Goal: Task Accomplishment & Management: Manage account settings

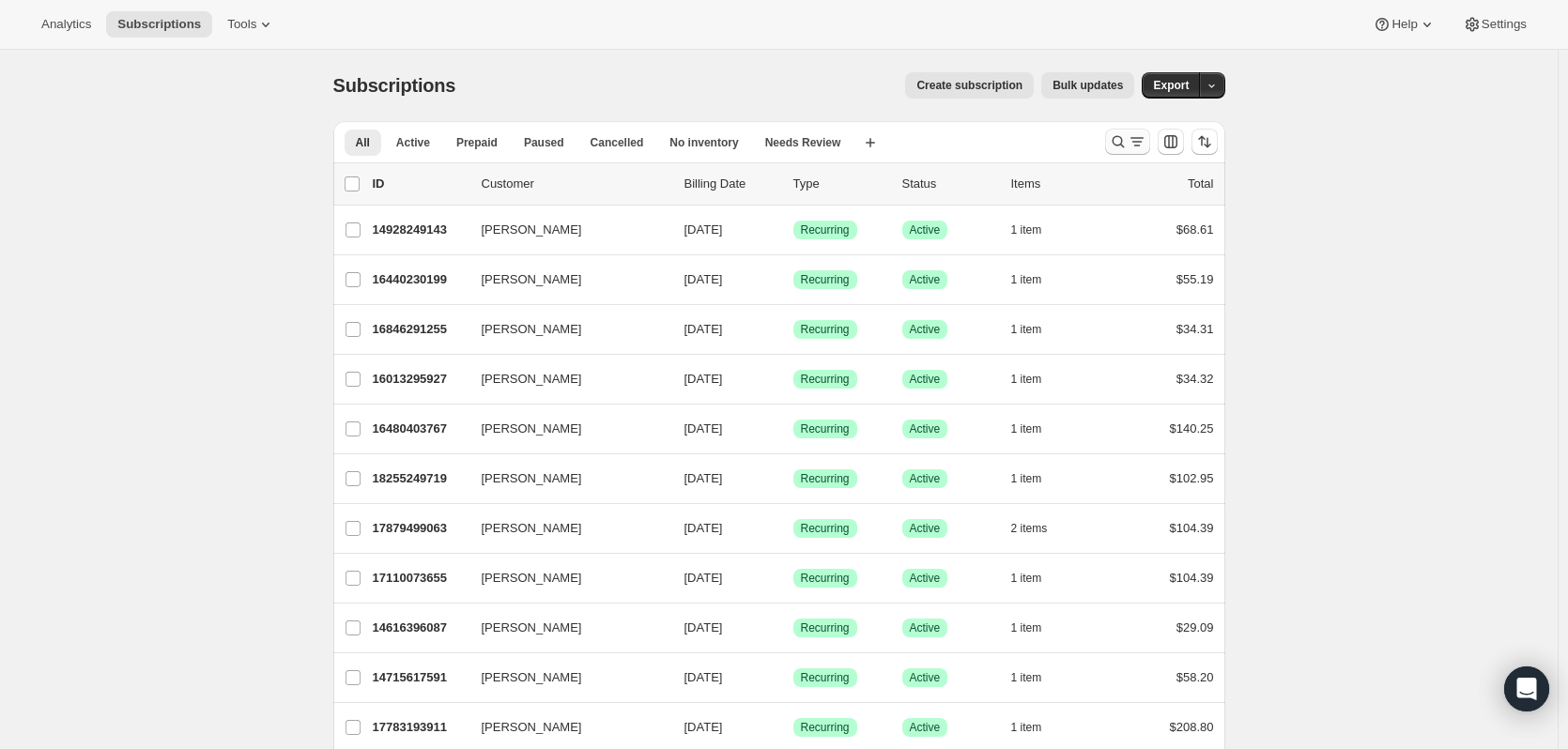
click at [1123, 144] on icon "Search and filter results" at bounding box center [1117, 141] width 19 height 19
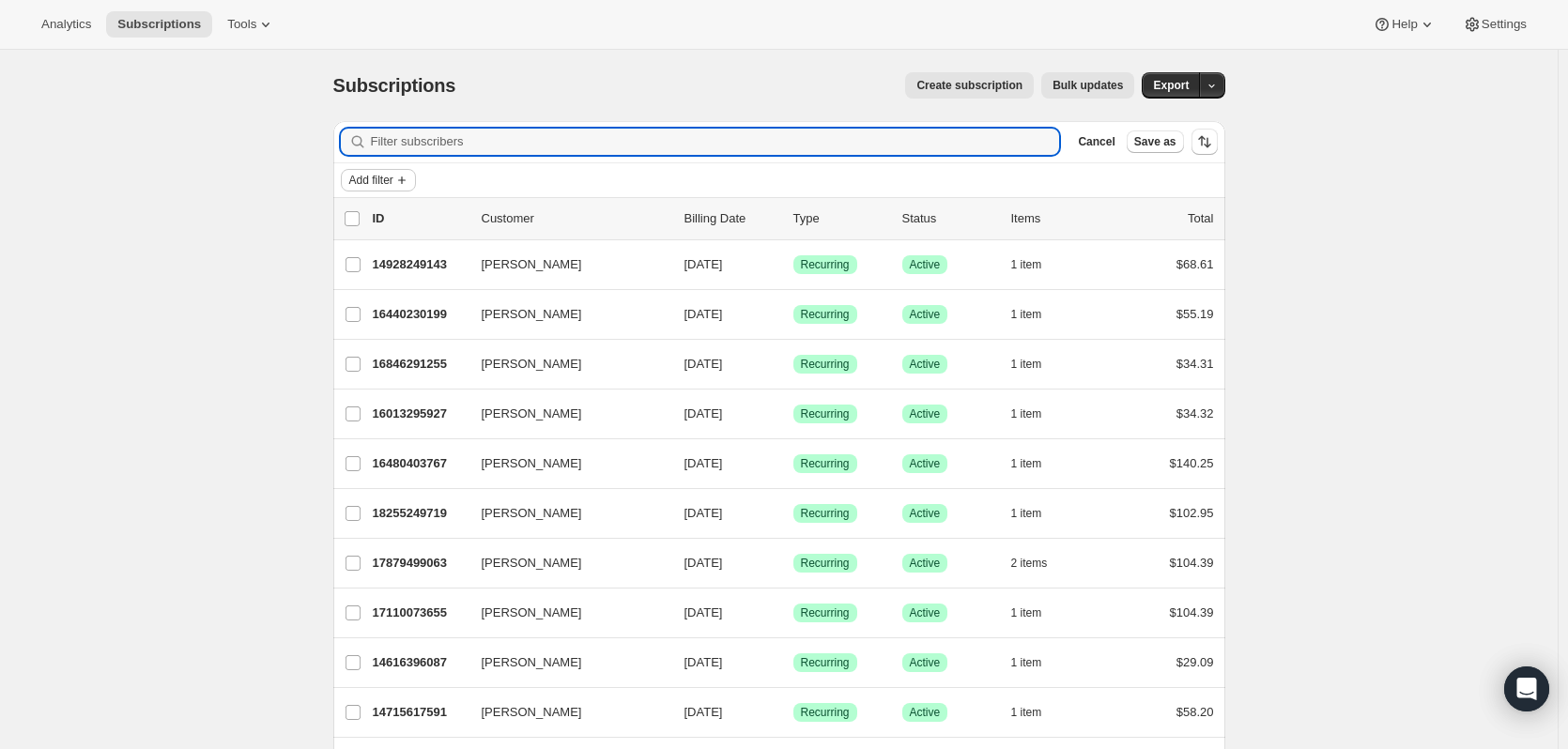
click at [401, 175] on icon "Add filter" at bounding box center [401, 180] width 15 height 15
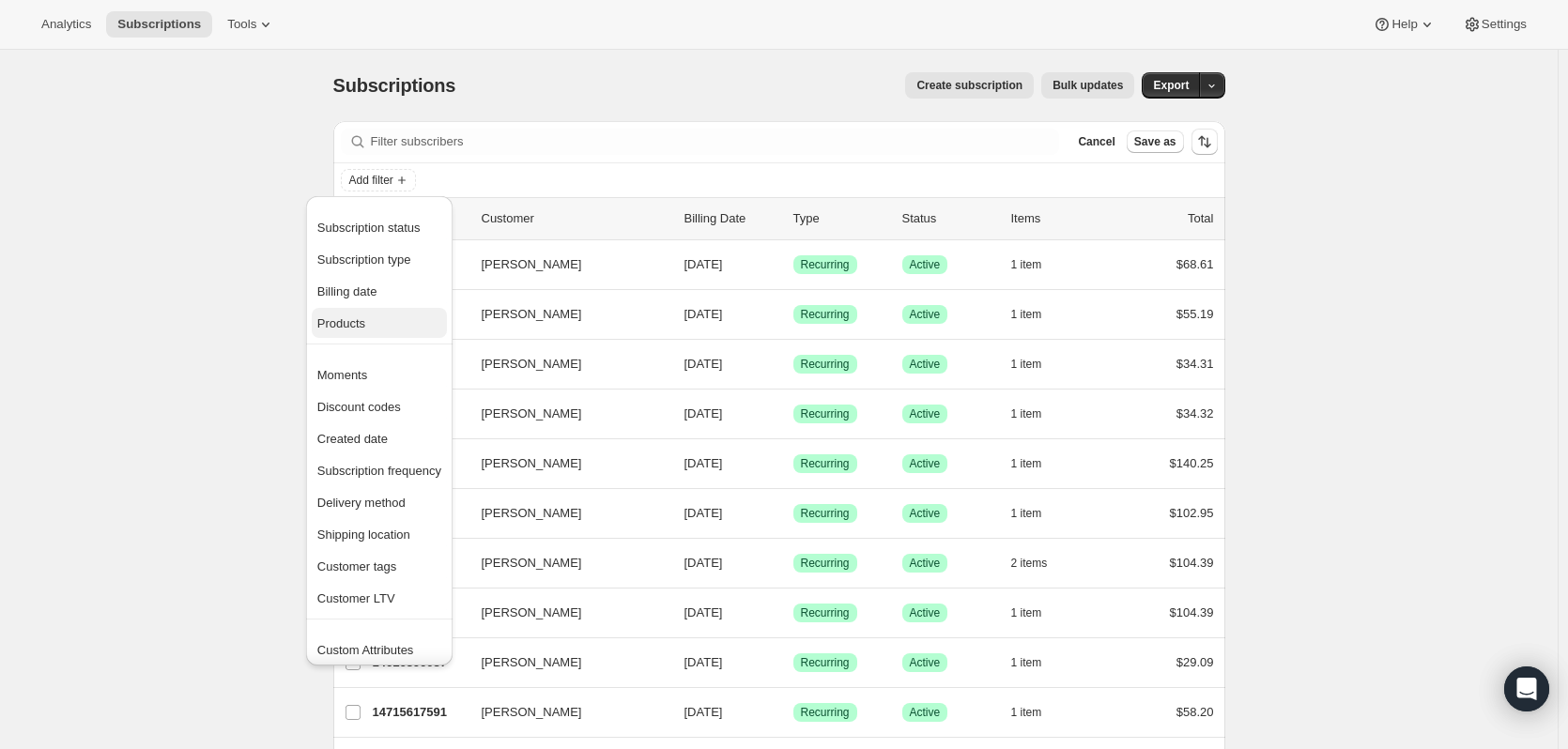
click at [363, 327] on span "Products" at bounding box center [341, 323] width 48 height 14
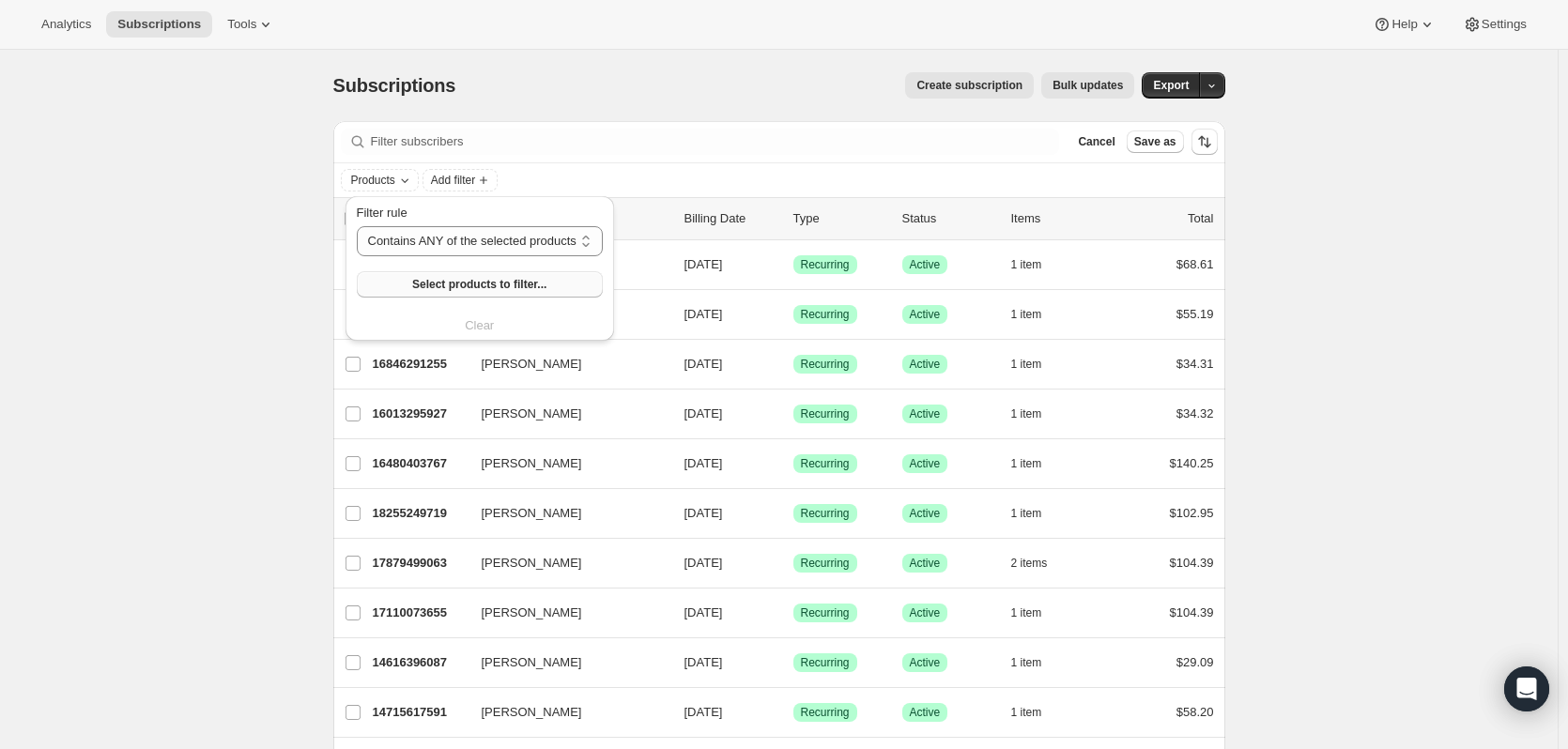
click at [506, 289] on span "Select products to filter..." at bounding box center [479, 283] width 134 height 15
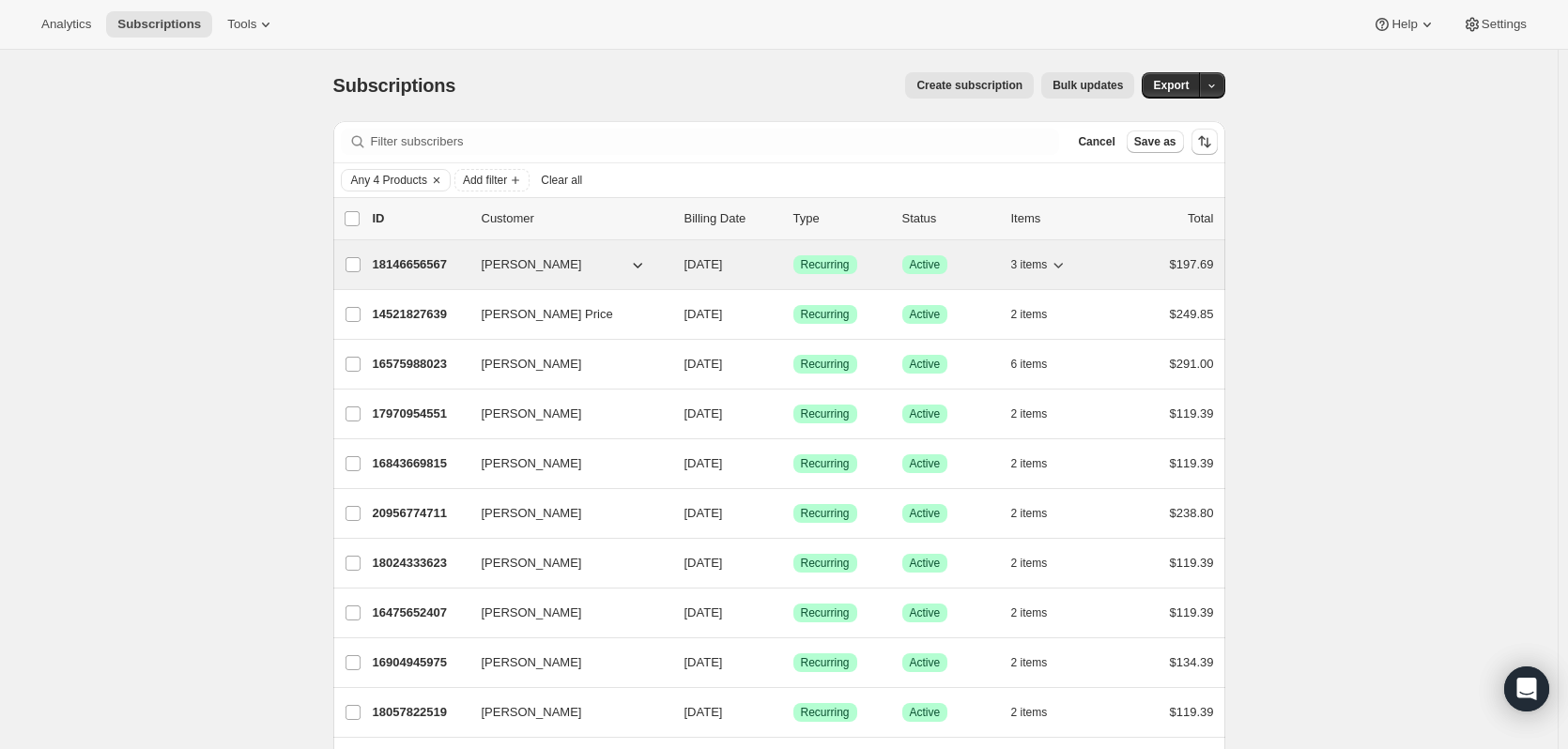
click at [417, 260] on p "18146656567" at bounding box center [420, 265] width 94 height 19
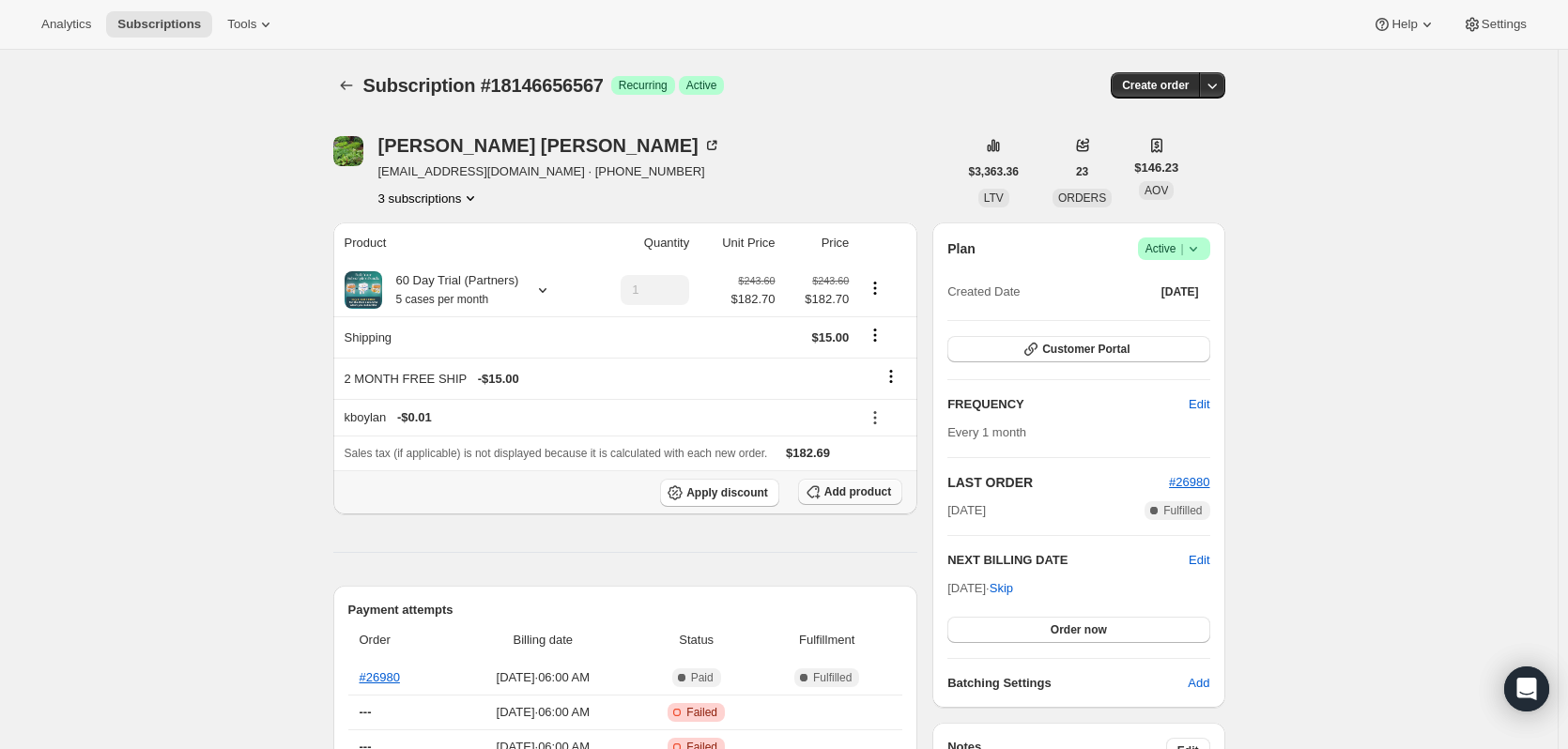
click at [867, 494] on span "Add product" at bounding box center [858, 491] width 67 height 15
click at [354, 89] on icon "Subscriptions" at bounding box center [346, 85] width 19 height 19
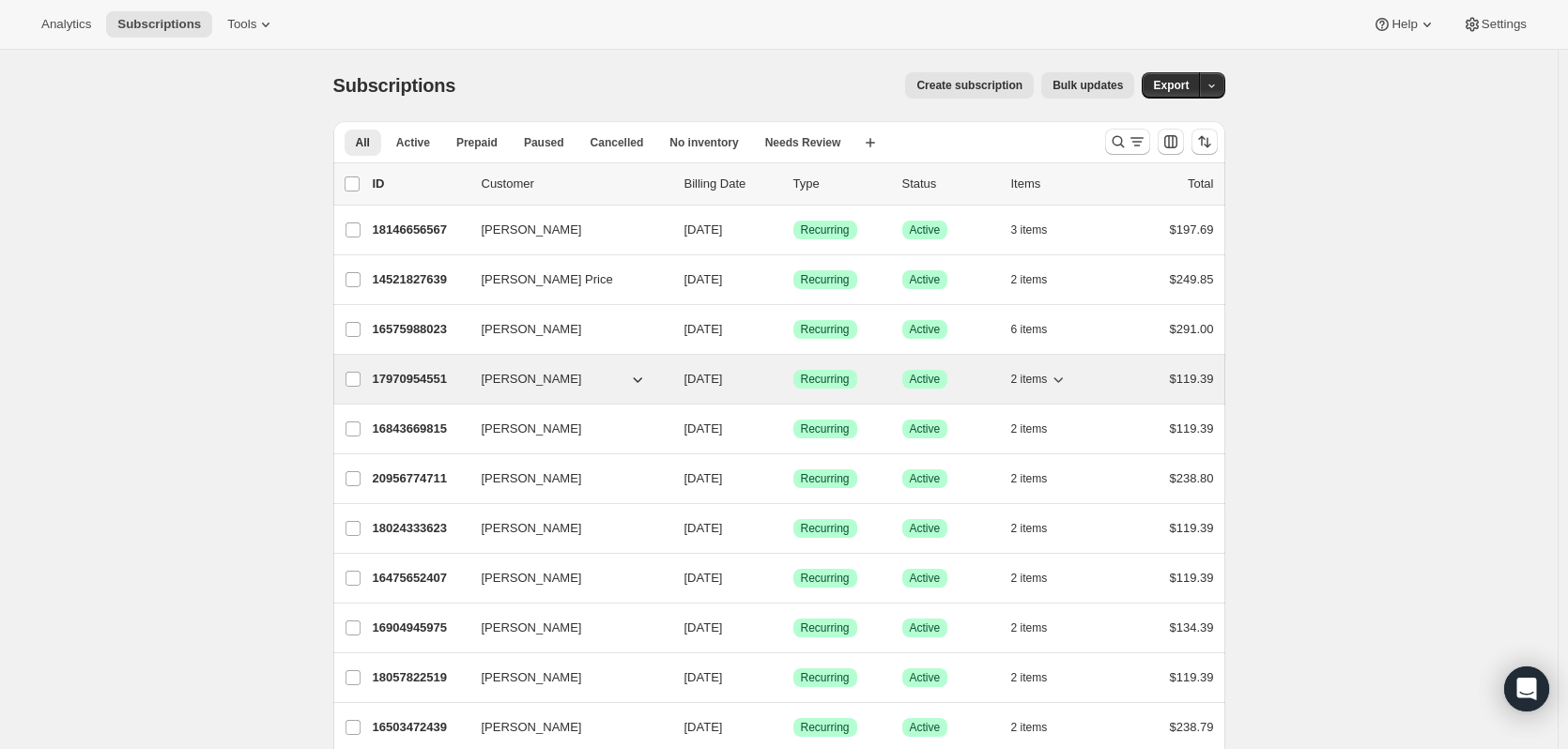
click at [437, 385] on p "17970954551" at bounding box center [420, 379] width 94 height 19
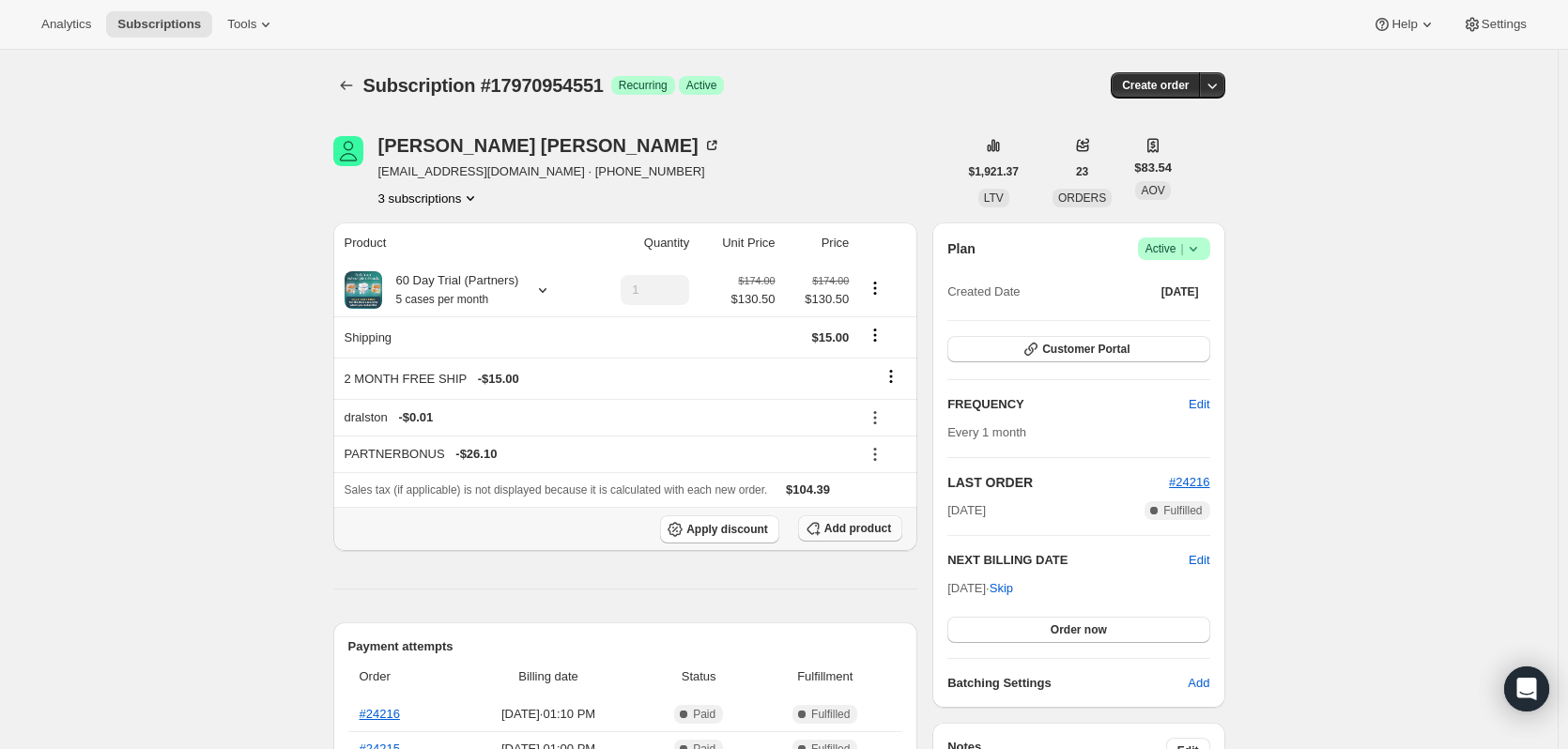
click at [868, 520] on button "Add product" at bounding box center [850, 528] width 104 height 26
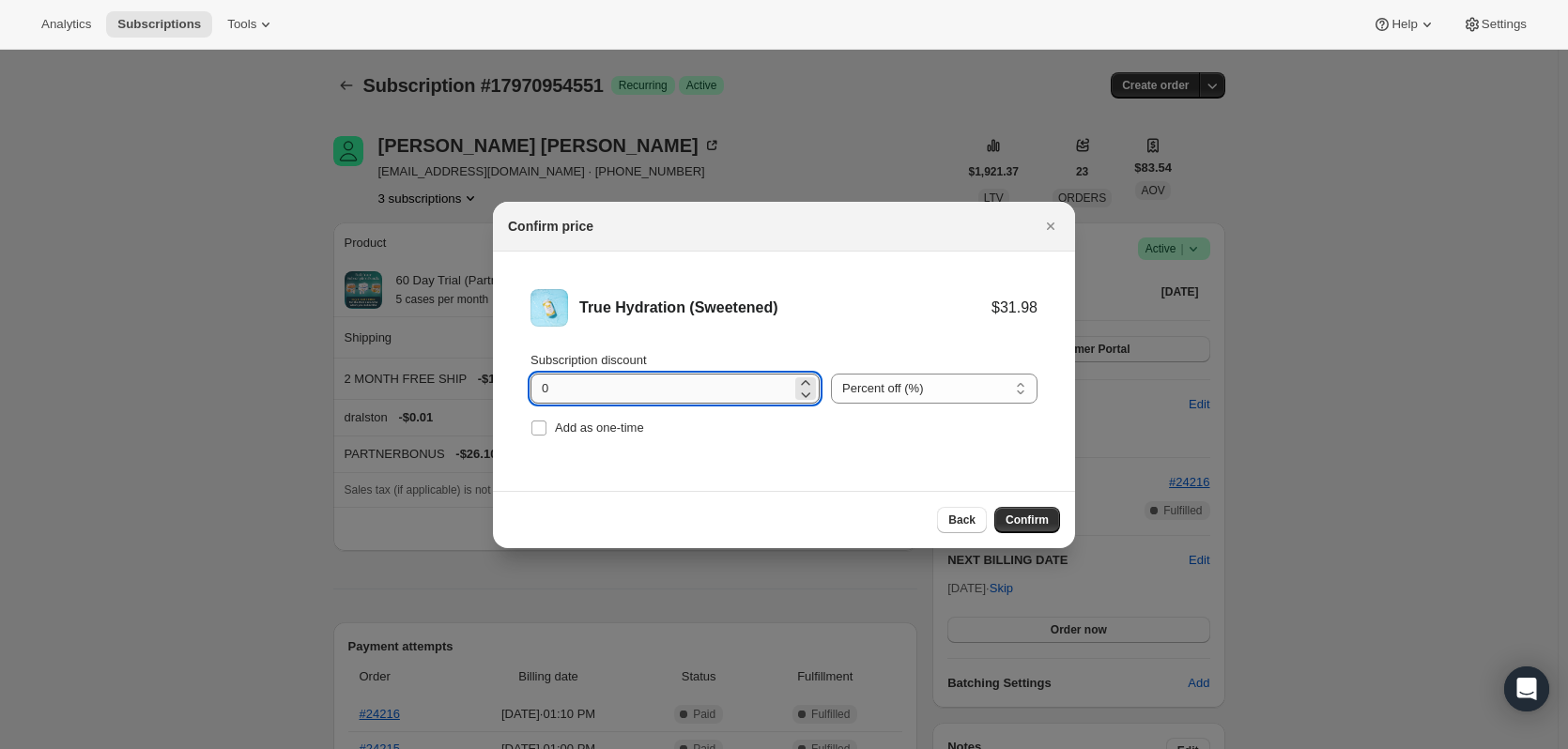
click at [741, 385] on input "0" at bounding box center [661, 389] width 261 height 30
drag, startPoint x: 750, startPoint y: 385, endPoint x: 370, endPoint y: 390, distance: 380.0
type input "11.10"
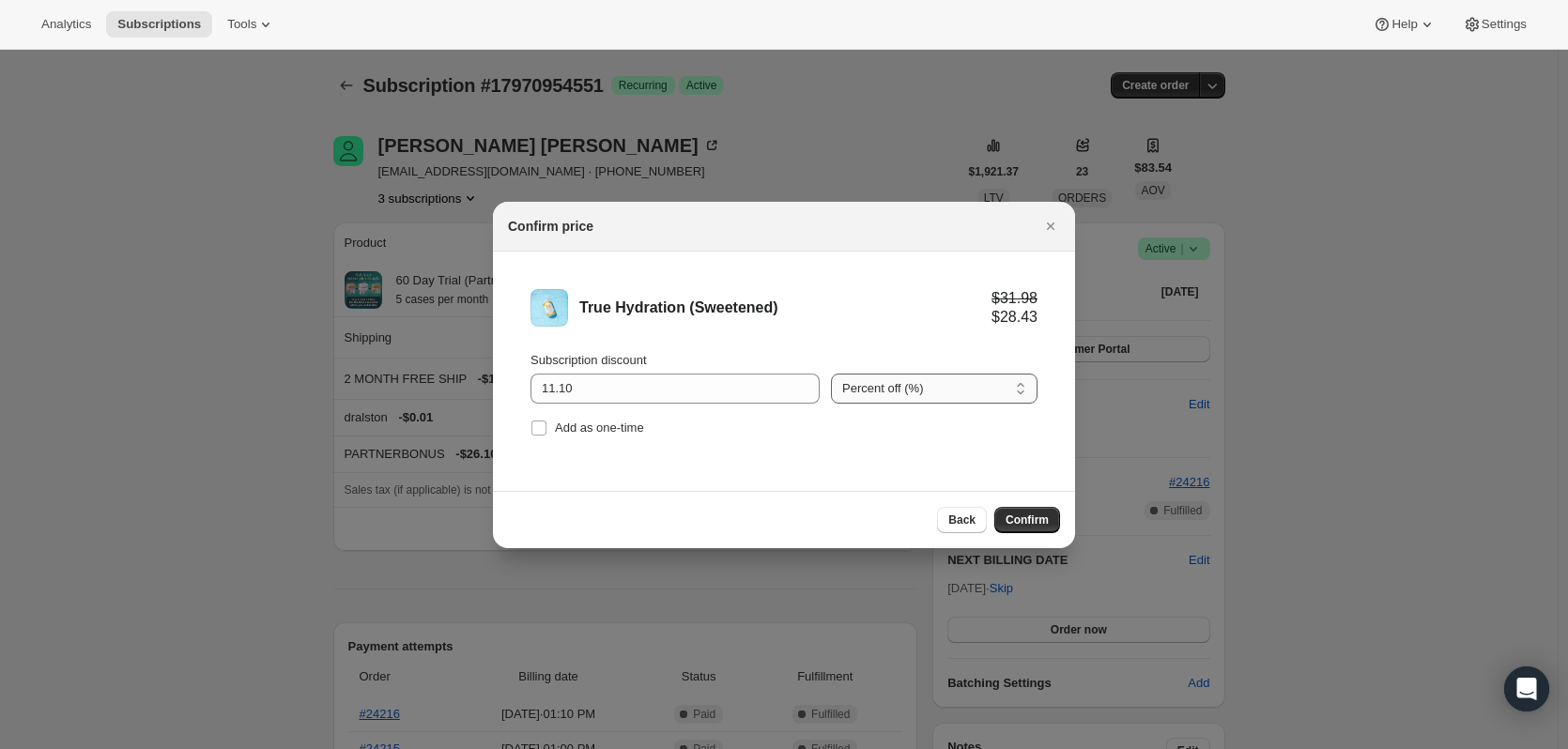
click at [931, 388] on select "Percent off (%) Amount off ($)" at bounding box center [934, 389] width 207 height 30
select select "fixed"
click at [831, 374] on select "Percent off (%) Amount off ($)" at bounding box center [934, 389] width 207 height 30
click at [1039, 515] on span "Confirm" at bounding box center [1027, 519] width 43 height 15
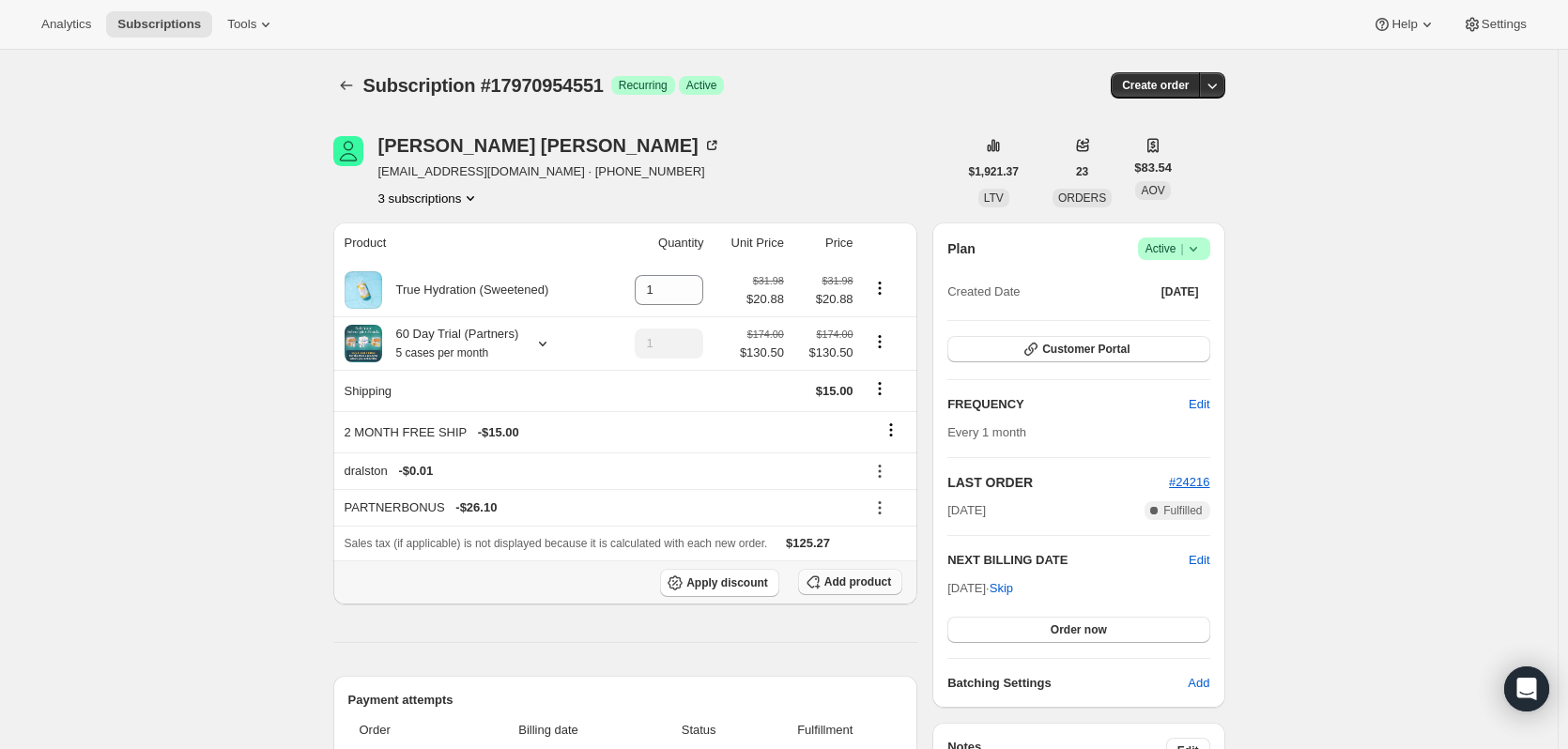
click at [879, 575] on span "Add product" at bounding box center [858, 582] width 67 height 15
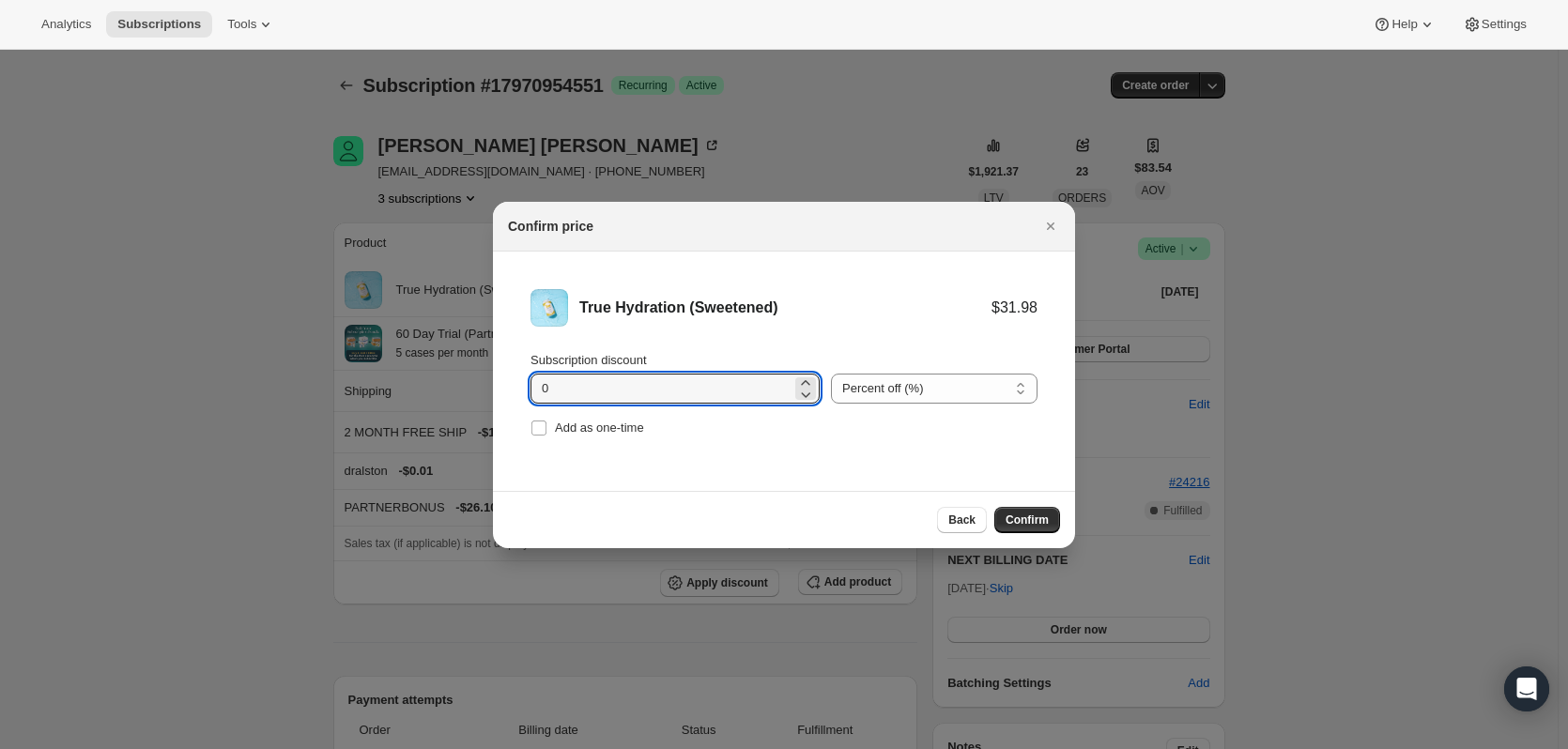
drag, startPoint x: 604, startPoint y: 395, endPoint x: 519, endPoint y: 397, distance: 85.0
click at [519, 397] on li "True Hydration (Sweetened) $31.98 Subscription discount 0 Percent off (%) Amoun…" at bounding box center [783, 365] width 582 height 227
click at [653, 381] on input "0" at bounding box center [661, 389] width 261 height 30
click at [571, 398] on input "0" at bounding box center [661, 389] width 261 height 30
drag, startPoint x: 571, startPoint y: 391, endPoint x: 494, endPoint y: 388, distance: 77.1
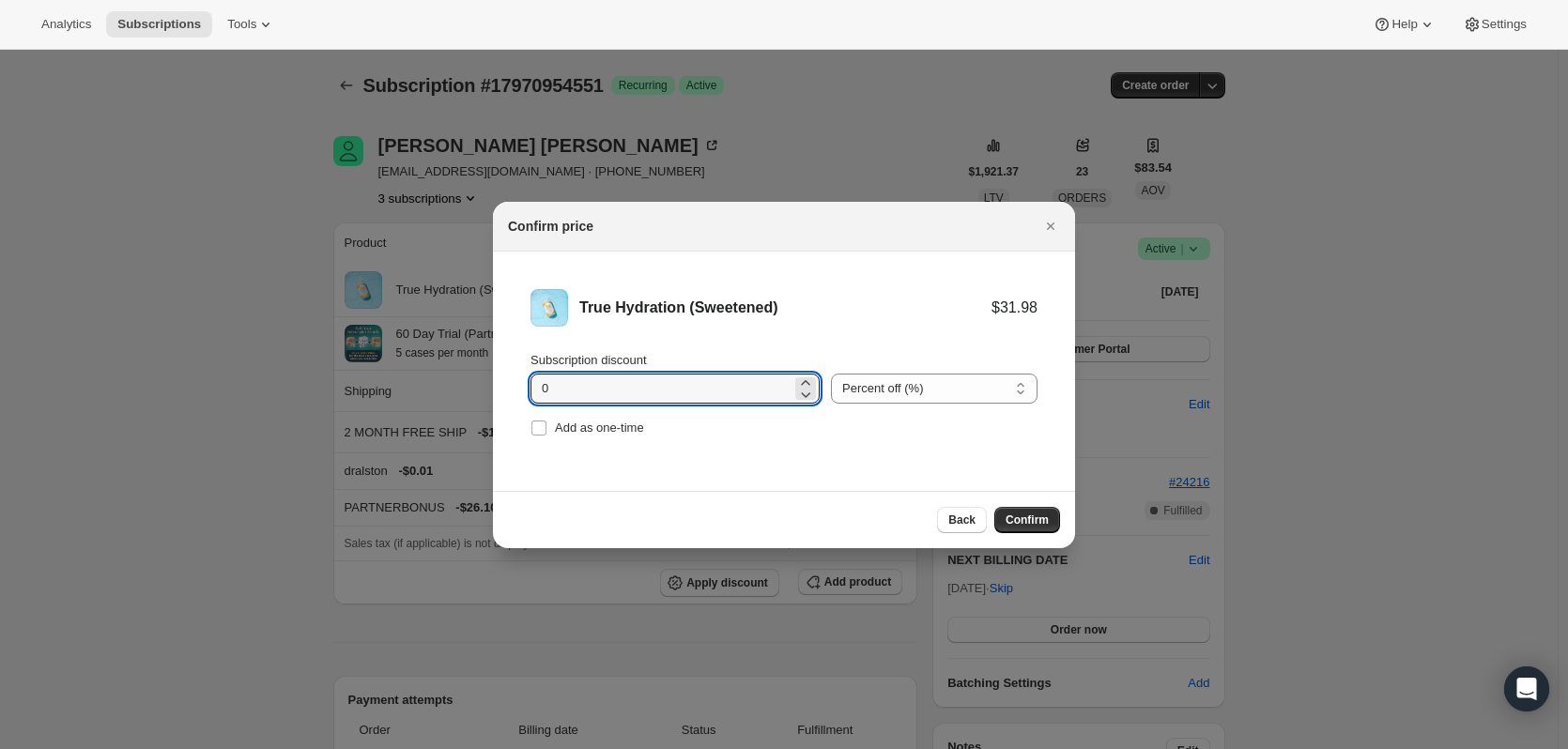
click at [494, 388] on li "True Hydration (Sweetened) $31.98 Subscription discount 0 Percent off (%) Amoun…" at bounding box center [783, 365] width 582 height 227
type input "11.10"
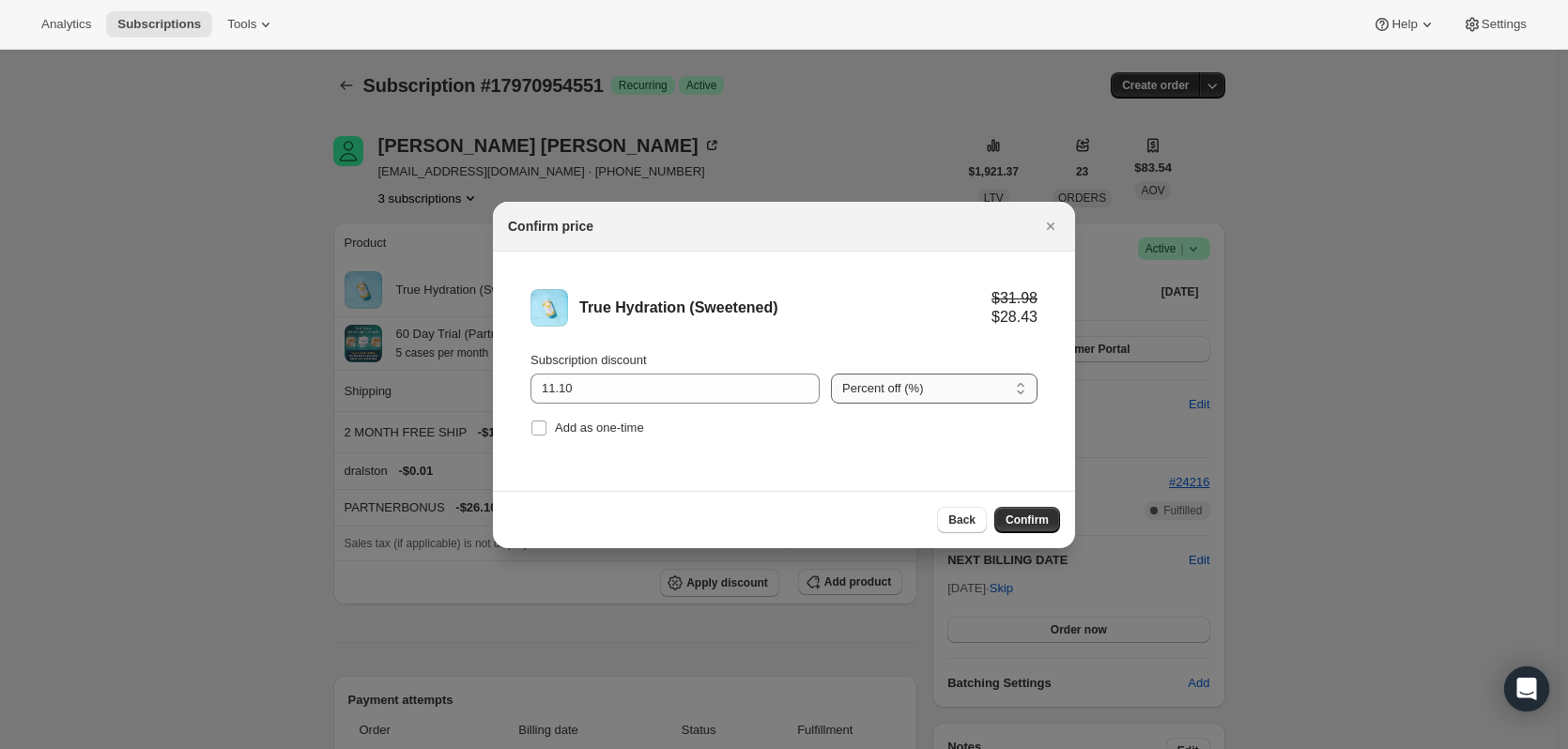
click at [884, 390] on select "Percent off (%) Amount off ($)" at bounding box center [934, 389] width 207 height 30
select select "fixed"
click at [831, 374] on select "Percent off (%) Amount off ($)" at bounding box center [934, 389] width 207 height 30
click at [1041, 522] on span "Confirm" at bounding box center [1027, 519] width 43 height 15
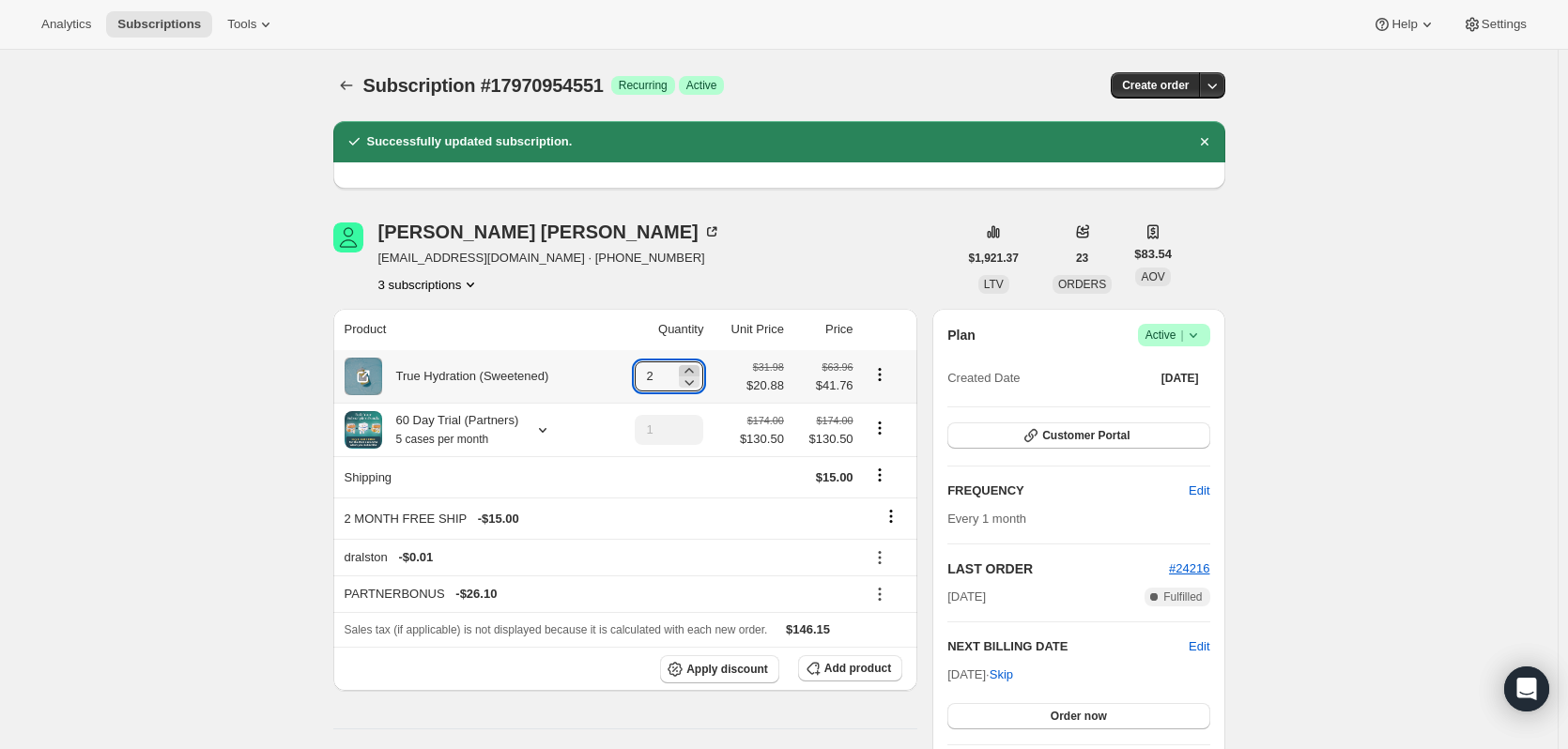
click at [692, 368] on icon at bounding box center [688, 370] width 19 height 19
type input "5"
click at [897, 519] on icon at bounding box center [890, 516] width 19 height 19
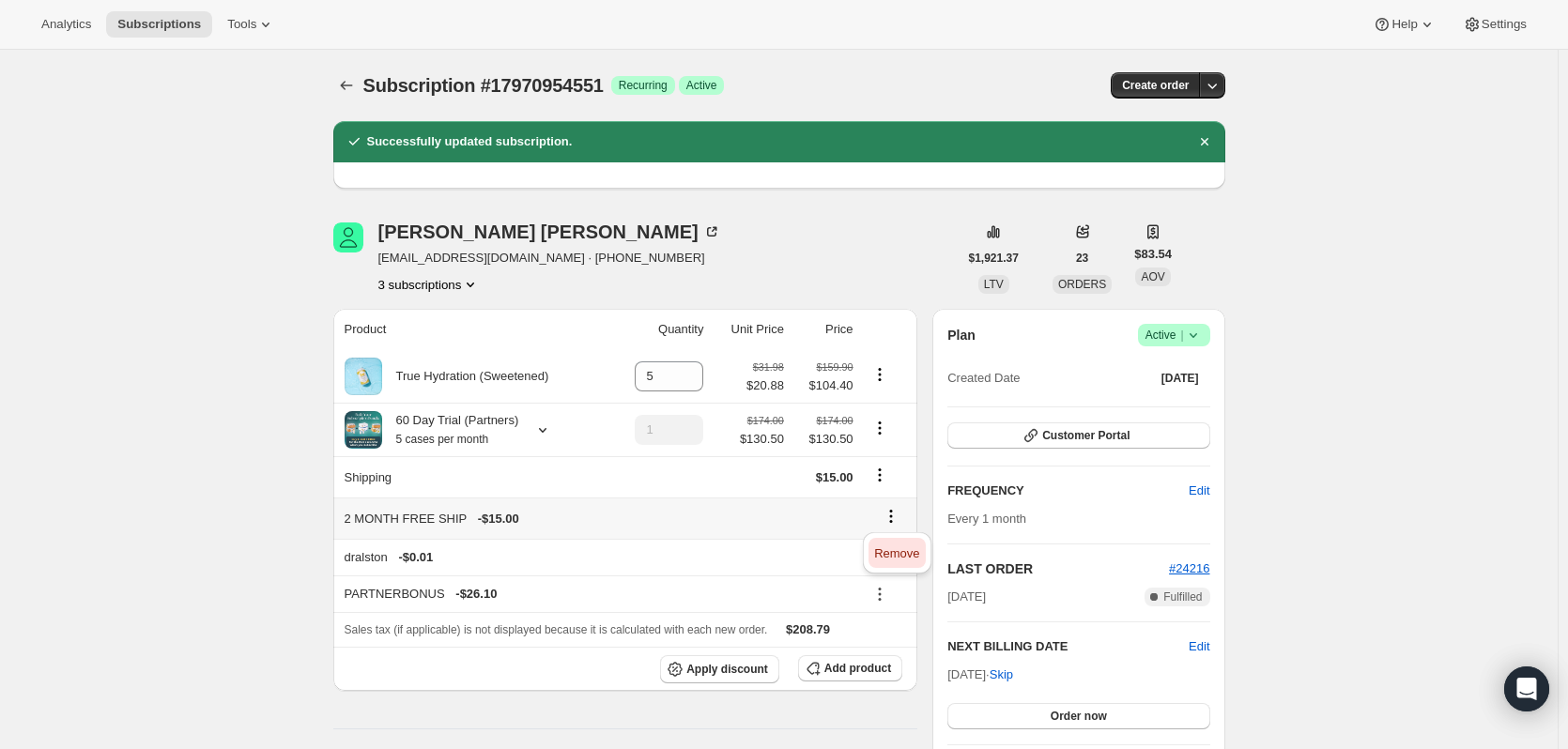
click at [899, 551] on span "Remove" at bounding box center [896, 553] width 45 height 14
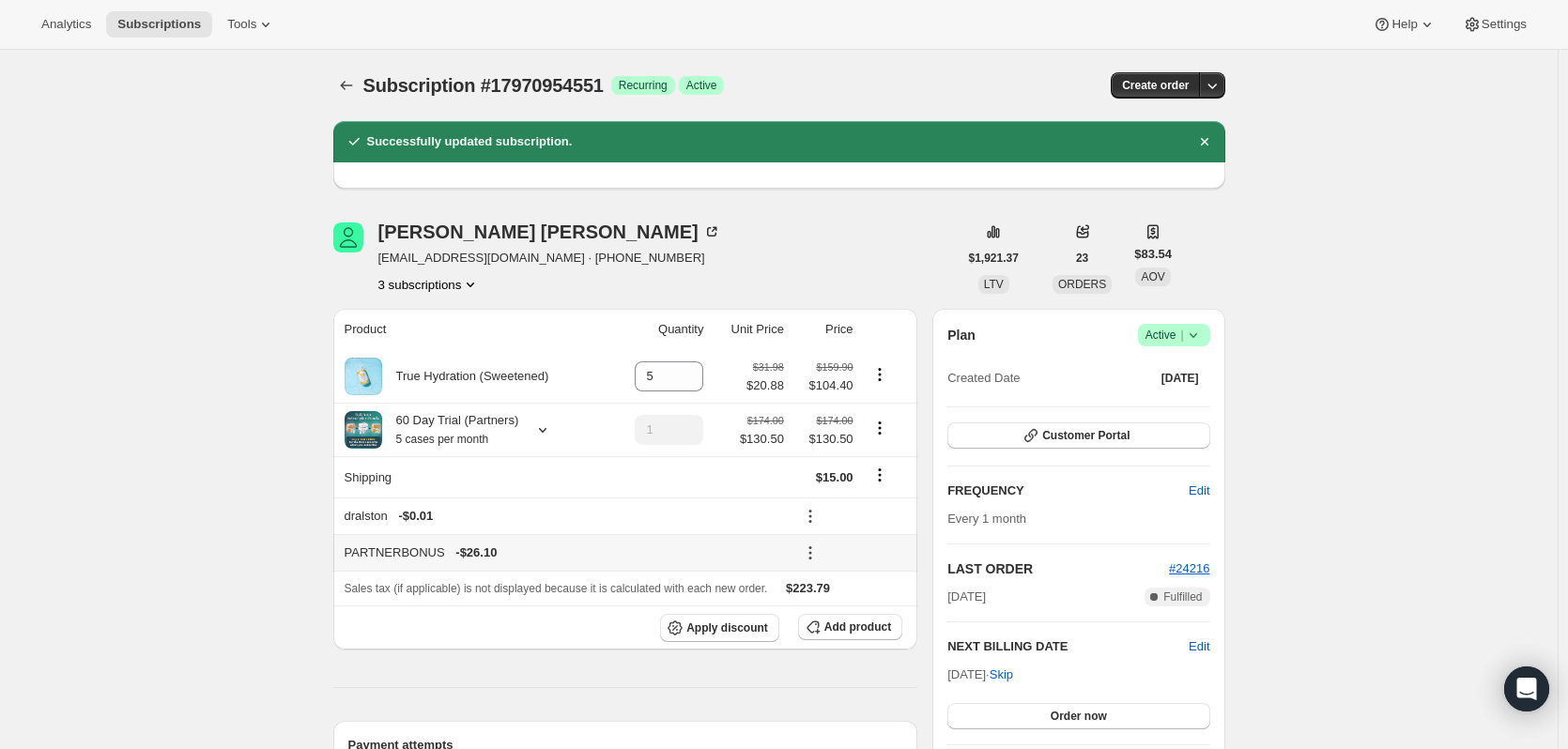
click at [819, 557] on icon at bounding box center [810, 552] width 19 height 19
click at [874, 628] on span "Remove" at bounding box center [856, 622] width 45 height 14
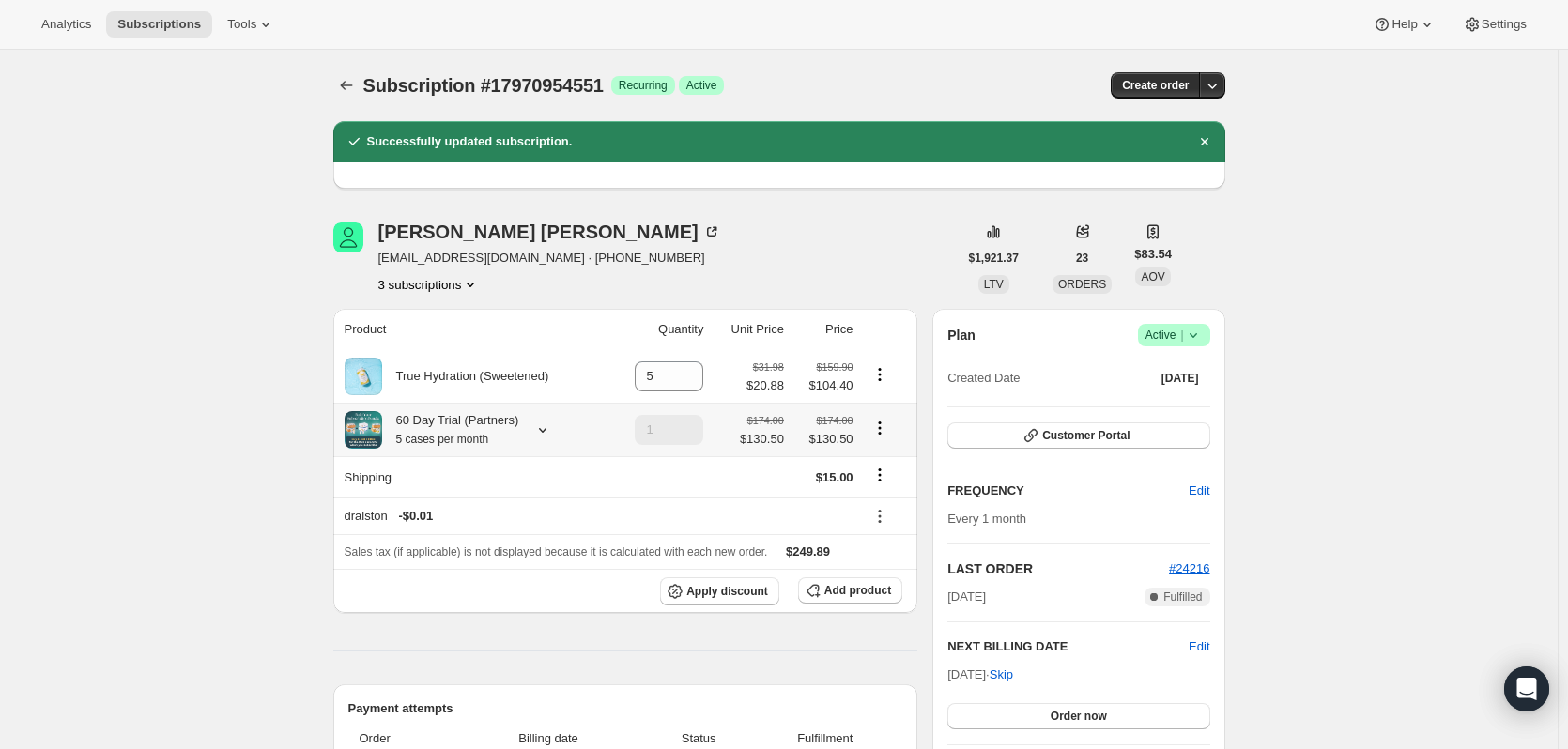
click at [885, 428] on icon "Product actions" at bounding box center [880, 428] width 19 height 19
click at [888, 500] on span "Remove" at bounding box center [882, 497] width 45 height 14
type input "0"
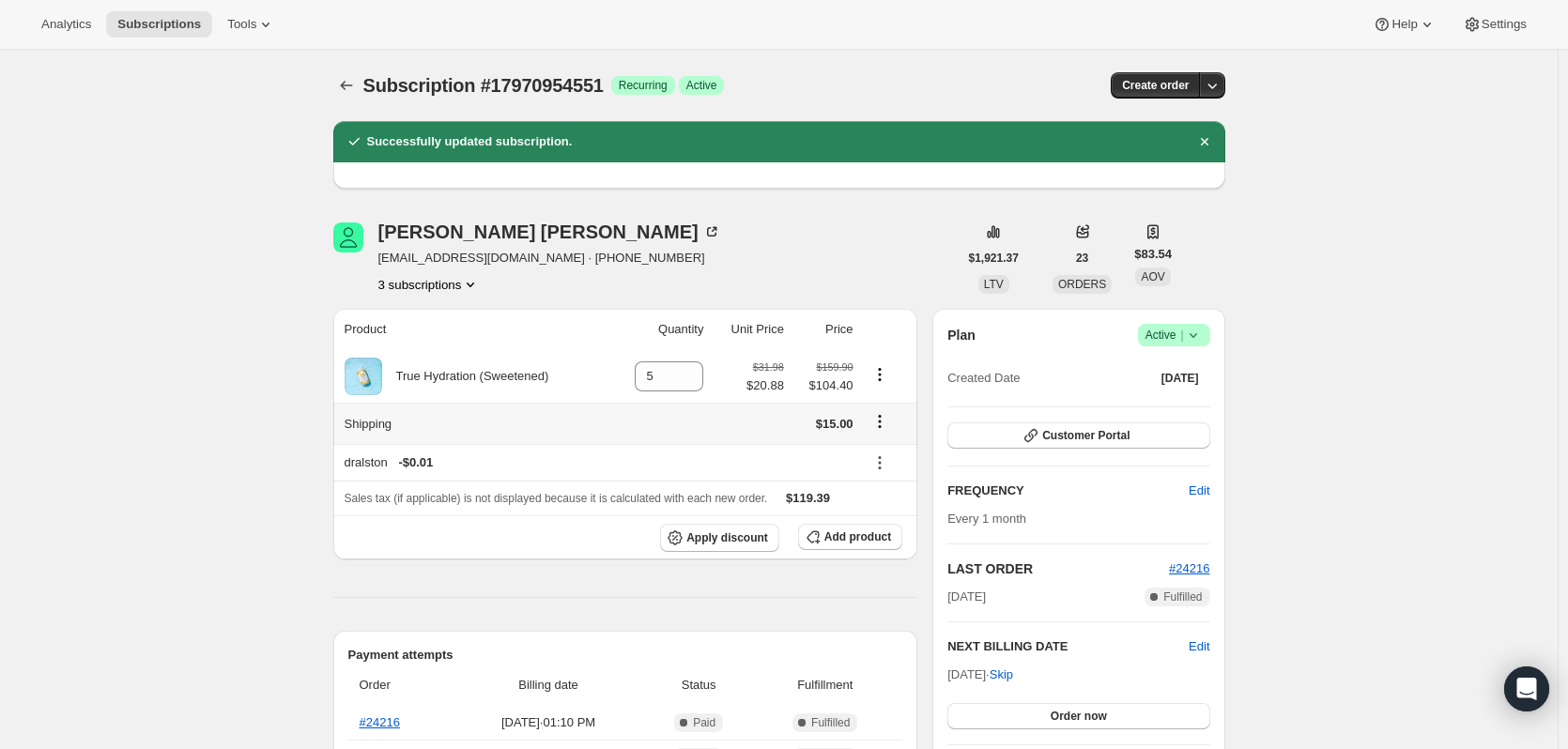
click at [881, 427] on icon "Shipping actions" at bounding box center [879, 426] width 3 height 3
click at [872, 458] on span "Edit shipping rate" at bounding box center [882, 459] width 94 height 14
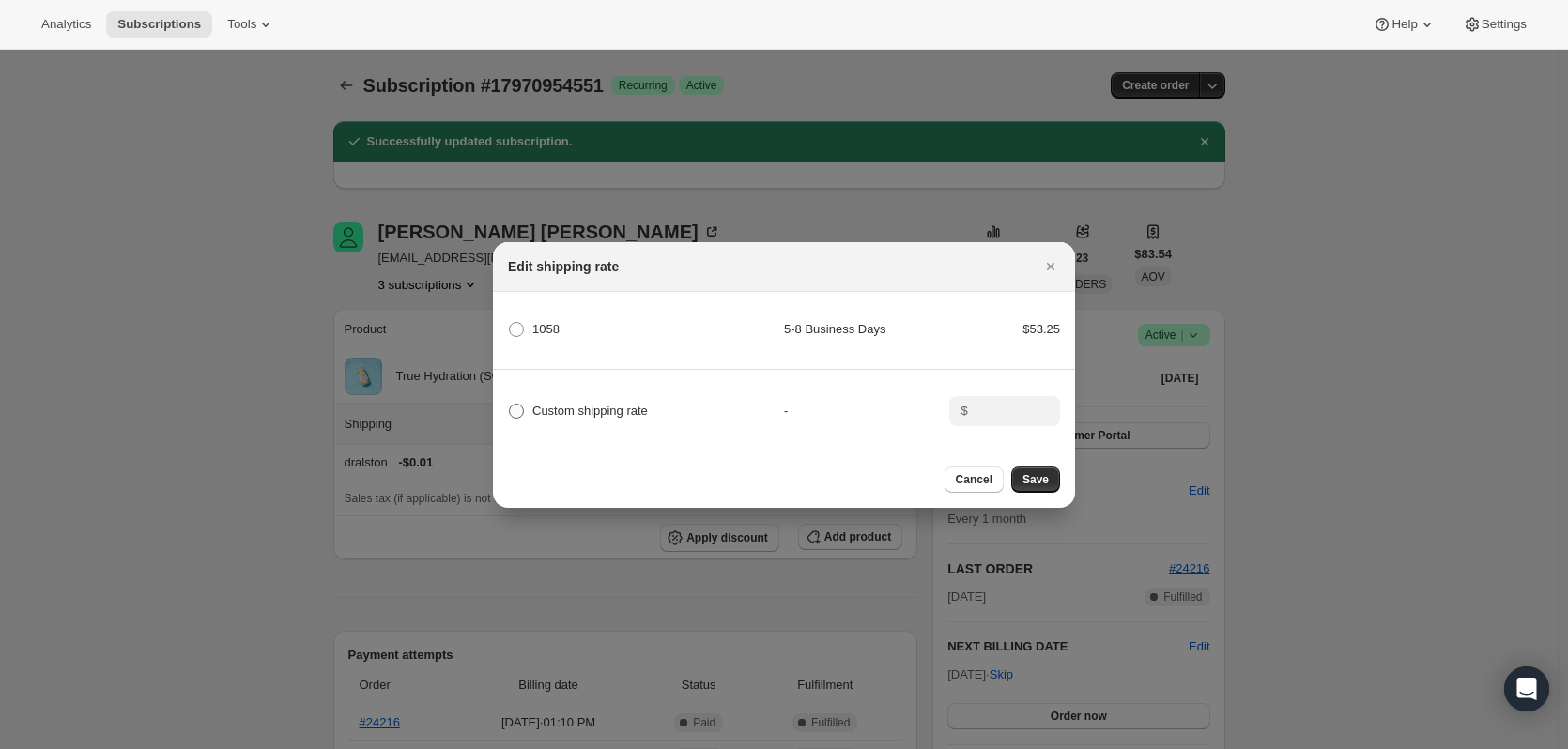
click at [534, 412] on span "Custom shipping rate" at bounding box center [590, 411] width 115 height 14
click at [509, 405] on input "Custom shipping rate" at bounding box center [508, 404] width 1 height 1
radio input "true"
click at [1013, 406] on input ":r1l7:" at bounding box center [1003, 411] width 59 height 30
type input "0.00"
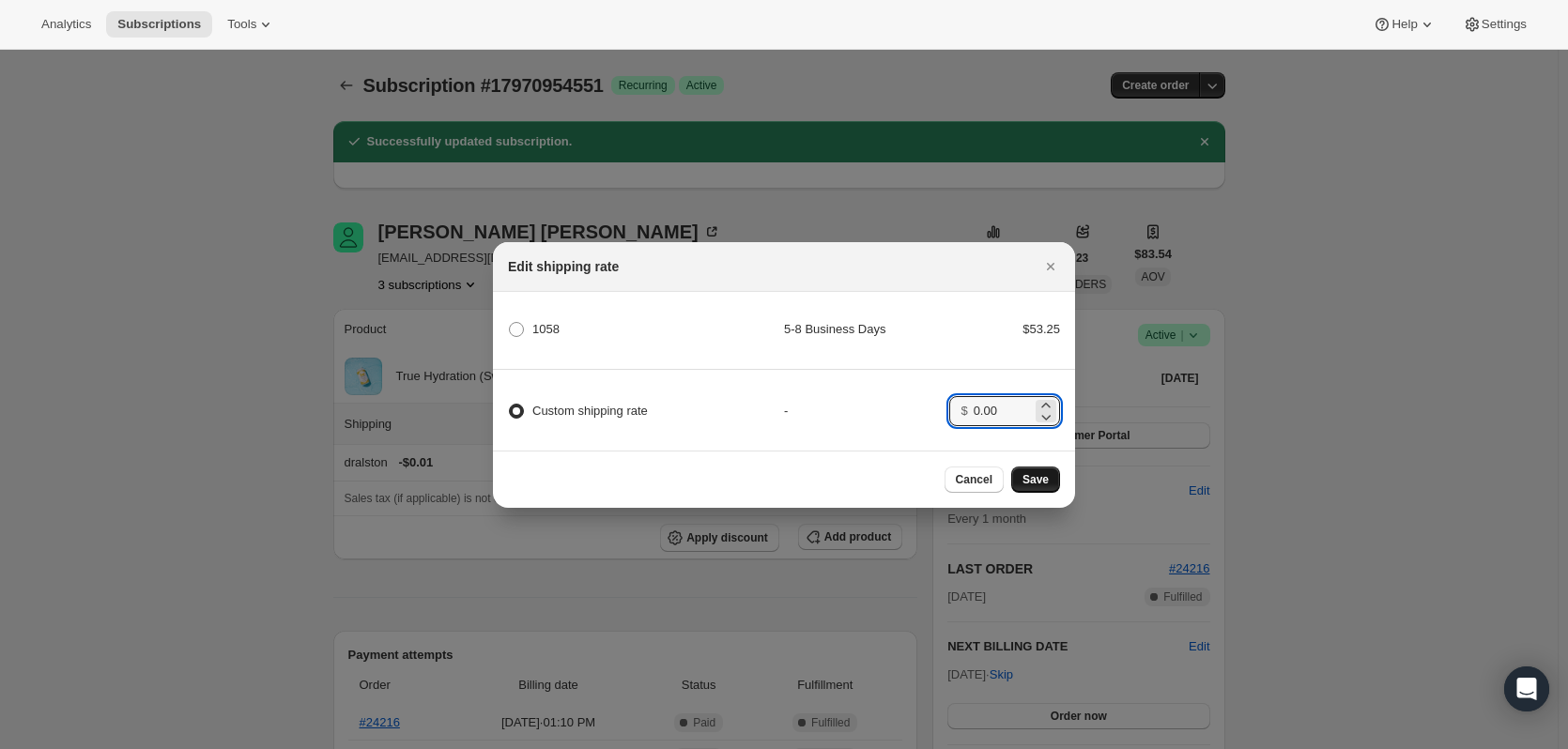
click at [1045, 487] on span "Save" at bounding box center [1036, 479] width 26 height 15
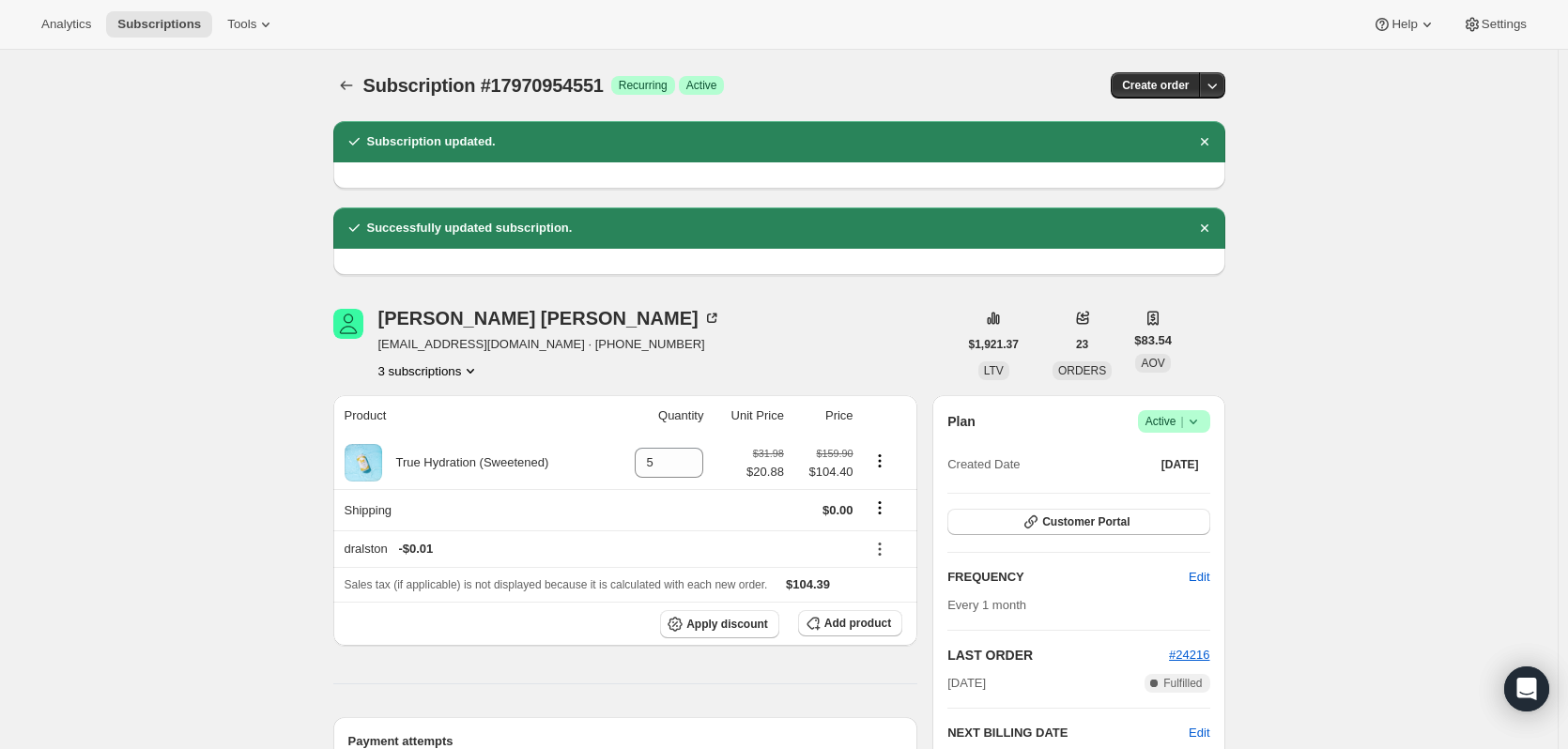
click at [435, 371] on button "3 subscriptions" at bounding box center [429, 370] width 102 height 19
click at [446, 439] on span "16840425783" at bounding box center [434, 438] width 130 height 19
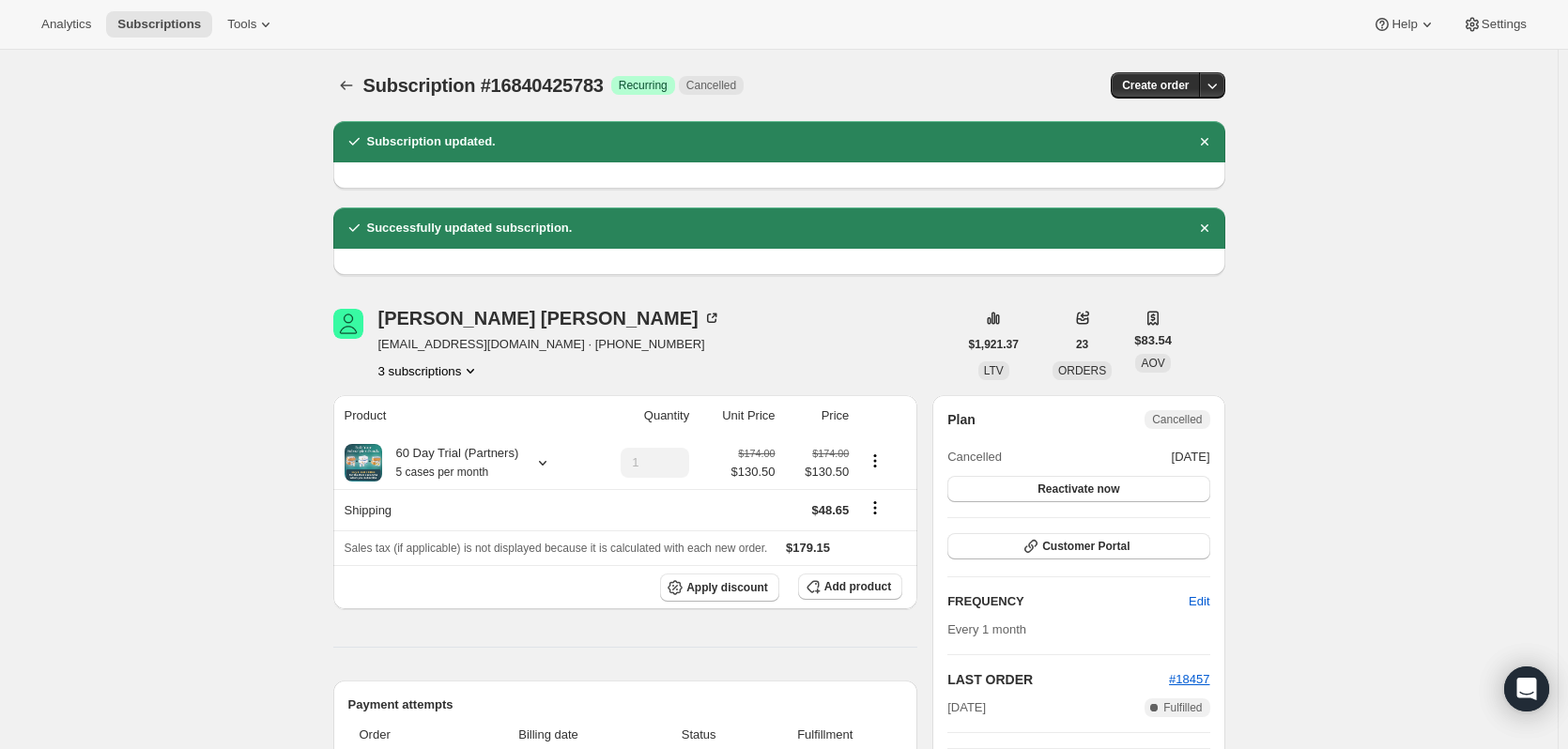
click at [408, 367] on button "3 subscriptions" at bounding box center [429, 370] width 102 height 19
click at [407, 412] on span "14439645495" at bounding box center [406, 406] width 75 height 14
click at [349, 83] on icon "Subscriptions" at bounding box center [346, 85] width 19 height 19
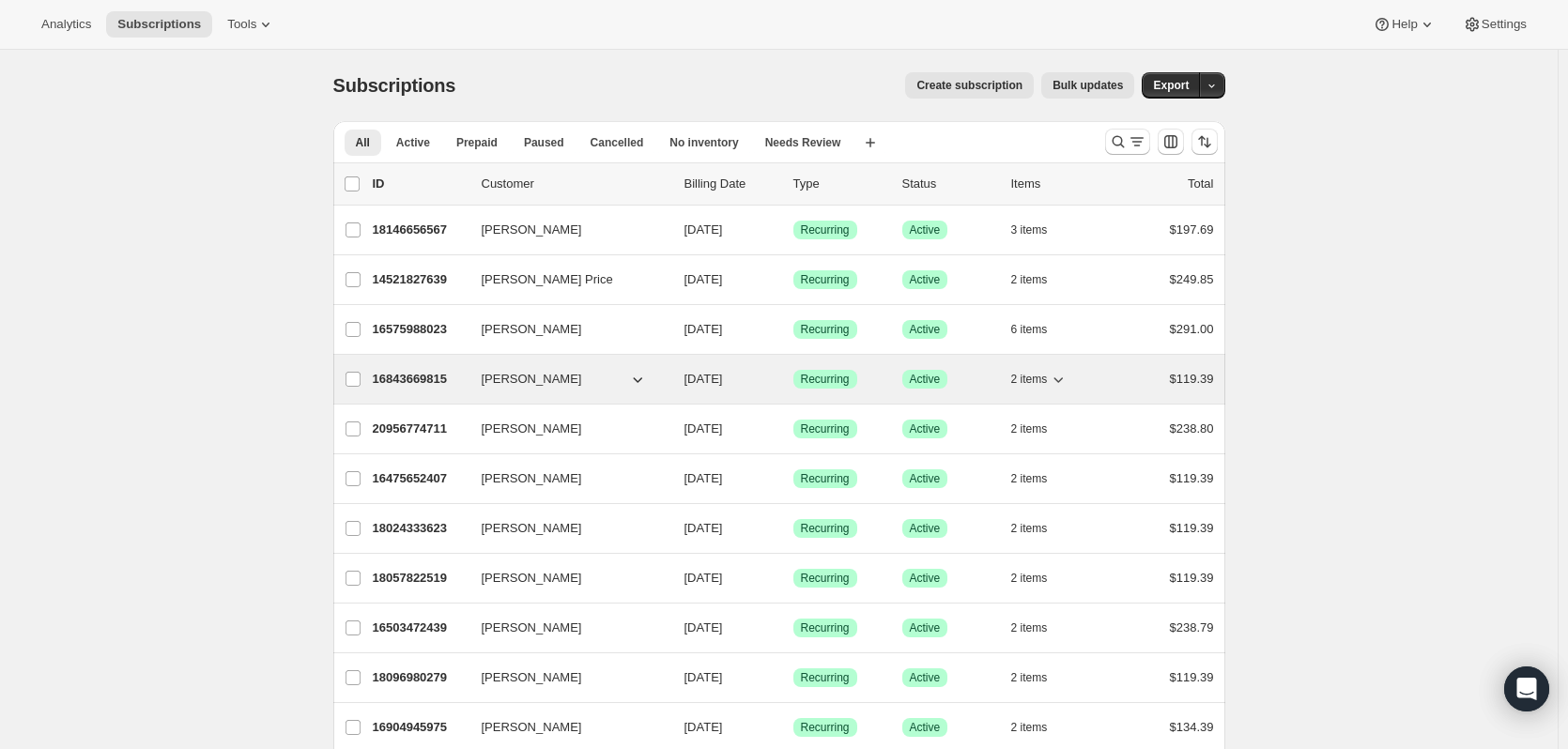
click at [428, 378] on p "16843669815" at bounding box center [420, 379] width 94 height 19
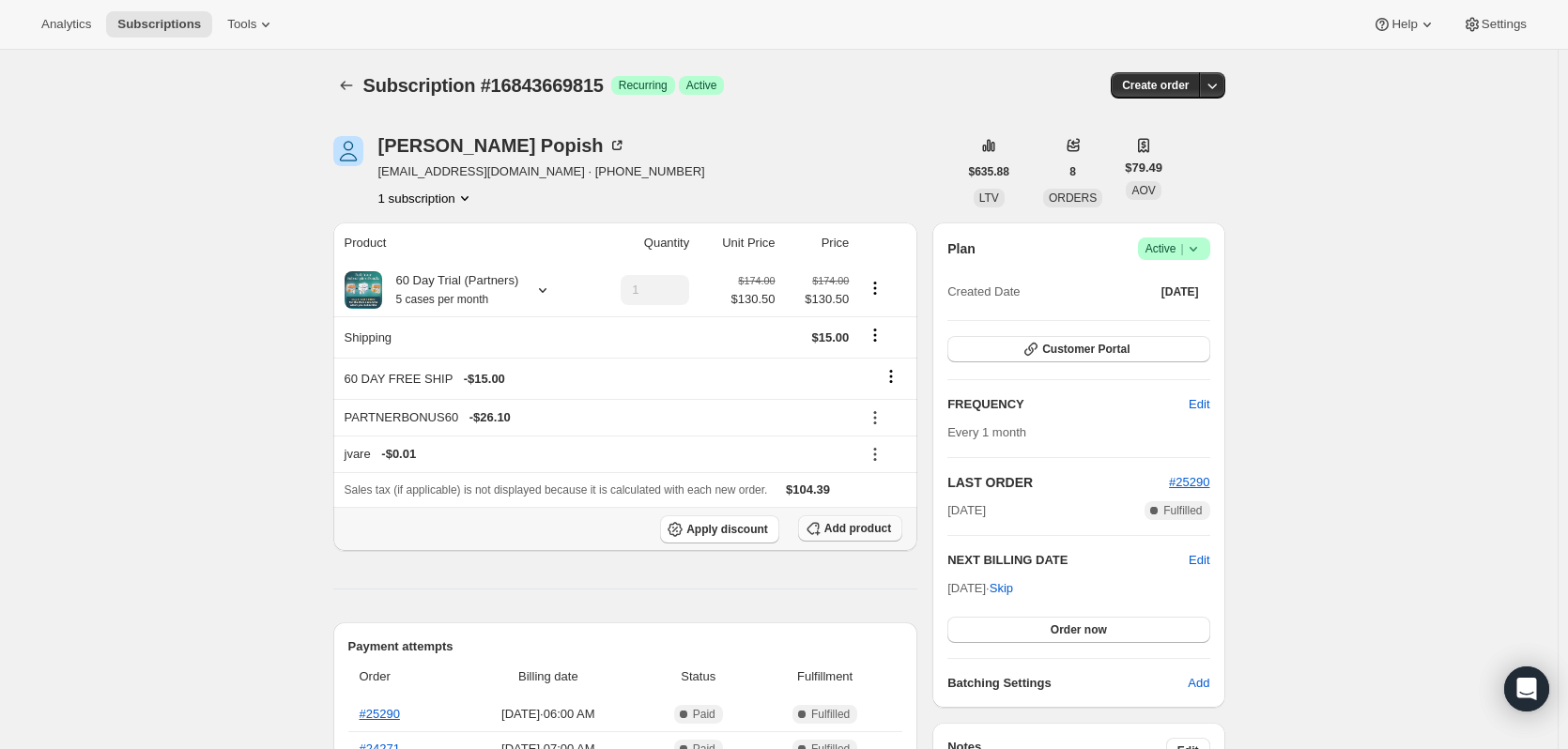
click at [868, 533] on span "Add product" at bounding box center [858, 528] width 67 height 15
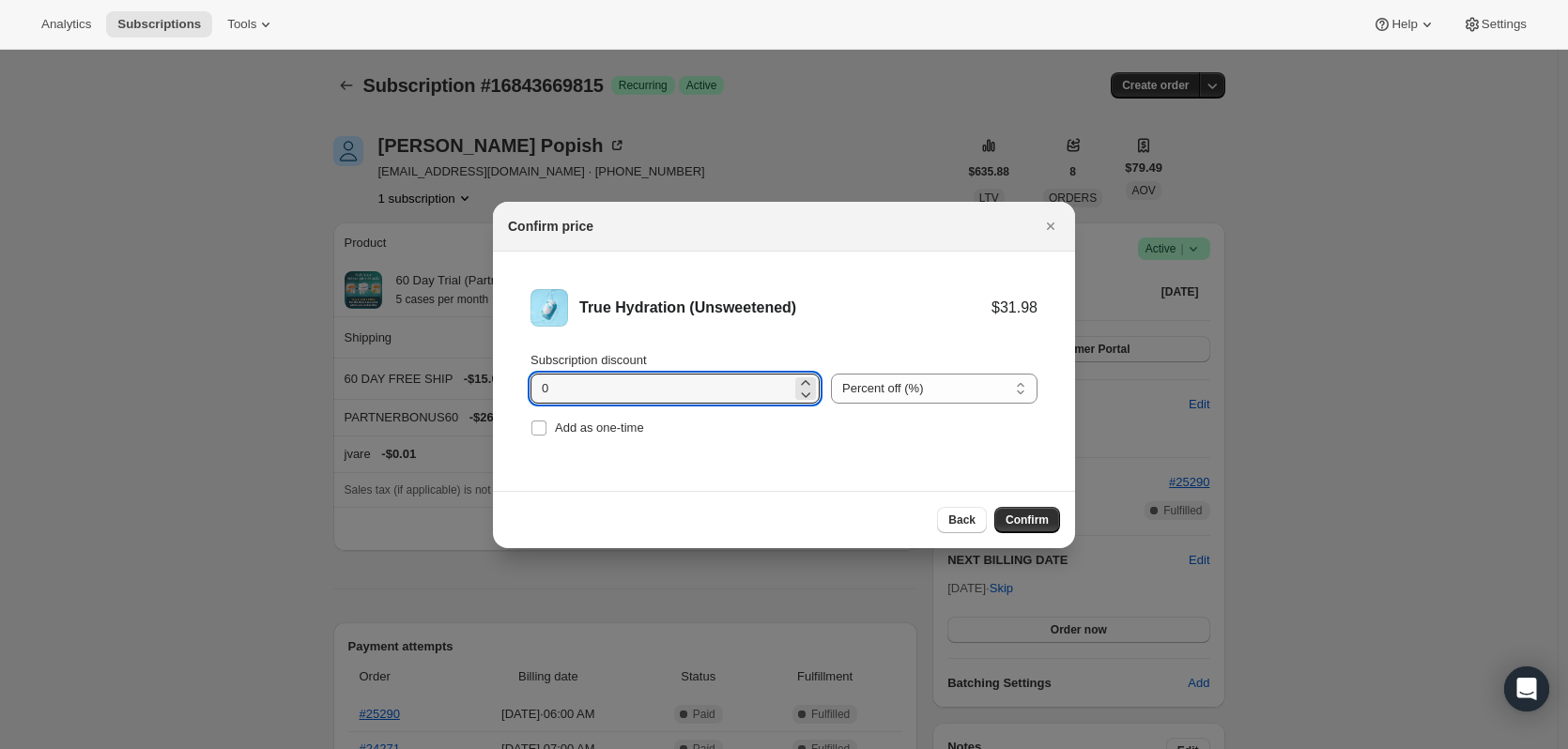
drag, startPoint x: 603, startPoint y: 389, endPoint x: 488, endPoint y: 391, distance: 115.0
type input "11.10"
click at [883, 392] on select "Percent off (%) Amount off ($)" at bounding box center [934, 389] width 207 height 30
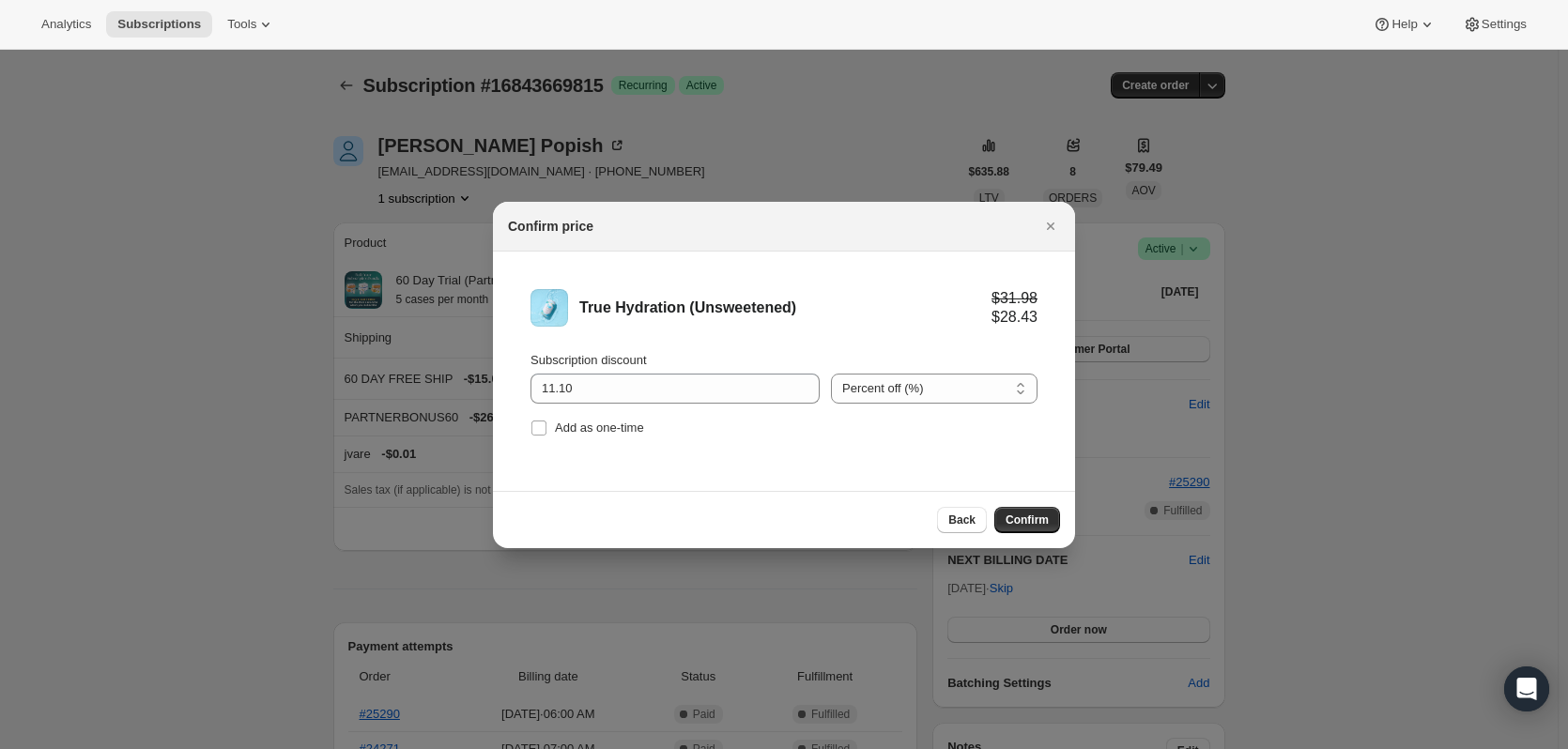
select select "fixed"
click at [831, 374] on select "Percent off (%) Amount off ($)" at bounding box center [934, 389] width 207 height 30
click at [1046, 511] on button "Confirm" at bounding box center [1027, 520] width 66 height 26
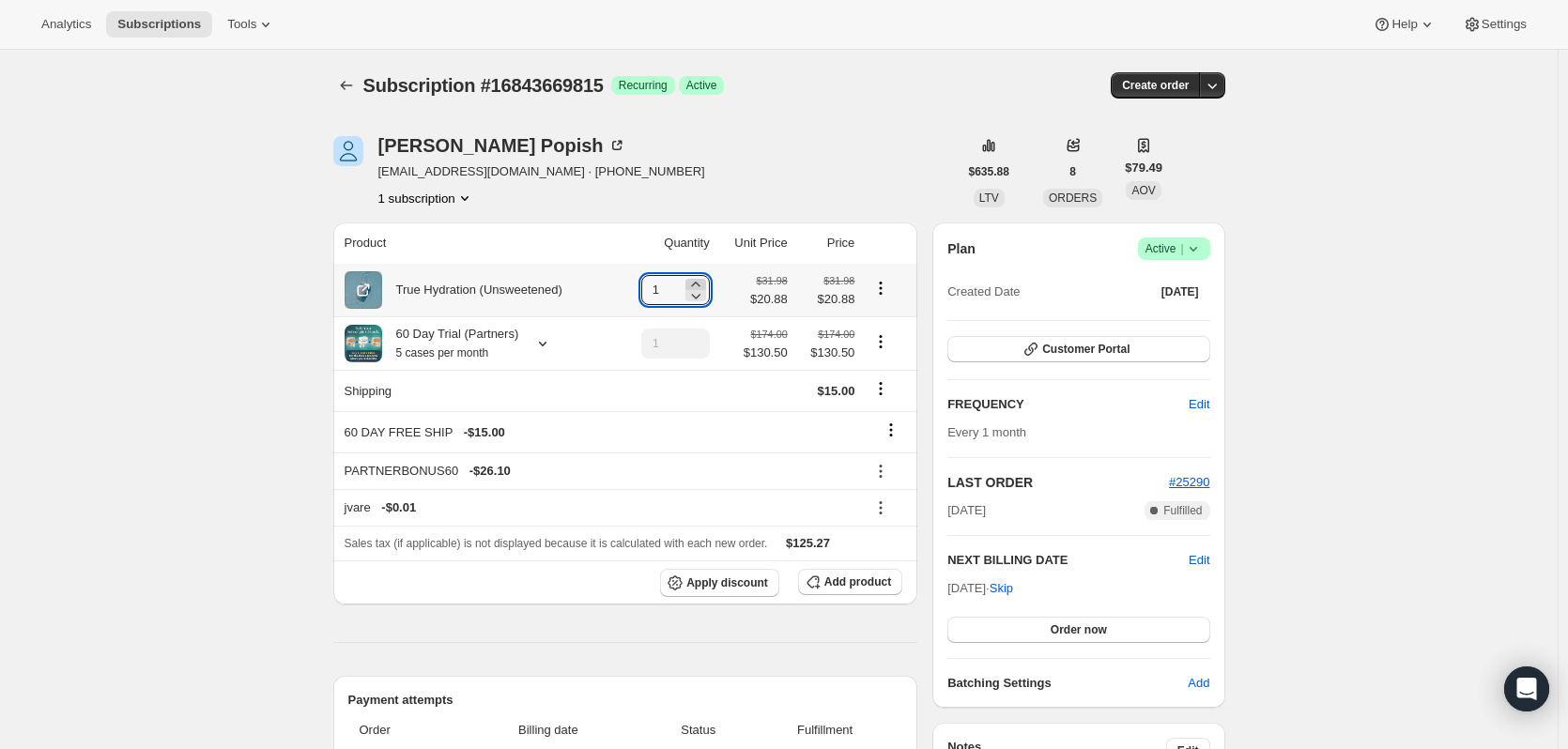
click at [698, 280] on icon at bounding box center [695, 283] width 19 height 19
click at [696, 281] on icon at bounding box center [695, 283] width 19 height 19
click at [696, 282] on icon at bounding box center [695, 283] width 19 height 19
type input "5"
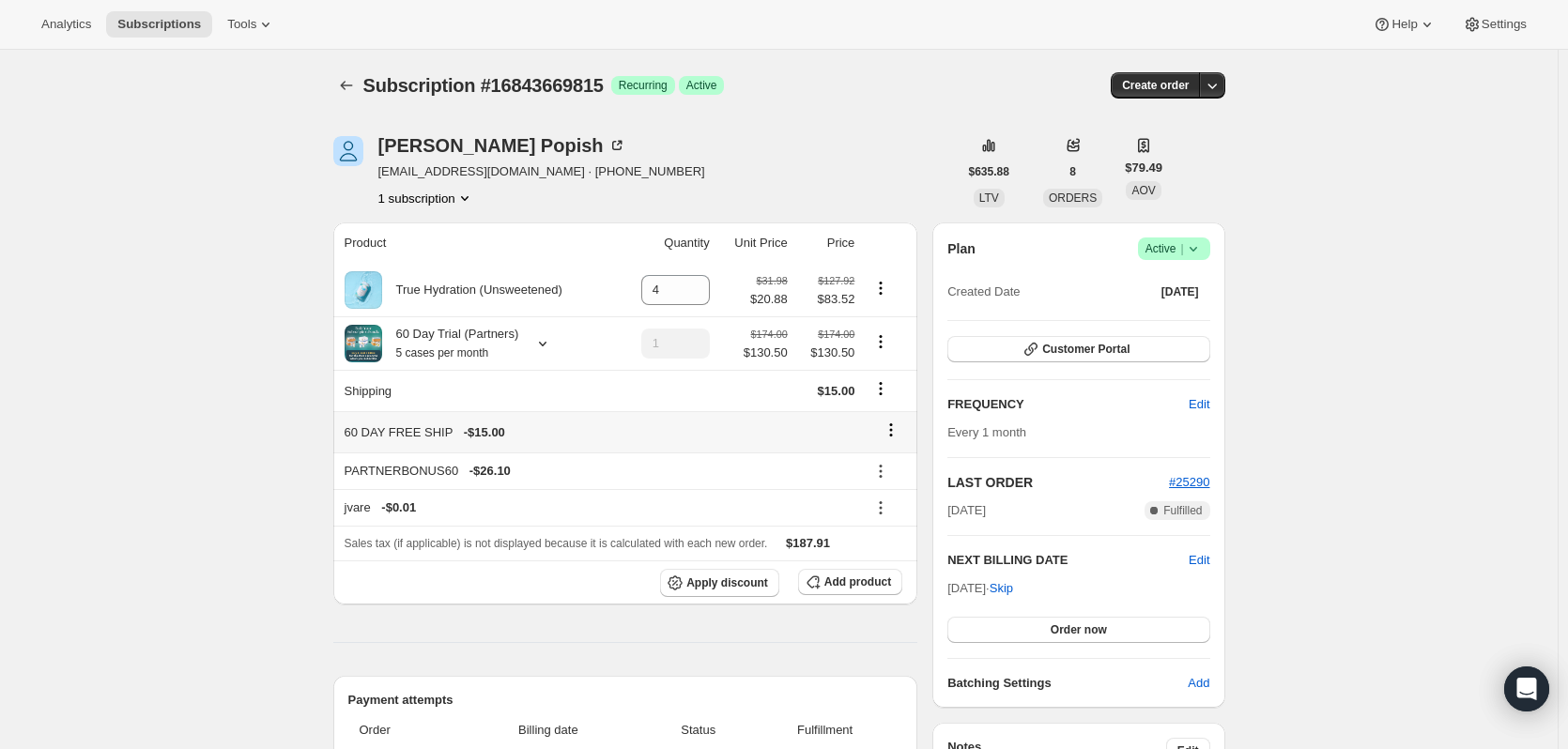
click at [895, 435] on icon at bounding box center [890, 430] width 19 height 19
click at [896, 465] on span "Remove" at bounding box center [896, 467] width 45 height 14
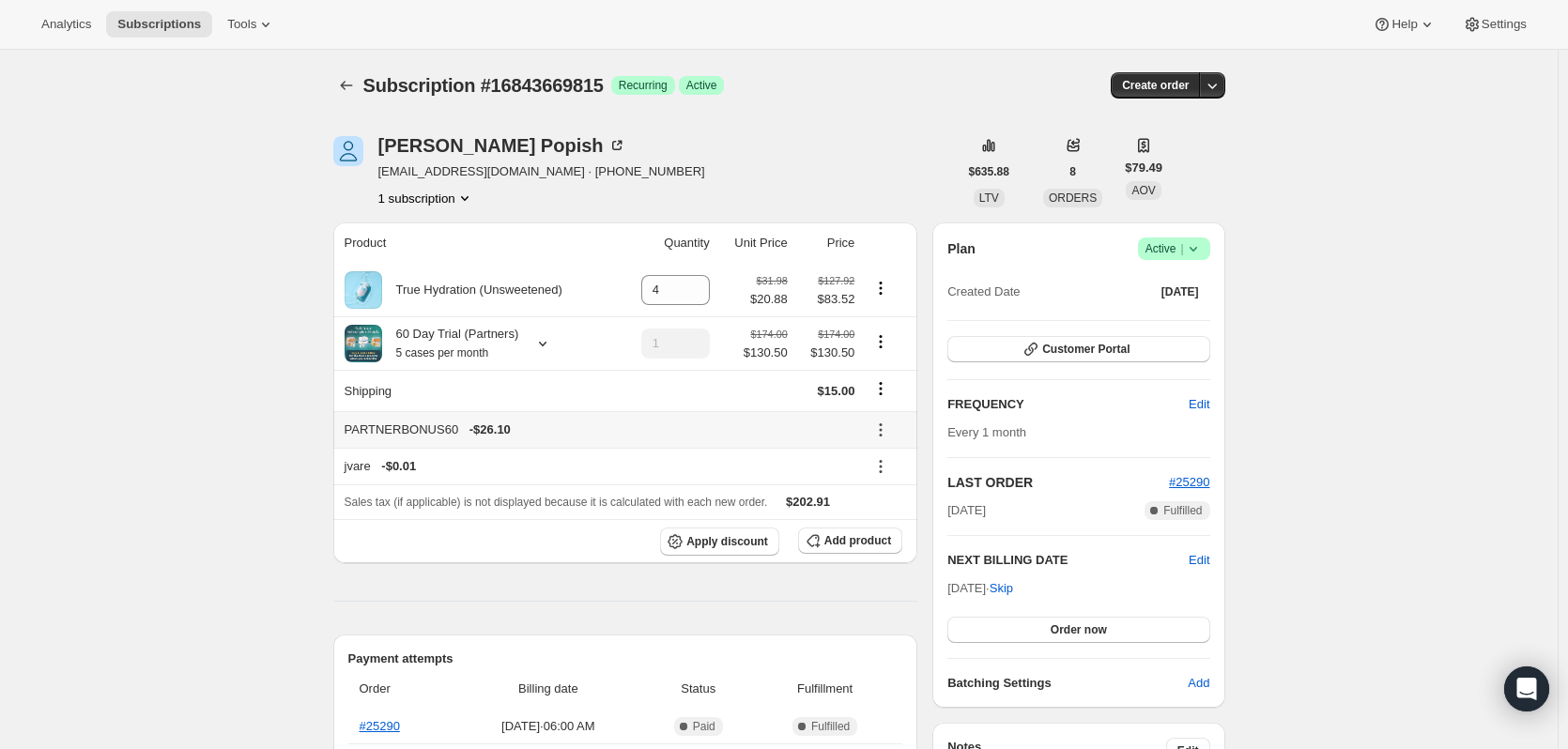
click at [885, 429] on icon at bounding box center [881, 430] width 19 height 19
click at [891, 495] on span "Remove" at bounding box center [890, 498] width 45 height 14
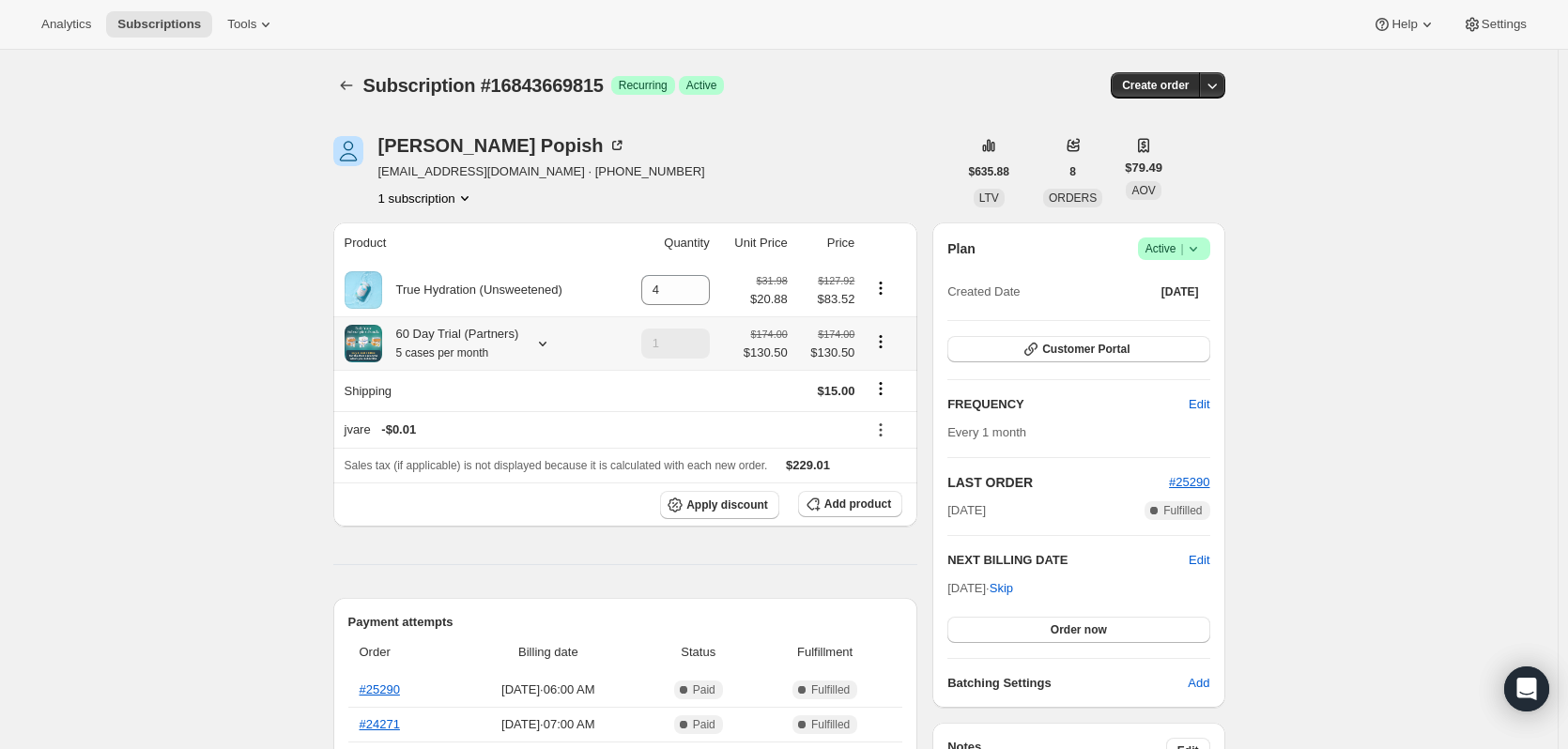
click at [888, 355] on div at bounding box center [885, 343] width 41 height 25
click at [882, 342] on icon "Product actions" at bounding box center [881, 341] width 3 height 3
click at [879, 415] on span "Remove" at bounding box center [884, 411] width 45 height 14
type input "0"
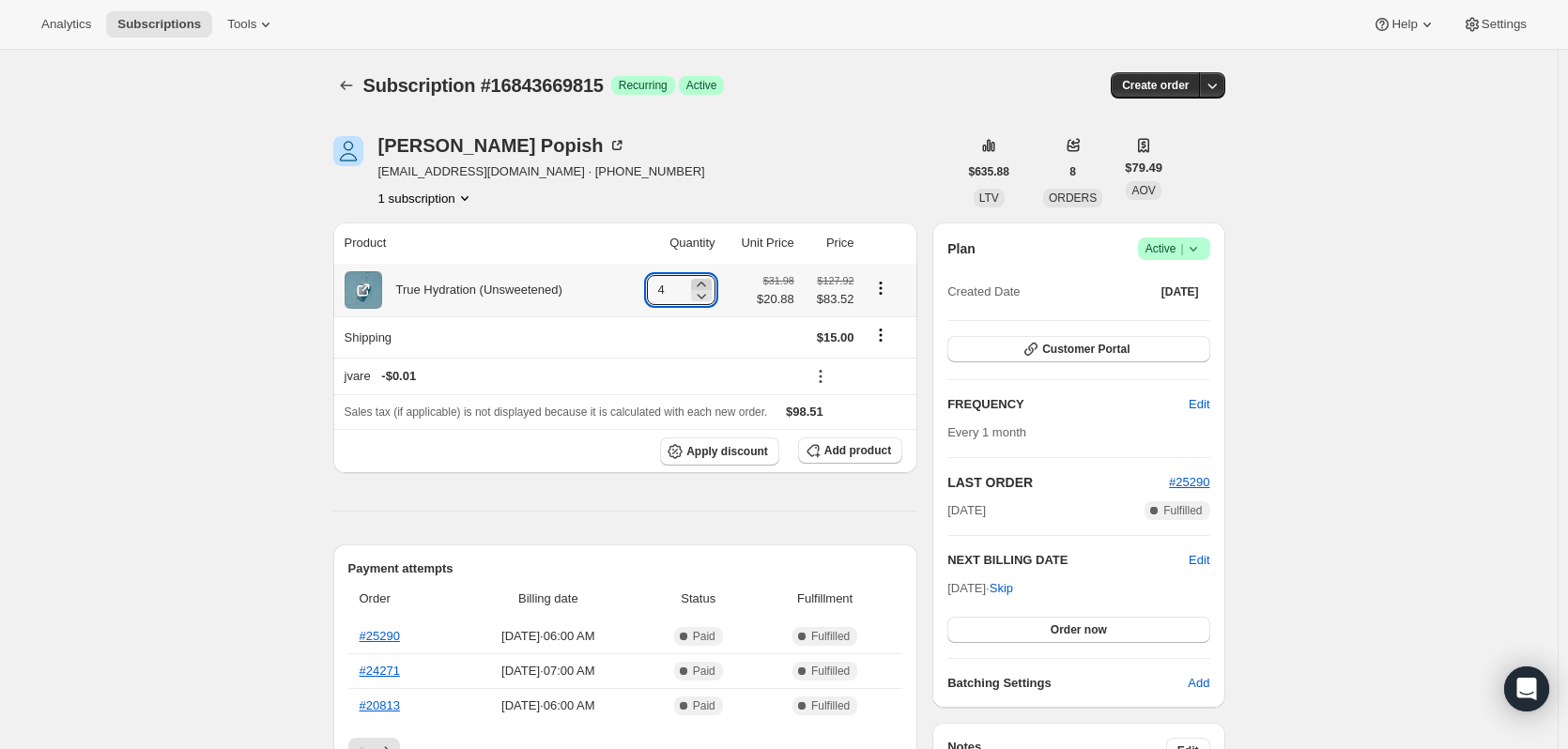
click at [702, 280] on icon at bounding box center [700, 283] width 19 height 19
type input "5"
click at [882, 337] on icon "Shipping actions" at bounding box center [881, 335] width 3 height 3
click at [878, 366] on span "Edit shipping rate" at bounding box center [884, 372] width 94 height 14
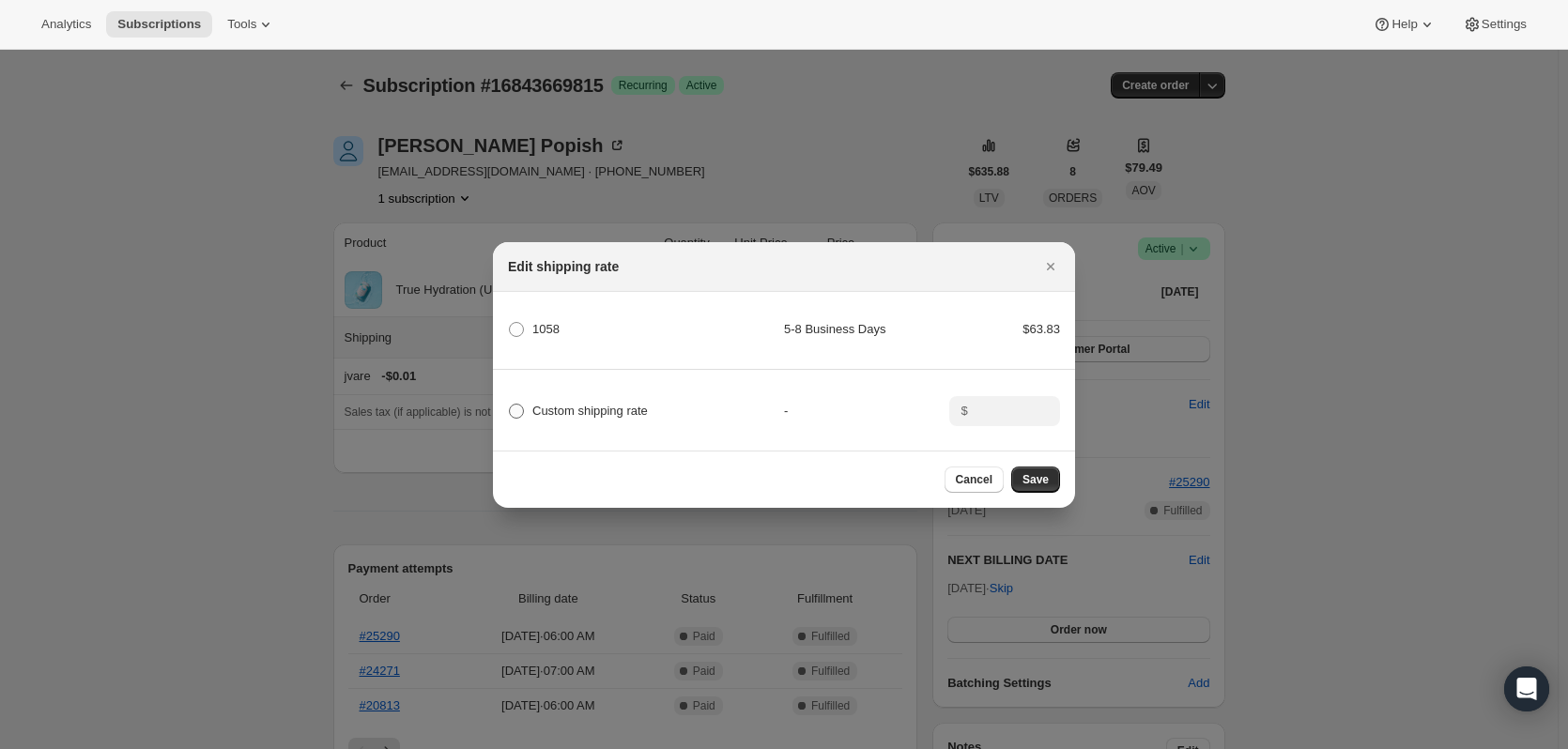
click at [539, 407] on span "Custom shipping rate" at bounding box center [590, 411] width 115 height 14
click at [509, 405] on input "Custom shipping rate" at bounding box center [508, 404] width 1 height 1
radio input "true"
click at [995, 406] on input ":r309:" at bounding box center [1003, 411] width 59 height 30
type input "0.00"
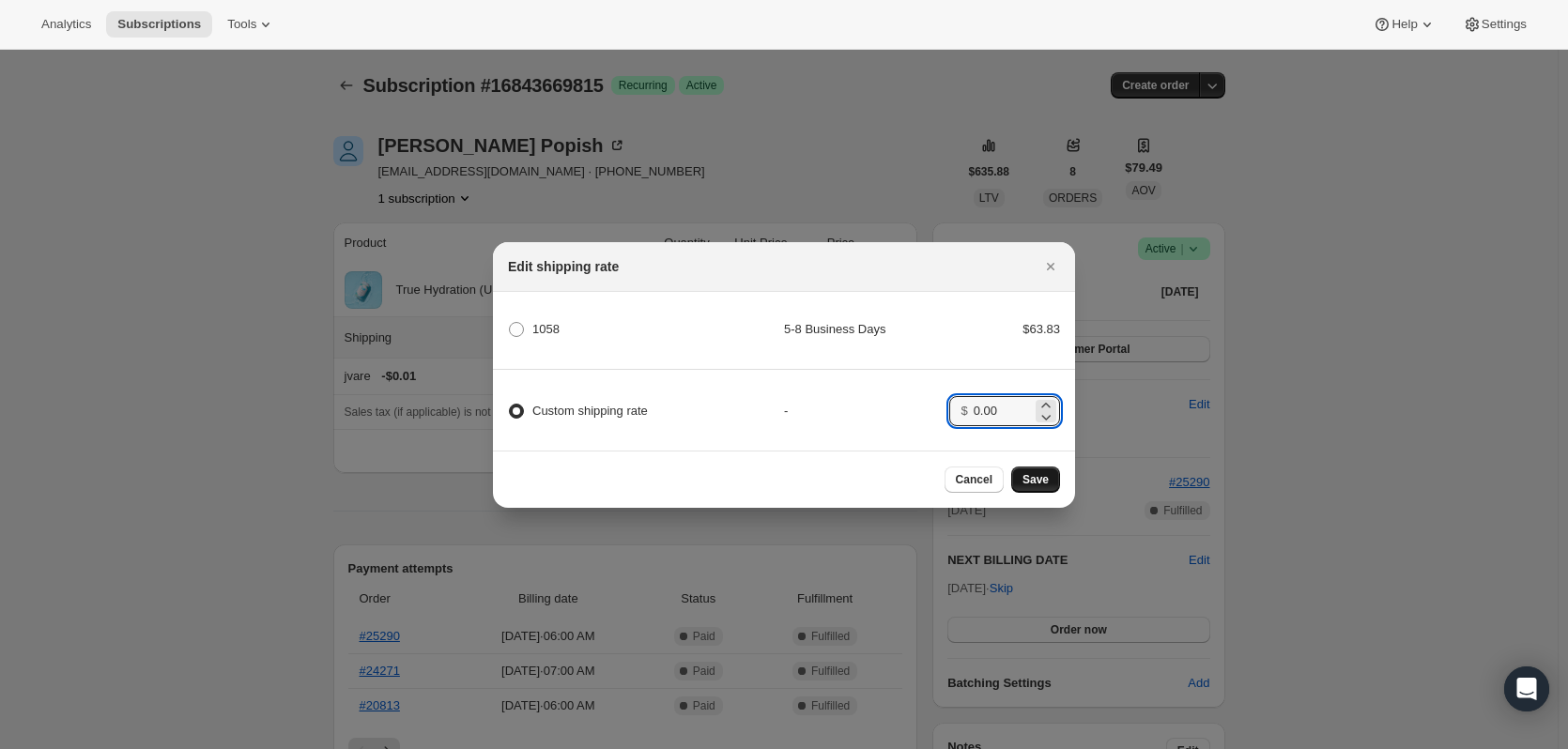
click at [1039, 484] on span "Save" at bounding box center [1036, 479] width 26 height 15
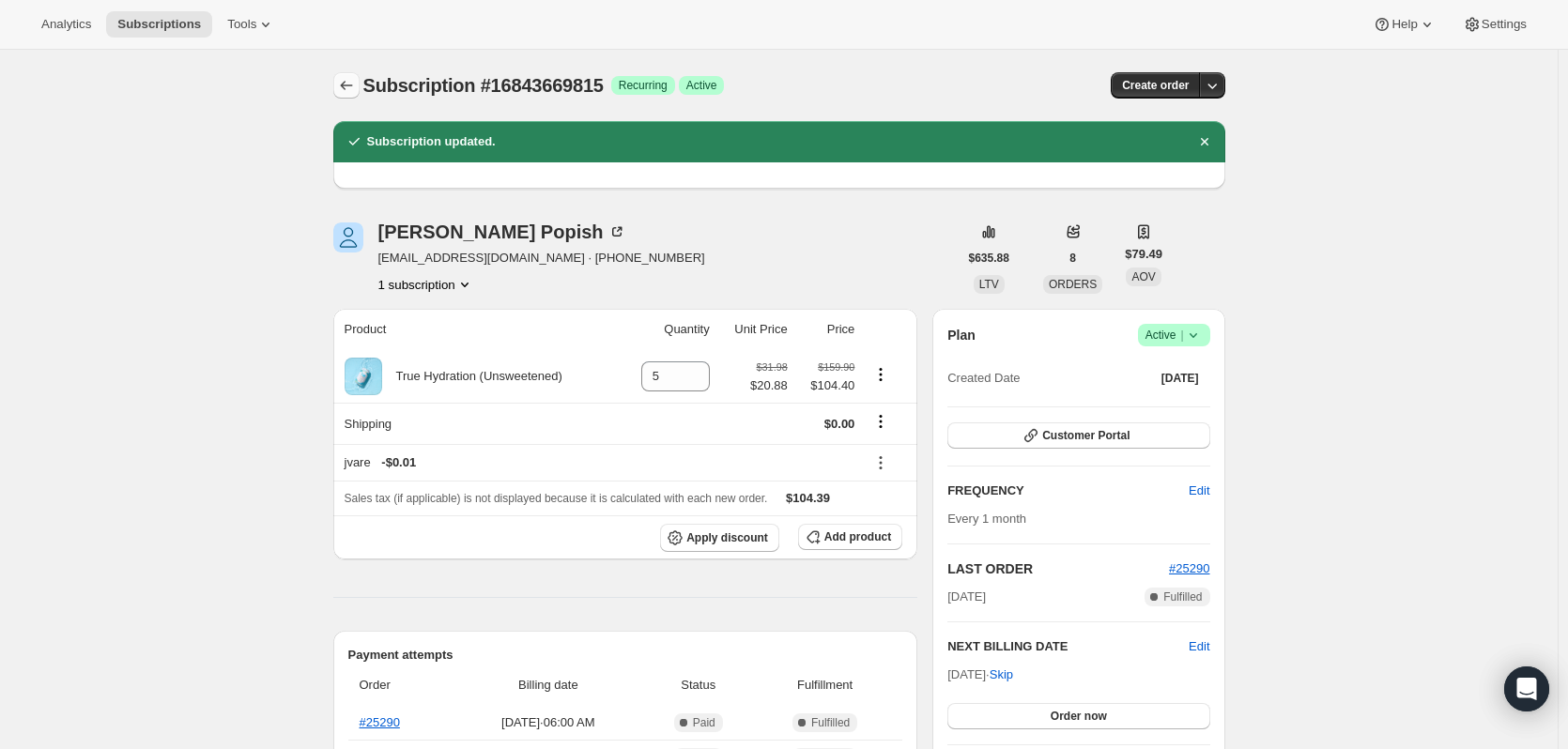
click at [342, 87] on icon "Subscriptions" at bounding box center [346, 85] width 19 height 19
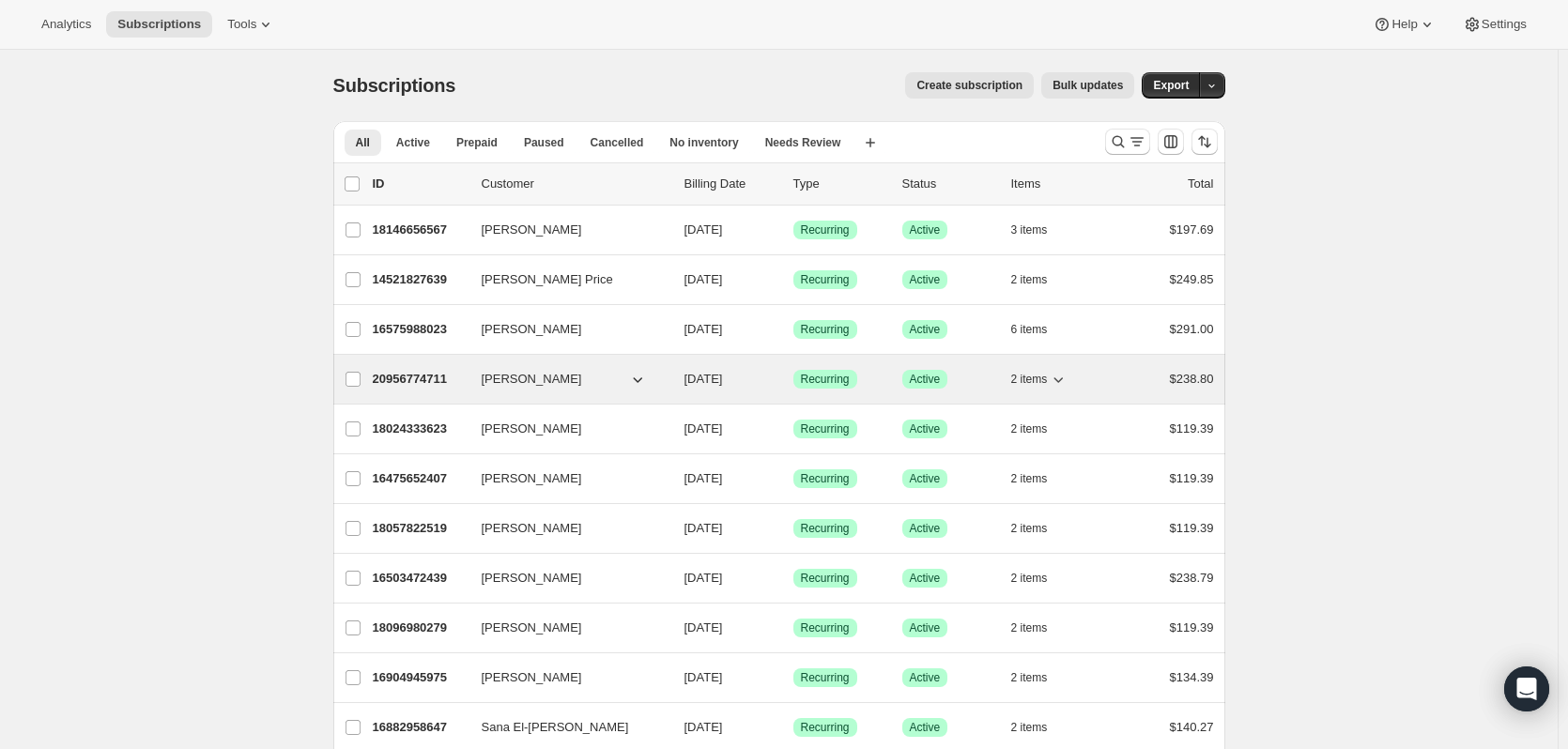
click at [412, 378] on p "20956774711" at bounding box center [420, 379] width 94 height 19
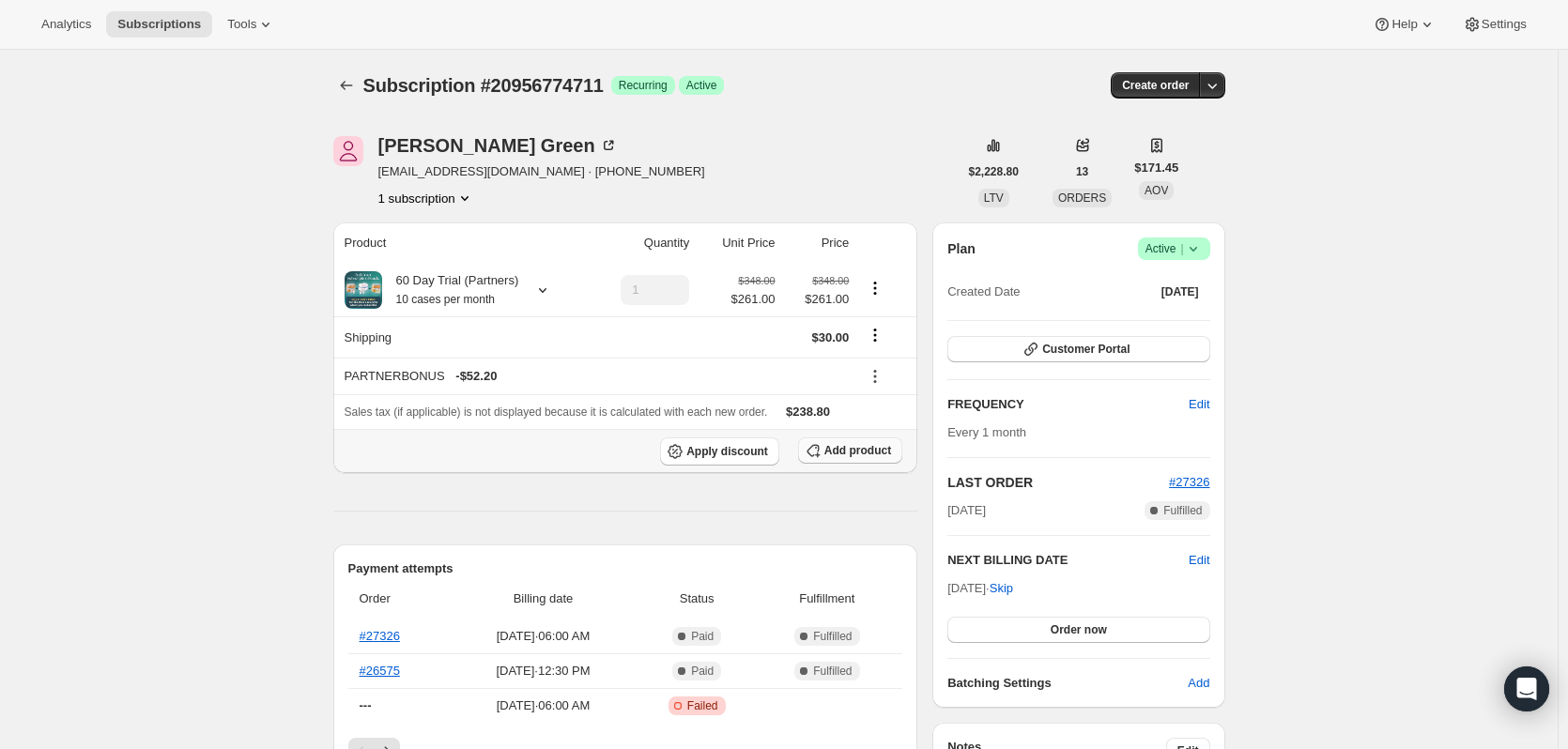
click at [857, 448] on span "Add product" at bounding box center [858, 450] width 67 height 15
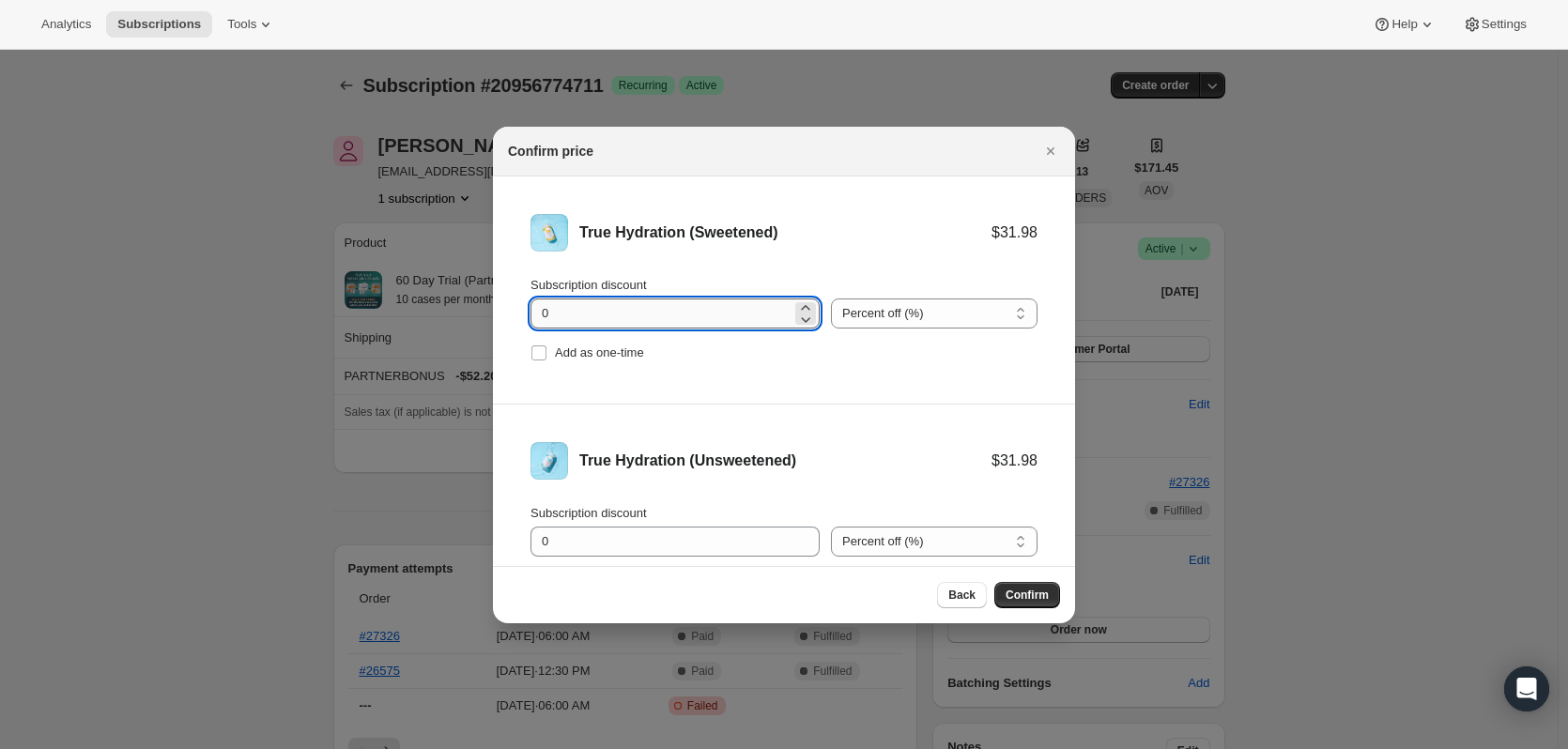
click at [619, 314] on input "0" at bounding box center [661, 313] width 261 height 30
drag, startPoint x: 619, startPoint y: 314, endPoint x: 512, endPoint y: 311, distance: 107.0
click at [512, 311] on li "True Hydration (Sweetened) $31.98 Subscription discount 0 Percent off (%) Amoun…" at bounding box center [783, 289] width 582 height 228
click at [604, 309] on input "0" at bounding box center [661, 313] width 261 height 30
drag, startPoint x: 515, startPoint y: 312, endPoint x: 497, endPoint y: 312, distance: 18.0
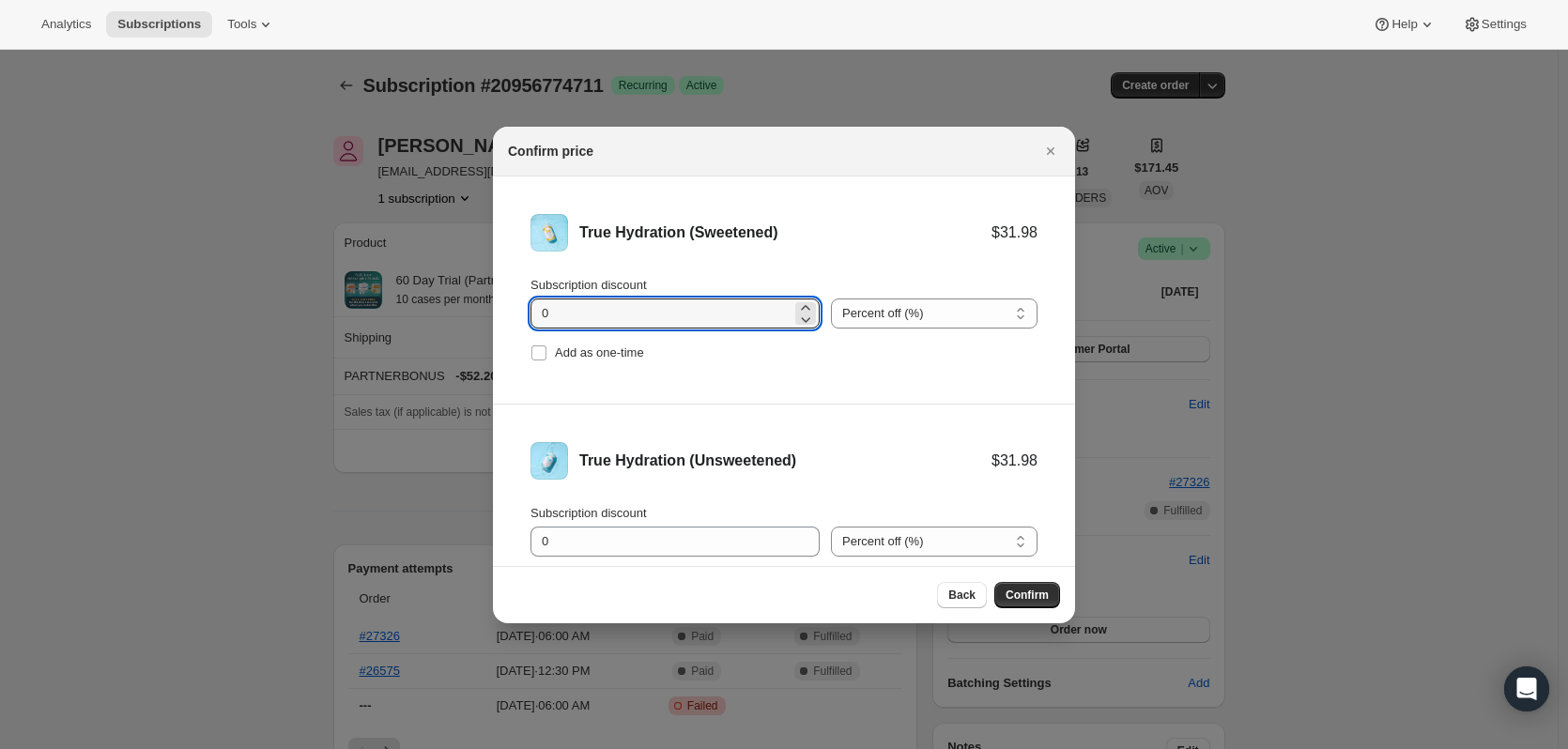
click at [497, 312] on li "True Hydration (Sweetened) $31.98 Subscription discount 0 Percent off (%) Amoun…" at bounding box center [783, 289] width 582 height 228
type input "22.20"
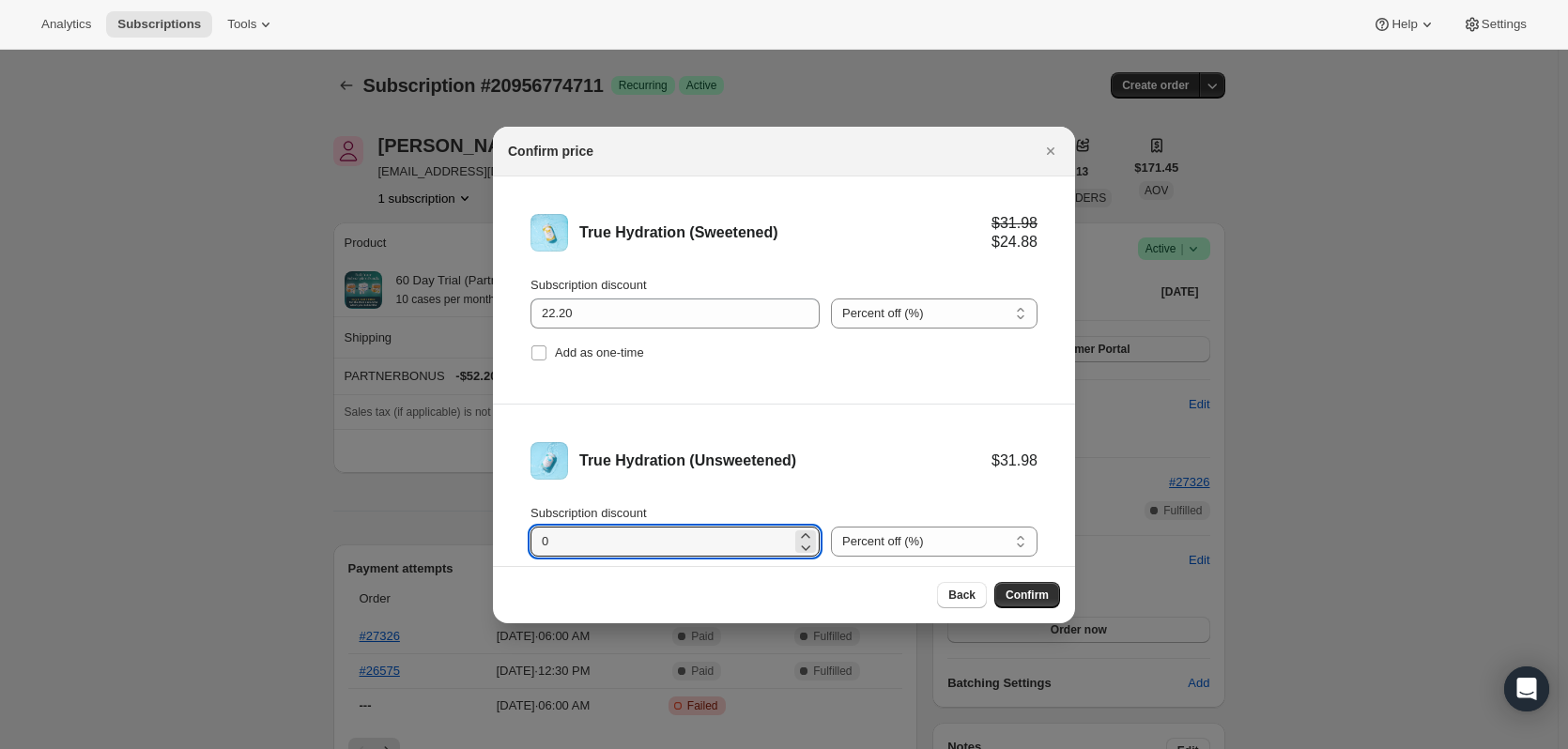
drag, startPoint x: 574, startPoint y: 536, endPoint x: 508, endPoint y: 535, distance: 66.0
click at [508, 535] on li "True Hydration (Unsweetened) $31.98 Subscription discount 0 Percent off (%) Amo…" at bounding box center [783, 518] width 582 height 227
type input "22.20"
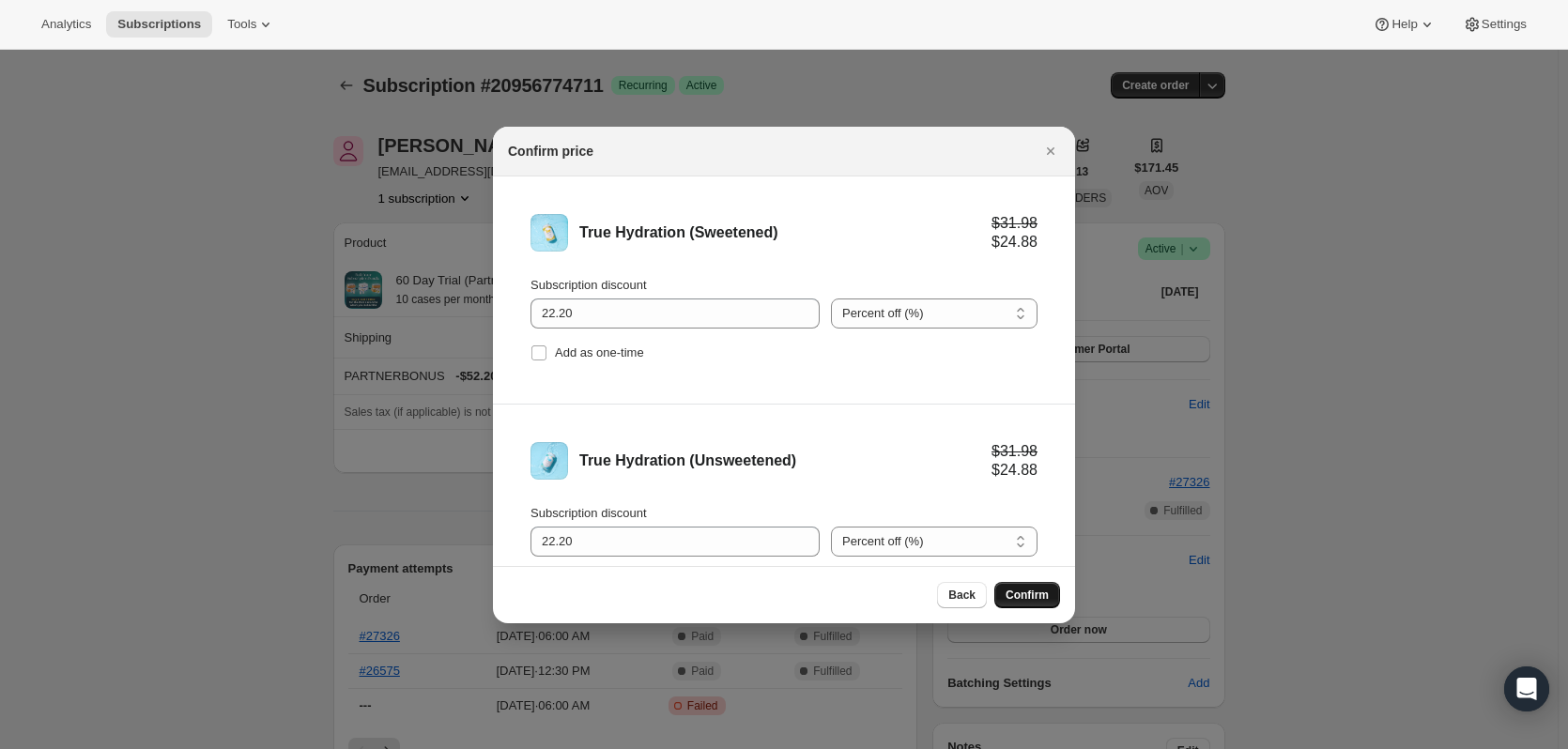
click at [1028, 596] on span "Confirm" at bounding box center [1027, 595] width 43 height 15
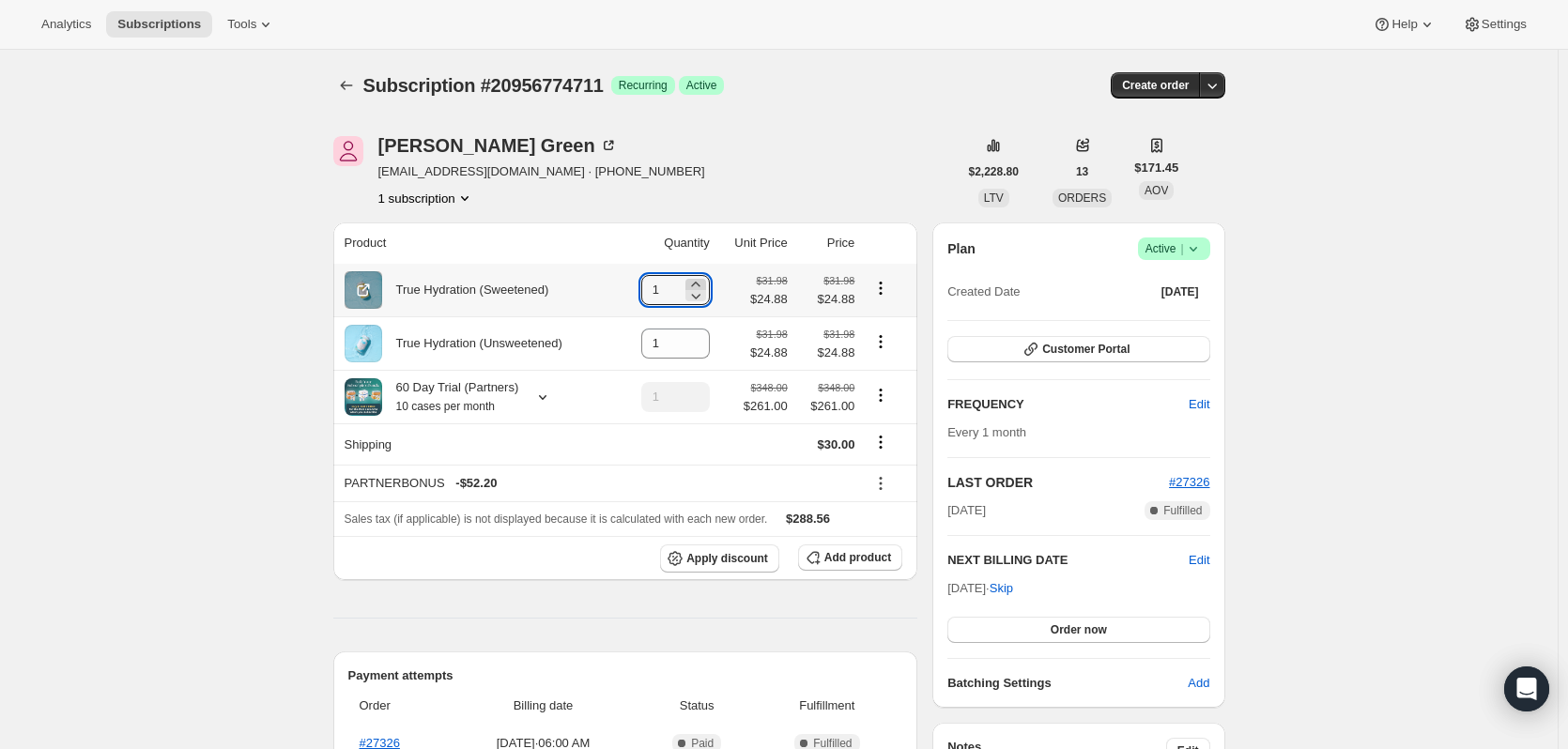
click at [700, 280] on icon at bounding box center [695, 283] width 19 height 19
type input "2"
drag, startPoint x: 680, startPoint y: 342, endPoint x: 621, endPoint y: 342, distance: 59.0
click at [622, 342] on tr "True Hydration (Unsweetened) 1 $31.98 $24.88 $31.98 $24.88" at bounding box center [626, 343] width 585 height 54
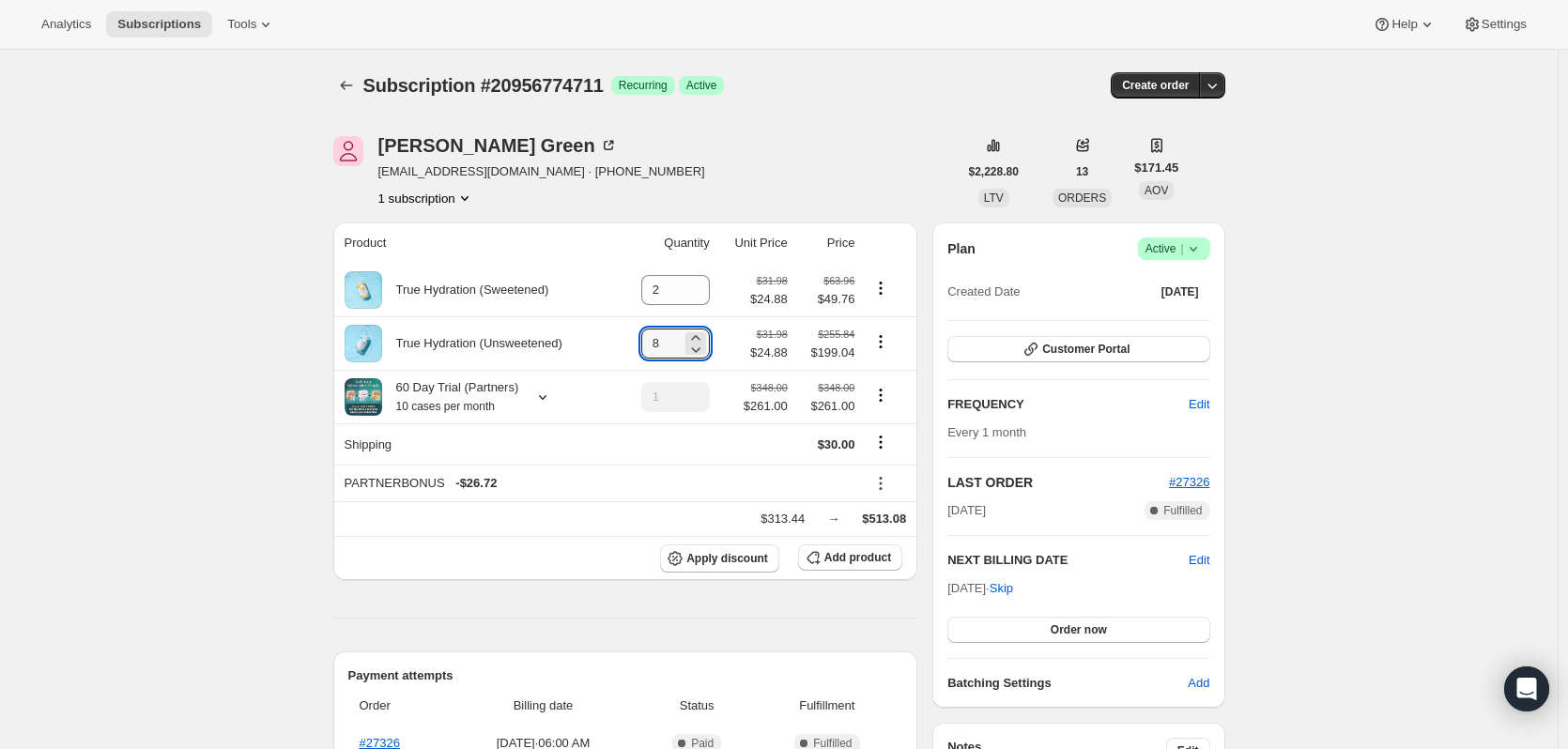
type input "8"
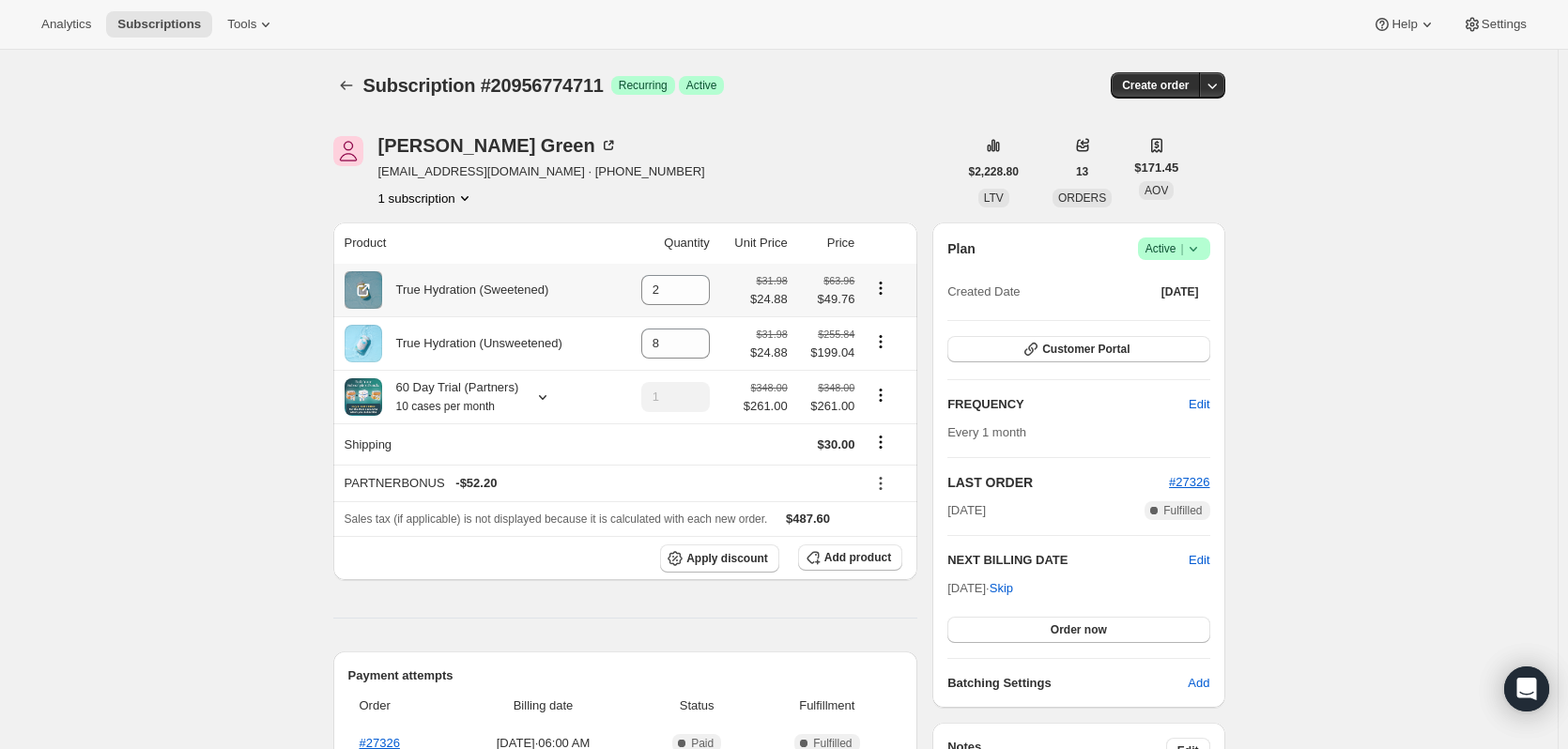
click at [882, 290] on icon "Product actions" at bounding box center [881, 287] width 19 height 19
click at [900, 317] on span "Remove" at bounding box center [885, 324] width 71 height 19
type input "0"
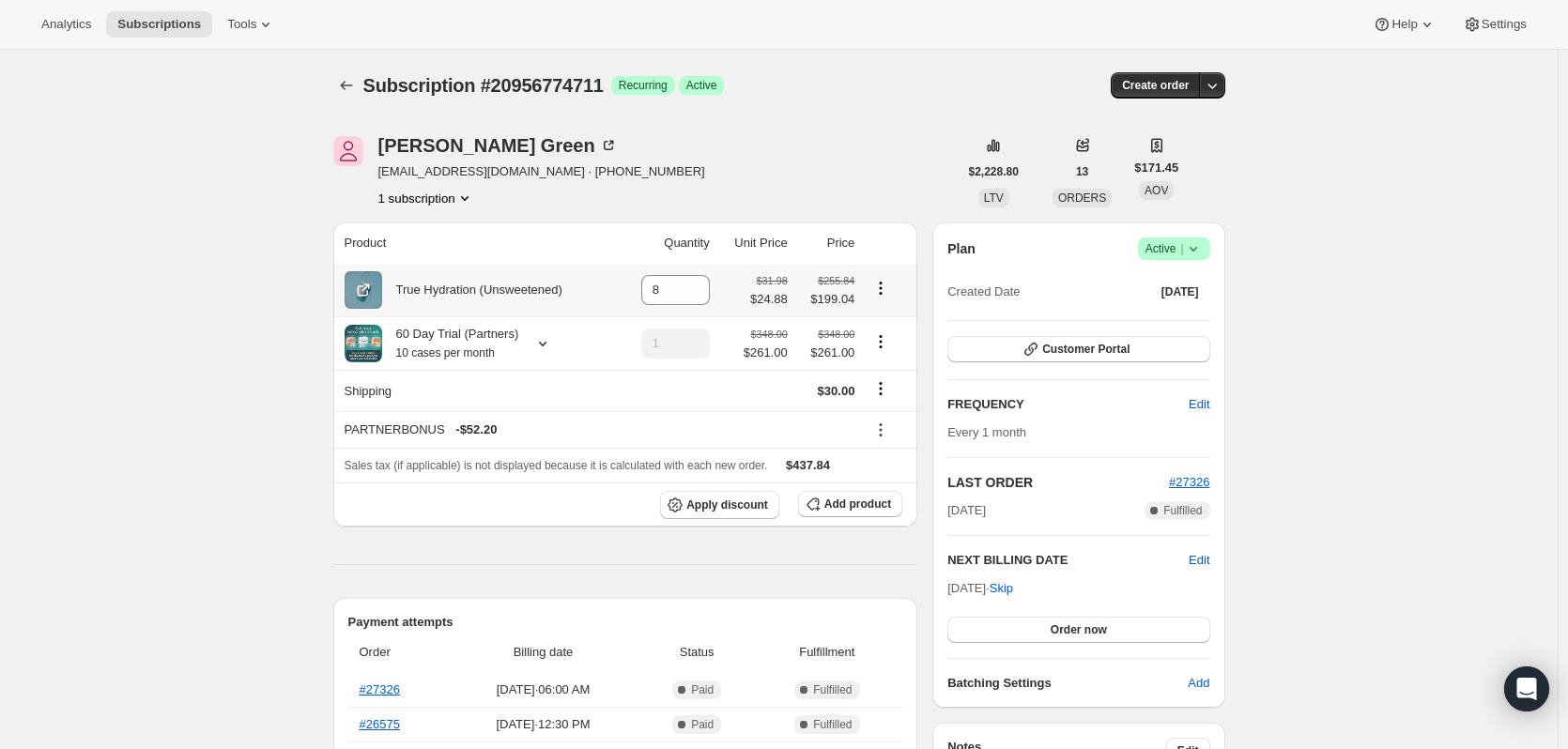
click at [885, 285] on icon "Product actions" at bounding box center [881, 287] width 19 height 19
click at [882, 319] on span "Remove" at bounding box center [873, 324] width 45 height 14
type input "0"
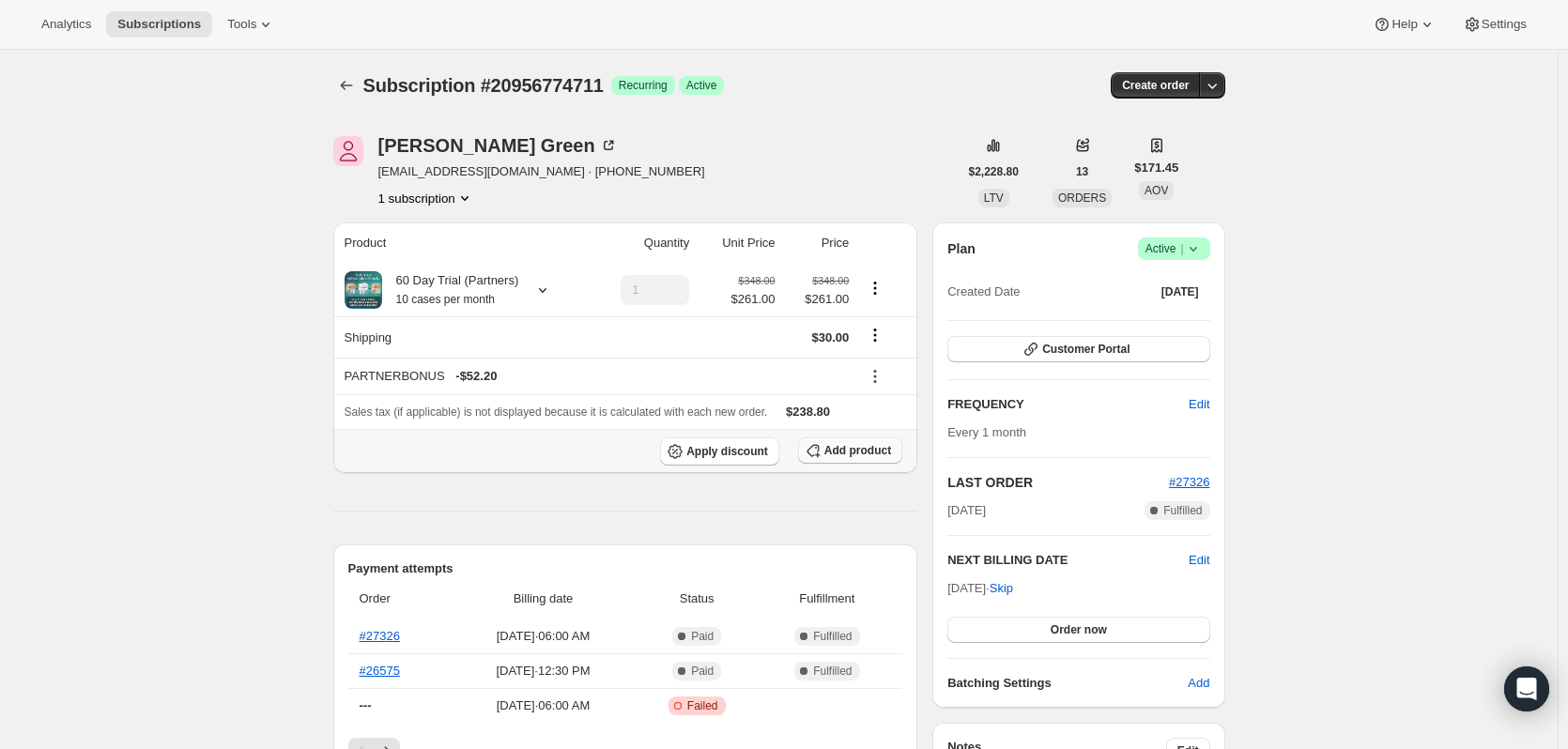
click at [869, 448] on span "Add product" at bounding box center [858, 450] width 67 height 15
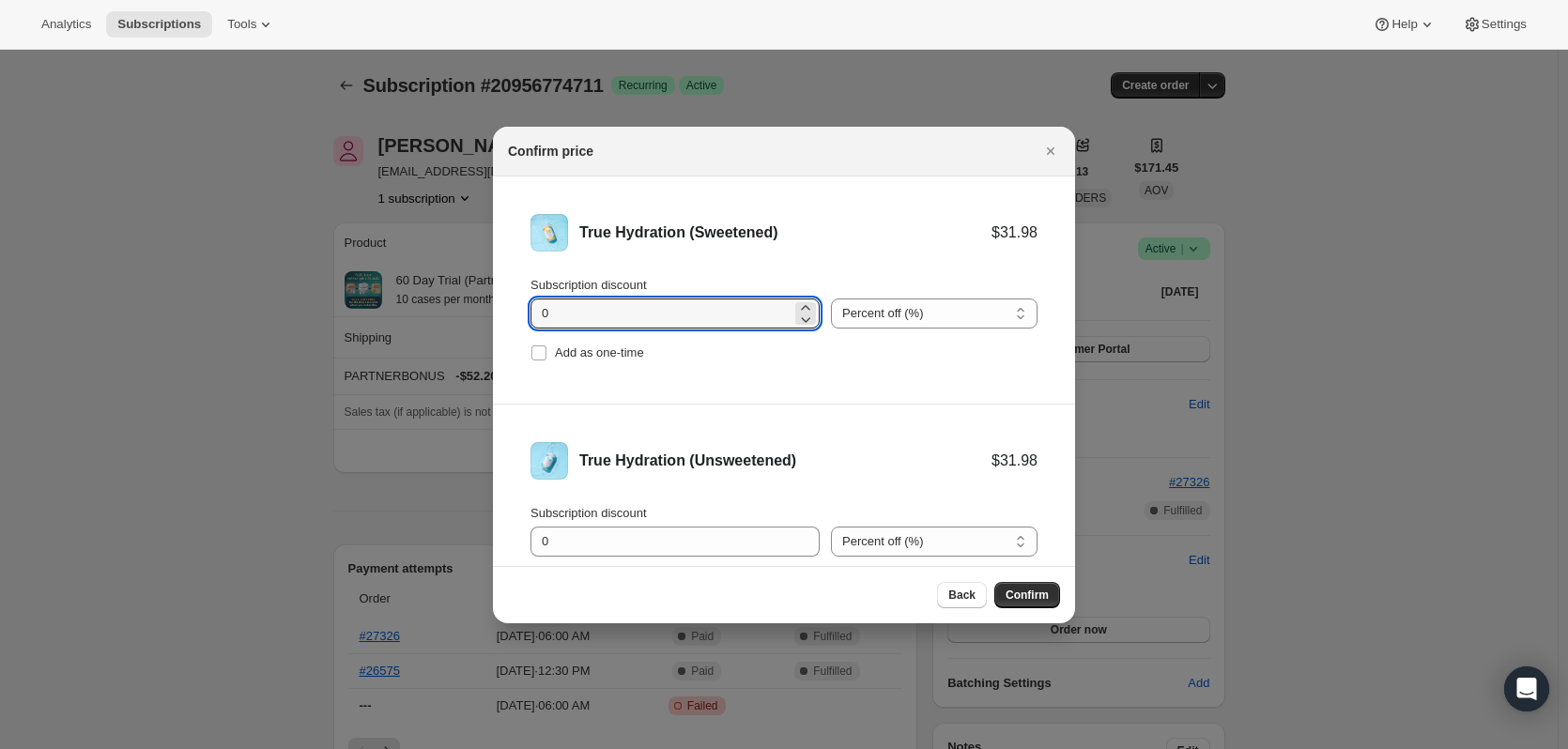
drag, startPoint x: 611, startPoint y: 315, endPoint x: 495, endPoint y: 314, distance: 116.0
click at [495, 314] on li "True Hydration (Sweetened) $31.98 Subscription discount 0 Percent off (%) Amoun…" at bounding box center [783, 289] width 582 height 228
type input "11.10"
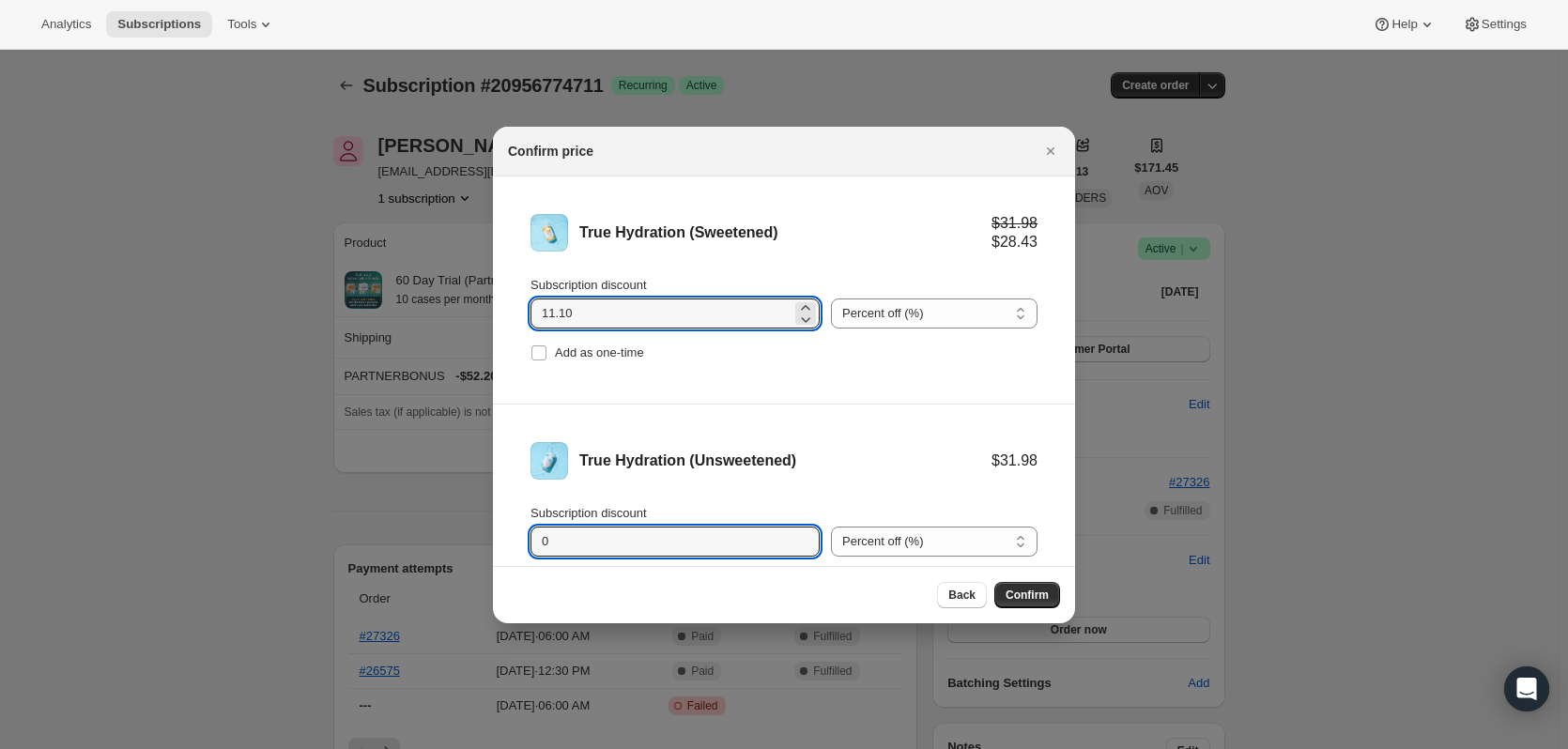
drag, startPoint x: 545, startPoint y: 542, endPoint x: 500, endPoint y: 539, distance: 45.1
click at [500, 539] on li "True Hydration (Unsweetened) $31.98 Subscription discount 0 Percent off (%) Amo…" at bounding box center [783, 518] width 582 height 227
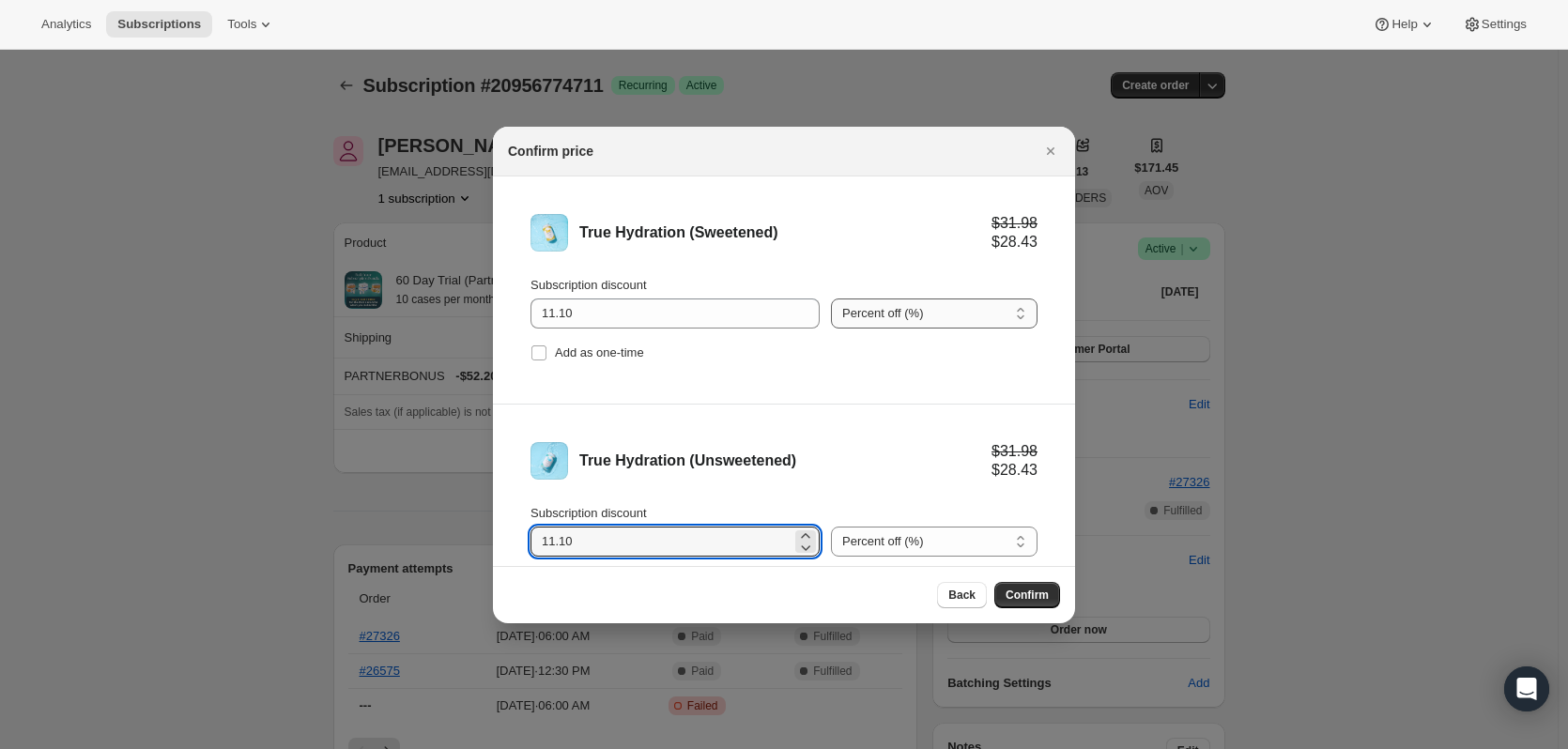
type input "11.10"
click at [915, 312] on select "Percent off (%) Amount off ($)" at bounding box center [934, 313] width 207 height 30
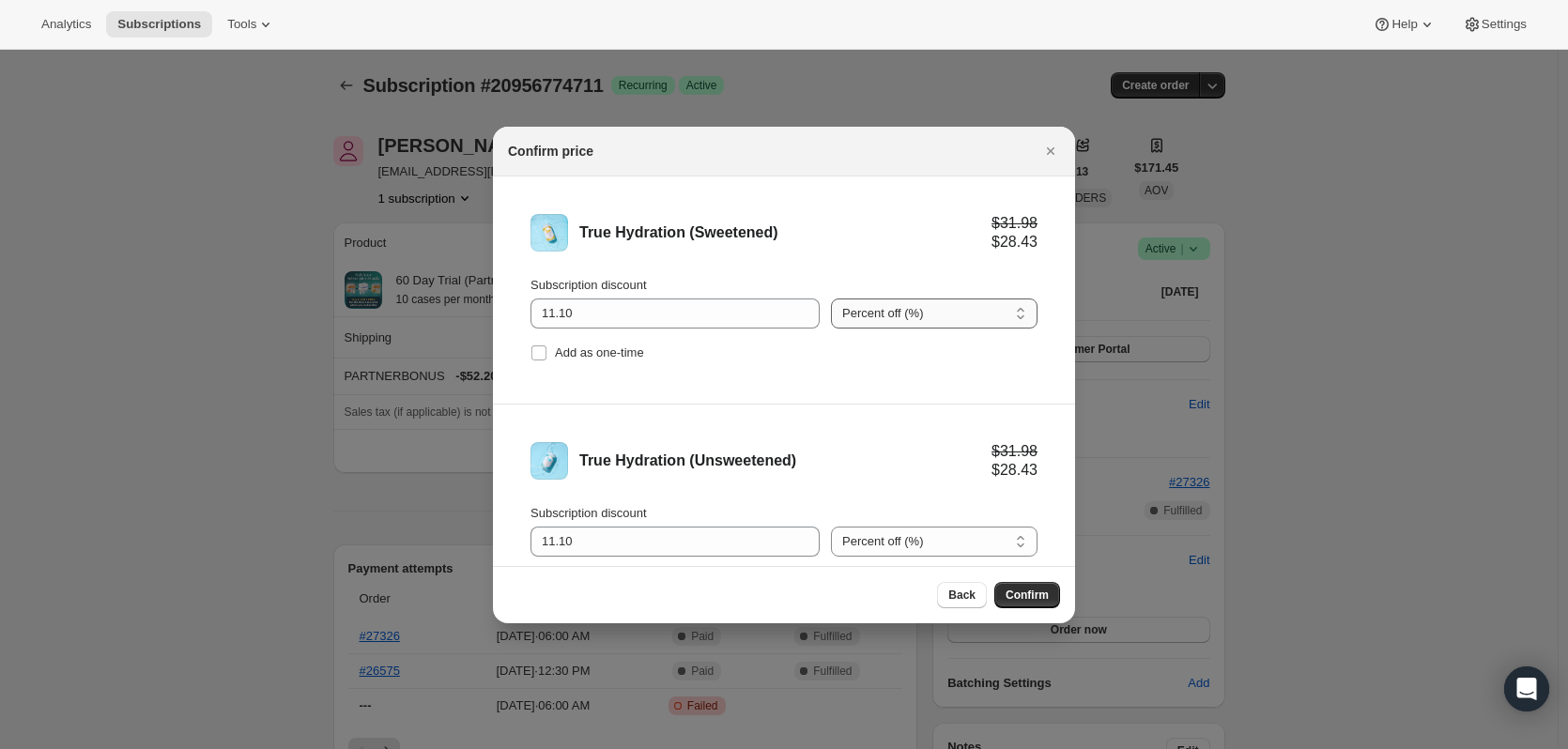
select select "fixed"
click at [831, 298] on select "Percent off (%) Amount off ($)" at bounding box center [934, 313] width 207 height 30
click at [906, 551] on select "Percent off (%) Amount off ($)" at bounding box center [934, 541] width 207 height 30
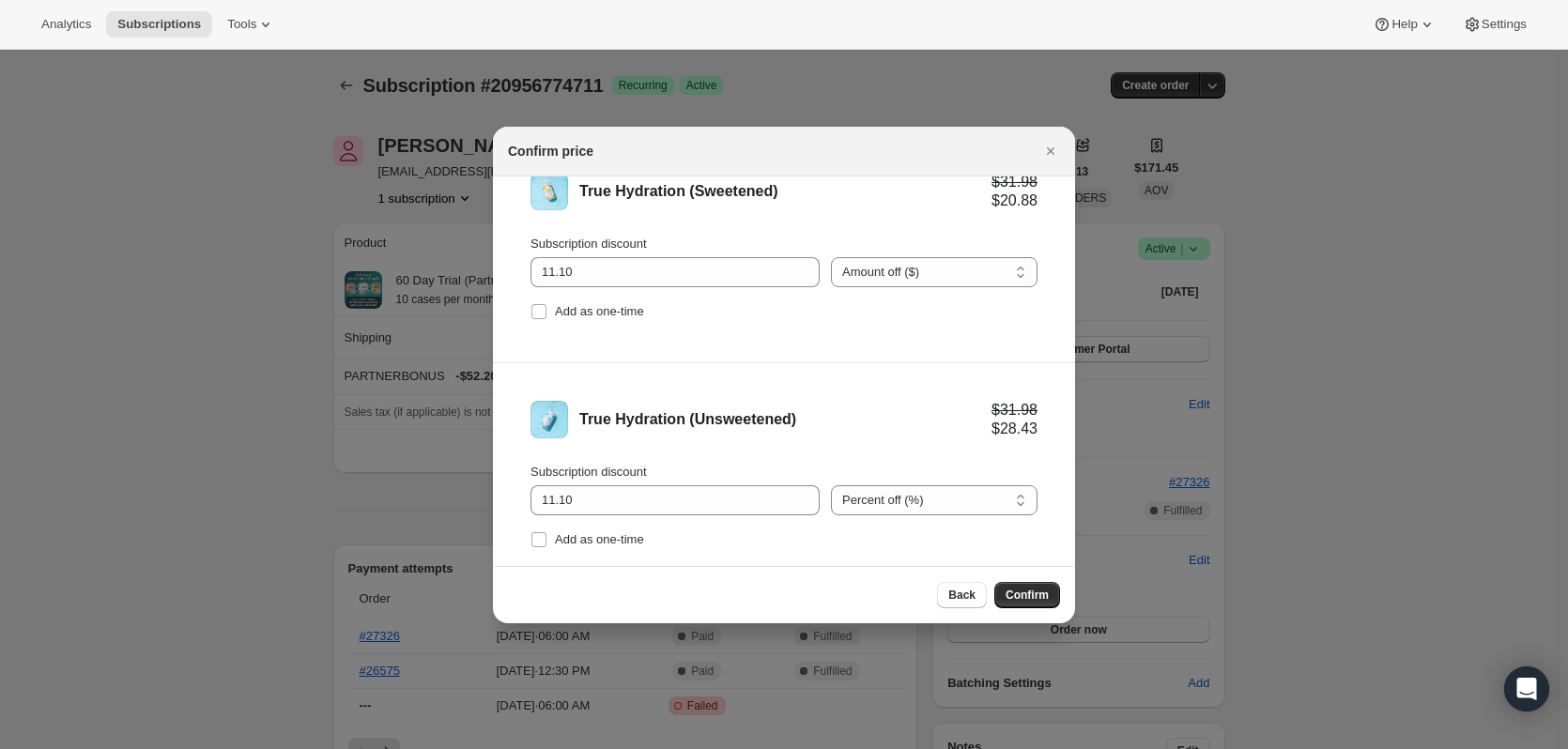
scroll to position [78, 0]
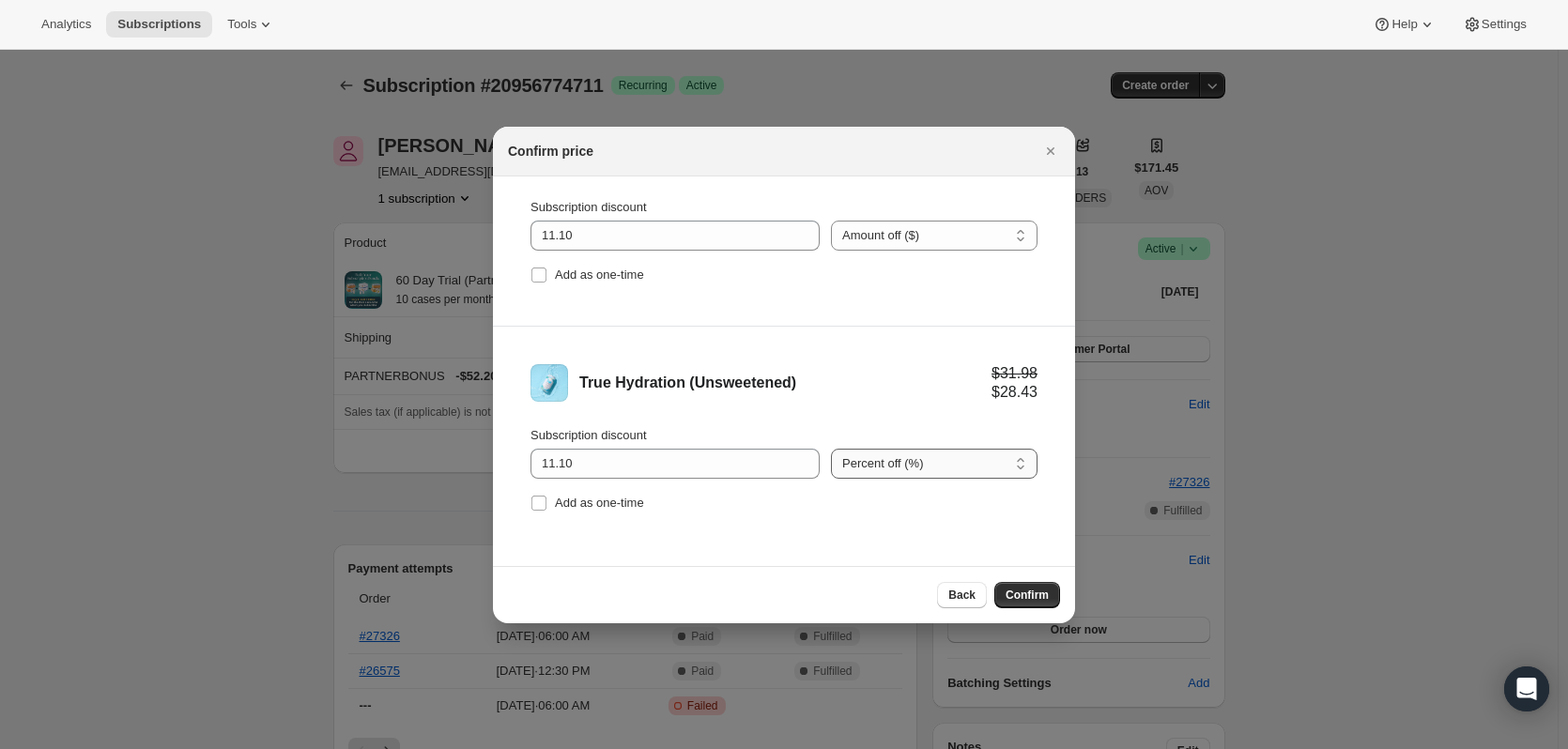
click at [916, 467] on select "Percent off (%) Amount off ($)" at bounding box center [934, 464] width 207 height 30
click at [897, 475] on select "Percent off (%) Amount off ($)" at bounding box center [934, 464] width 207 height 30
select select "fixed"
click at [831, 449] on select "Percent off (%) Amount off ($)" at bounding box center [934, 464] width 207 height 30
click at [1031, 600] on span "Confirm" at bounding box center [1027, 595] width 43 height 15
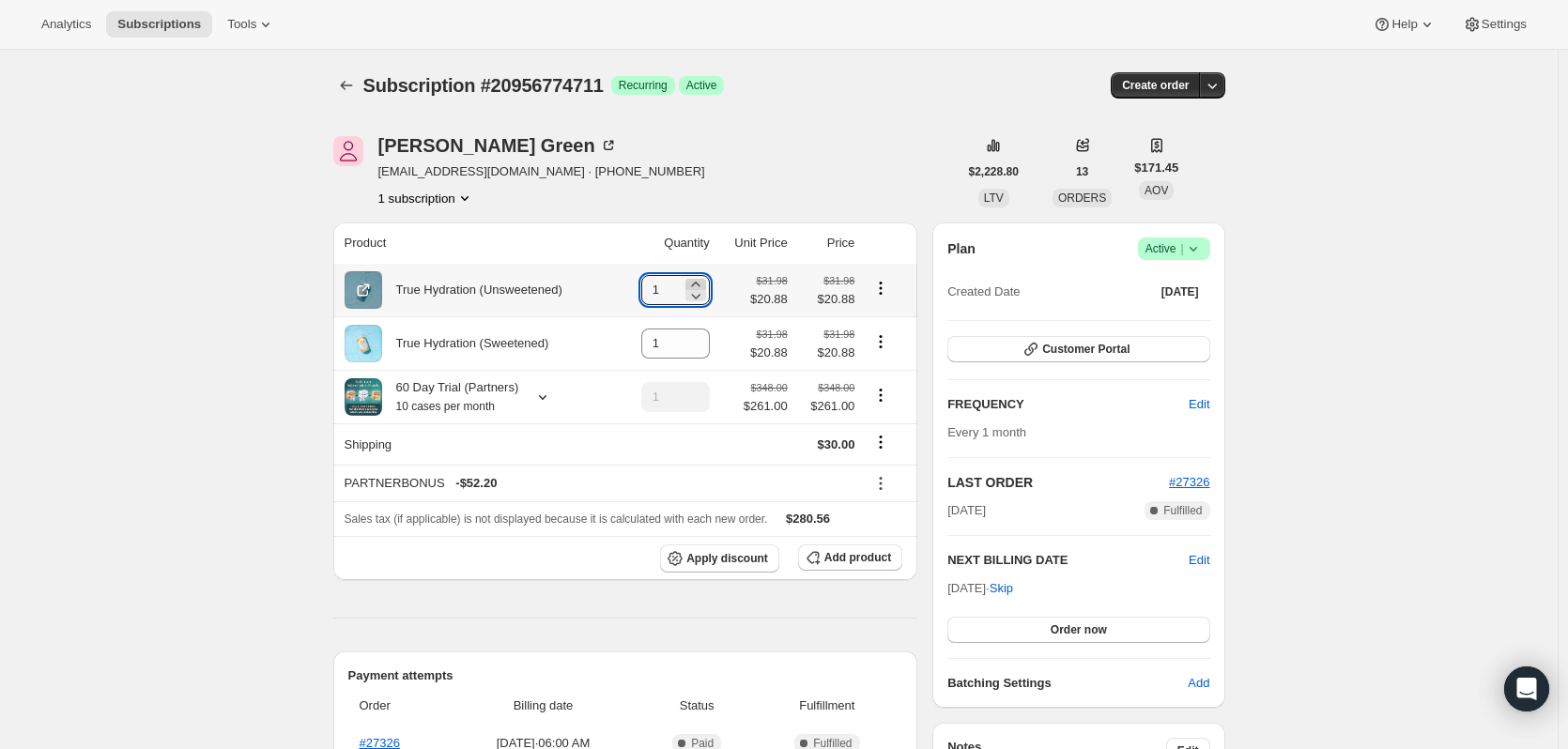
click at [699, 282] on icon at bounding box center [695, 283] width 8 height 5
click at [699, 303] on icon at bounding box center [695, 295] width 19 height 19
drag, startPoint x: 678, startPoint y: 286, endPoint x: 633, endPoint y: 286, distance: 45.0
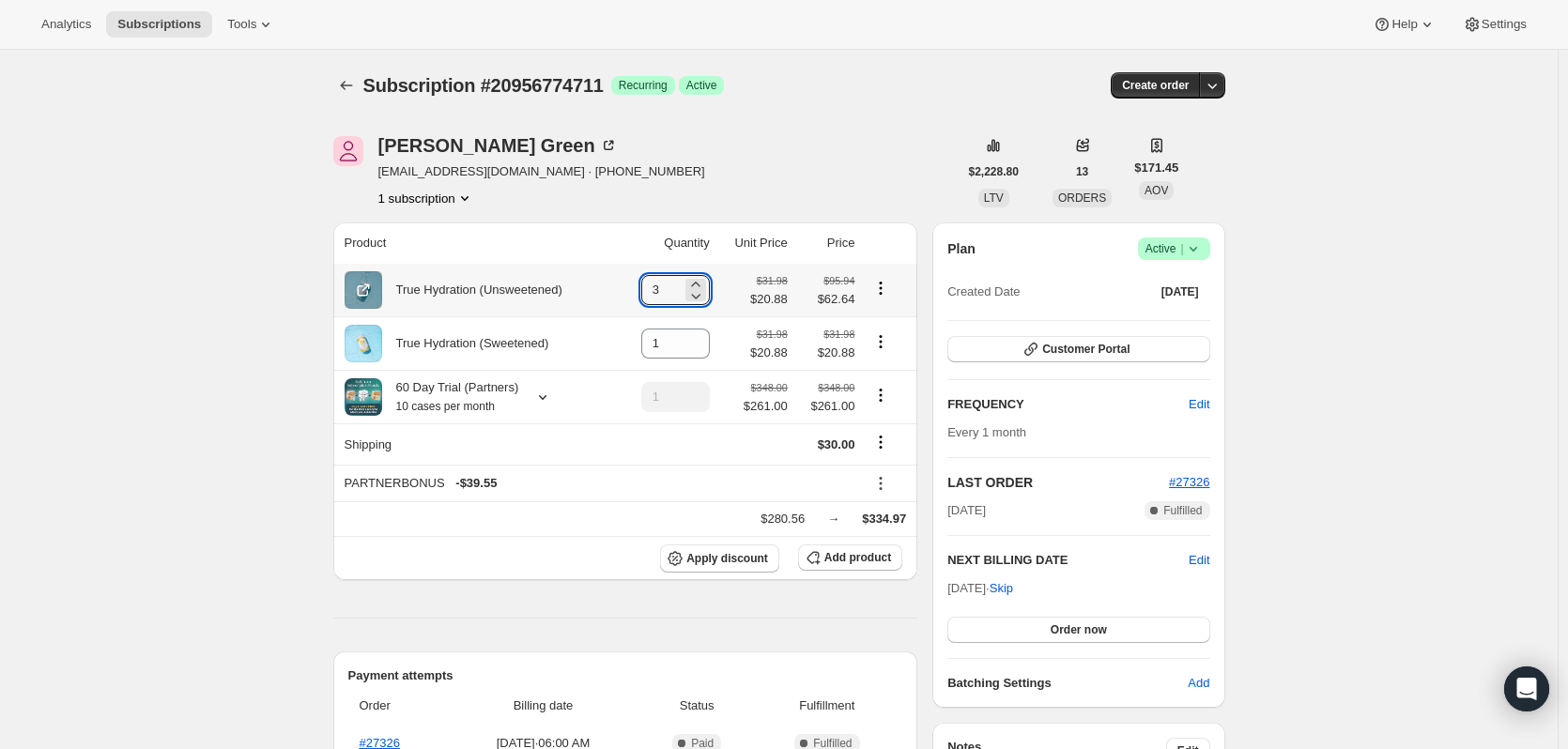
click at [634, 286] on td "3" at bounding box center [666, 289] width 97 height 53
type input "8"
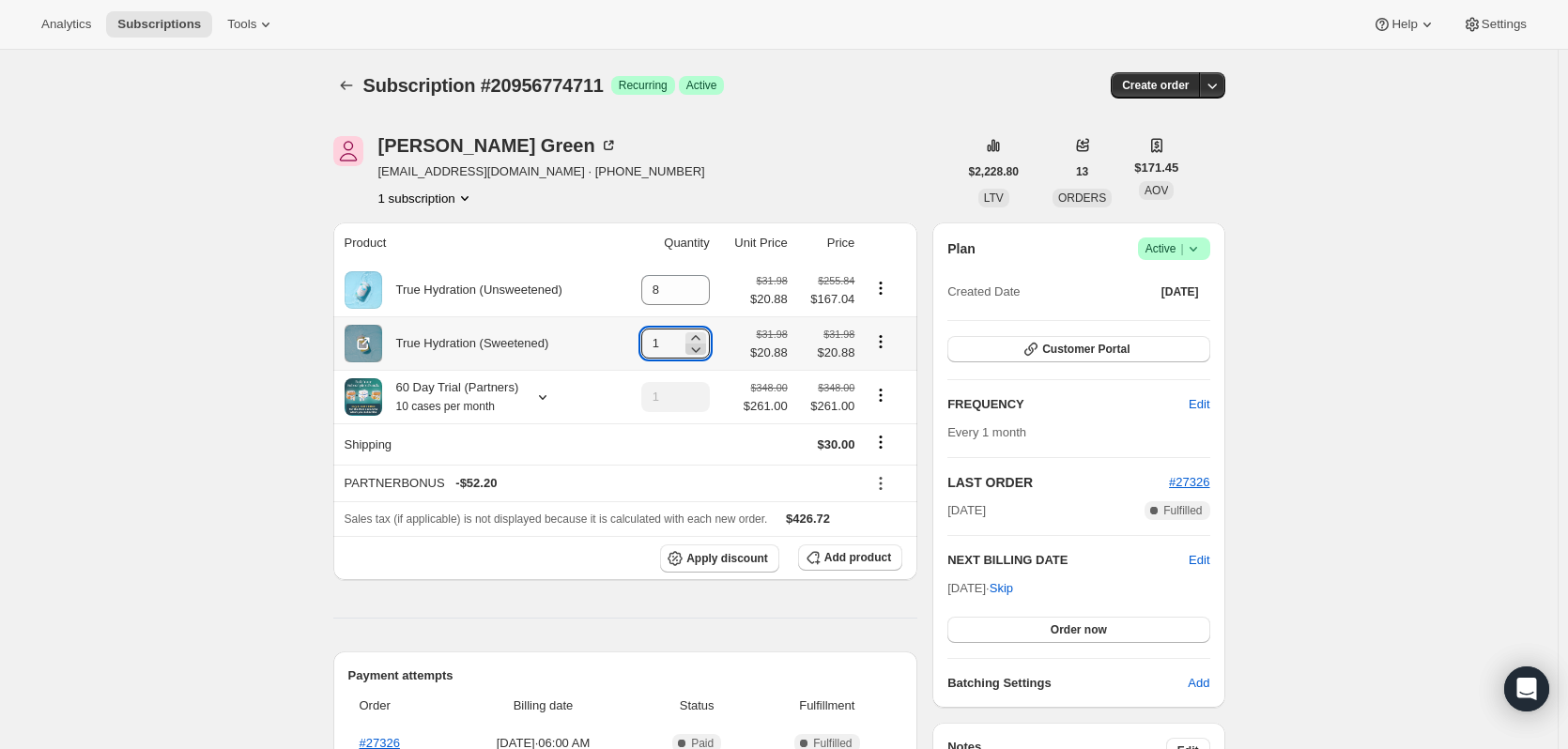
click at [698, 341] on icon at bounding box center [695, 349] width 19 height 19
click at [704, 336] on icon at bounding box center [695, 337] width 19 height 19
type input "2"
click at [882, 399] on icon "Product actions" at bounding box center [881, 395] width 19 height 19
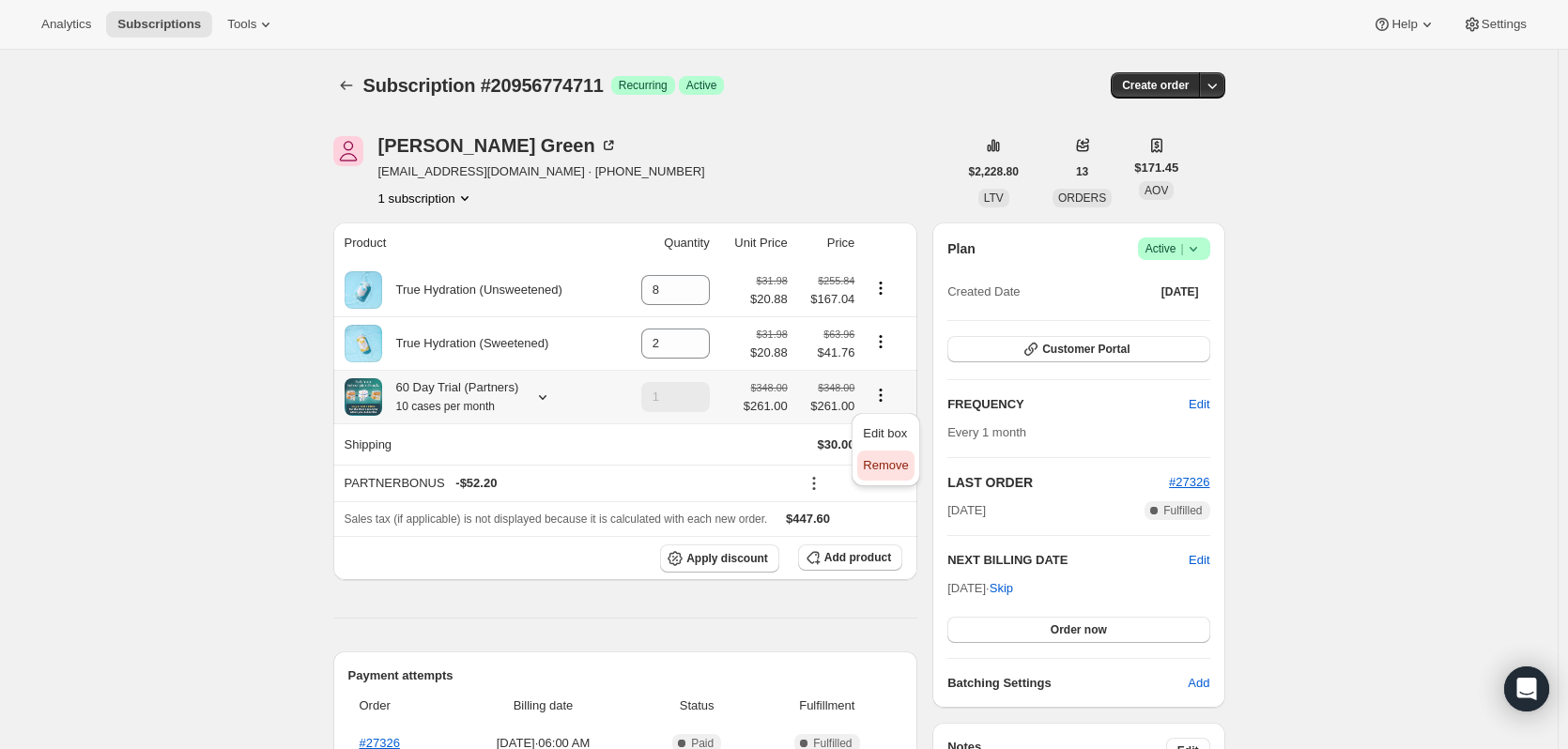
click at [903, 475] on button "Remove" at bounding box center [885, 466] width 57 height 30
type input "0"
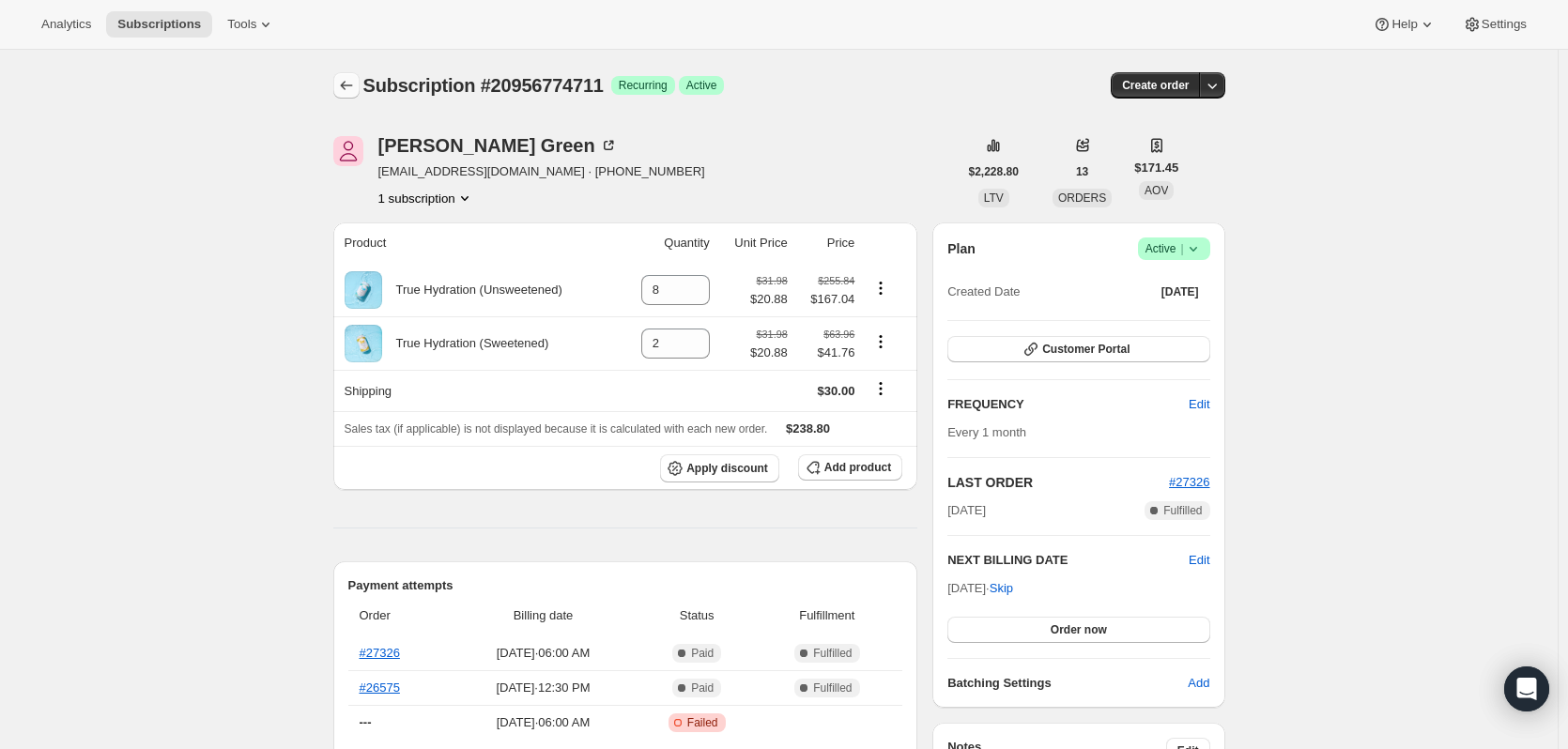
click at [344, 90] on icon "Subscriptions" at bounding box center [346, 85] width 19 height 19
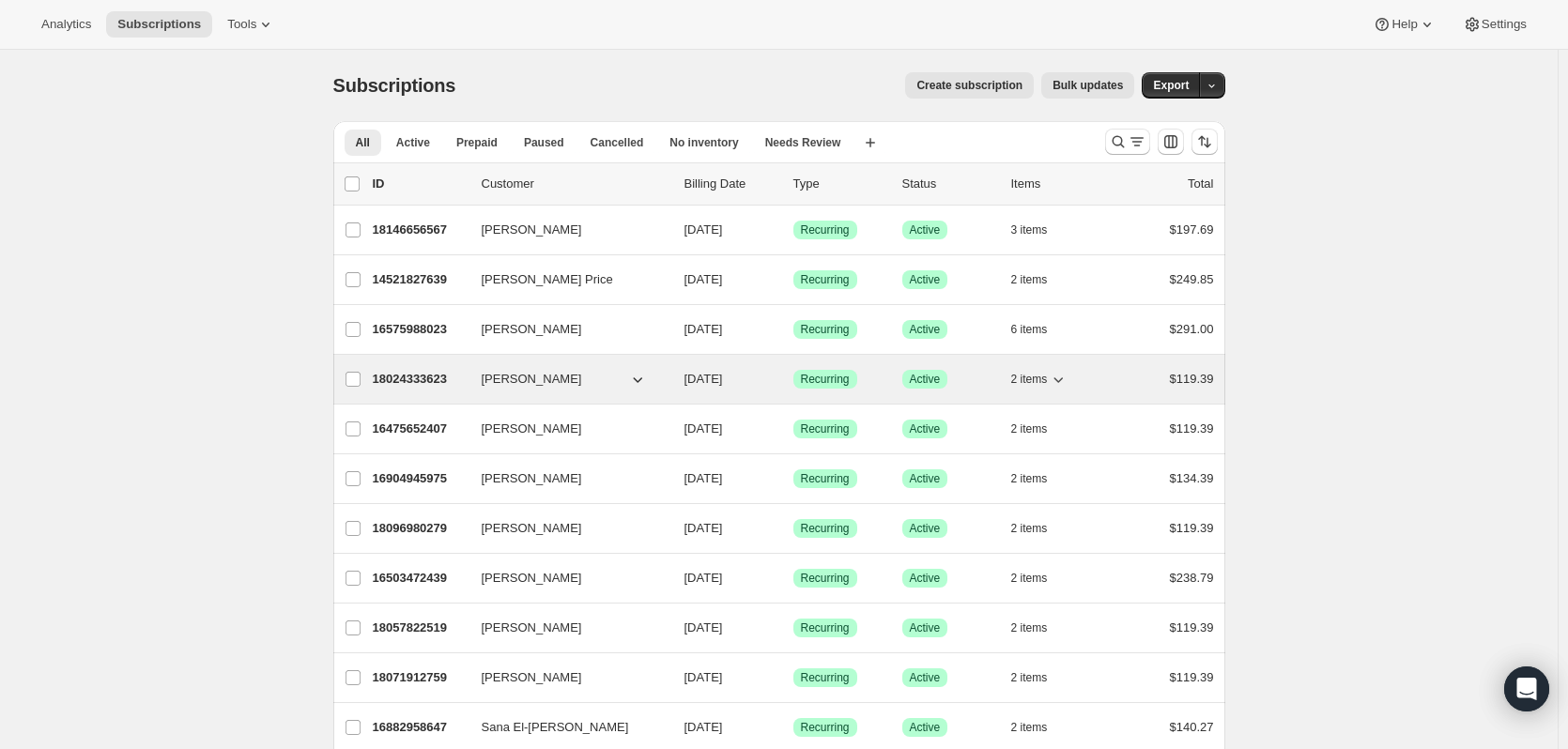
click at [410, 379] on p "18024333623" at bounding box center [420, 379] width 94 height 19
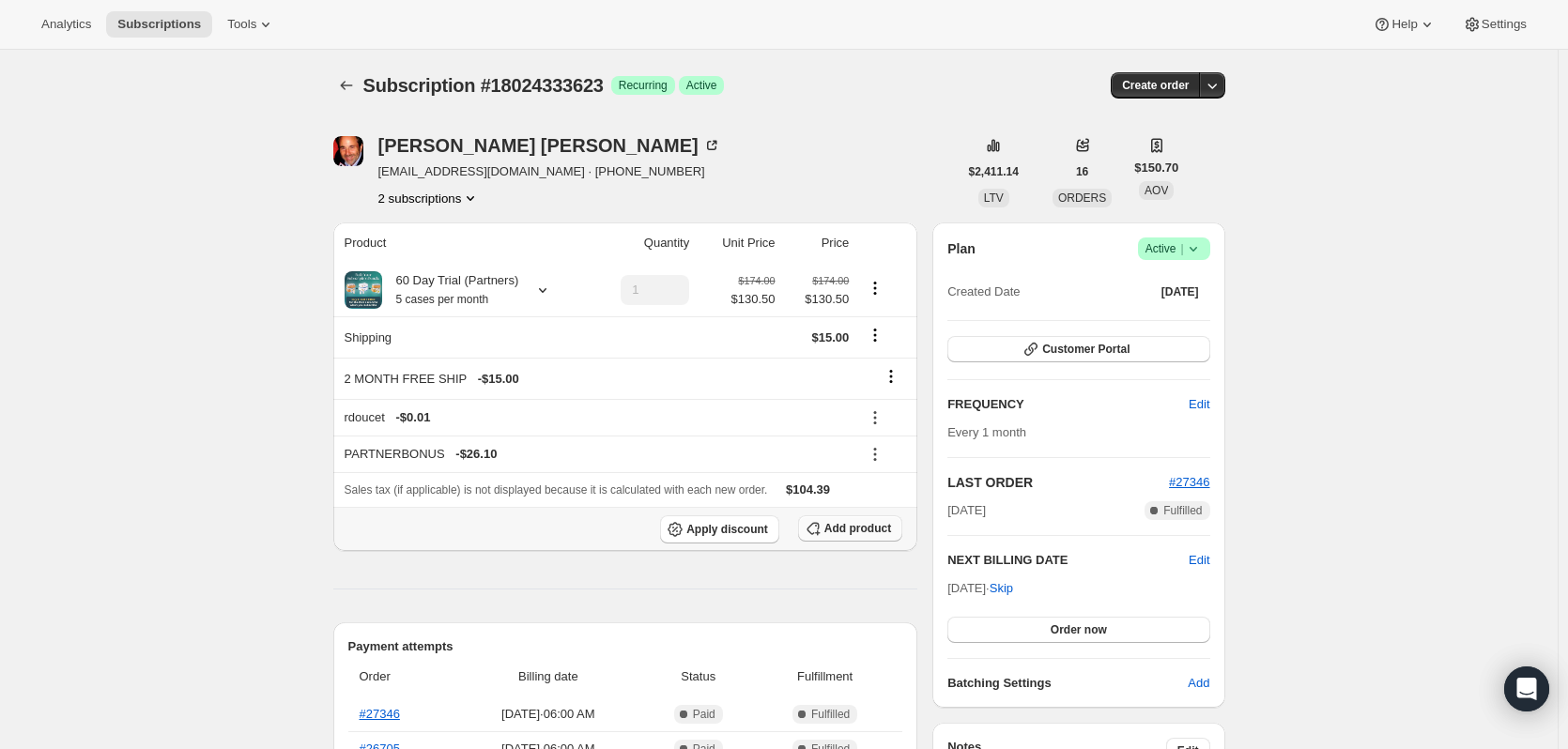
click at [860, 527] on span "Add product" at bounding box center [858, 528] width 67 height 15
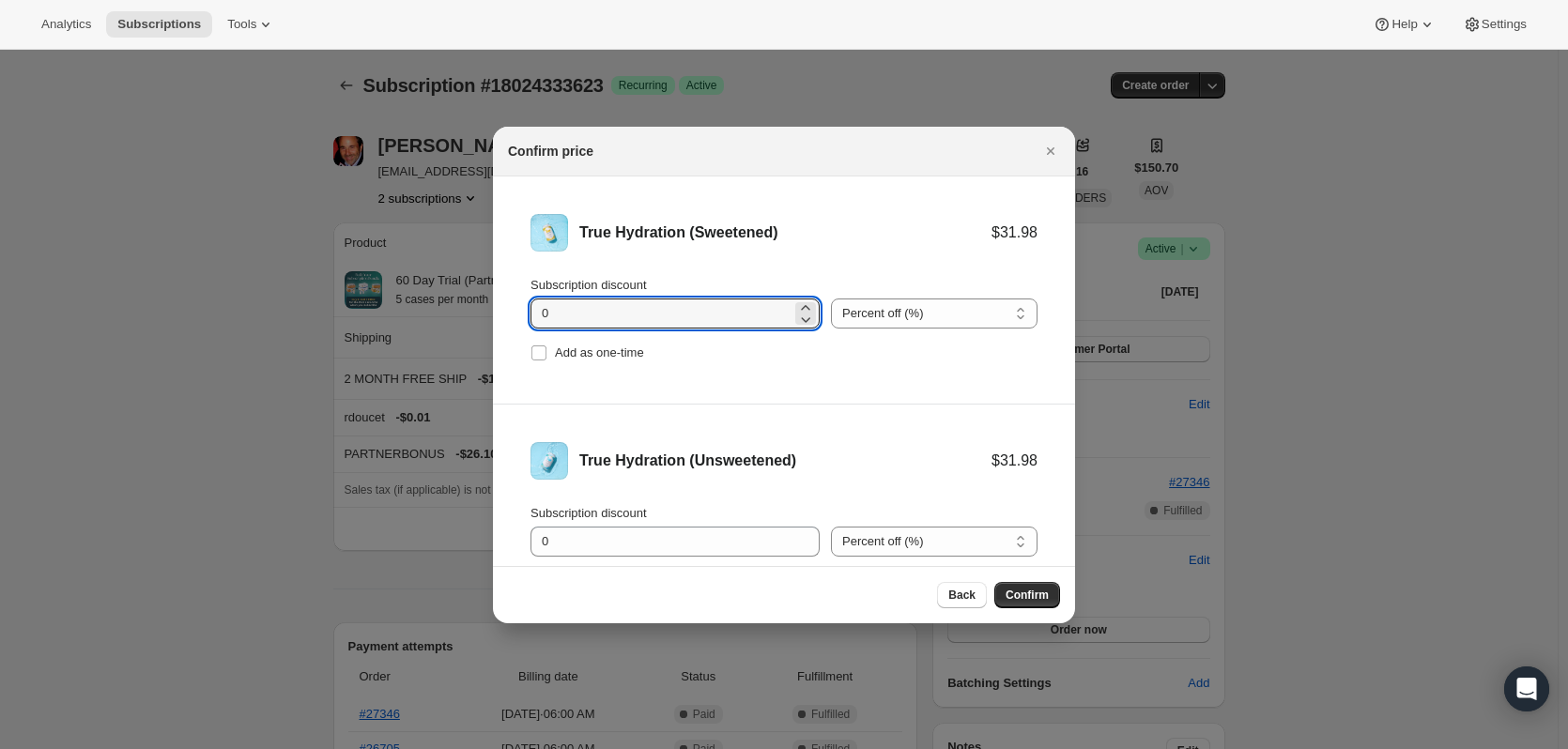
drag, startPoint x: 602, startPoint y: 324, endPoint x: 446, endPoint y: 308, distance: 156.8
type input "11.10"
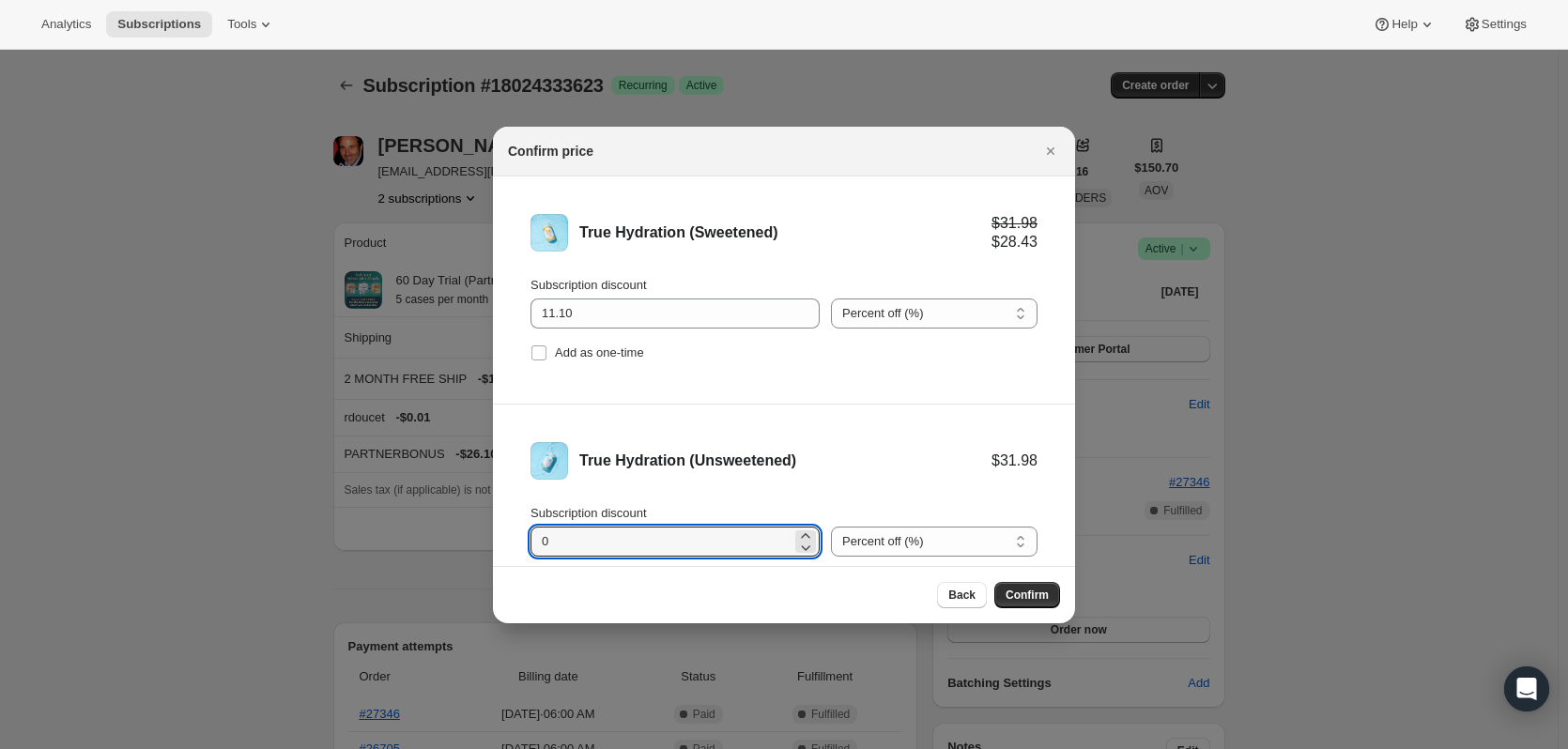
scroll to position [38, 0]
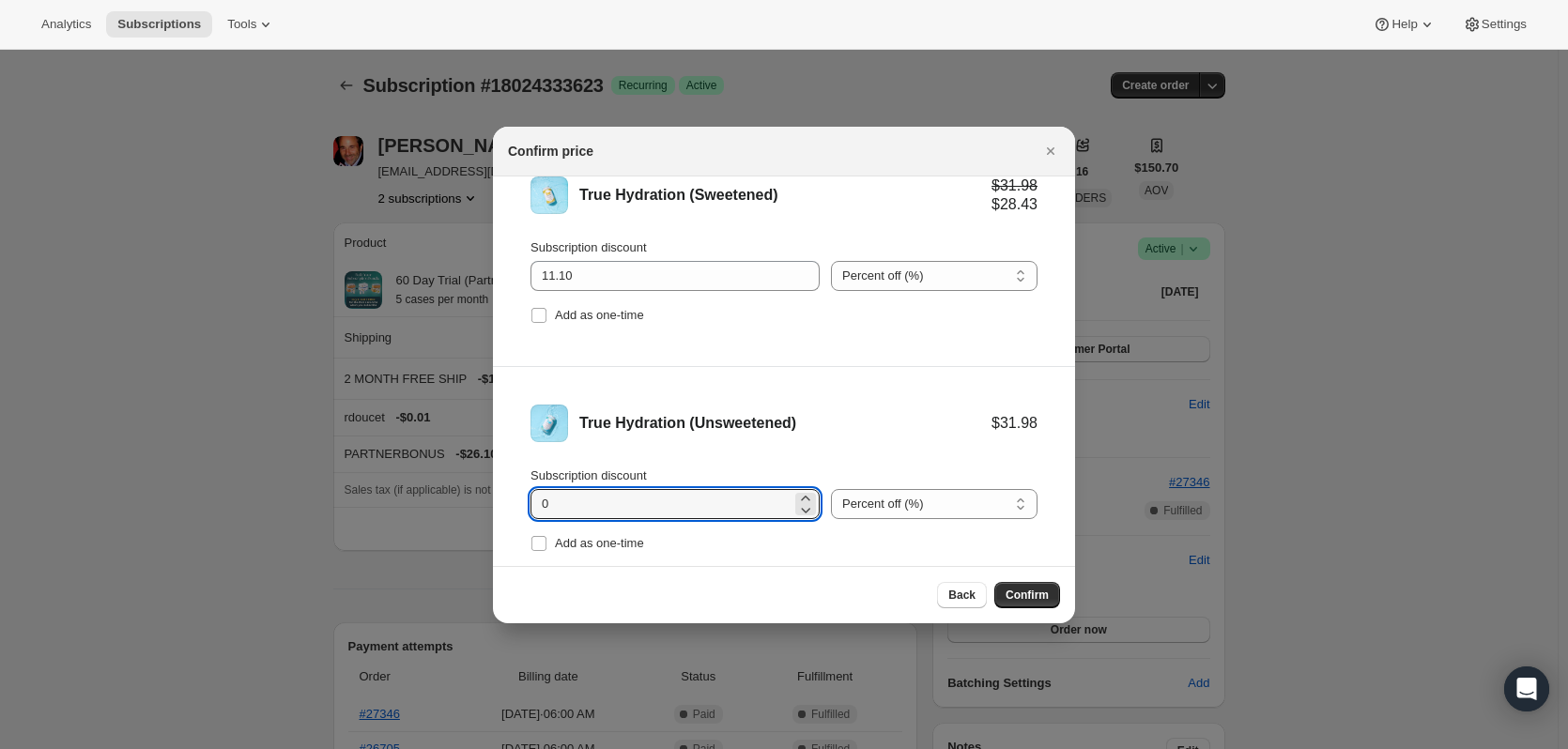
drag, startPoint x: 569, startPoint y: 550, endPoint x: 483, endPoint y: 550, distance: 86.0
type input "11.10"
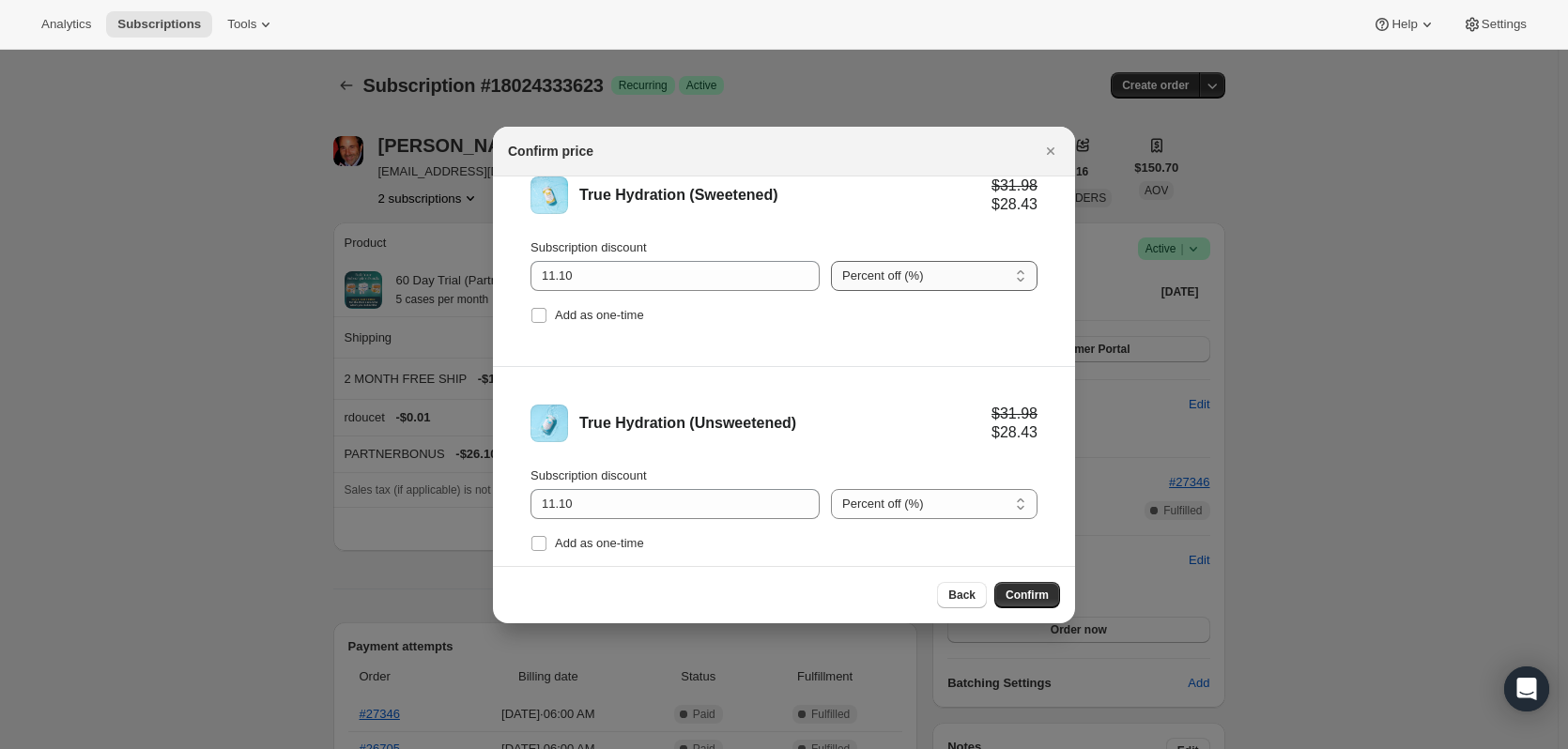
click at [882, 264] on select "Percent off (%) Amount off ($)" at bounding box center [934, 276] width 207 height 30
select select "fixed"
click at [831, 261] on select "Percent off (%) Amount off ($)" at bounding box center [934, 276] width 207 height 30
click at [882, 502] on select "Percent off (%) Amount off ($)" at bounding box center [934, 504] width 207 height 30
select select "fixed"
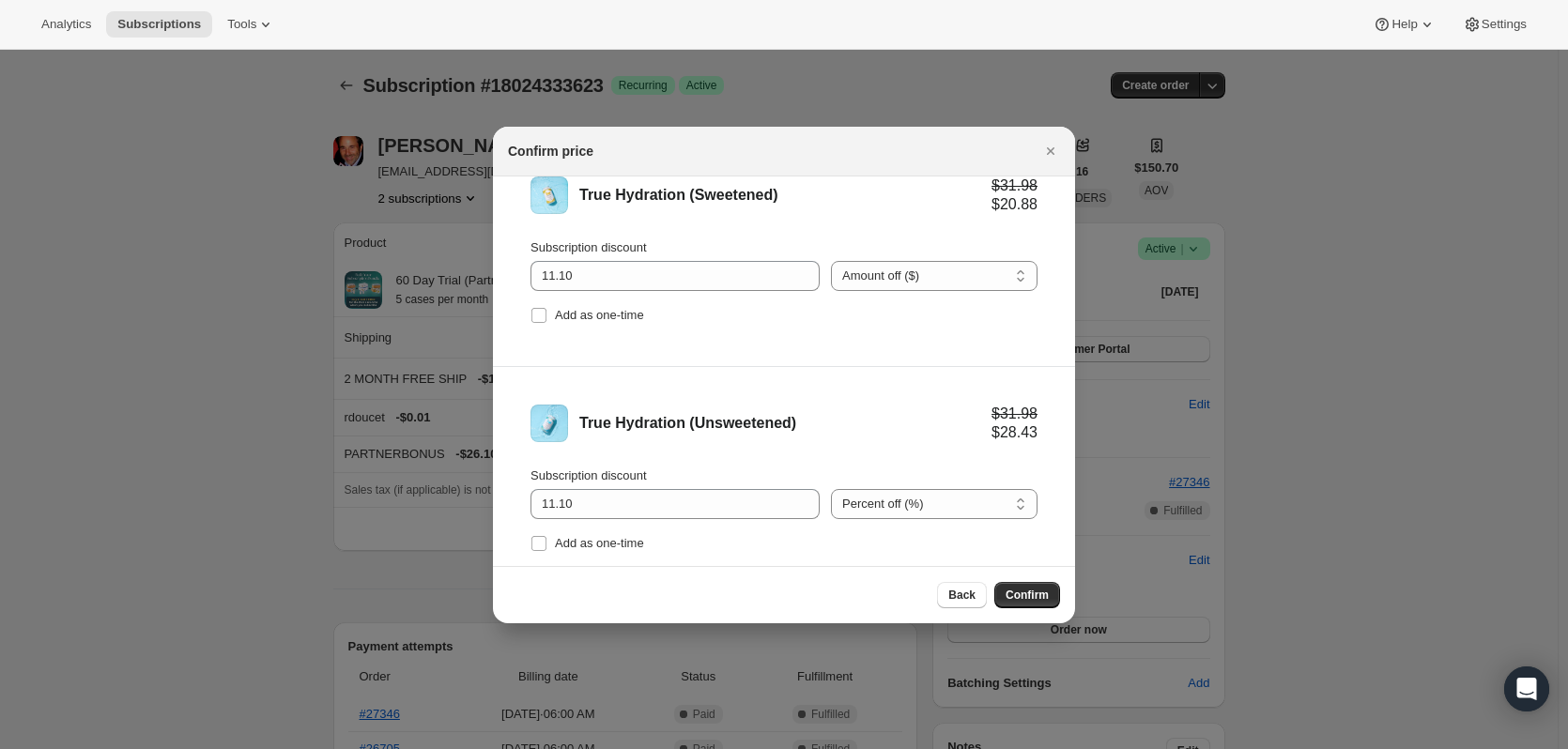
click at [831, 489] on select "Percent off (%) Amount off ($)" at bounding box center [934, 504] width 207 height 30
click at [1034, 592] on span "Confirm" at bounding box center [1027, 595] width 43 height 15
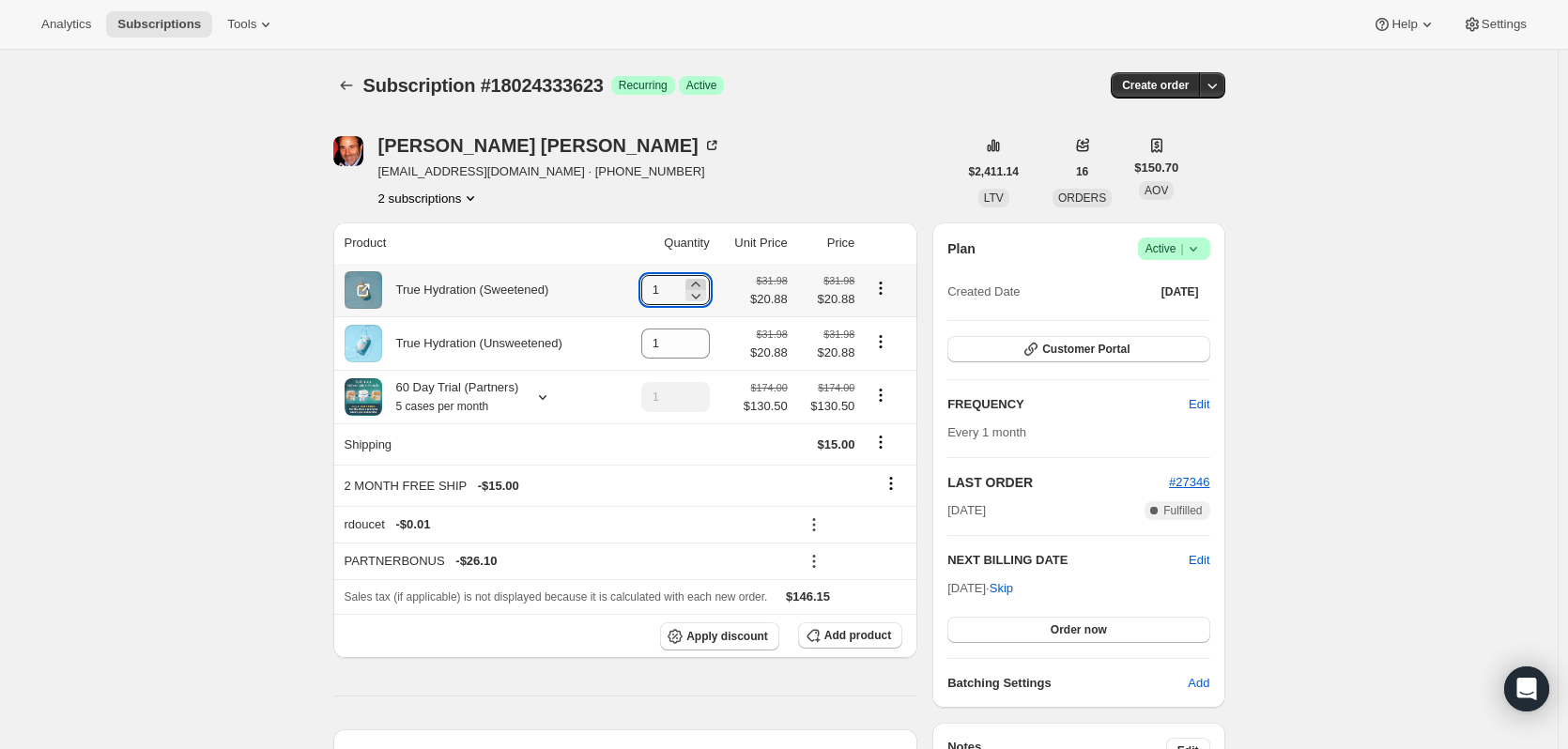
click at [705, 283] on icon at bounding box center [695, 283] width 19 height 19
type input "4"
click at [886, 402] on icon "Product actions" at bounding box center [881, 395] width 19 height 19
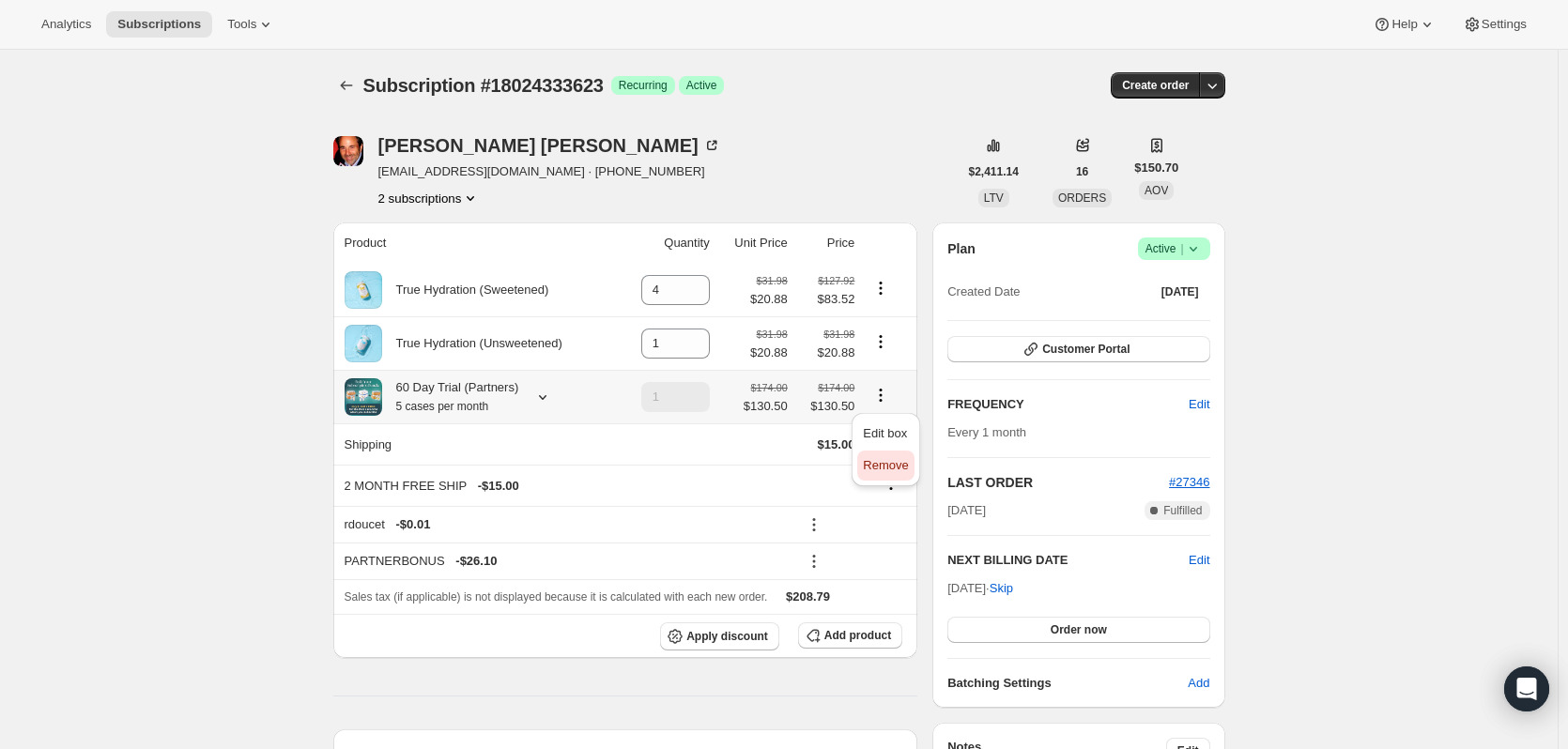
click at [892, 466] on span "Remove" at bounding box center [884, 466] width 45 height 14
type input "0"
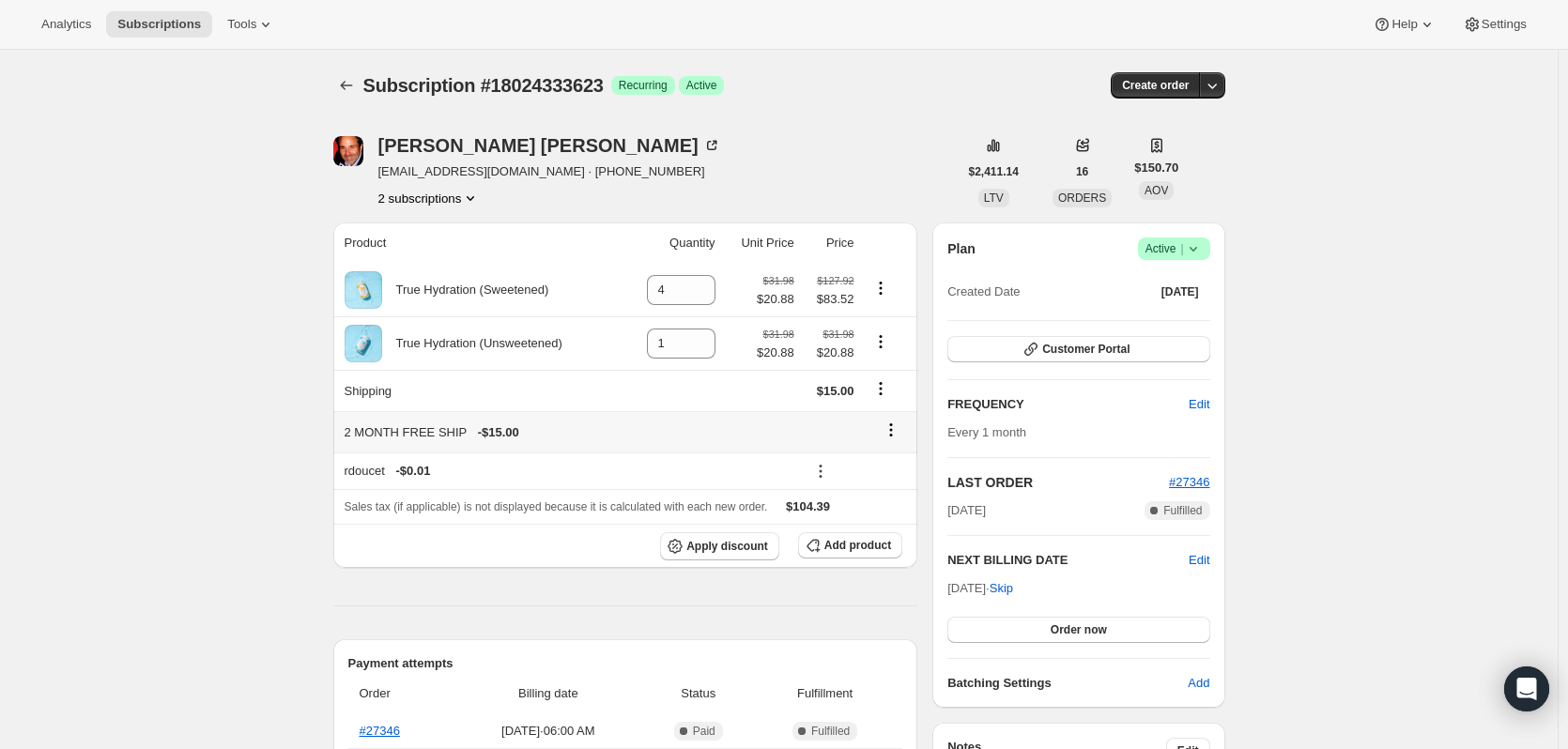
click at [892, 426] on icon at bounding box center [890, 430] width 19 height 19
click at [898, 464] on span "Remove" at bounding box center [896, 467] width 45 height 14
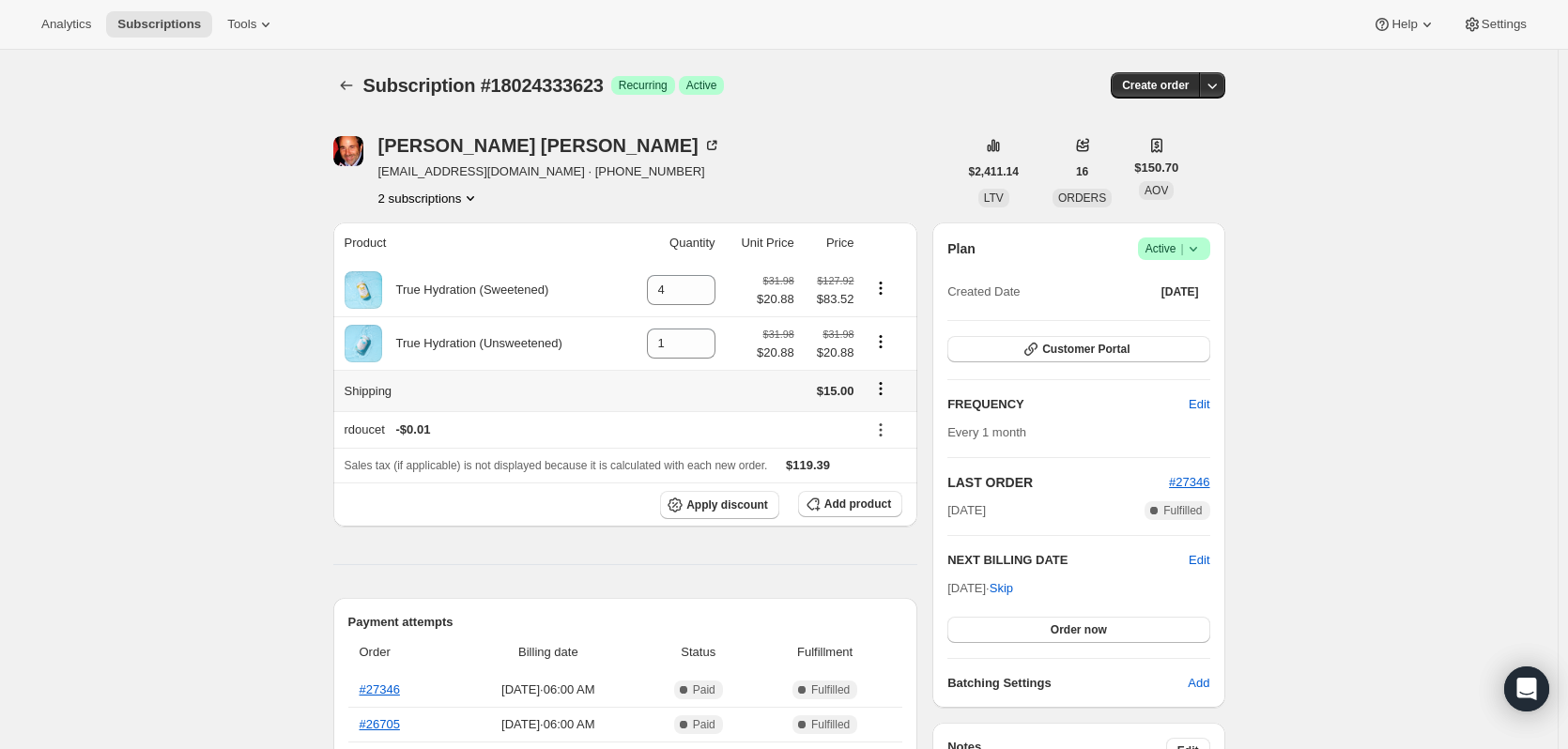
click at [882, 395] on icon "Shipping actions" at bounding box center [880, 393] width 3 height 3
click at [882, 425] on span "Edit shipping rate" at bounding box center [884, 427] width 94 height 14
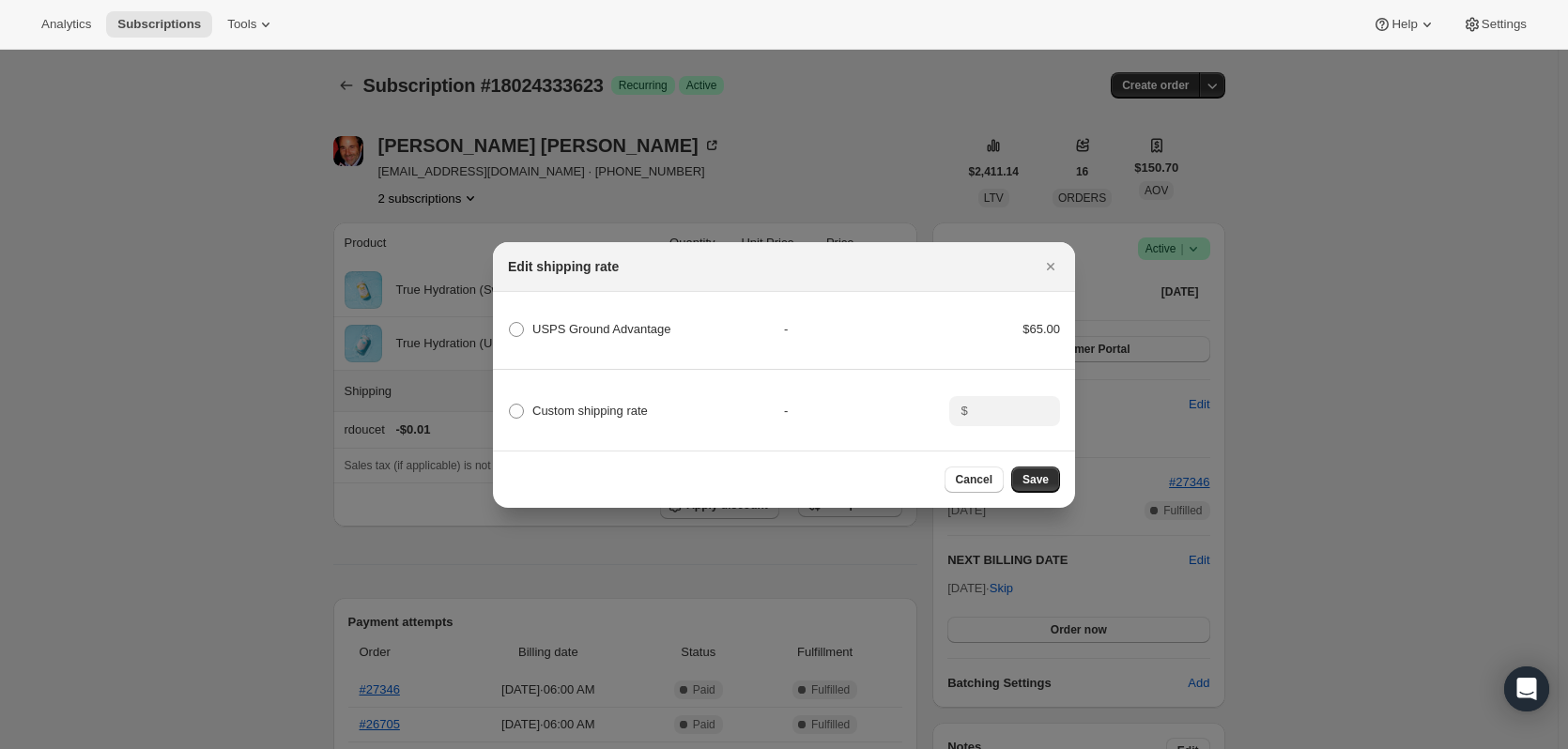
click at [554, 391] on div "Custom shipping rate - $" at bounding box center [784, 403] width 588 height 66
click at [557, 404] on span "Custom shipping rate" at bounding box center [590, 411] width 115 height 14
click at [509, 404] on input "Custom shipping rate" at bounding box center [508, 404] width 1 height 1
radio input "true"
click at [1009, 402] on input ":r5tq:" at bounding box center [1003, 411] width 59 height 30
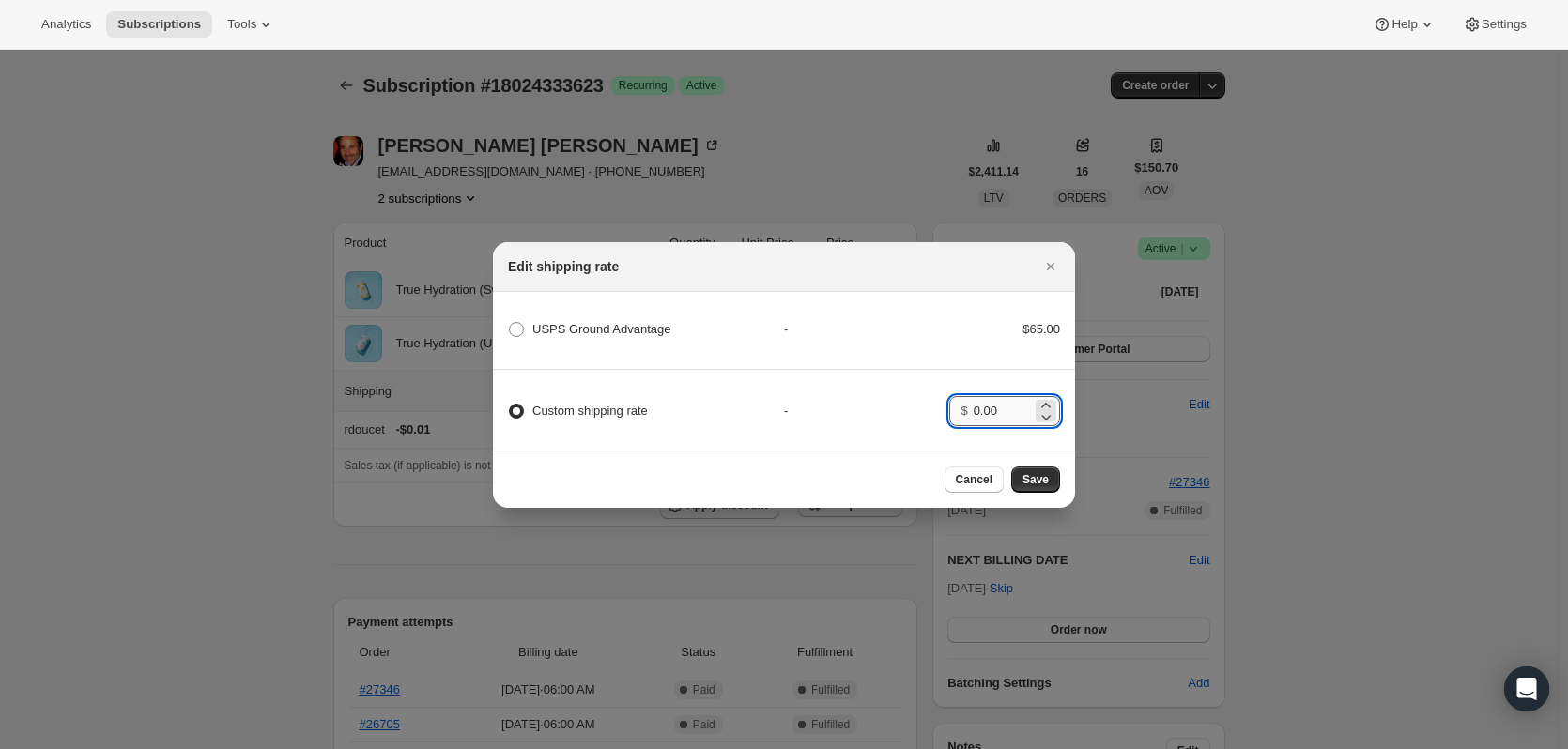
type input "0.00"
click at [1046, 478] on span "Save" at bounding box center [1036, 479] width 26 height 15
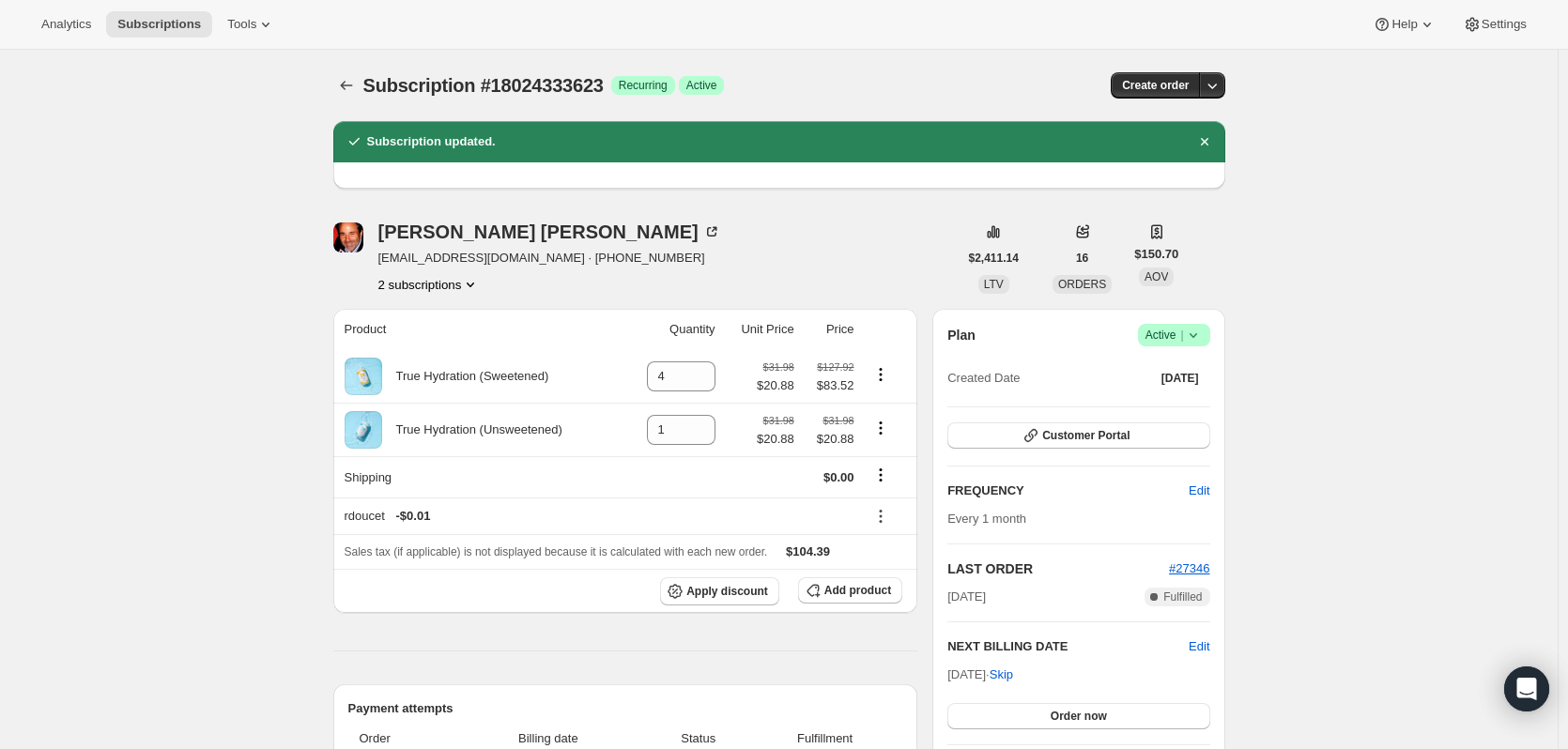
click at [444, 282] on button "2 subscriptions" at bounding box center [429, 283] width 102 height 19
click at [458, 327] on span "16456909111" at bounding box center [434, 319] width 130 height 19
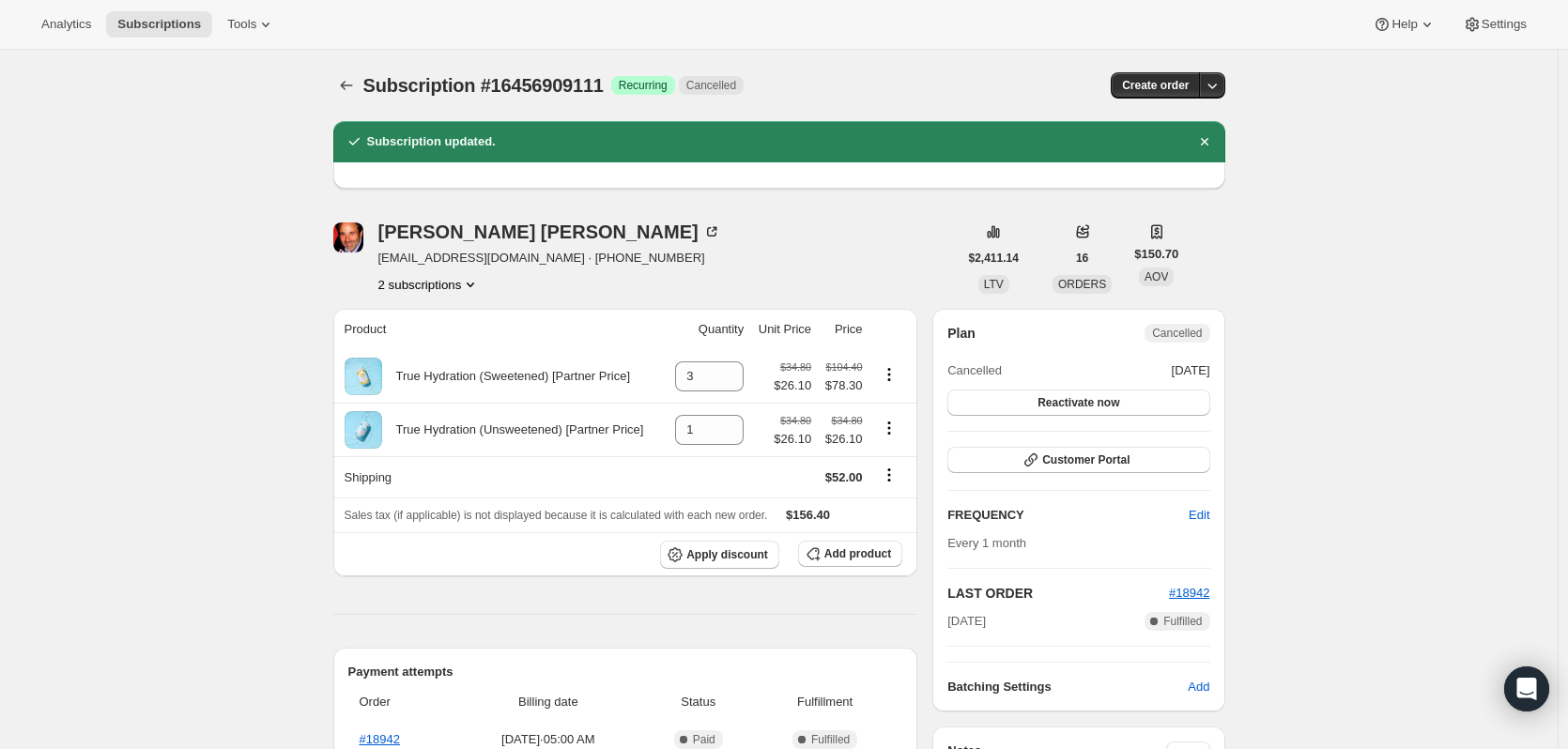
click at [432, 282] on button "2 subscriptions" at bounding box center [429, 283] width 102 height 19
click at [432, 347] on span "18024333623" at bounding box center [406, 351] width 75 height 14
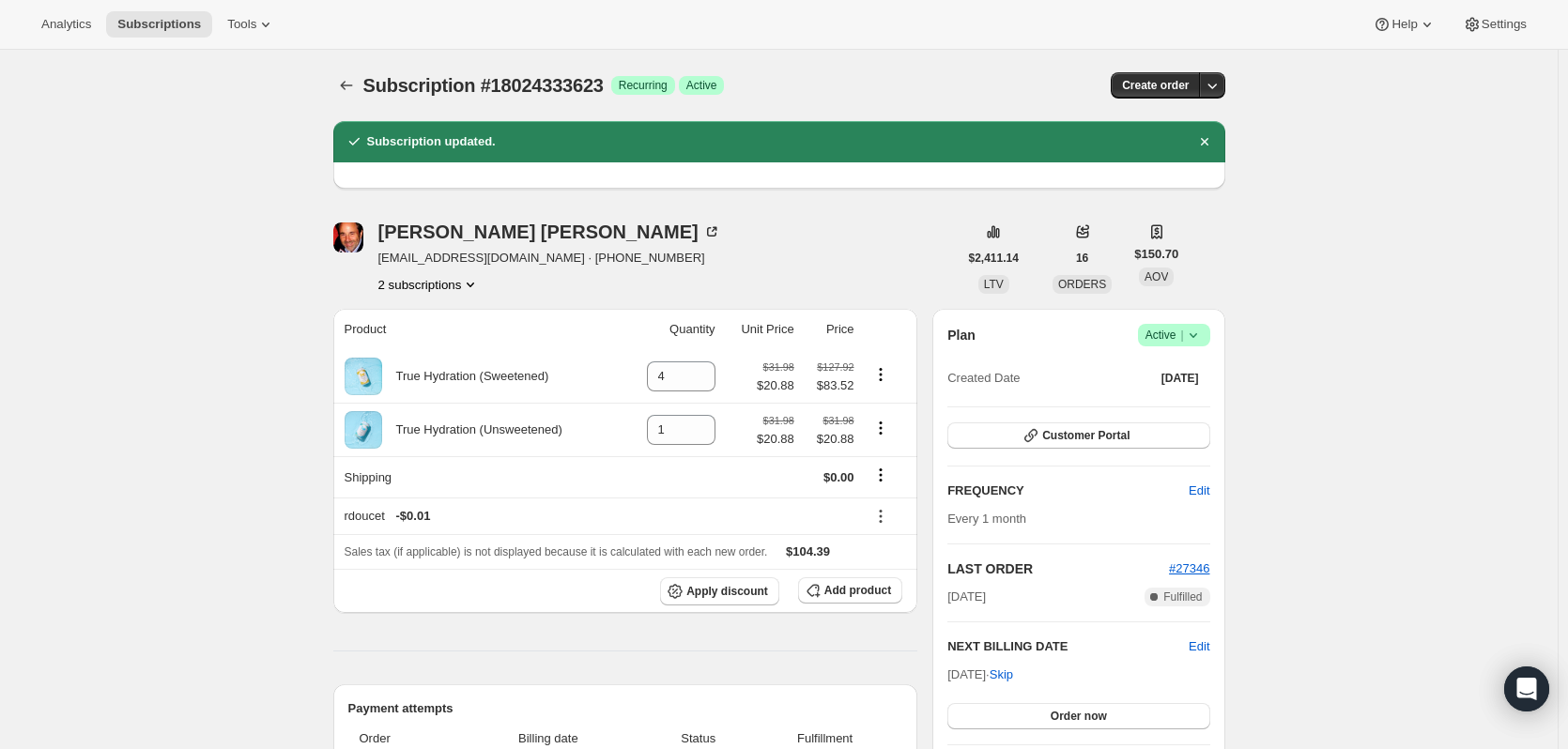
click at [350, 92] on icon "Subscriptions" at bounding box center [346, 85] width 19 height 19
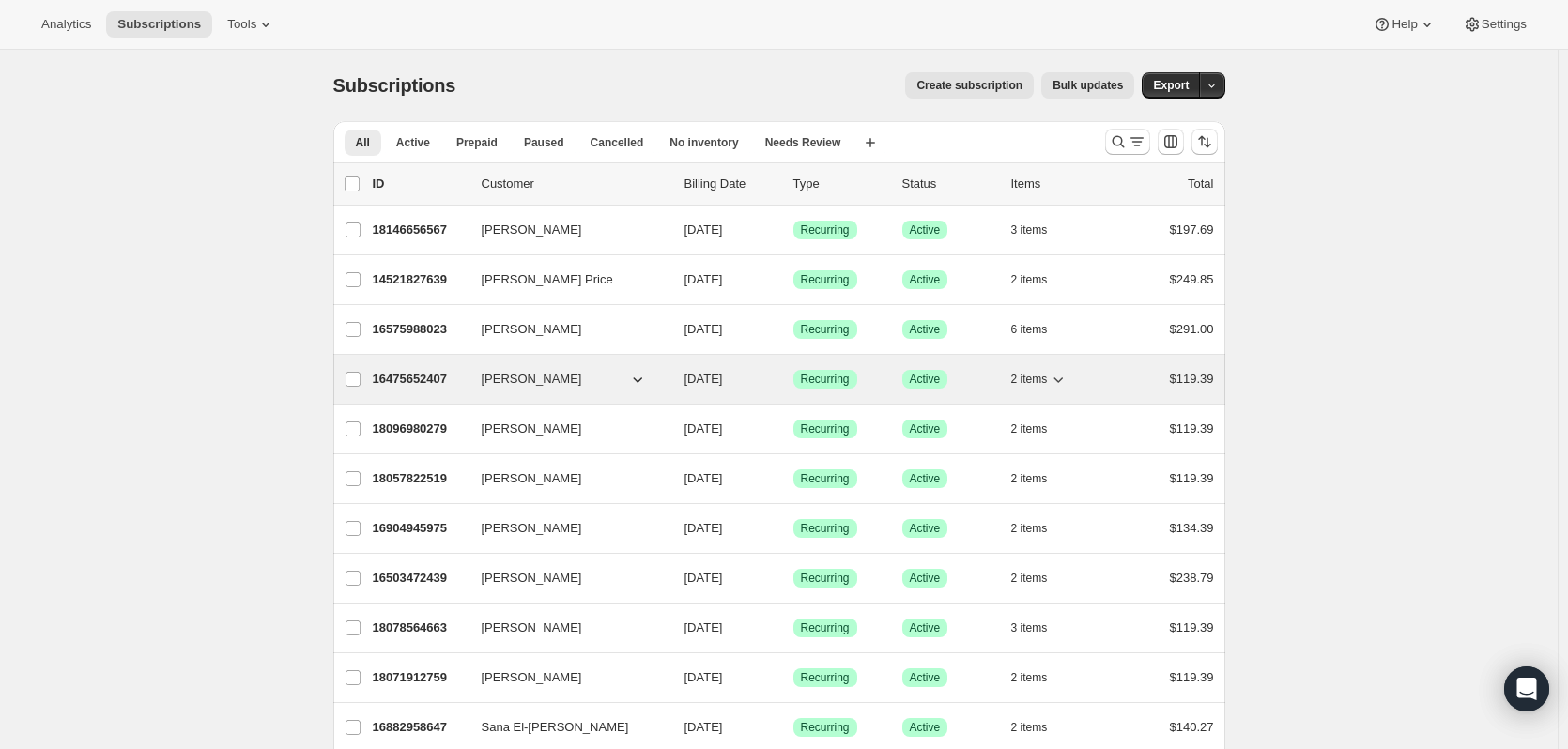
click at [391, 375] on p "16475652407" at bounding box center [420, 379] width 94 height 19
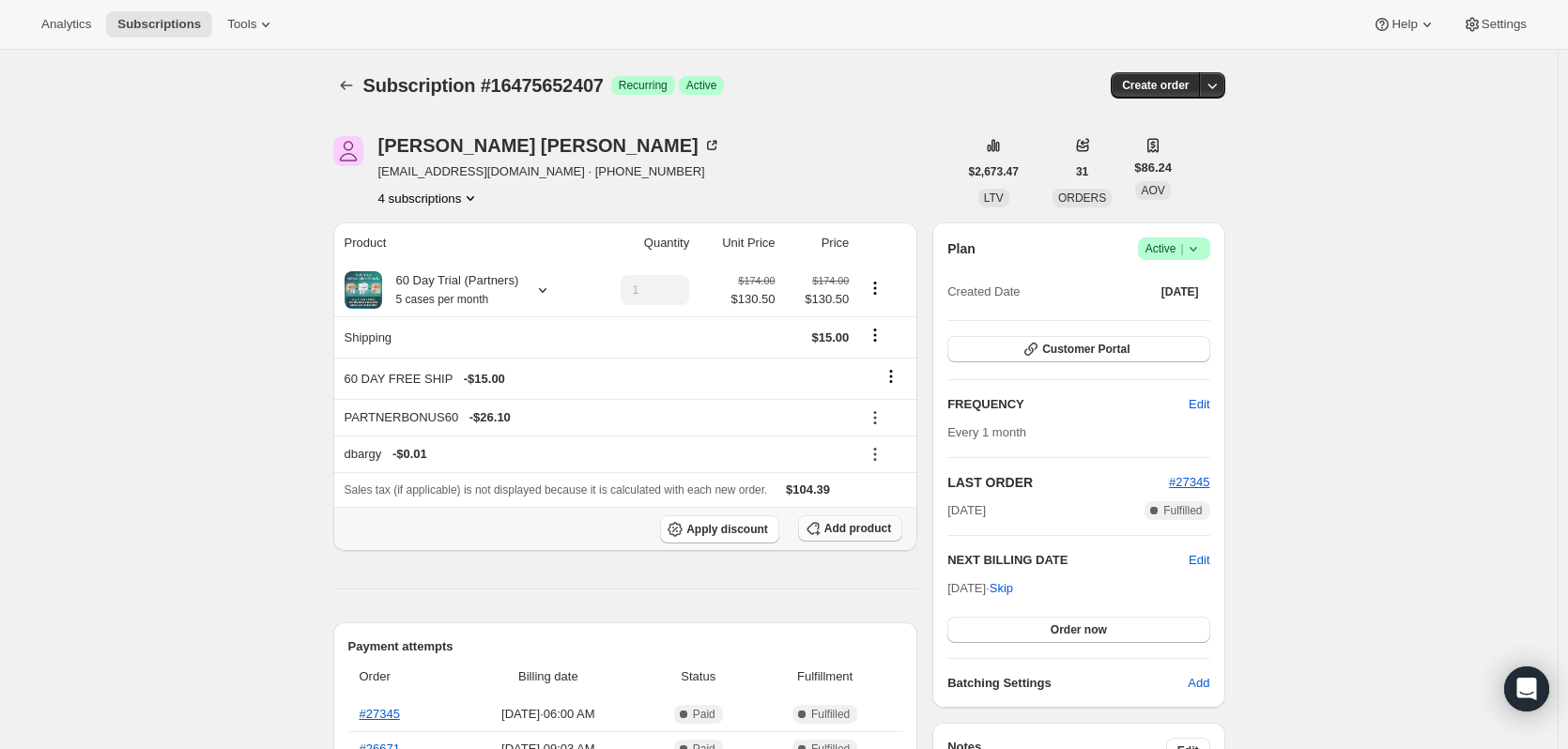
click at [841, 532] on span "Add product" at bounding box center [858, 528] width 67 height 15
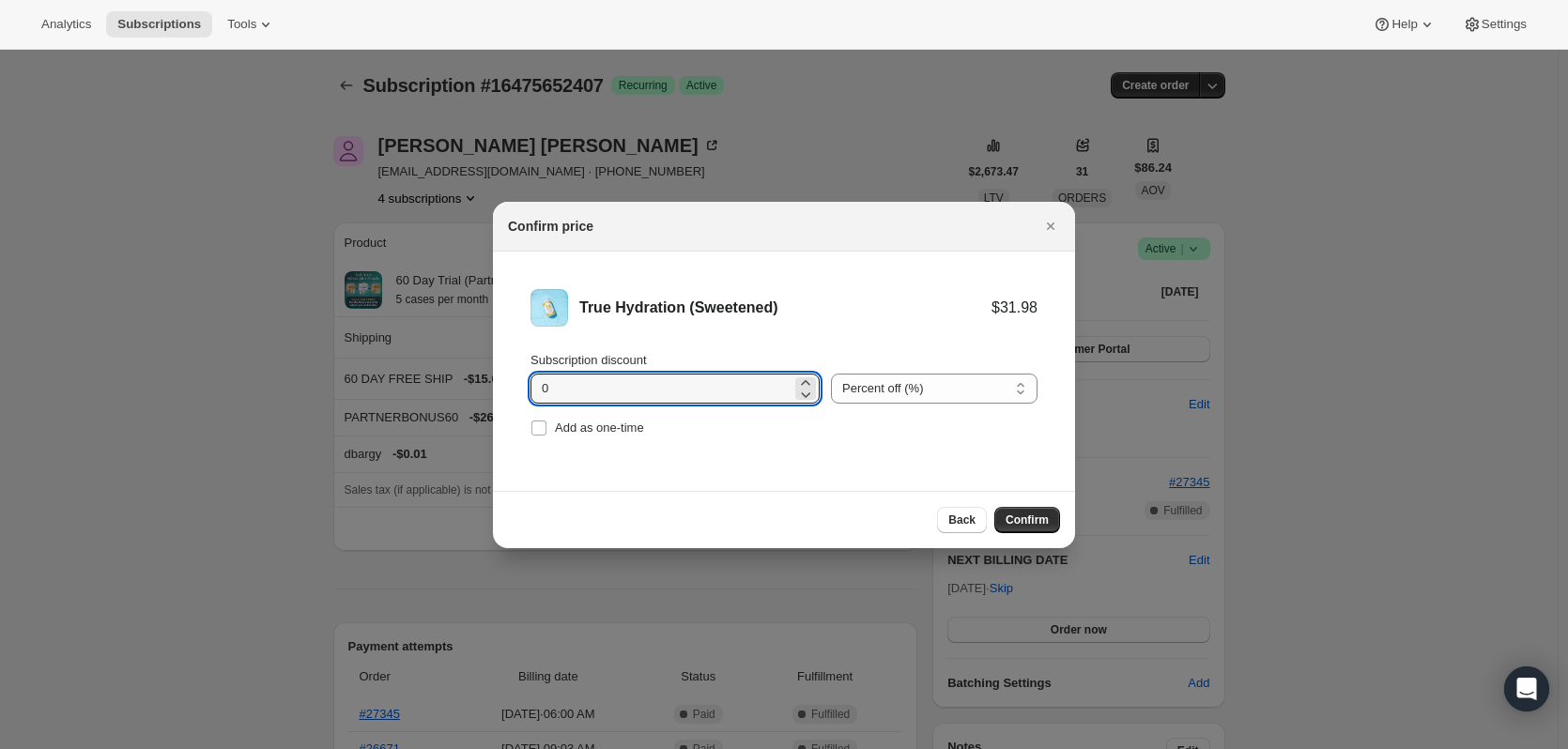
drag, startPoint x: 662, startPoint y: 392, endPoint x: 432, endPoint y: 407, distance: 230.5
type input "11.10"
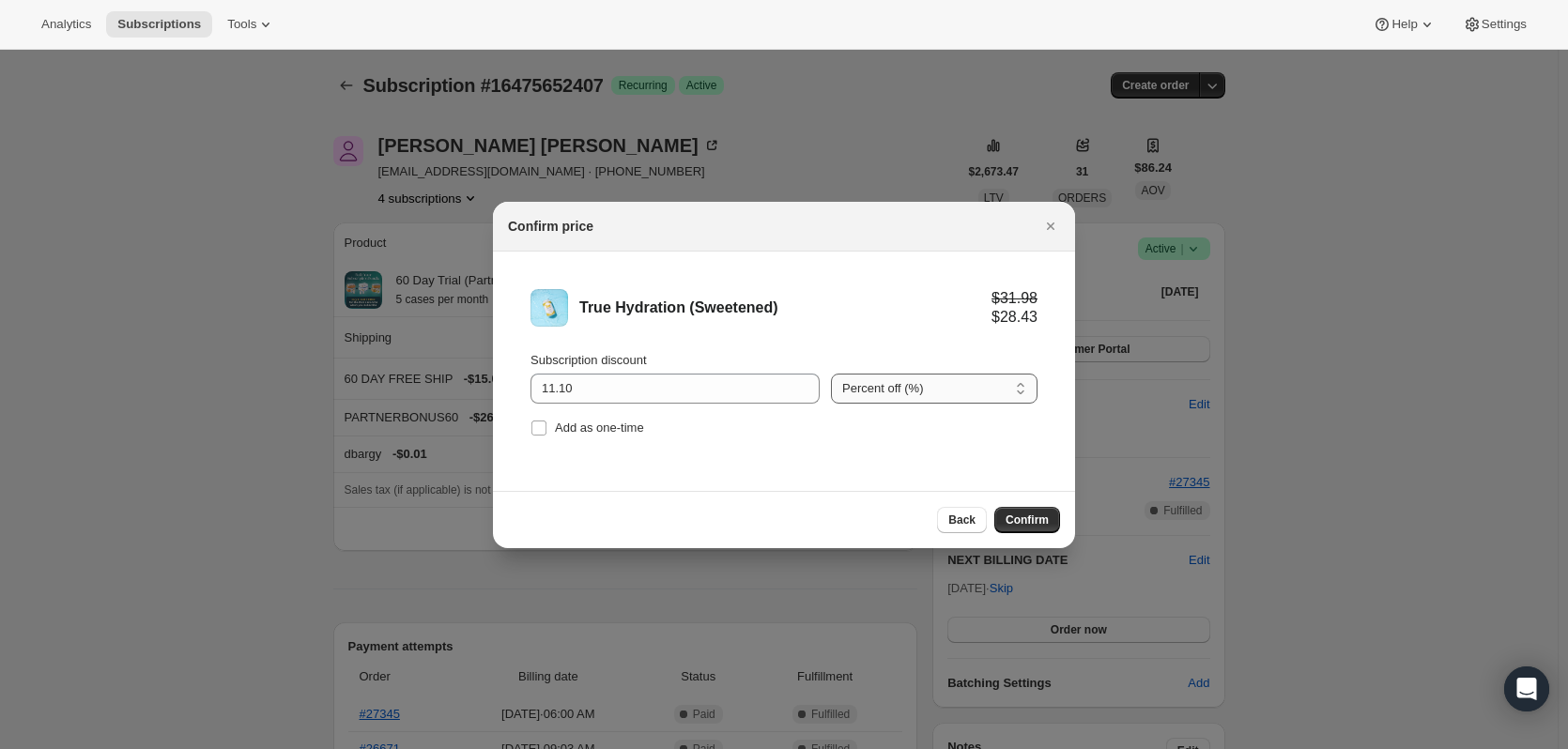
click at [921, 390] on select "Percent off (%) Amount off ($)" at bounding box center [934, 389] width 207 height 30
select select "fixed"
click at [831, 374] on select "Percent off (%) Amount off ($)" at bounding box center [934, 389] width 207 height 30
click at [1023, 513] on span "Confirm" at bounding box center [1027, 519] width 43 height 15
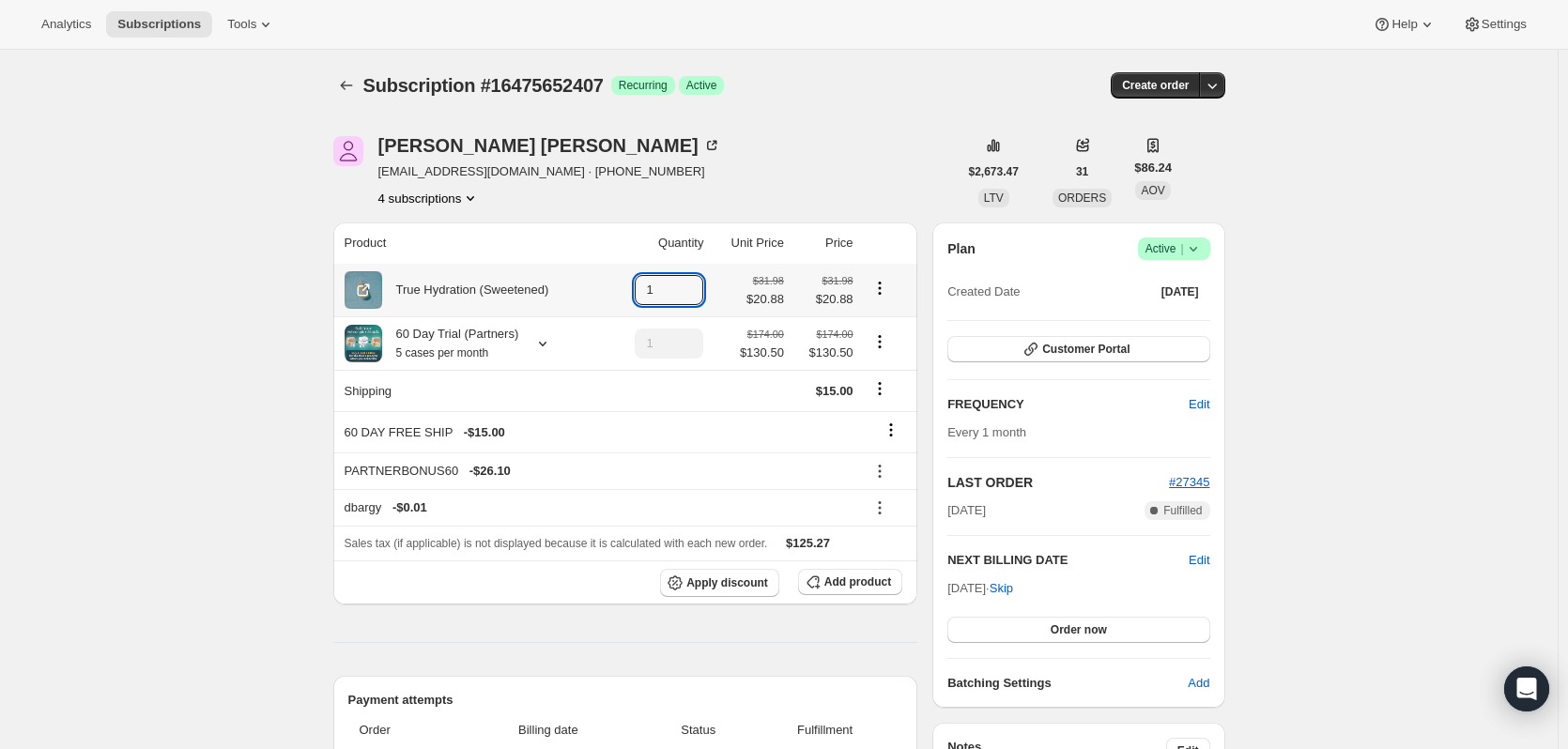
drag, startPoint x: 669, startPoint y: 297, endPoint x: 616, endPoint y: 284, distance: 54.6
click at [617, 284] on td "1" at bounding box center [659, 289] width 99 height 53
type input "5"
click at [893, 427] on icon at bounding box center [890, 430] width 19 height 19
click at [897, 463] on span "Remove" at bounding box center [896, 467] width 45 height 14
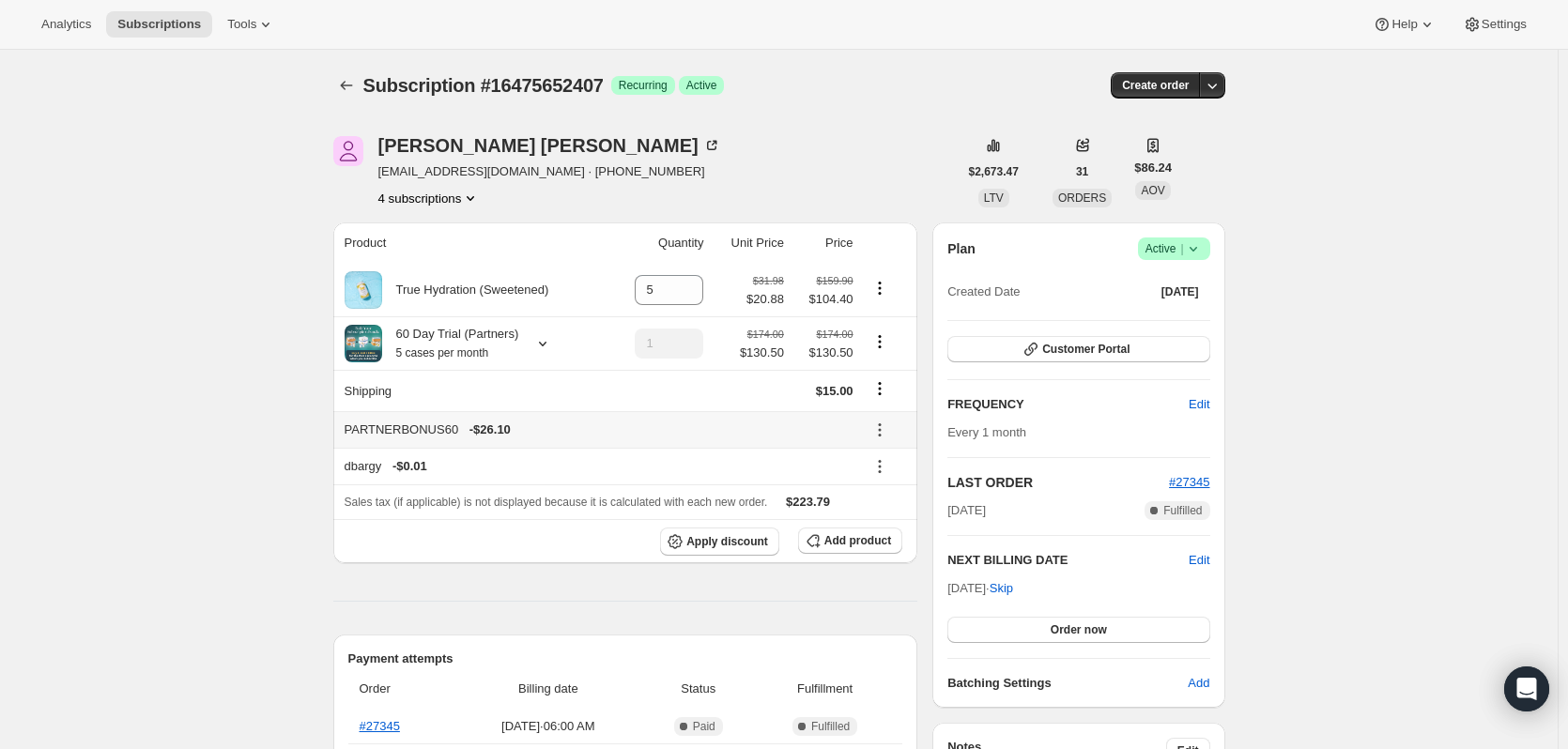
click at [881, 430] on icon at bounding box center [879, 430] width 3 height 3
click at [902, 510] on button "Remove" at bounding box center [889, 498] width 57 height 30
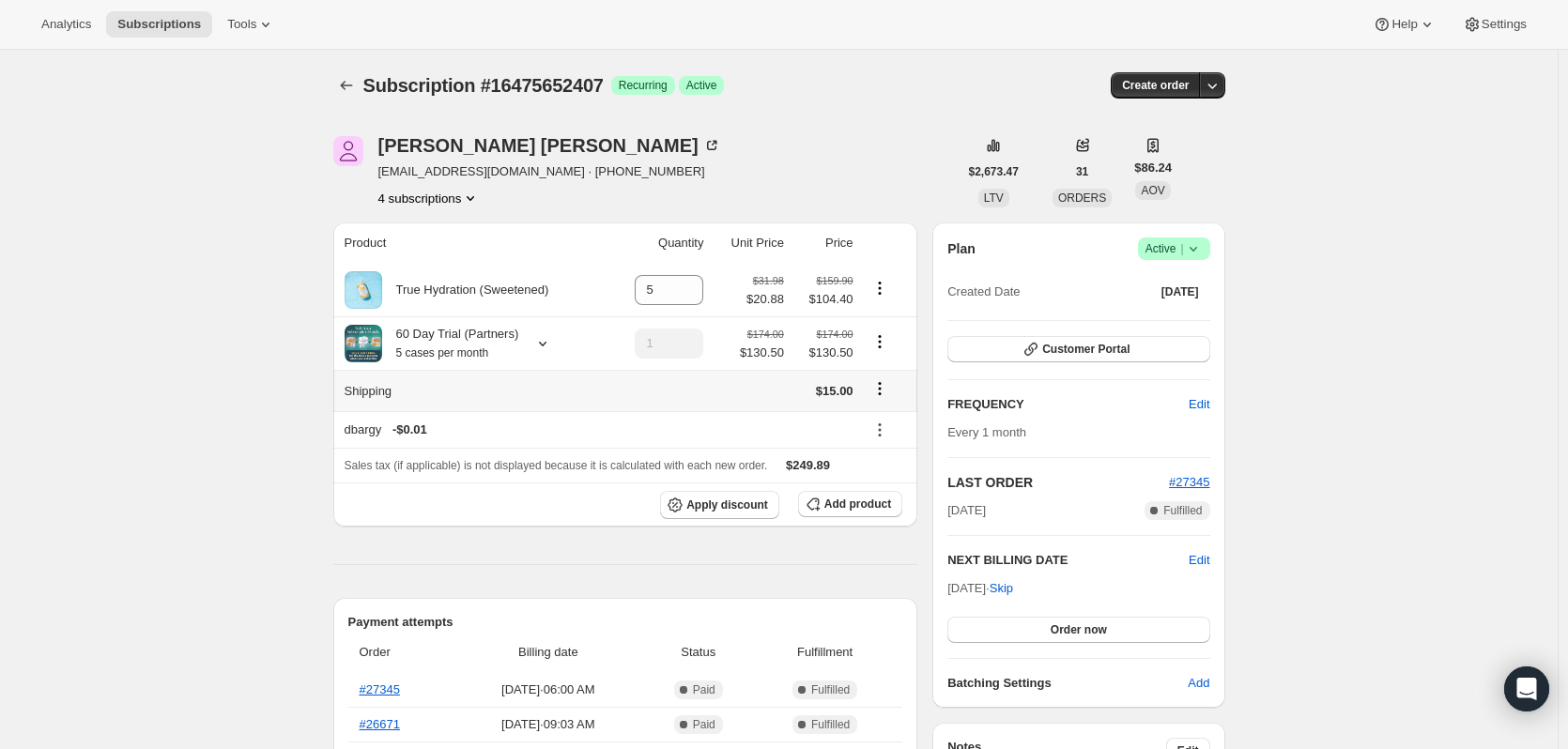
click at [887, 396] on icon "Shipping actions" at bounding box center [880, 388] width 19 height 19
click at [885, 426] on span "Edit shipping rate" at bounding box center [882, 427] width 94 height 14
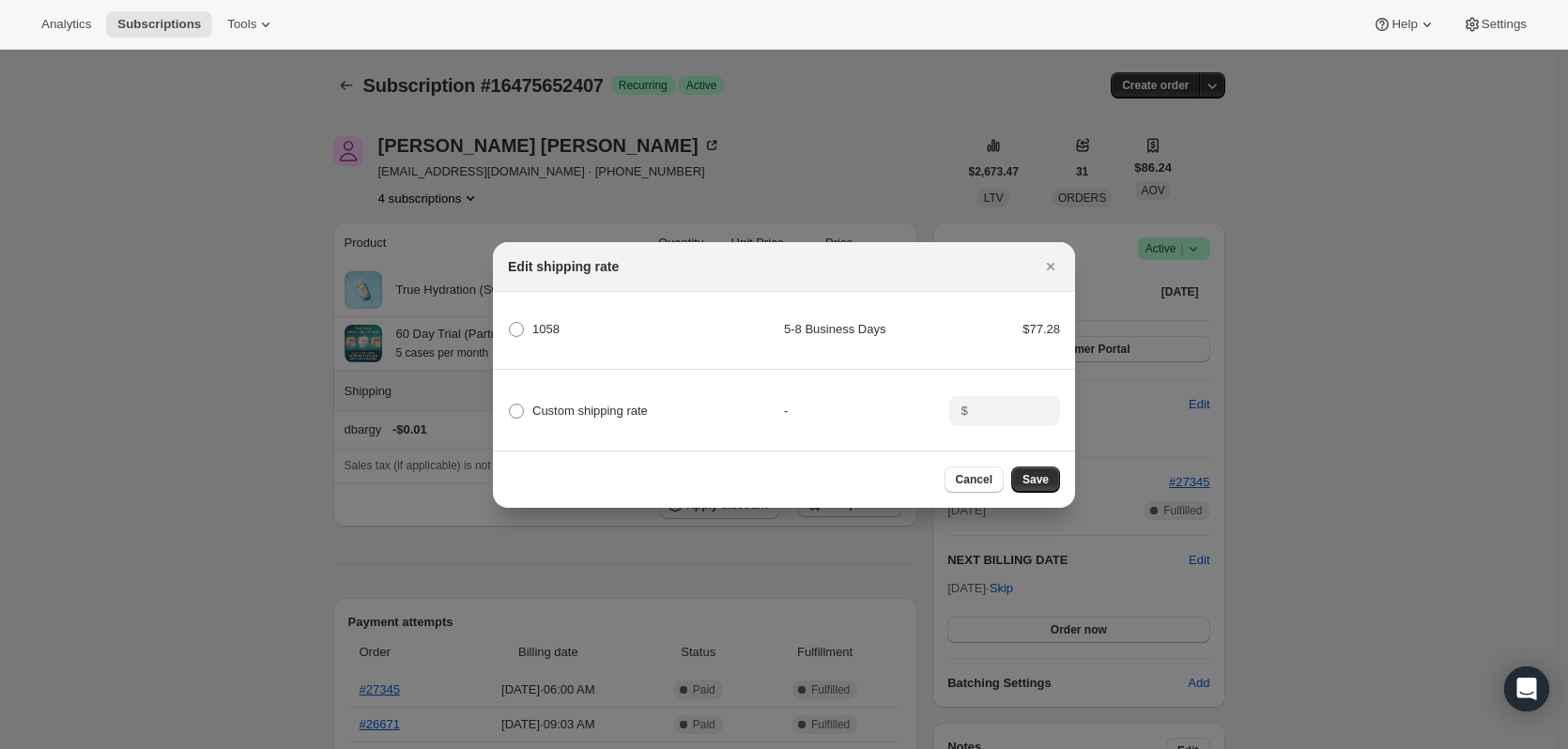
drag, startPoint x: 566, startPoint y: 408, endPoint x: 869, endPoint y: 403, distance: 303.0
click at [568, 409] on span "Custom shipping rate" at bounding box center [590, 411] width 115 height 14
click at [509, 405] on input "Custom shipping rate" at bounding box center [508, 404] width 1 height 1
radio input "true"
click at [996, 411] on input ":r73h:" at bounding box center [1003, 411] width 59 height 30
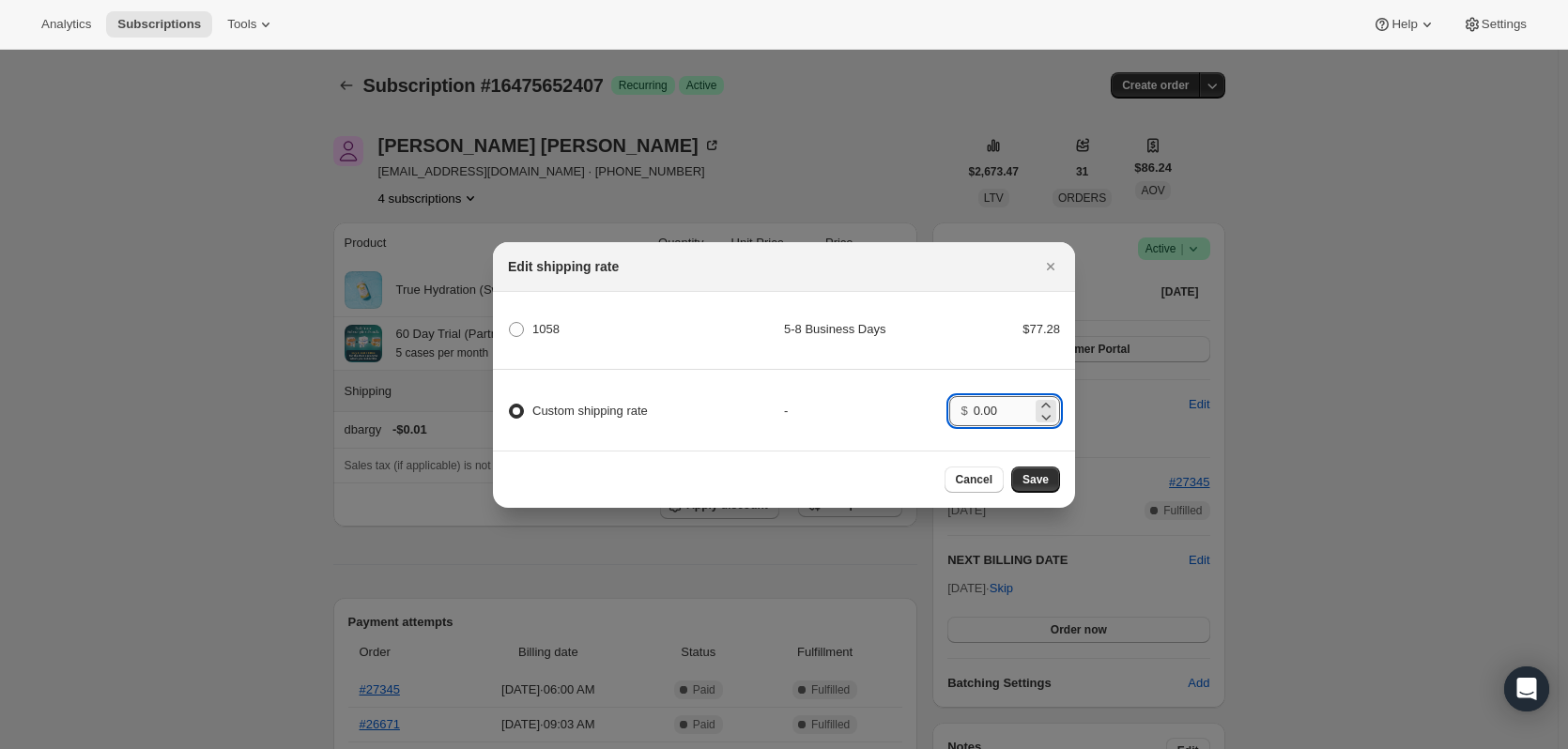
type input "0.00"
click at [1037, 486] on span "Save" at bounding box center [1036, 479] width 26 height 15
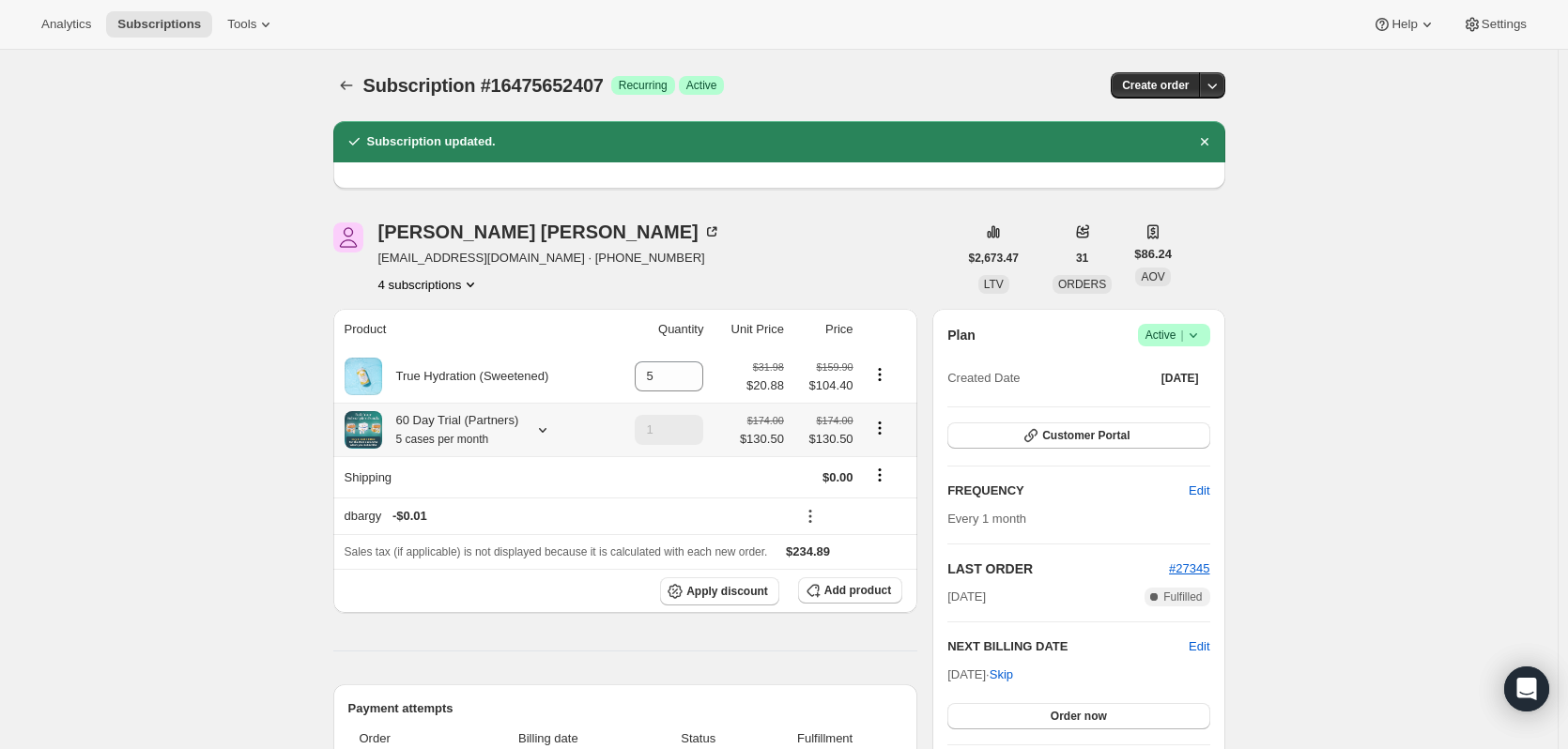
click at [881, 429] on icon "Product actions" at bounding box center [879, 427] width 3 height 3
click at [883, 494] on span "Remove" at bounding box center [882, 497] width 45 height 14
type input "0"
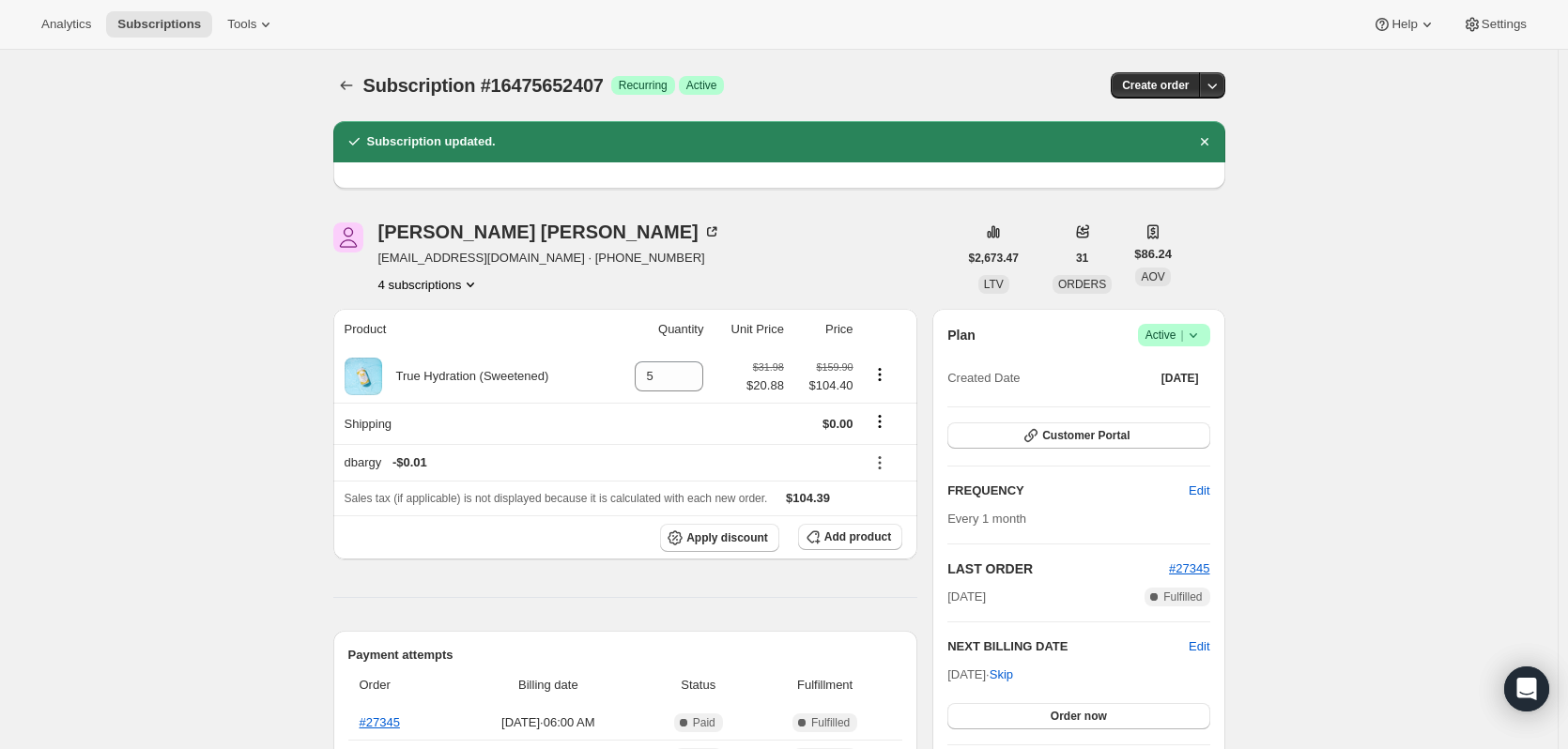
click at [409, 283] on button "4 subscriptions" at bounding box center [429, 283] width 102 height 19
click at [420, 317] on span "14627406135" at bounding box center [406, 319] width 75 height 14
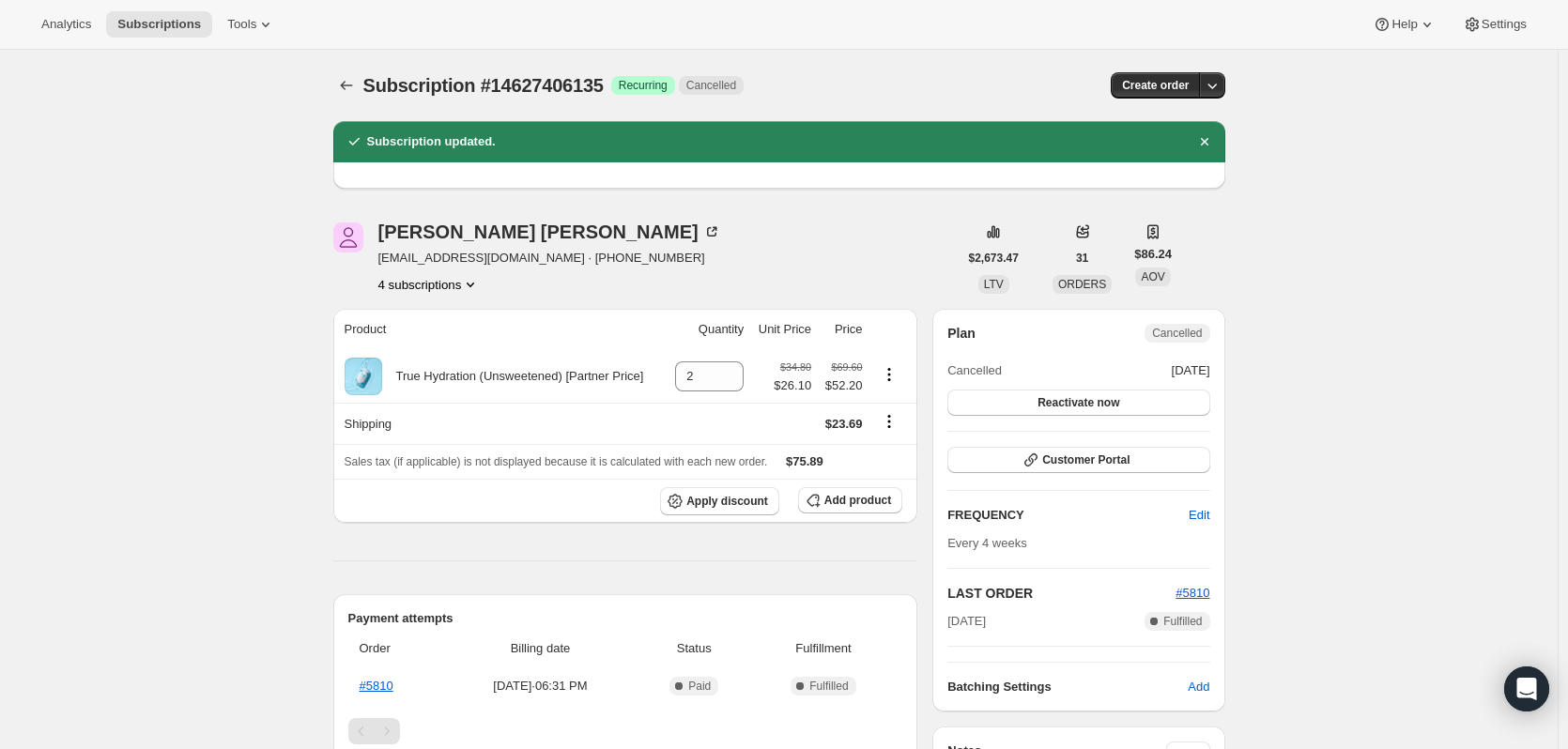
click at [410, 281] on button "4 subscriptions" at bounding box center [429, 283] width 102 height 19
click at [421, 354] on span "14680097079" at bounding box center [406, 351] width 75 height 14
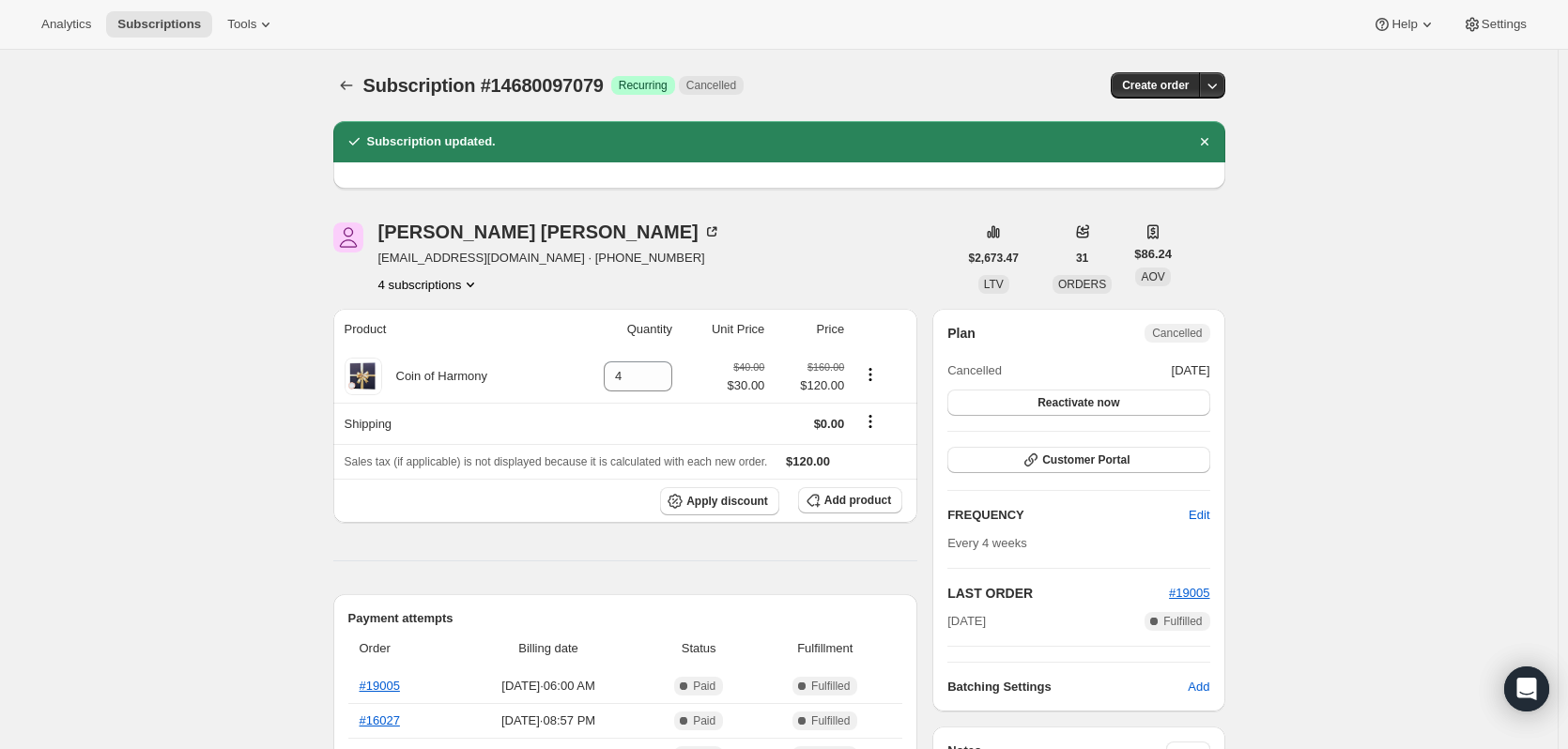
click at [408, 289] on button "4 subscriptions" at bounding box center [429, 283] width 102 height 19
click at [406, 401] on button "18777243959" at bounding box center [434, 415] width 141 height 30
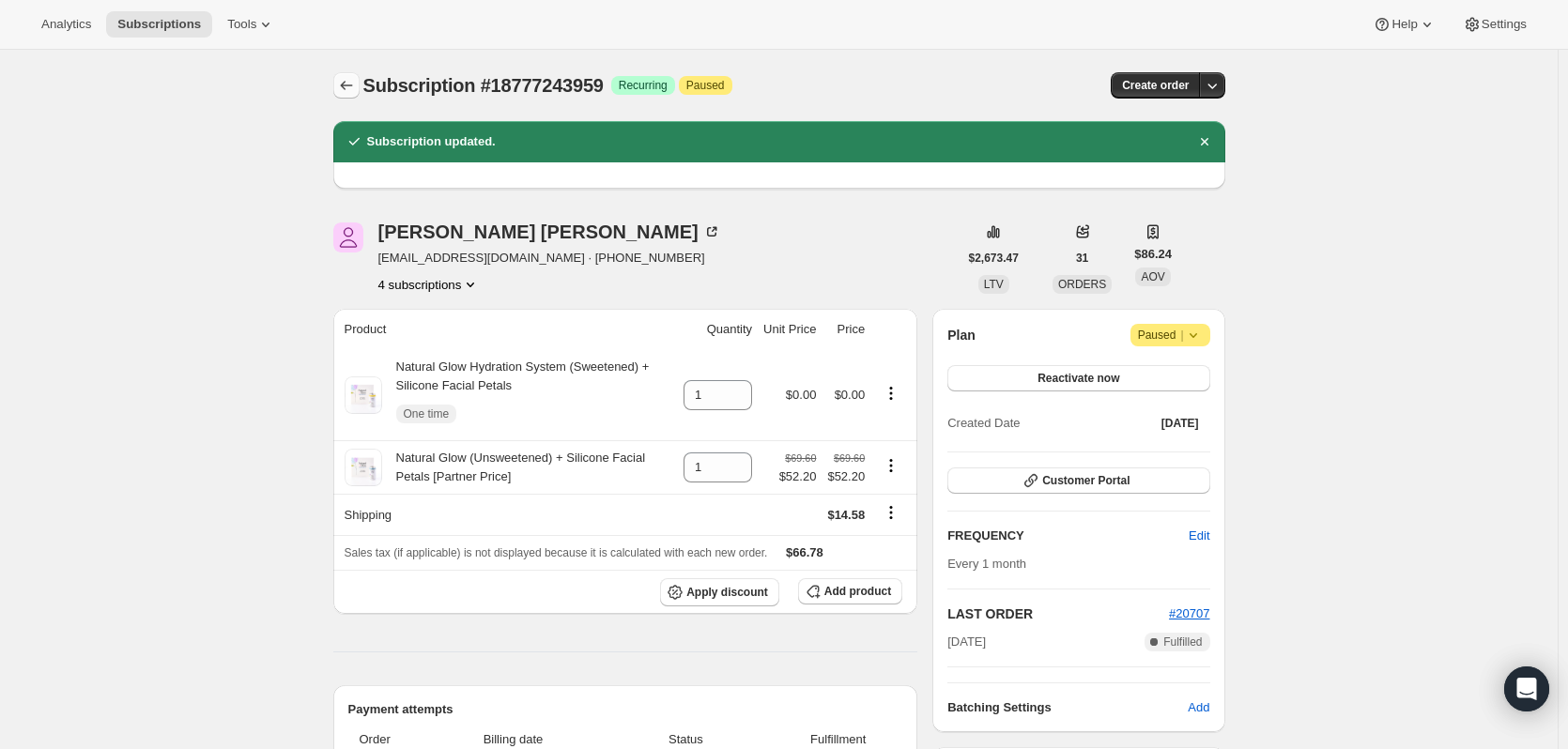
click at [348, 88] on icon "Subscriptions" at bounding box center [346, 85] width 19 height 19
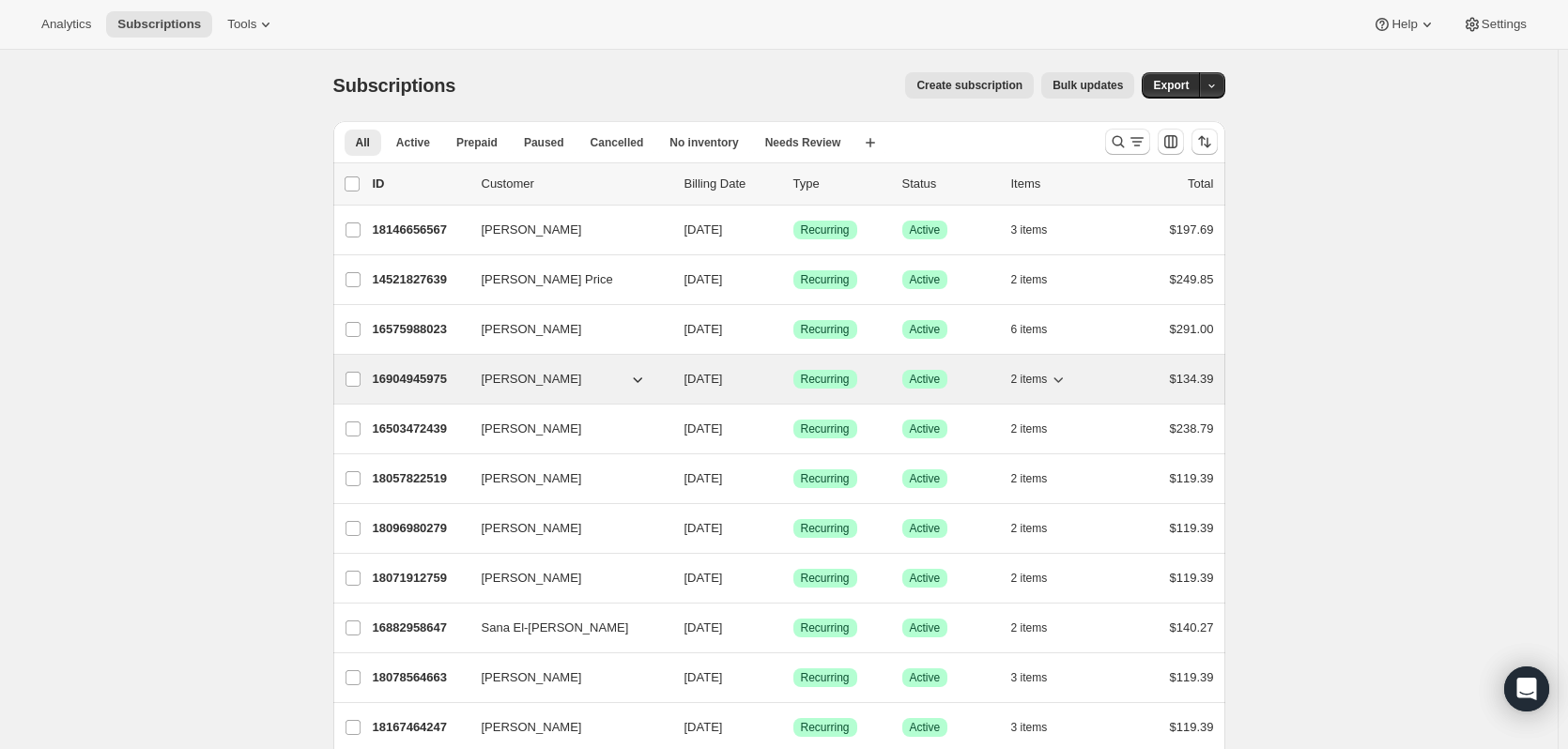
click at [438, 373] on p "16904945975" at bounding box center [420, 379] width 94 height 19
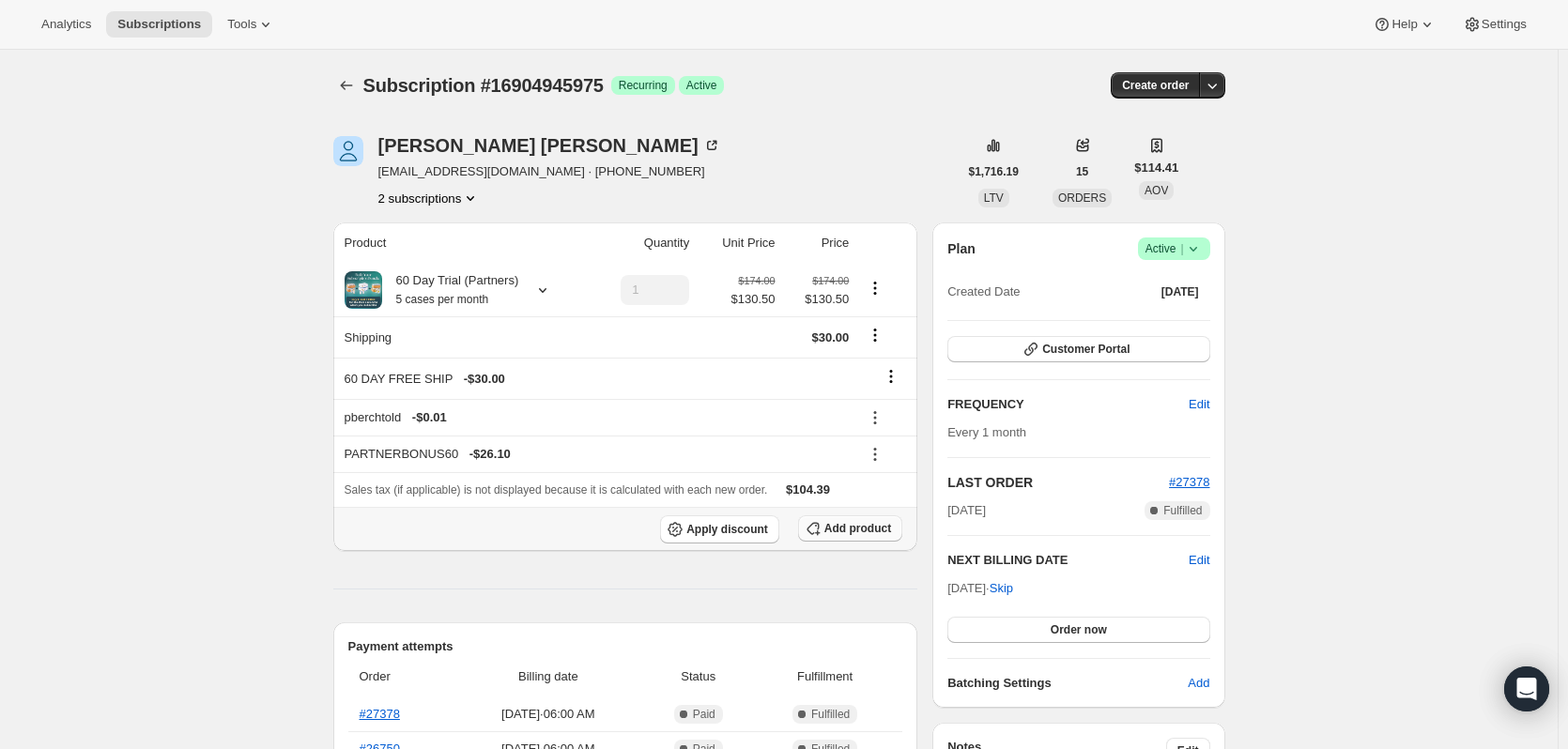
click at [881, 525] on span "Add product" at bounding box center [858, 528] width 67 height 15
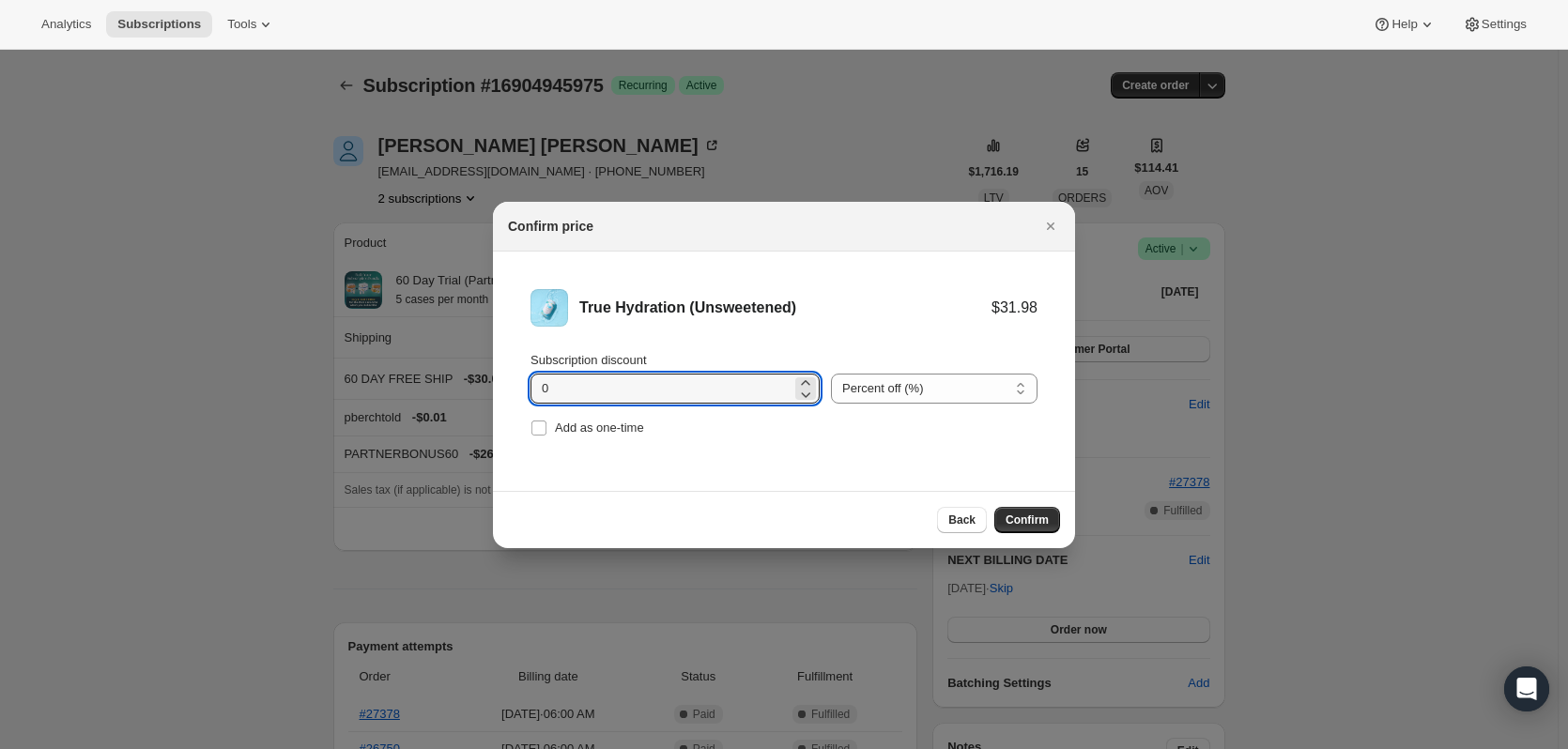
drag, startPoint x: 574, startPoint y: 394, endPoint x: 468, endPoint y: 392, distance: 106.0
type input "11.10"
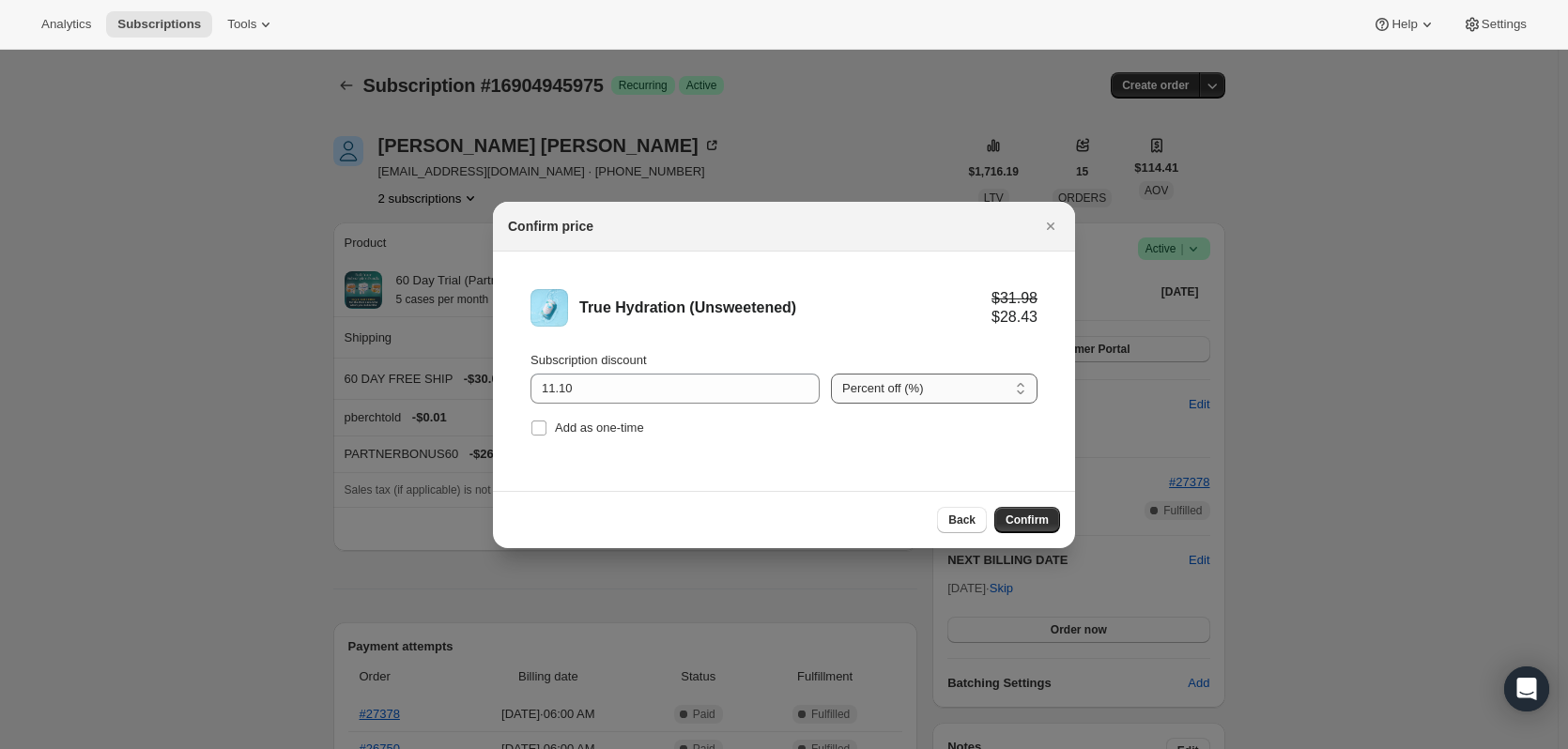
click at [951, 378] on select "Percent off (%) Amount off ($)" at bounding box center [934, 389] width 207 height 30
select select "fixed"
click at [831, 374] on select "Percent off (%) Amount off ($)" at bounding box center [934, 389] width 207 height 30
click at [1037, 525] on span "Confirm" at bounding box center [1027, 519] width 43 height 15
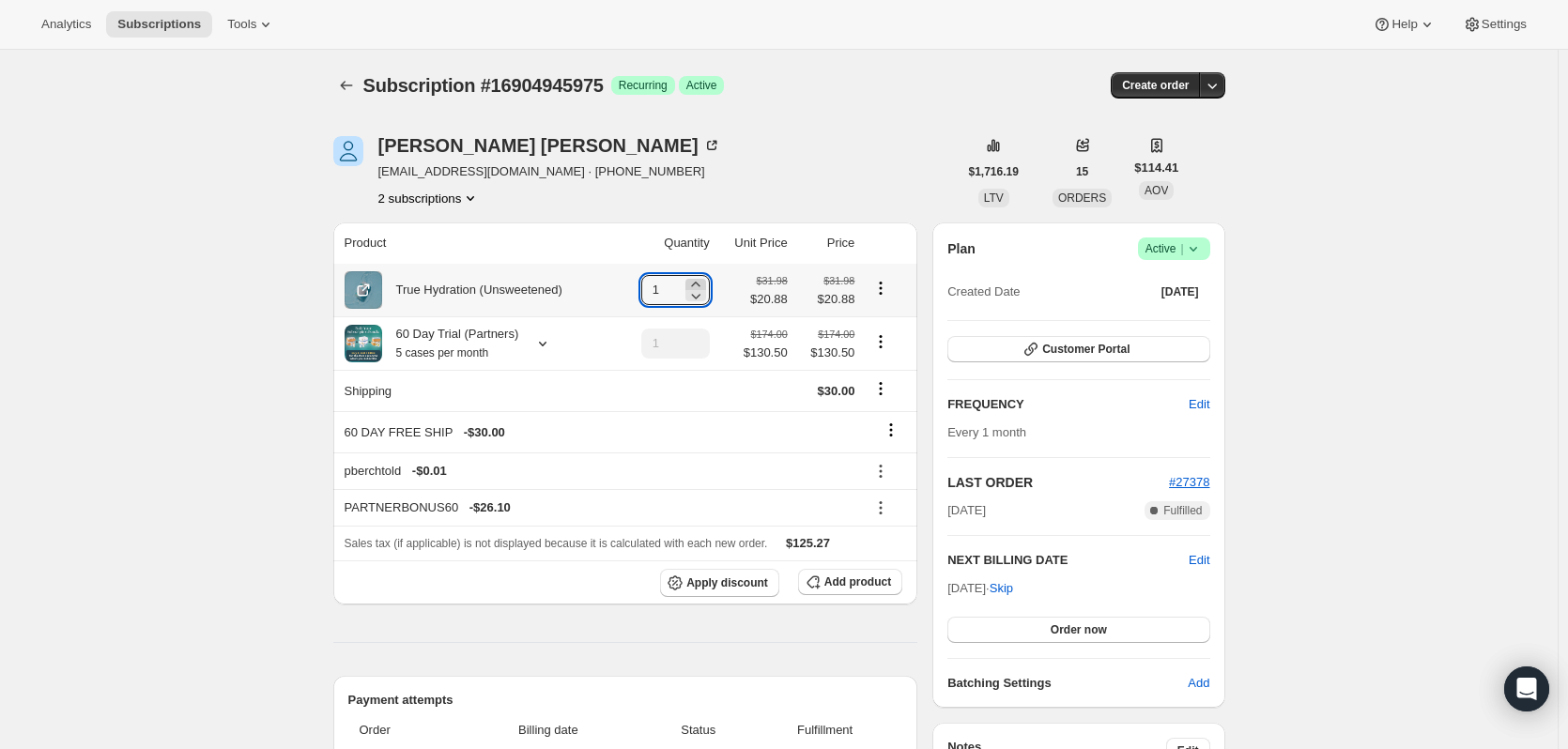
click at [705, 283] on icon at bounding box center [695, 283] width 19 height 19
type input "5"
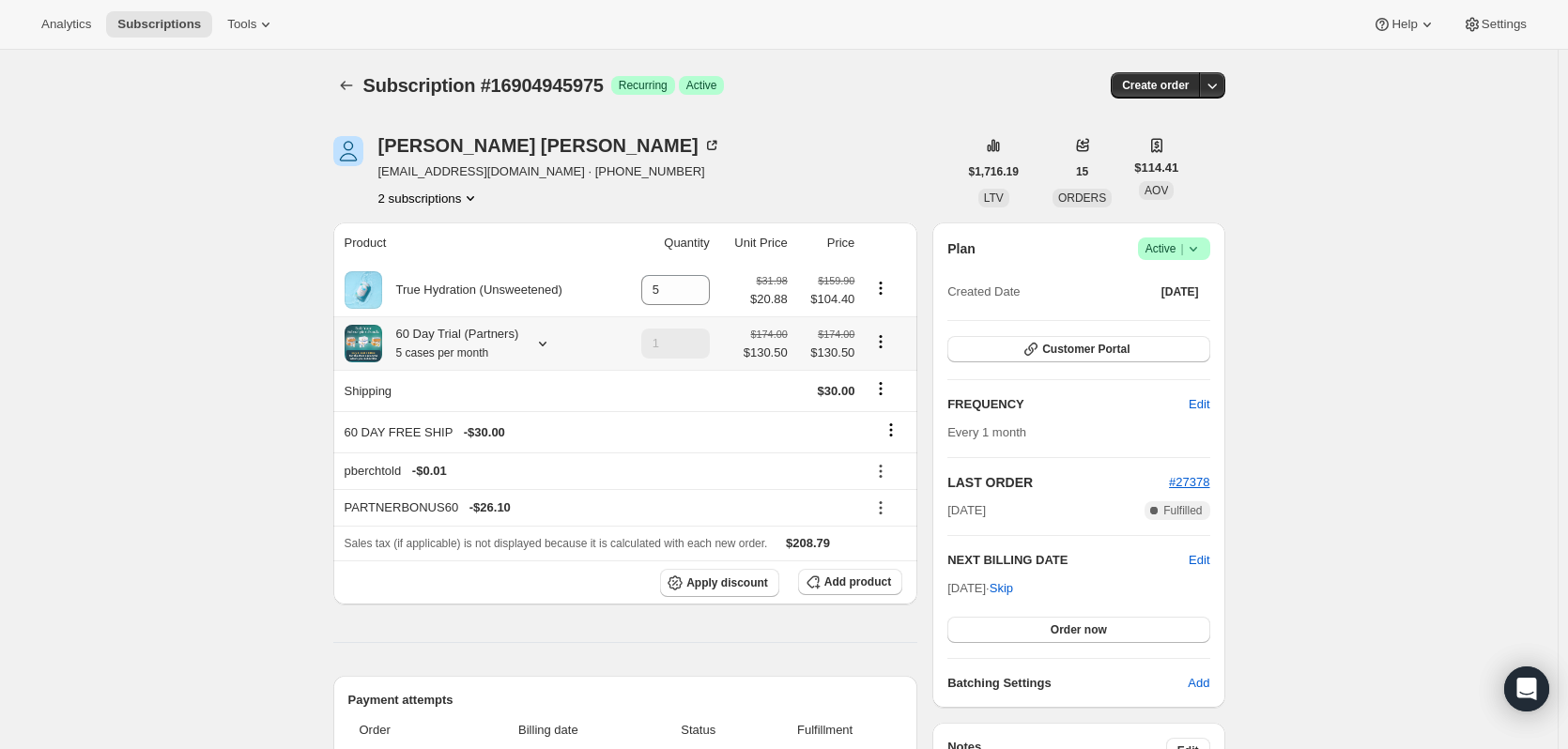
click at [883, 346] on icon "Product actions" at bounding box center [881, 341] width 19 height 19
click at [880, 421] on button "Remove" at bounding box center [885, 411] width 57 height 30
type input "0"
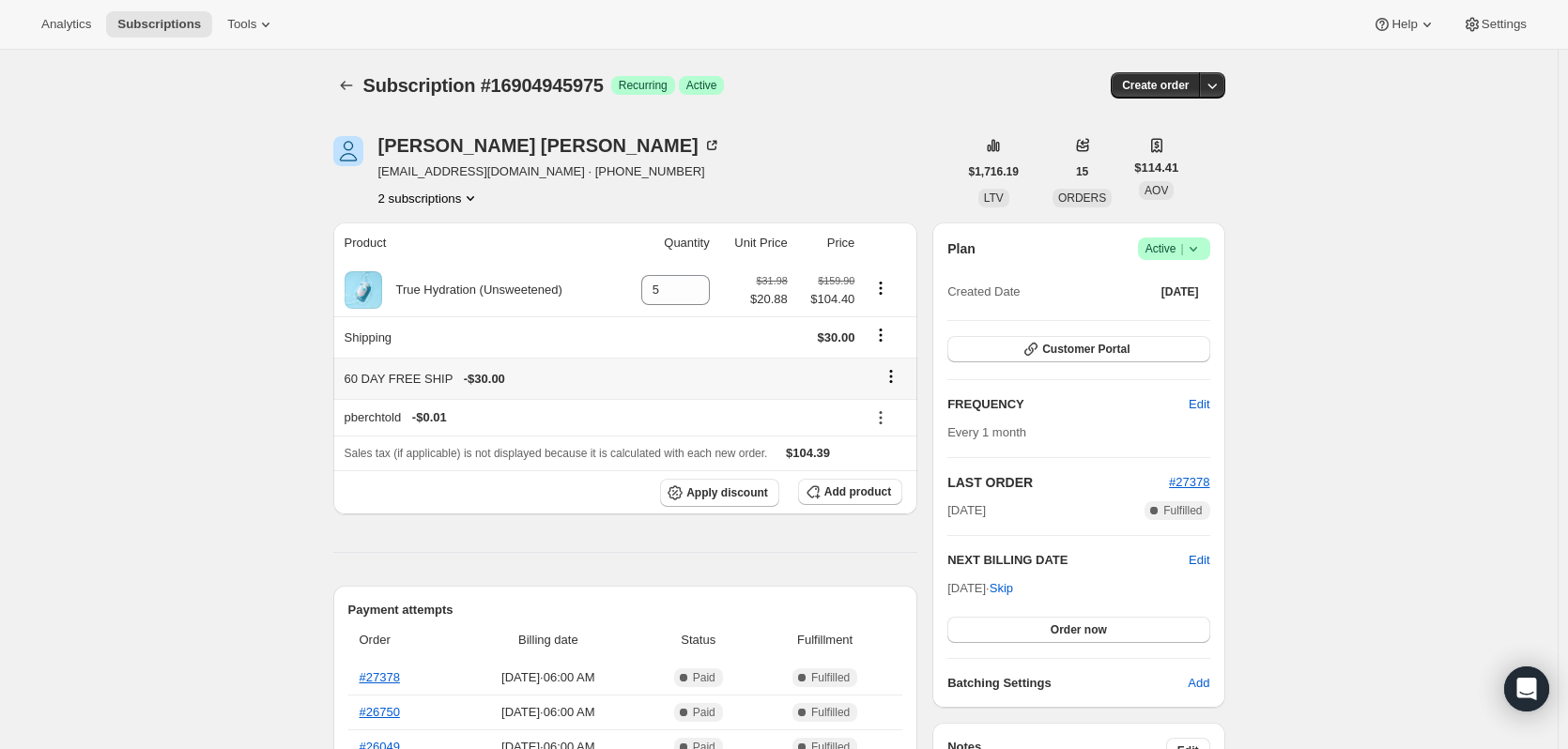
click at [892, 377] on icon at bounding box center [891, 376] width 3 height 3
click at [898, 418] on span "Remove" at bounding box center [896, 413] width 45 height 14
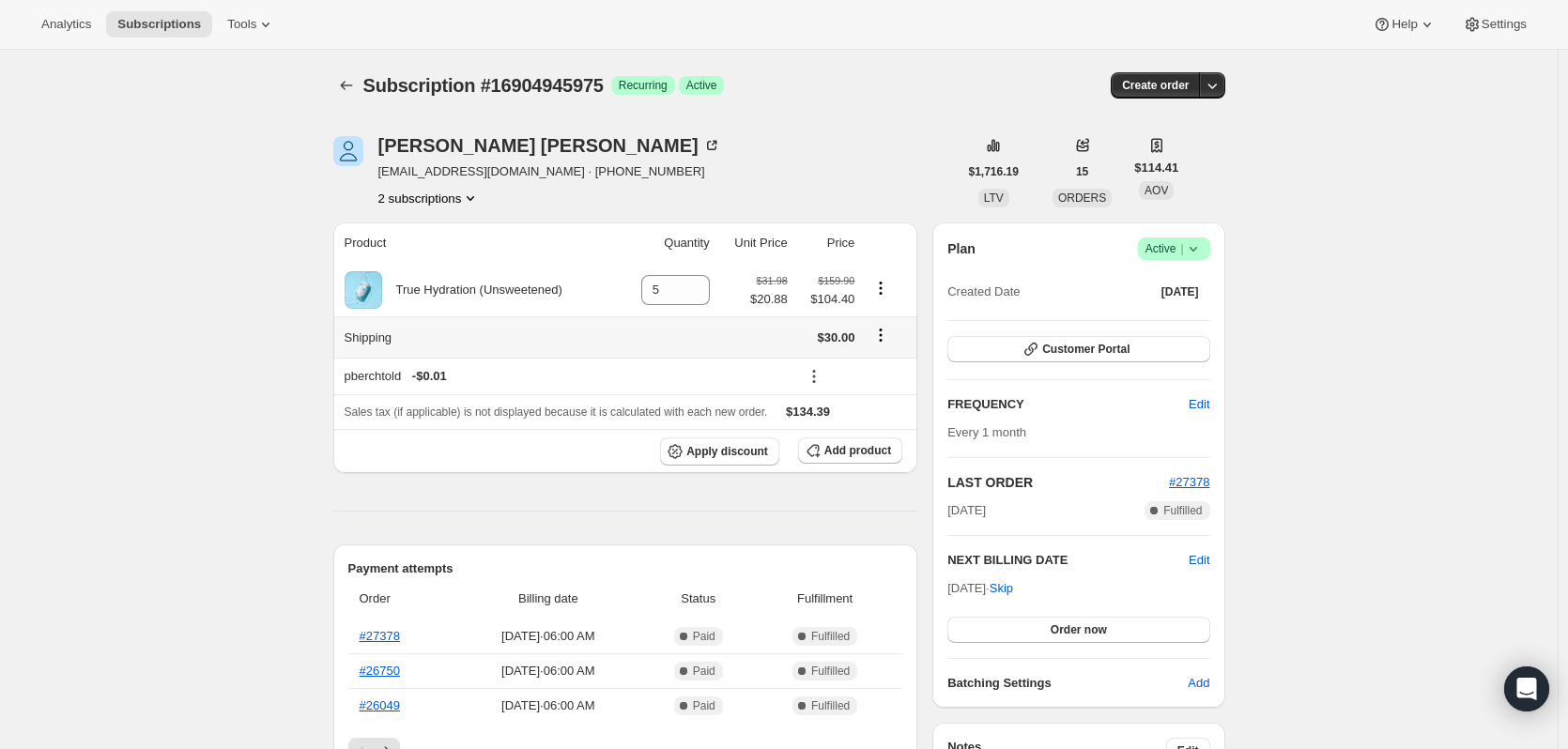
click at [882, 336] on icon "Shipping actions" at bounding box center [881, 334] width 19 height 19
click at [875, 367] on span "Edit shipping rate" at bounding box center [884, 372] width 94 height 14
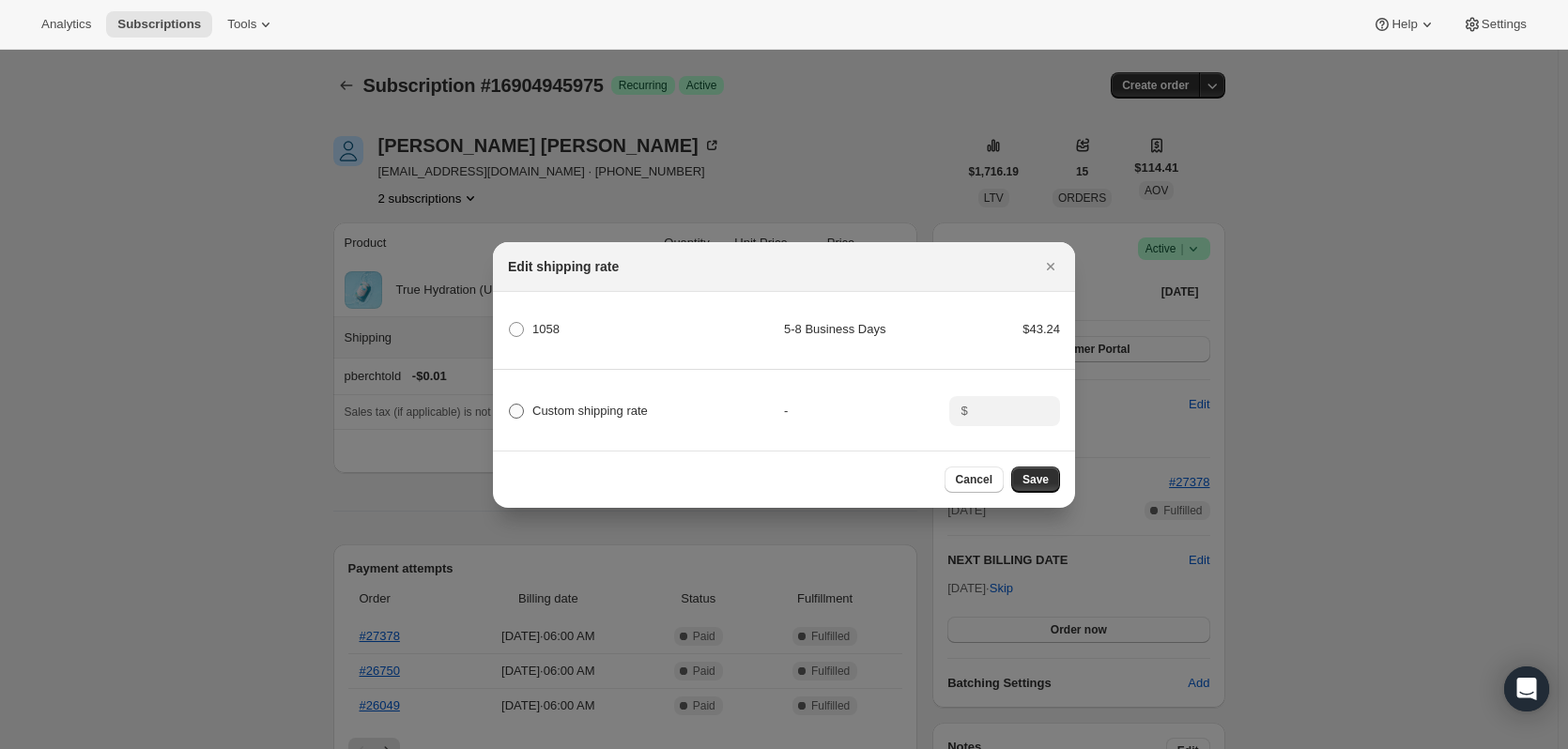
click at [610, 411] on span "Custom shipping rate" at bounding box center [590, 411] width 115 height 14
click at [509, 405] on input "Custom shipping rate" at bounding box center [508, 404] width 1 height 1
radio input "true"
click at [1005, 407] on input ":r8f8:" at bounding box center [1003, 411] width 59 height 30
type input "0.00"
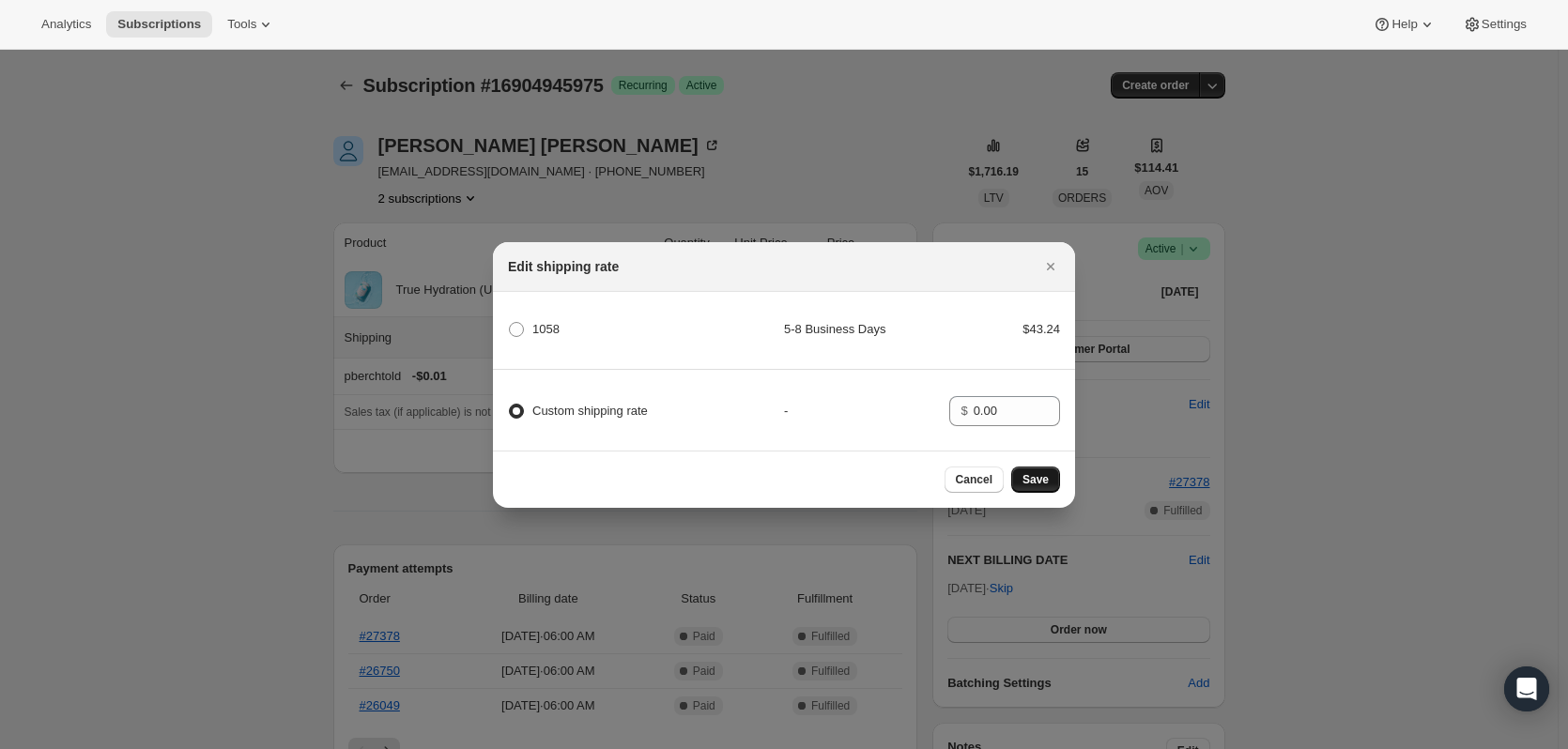
click at [1040, 487] on span "Save" at bounding box center [1036, 479] width 26 height 15
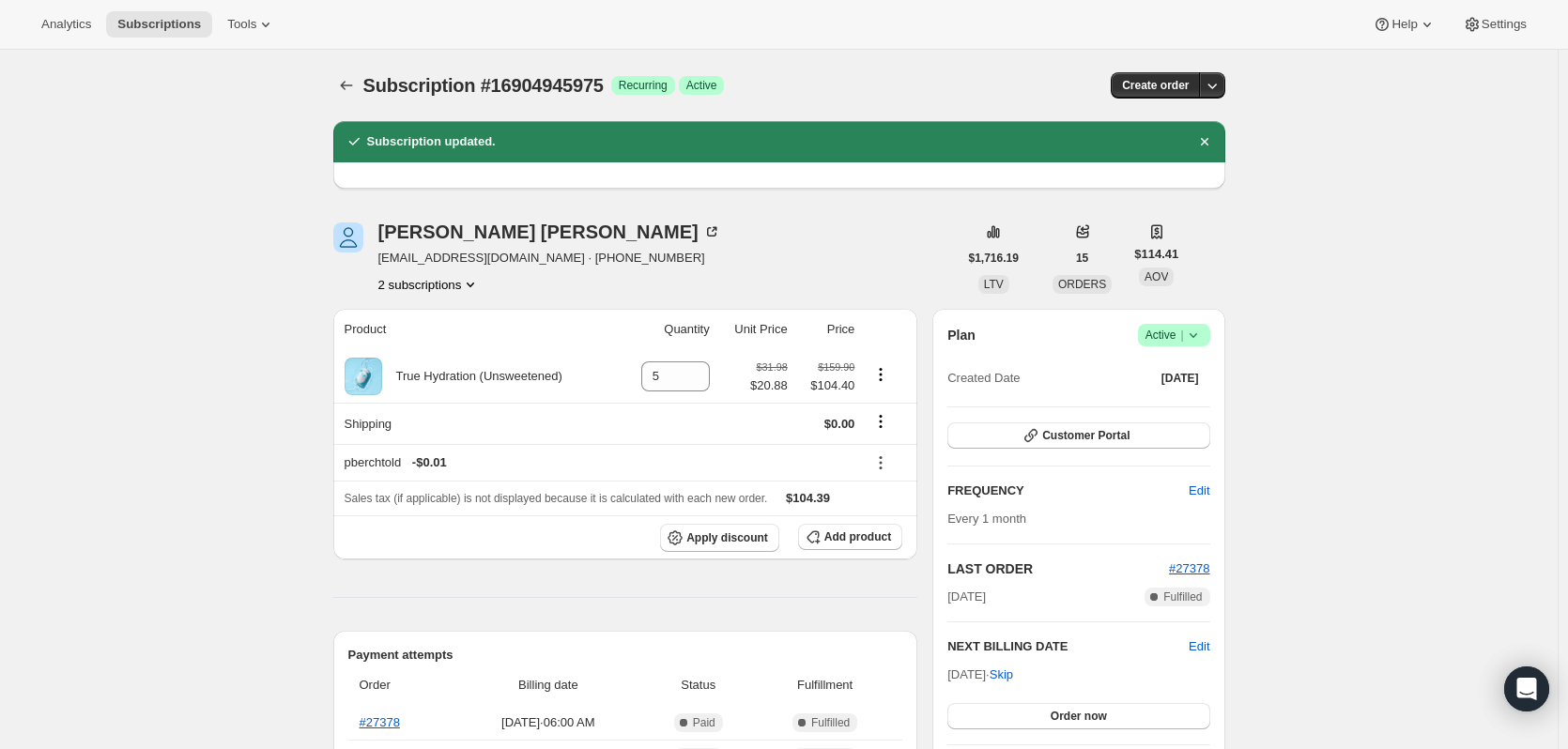
click at [440, 284] on button "2 subscriptions" at bounding box center [429, 283] width 102 height 19
click at [429, 320] on span "16257941815" at bounding box center [406, 319] width 75 height 14
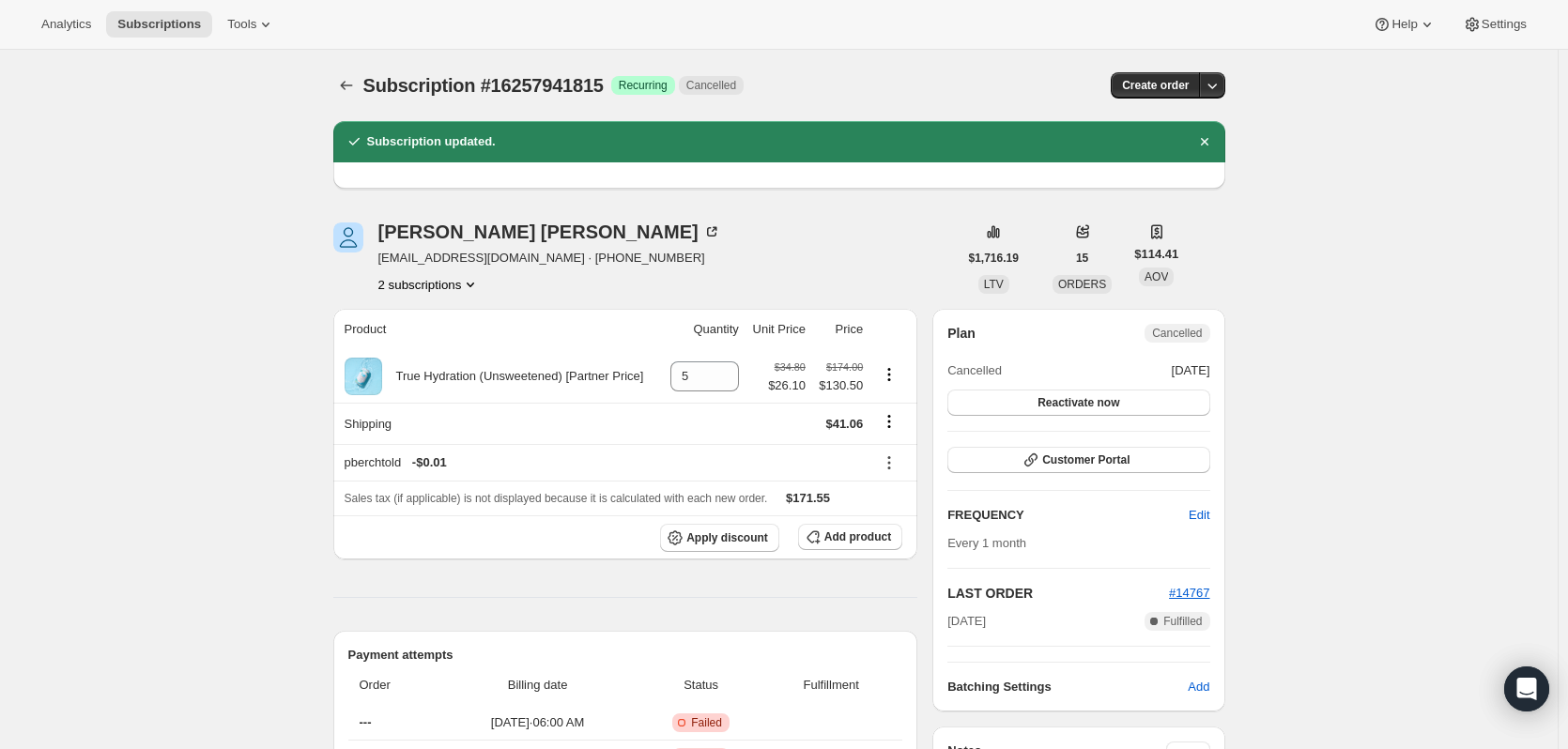
click at [415, 282] on button "2 subscriptions" at bounding box center [429, 283] width 102 height 19
click at [408, 356] on span "16904945975" at bounding box center [406, 351] width 75 height 14
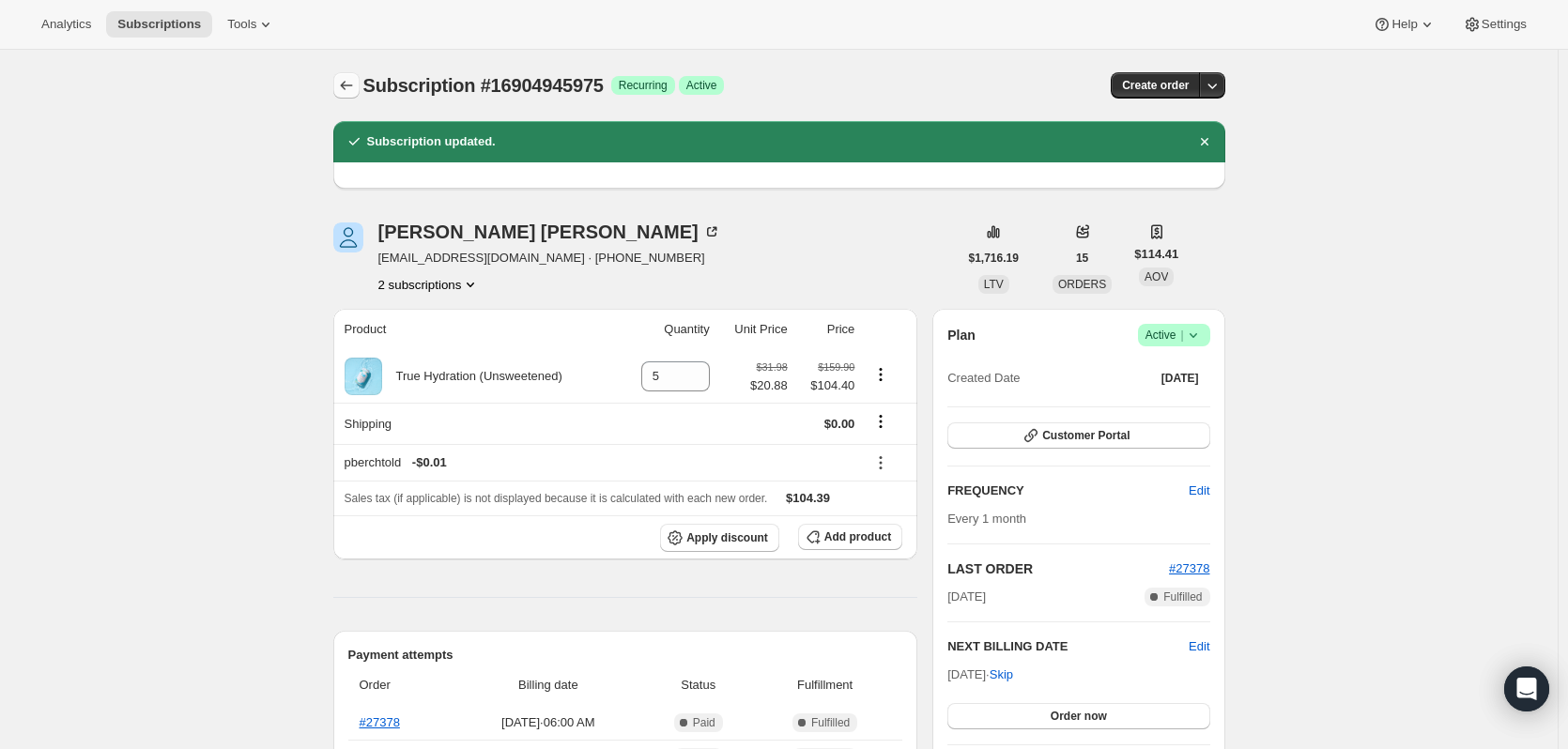
click at [350, 89] on icon "Subscriptions" at bounding box center [346, 85] width 19 height 19
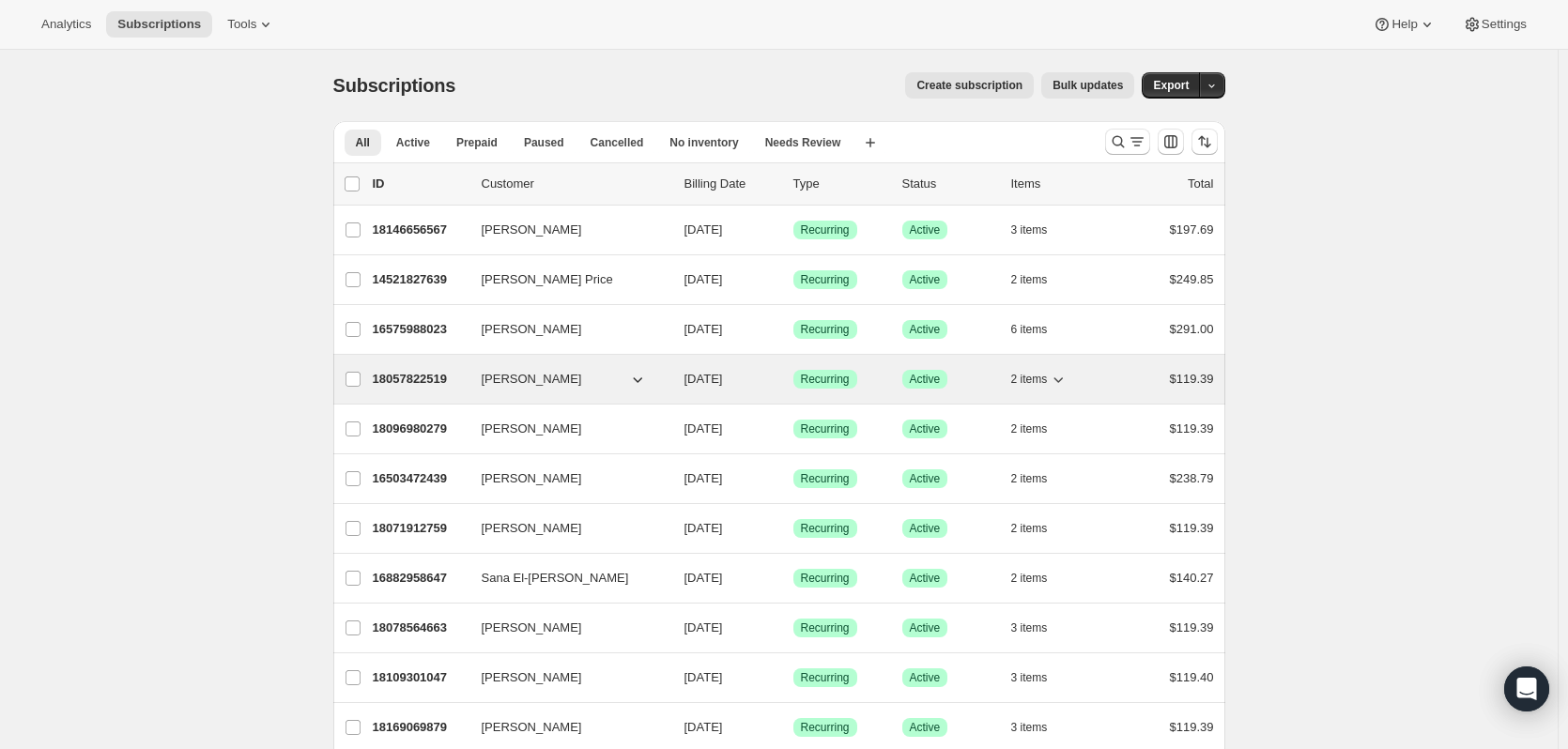
click at [525, 383] on span "Dr Nathaniel Carr" at bounding box center [531, 379] width 100 height 19
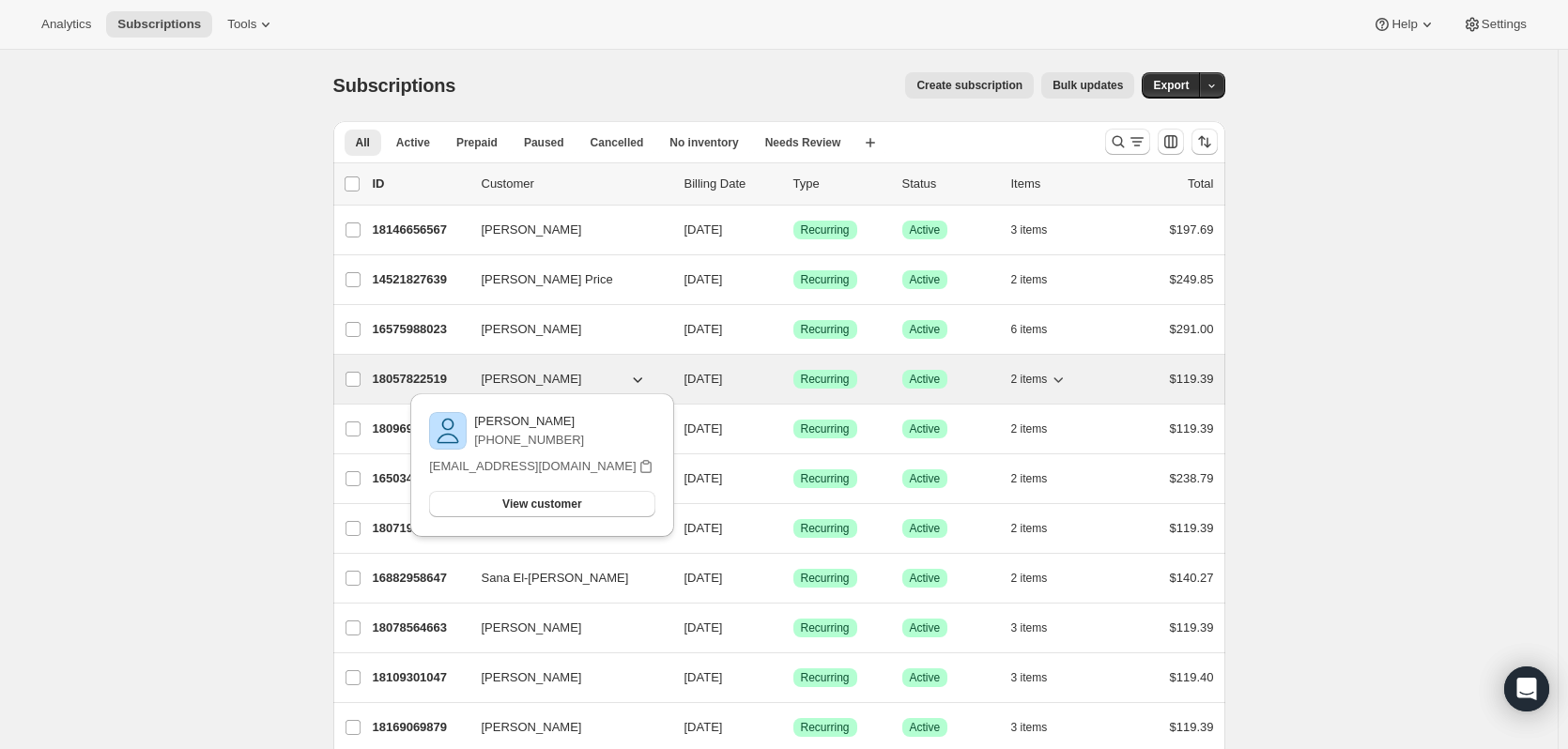
click at [416, 377] on p "18057822519" at bounding box center [420, 379] width 94 height 19
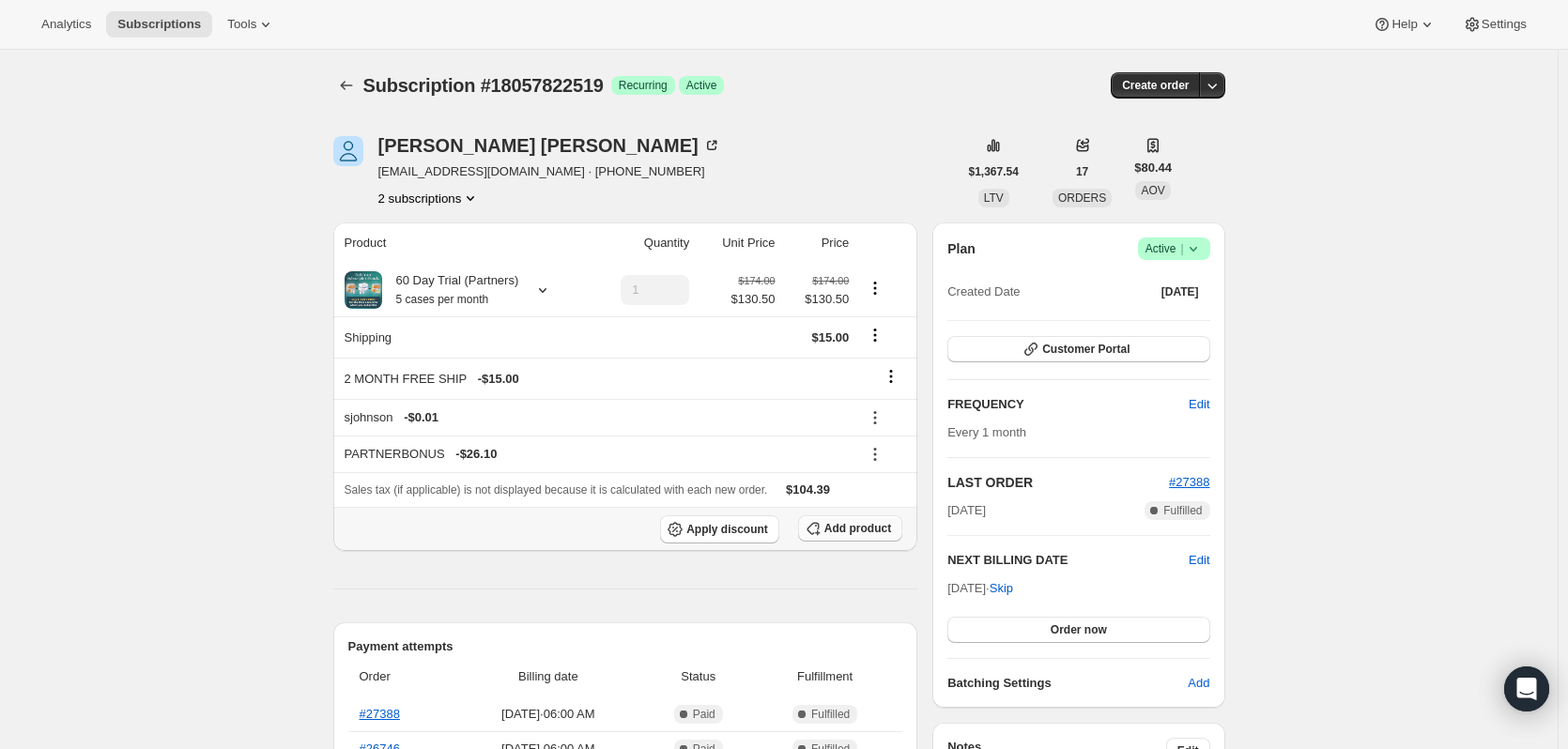
click at [843, 532] on span "Add product" at bounding box center [858, 528] width 67 height 15
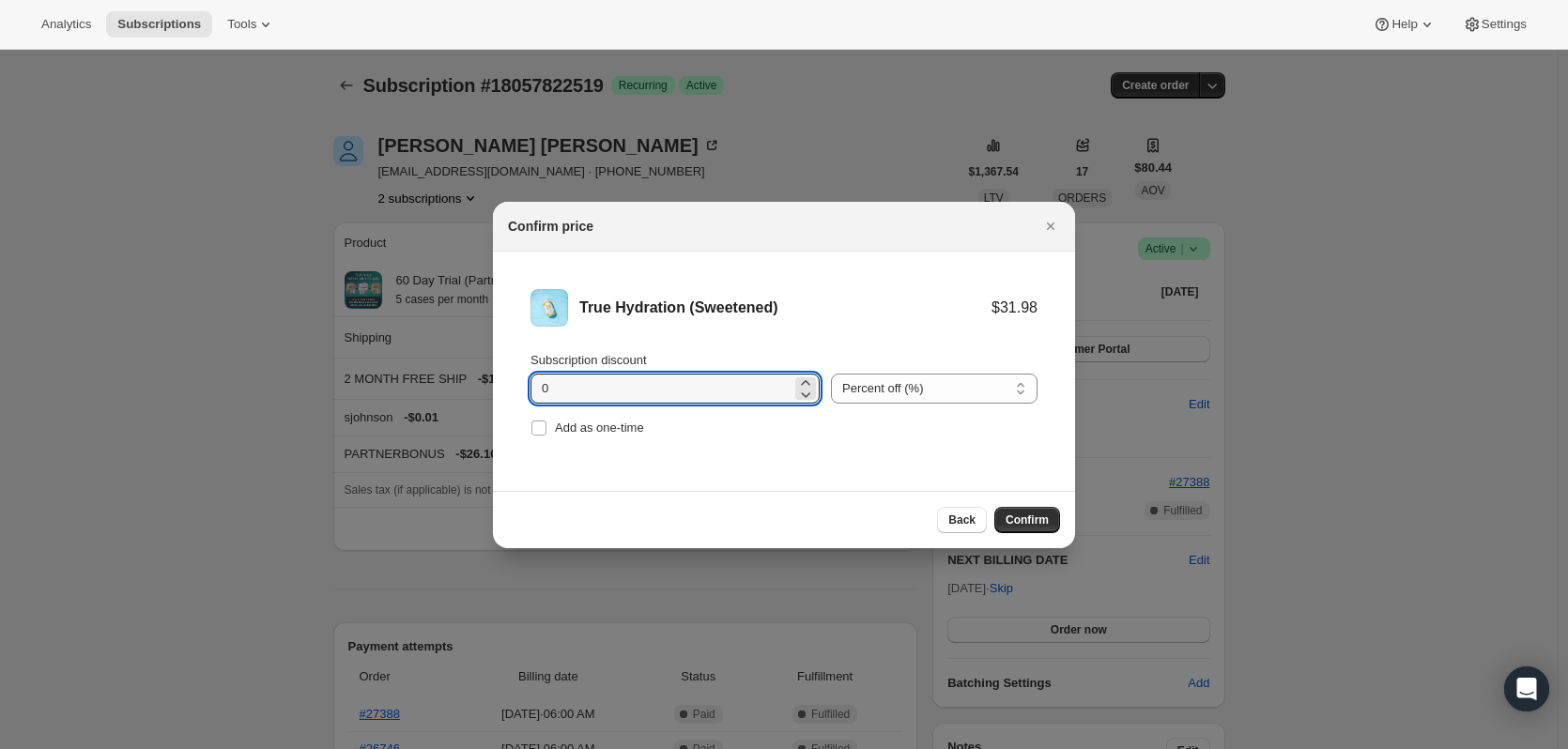
drag, startPoint x: 694, startPoint y: 384, endPoint x: 449, endPoint y: 395, distance: 245.2
type input "11.10"
drag, startPoint x: 954, startPoint y: 389, endPoint x: 937, endPoint y: 395, distance: 18.0
click at [954, 389] on select "Percent off (%) Amount off ($)" at bounding box center [934, 389] width 207 height 30
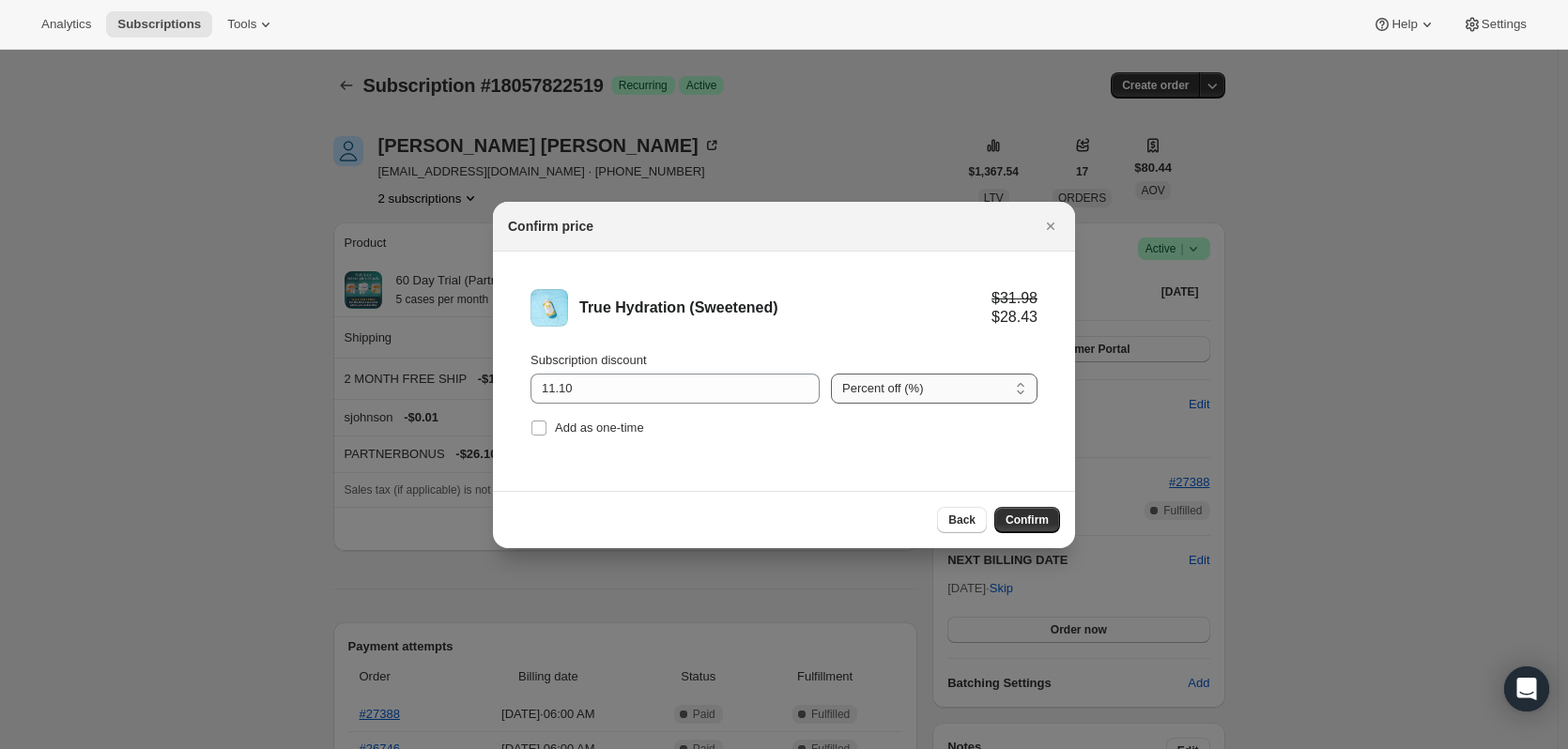
select select "fixed"
click at [831, 374] on select "Percent off (%) Amount off ($)" at bounding box center [934, 389] width 207 height 30
click at [1025, 515] on button "Confirm" at bounding box center [1027, 520] width 66 height 26
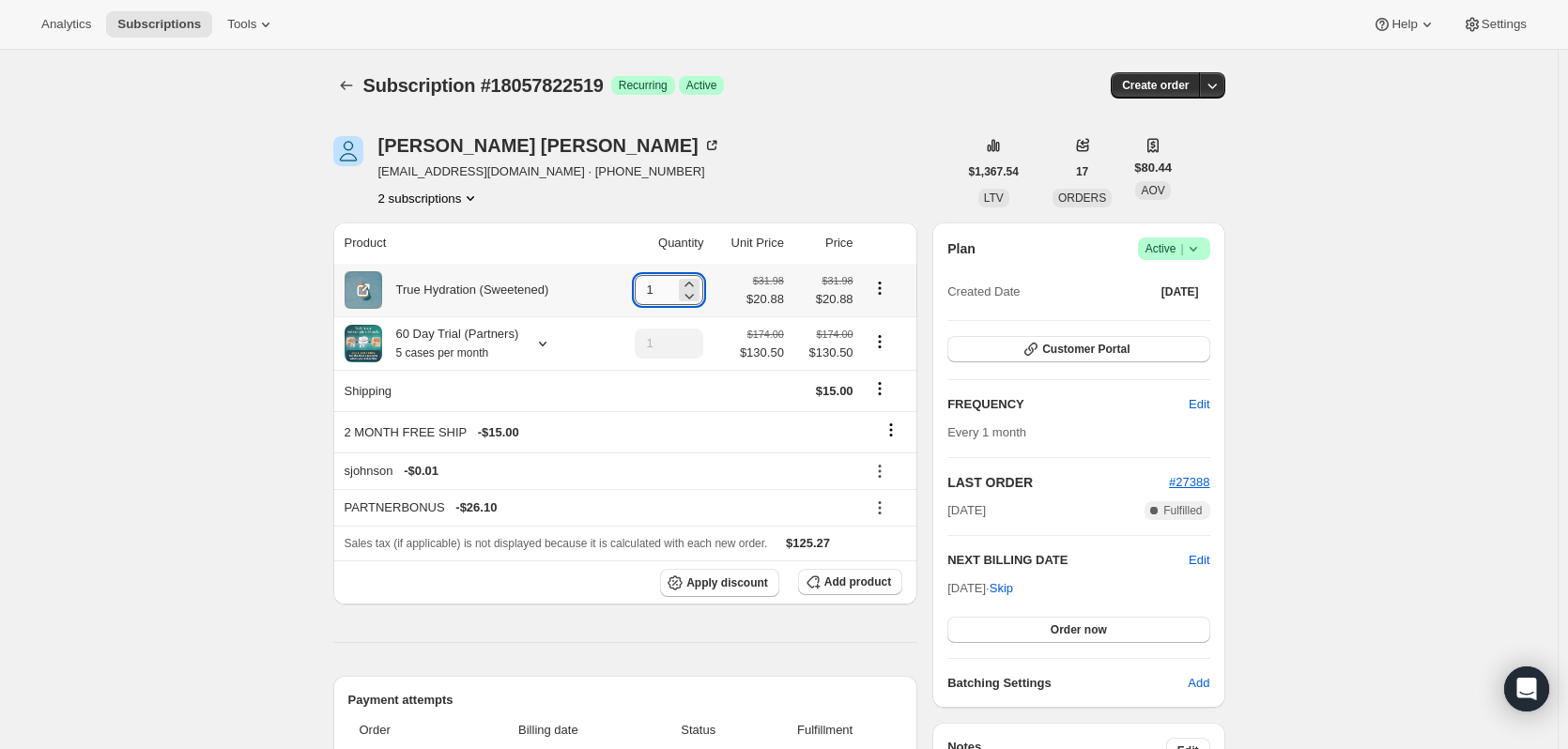
drag, startPoint x: 675, startPoint y: 283, endPoint x: 642, endPoint y: 277, distance: 33.5
click at [642, 277] on input "1" at bounding box center [655, 289] width 41 height 30
type input "5"
click at [881, 348] on icon "Product actions" at bounding box center [879, 346] width 3 height 3
click at [893, 421] on button "Remove" at bounding box center [883, 411] width 57 height 30
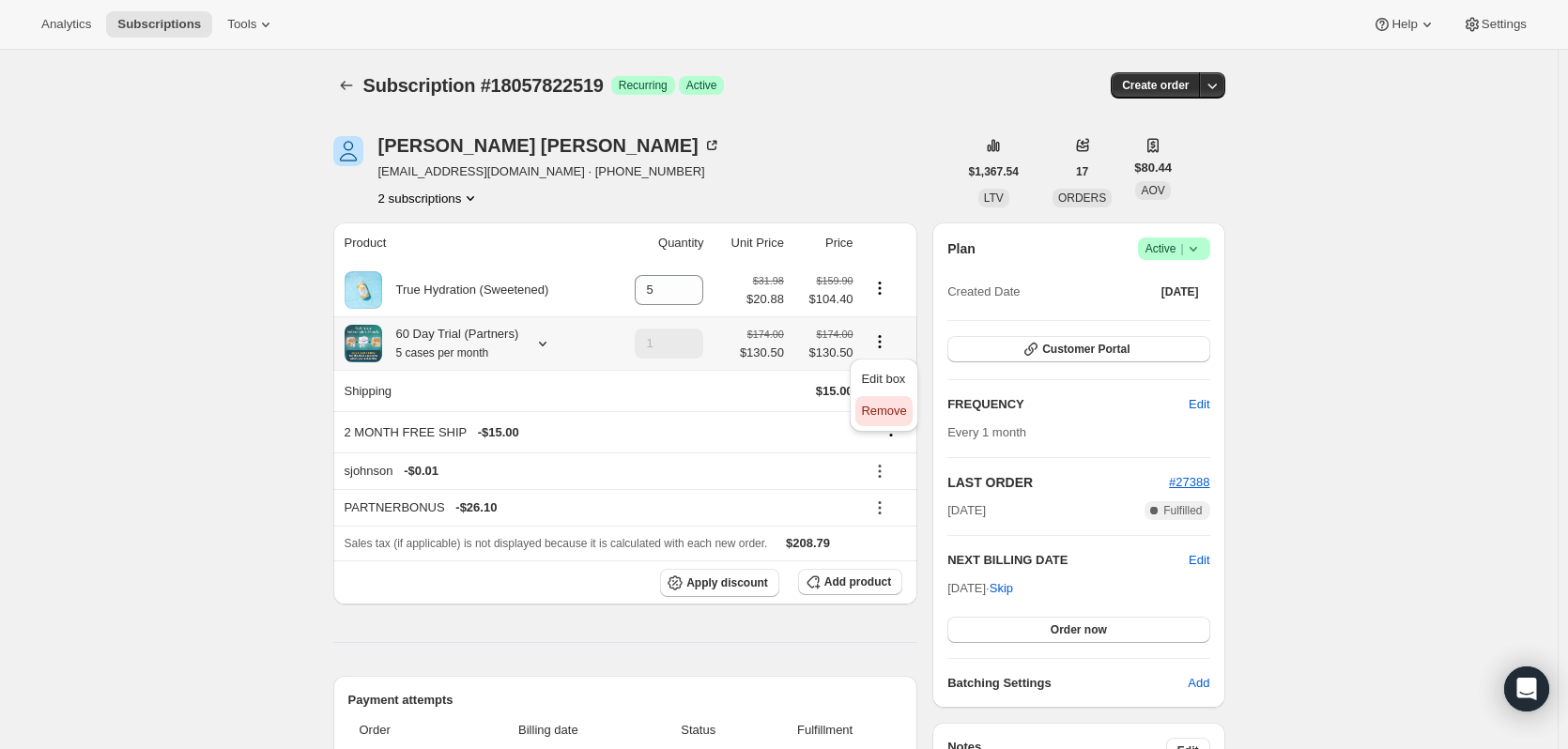
type input "0"
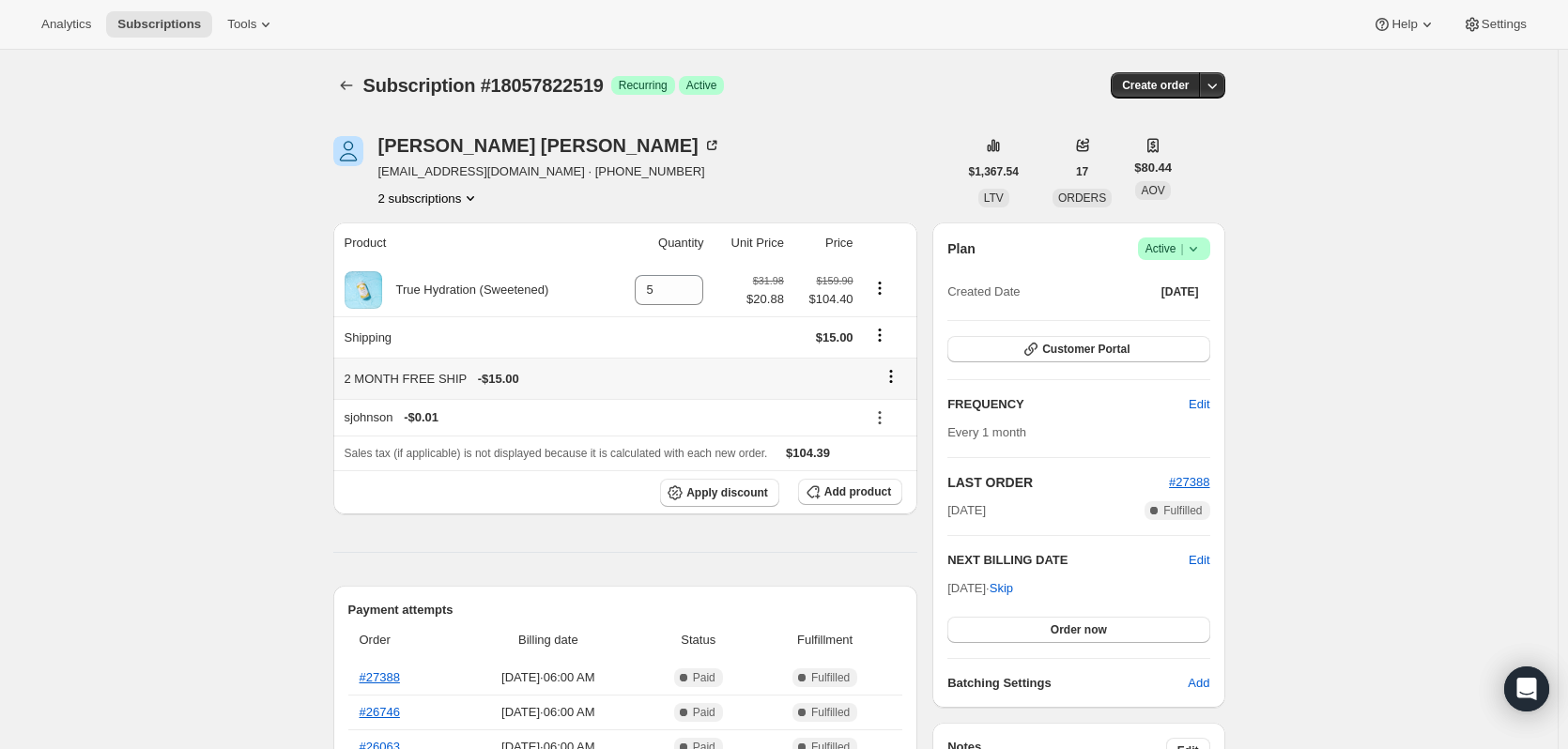
click at [902, 366] on button at bounding box center [890, 376] width 30 height 21
click at [897, 408] on span "Remove" at bounding box center [896, 413] width 45 height 14
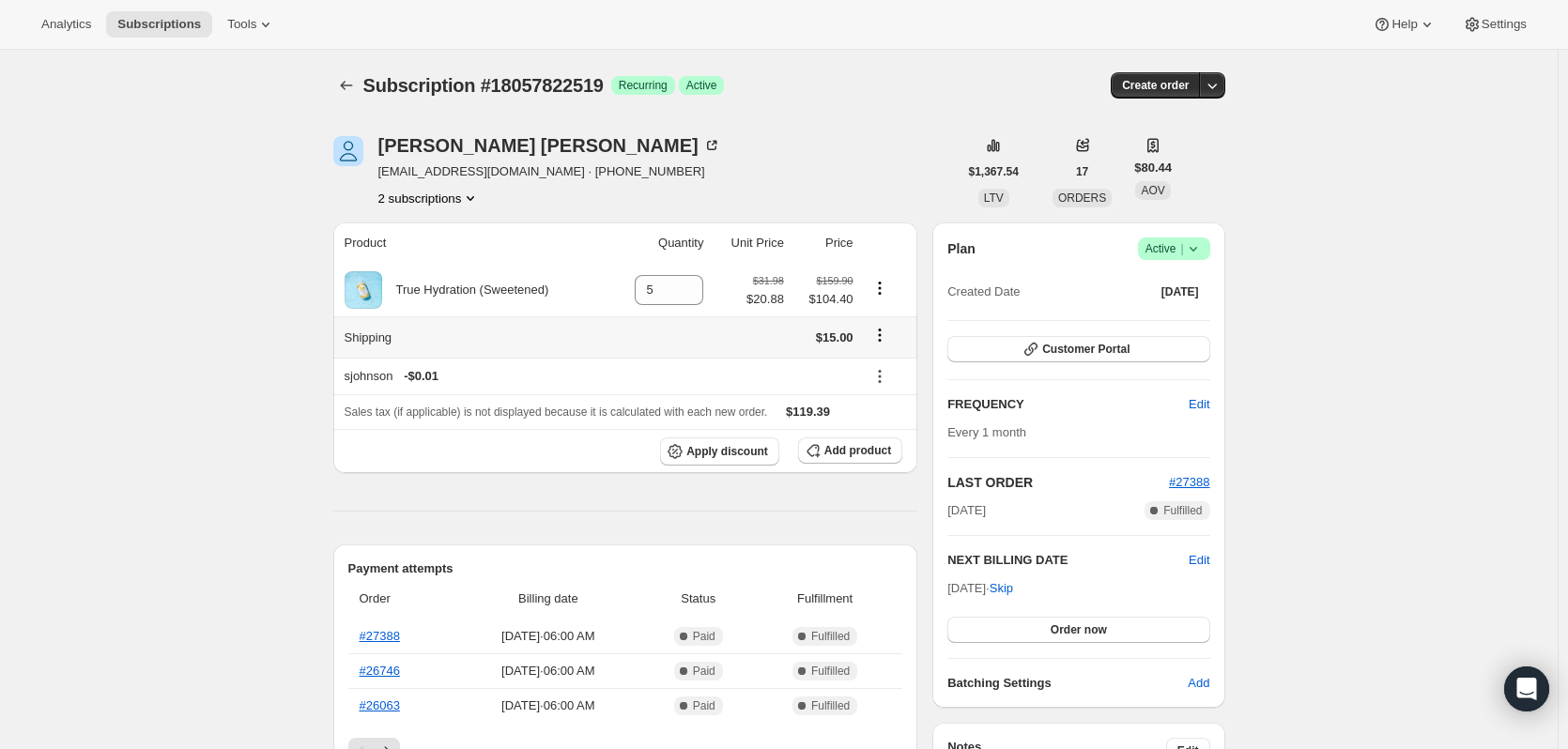
click at [882, 340] on icon "Shipping actions" at bounding box center [880, 334] width 19 height 19
click at [882, 373] on span "Edit shipping rate" at bounding box center [882, 372] width 94 height 14
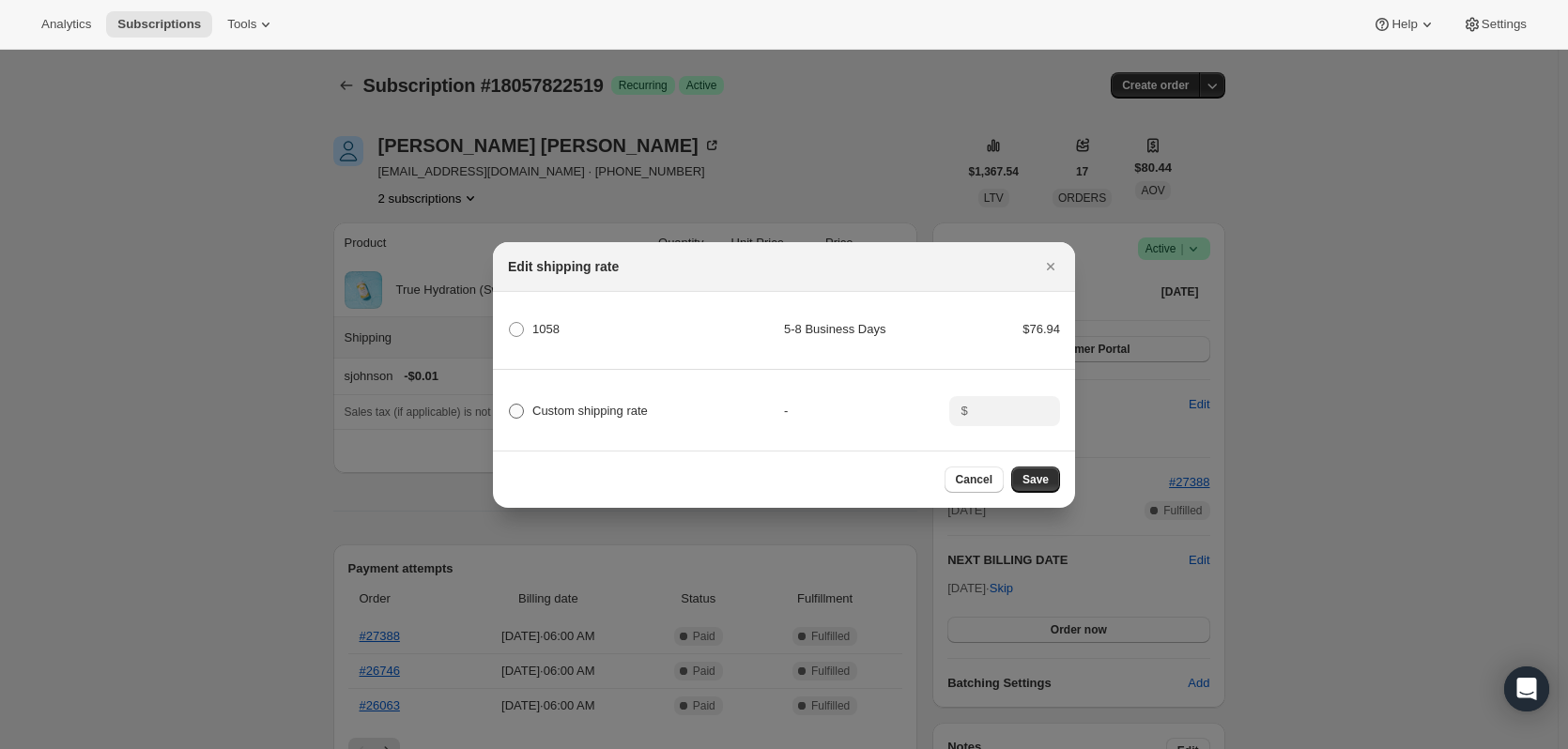
click at [625, 409] on span "Custom shipping rate" at bounding box center [590, 411] width 115 height 14
click at [509, 405] on input "Custom shipping rate" at bounding box center [508, 404] width 1 height 1
radio input "true"
click at [997, 418] on input ":r9jk:" at bounding box center [1003, 411] width 59 height 30
type input "0.00"
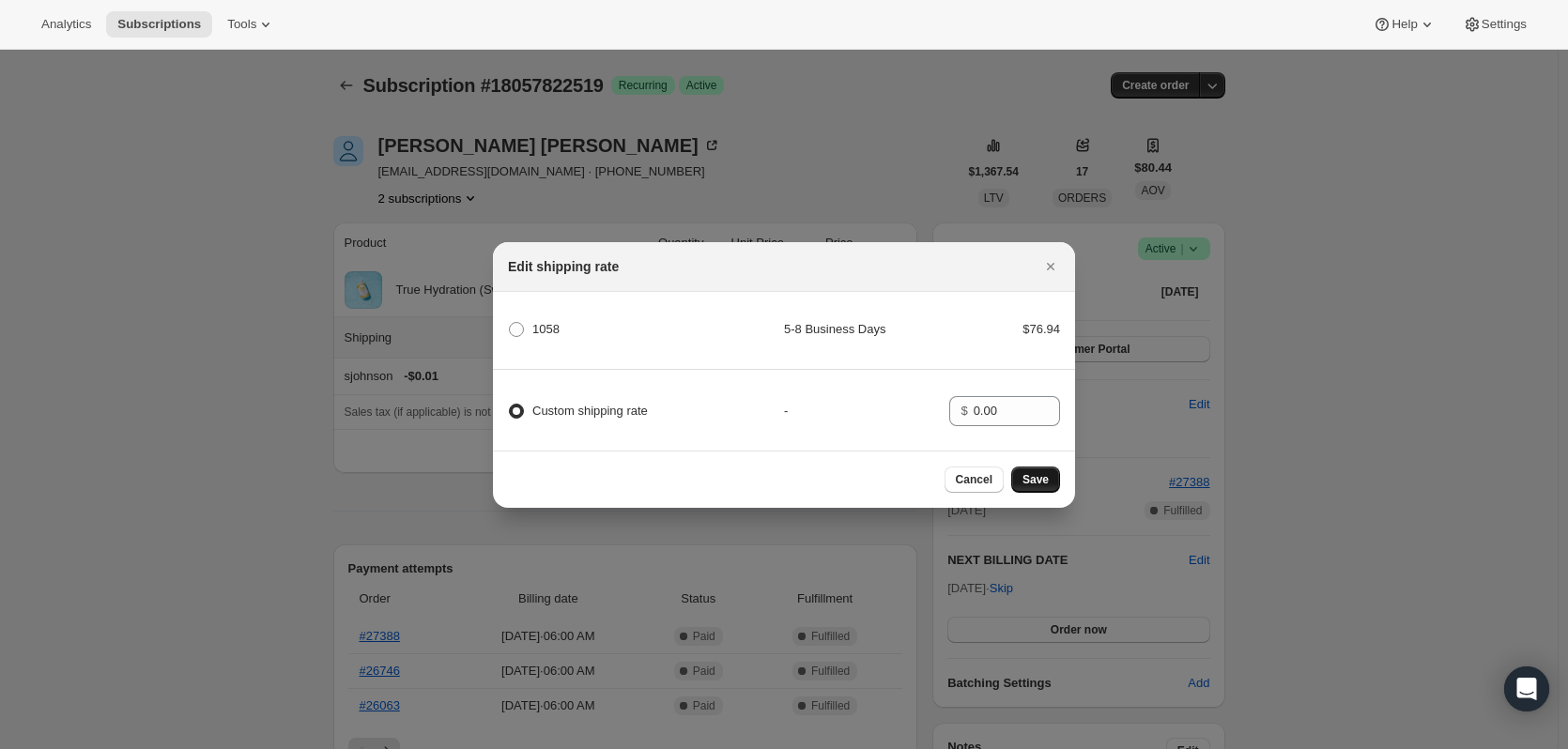
click at [1050, 492] on button "Save" at bounding box center [1035, 479] width 49 height 26
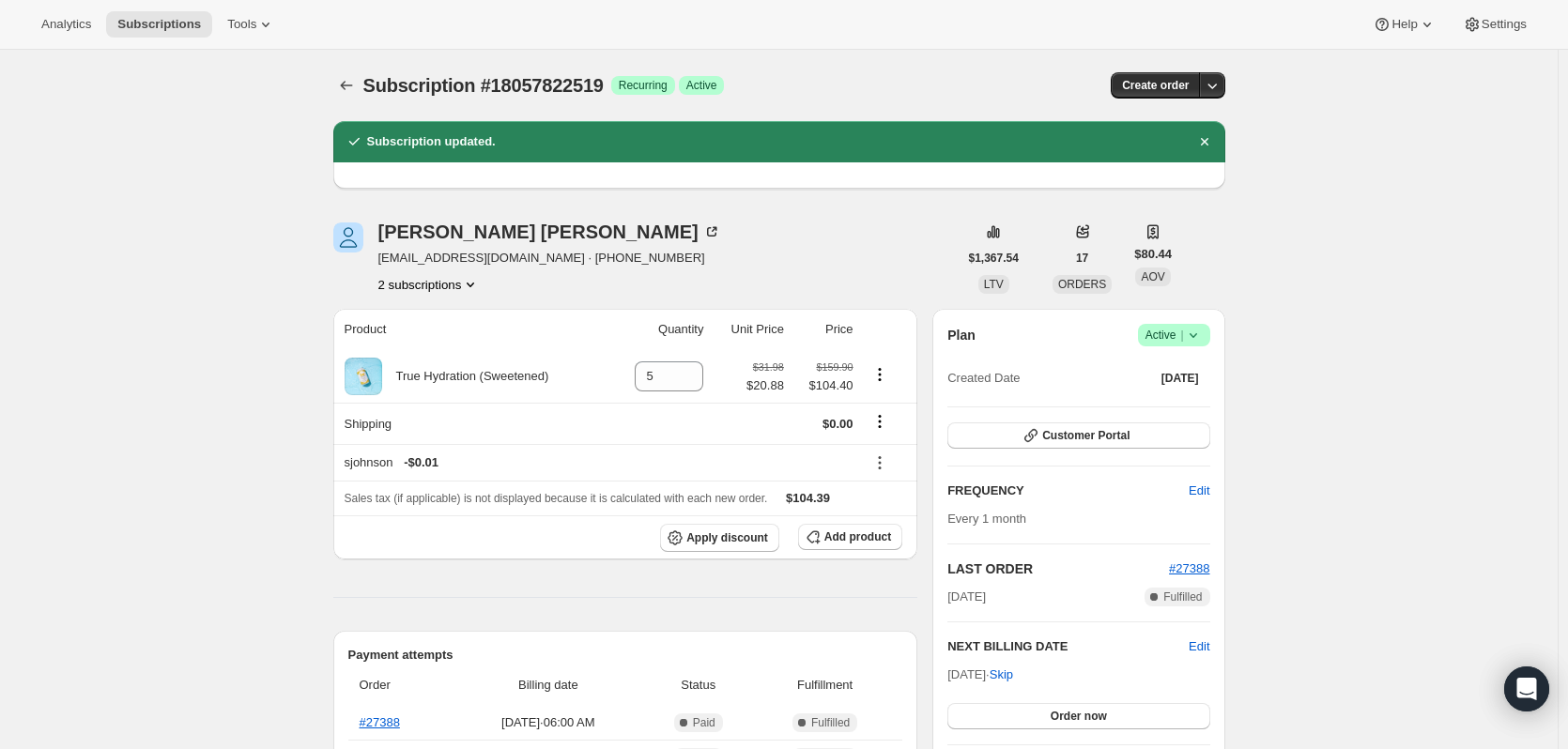
click at [449, 279] on button "2 subscriptions" at bounding box center [429, 283] width 102 height 19
click at [446, 311] on span "16159277367" at bounding box center [434, 319] width 130 height 19
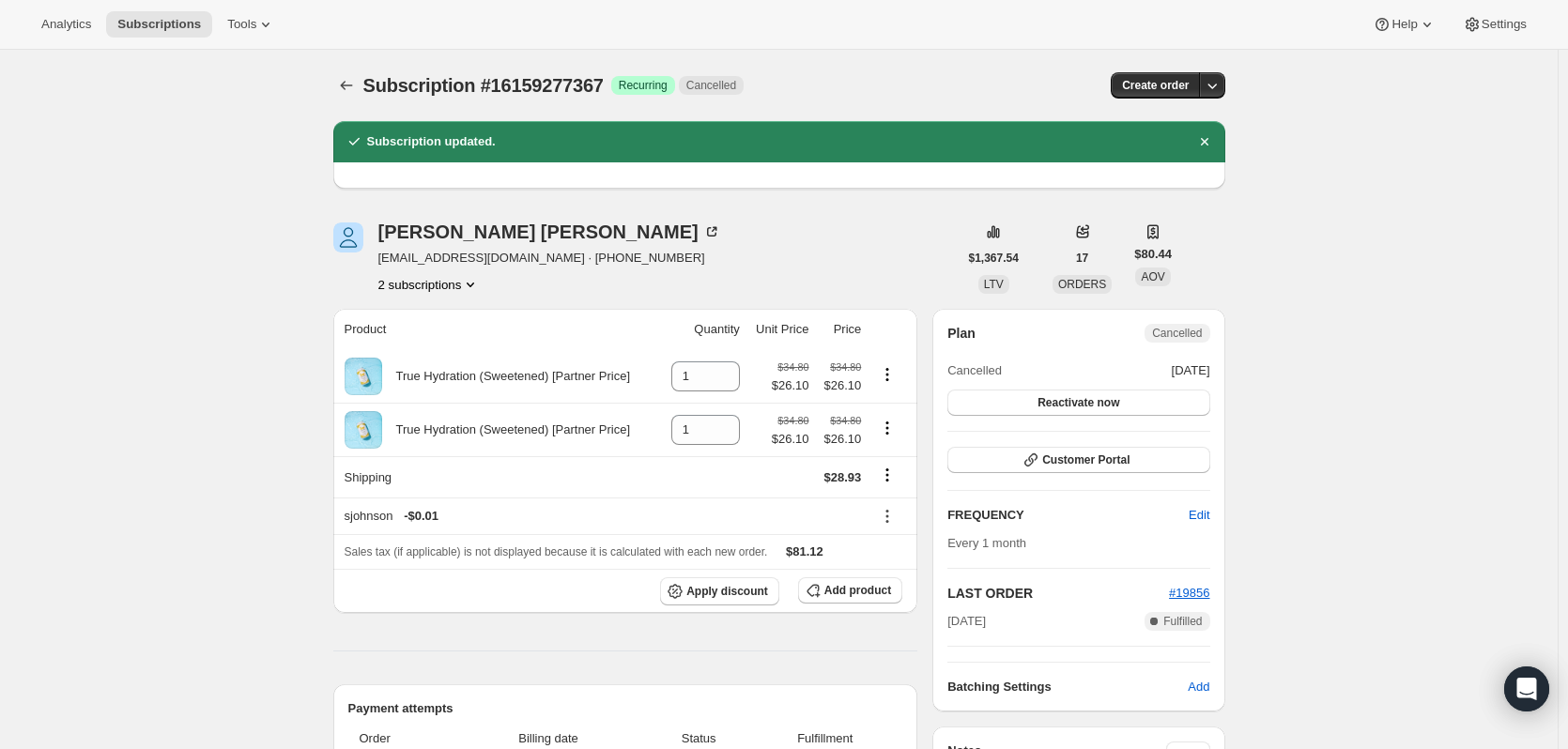
click at [431, 291] on button "2 subscriptions" at bounding box center [429, 283] width 102 height 19
click at [437, 356] on span "18057822519" at bounding box center [406, 351] width 75 height 14
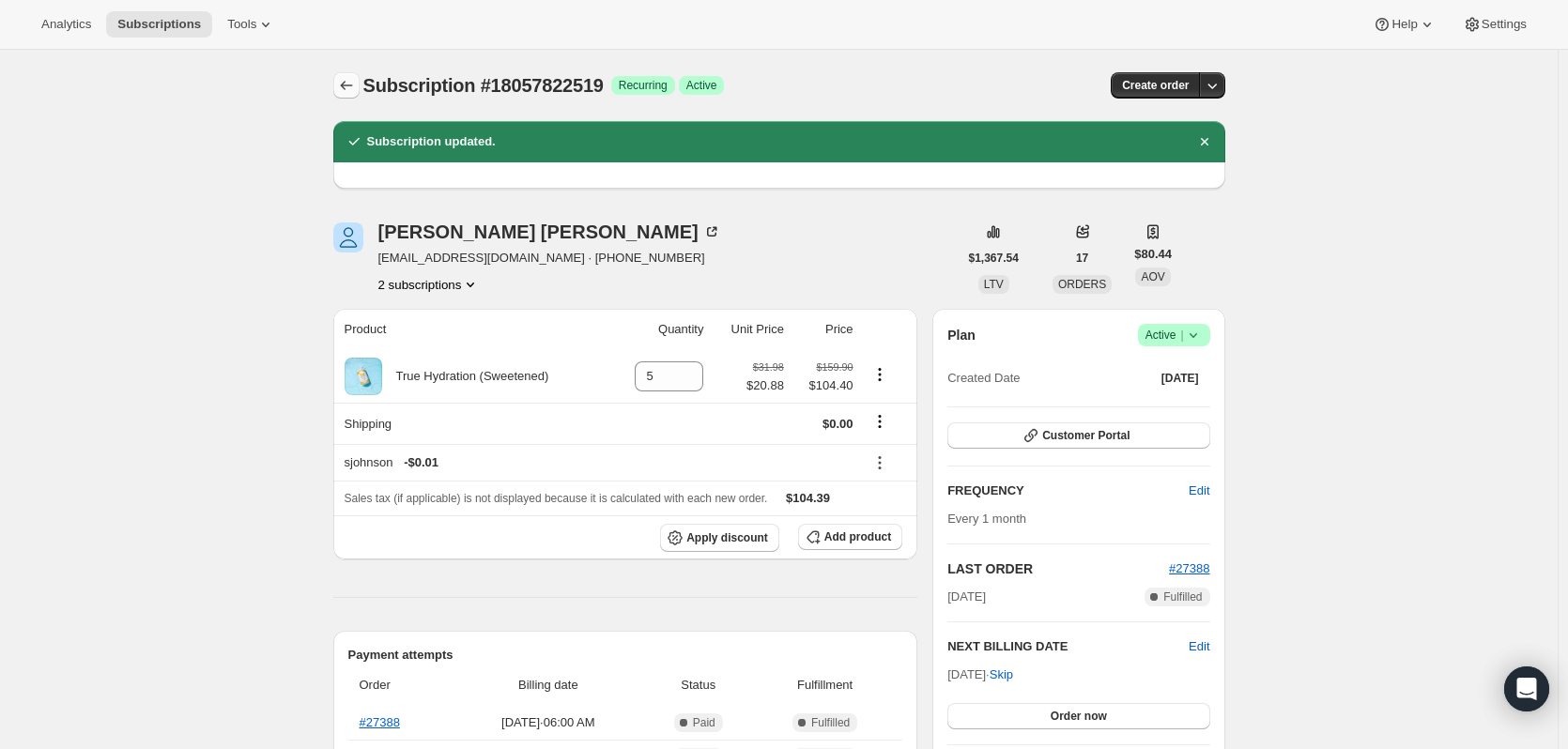
click at [350, 80] on icon "Subscriptions" at bounding box center [346, 85] width 19 height 19
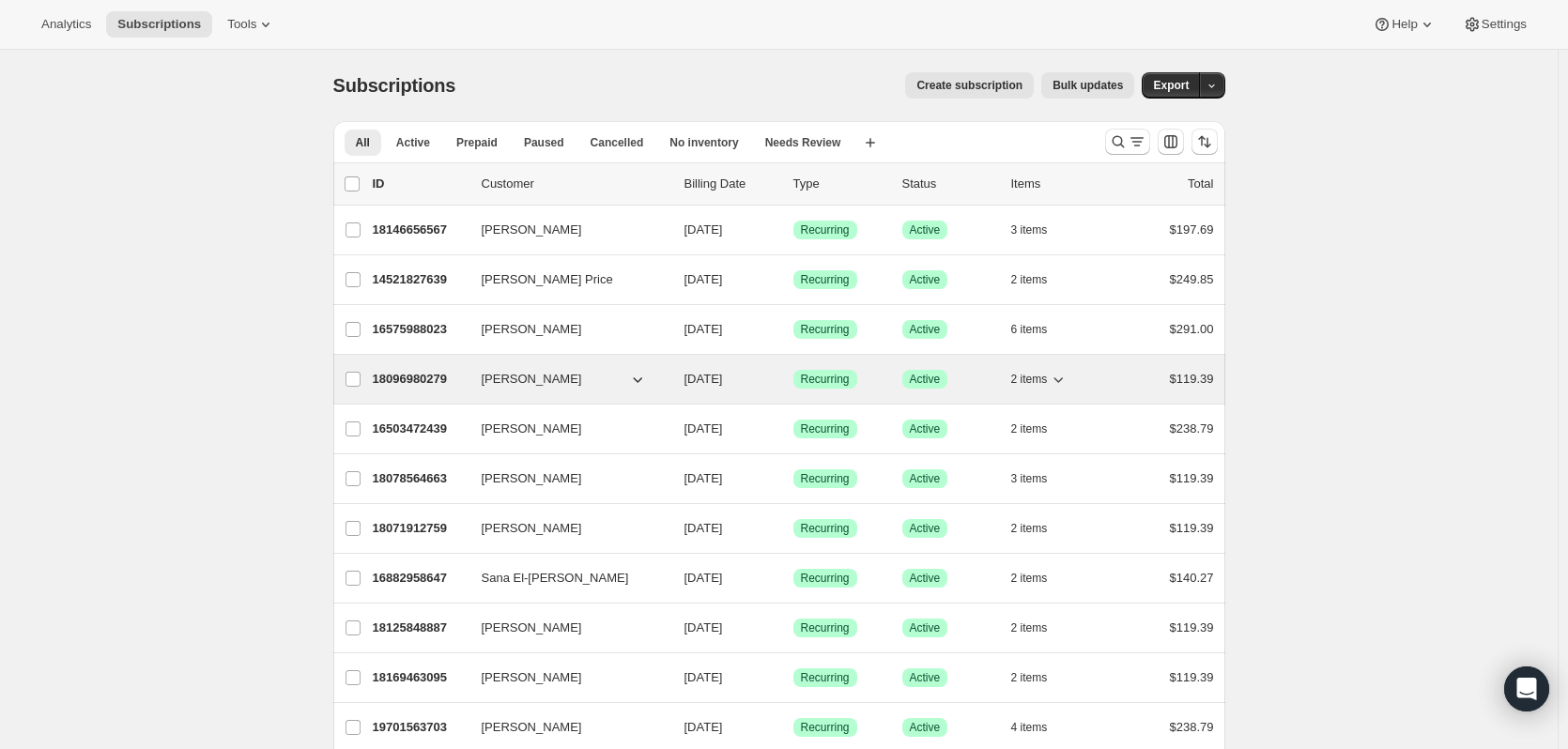
click at [415, 380] on p "18096980279" at bounding box center [420, 379] width 94 height 19
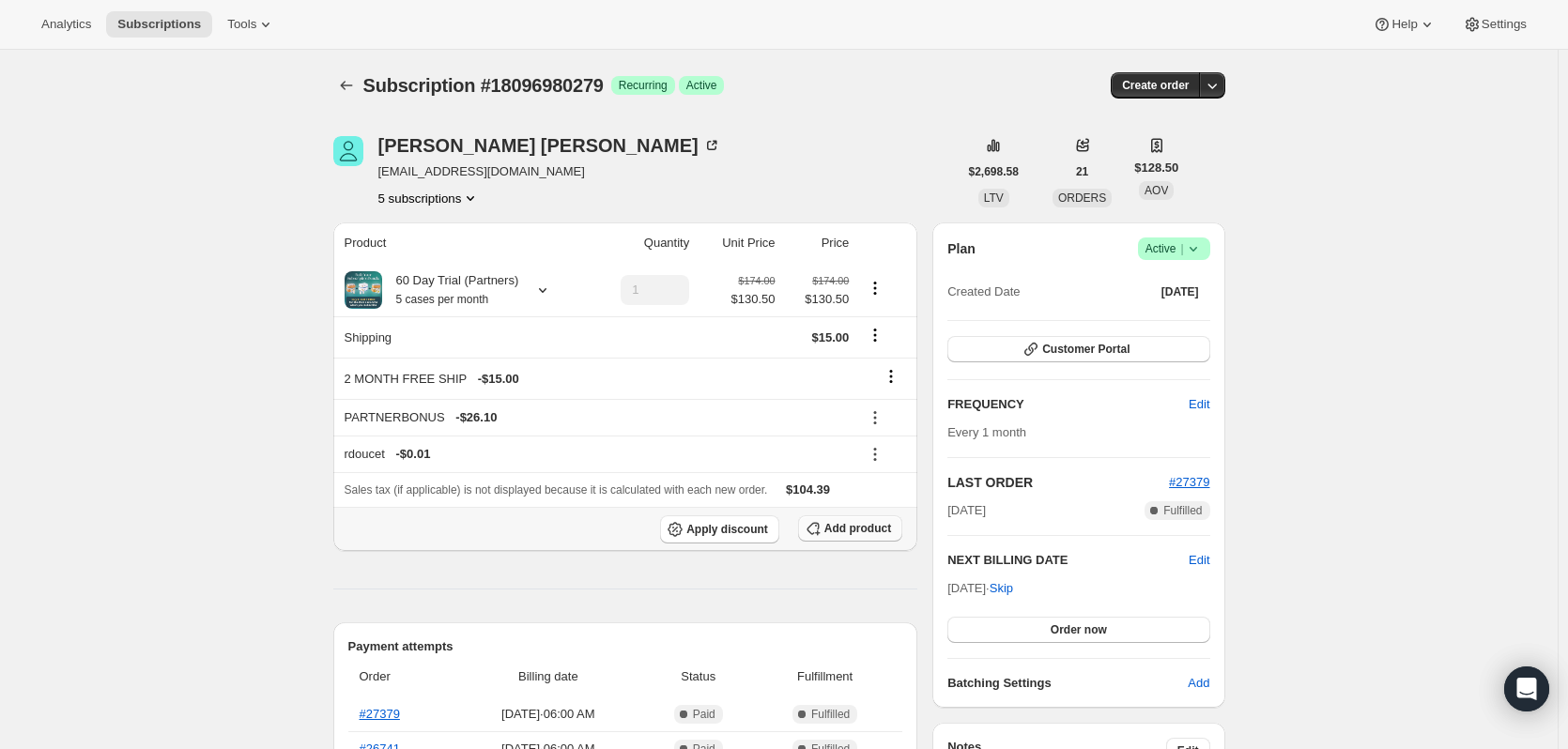
click at [843, 529] on span "Add product" at bounding box center [858, 528] width 67 height 15
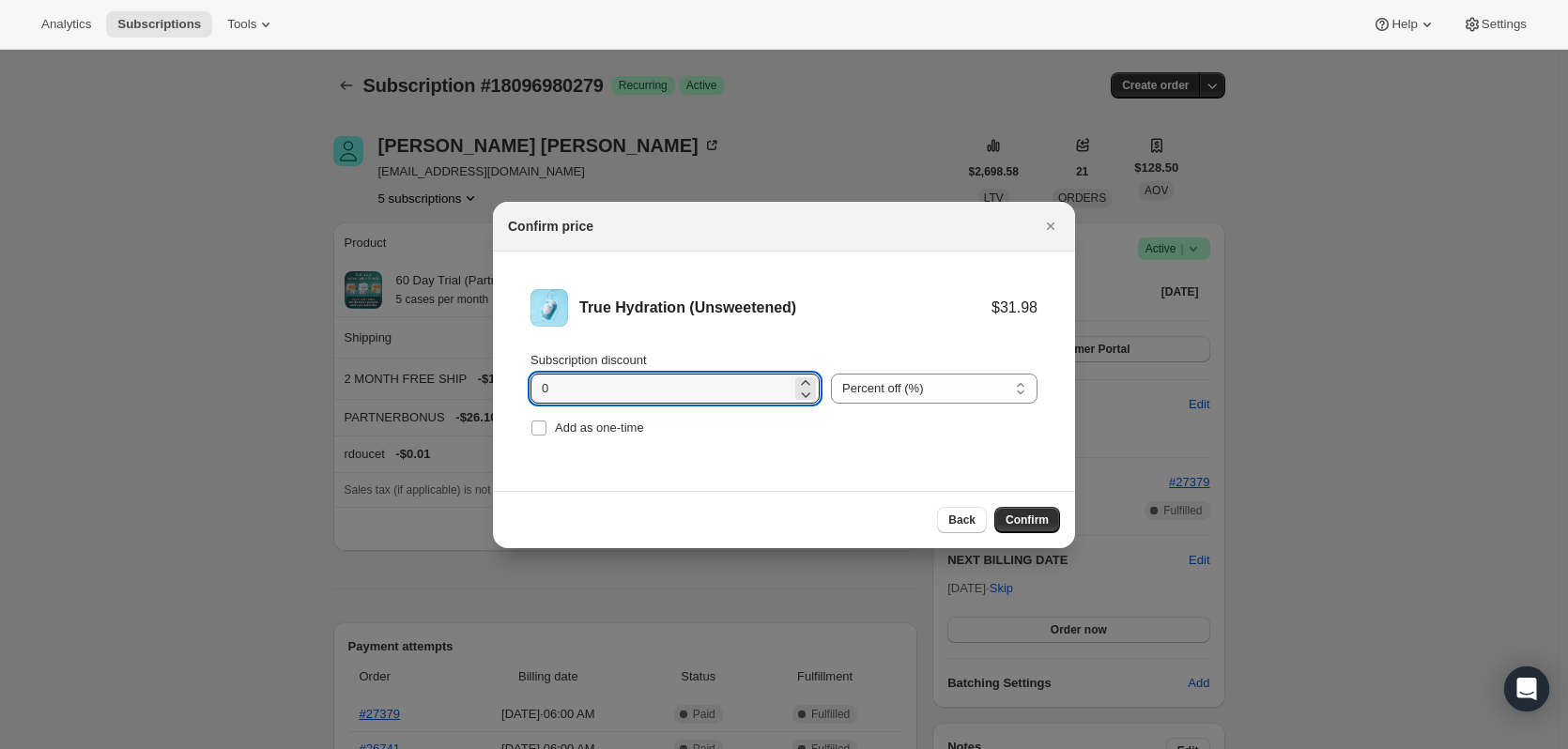
drag, startPoint x: 618, startPoint y: 384, endPoint x: 453, endPoint y: 391, distance: 165.1
type input "11.10"
click at [924, 385] on select "Percent off (%) Amount off ($)" at bounding box center [934, 389] width 207 height 30
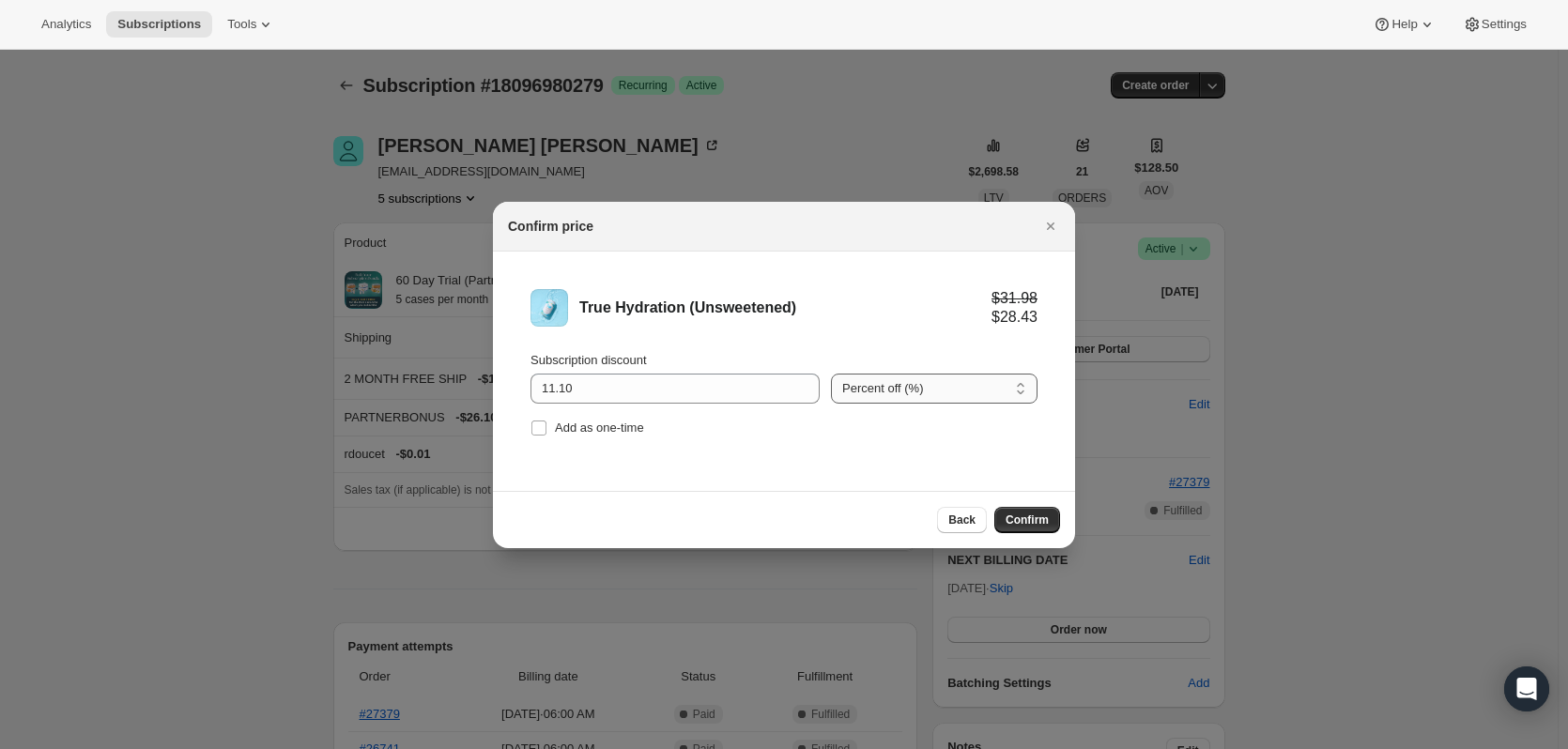
select select "fixed"
click at [831, 374] on select "Percent off (%) Amount off ($)" at bounding box center [934, 389] width 207 height 30
click at [1036, 528] on button "Confirm" at bounding box center [1027, 520] width 66 height 26
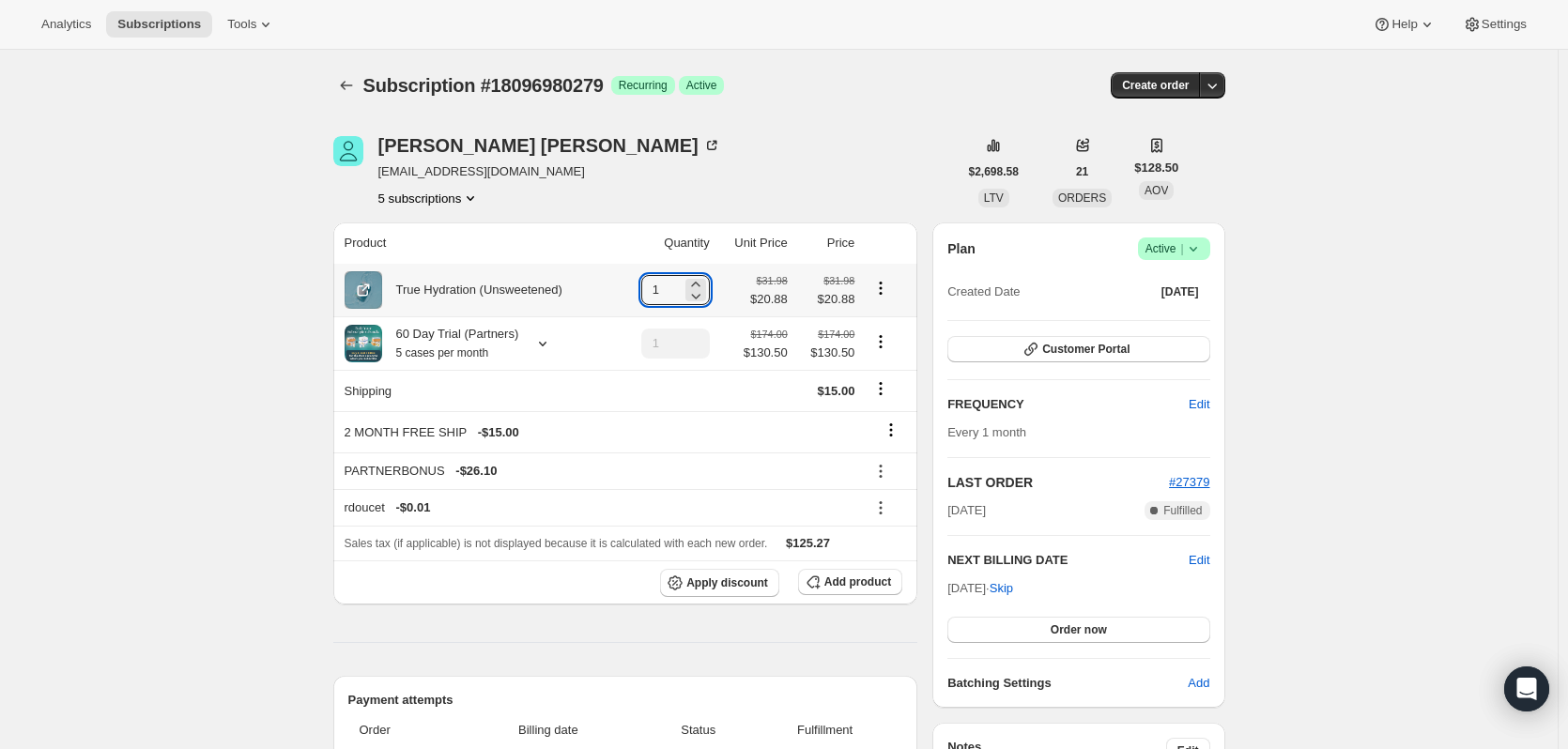
drag, startPoint x: 675, startPoint y: 286, endPoint x: 590, endPoint y: 293, distance: 85.3
click at [592, 288] on tr "True Hydration (Unsweetened) 1 $31.98 $20.88 $31.98 $20.88" at bounding box center [626, 289] width 585 height 53
type input "5"
click at [878, 342] on icon "Product actions" at bounding box center [881, 341] width 19 height 19
click at [897, 413] on span "Remove" at bounding box center [884, 411] width 45 height 14
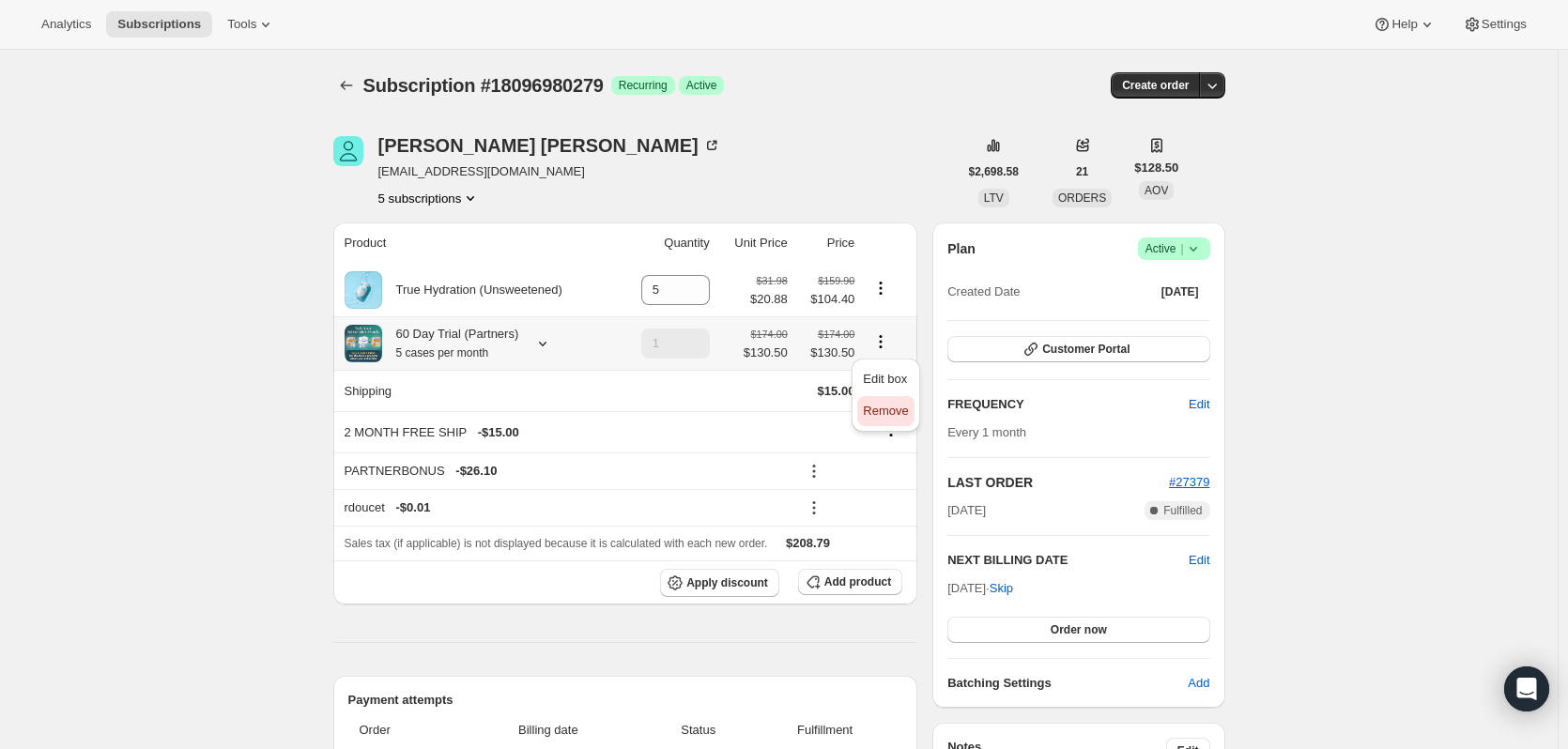
type input "0"
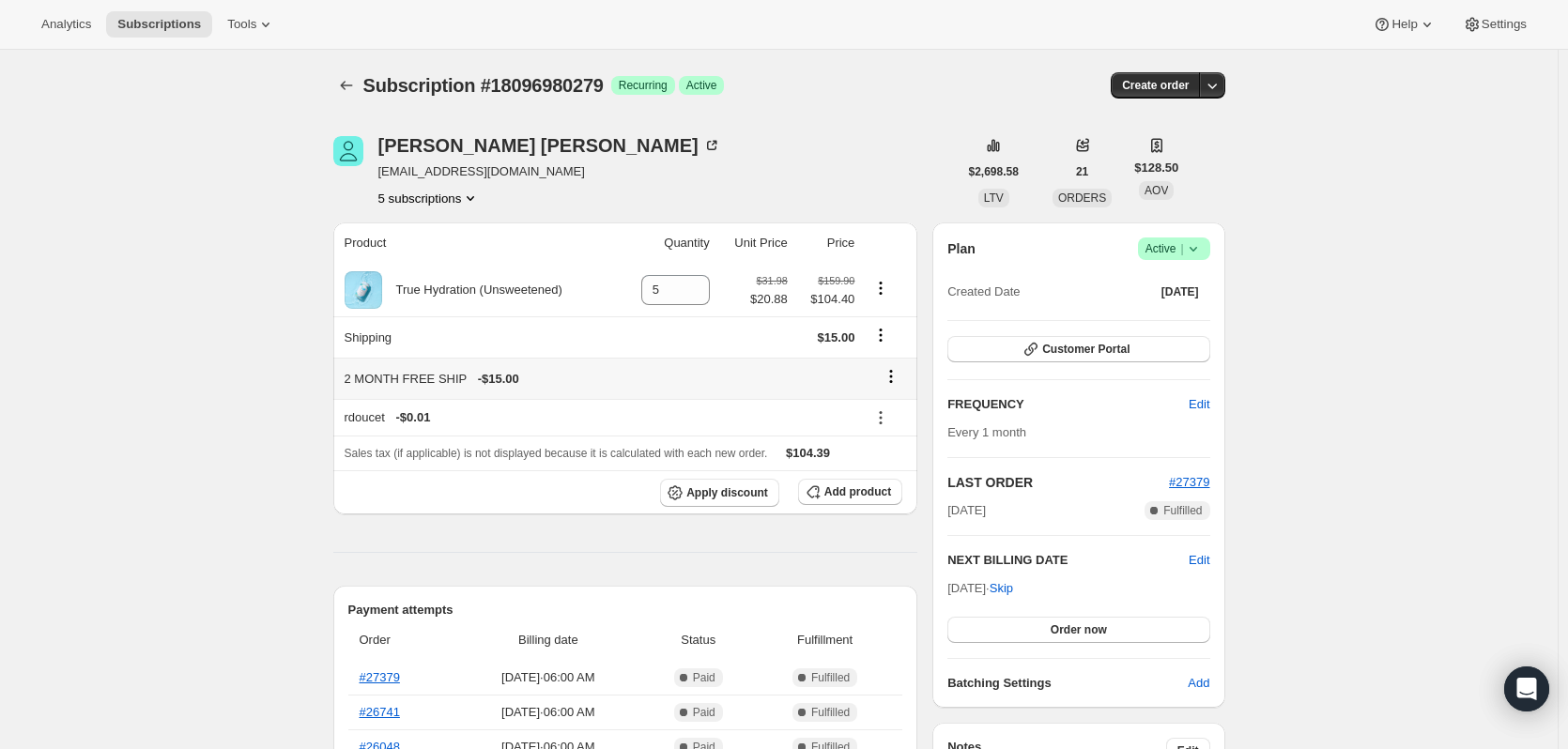
click at [892, 376] on icon at bounding box center [891, 376] width 3 height 3
click at [905, 414] on span "Remove" at bounding box center [896, 413] width 45 height 14
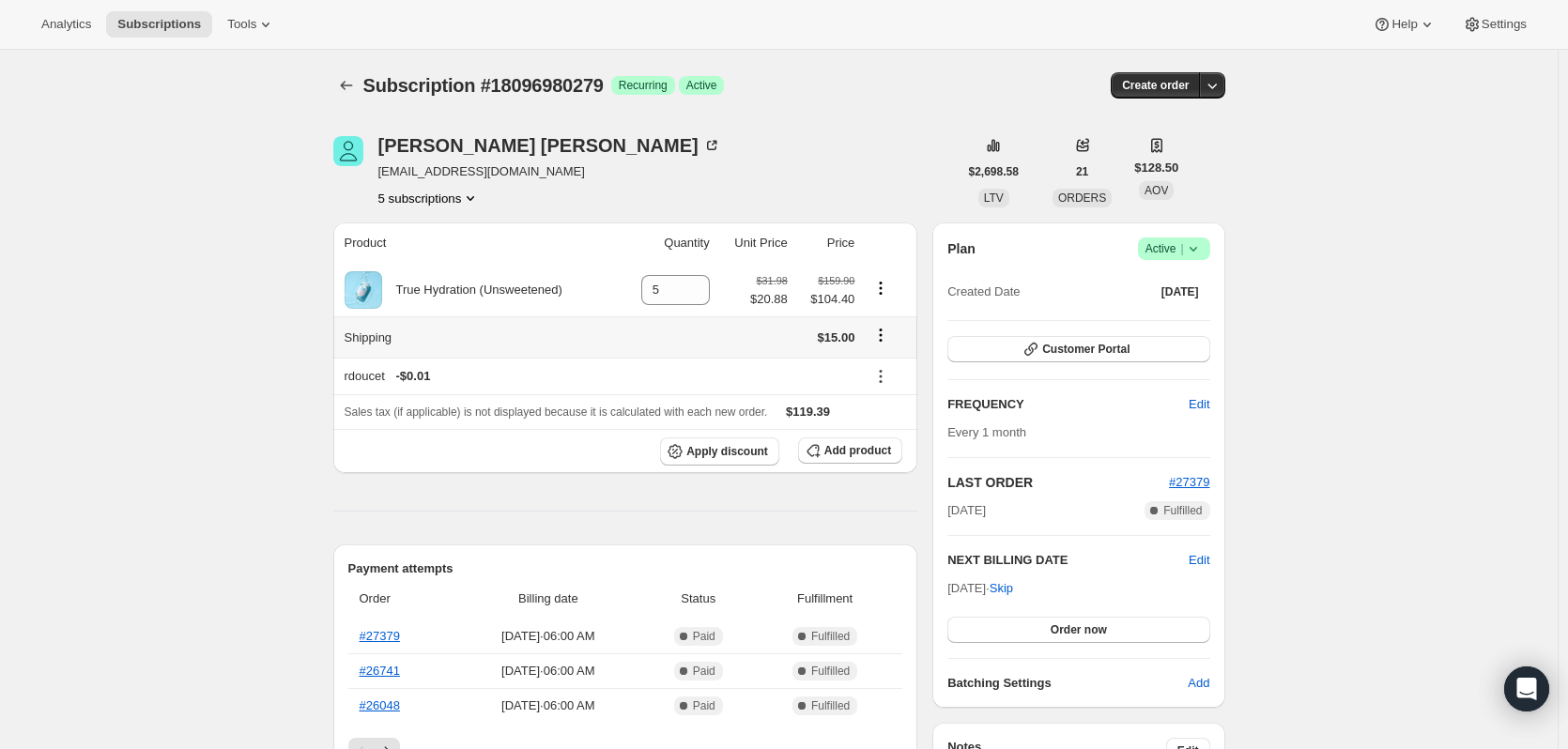
click at [889, 333] on icon "Shipping actions" at bounding box center [881, 334] width 19 height 19
click at [885, 371] on span "Edit shipping rate" at bounding box center [884, 372] width 94 height 14
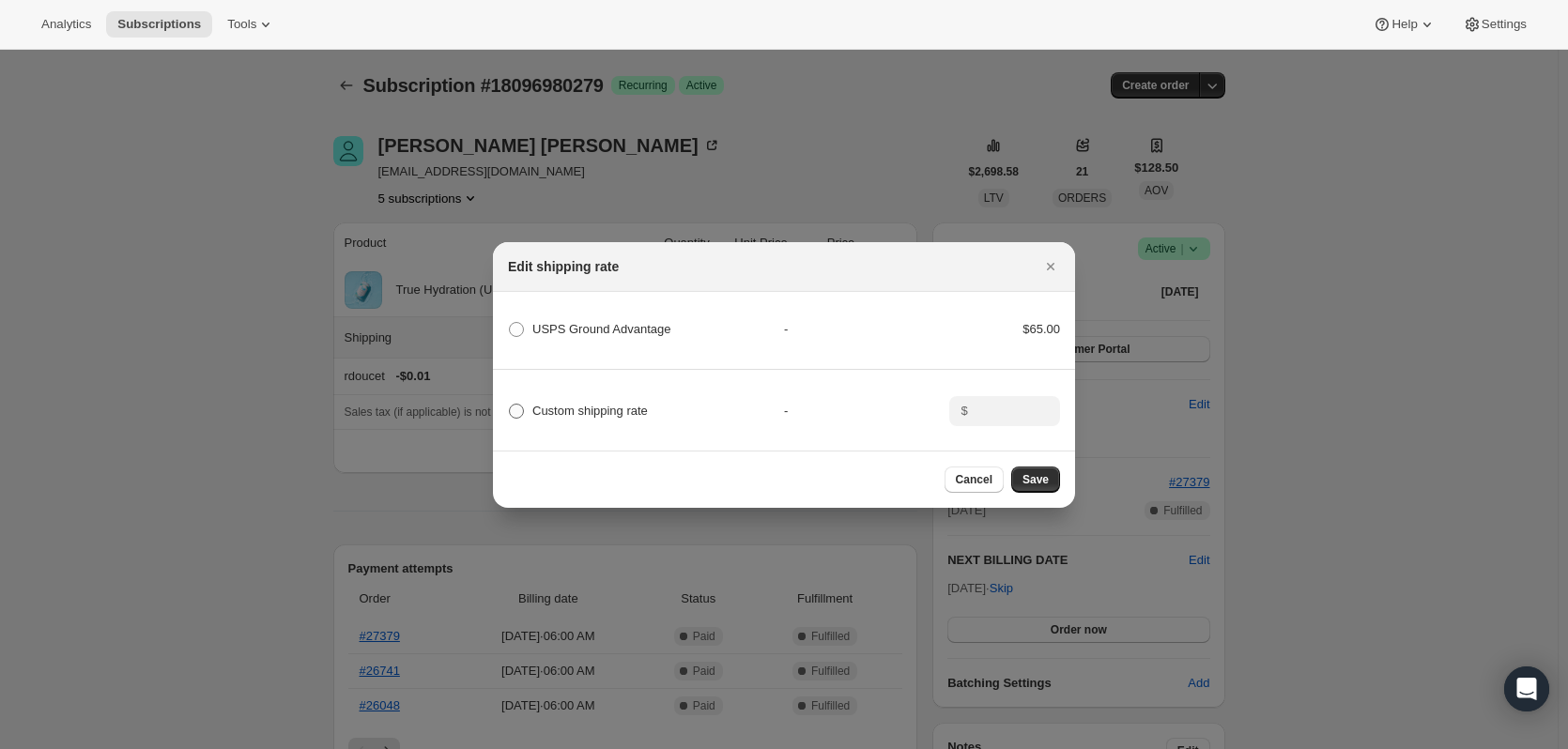
drag, startPoint x: 549, startPoint y: 409, endPoint x: 640, endPoint y: 407, distance: 91.0
click at [550, 408] on span "Custom shipping rate" at bounding box center [590, 411] width 115 height 14
click at [535, 404] on span "Custom shipping rate" at bounding box center [590, 411] width 115 height 14
click at [509, 404] on input "Custom shipping rate" at bounding box center [508, 404] width 1 height 1
radio input "true"
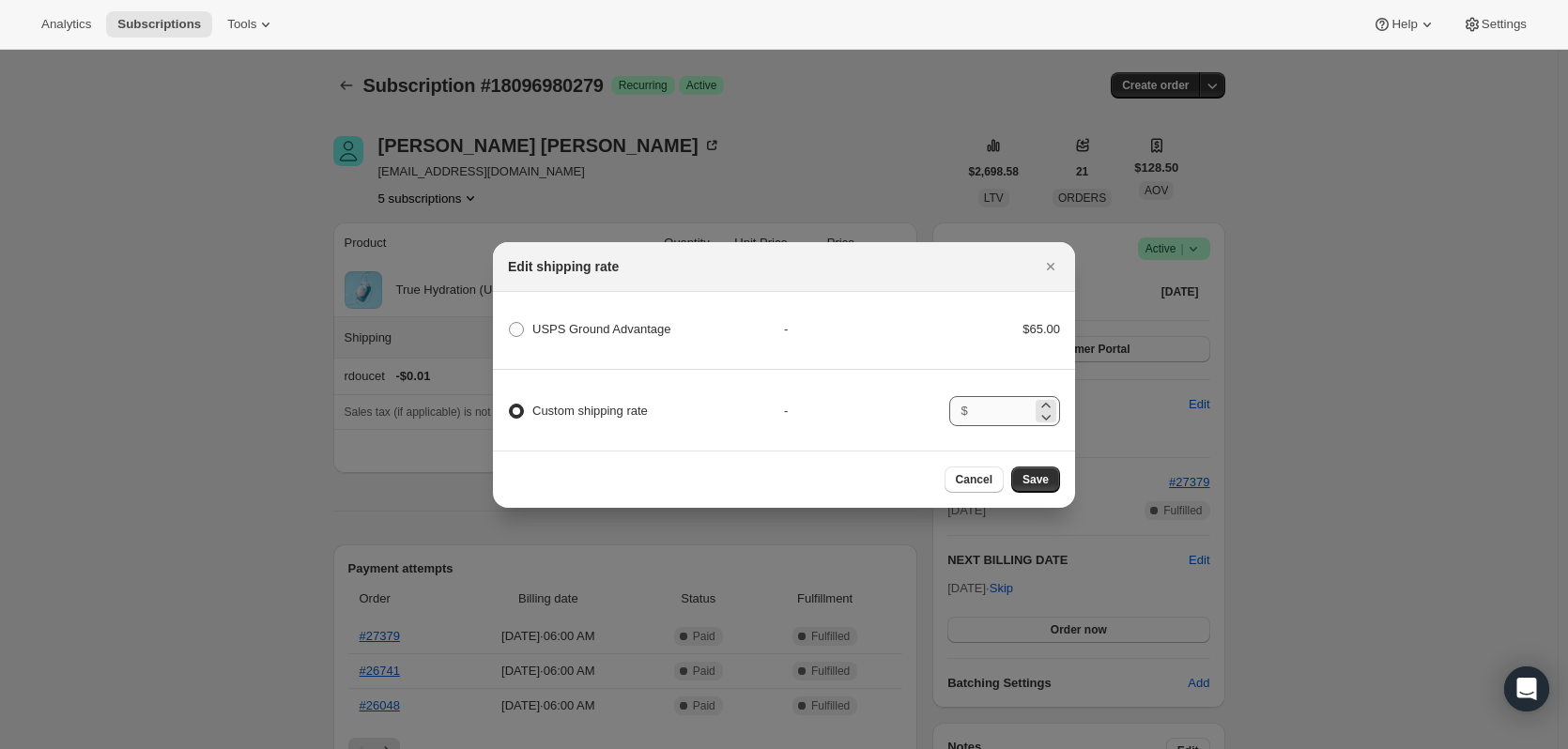
click at [969, 413] on div "$" at bounding box center [1004, 411] width 110 height 30
type input "0.00"
click at [1042, 486] on span "Save" at bounding box center [1036, 479] width 26 height 15
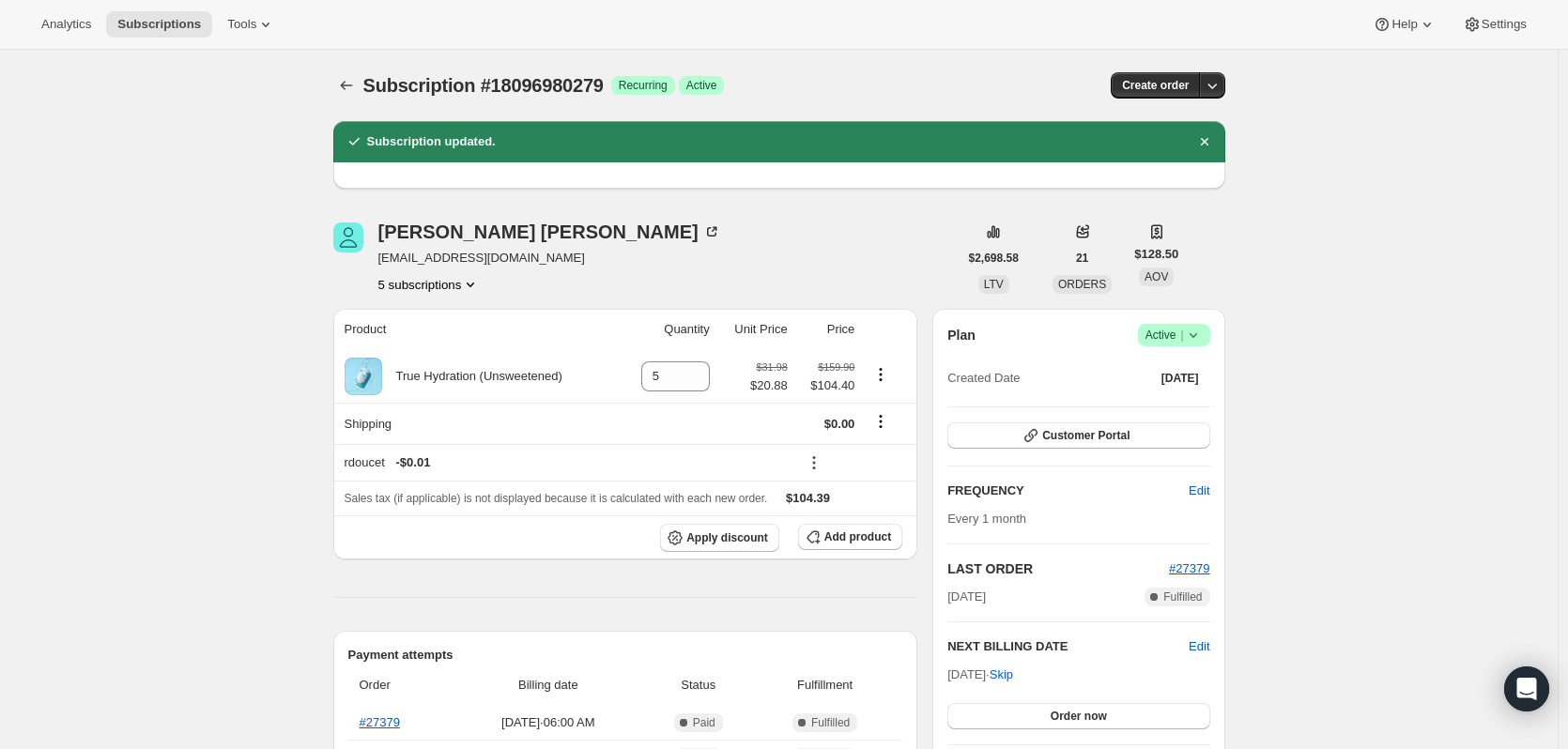
click at [424, 281] on button "5 subscriptions" at bounding box center [429, 283] width 102 height 19
click at [424, 320] on span "14568292663" at bounding box center [406, 319] width 75 height 14
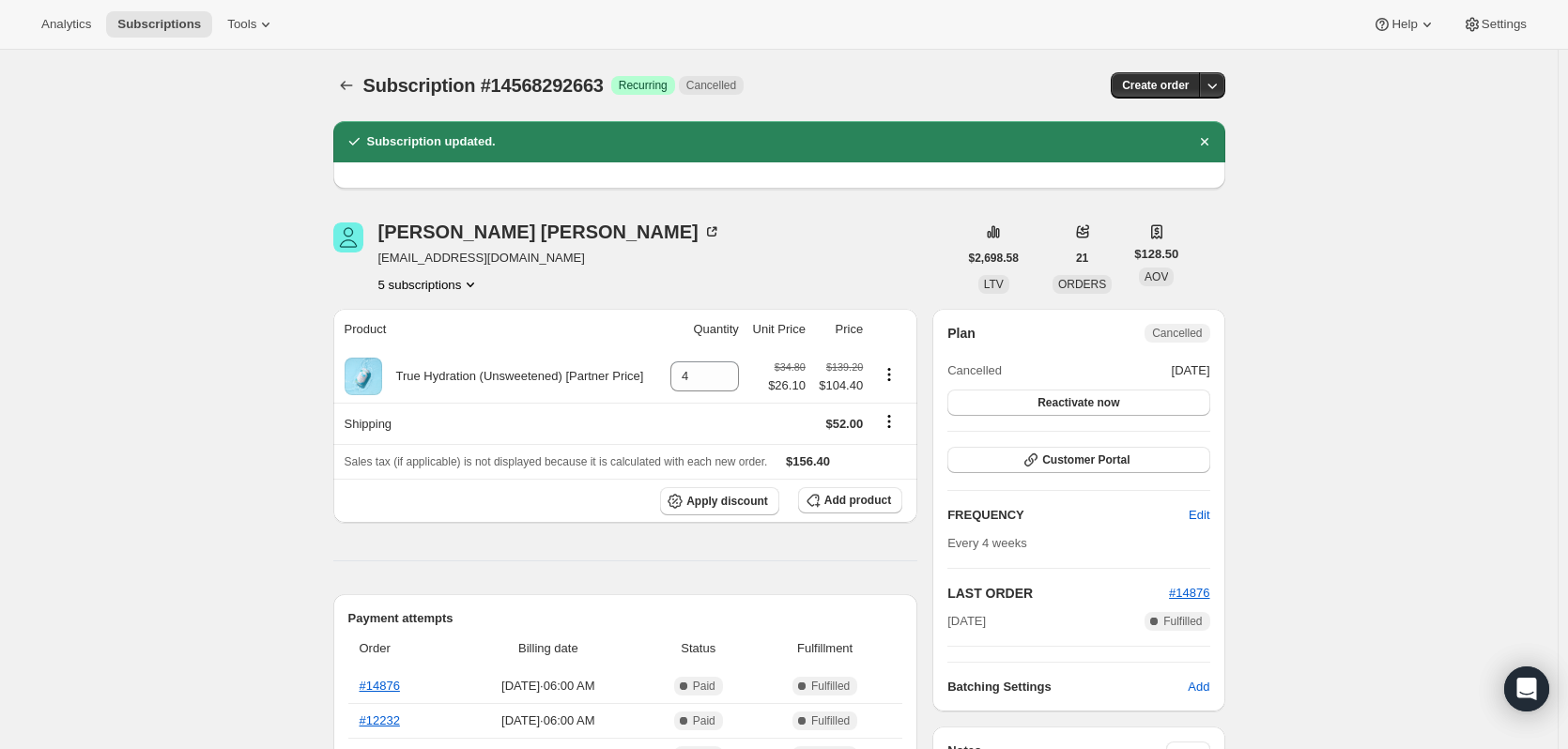
click at [432, 281] on button "5 subscriptions" at bounding box center [429, 283] width 102 height 19
click at [425, 349] on span "16917594423" at bounding box center [406, 351] width 75 height 14
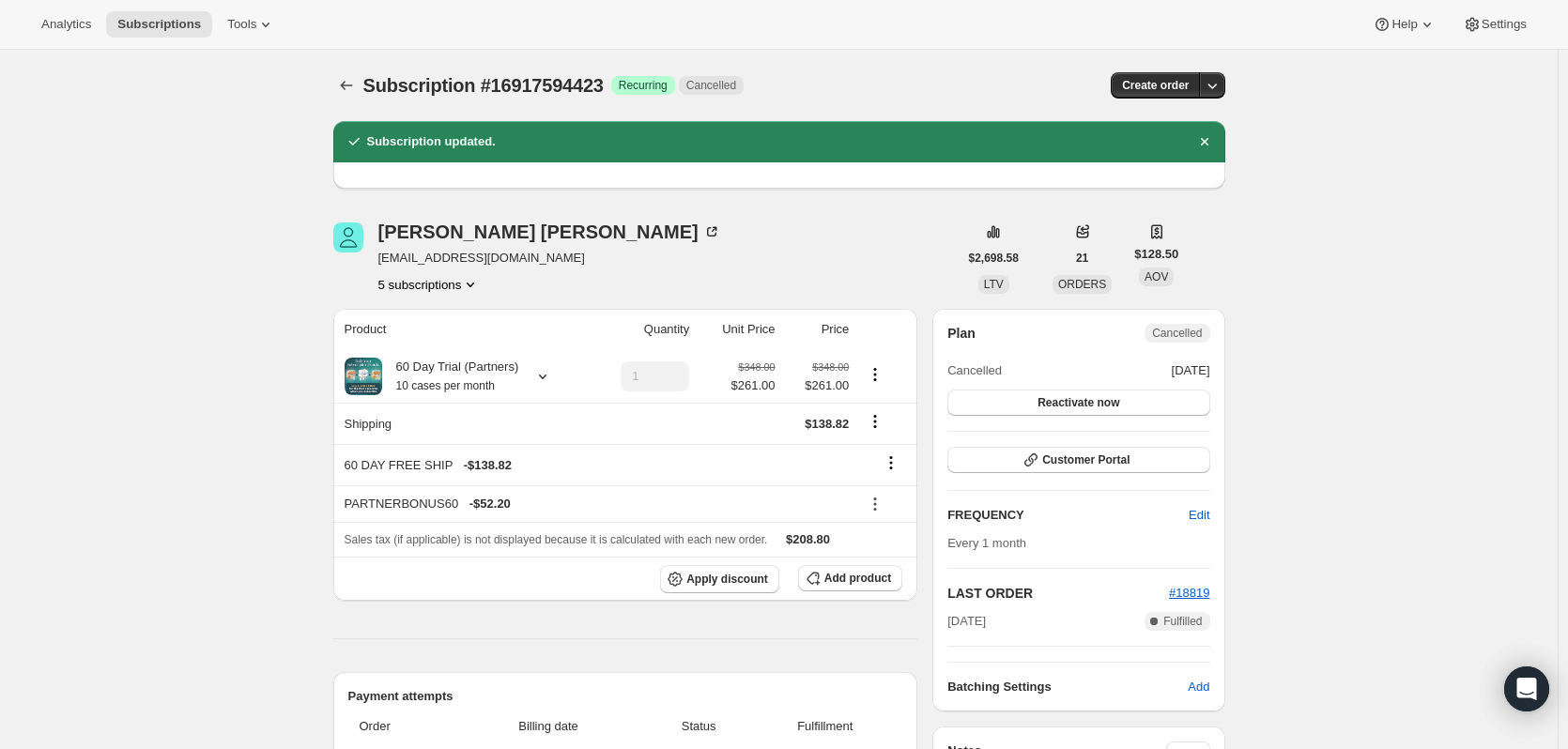
click at [433, 282] on button "5 subscriptions" at bounding box center [429, 283] width 102 height 19
click at [438, 380] on span "18096980279" at bounding box center [406, 383] width 75 height 14
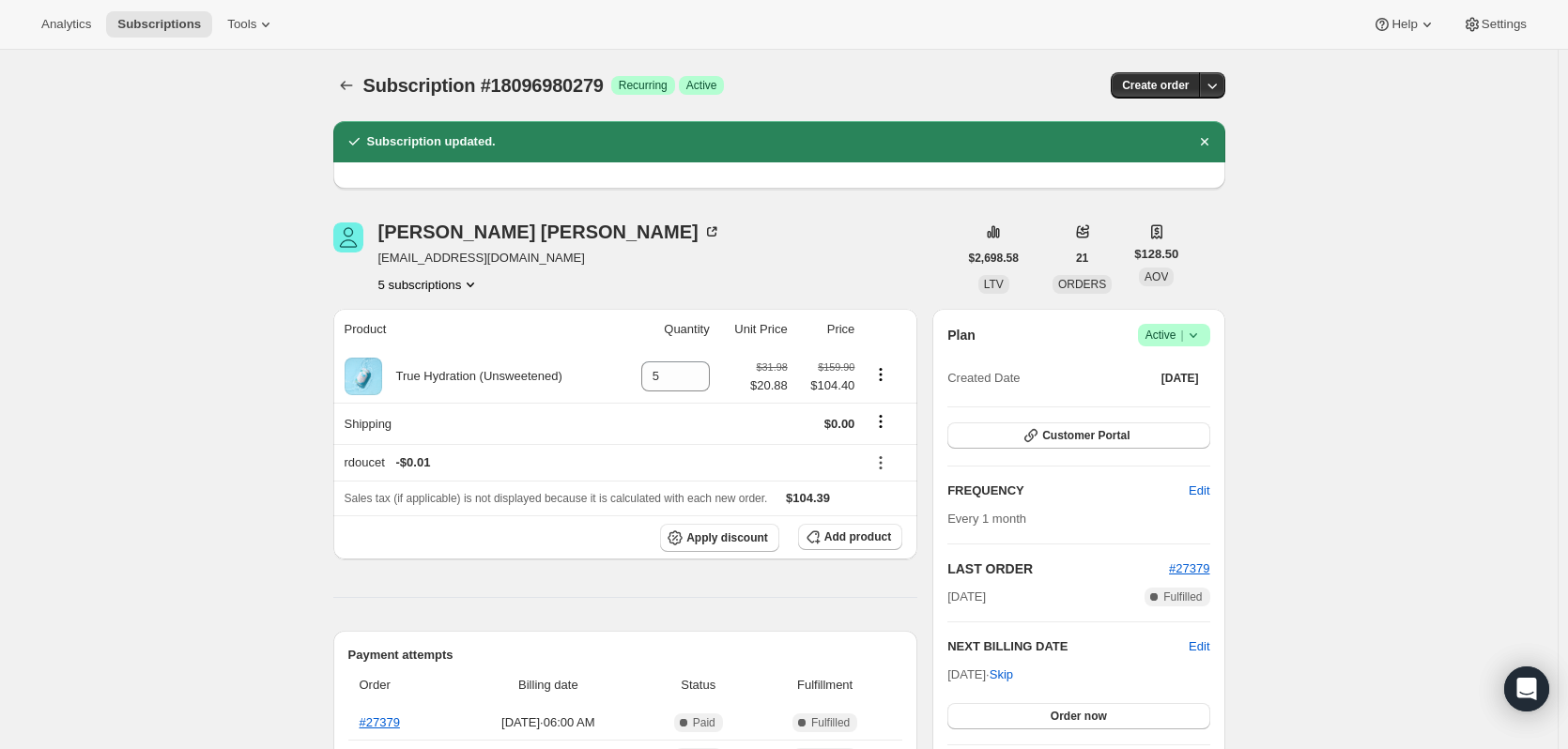
click at [422, 285] on button "5 subscriptions" at bounding box center [429, 283] width 102 height 19
click at [425, 414] on span "19177570615" at bounding box center [406, 415] width 75 height 14
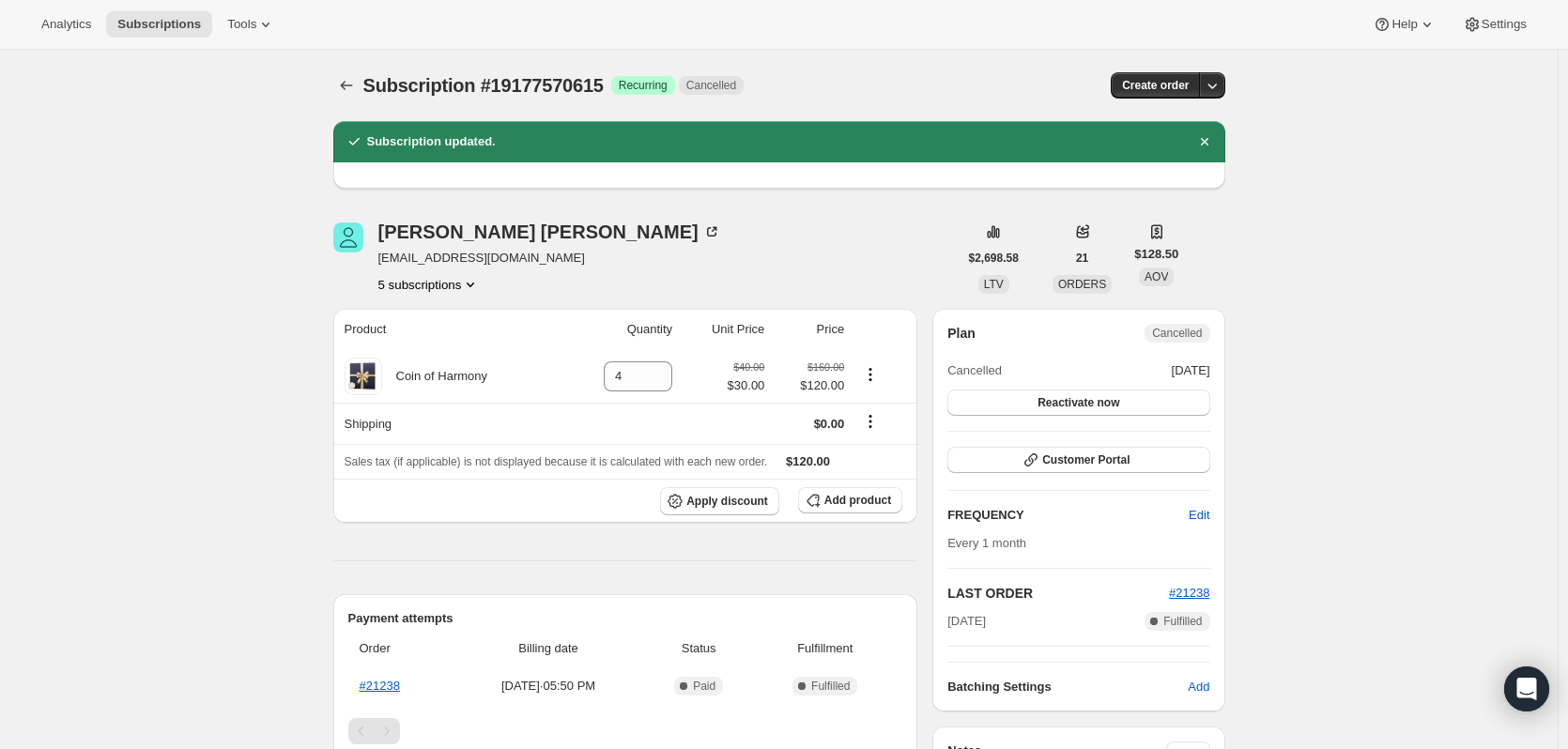
click at [440, 283] on button "5 subscriptions" at bounding box center [429, 283] width 102 height 19
click at [437, 447] on span "25206718775" at bounding box center [406, 448] width 75 height 14
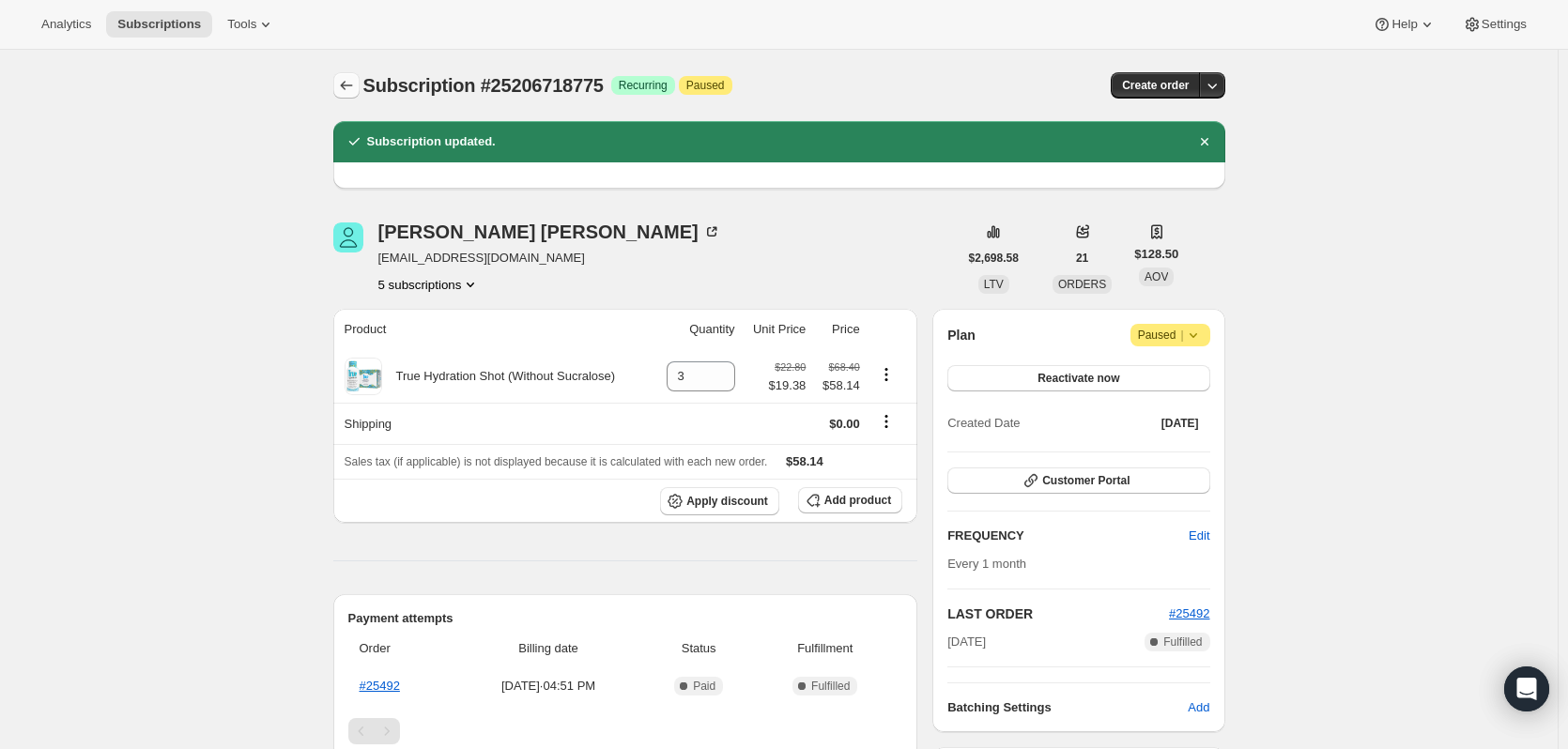
click at [353, 89] on icon "Subscriptions" at bounding box center [346, 85] width 19 height 19
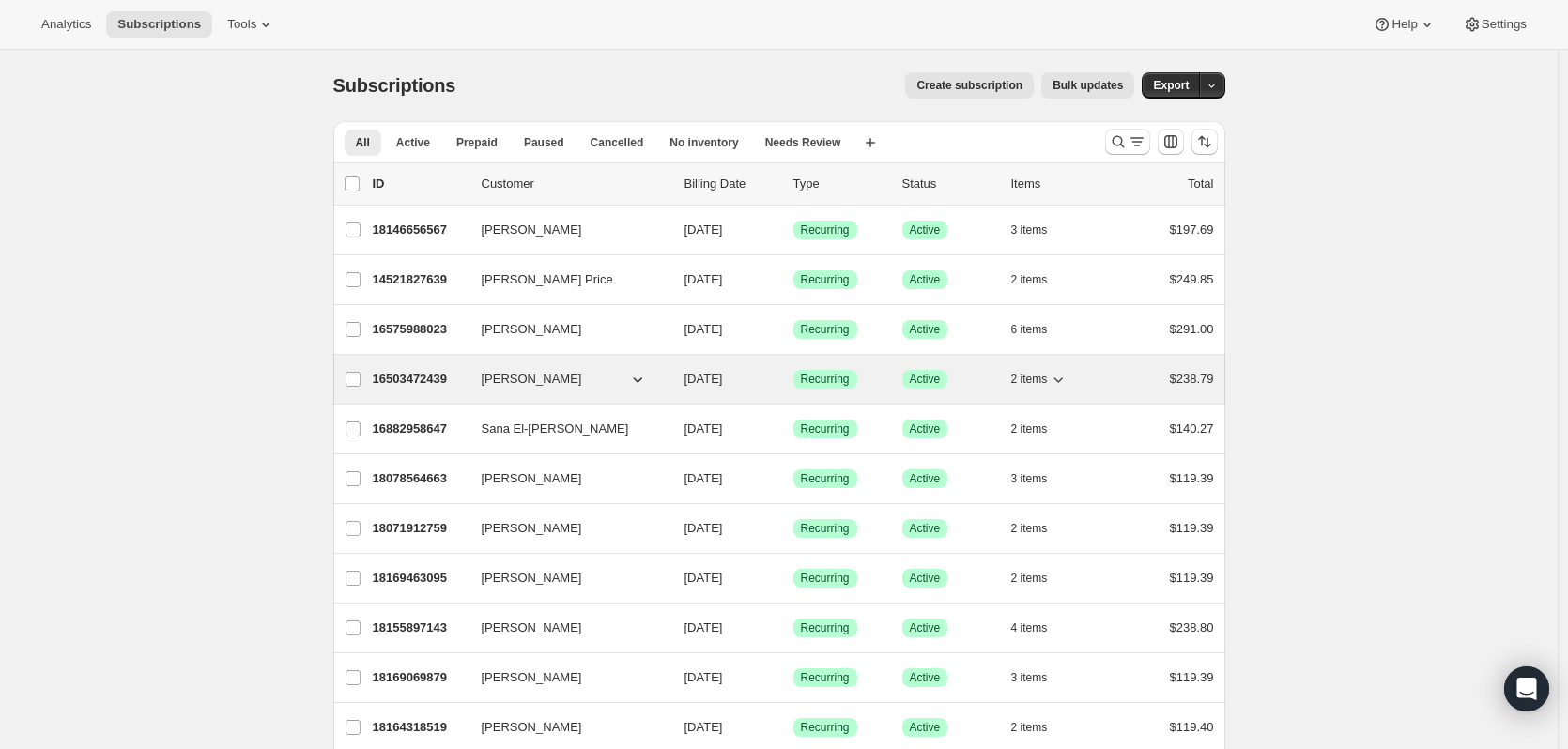
click at [432, 380] on p "16503472439" at bounding box center [420, 379] width 94 height 19
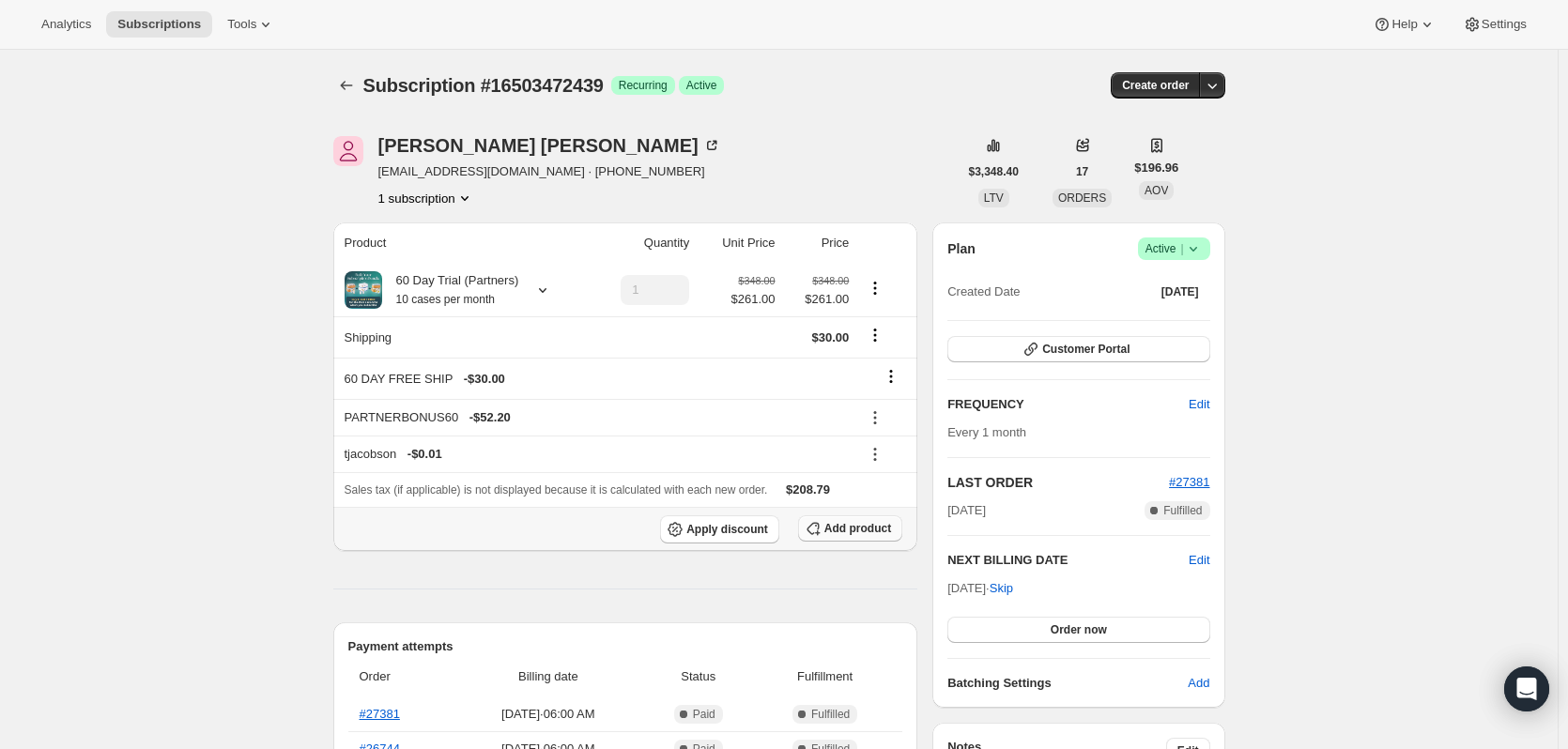
click at [860, 534] on span "Add product" at bounding box center [858, 528] width 67 height 15
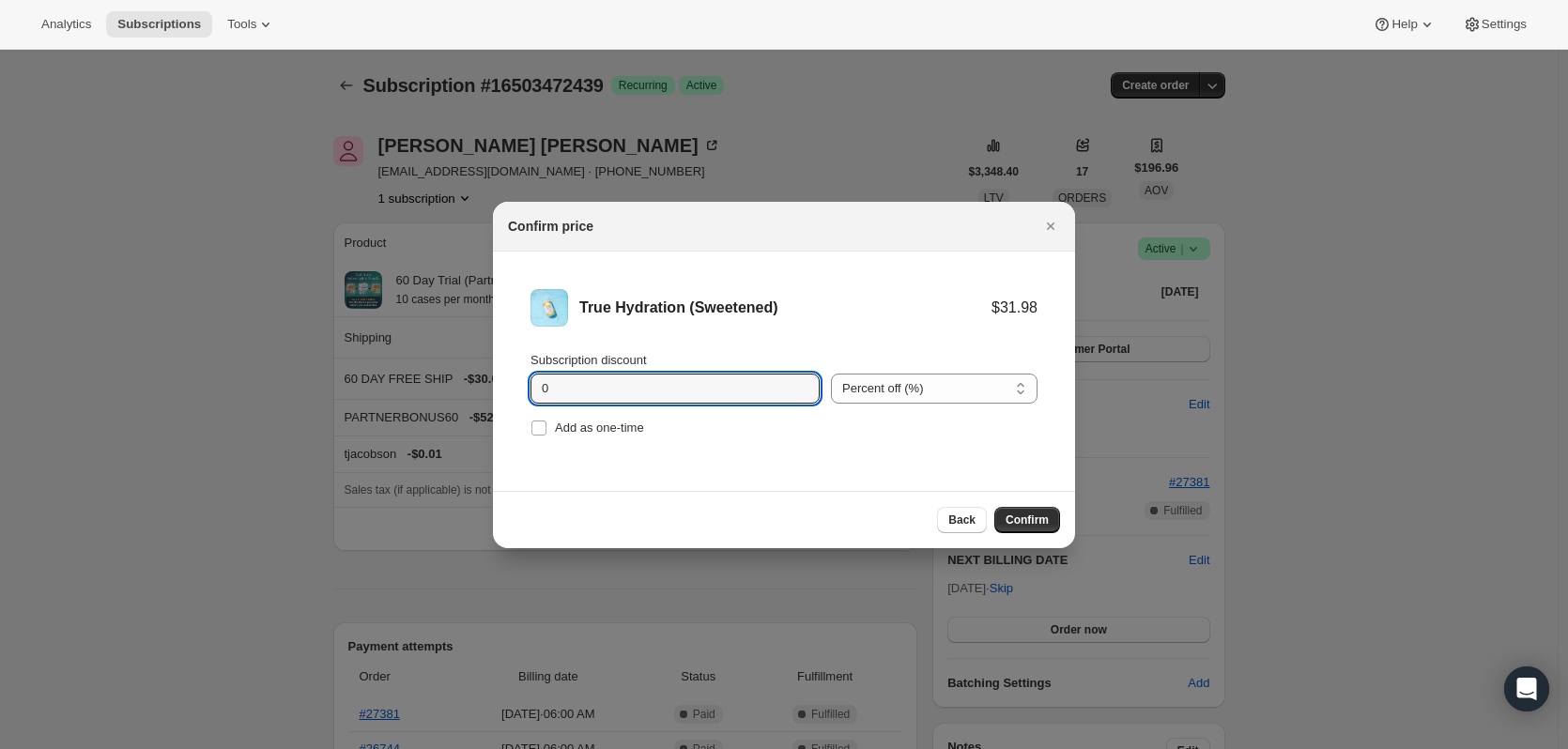
drag, startPoint x: 640, startPoint y: 393, endPoint x: 387, endPoint y: 375, distance: 253.6
type input "11.10"
click at [933, 385] on select "Percent off (%) Amount off ($)" at bounding box center [934, 389] width 207 height 30
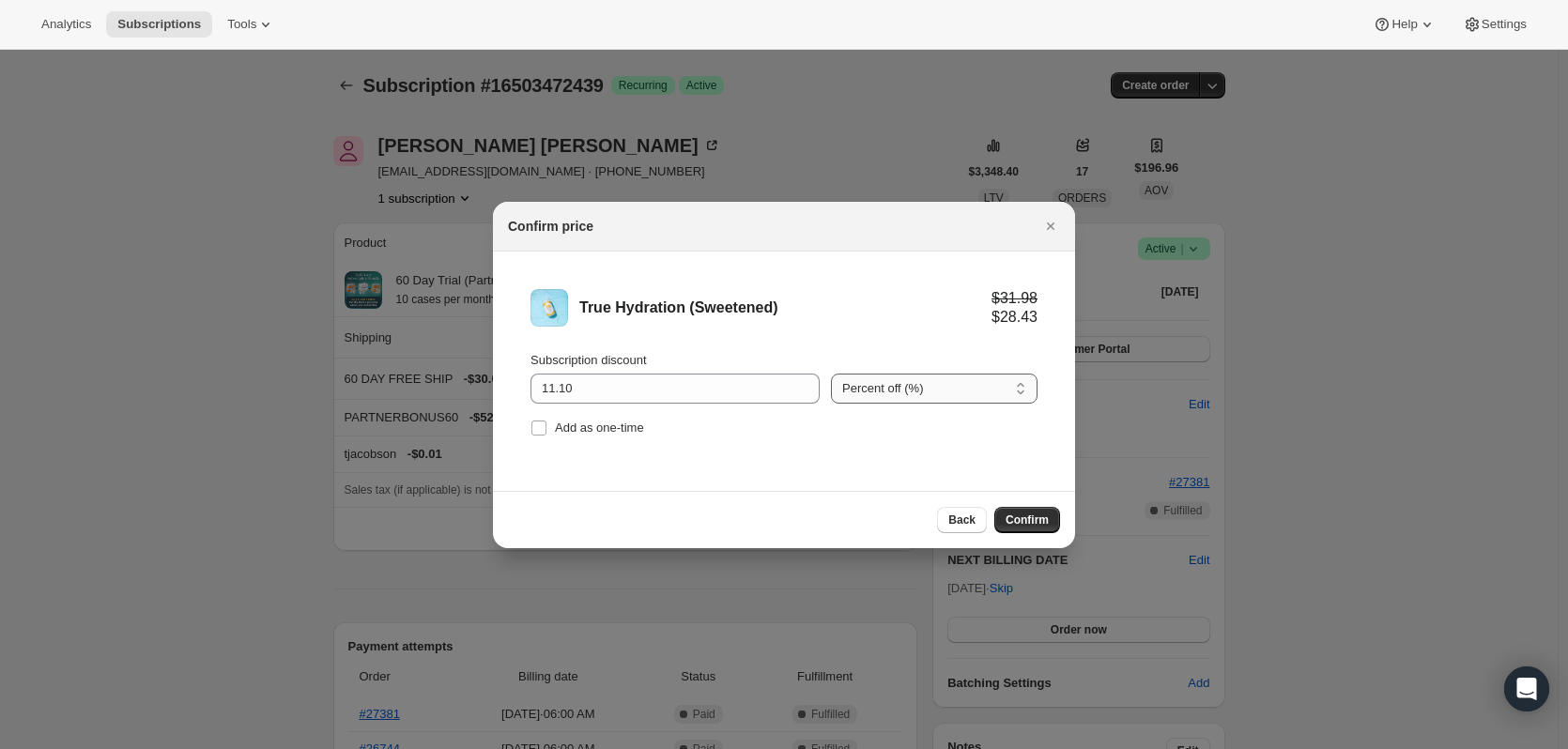
select select "fixed"
click at [831, 374] on select "Percent off (%) Amount off ($)" at bounding box center [934, 389] width 207 height 30
click at [1039, 521] on span "Confirm" at bounding box center [1027, 519] width 43 height 15
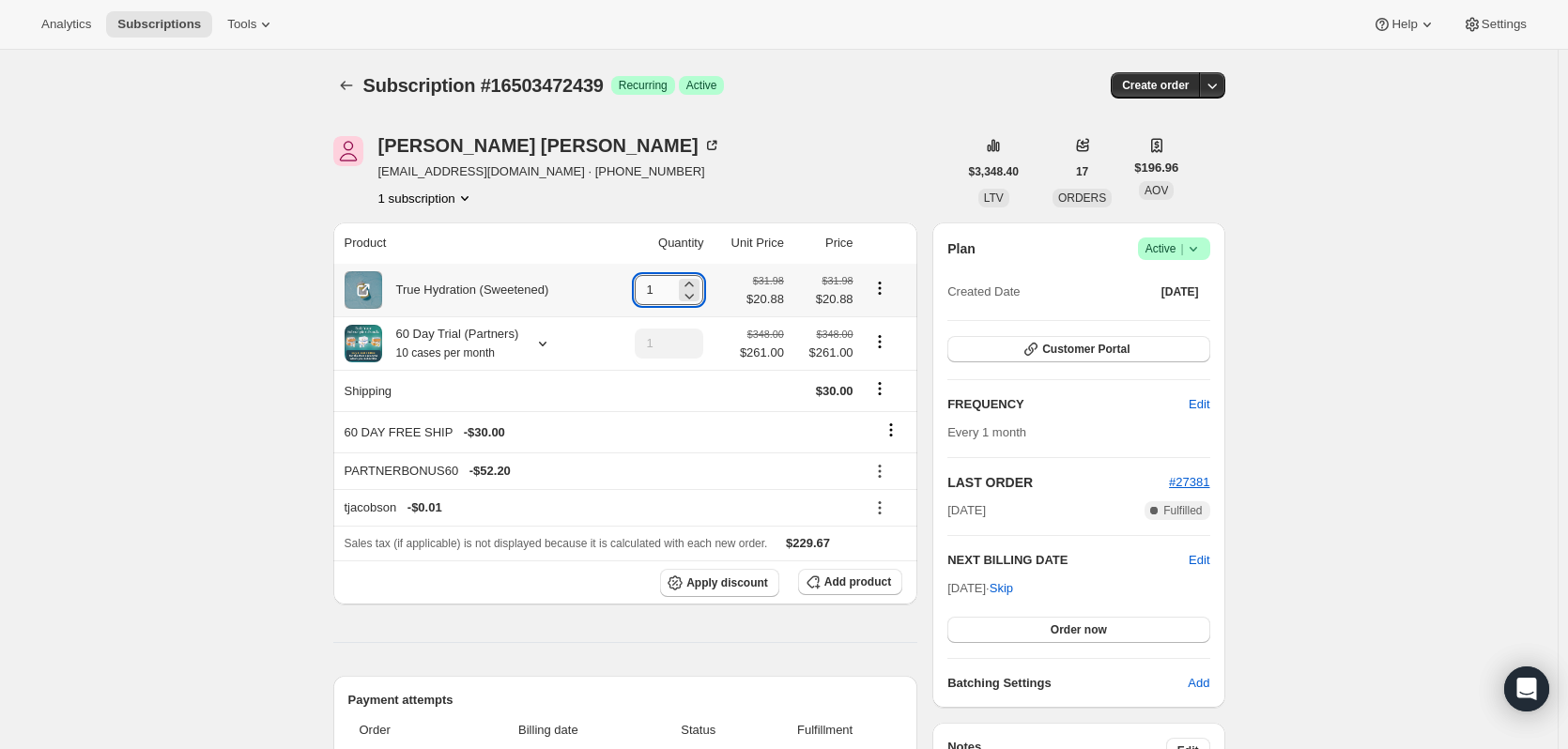
drag, startPoint x: 673, startPoint y: 290, endPoint x: 649, endPoint y: 289, distance: 24.0
click at [649, 289] on input "1" at bounding box center [655, 289] width 41 height 30
type input "10"
click at [885, 350] on icon "Product actions" at bounding box center [880, 341] width 19 height 19
click at [886, 412] on span "Remove" at bounding box center [882, 411] width 45 height 14
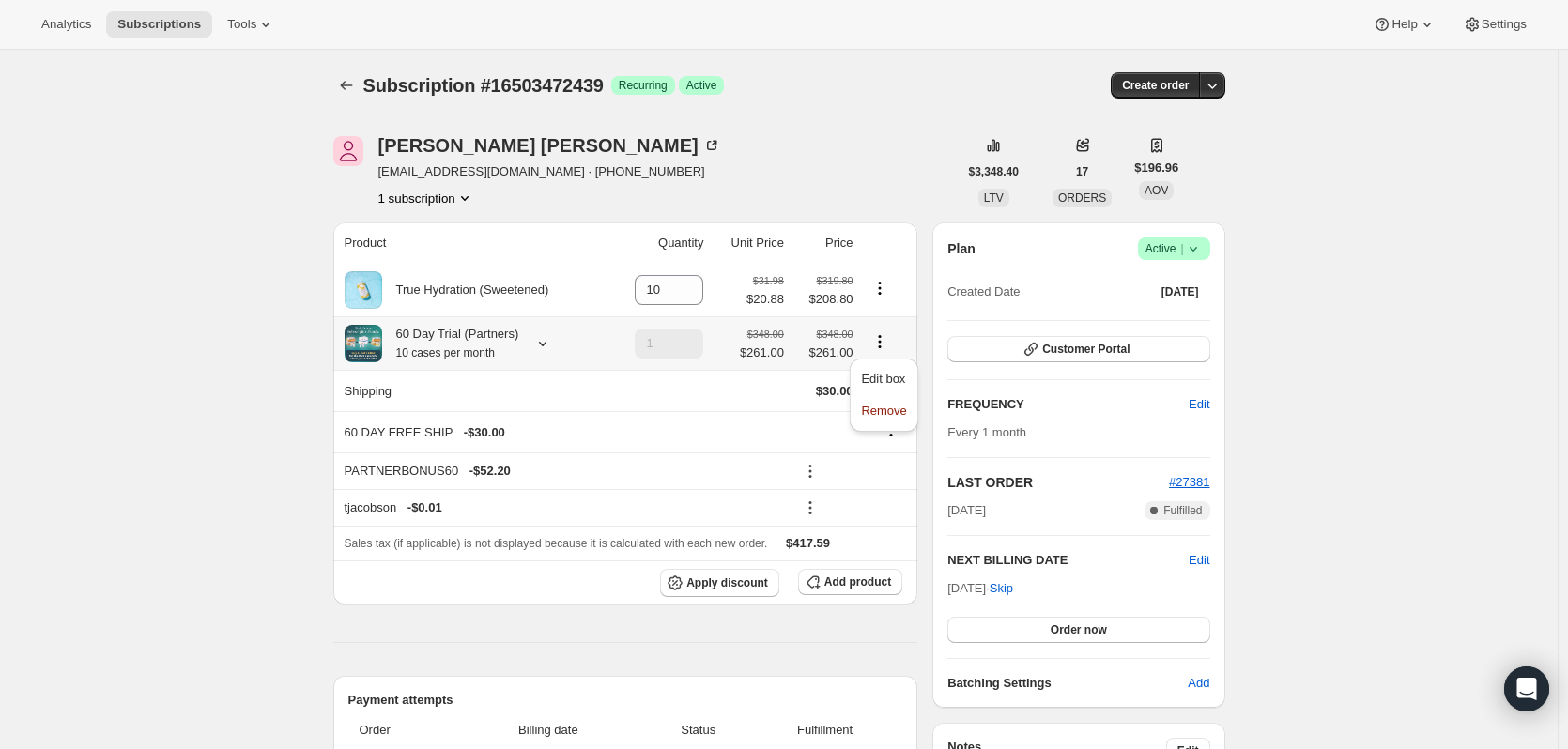
type input "0"
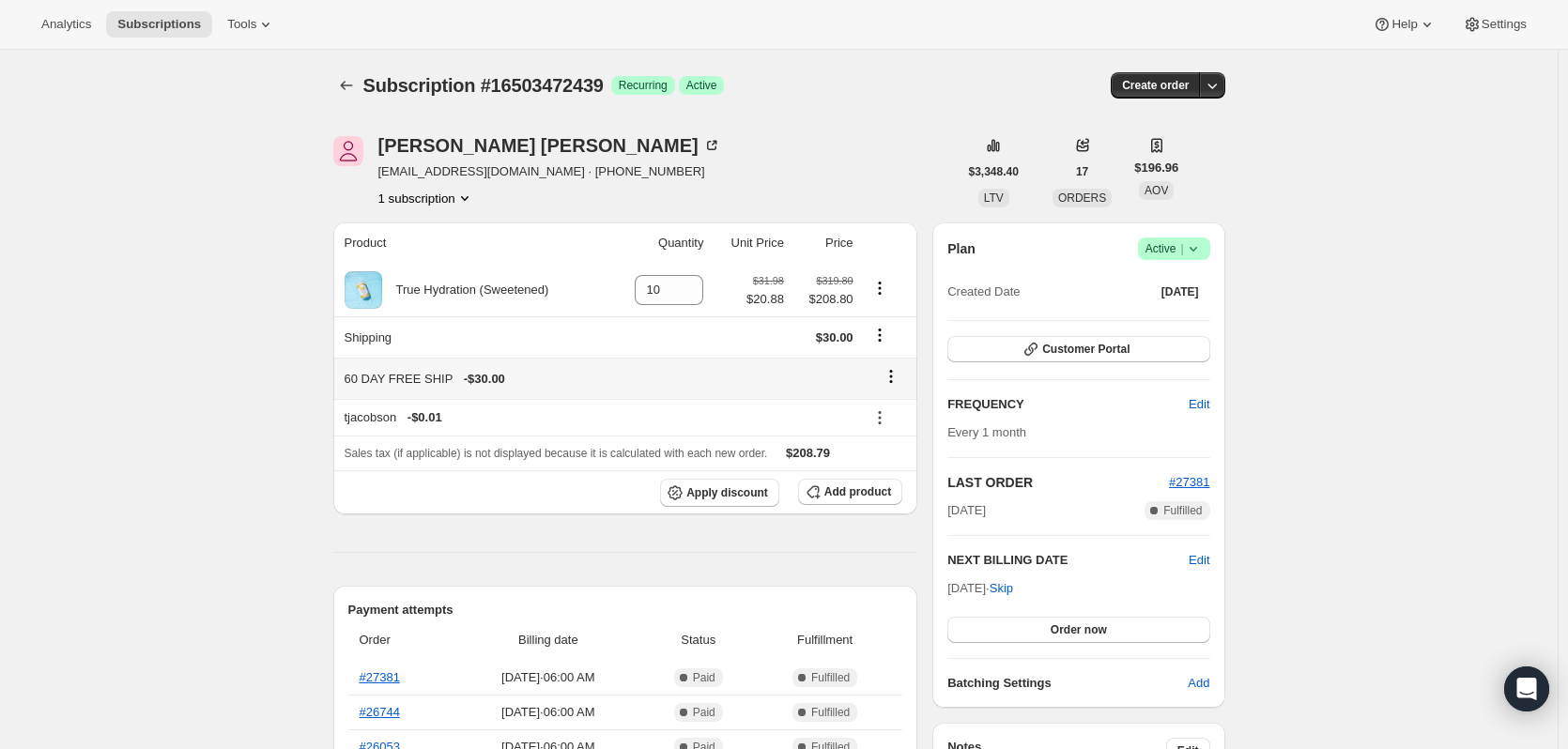
click at [893, 375] on icon at bounding box center [890, 376] width 19 height 19
click at [901, 419] on span "Remove" at bounding box center [896, 413] width 45 height 14
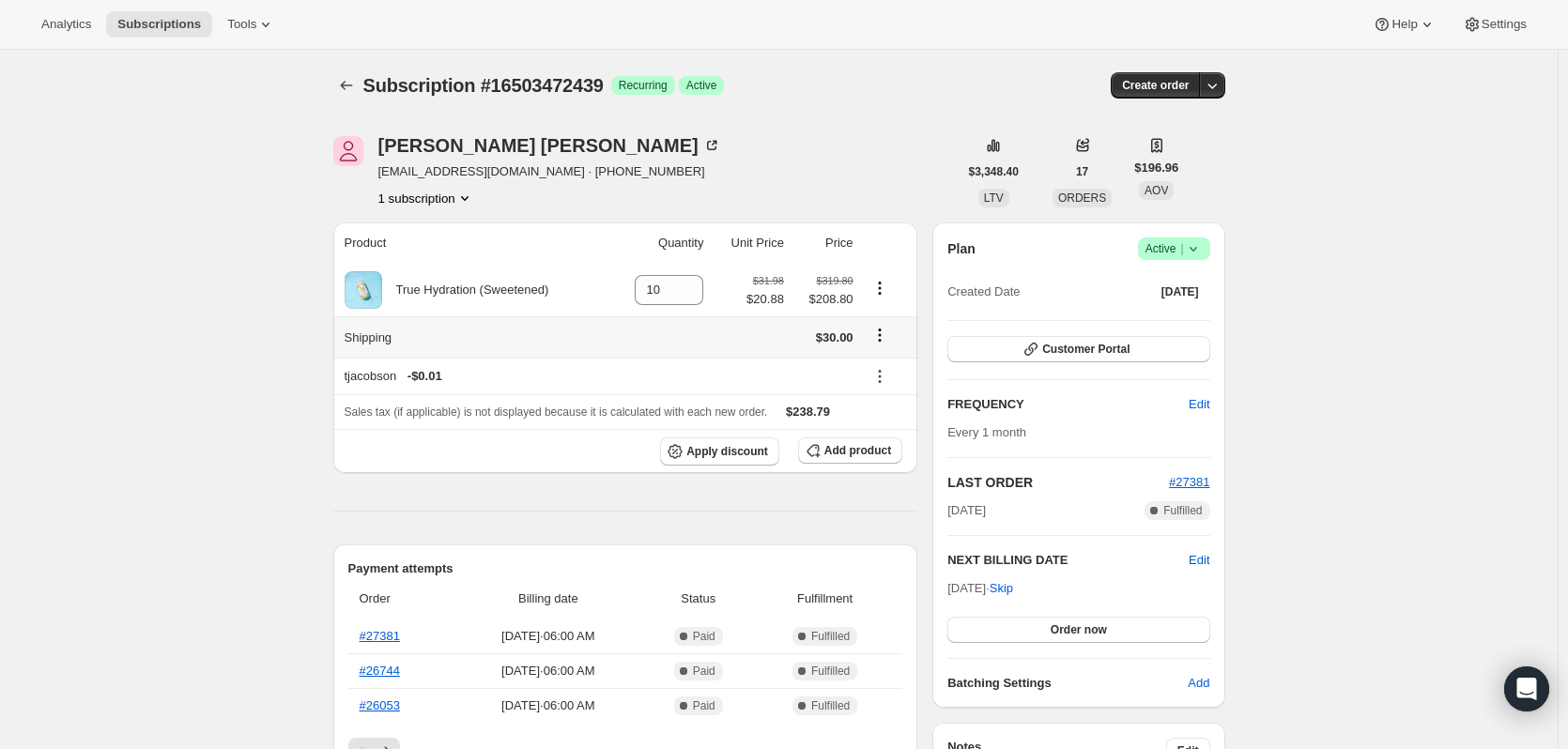
click at [889, 334] on icon "Shipping actions" at bounding box center [880, 334] width 19 height 19
click at [870, 386] on button "Edit shipping rate" at bounding box center [882, 372] width 105 height 30
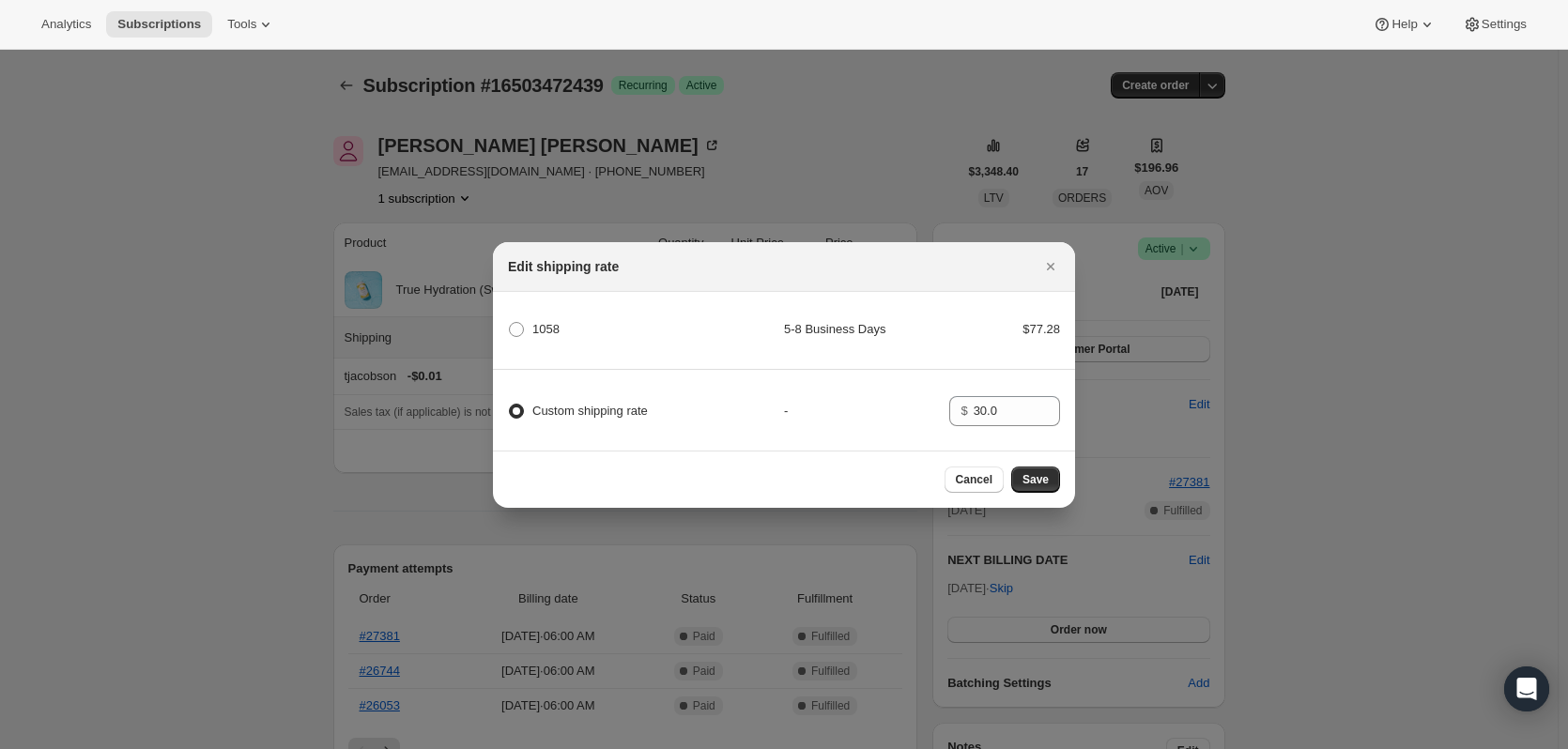
click at [571, 405] on span "Custom shipping rate" at bounding box center [590, 411] width 115 height 14
click at [509, 405] on input "Custom shipping rate" at bounding box center [508, 404] width 1 height 1
drag, startPoint x: 1002, startPoint y: 407, endPoint x: 947, endPoint y: 408, distance: 55.0
click at [947, 408] on div "Custom shipping rate - $ 30.0" at bounding box center [784, 403] width 588 height 66
type input "0.00"
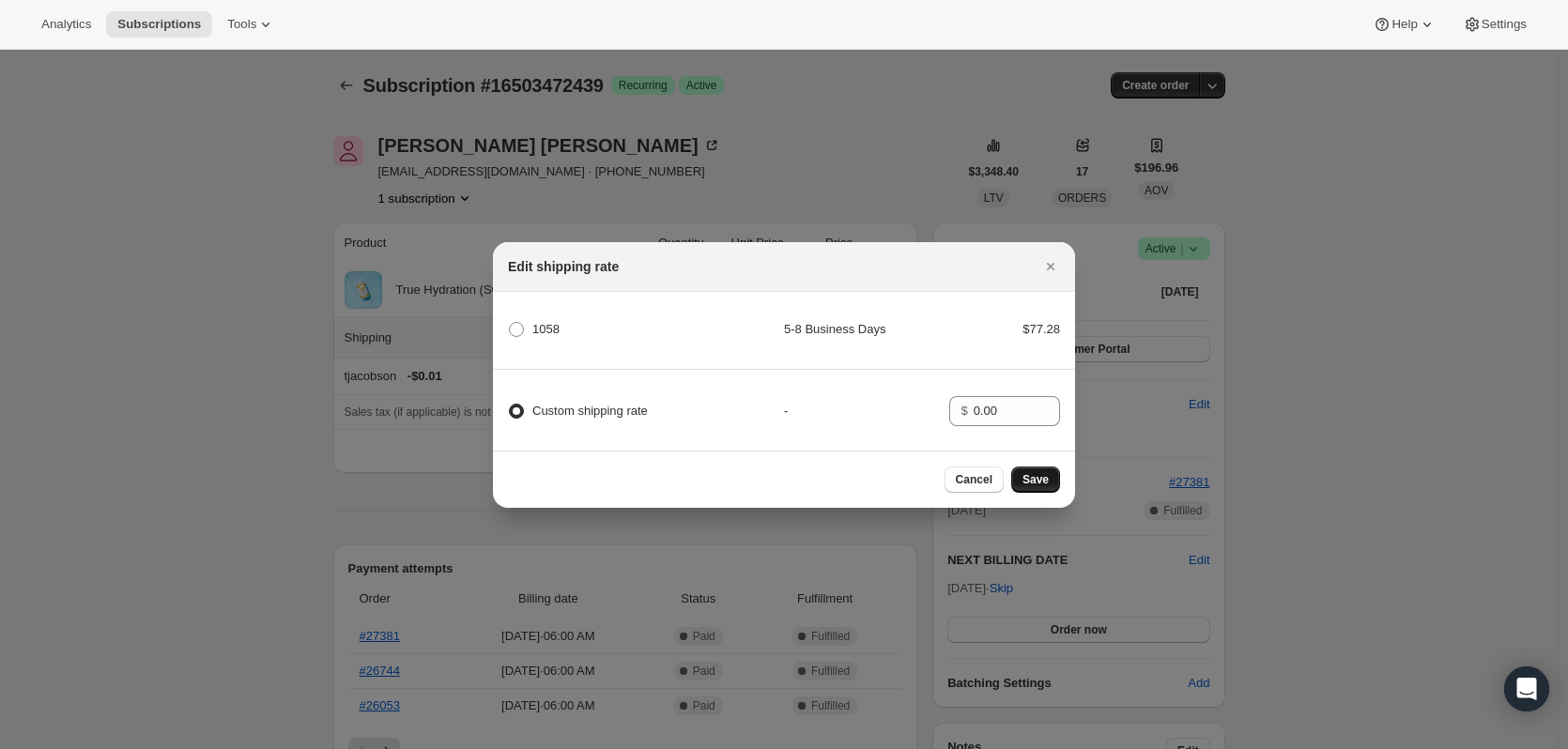
click at [1035, 483] on span "Save" at bounding box center [1036, 479] width 26 height 15
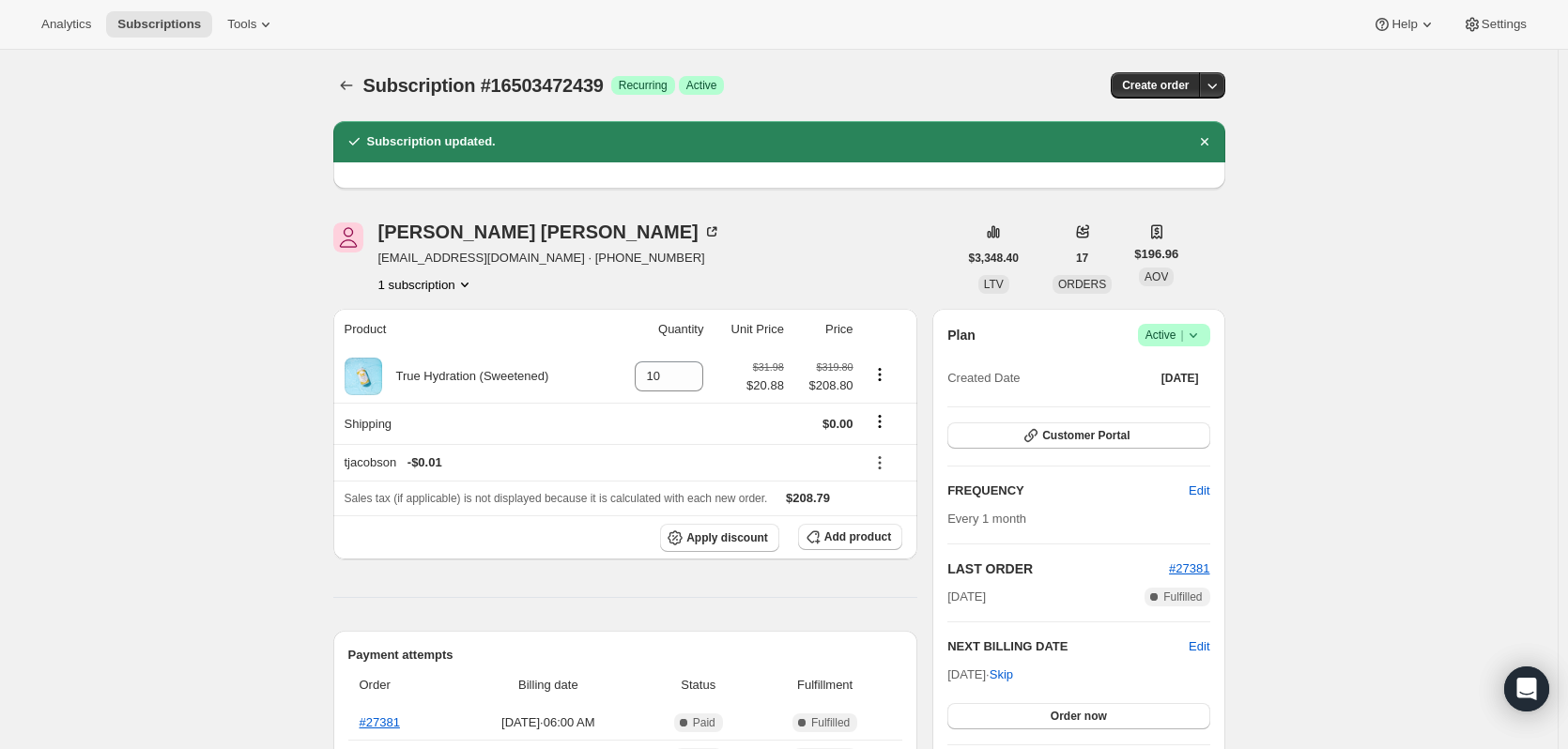
click at [442, 284] on button "1 subscription" at bounding box center [426, 283] width 96 height 19
click at [351, 91] on icon "Subscriptions" at bounding box center [346, 85] width 19 height 19
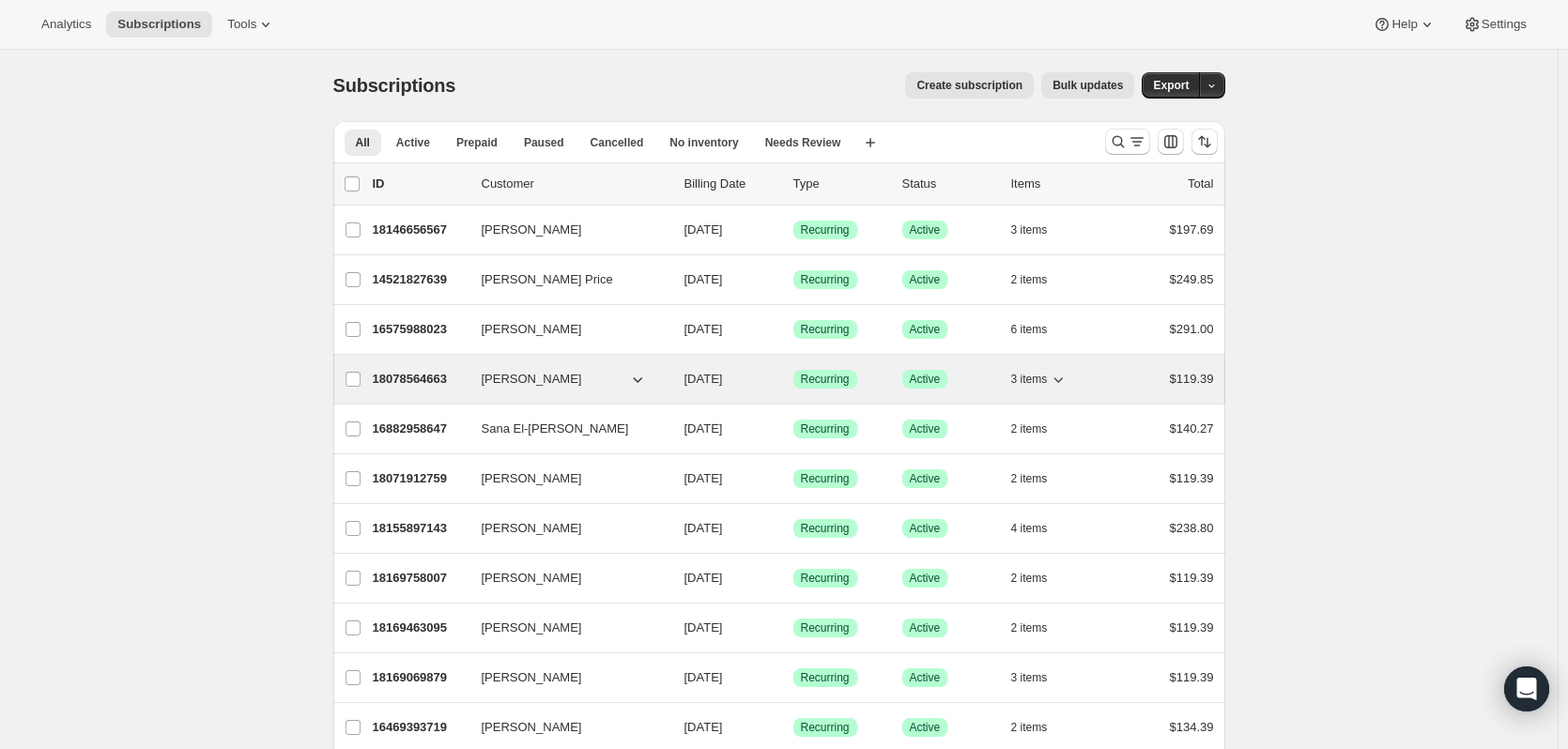
click at [413, 385] on p "18078564663" at bounding box center [420, 379] width 94 height 19
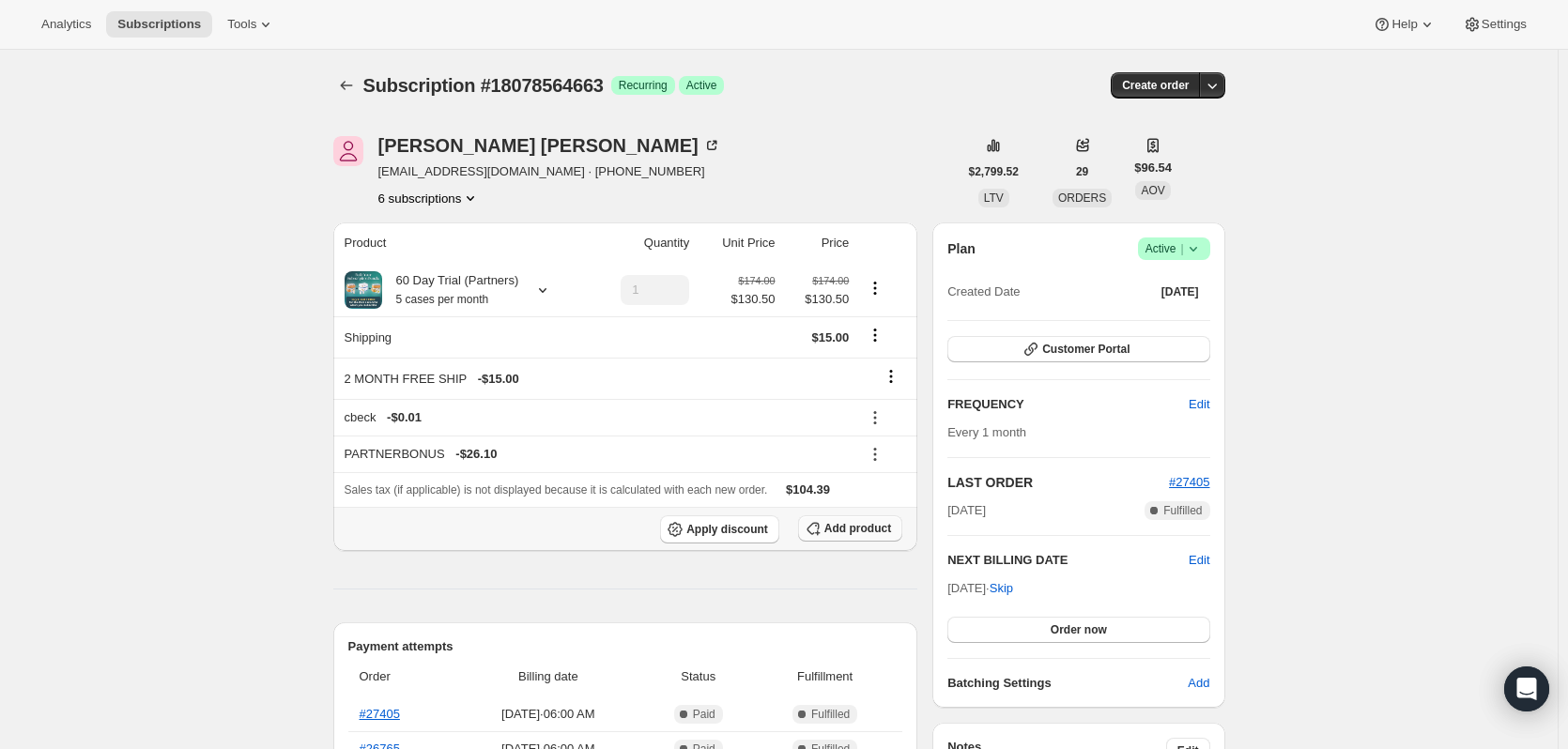
click at [882, 533] on span "Add product" at bounding box center [858, 528] width 67 height 15
click at [852, 528] on span "Add product" at bounding box center [858, 528] width 67 height 15
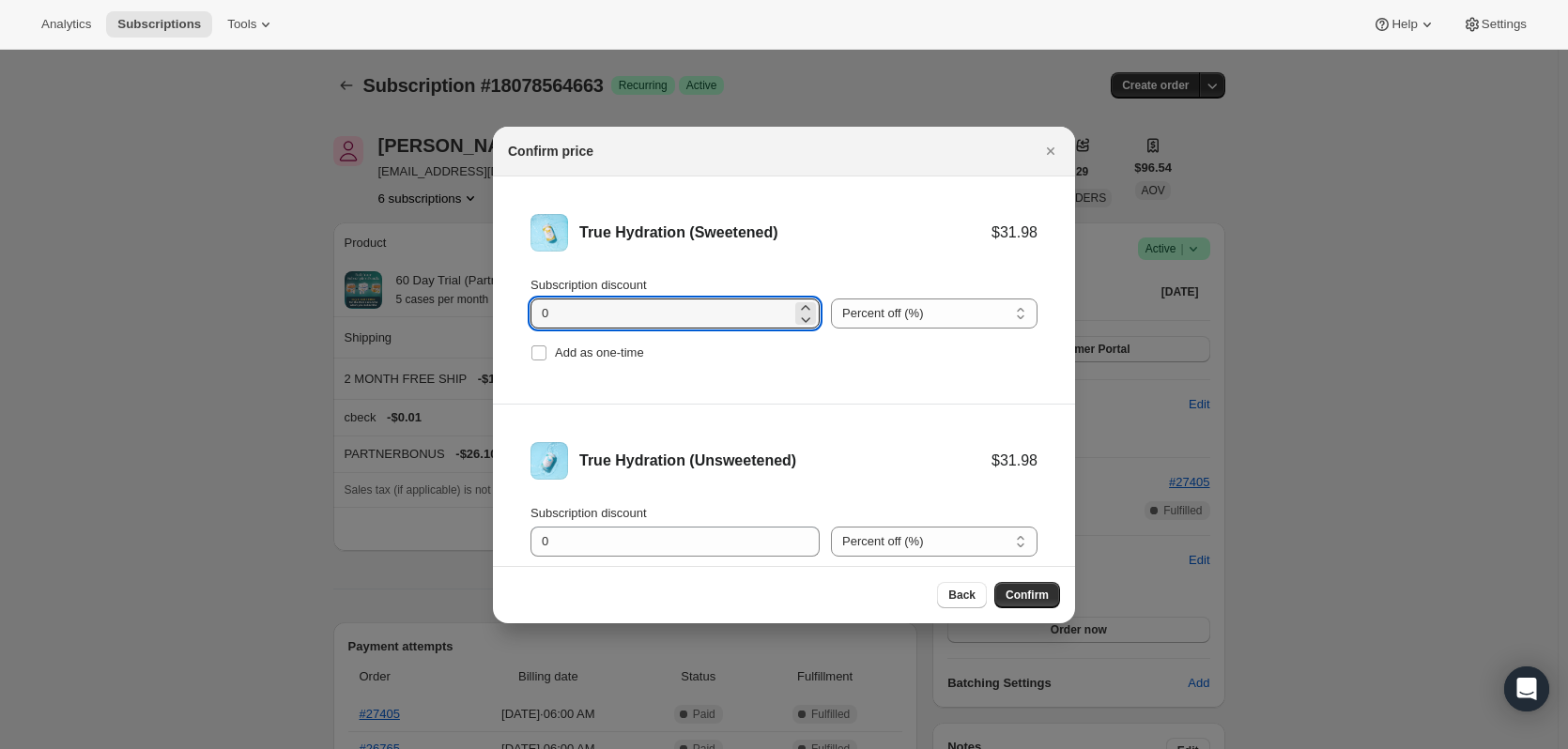
drag, startPoint x: 557, startPoint y: 321, endPoint x: 519, endPoint y: 314, distance: 38.6
click at [519, 314] on li "True Hydration (Sweetened) $31.98 Subscription discount 0 Percent off (%) Amoun…" at bounding box center [783, 289] width 582 height 228
type input "11.10"
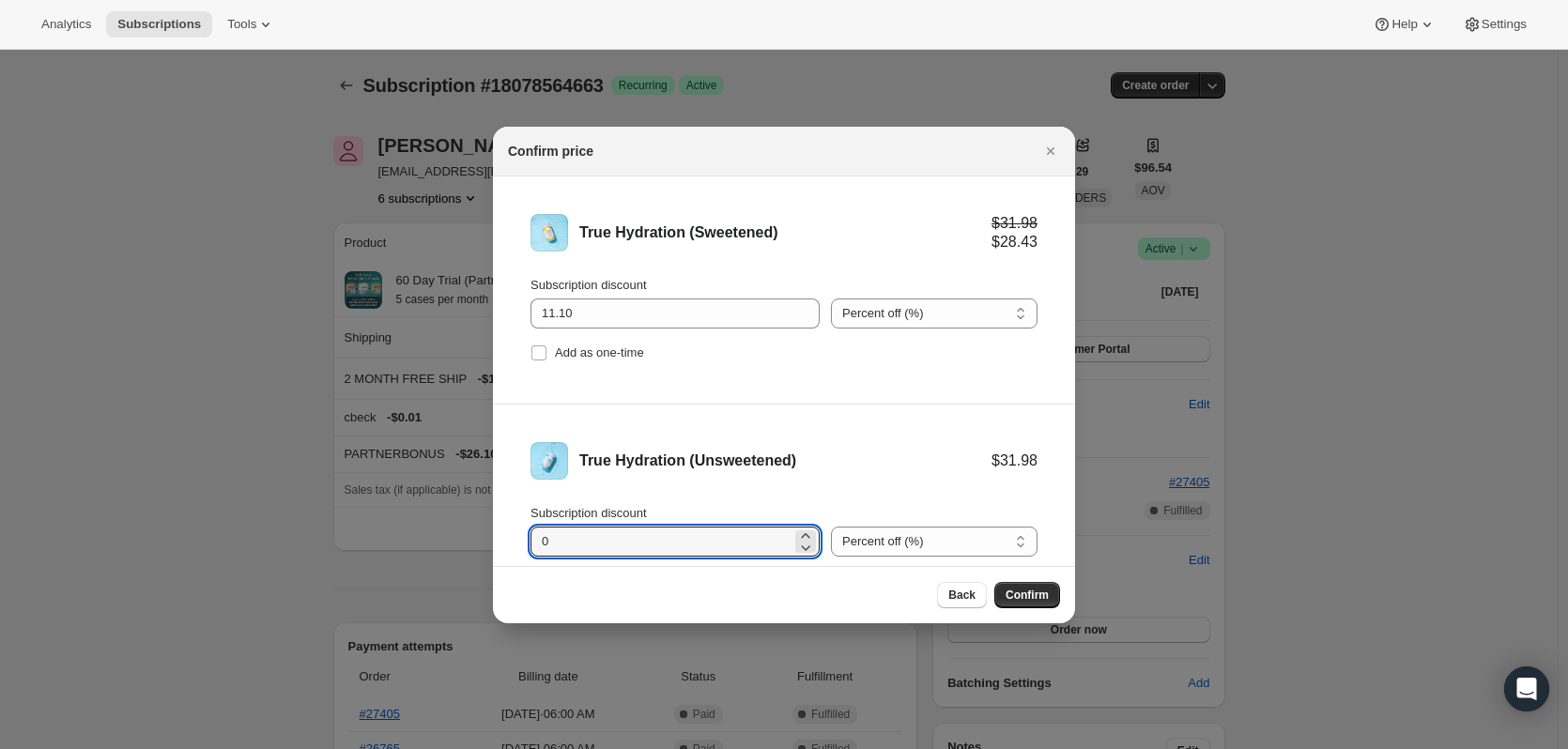
drag, startPoint x: 585, startPoint y: 538, endPoint x: 494, endPoint y: 537, distance: 91.0
click at [494, 537] on li "True Hydration (Unsweetened) $31.98 Subscription discount 0 Percent off (%) Amo…" at bounding box center [783, 518] width 582 height 227
type input "11.10"
click at [946, 313] on select "Percent off (%) Amount off ($)" at bounding box center [934, 313] width 207 height 30
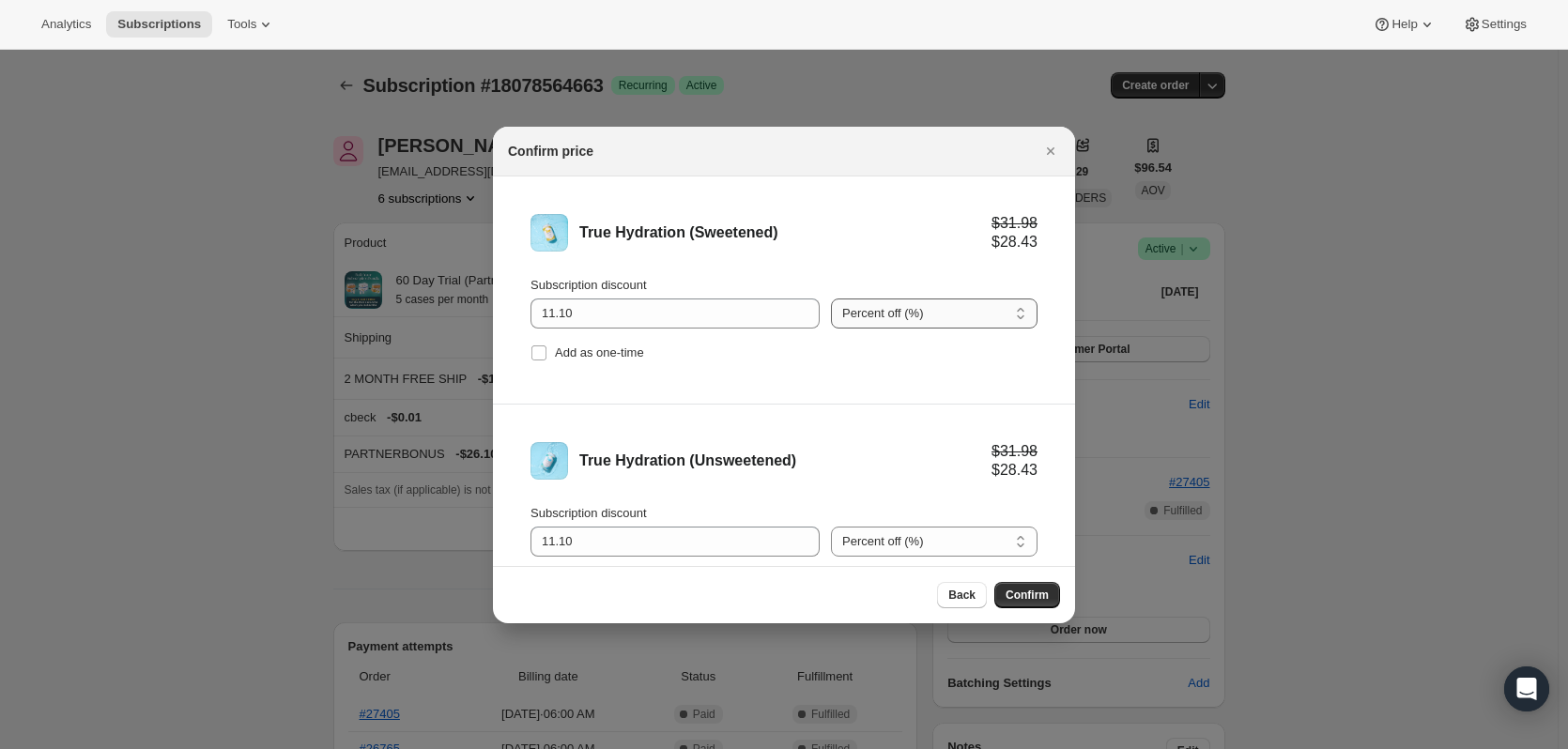
select select "fixed"
click at [831, 298] on select "Percent off (%) Amount off ($)" at bounding box center [934, 313] width 207 height 30
click at [895, 543] on select "Percent off (%) Amount off ($)" at bounding box center [934, 541] width 207 height 30
select select "fixed"
click at [831, 526] on select "Percent off (%) Amount off ($)" at bounding box center [934, 541] width 207 height 30
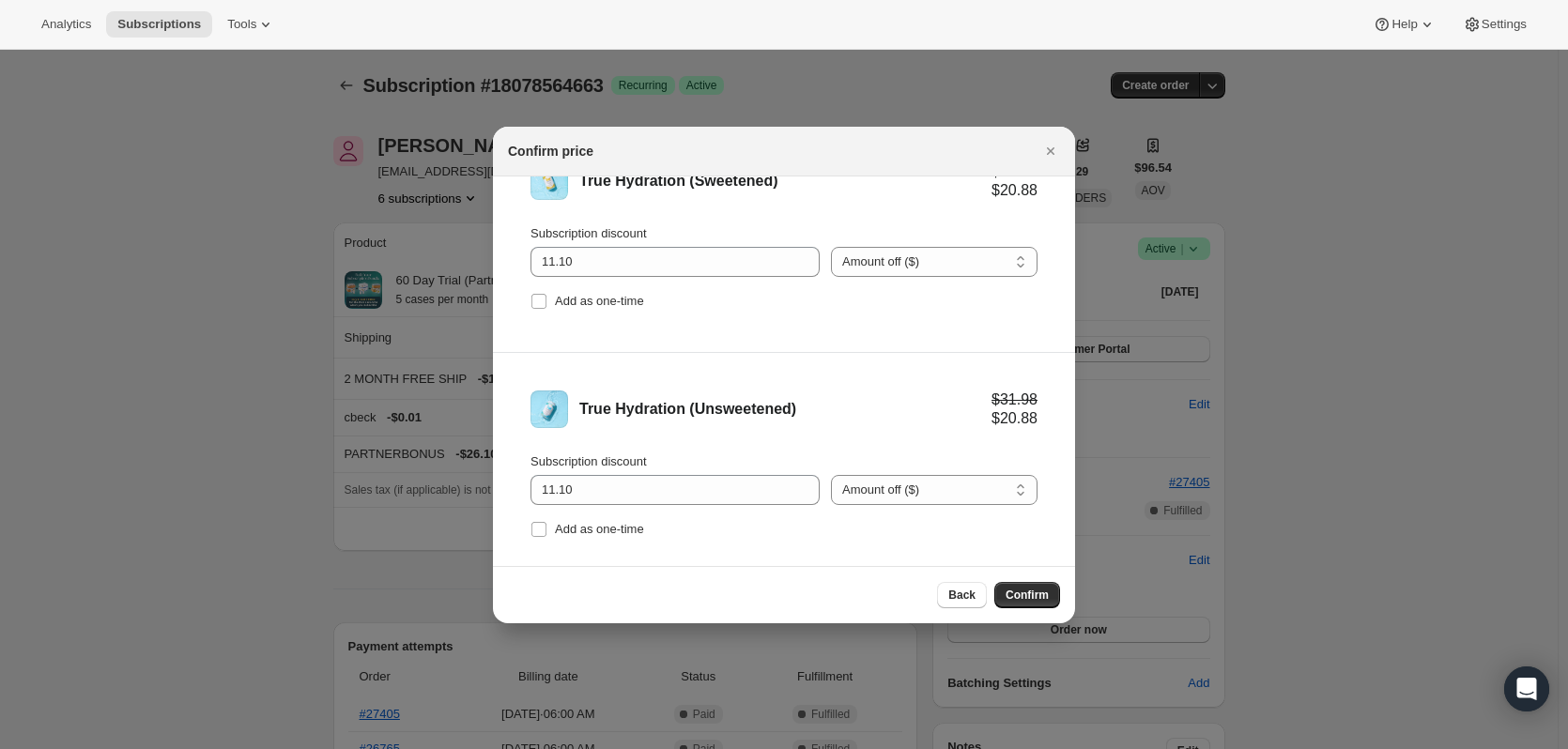
scroll to position [78, 0]
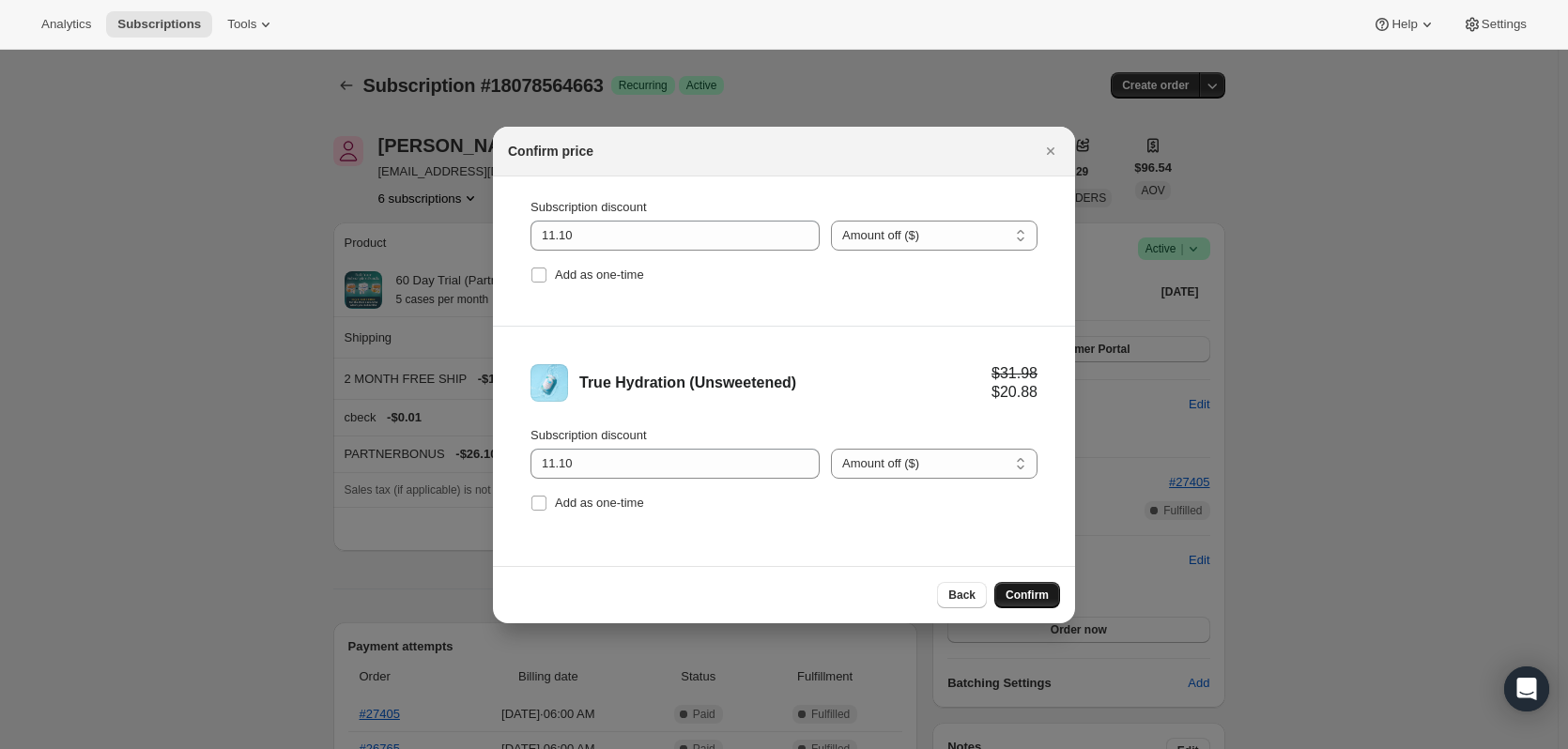
click at [1039, 597] on span "Confirm" at bounding box center [1027, 595] width 43 height 15
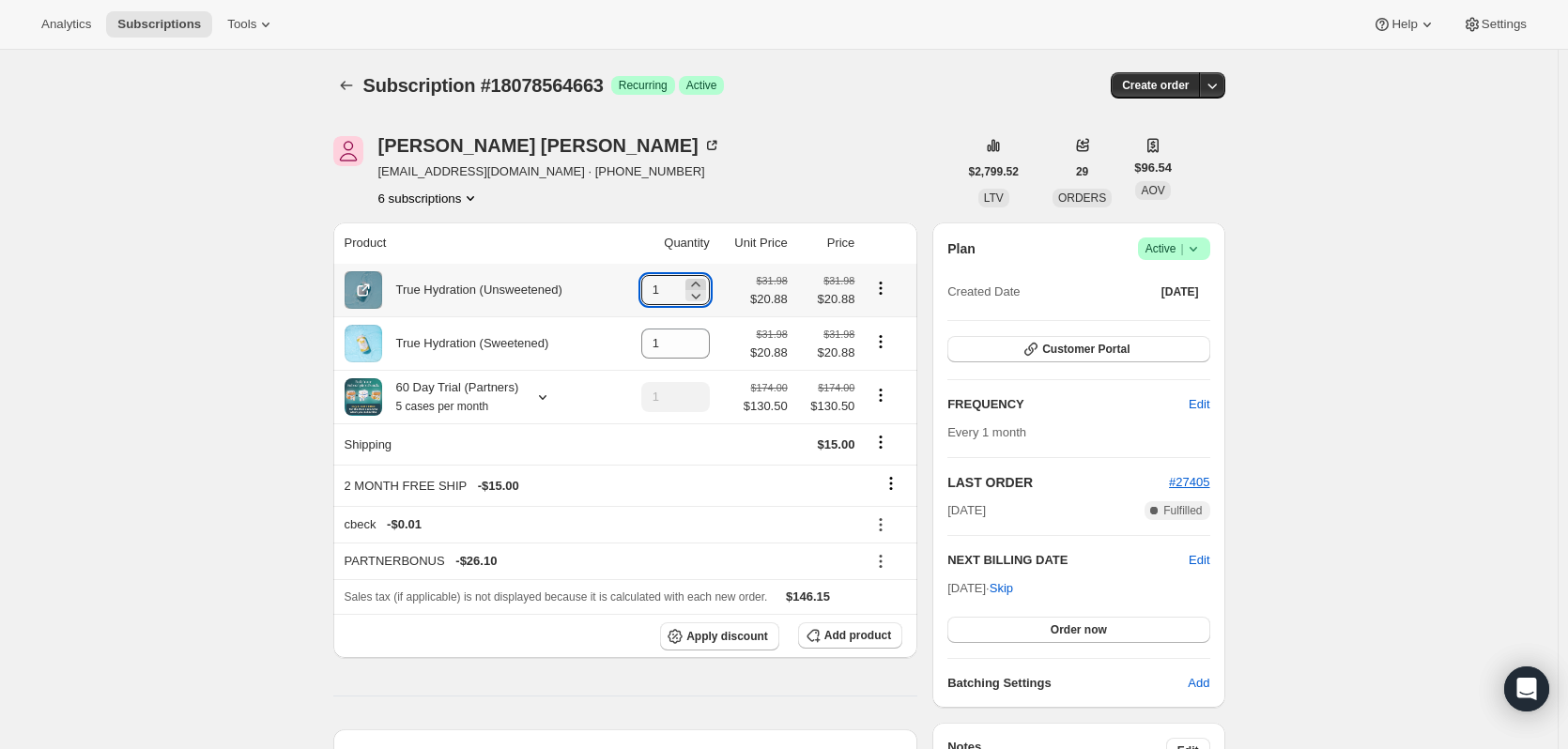
click at [705, 282] on icon at bounding box center [695, 283] width 19 height 19
type input "2"
click at [701, 336] on icon at bounding box center [695, 337] width 19 height 19
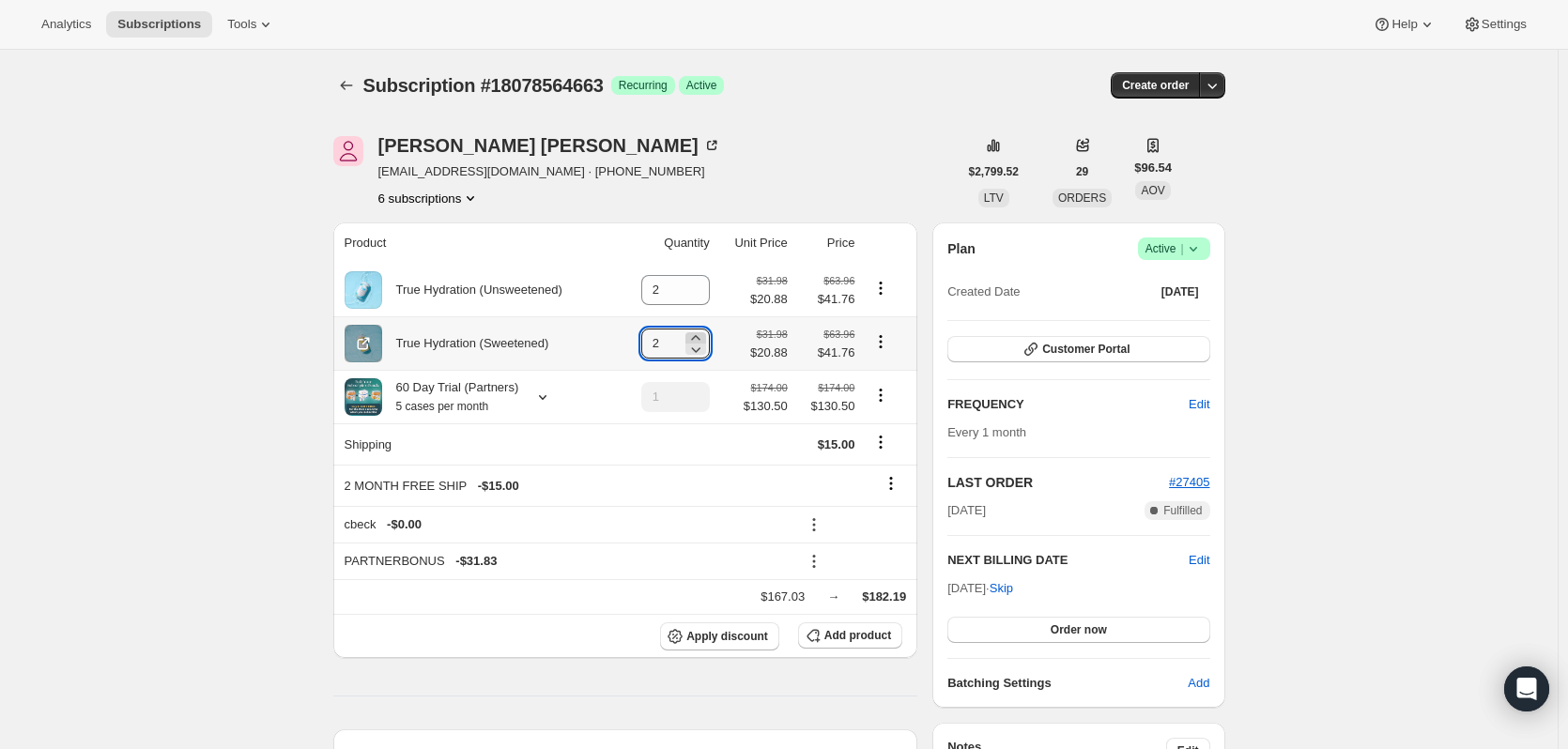
click at [701, 336] on icon at bounding box center [695, 337] width 19 height 19
type input "3"
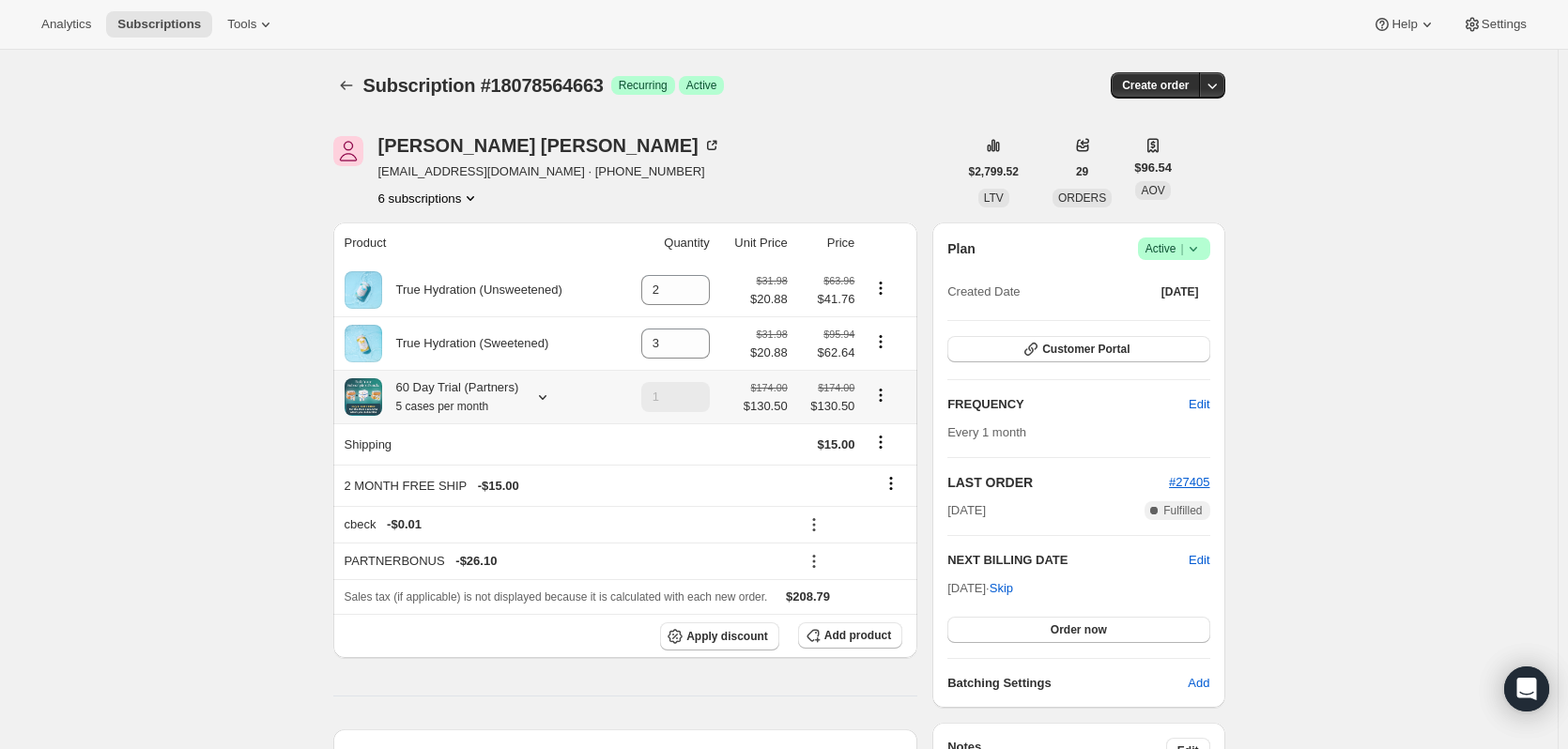
click at [888, 399] on icon "Product actions" at bounding box center [881, 395] width 19 height 19
click at [897, 472] on span "Remove" at bounding box center [884, 466] width 45 height 14
type input "0"
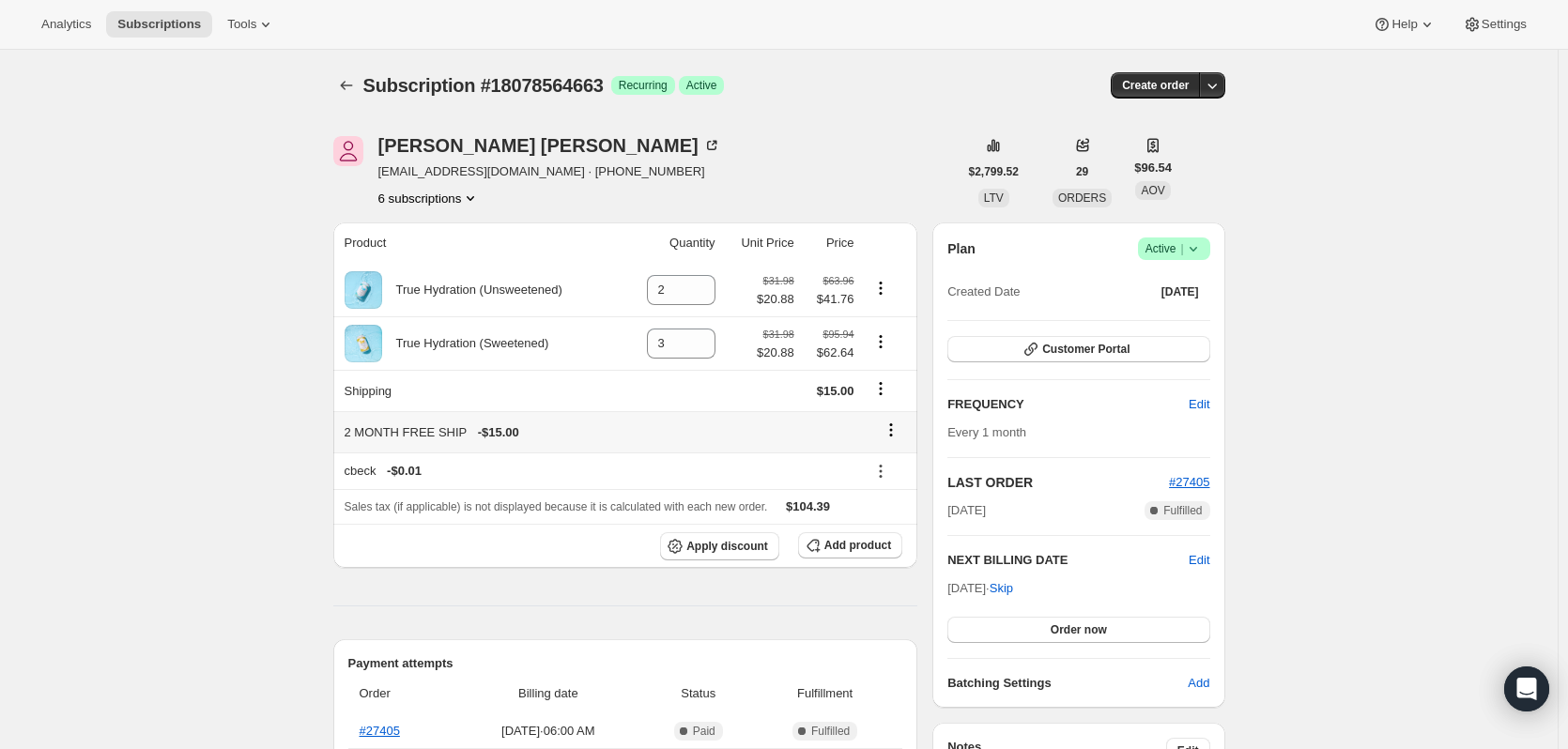
click at [895, 427] on icon at bounding box center [890, 430] width 19 height 19
click at [893, 470] on span "Remove" at bounding box center [896, 467] width 45 height 14
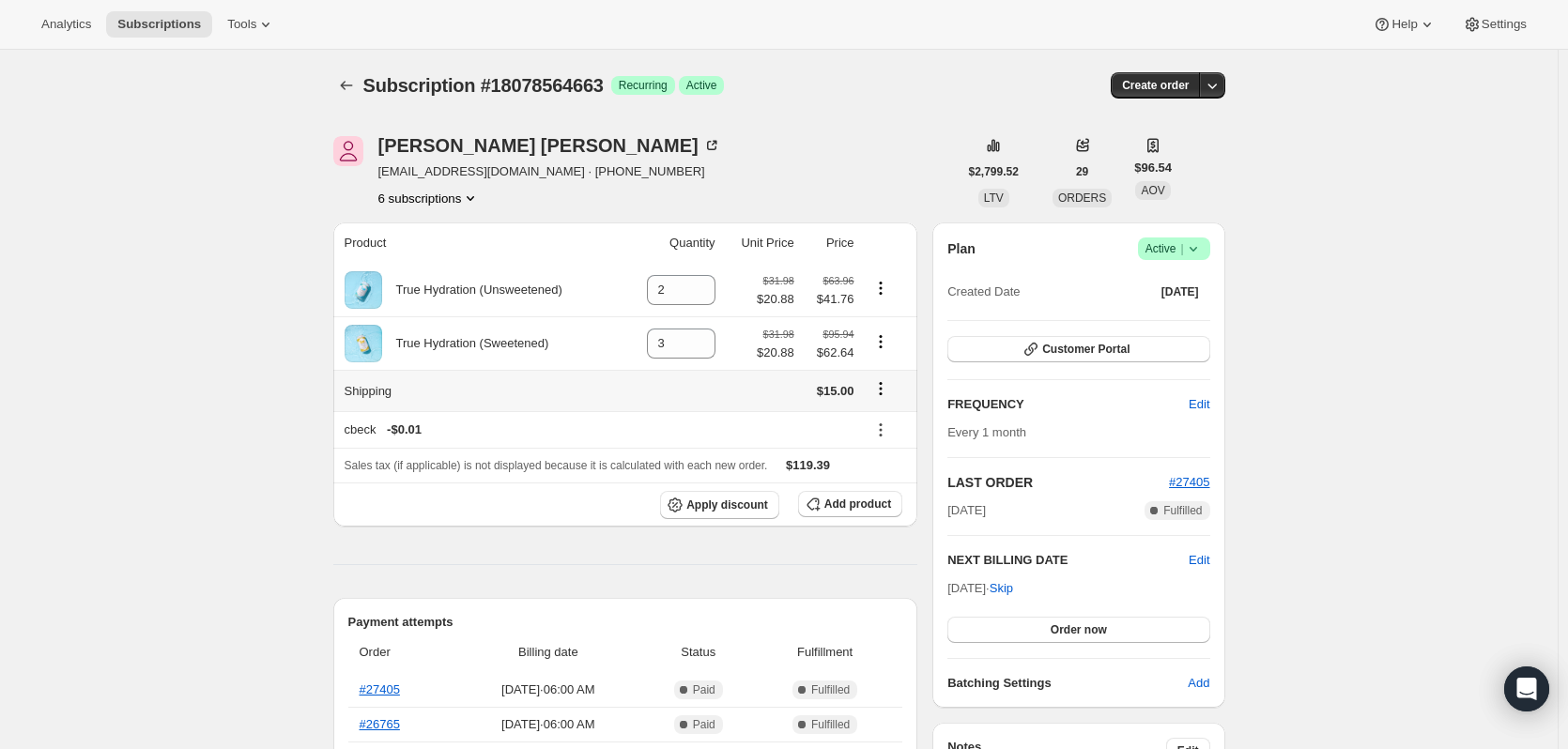
click at [887, 391] on icon "Shipping actions" at bounding box center [881, 388] width 19 height 19
click at [881, 437] on button "Edit shipping rate" at bounding box center [884, 426] width 105 height 30
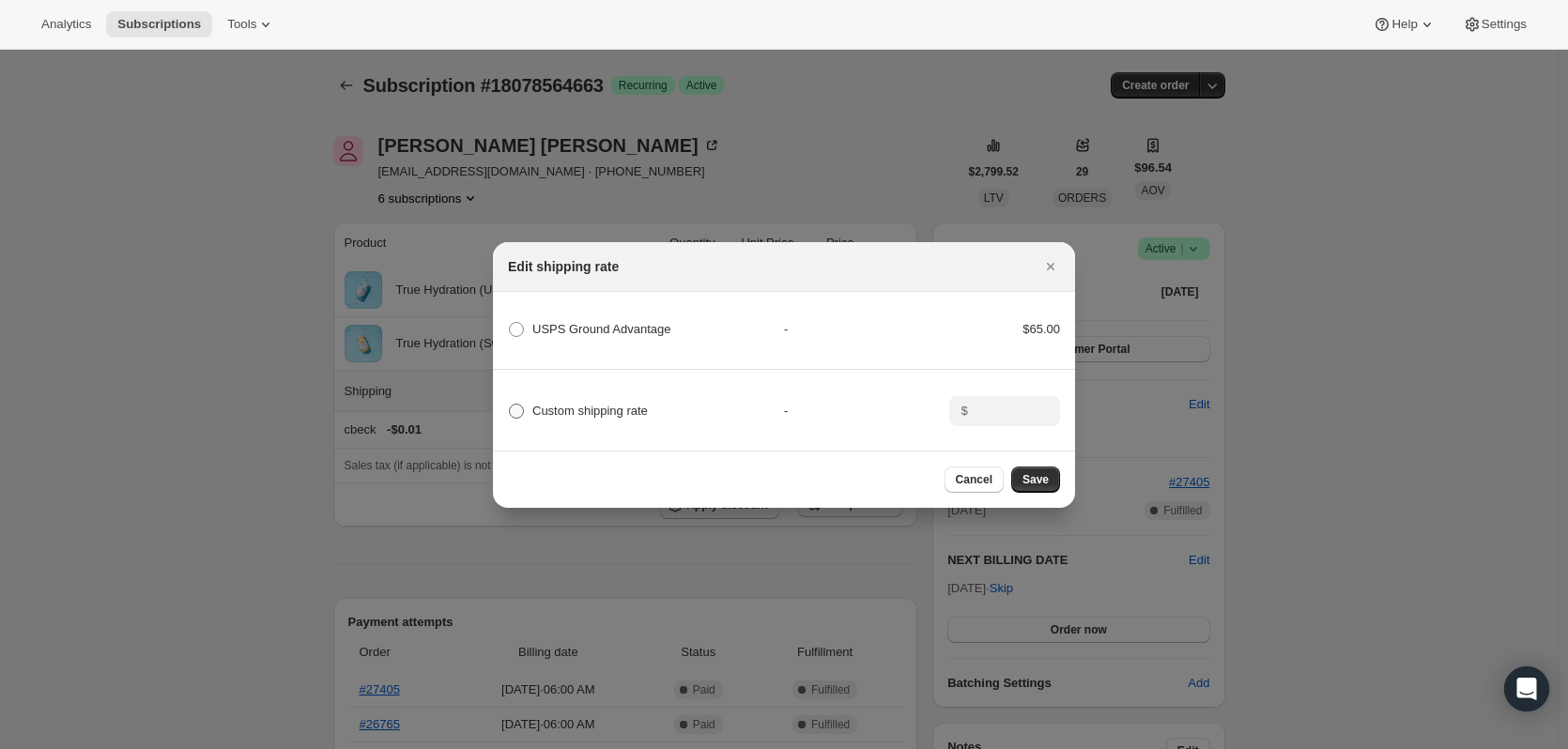
click at [539, 408] on span "Custom shipping rate" at bounding box center [590, 411] width 115 height 14
click at [509, 405] on input "Custom shipping rate" at bounding box center [508, 404] width 1 height 1
radio input "true"
click at [1008, 405] on input ":rdai:" at bounding box center [1003, 411] width 59 height 30
type input "0.00"
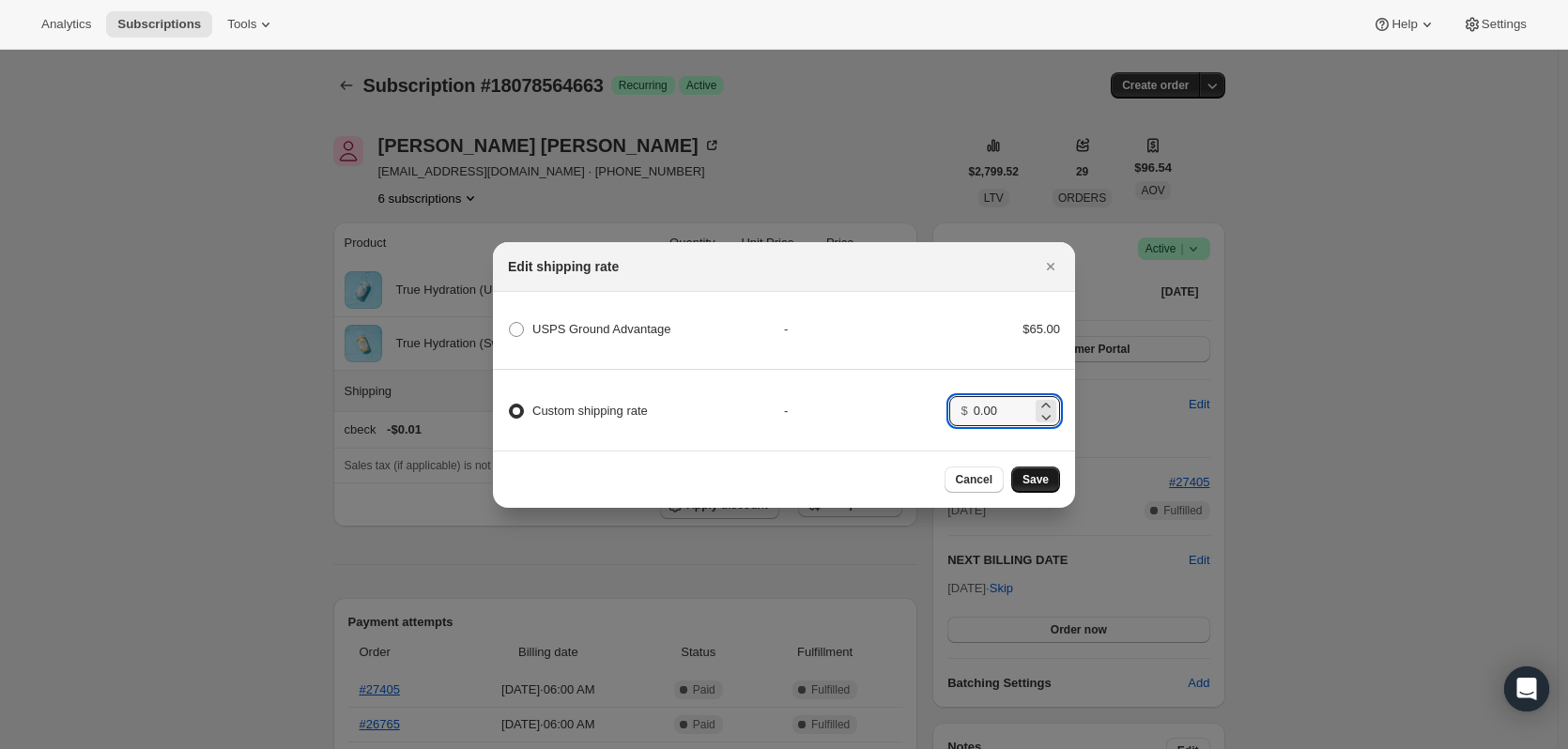
click at [1042, 477] on span "Save" at bounding box center [1036, 479] width 26 height 15
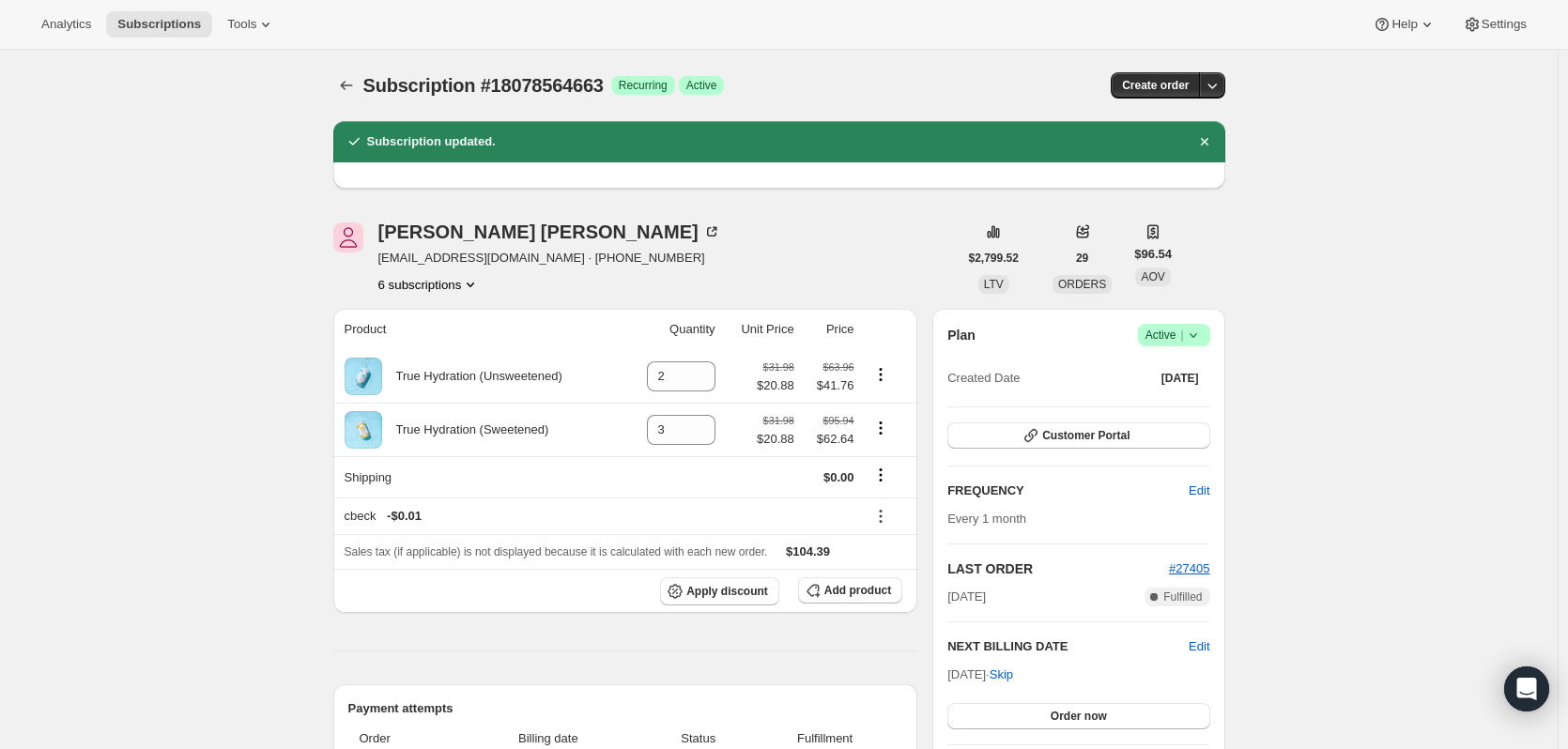
click at [447, 286] on button "6 subscriptions" at bounding box center [429, 283] width 102 height 19
click at [459, 310] on span "14761394487" at bounding box center [434, 319] width 130 height 19
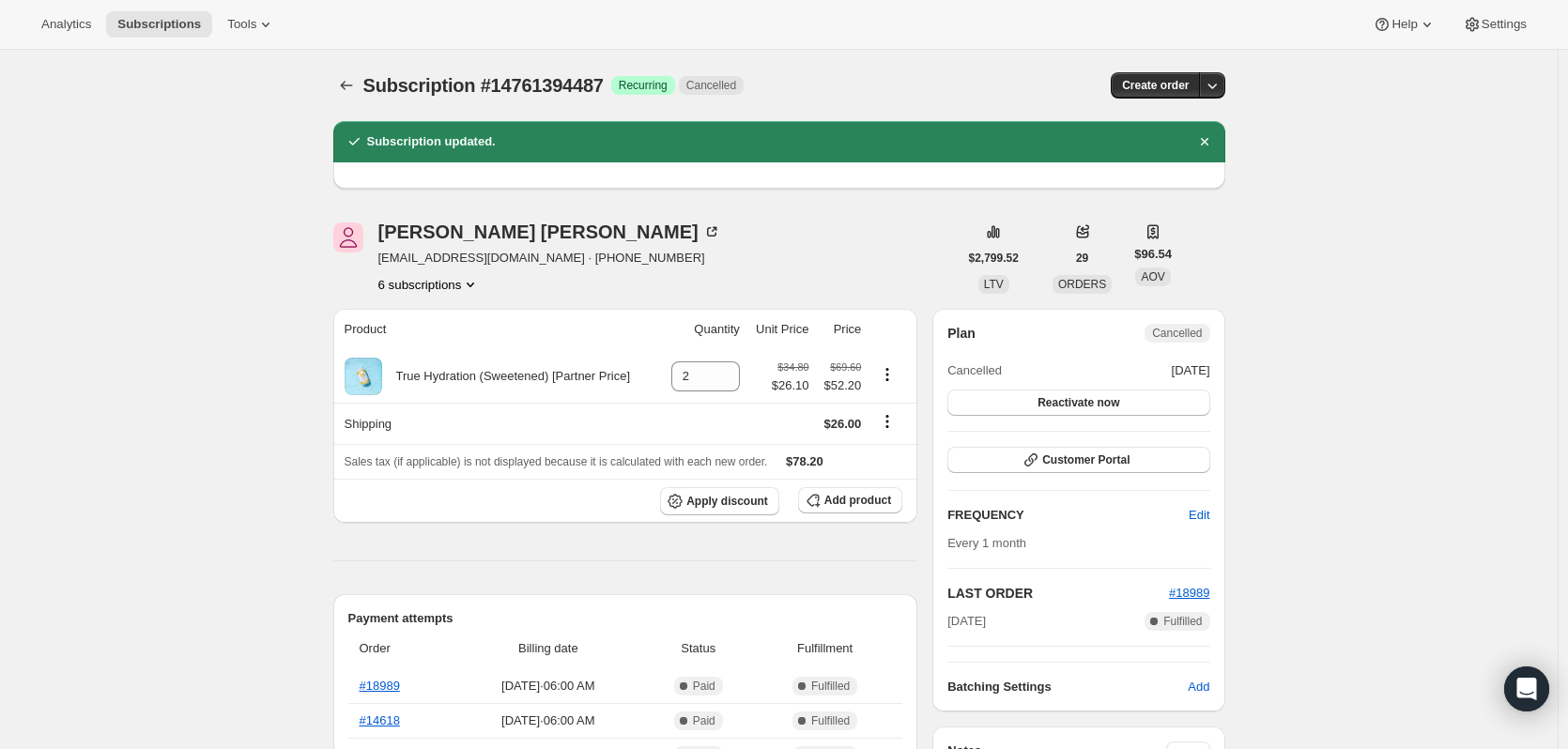
click at [455, 283] on button "6 subscriptions" at bounding box center [429, 283] width 102 height 19
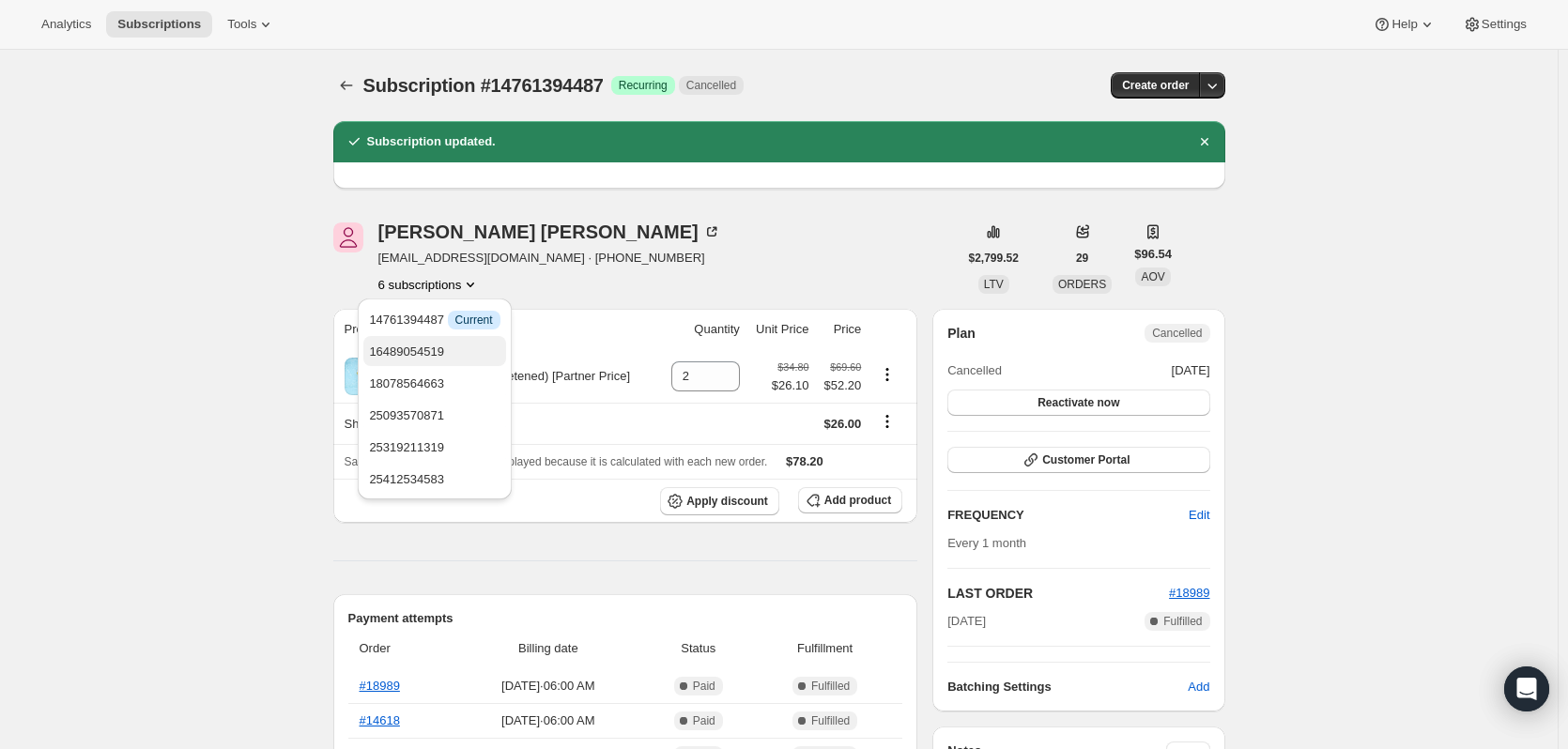
click at [455, 345] on span "16489054519" at bounding box center [434, 351] width 130 height 19
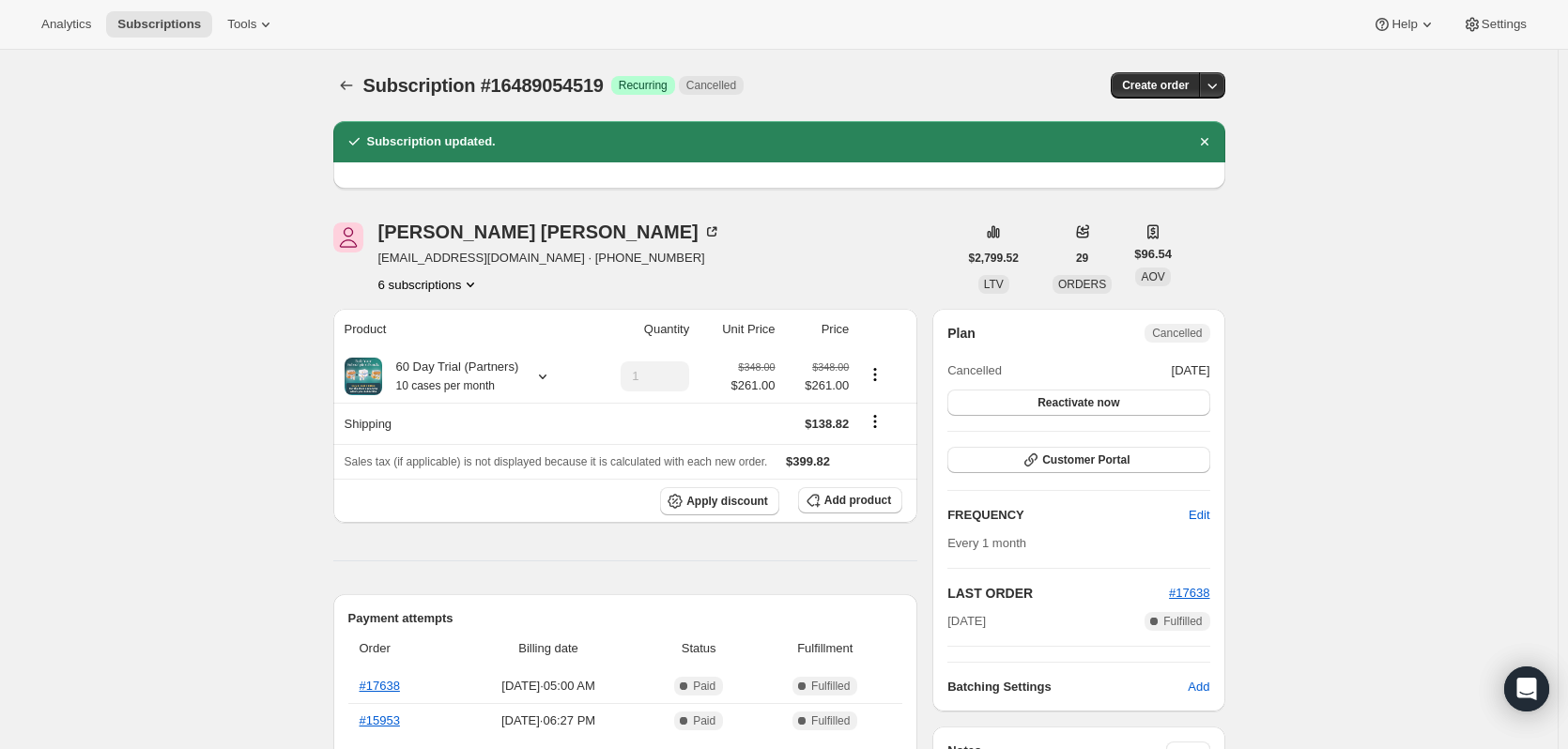
click at [440, 288] on button "6 subscriptions" at bounding box center [429, 283] width 102 height 19
click at [441, 382] on span "18078564663" at bounding box center [406, 383] width 75 height 14
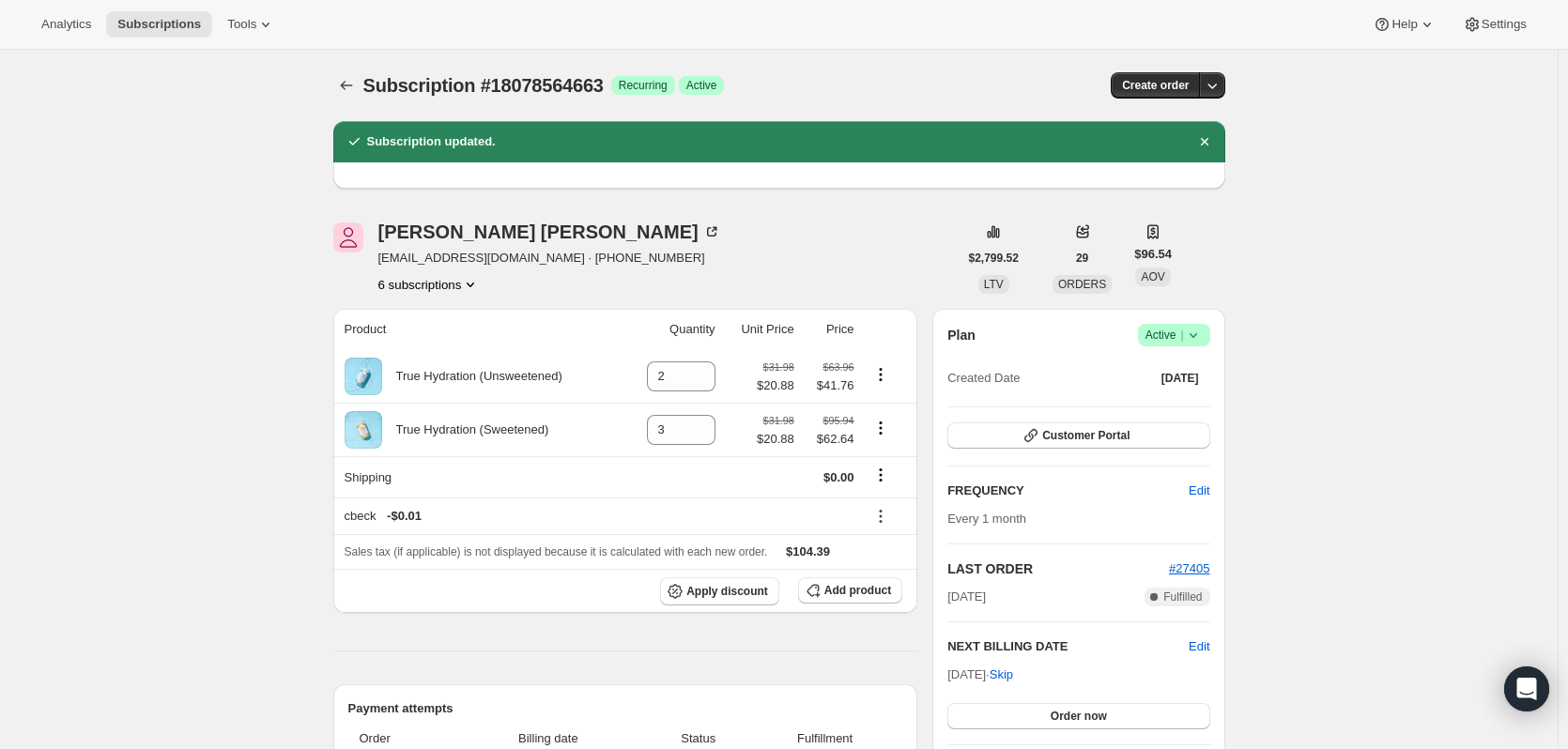
click at [425, 281] on button "6 subscriptions" at bounding box center [429, 283] width 102 height 19
click at [453, 416] on span "25093570871" at bounding box center [434, 416] width 130 height 19
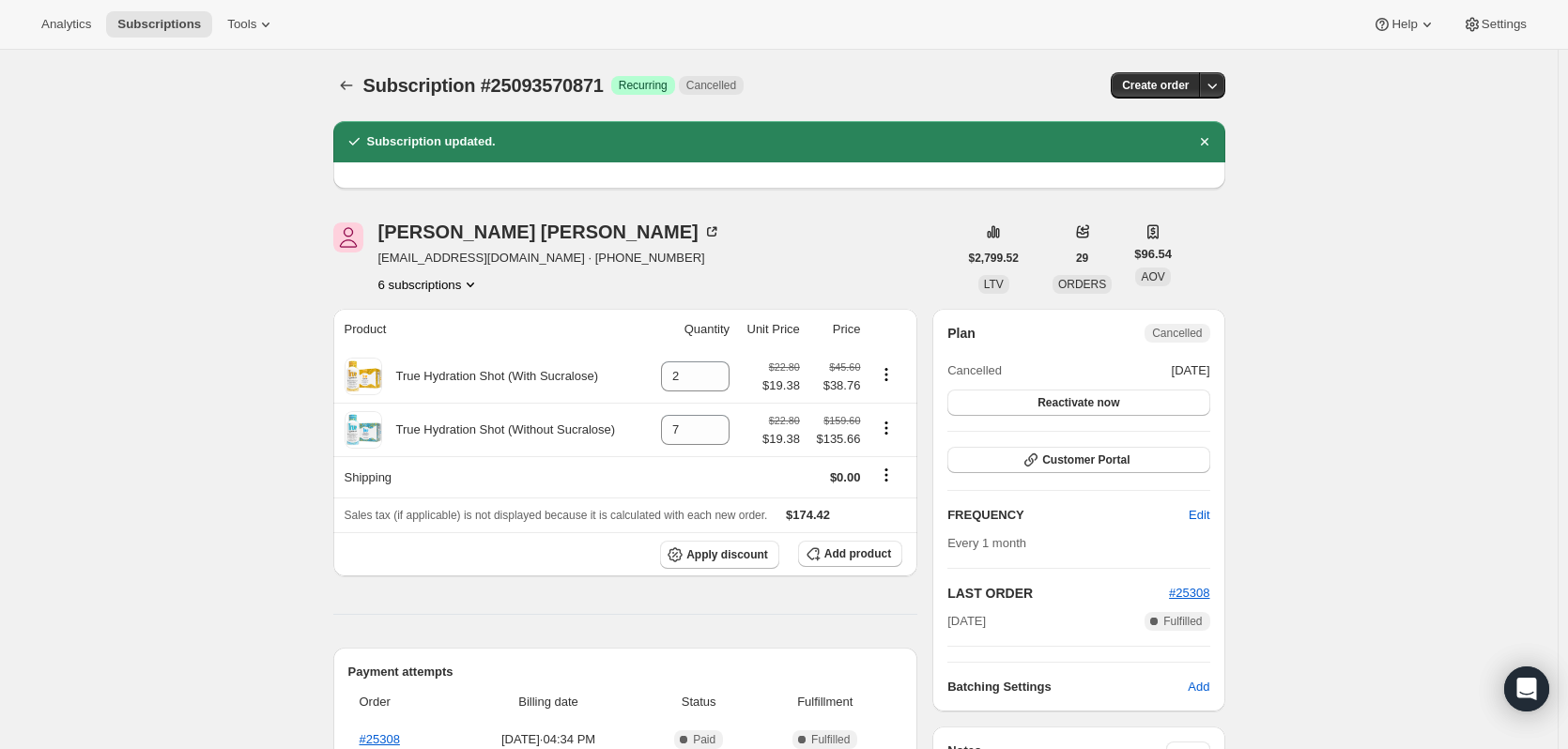
click at [448, 282] on button "6 subscriptions" at bounding box center [429, 283] width 102 height 19
click at [451, 439] on span "25319211319" at bounding box center [434, 448] width 130 height 19
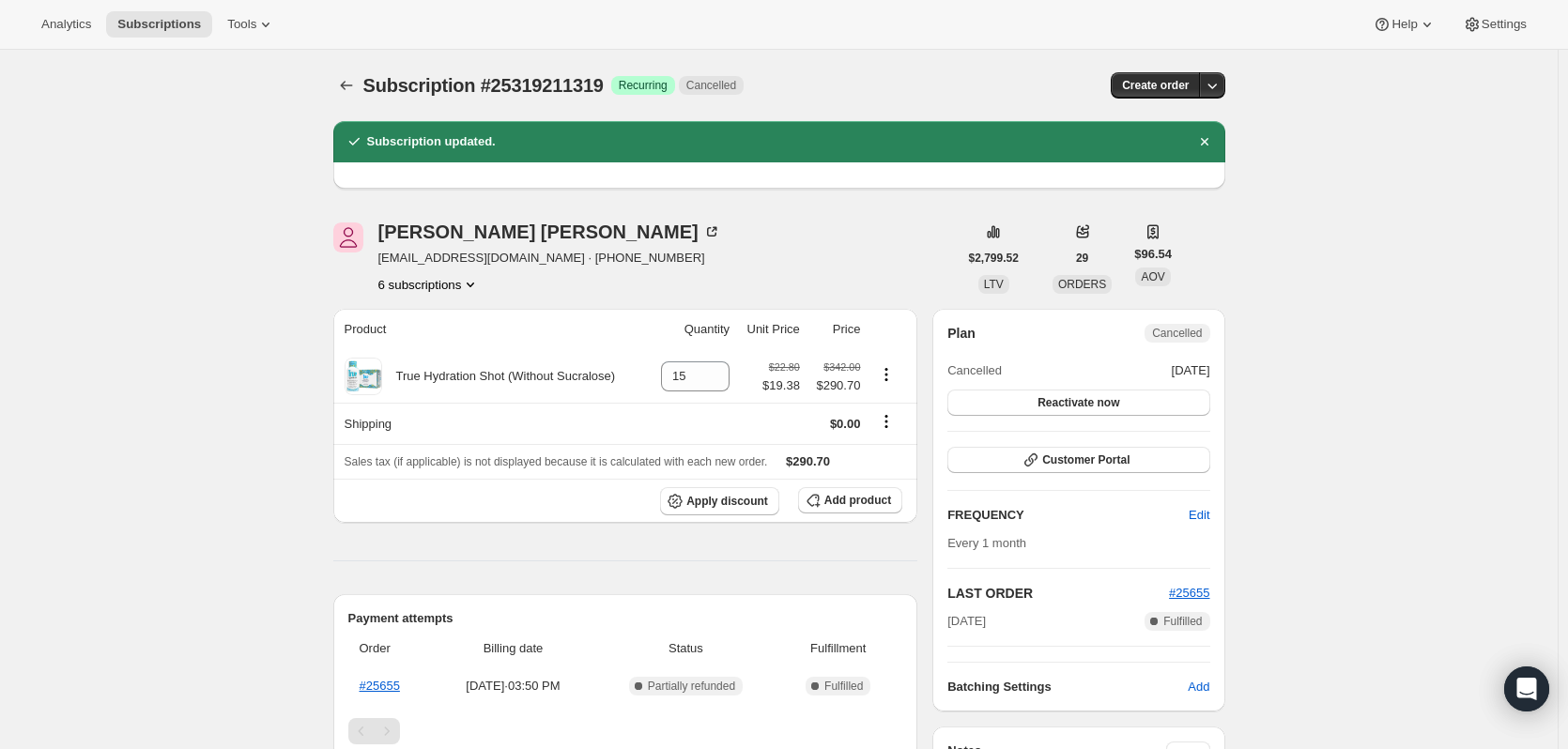
click at [440, 279] on button "6 subscriptions" at bounding box center [429, 283] width 102 height 19
click at [447, 480] on span "25412534583" at bounding box center [434, 479] width 130 height 19
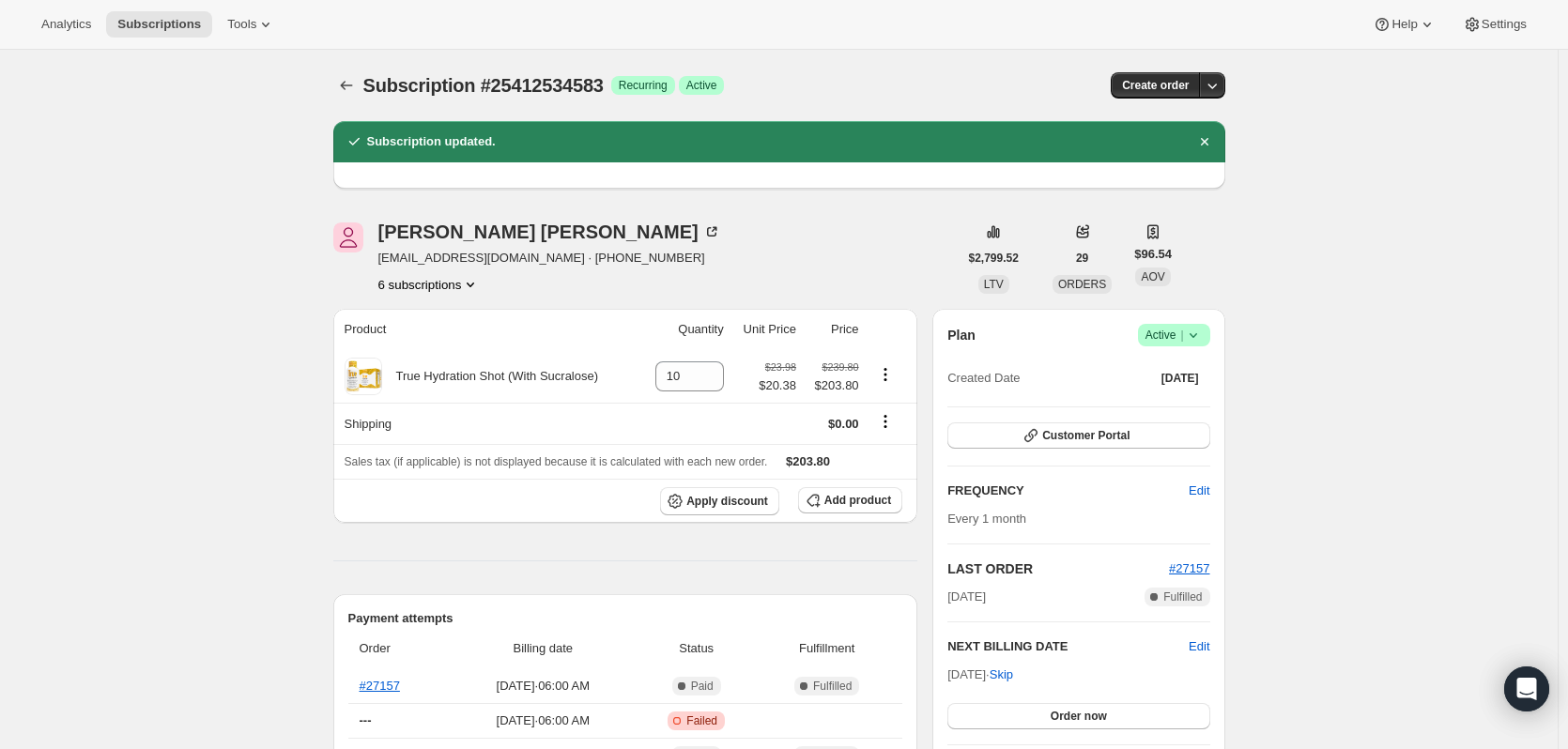
click at [354, 89] on icon "Subscriptions" at bounding box center [346, 85] width 19 height 19
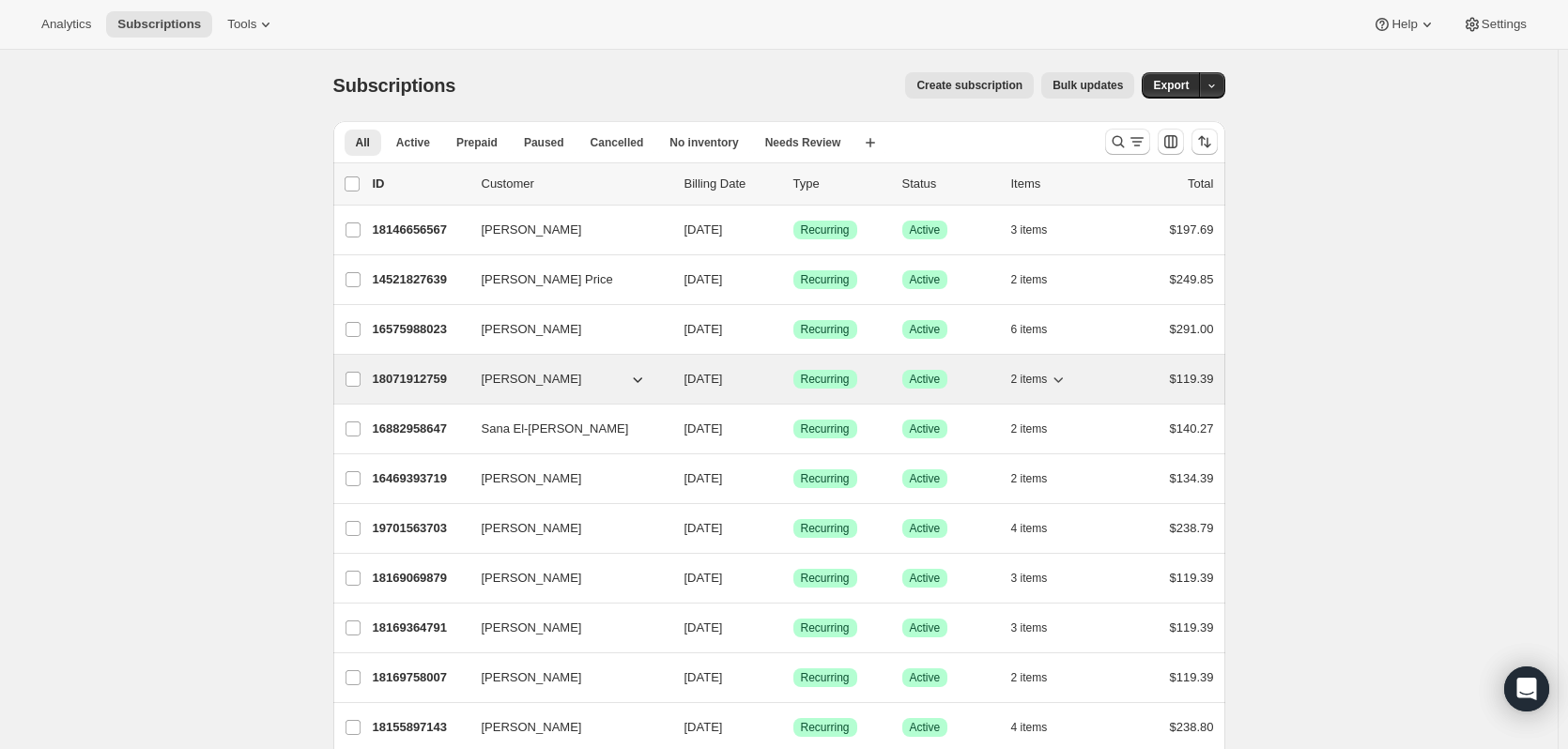
click at [412, 381] on p "18071912759" at bounding box center [420, 379] width 94 height 19
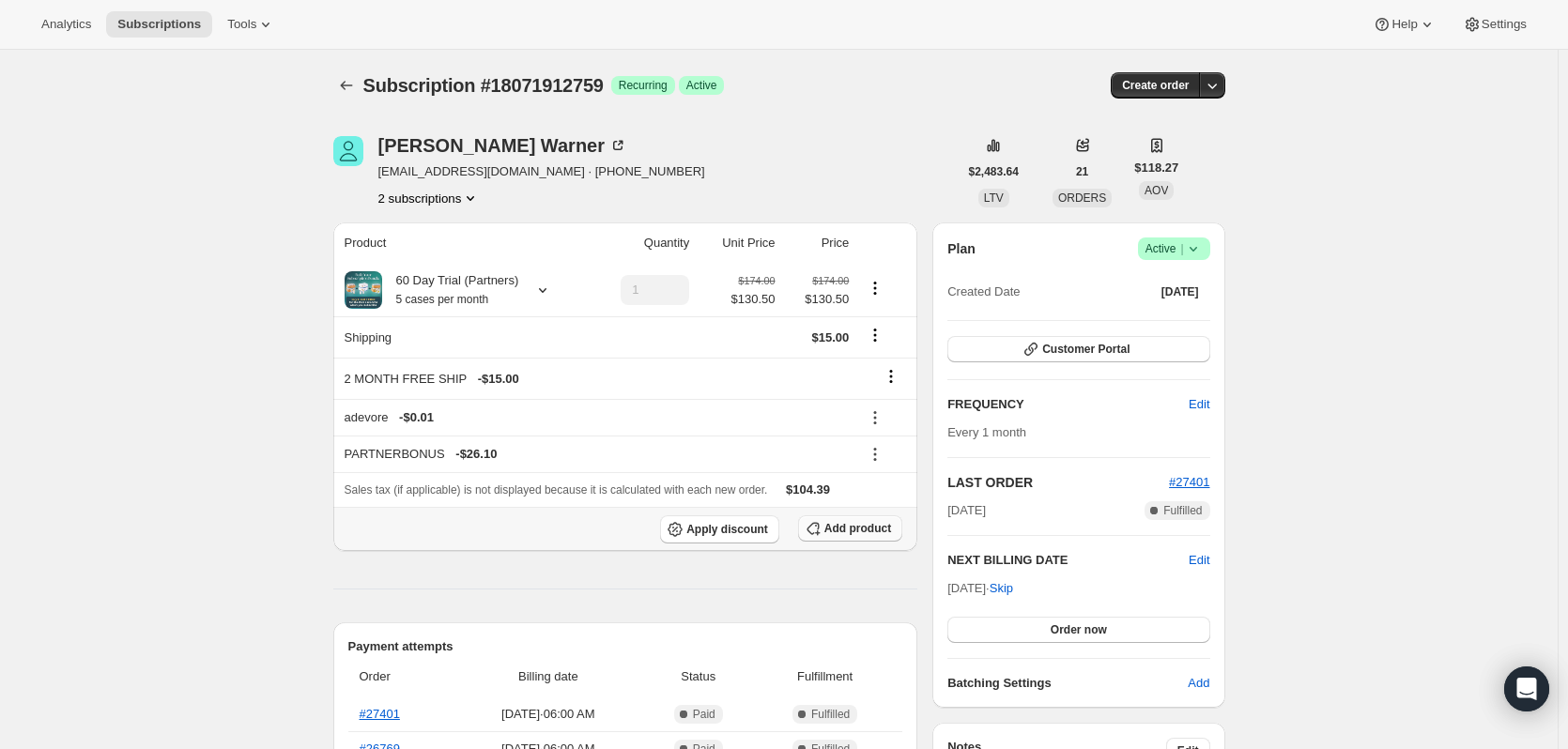
click at [858, 529] on span "Add product" at bounding box center [858, 528] width 67 height 15
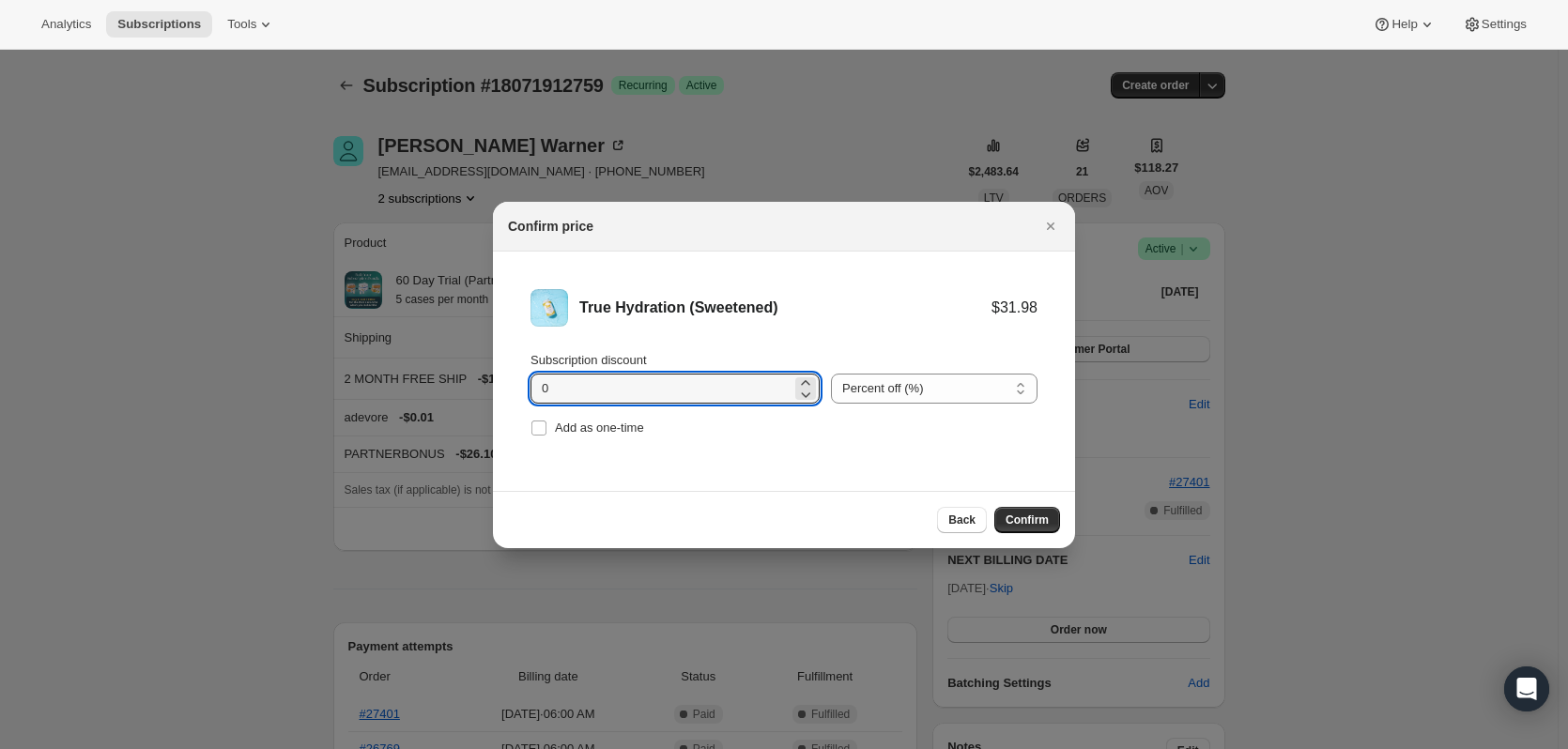
drag, startPoint x: 505, startPoint y: 396, endPoint x: 416, endPoint y: 398, distance: 89.0
type input "11.10"
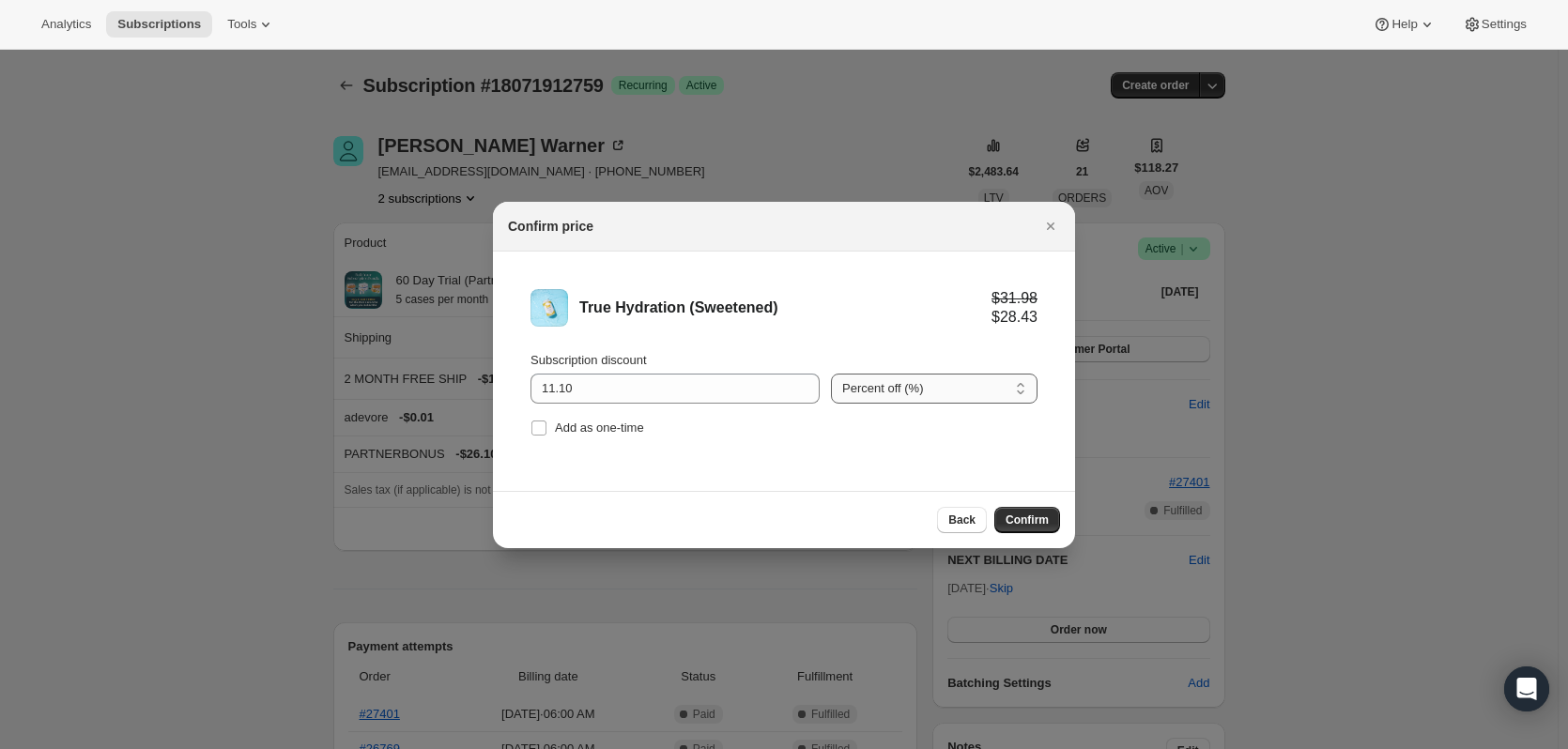
click at [979, 377] on select "Percent off (%) Amount off ($)" at bounding box center [934, 389] width 207 height 30
select select "fixed"
click at [831, 374] on select "Percent off (%) Amount off ($)" at bounding box center [934, 389] width 207 height 30
click at [1050, 520] on button "Confirm" at bounding box center [1027, 520] width 66 height 26
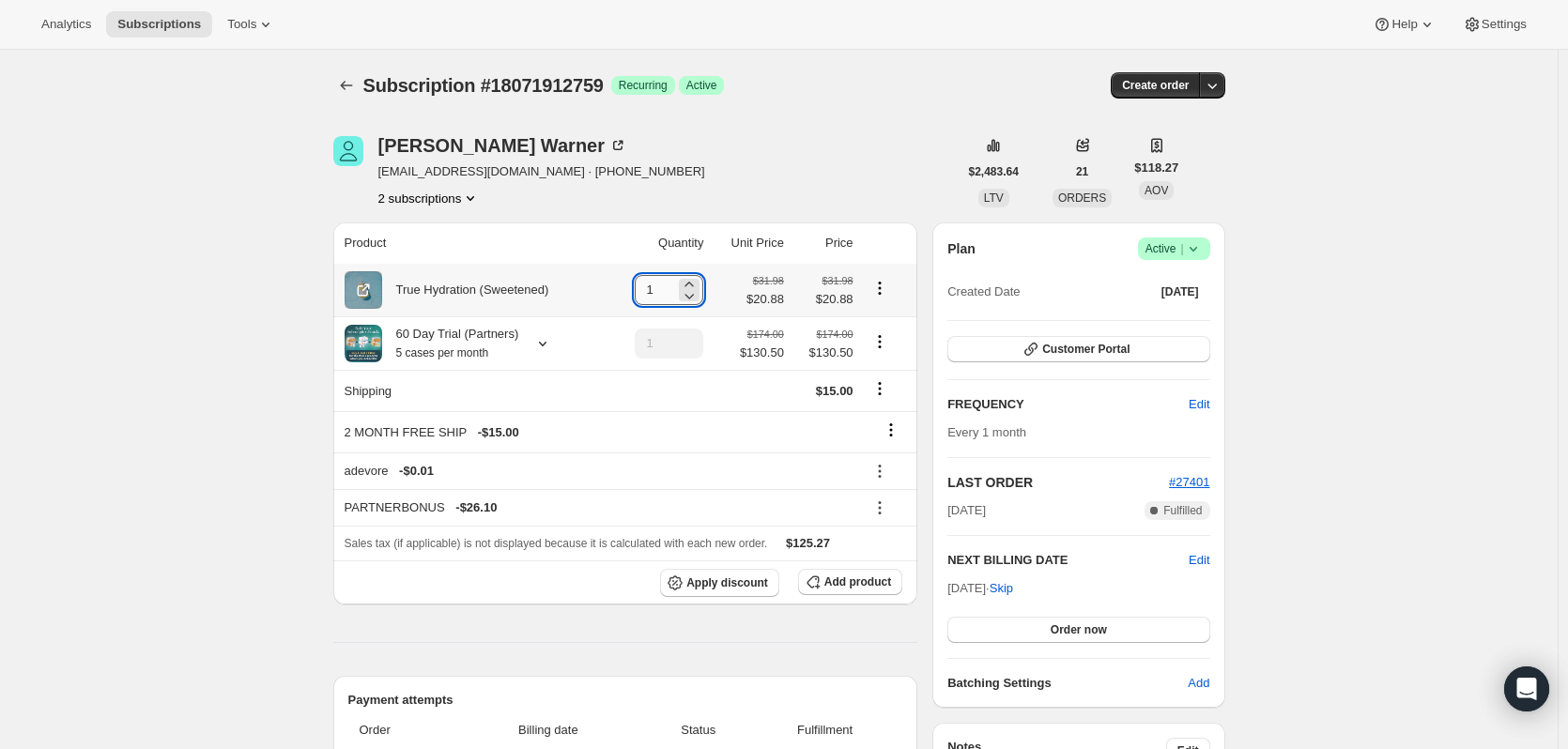
drag, startPoint x: 667, startPoint y: 289, endPoint x: 642, endPoint y: 289, distance: 25.0
click at [642, 289] on input "1" at bounding box center [655, 289] width 41 height 30
type input "5"
click at [883, 344] on icon "Product actions" at bounding box center [880, 341] width 19 height 19
click at [887, 408] on span "Remove" at bounding box center [882, 411] width 45 height 14
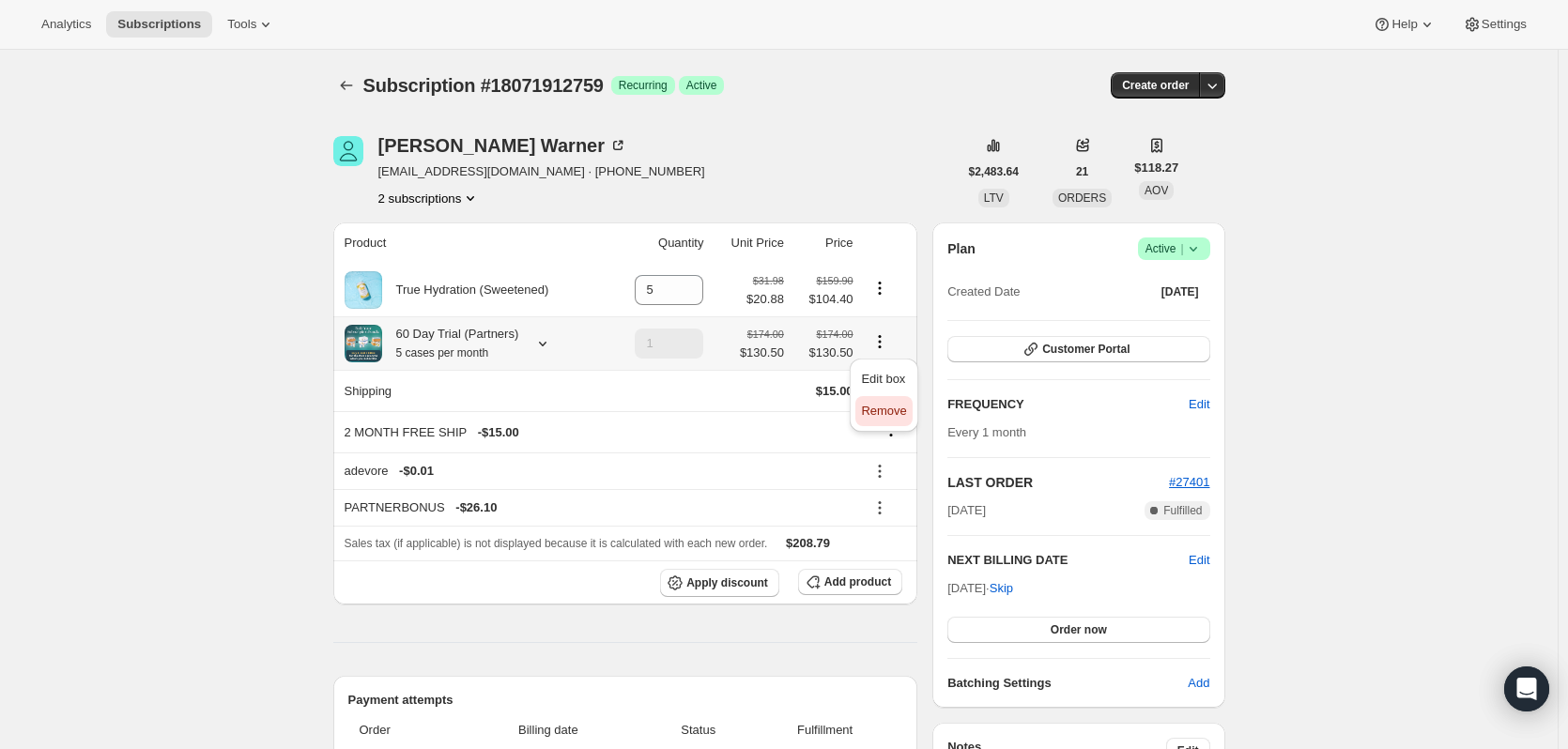
type input "0"
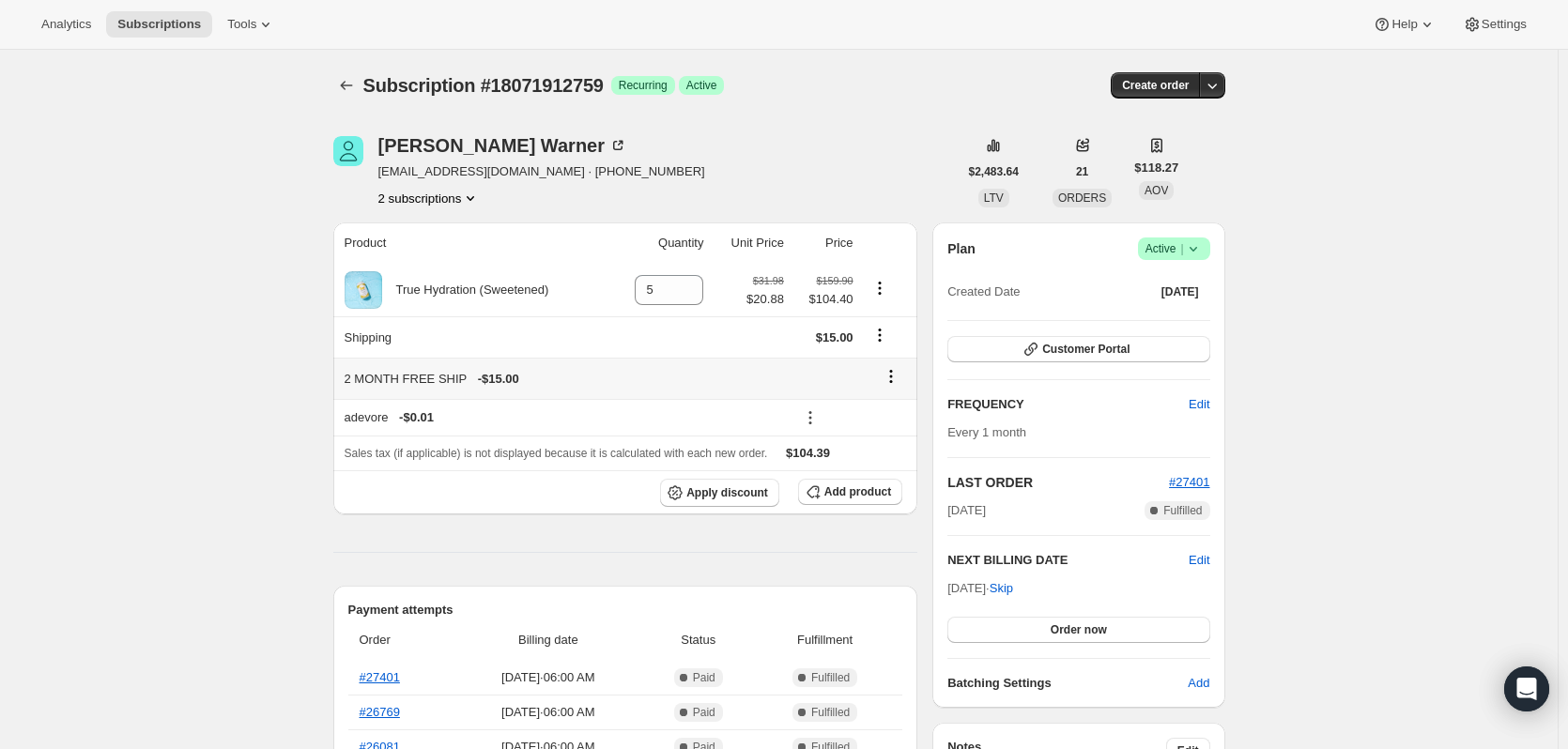
click at [897, 373] on icon at bounding box center [890, 376] width 19 height 19
click at [903, 410] on span "Remove" at bounding box center [896, 413] width 45 height 14
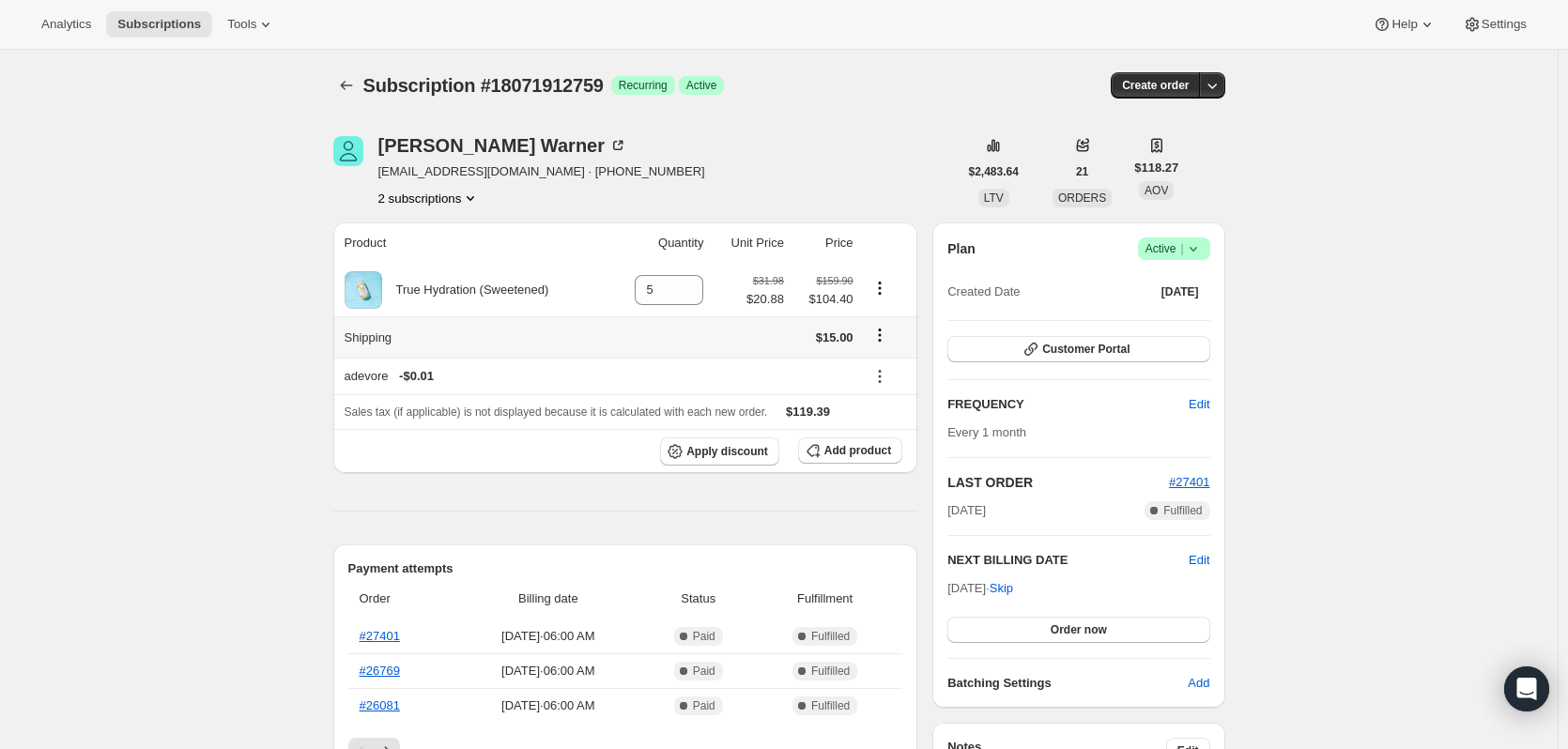
click at [889, 334] on icon "Shipping actions" at bounding box center [880, 334] width 19 height 19
click at [890, 373] on span "Edit shipping rate" at bounding box center [882, 372] width 94 height 14
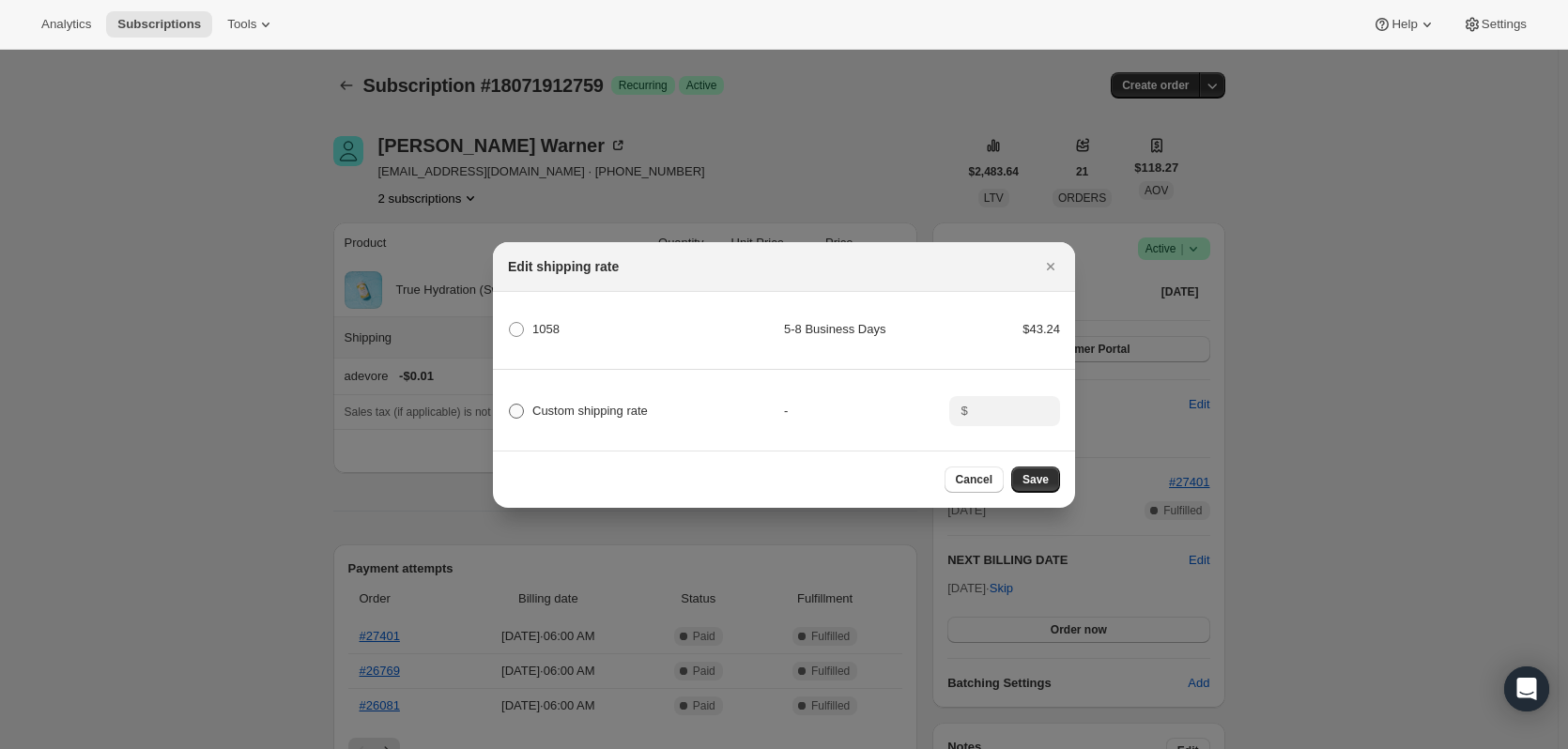
click at [599, 407] on span "Custom shipping rate" at bounding box center [590, 411] width 115 height 14
click at [509, 405] on input "Custom shipping rate" at bounding box center [508, 404] width 1 height 1
radio input "true"
click at [998, 411] on input ":reoe:" at bounding box center [1003, 411] width 59 height 30
type input "0.00"
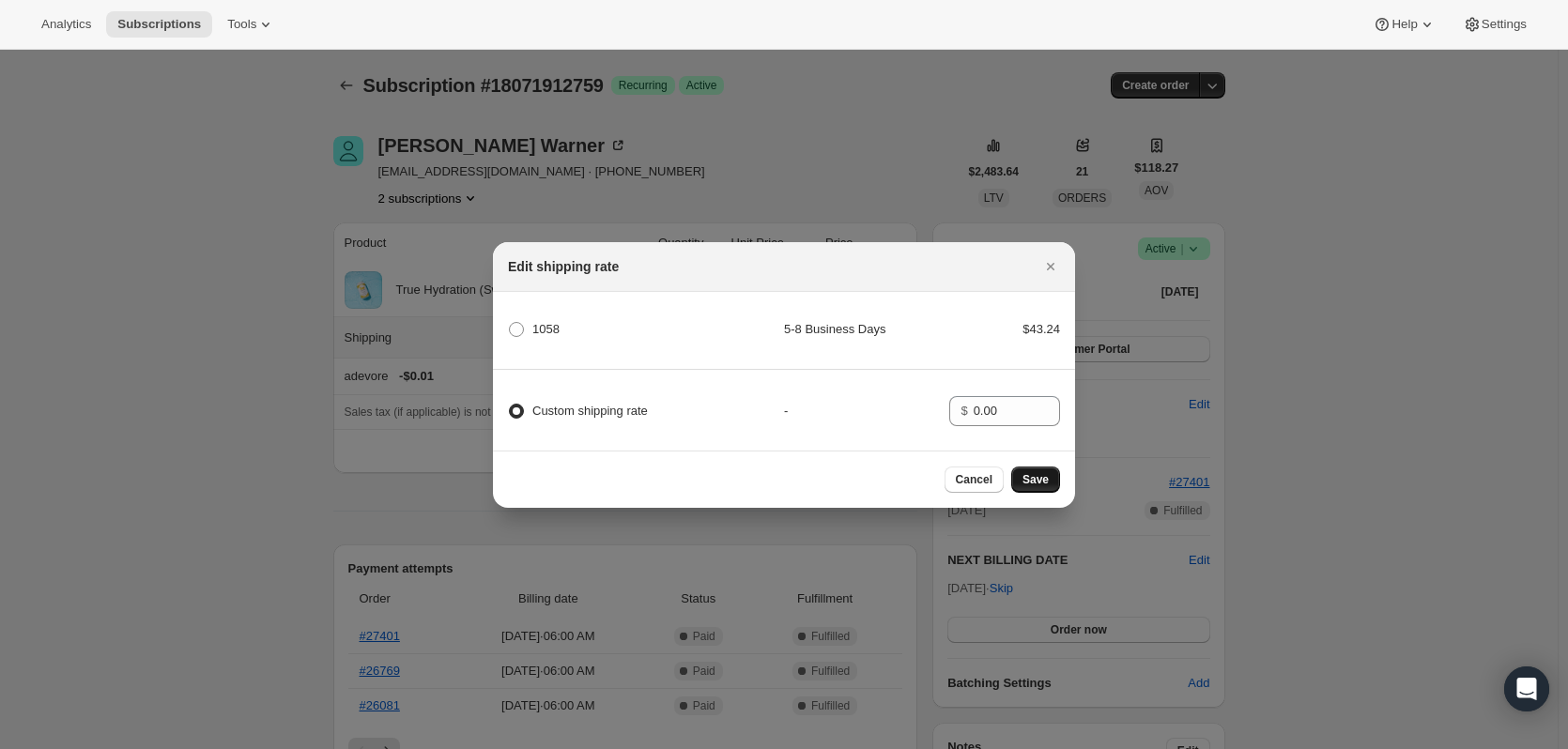
click at [1043, 477] on span "Save" at bounding box center [1036, 479] width 26 height 15
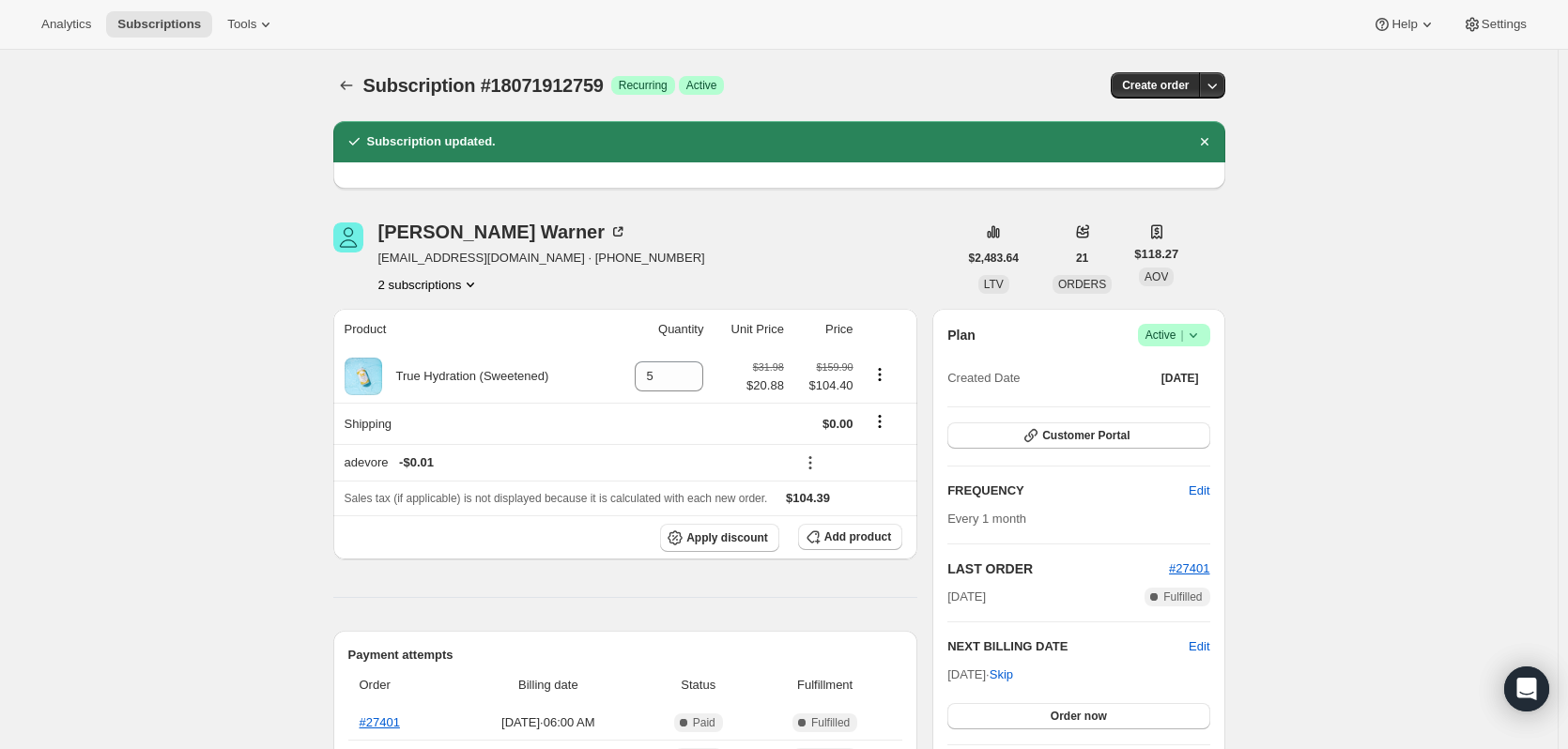
click at [435, 277] on button "2 subscriptions" at bounding box center [429, 283] width 102 height 19
click at [431, 321] on span "14691041591" at bounding box center [406, 319] width 75 height 14
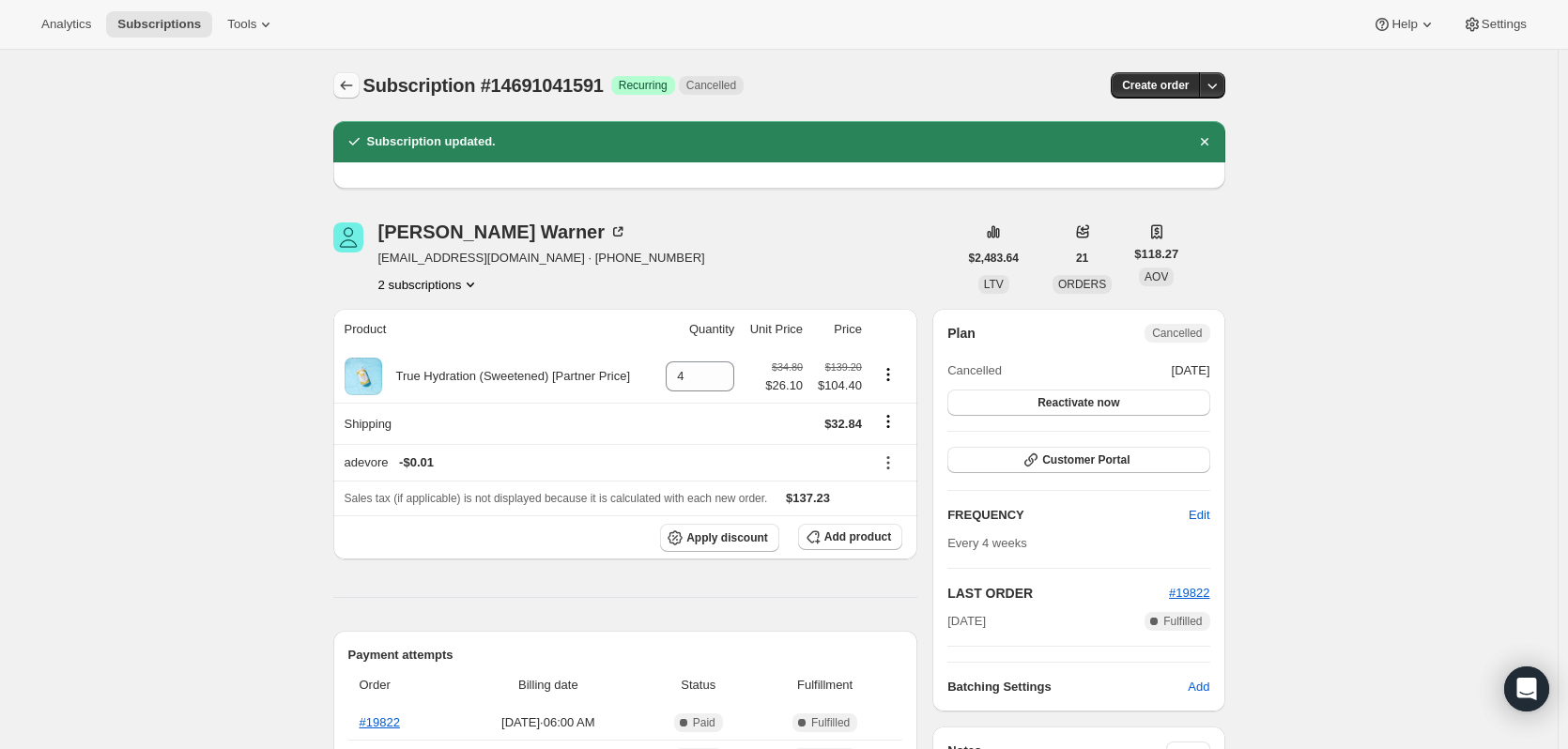
click at [350, 88] on icon "Subscriptions" at bounding box center [346, 85] width 19 height 19
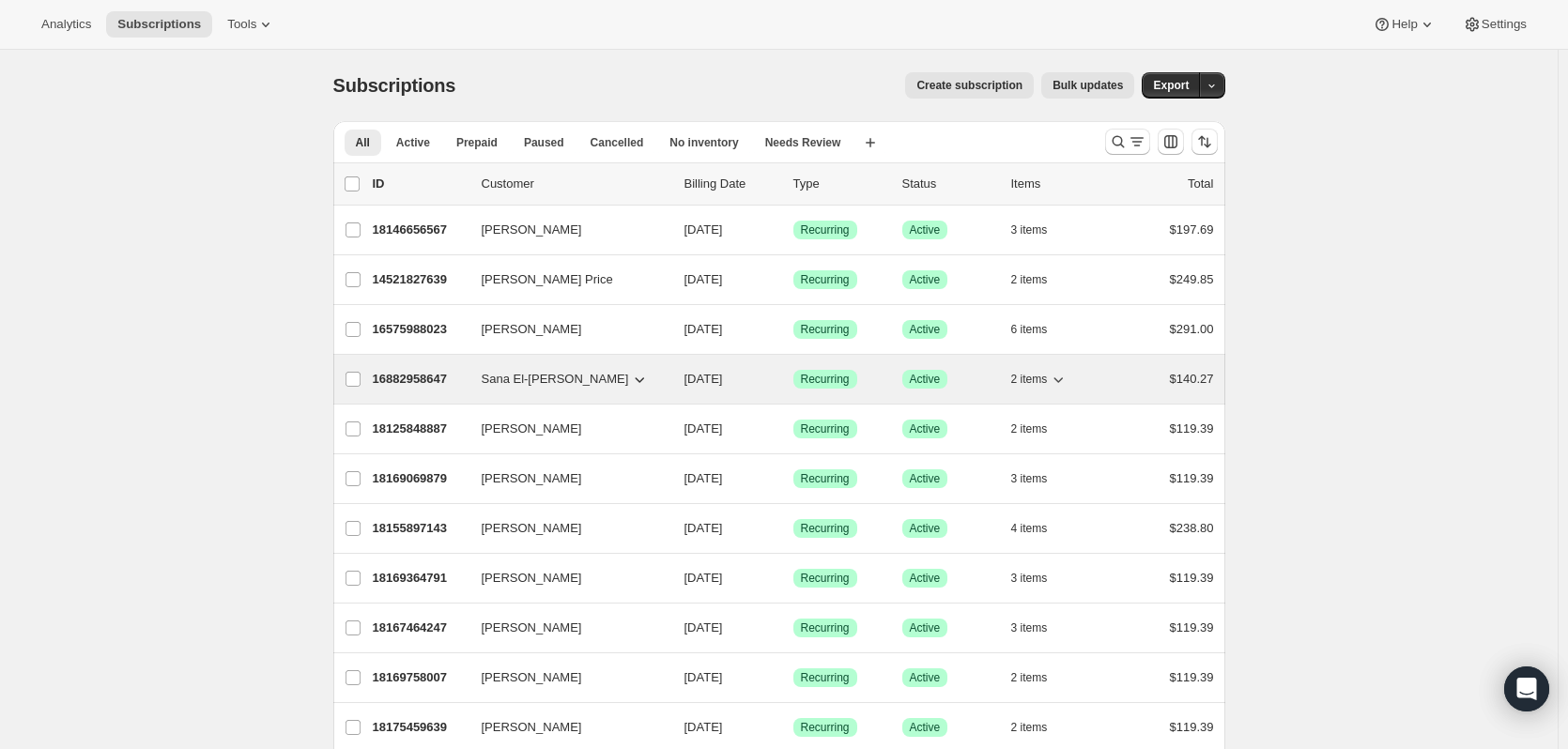
click at [434, 375] on p "16882958647" at bounding box center [420, 379] width 94 height 19
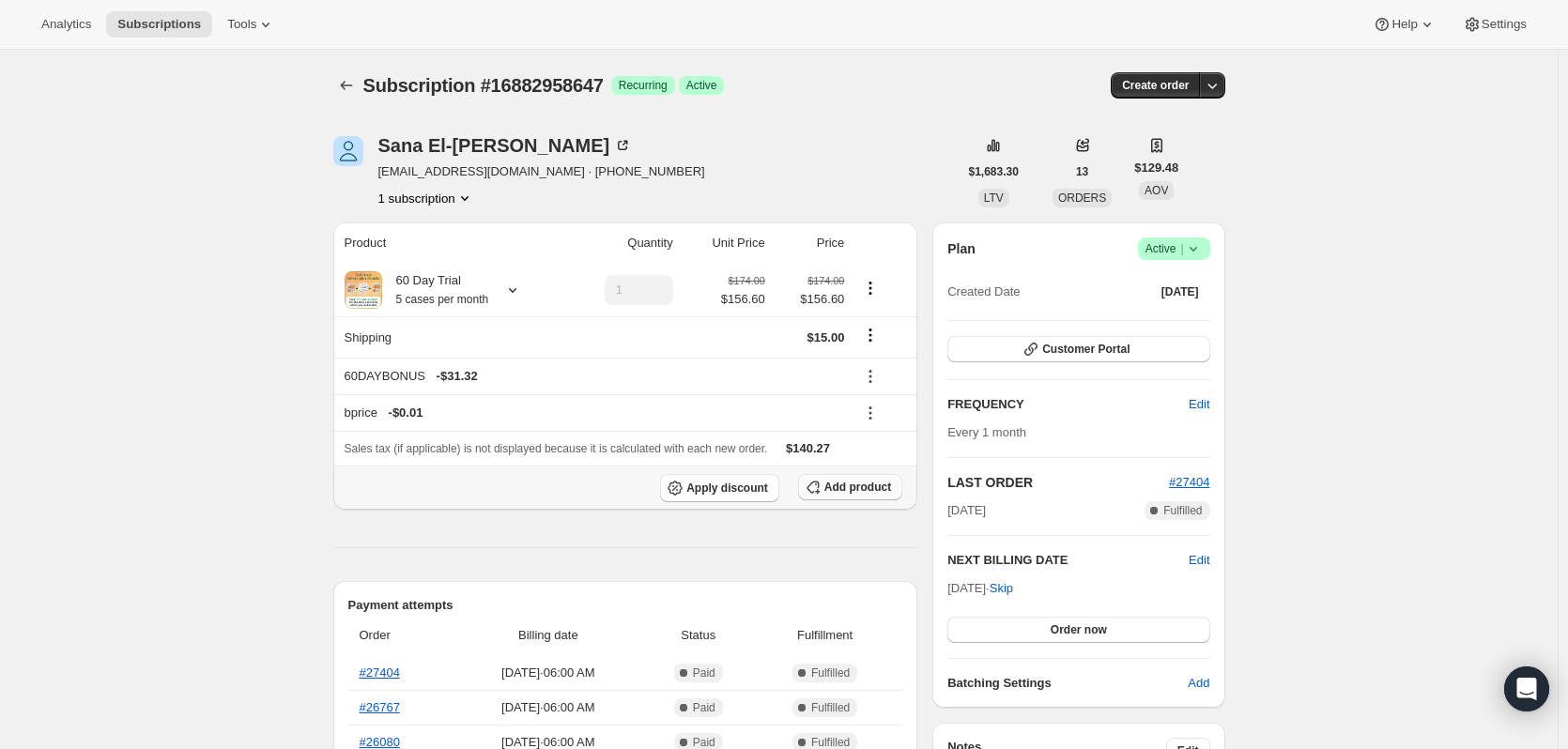
click at [871, 491] on span "Add product" at bounding box center [858, 486] width 67 height 15
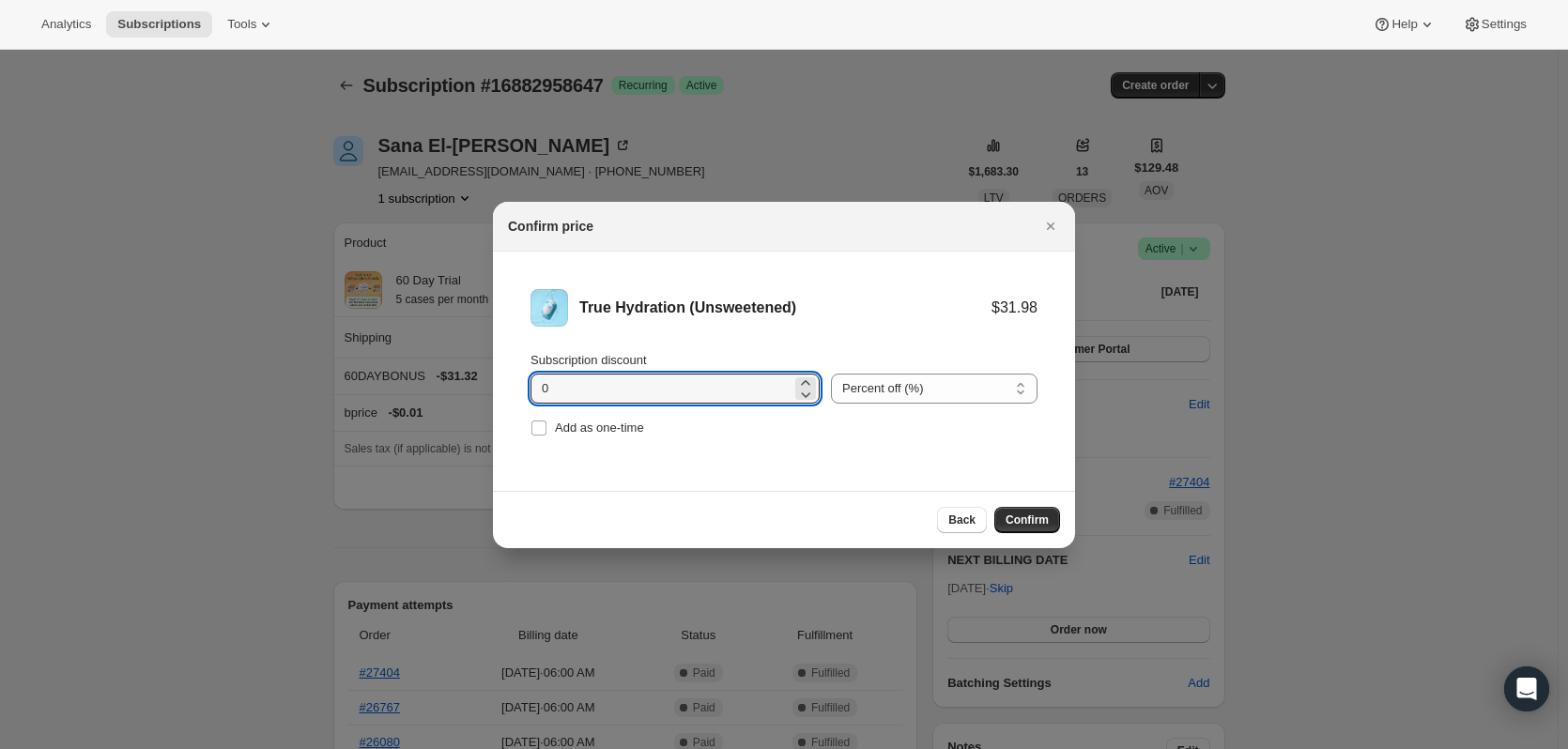
drag, startPoint x: 670, startPoint y: 383, endPoint x: 439, endPoint y: 374, distance: 231.2
click at [713, 387] on input "0" at bounding box center [661, 389] width 261 height 30
drag, startPoint x: 713, startPoint y: 387, endPoint x: 514, endPoint y: 377, distance: 199.3
click at [514, 377] on li "True Hydration (Unsweetened) $31.98 Subscription discount 0 Percent off (%) Amo…" at bounding box center [783, 365] width 582 height 227
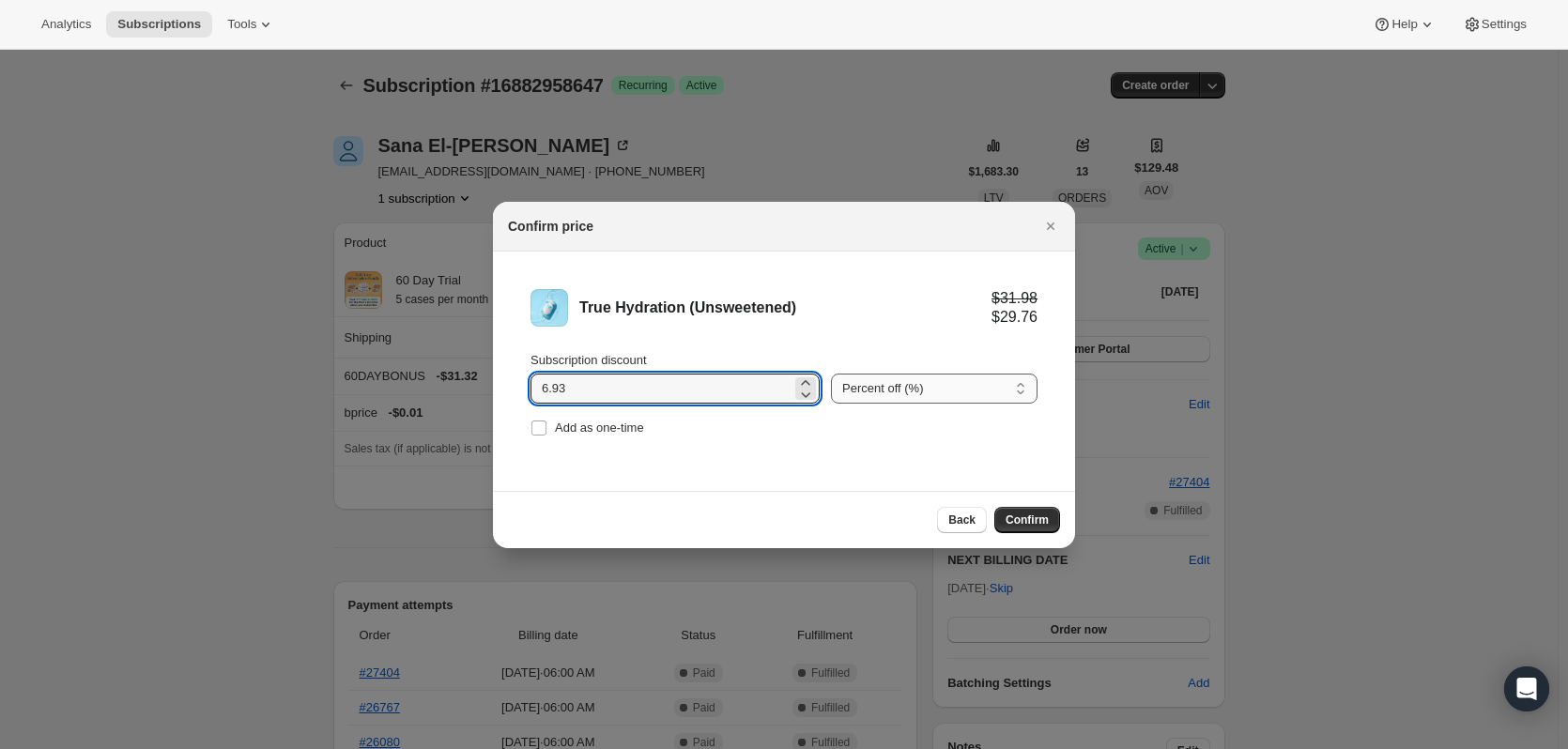
type input "6.93"
click at [928, 391] on select "Percent off (%) Amount off ($)" at bounding box center [934, 389] width 207 height 30
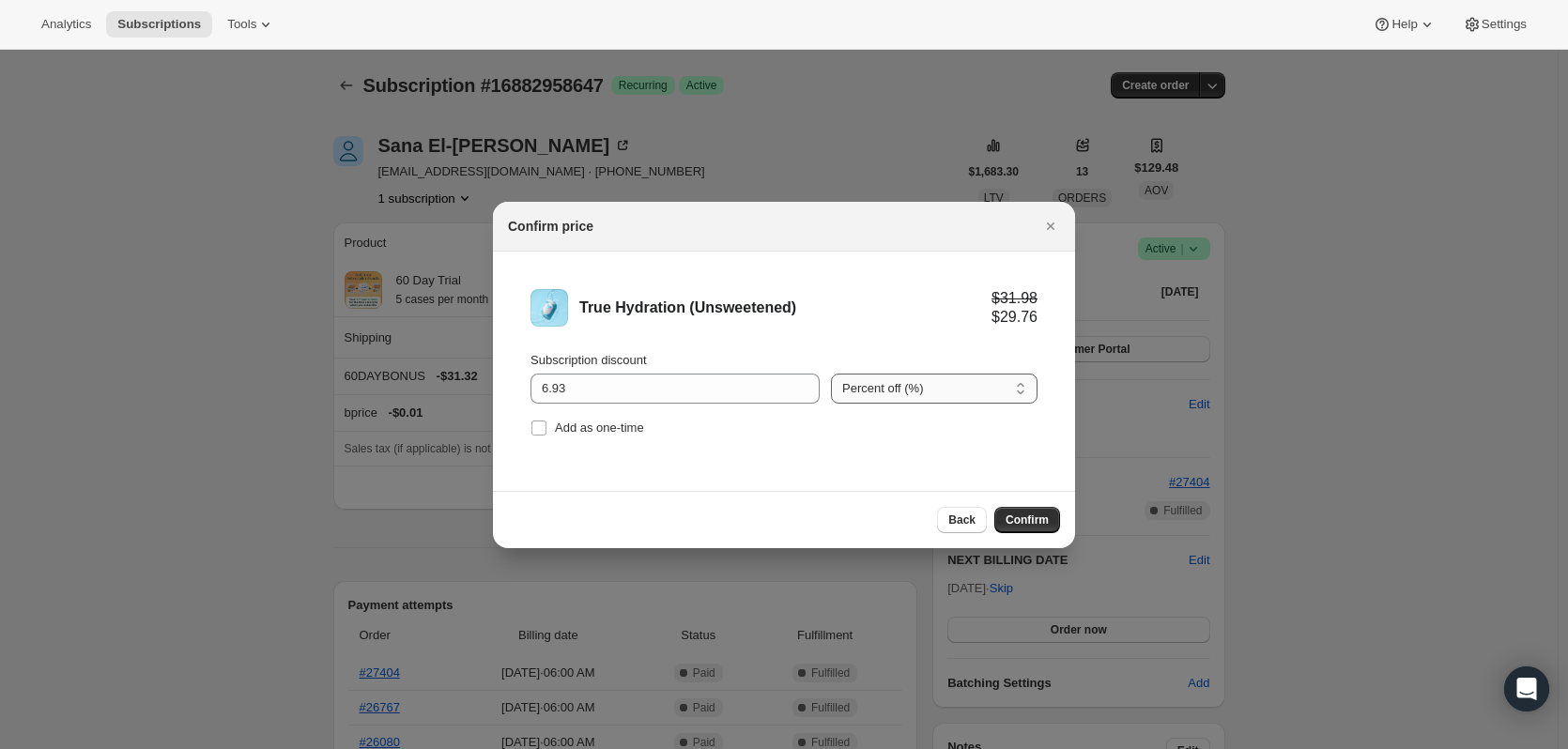
select select "fixed"
click at [831, 374] on select "Percent off (%) Amount off ($)" at bounding box center [934, 389] width 207 height 30
click at [1026, 511] on button "Confirm" at bounding box center [1027, 520] width 66 height 26
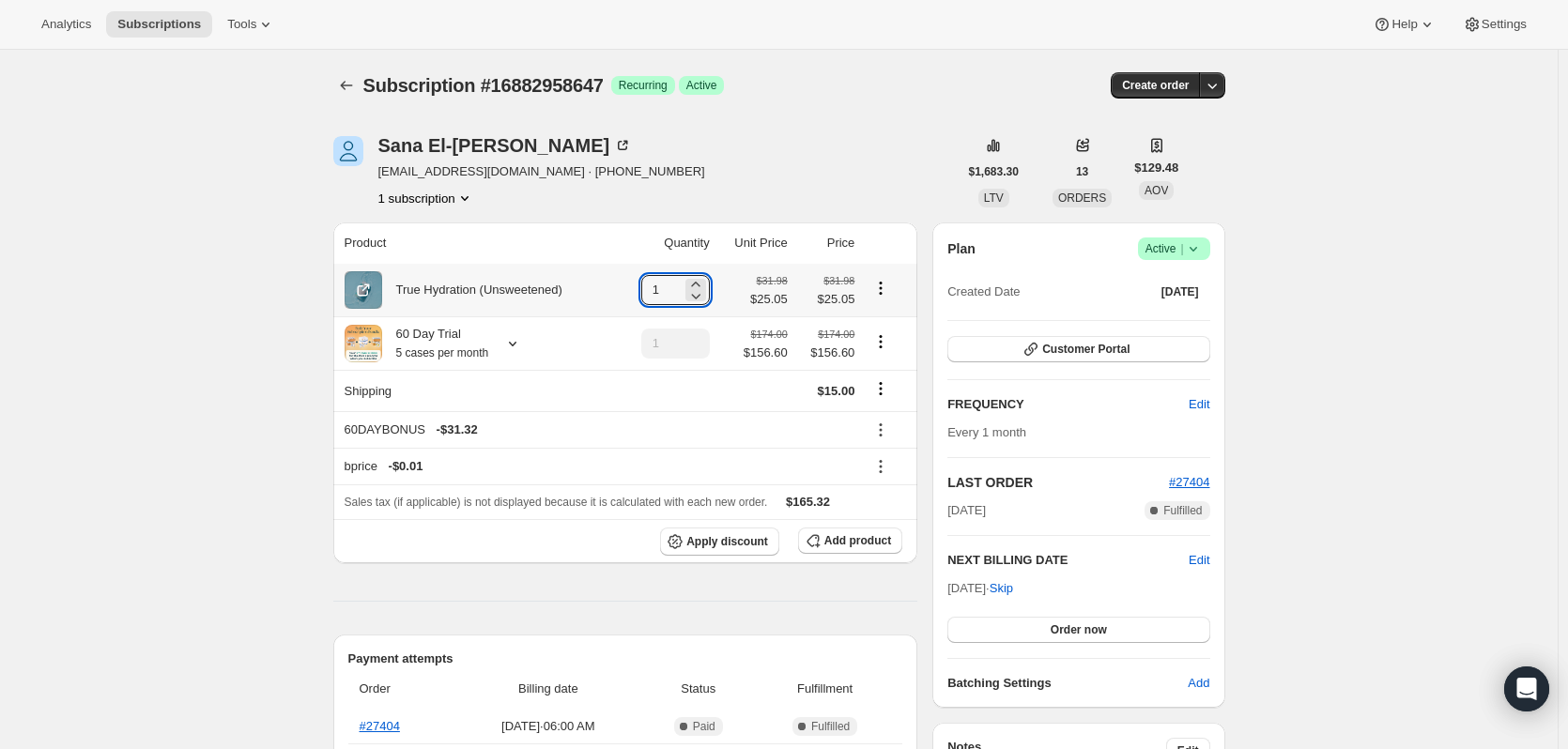
drag, startPoint x: 668, startPoint y: 293, endPoint x: 632, endPoint y: 293, distance: 36.0
click at [632, 293] on td "1" at bounding box center [666, 289] width 97 height 53
type input "5"
click at [888, 338] on icon "Product actions" at bounding box center [881, 341] width 19 height 19
click at [899, 411] on span "Remove" at bounding box center [884, 411] width 45 height 14
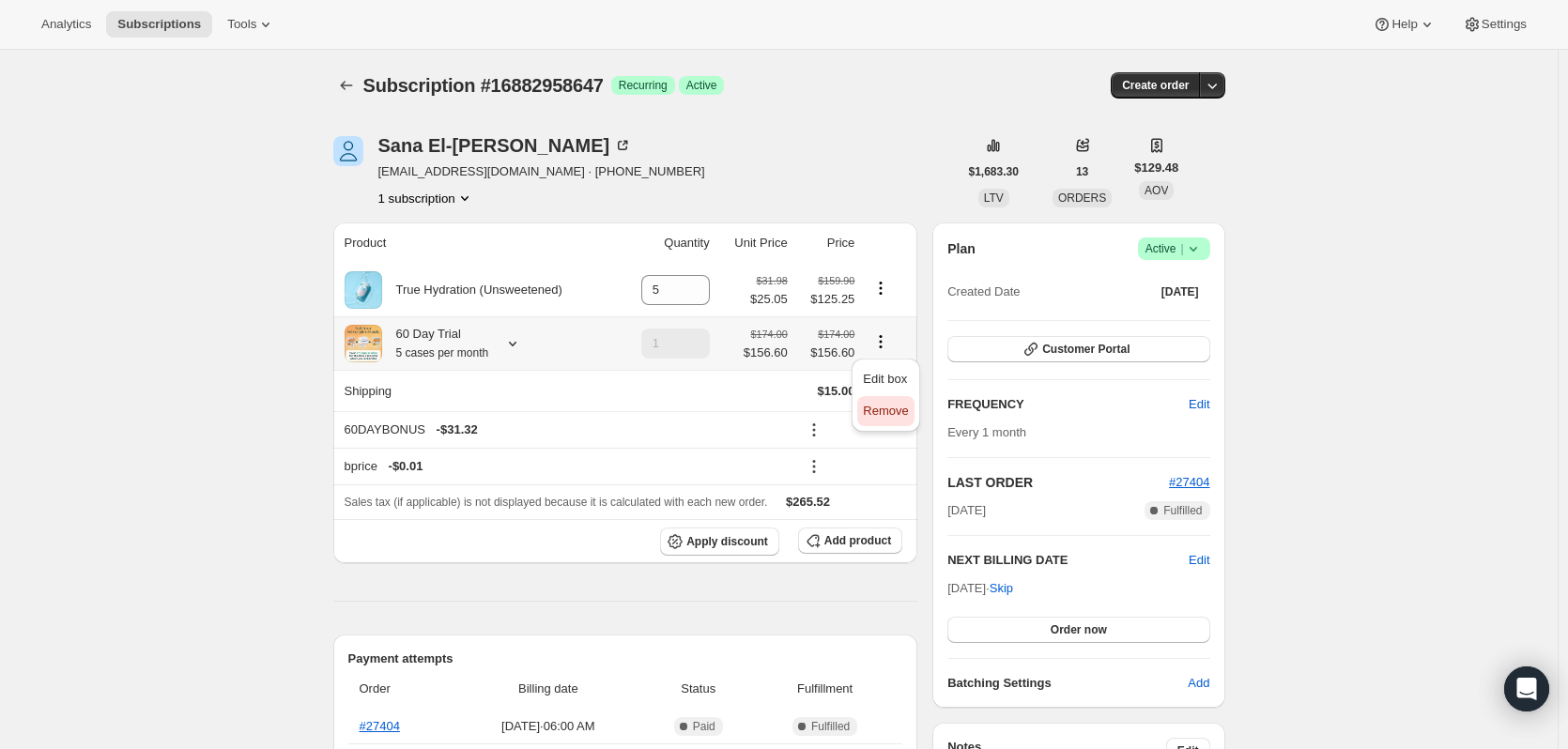
type input "0"
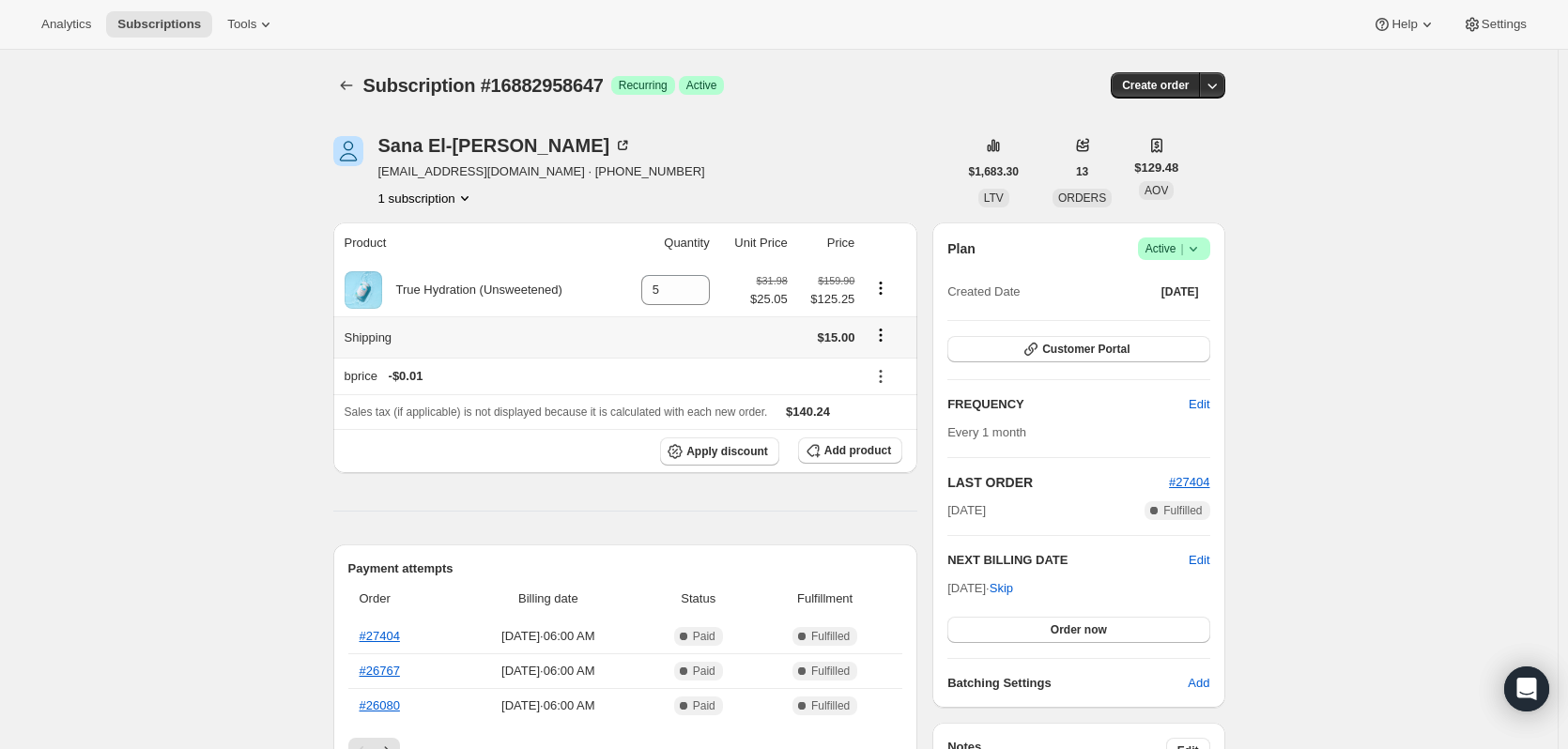
click at [888, 339] on icon "Shipping actions" at bounding box center [881, 334] width 19 height 19
click at [888, 368] on span "Edit shipping rate" at bounding box center [884, 372] width 94 height 14
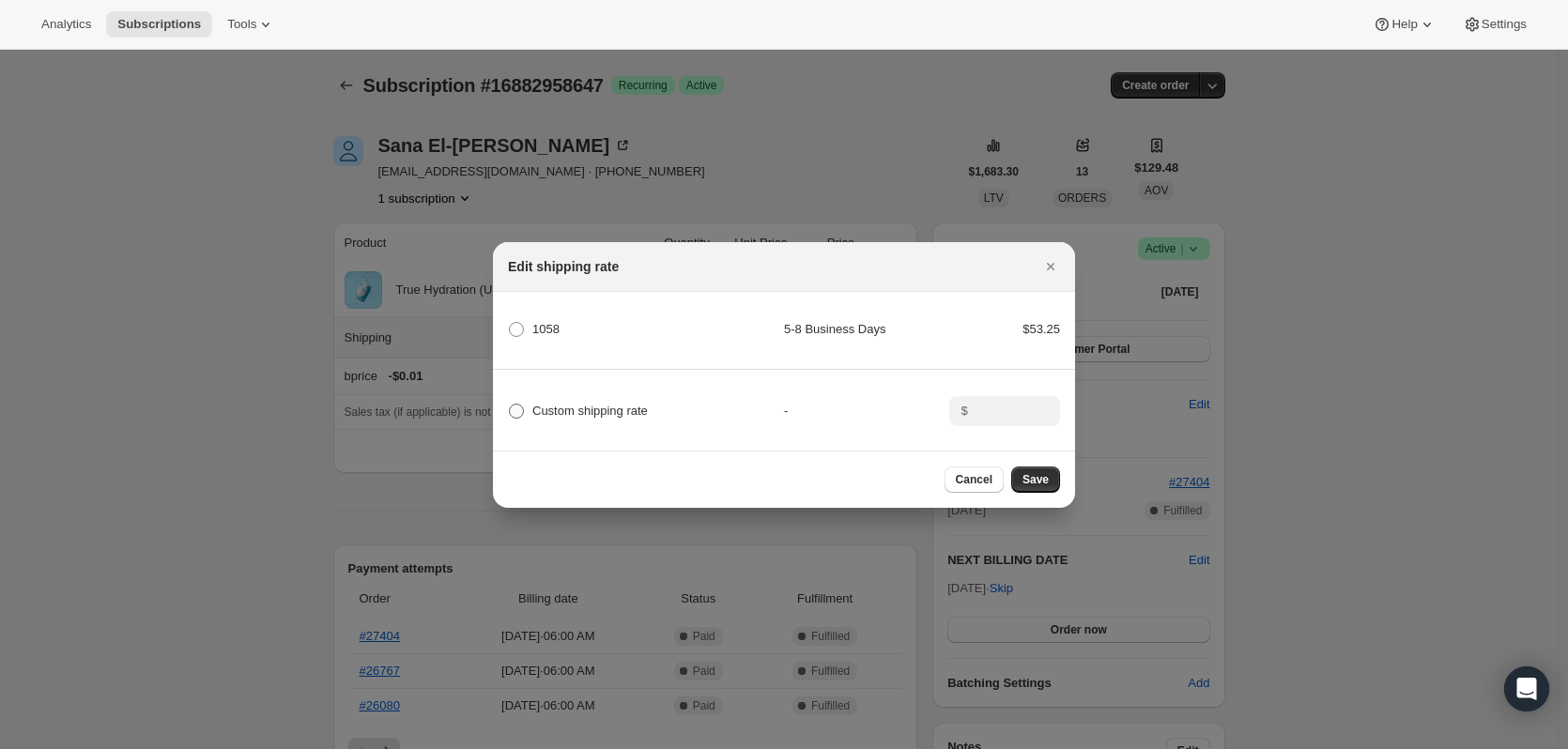
click at [577, 408] on span "Custom shipping rate" at bounding box center [590, 411] width 115 height 14
click at [509, 405] on input "Custom shipping rate" at bounding box center [508, 404] width 1 height 1
radio input "true"
click at [955, 400] on div "$" at bounding box center [1004, 411] width 110 height 30
type input "0.00"
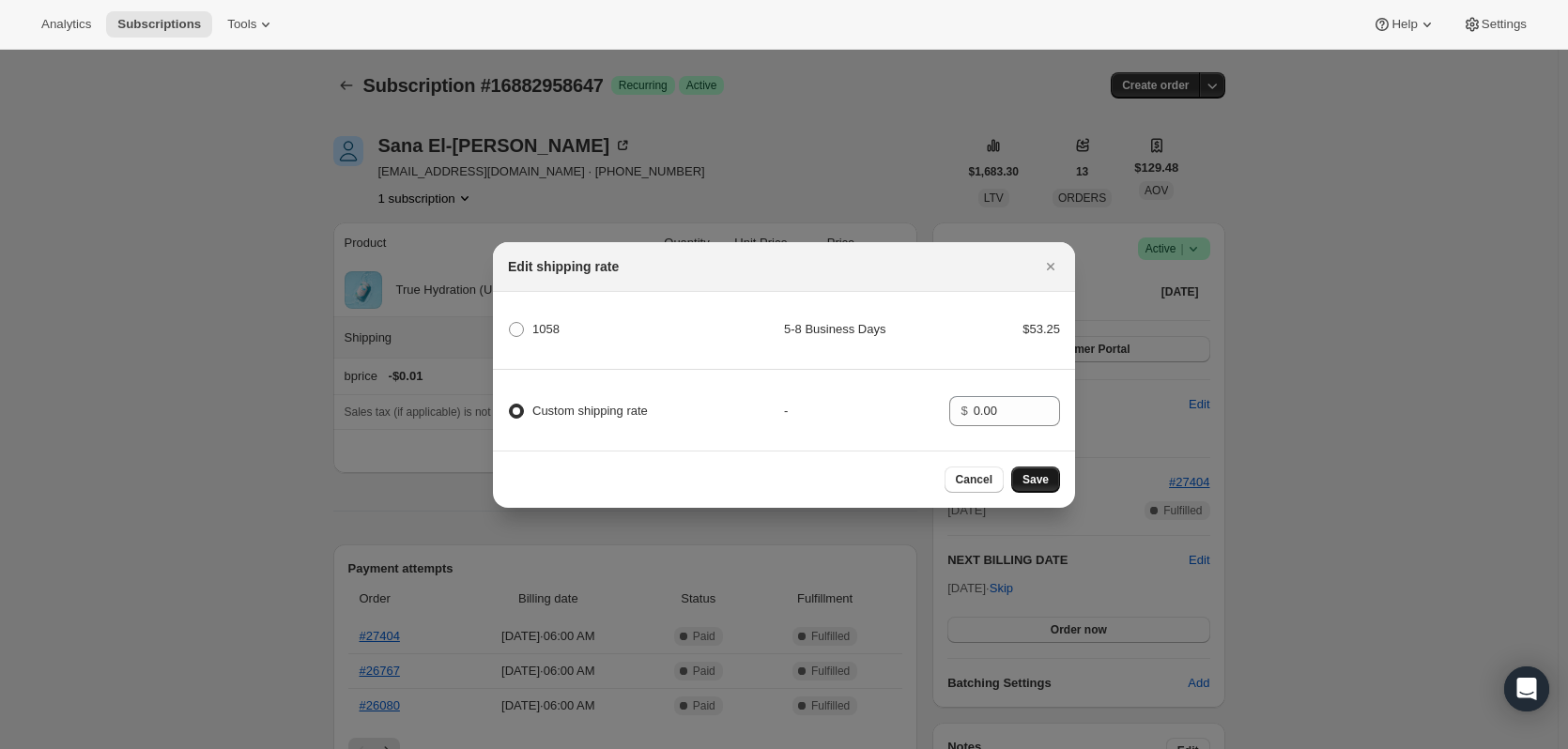
click at [1035, 485] on span "Save" at bounding box center [1036, 479] width 26 height 15
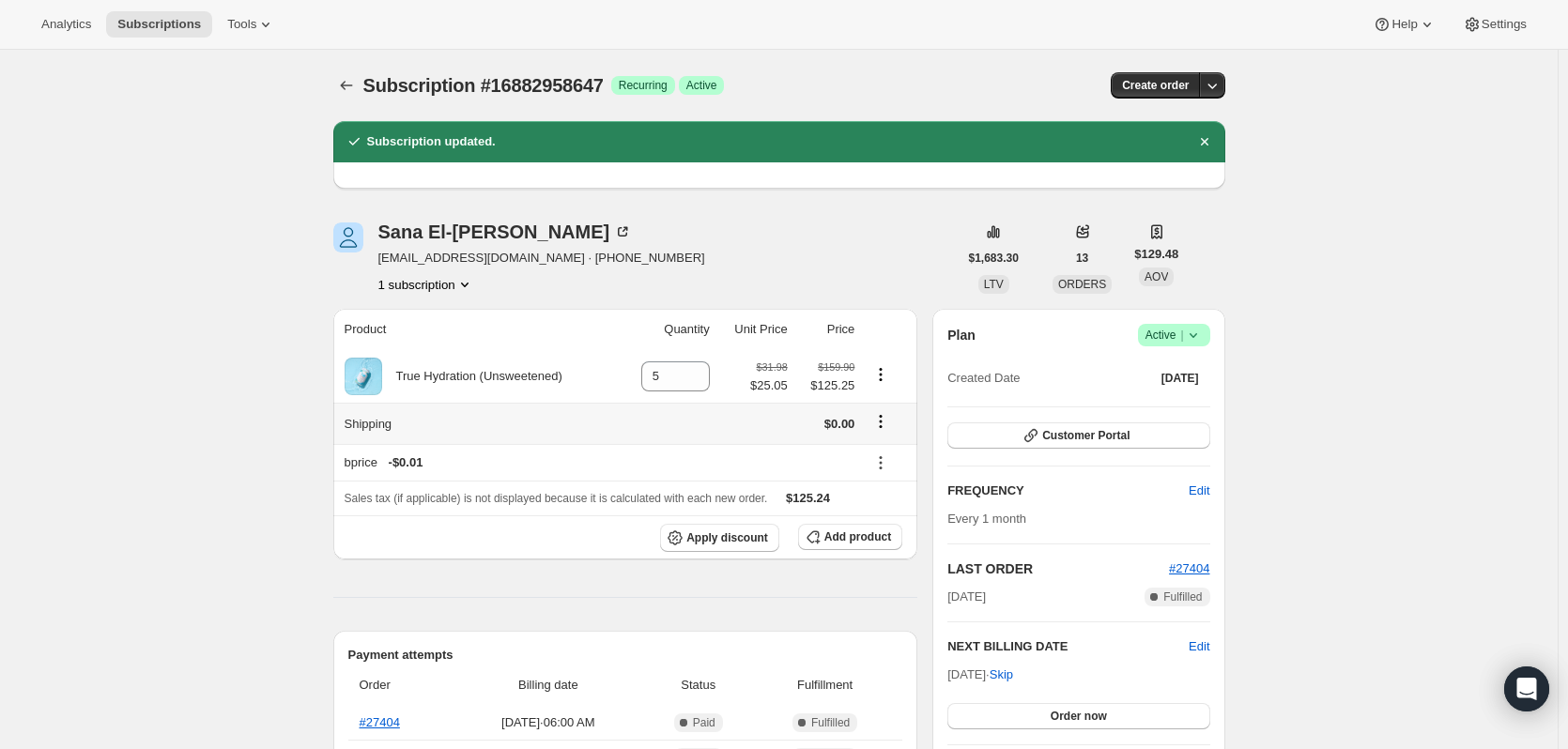
click at [882, 420] on icon "Shipping actions" at bounding box center [881, 421] width 19 height 19
click at [881, 456] on span "Edit shipping rate" at bounding box center [884, 459] width 94 height 14
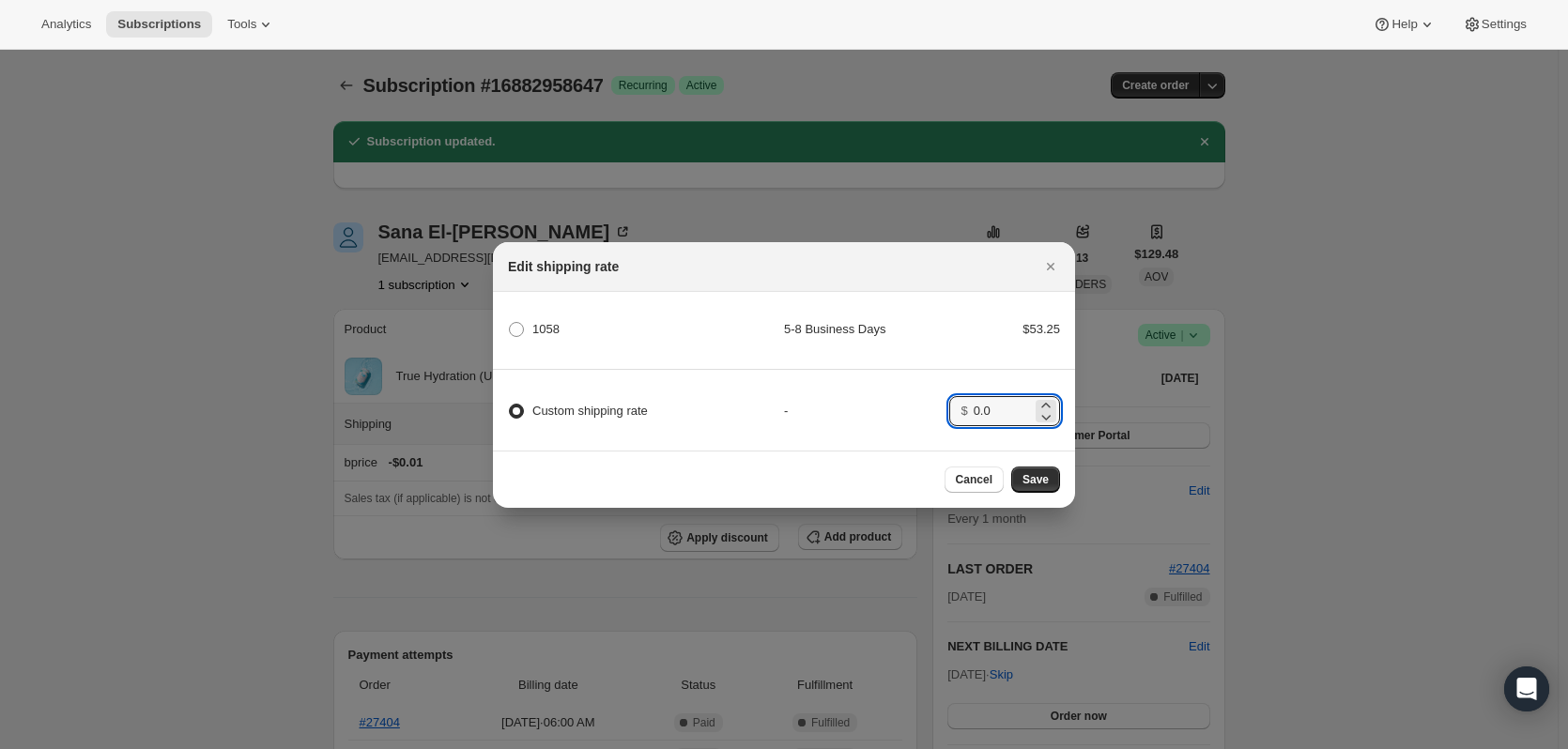
drag, startPoint x: 970, startPoint y: 408, endPoint x: 941, endPoint y: 408, distance: 29.0
click at [943, 408] on div "Custom shipping rate - $ 0.0" at bounding box center [784, 403] width 588 height 66
type input "15.00"
click at [1039, 474] on button "Save" at bounding box center [1035, 479] width 49 height 26
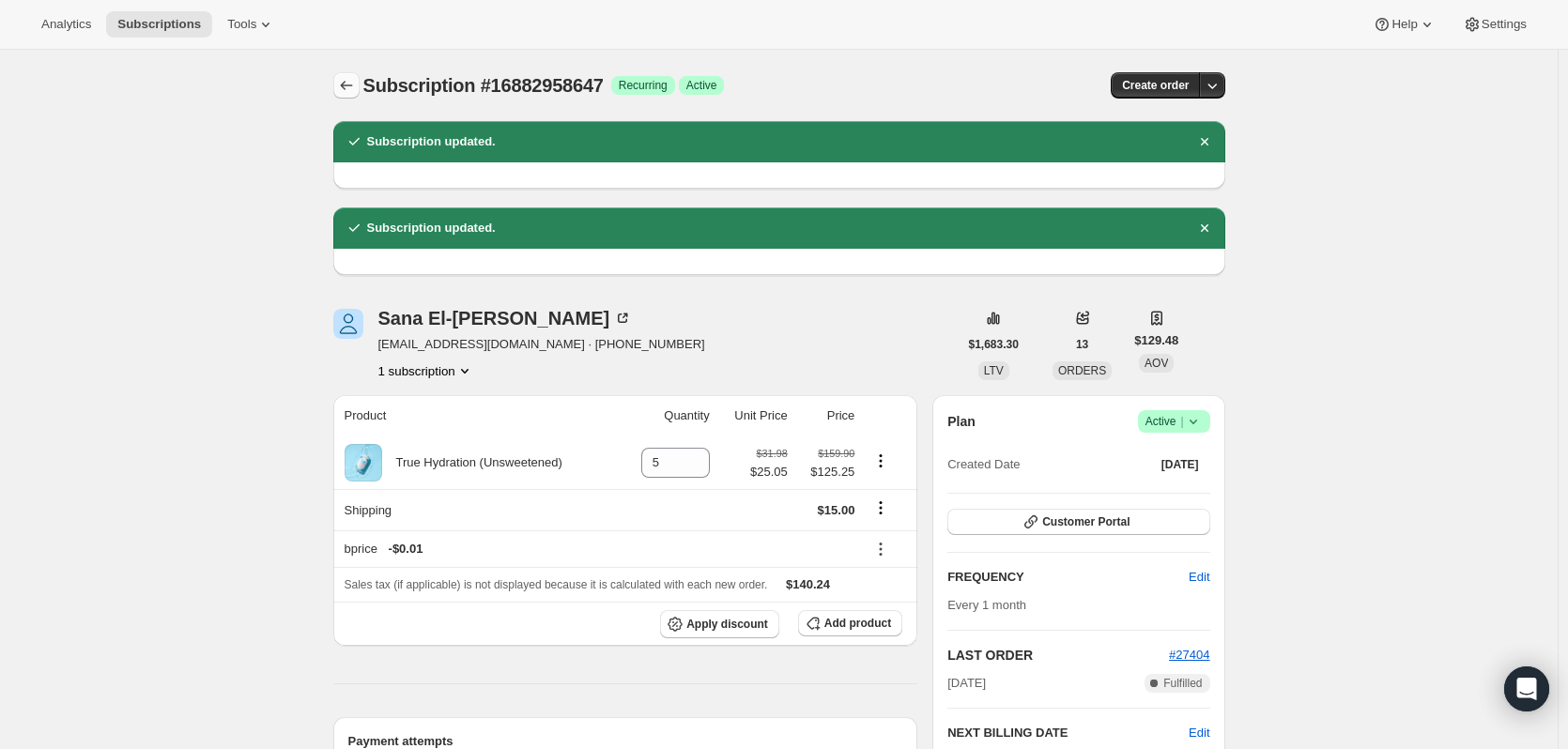
click at [356, 85] on icon "Subscriptions" at bounding box center [346, 85] width 19 height 19
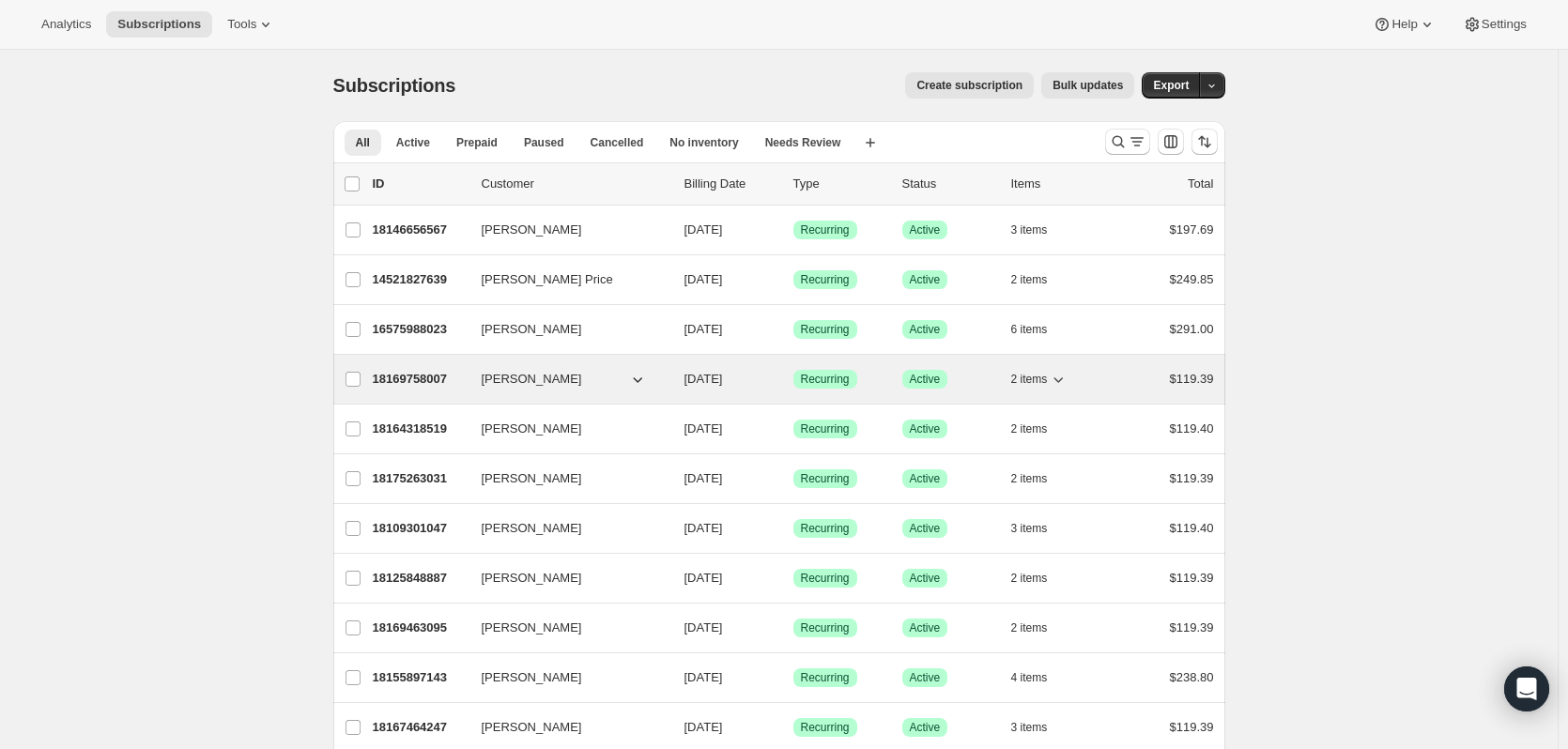
click at [412, 378] on p "18169758007" at bounding box center [420, 379] width 94 height 19
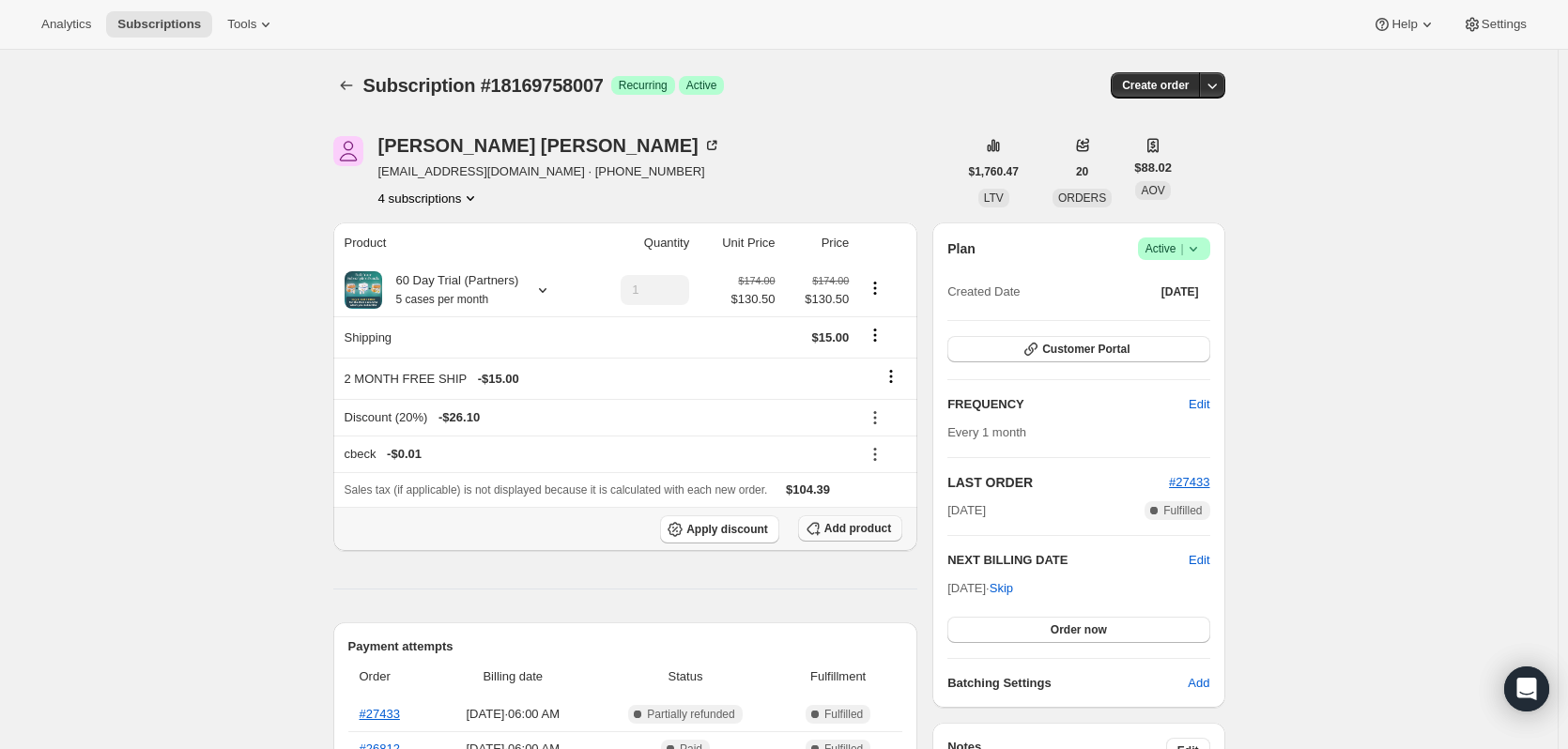
click at [870, 528] on span "Add product" at bounding box center [858, 528] width 67 height 15
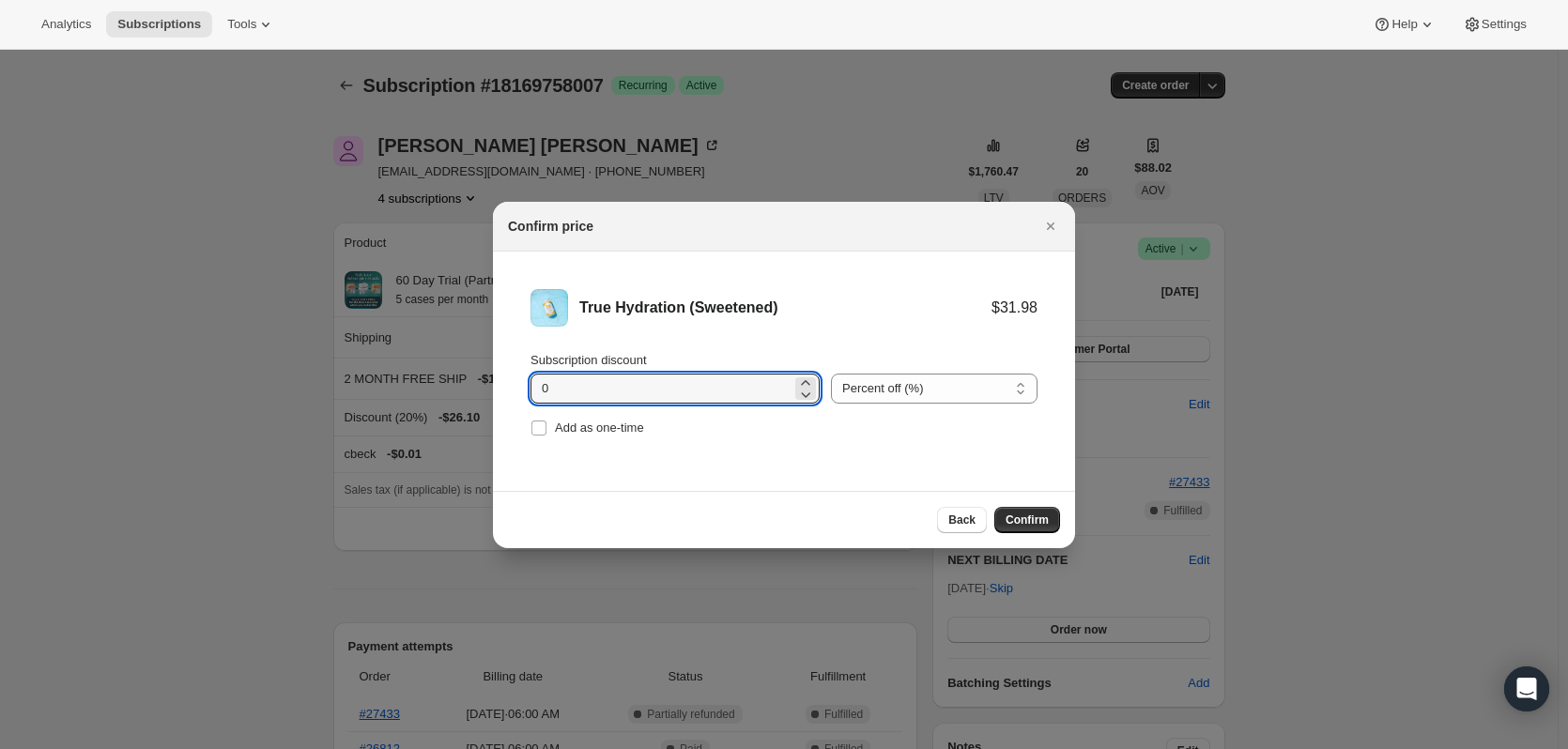
drag, startPoint x: 578, startPoint y: 387, endPoint x: 439, endPoint y: 376, distance: 139.4
type input "11.10"
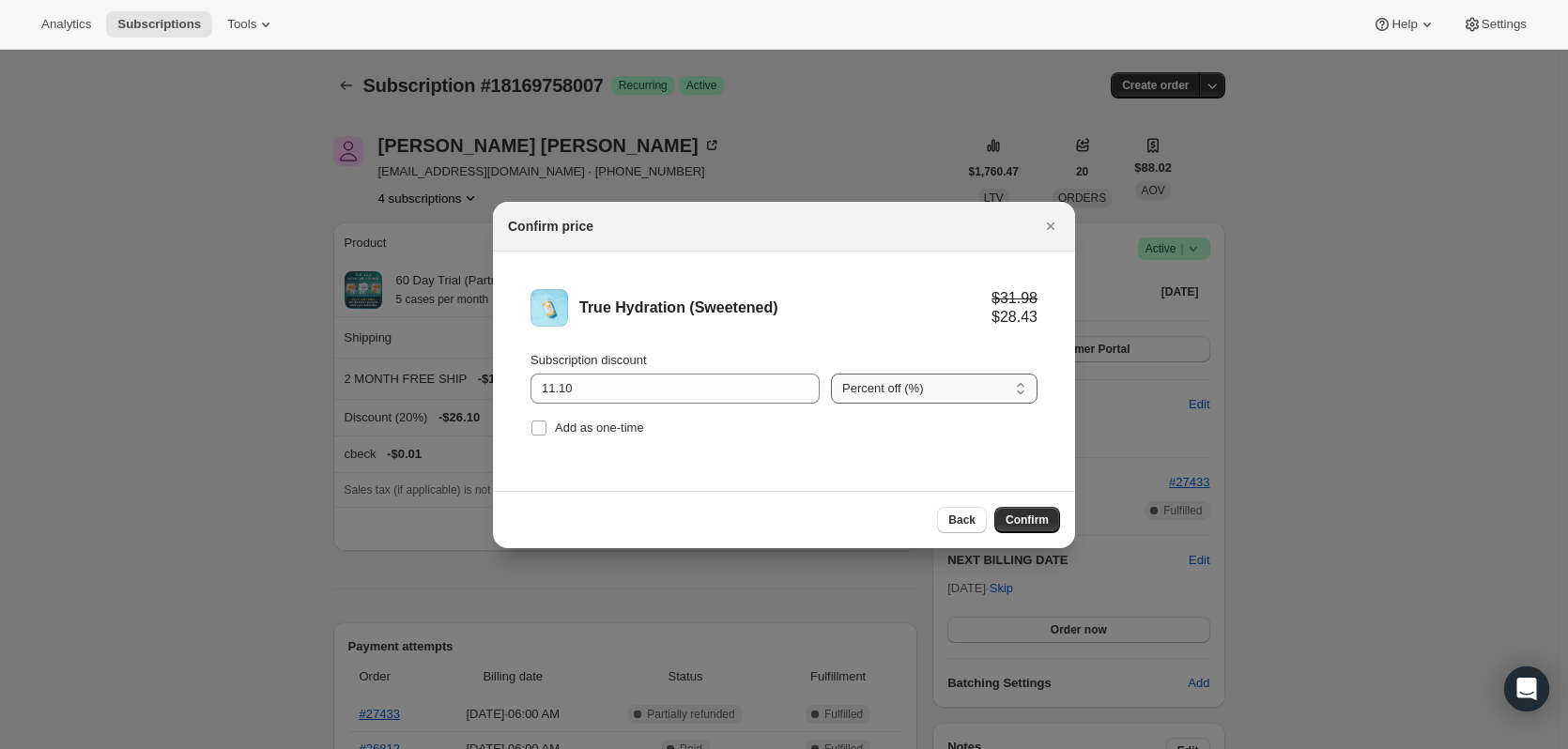
click at [943, 375] on select "Percent off (%) Amount off ($)" at bounding box center [934, 389] width 207 height 30
select select "fixed"
click at [831, 374] on select "Percent off (%) Amount off ($)" at bounding box center [934, 389] width 207 height 30
click at [1031, 520] on span "Confirm" at bounding box center [1027, 519] width 43 height 15
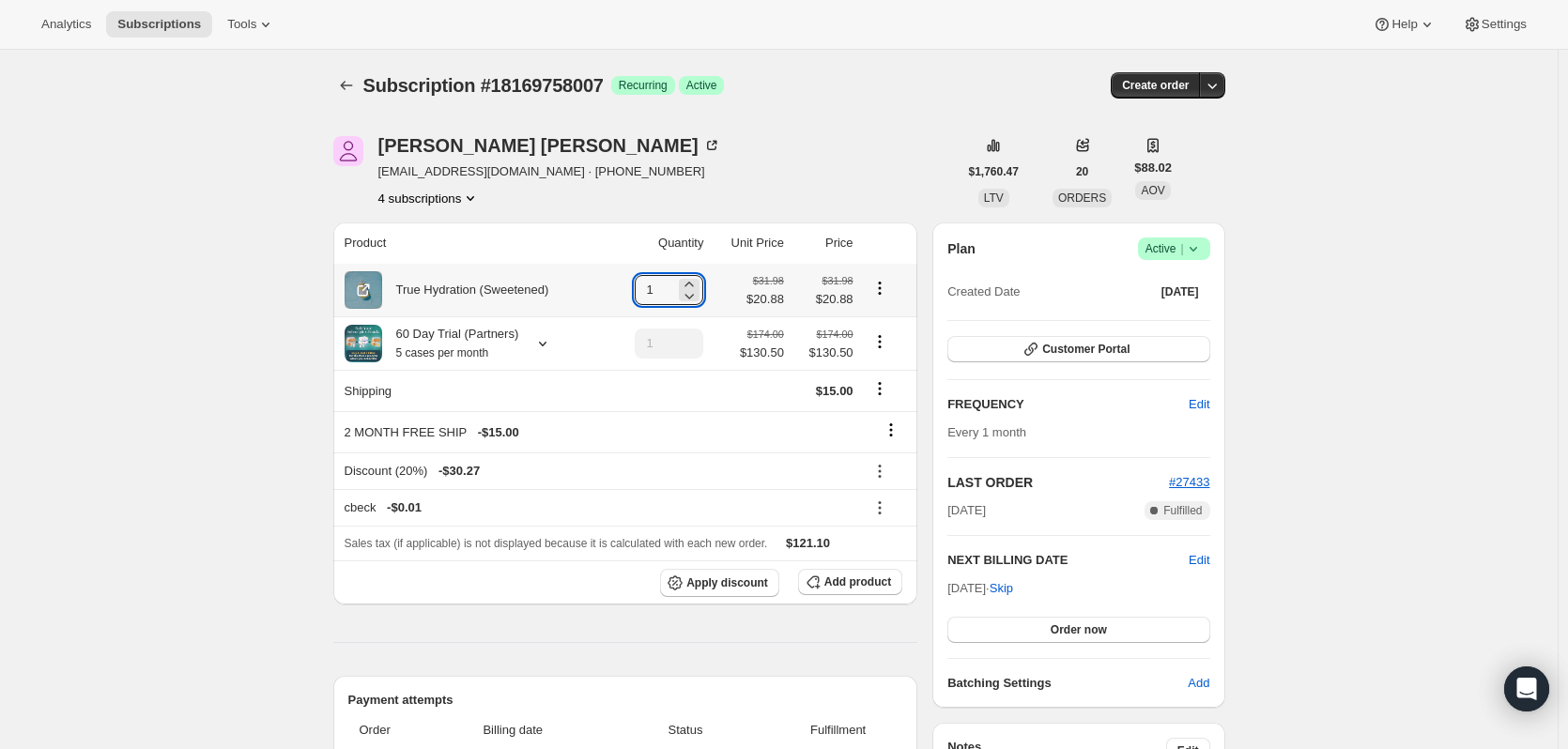
drag, startPoint x: 668, startPoint y: 286, endPoint x: 624, endPoint y: 279, distance: 44.6
click at [624, 279] on td "1" at bounding box center [659, 289] width 99 height 53
type input "5"
click at [881, 336] on icon "Product actions" at bounding box center [880, 341] width 19 height 19
click at [886, 423] on button "Remove" at bounding box center [883, 411] width 57 height 30
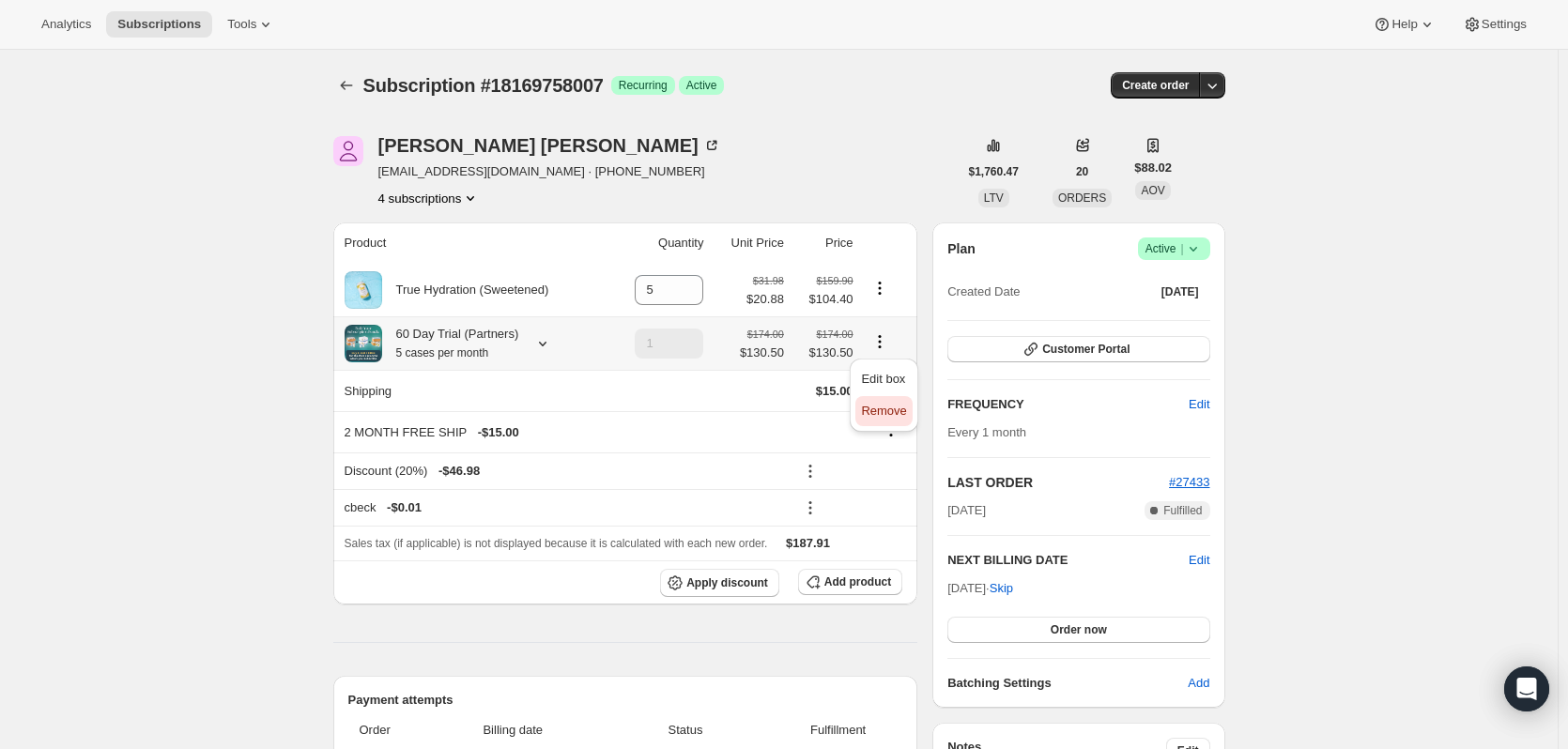
type input "0"
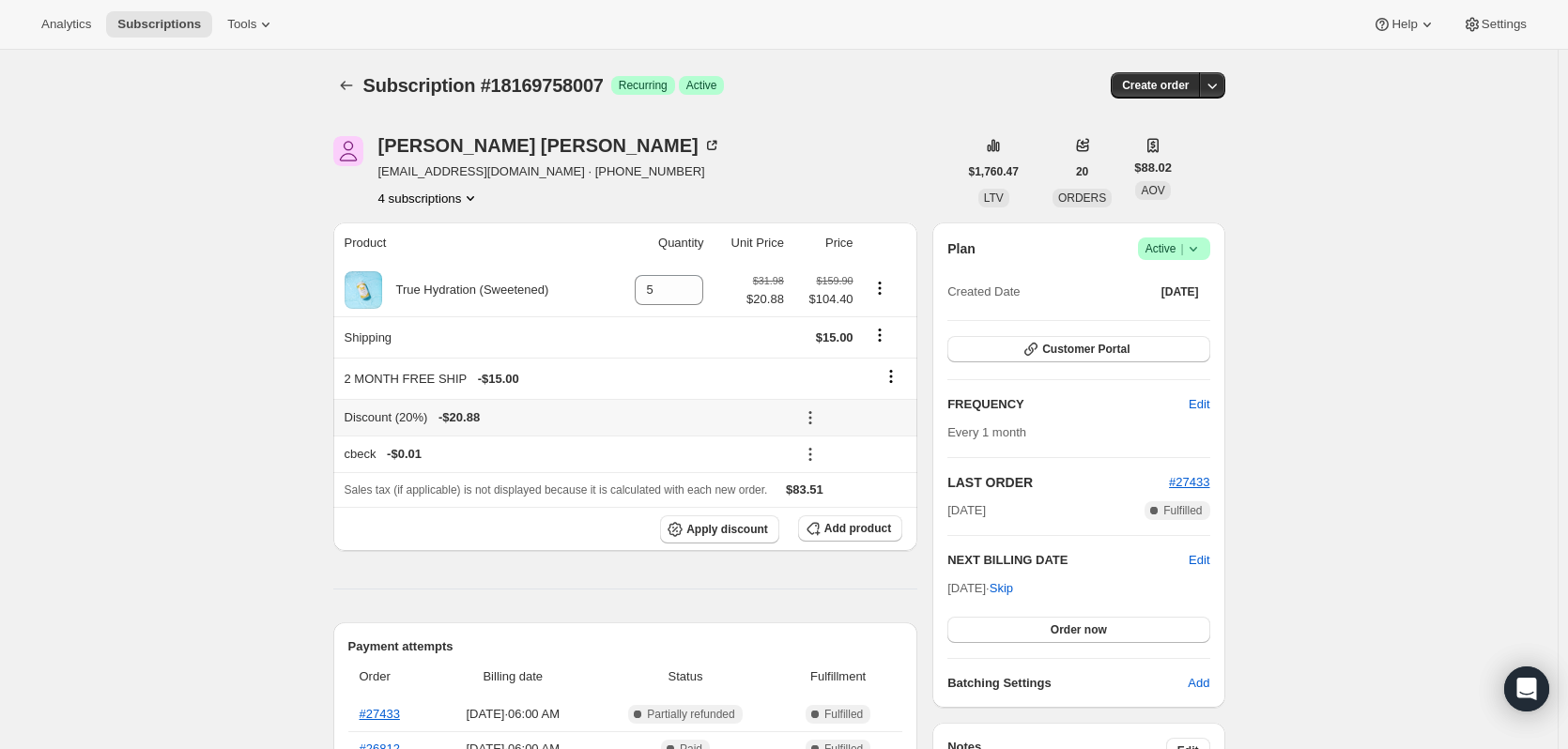
click at [820, 412] on icon at bounding box center [810, 417] width 19 height 19
click at [863, 481] on span "Remove" at bounding box center [856, 484] width 45 height 14
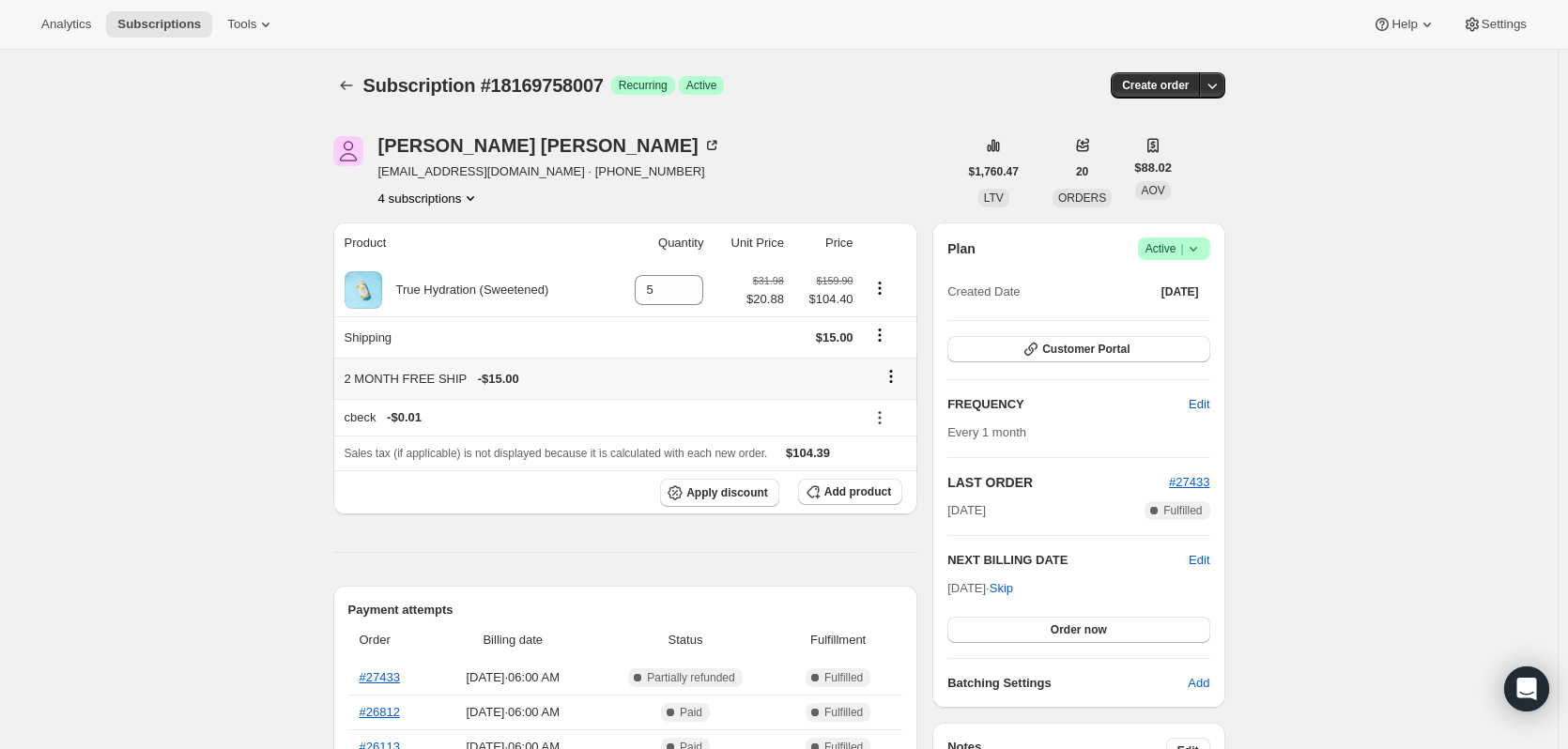
click at [891, 378] on icon at bounding box center [890, 376] width 19 height 19
click at [891, 411] on span "Remove" at bounding box center [896, 413] width 45 height 14
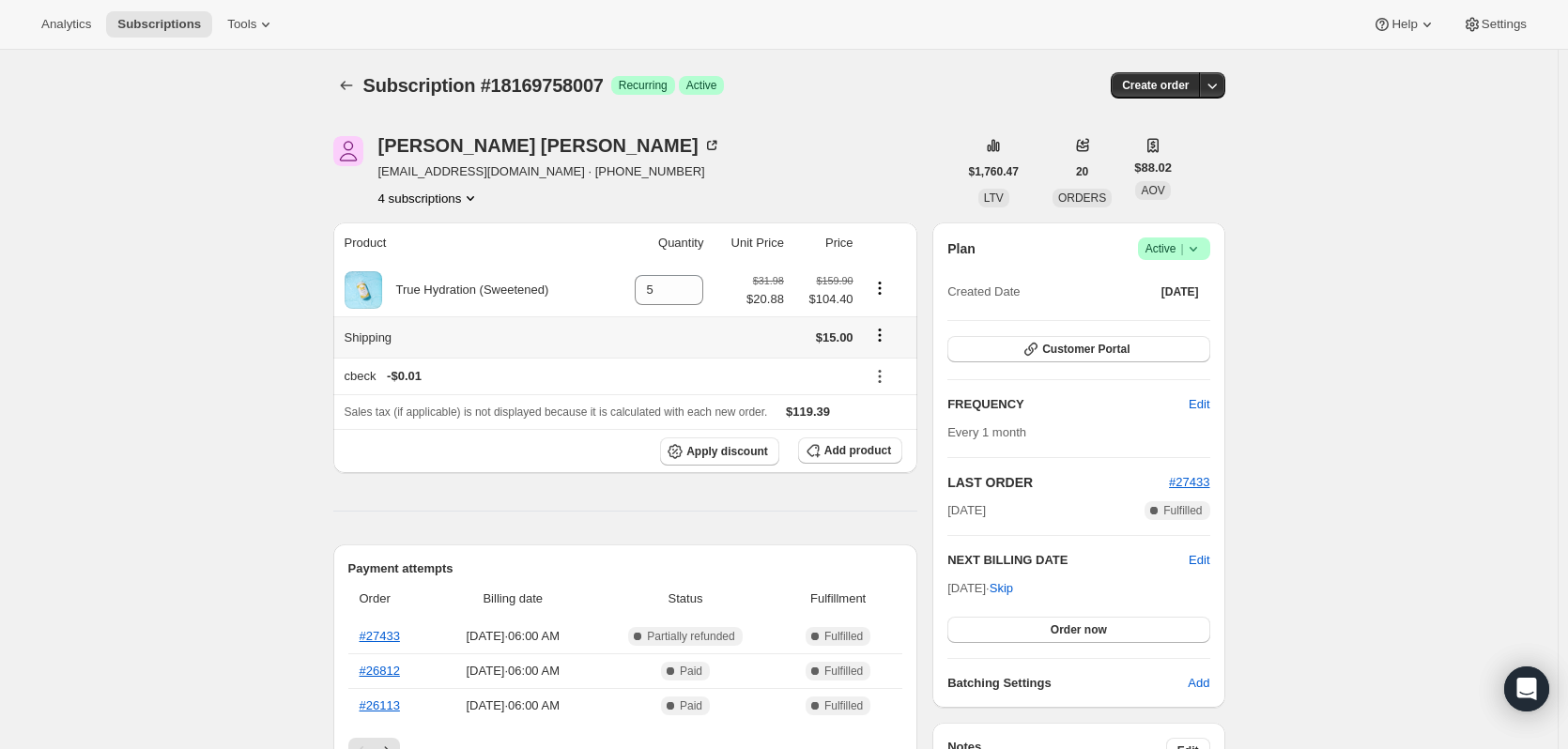
click at [886, 338] on icon "Shipping actions" at bounding box center [880, 334] width 19 height 19
click at [887, 357] on button "Edit shipping rate" at bounding box center [882, 372] width 105 height 30
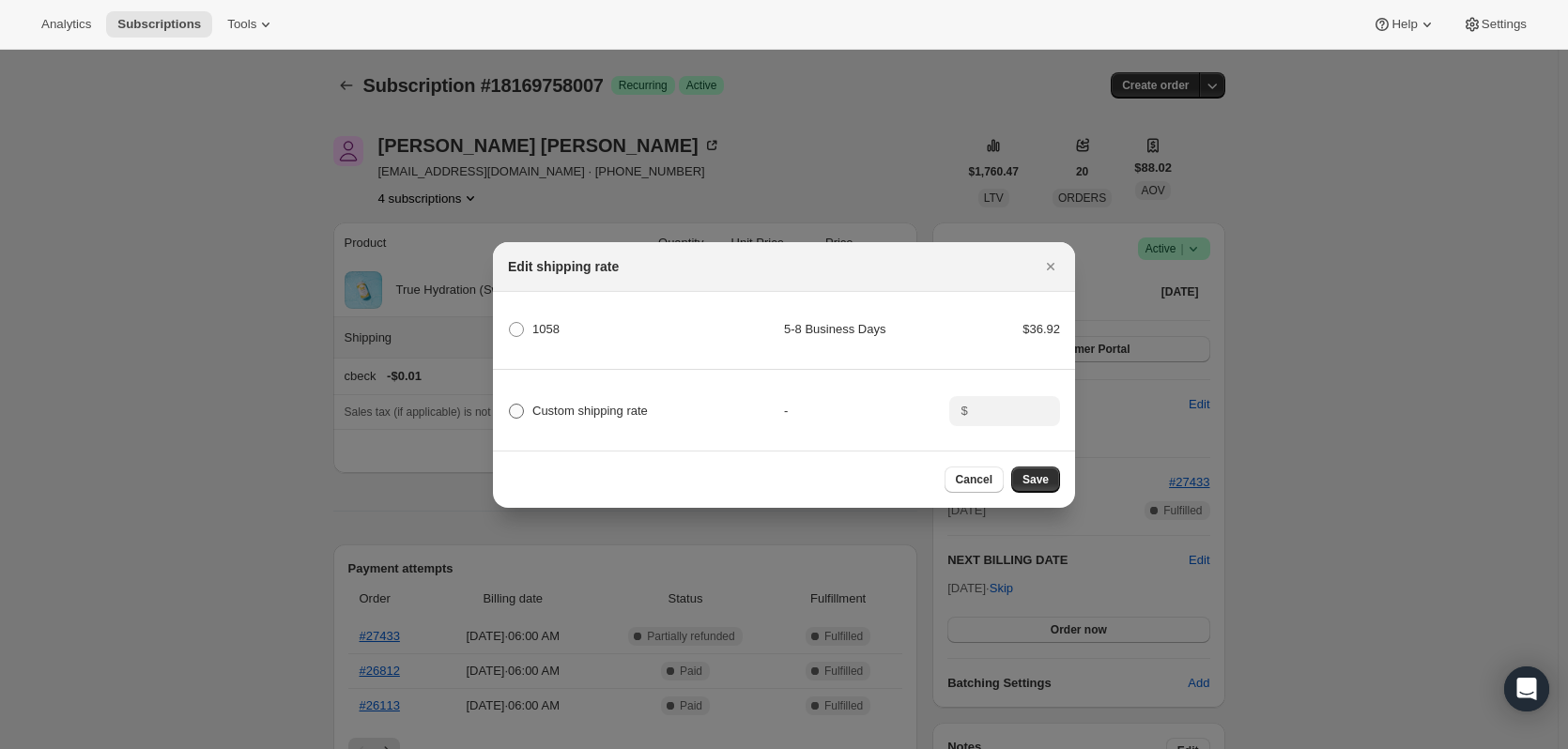
click at [524, 398] on label "Custom shipping rate" at bounding box center [578, 411] width 140 height 26
click at [509, 404] on input "Custom shipping rate" at bounding box center [508, 404] width 1 height 1
radio input "true"
click at [1002, 408] on input ":rgrp:" at bounding box center [1003, 411] width 59 height 30
type input "0.00"
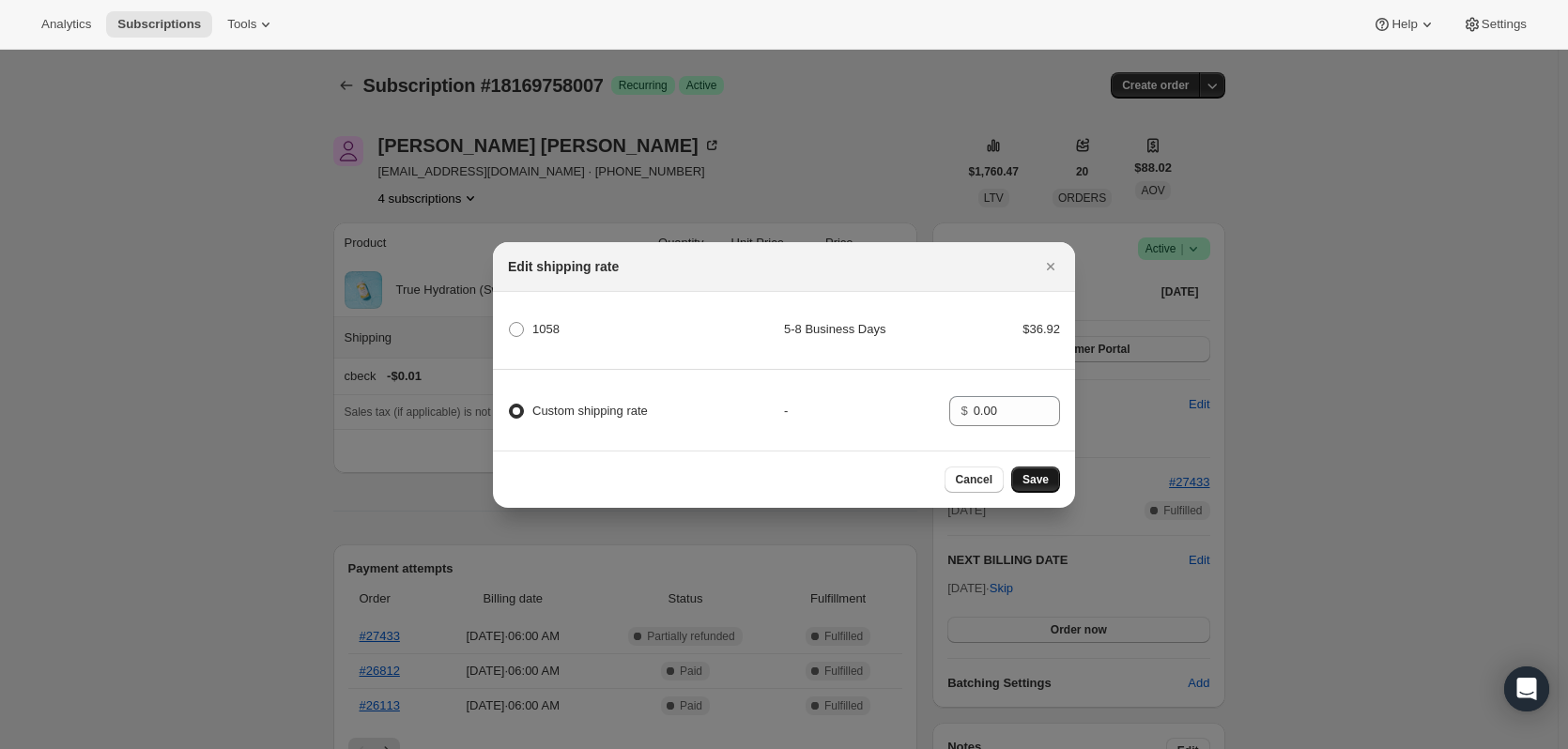
click at [1050, 490] on button "Save" at bounding box center [1035, 479] width 49 height 26
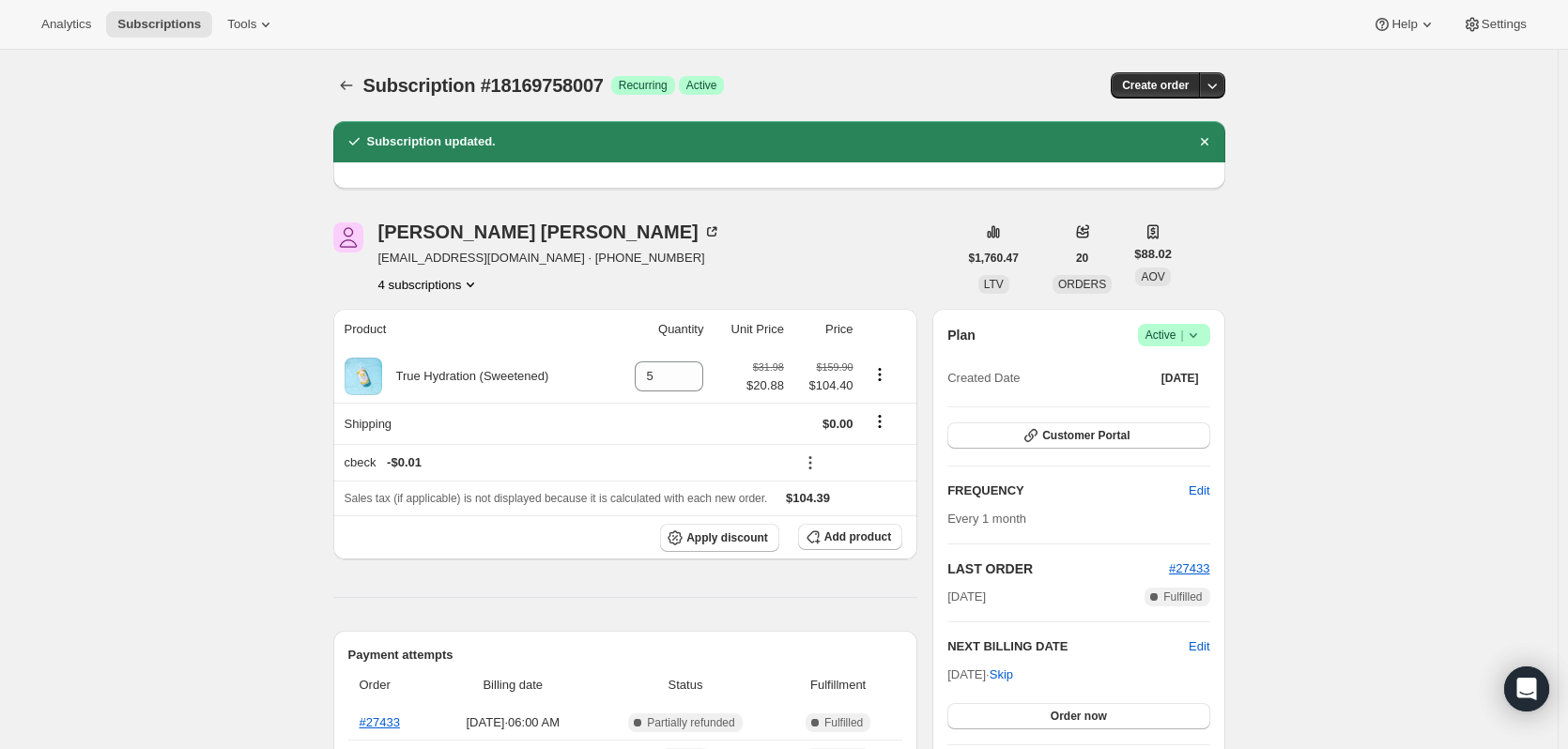
click at [425, 281] on button "4 subscriptions" at bounding box center [429, 283] width 102 height 19
click at [439, 312] on span "14680260919" at bounding box center [406, 319] width 75 height 14
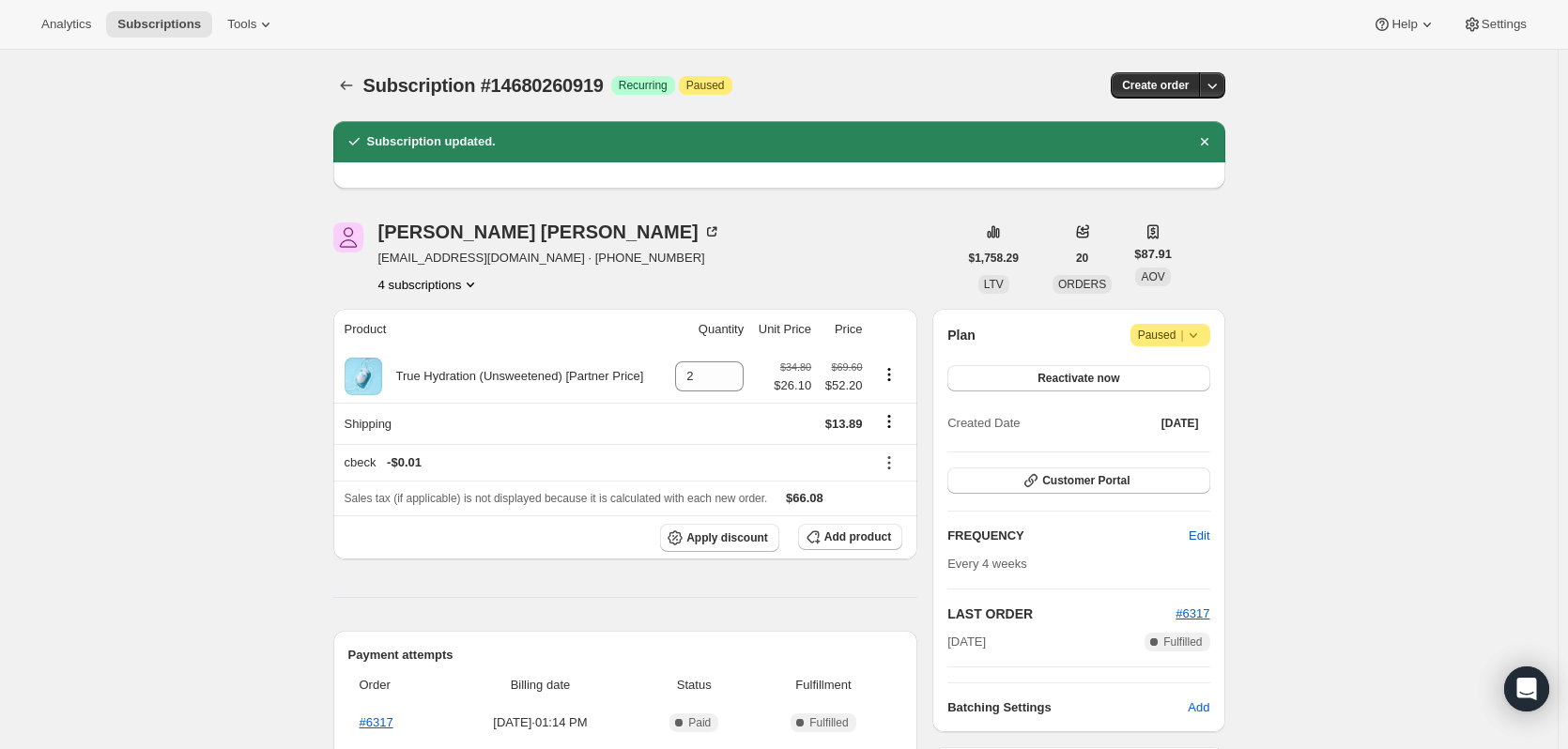
click at [419, 275] on div "Aimee Smith buildanark@comcast.net · +17086536688 4 subscriptions" at bounding box center [549, 259] width 342 height 72
click at [424, 287] on button "4 subscriptions" at bounding box center [429, 283] width 102 height 19
click at [442, 363] on button "16068673847" at bounding box center [434, 351] width 141 height 30
click at [446, 286] on button "4 subscriptions" at bounding box center [429, 283] width 102 height 19
click at [436, 381] on span "18169758007" at bounding box center [406, 383] width 75 height 14
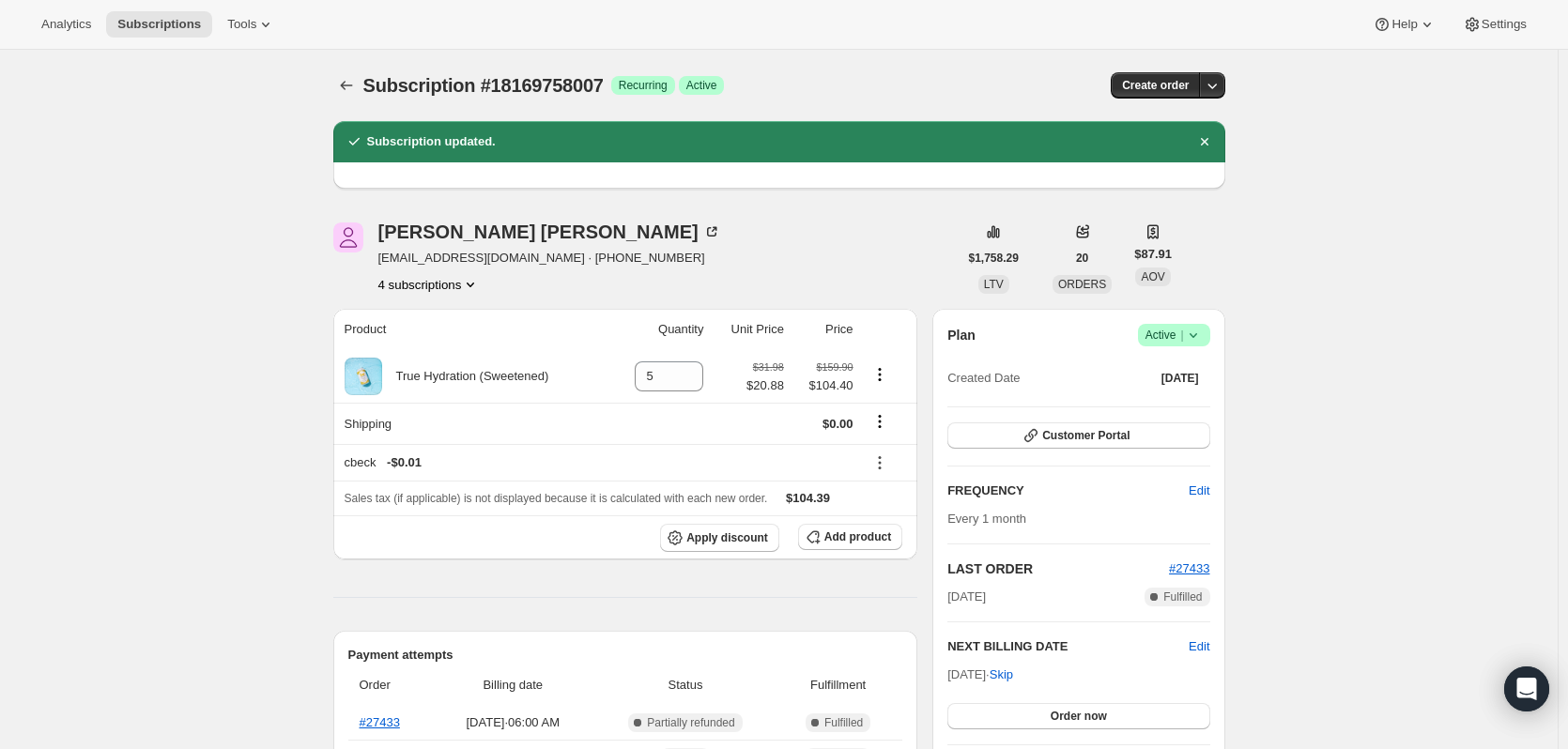
click at [444, 285] on button "4 subscriptions" at bounding box center [429, 283] width 102 height 19
click at [435, 412] on span "21107867959" at bounding box center [406, 415] width 75 height 14
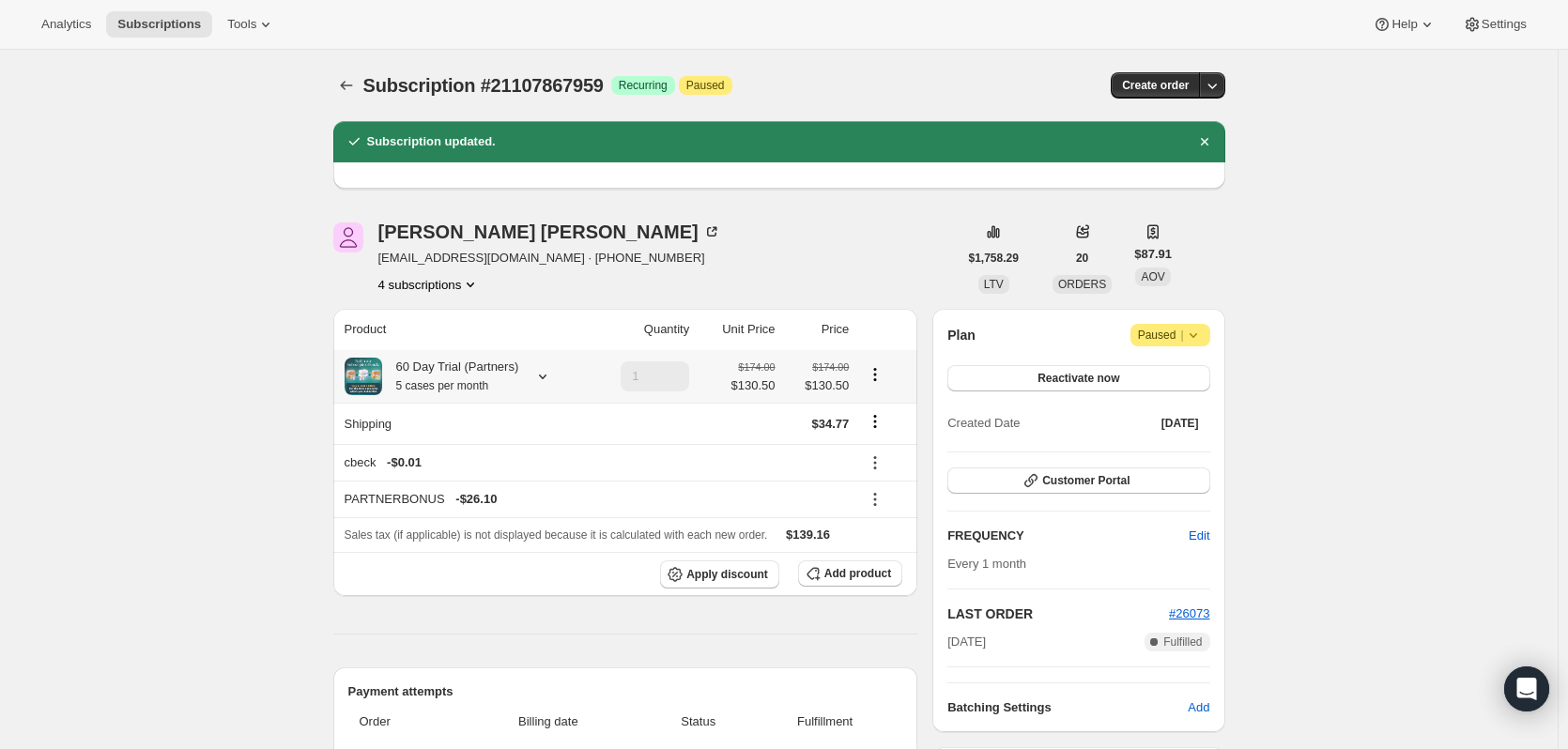
click at [541, 378] on icon at bounding box center [543, 377] width 8 height 5
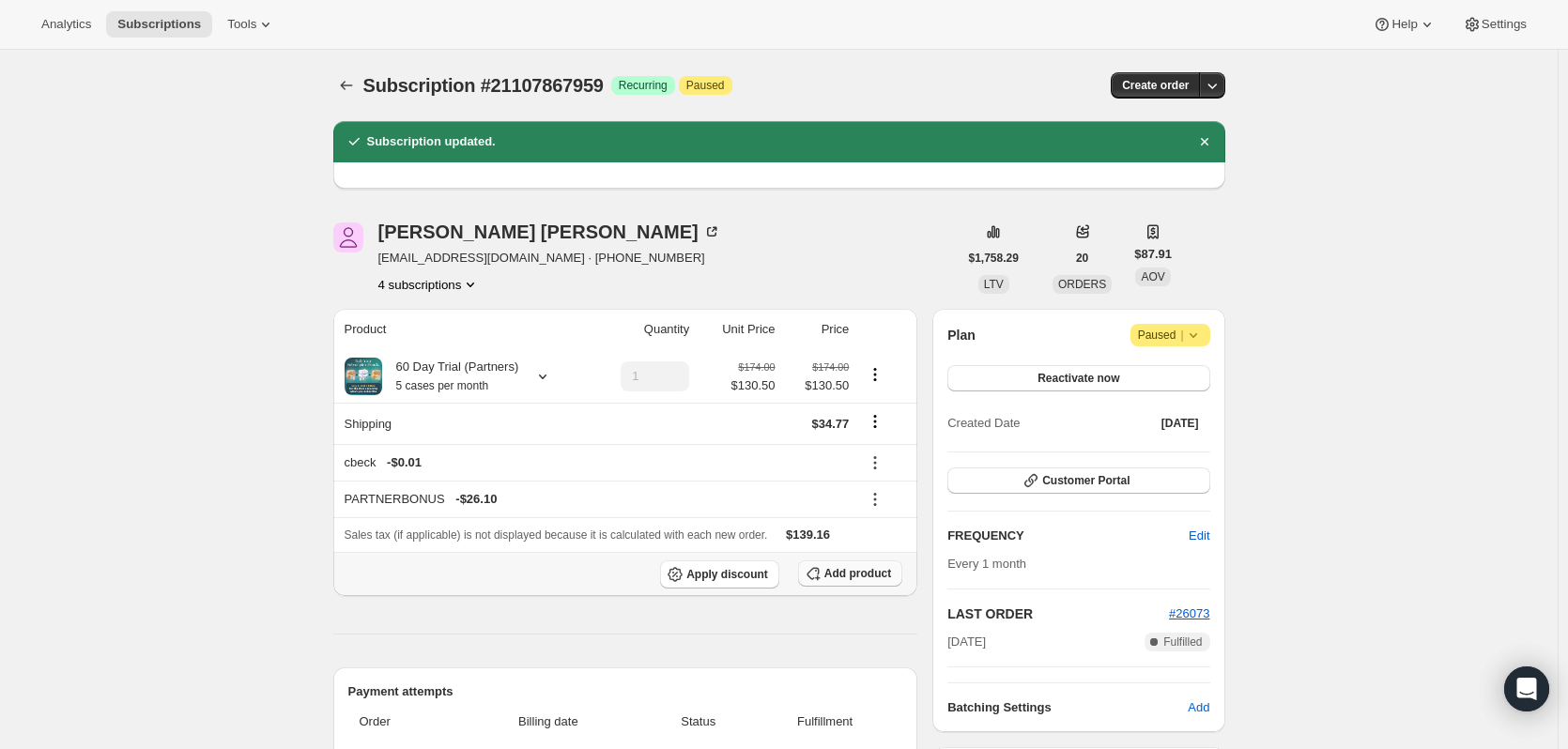
click at [872, 578] on span "Add product" at bounding box center [858, 573] width 67 height 15
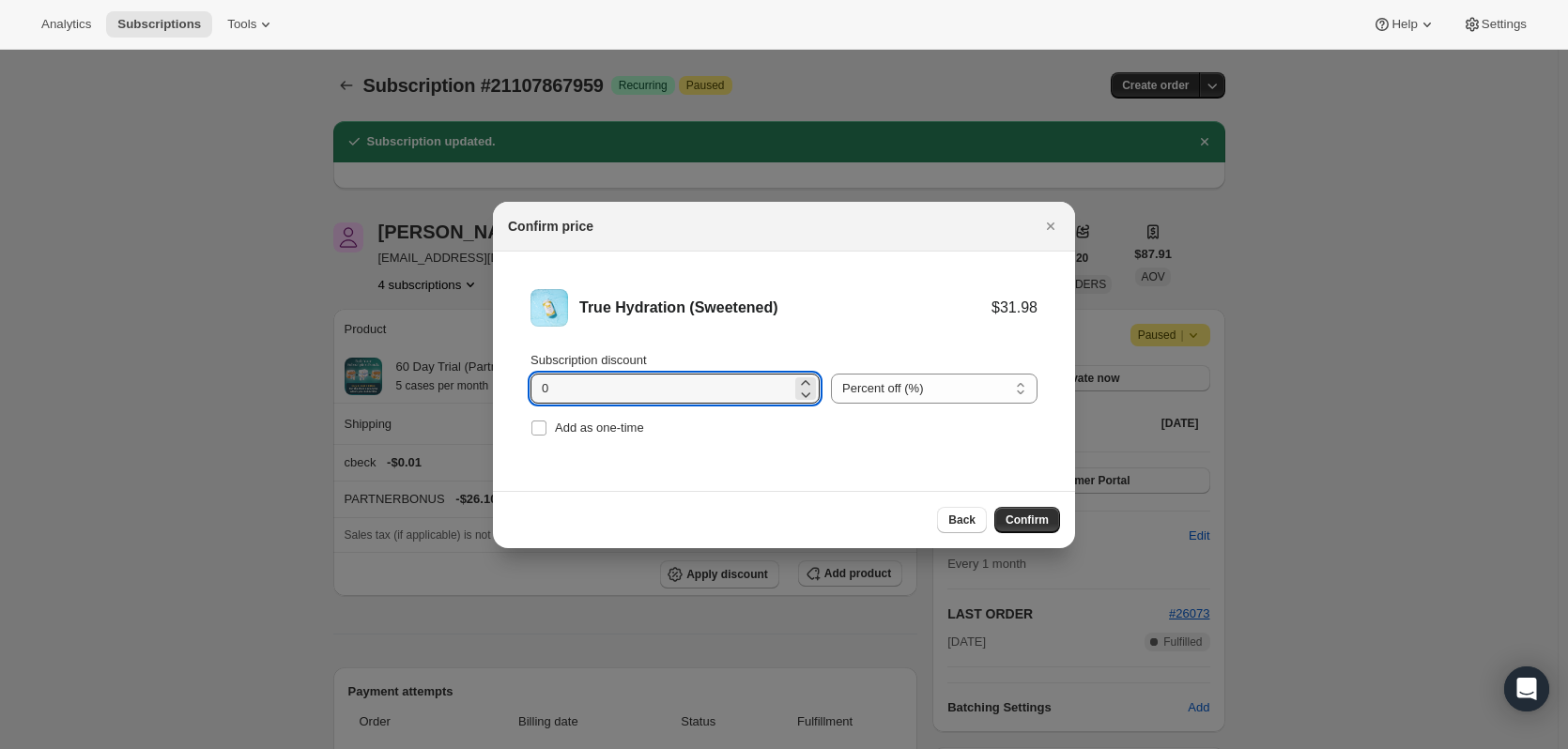
drag, startPoint x: 619, startPoint y: 392, endPoint x: 459, endPoint y: 388, distance: 160.0
type input "11.10"
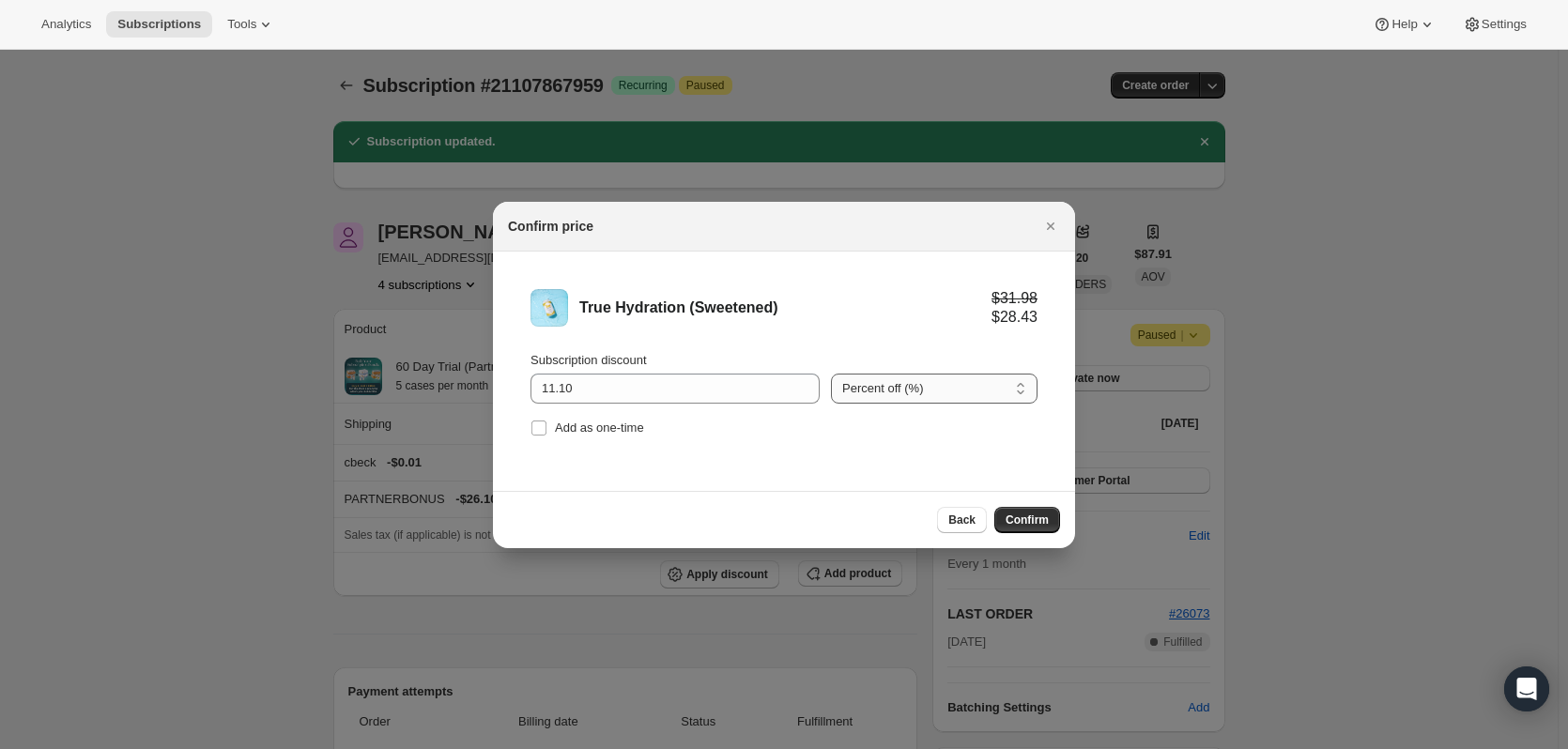
click at [913, 390] on select "Percent off (%) Amount off ($)" at bounding box center [934, 389] width 207 height 30
click at [899, 459] on li "True Hydration (Sweetened) $31.98 $28.43 Subscription discount 11.10 Percent of…" at bounding box center [783, 365] width 582 height 227
drag, startPoint x: 918, startPoint y: 388, endPoint x: 916, endPoint y: 402, distance: 14.1
click at [918, 388] on select "Percent off (%) Amount off ($)" at bounding box center [934, 389] width 207 height 30
select select "fixed"
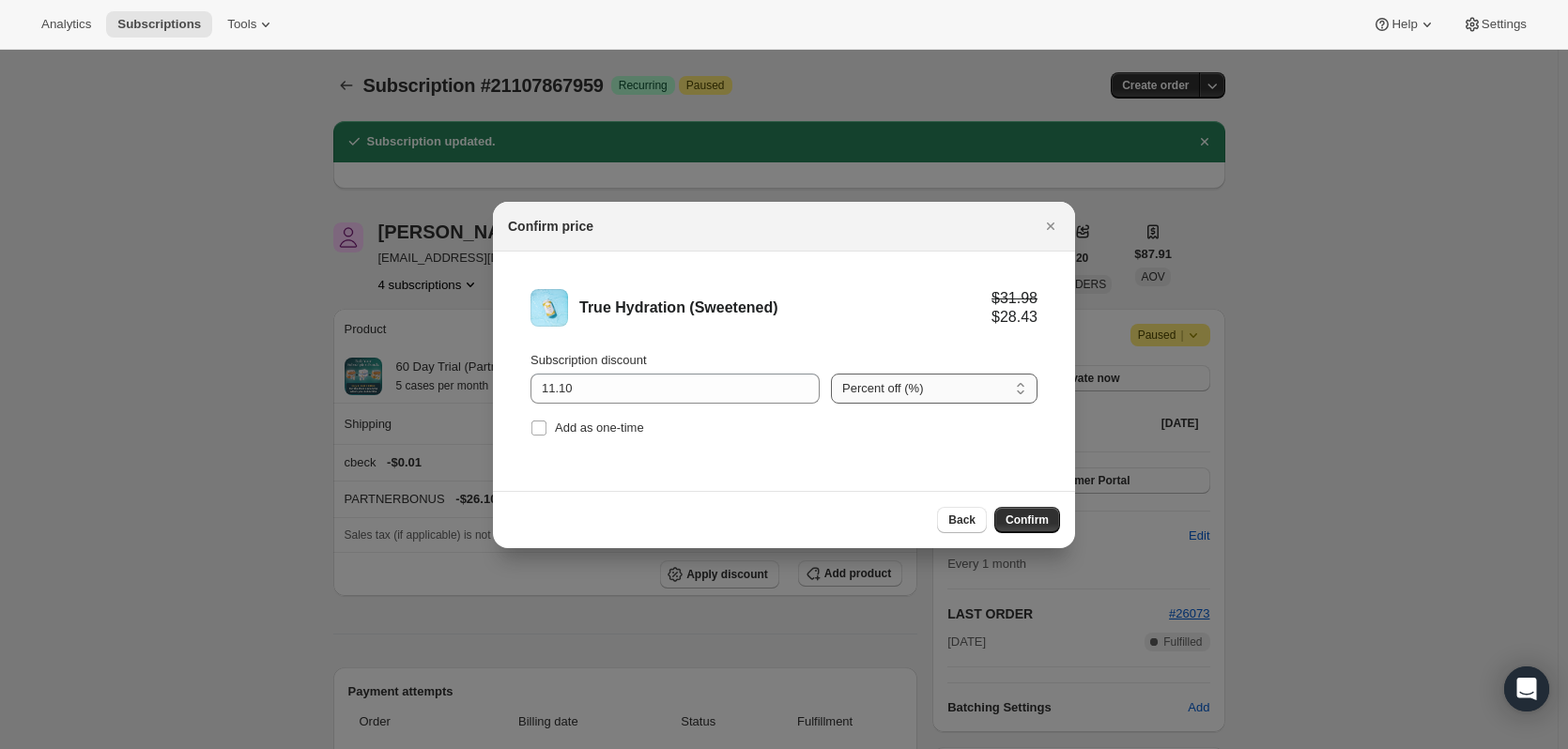
click at [831, 374] on select "Percent off (%) Amount off ($)" at bounding box center [934, 389] width 207 height 30
click at [1029, 526] on span "Confirm" at bounding box center [1027, 519] width 43 height 15
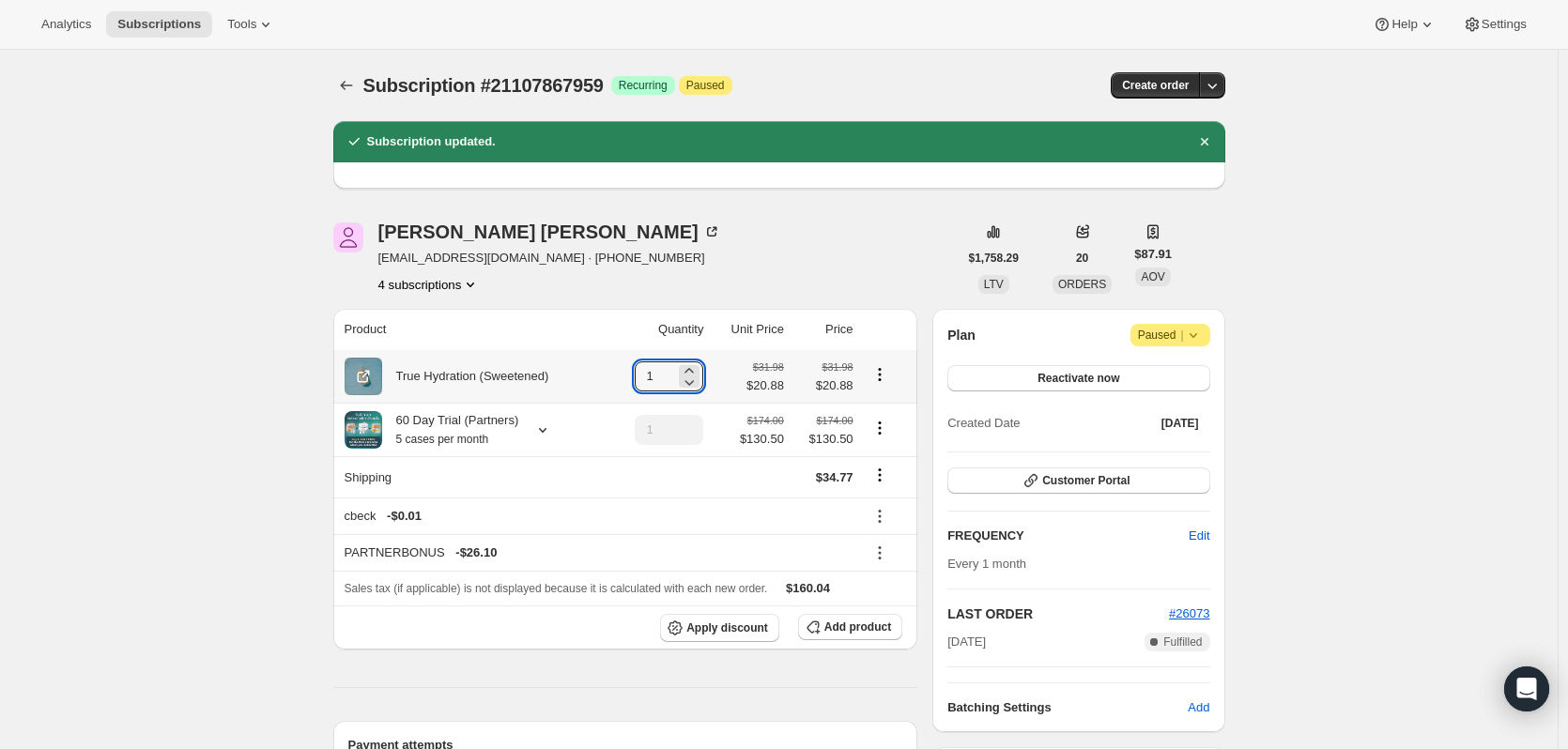
drag, startPoint x: 670, startPoint y: 376, endPoint x: 615, endPoint y: 375, distance: 55.0
click at [615, 375] on td "1" at bounding box center [659, 376] width 99 height 53
type input "5"
click at [882, 430] on icon "Product actions" at bounding box center [880, 428] width 19 height 19
click at [880, 503] on span "Remove" at bounding box center [882, 497] width 45 height 14
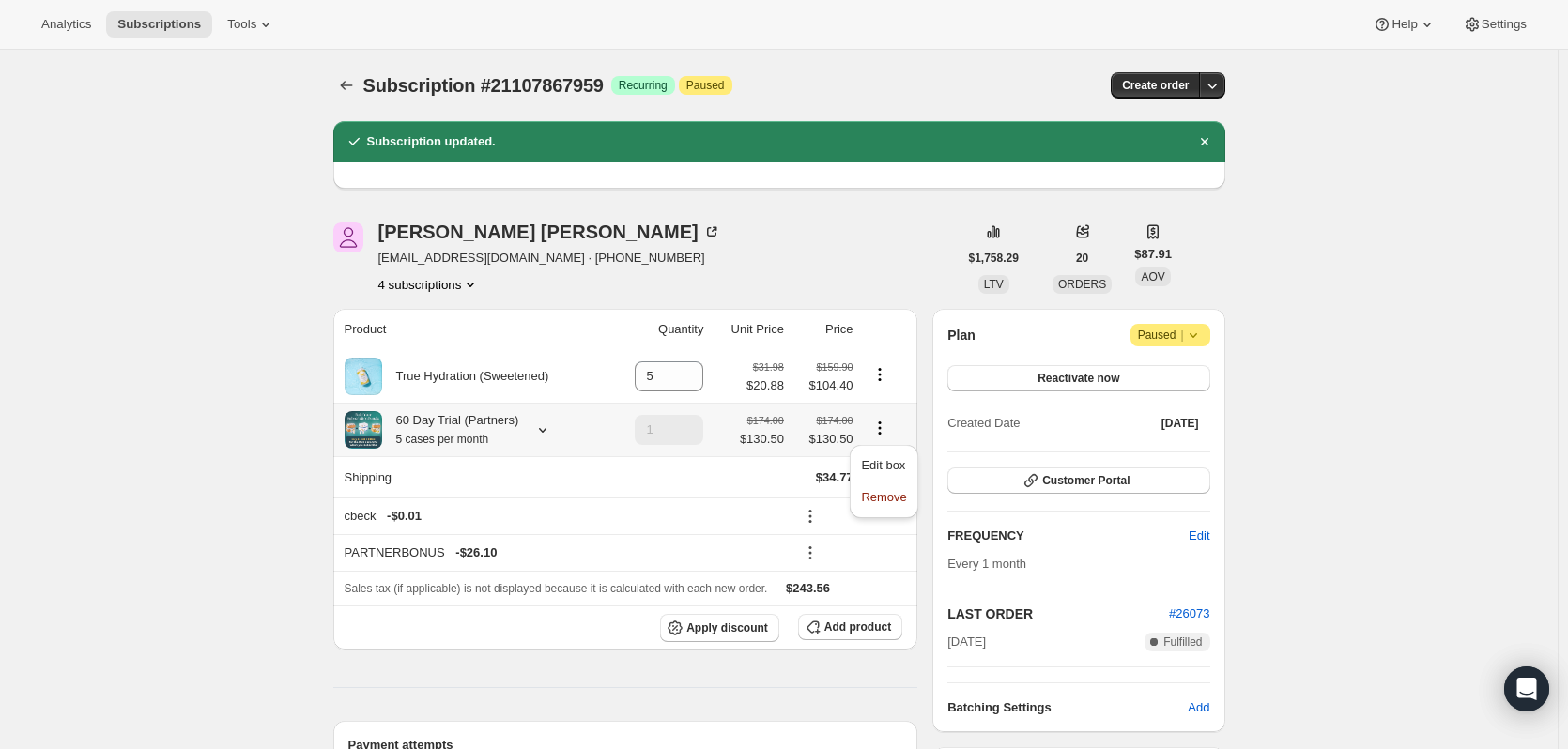
type input "0"
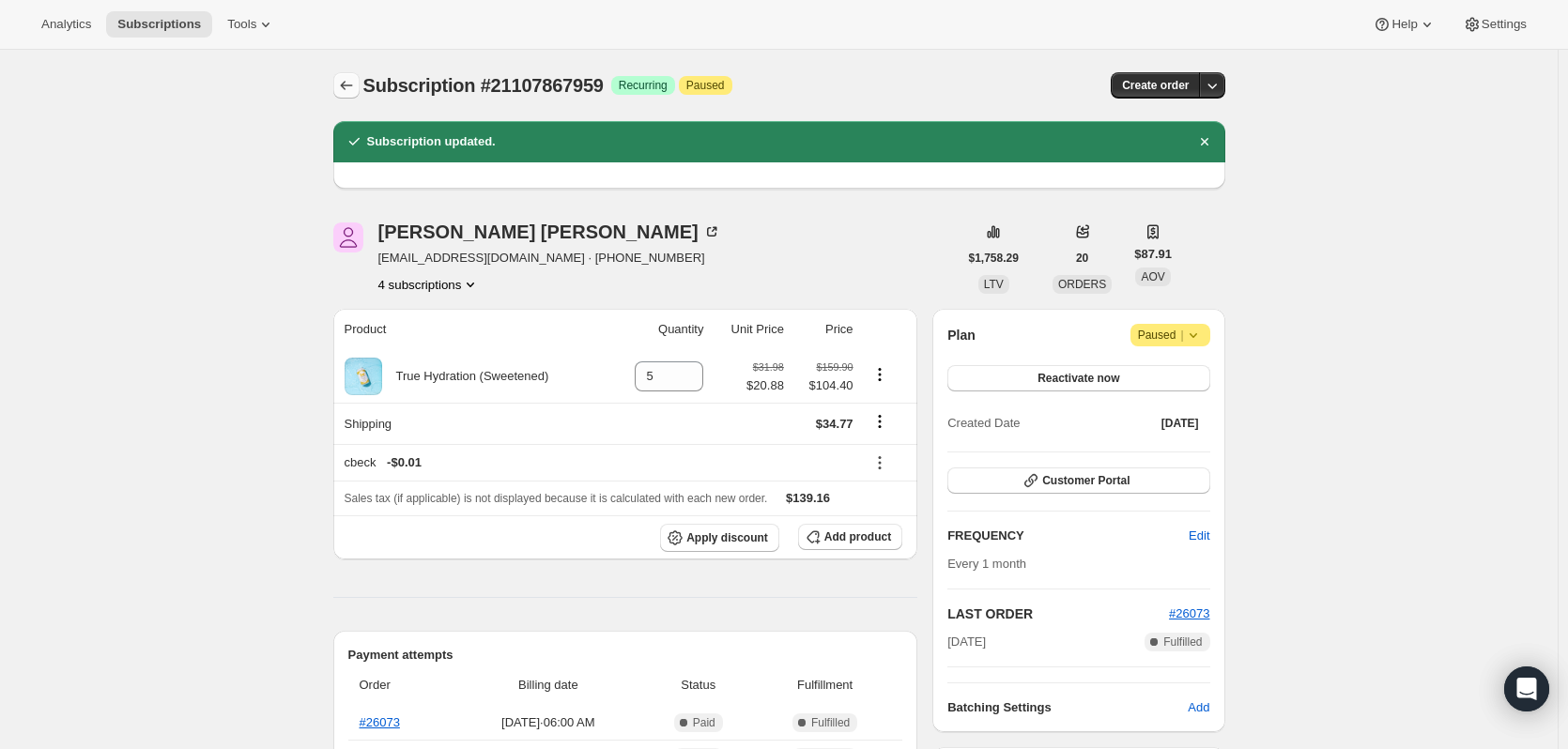
click at [350, 94] on icon "Subscriptions" at bounding box center [346, 85] width 19 height 19
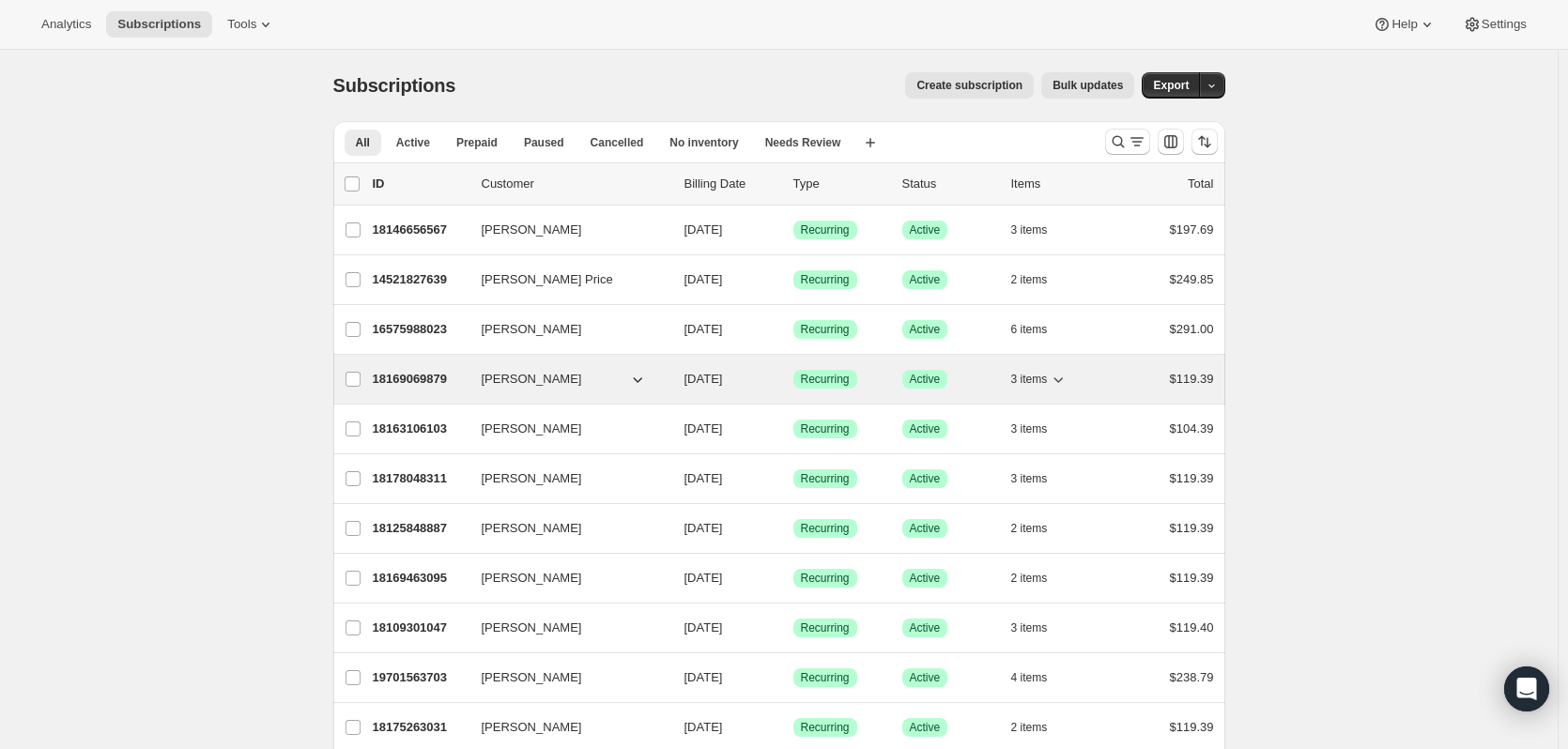
click at [427, 377] on p "18169069879" at bounding box center [420, 379] width 94 height 19
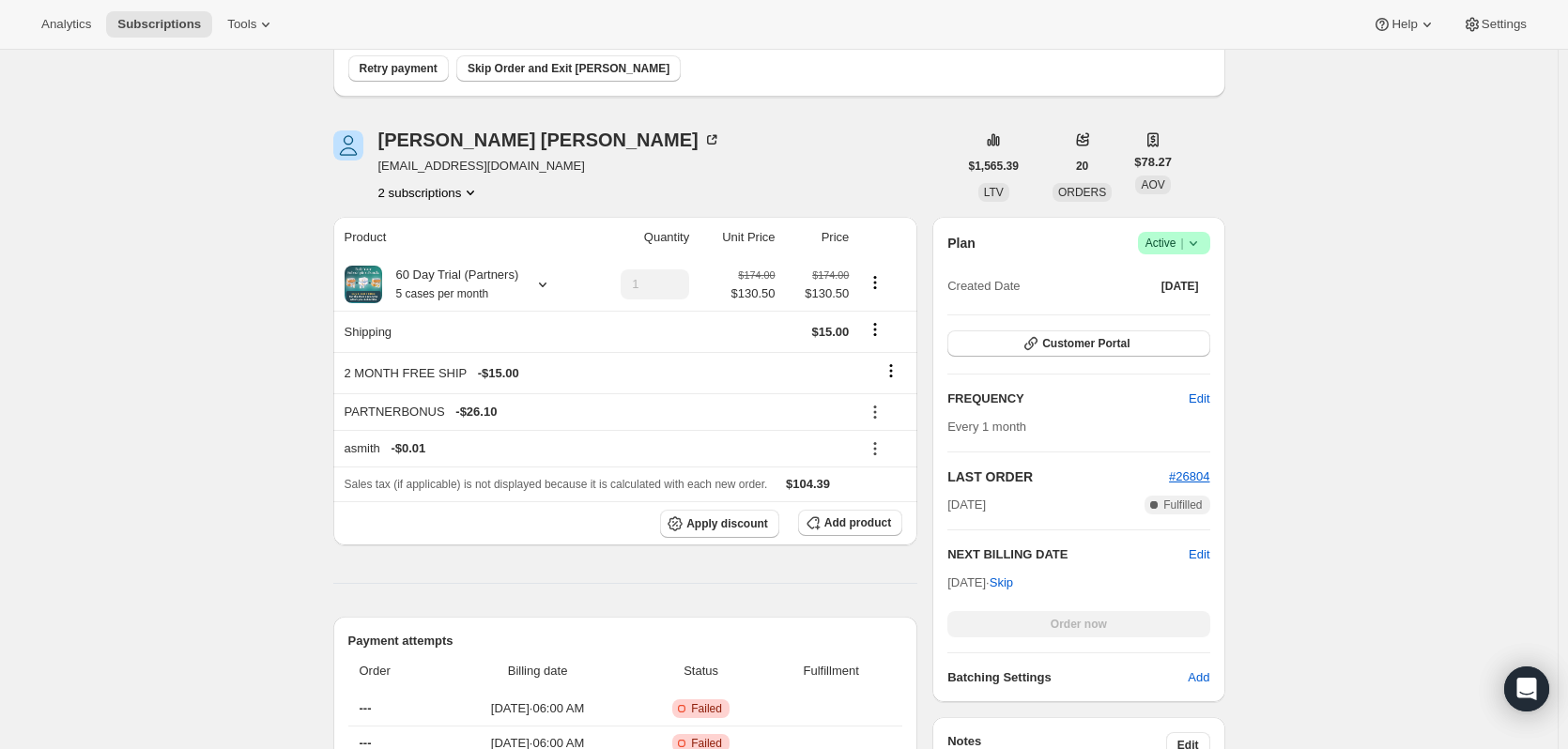
scroll to position [188, 0]
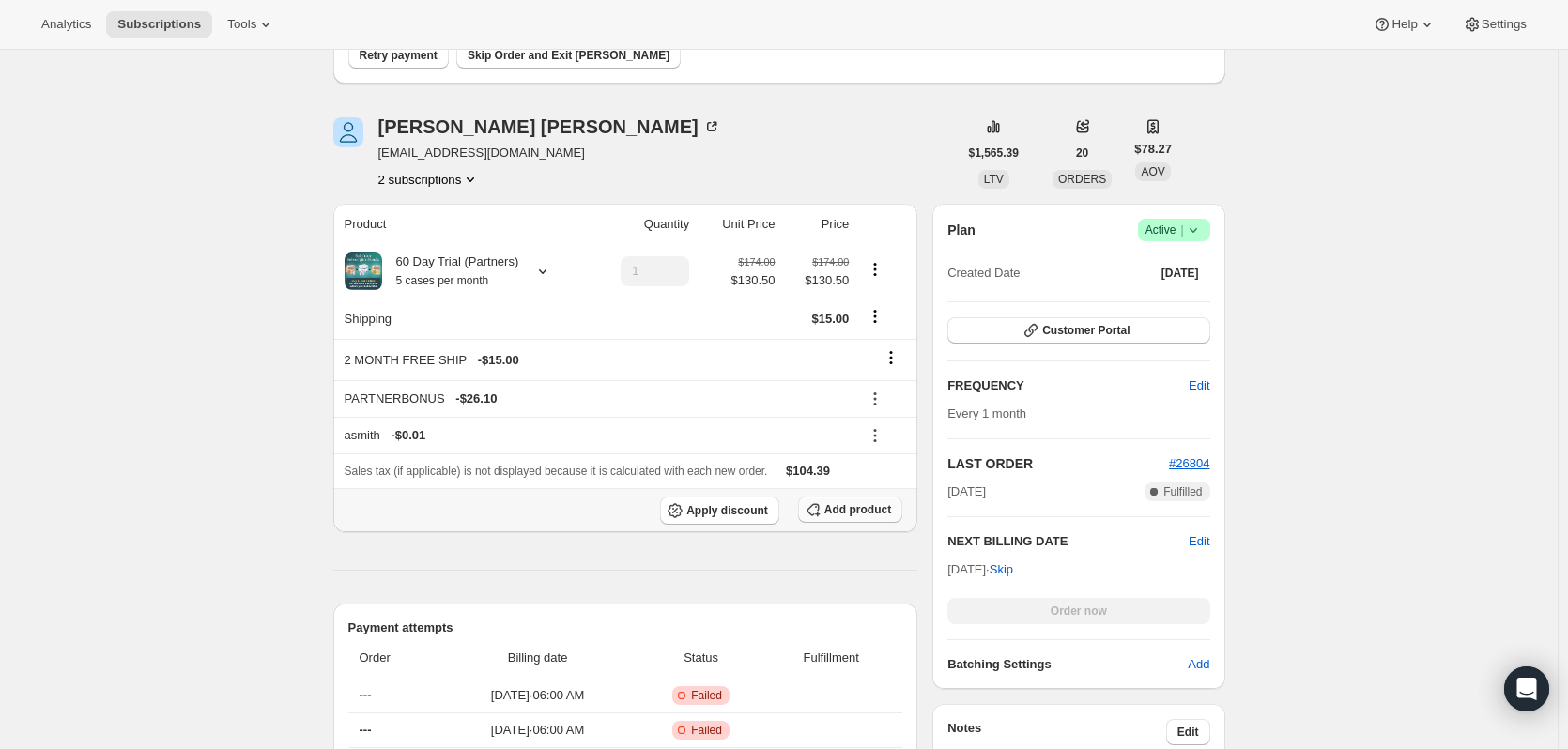
click at [875, 513] on span "Add product" at bounding box center [858, 509] width 67 height 15
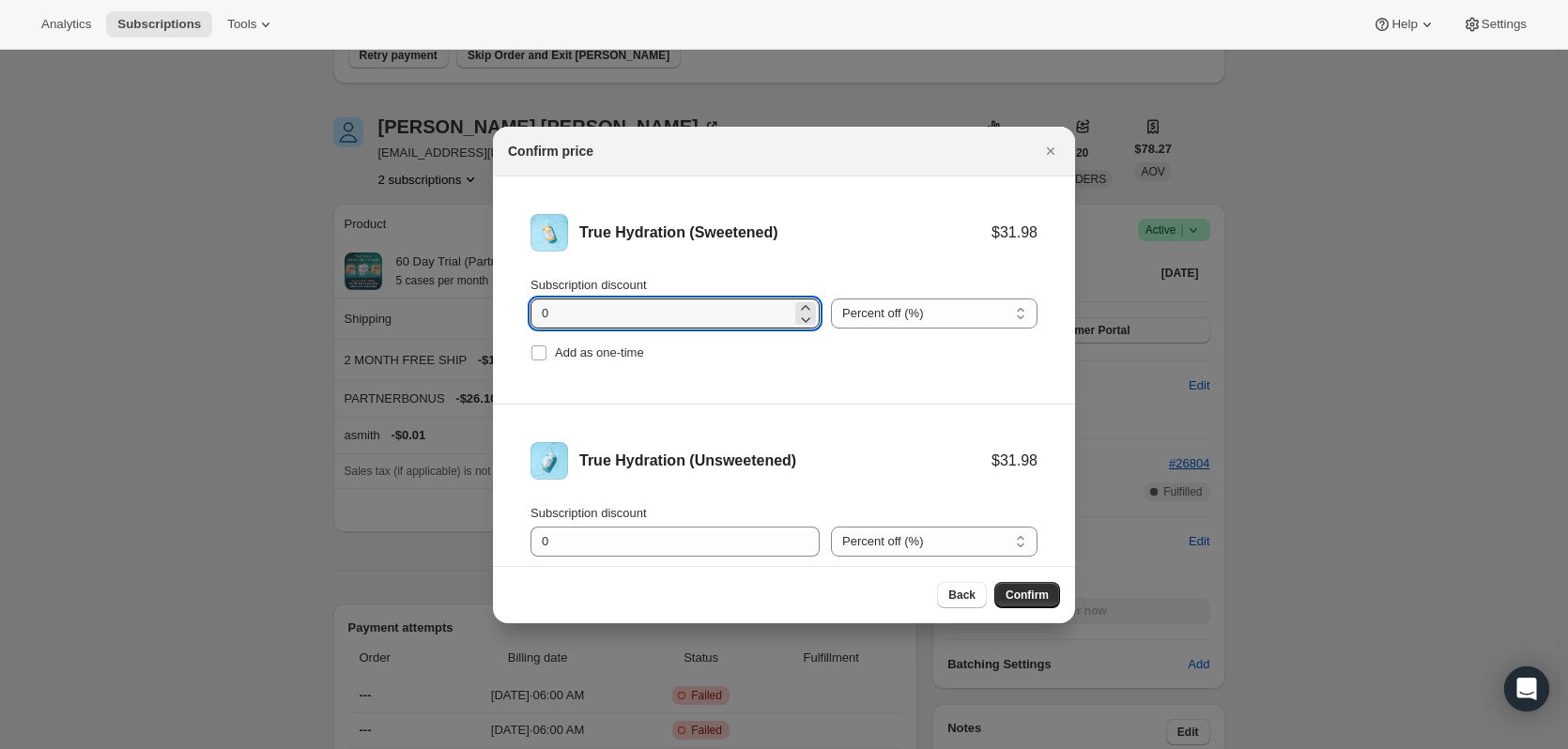
drag, startPoint x: 564, startPoint y: 319, endPoint x: 454, endPoint y: 320, distance: 110.0
type input "11.10"
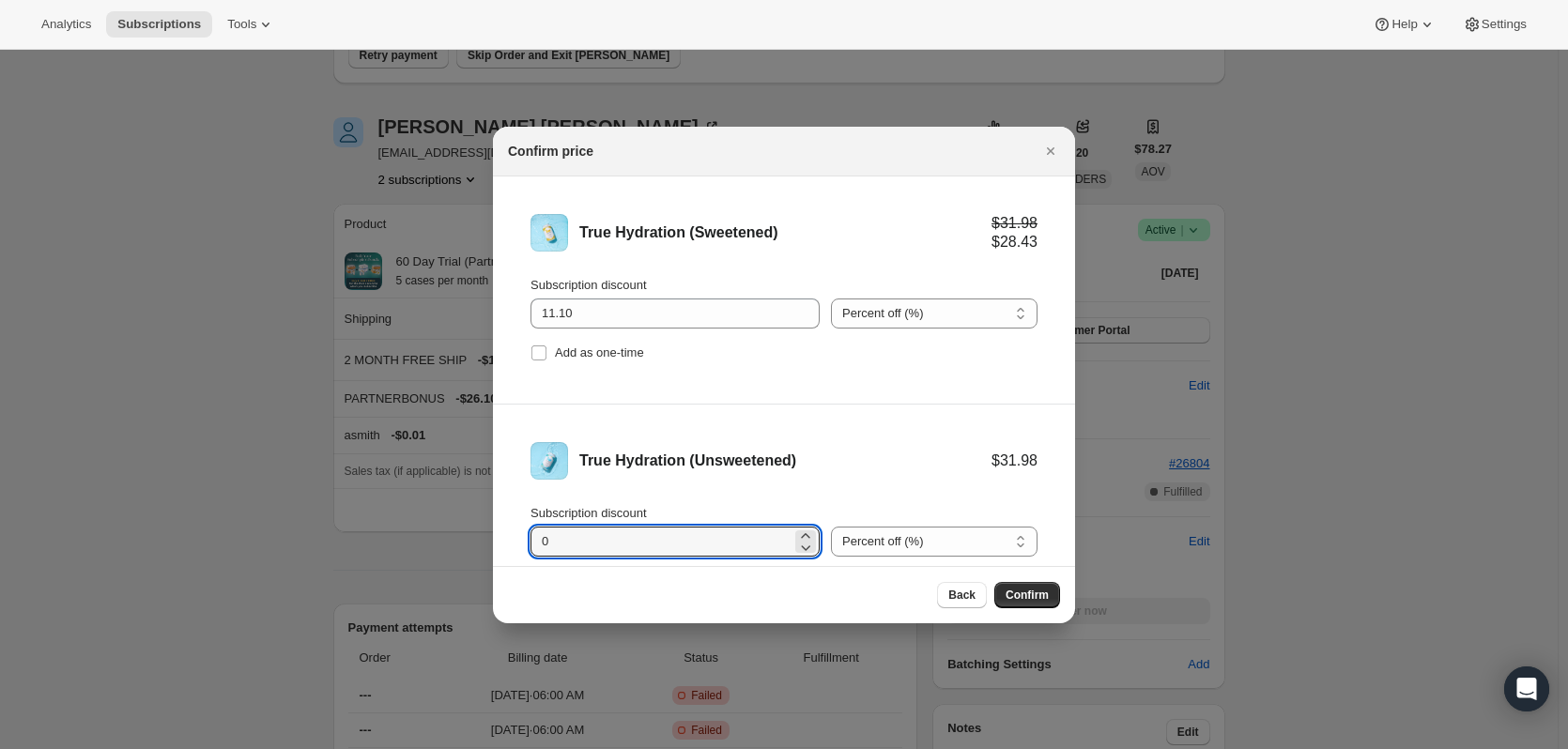
drag, startPoint x: 577, startPoint y: 539, endPoint x: 493, endPoint y: 539, distance: 84.0
click at [493, 539] on li "True Hydration (Unsweetened) $31.98 Subscription discount 0 Percent off (%) Amo…" at bounding box center [783, 518] width 582 height 227
type input "11.10"
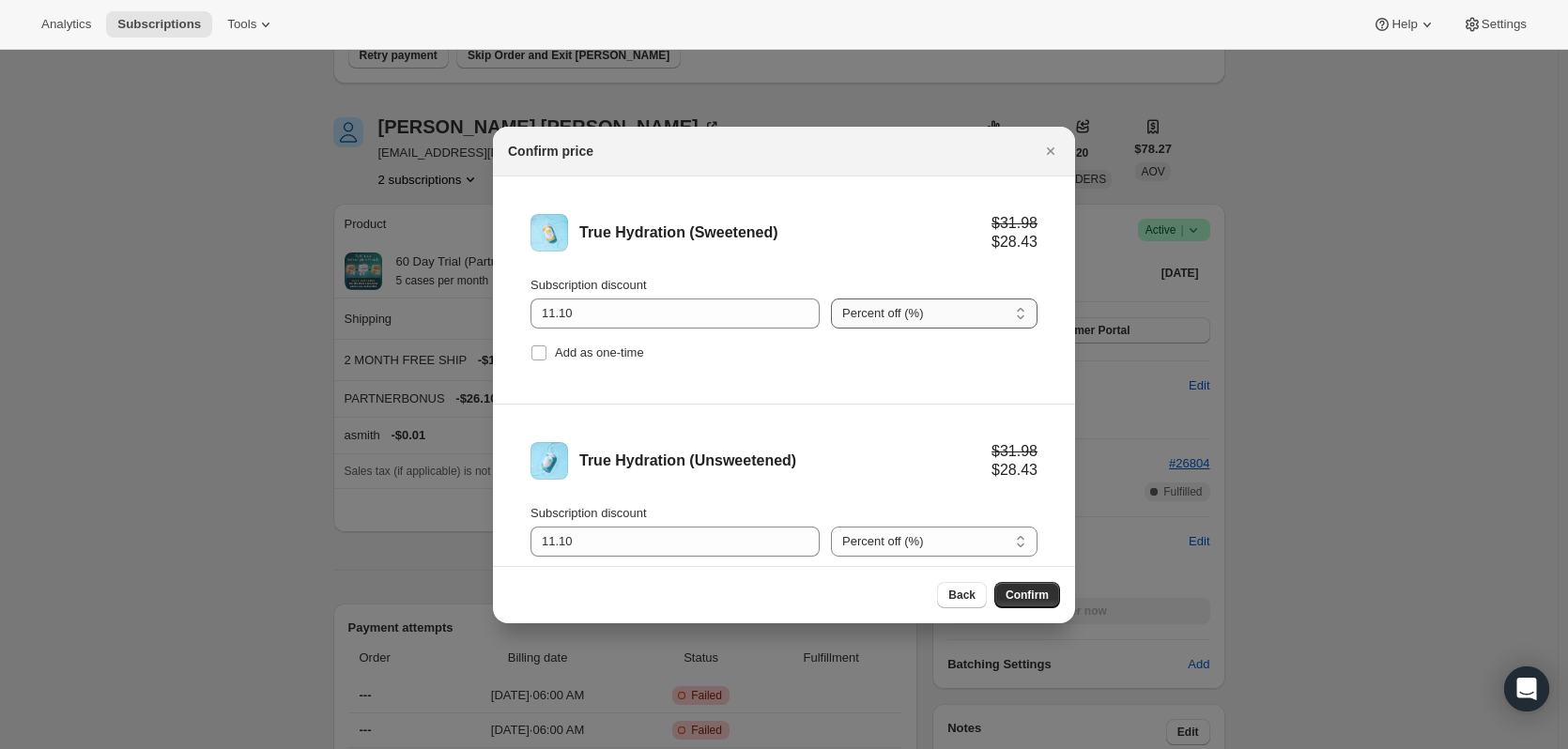
click at [941, 303] on select "Percent off (%) Amount off ($)" at bounding box center [934, 313] width 207 height 30
select select "fixed"
click at [831, 298] on select "Percent off (%) Amount off ($)" at bounding box center [934, 313] width 207 height 30
click at [942, 547] on select "Percent off (%) Amount off ($)" at bounding box center [934, 541] width 207 height 30
select select "fixed"
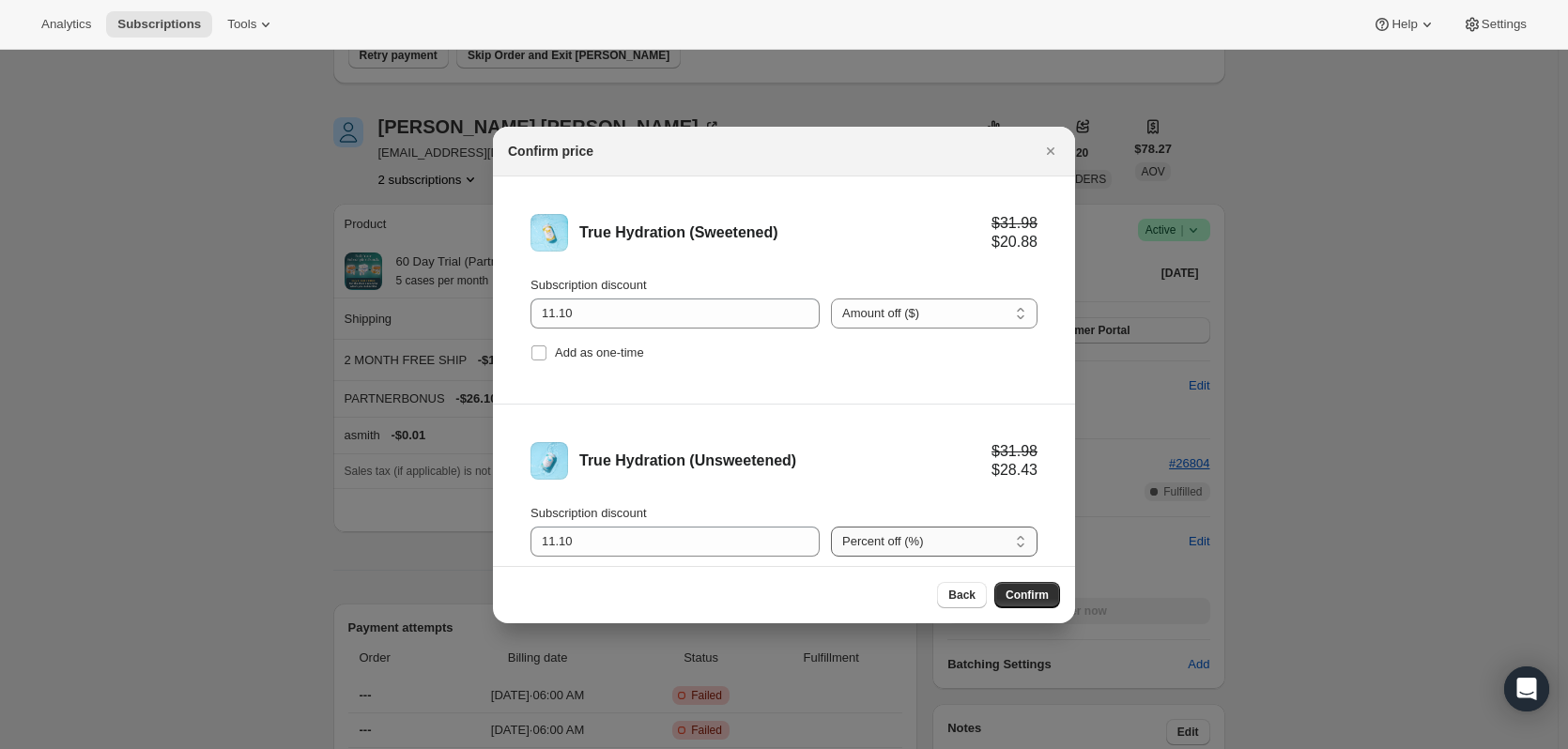
click at [831, 526] on select "Percent off (%) Amount off ($)" at bounding box center [934, 541] width 207 height 30
click at [1025, 590] on span "Confirm" at bounding box center [1027, 595] width 43 height 15
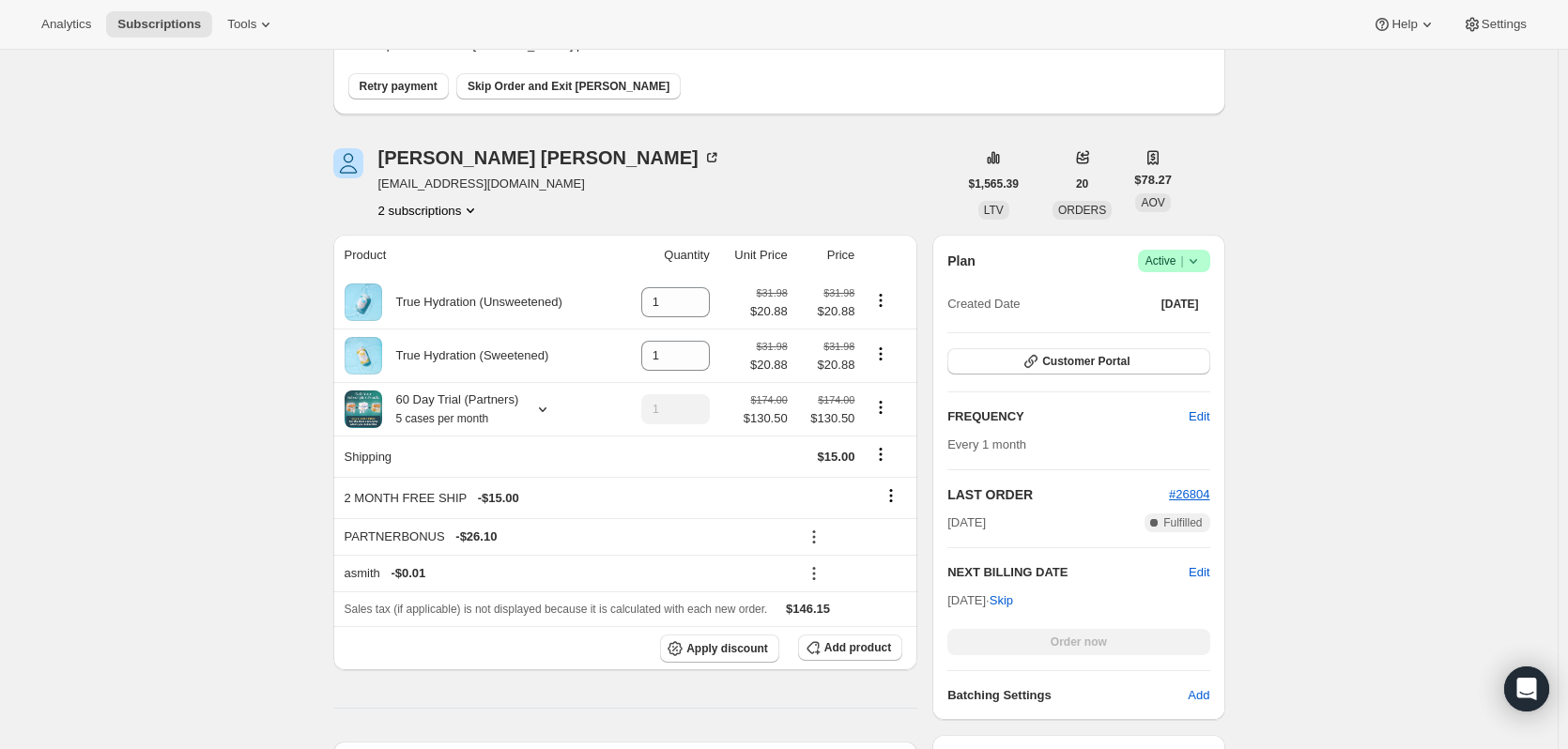
scroll to position [281, 0]
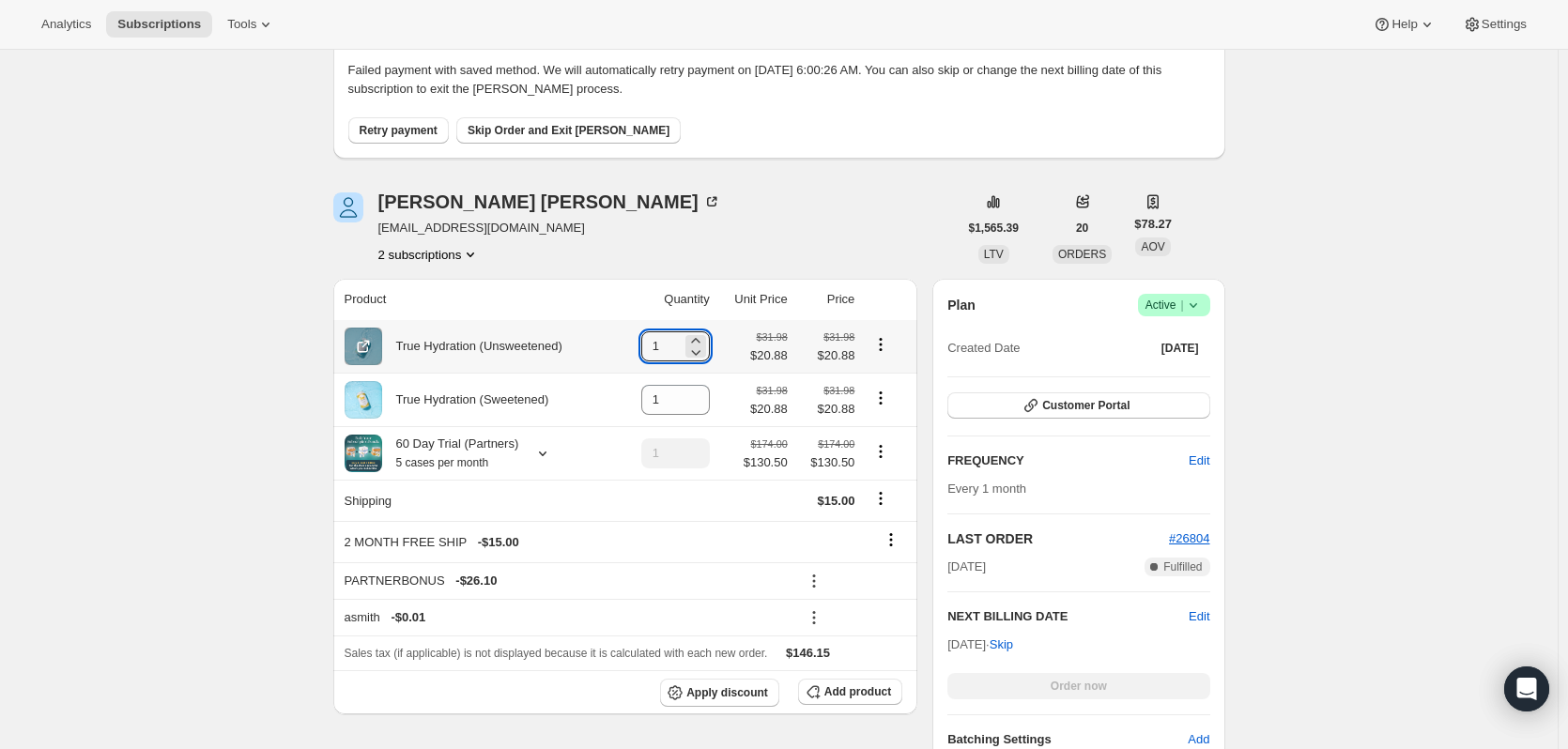
drag, startPoint x: 673, startPoint y: 349, endPoint x: 640, endPoint y: 348, distance: 33.0
click at [640, 348] on td "1" at bounding box center [666, 346] width 97 height 53
type input "2"
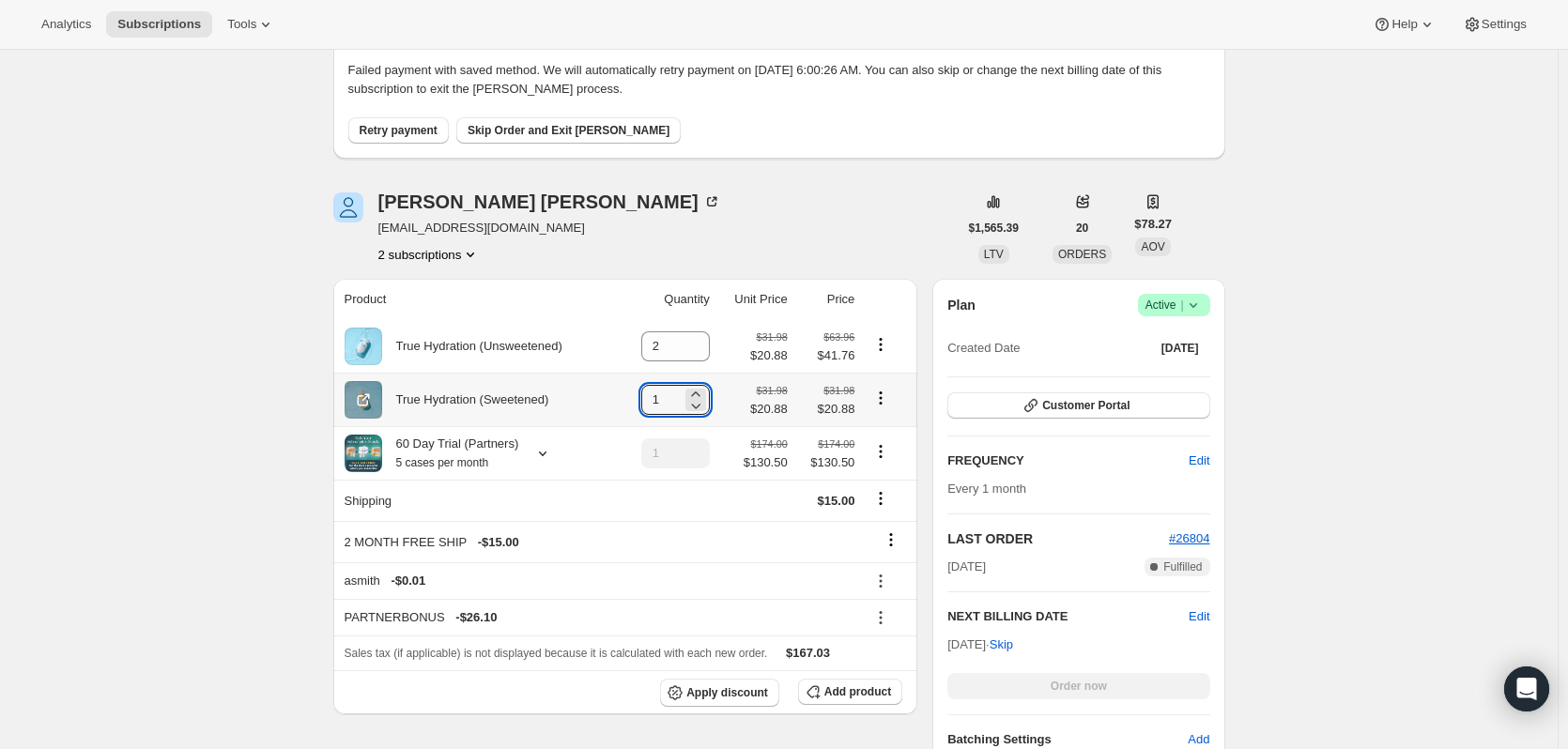
drag, startPoint x: 679, startPoint y: 399, endPoint x: 641, endPoint y: 404, distance: 38.3
click at [641, 404] on td "1" at bounding box center [666, 400] width 97 height 54
type input "3"
click at [889, 459] on icon "Product actions" at bounding box center [881, 451] width 19 height 19
click at [891, 520] on span "Remove" at bounding box center [884, 521] width 45 height 14
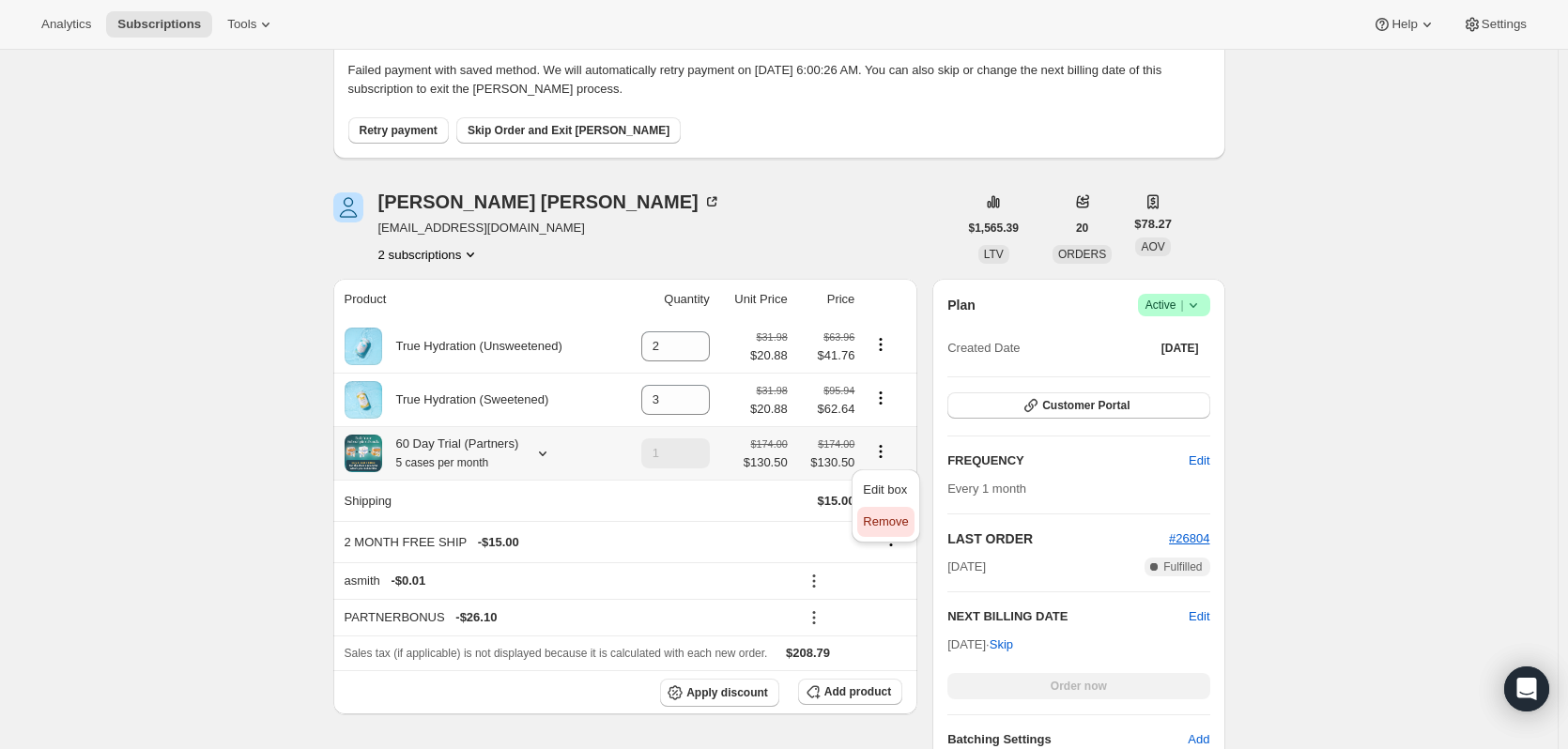
type input "0"
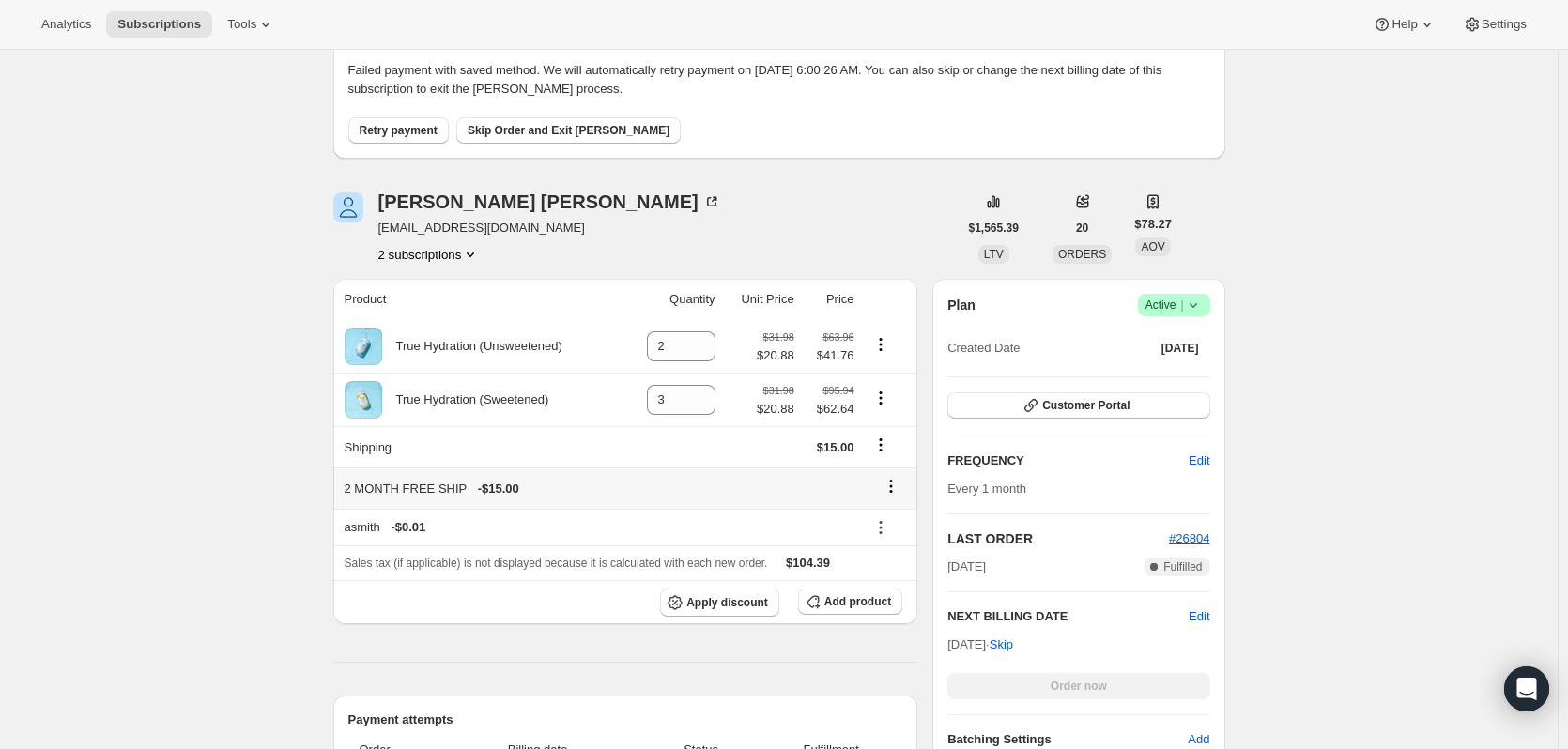
click at [891, 479] on icon at bounding box center [890, 485] width 19 height 19
click at [891, 536] on button "Remove" at bounding box center [896, 523] width 57 height 30
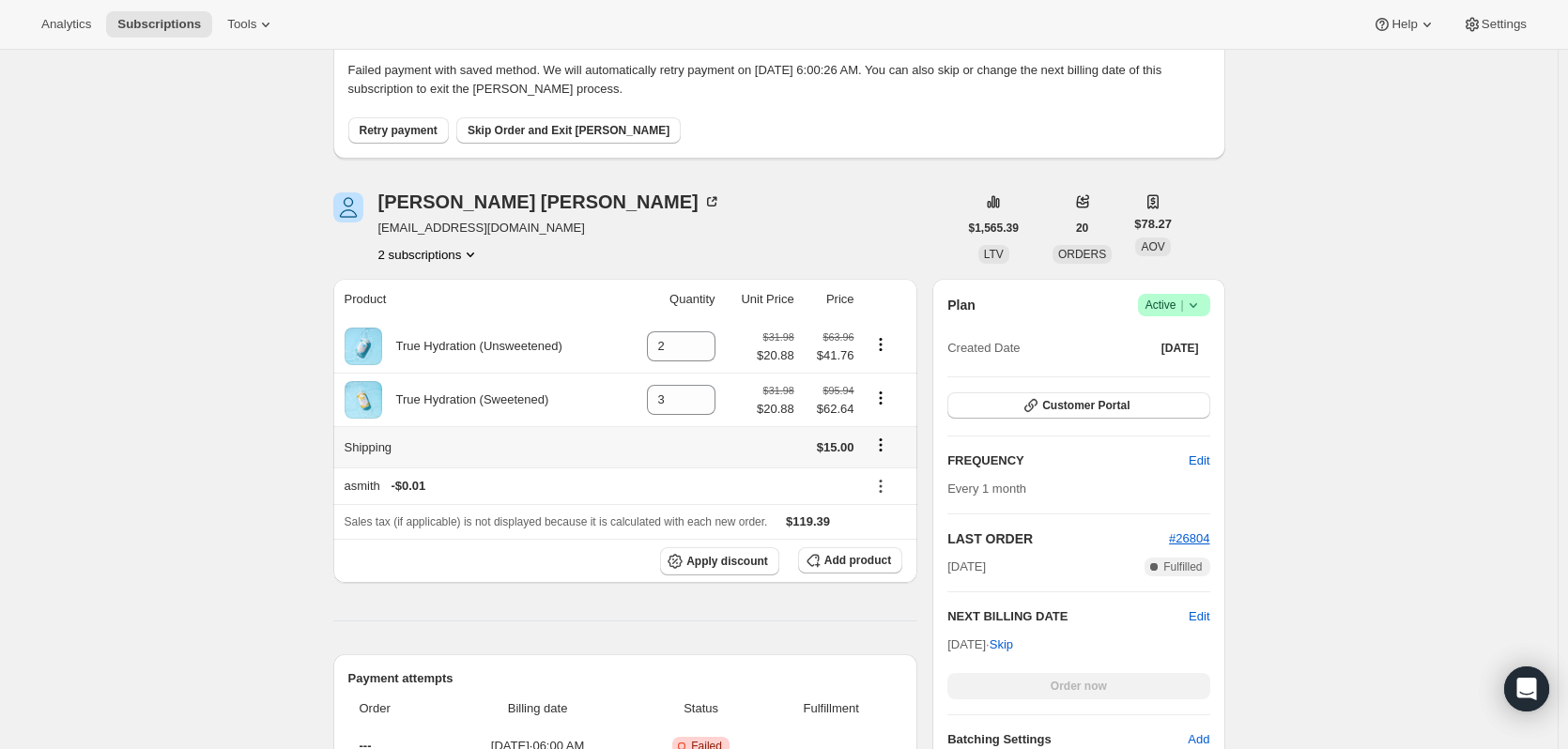
click at [884, 449] on icon "Shipping actions" at bounding box center [881, 445] width 19 height 19
click at [887, 492] on button "Edit shipping rate" at bounding box center [884, 482] width 105 height 30
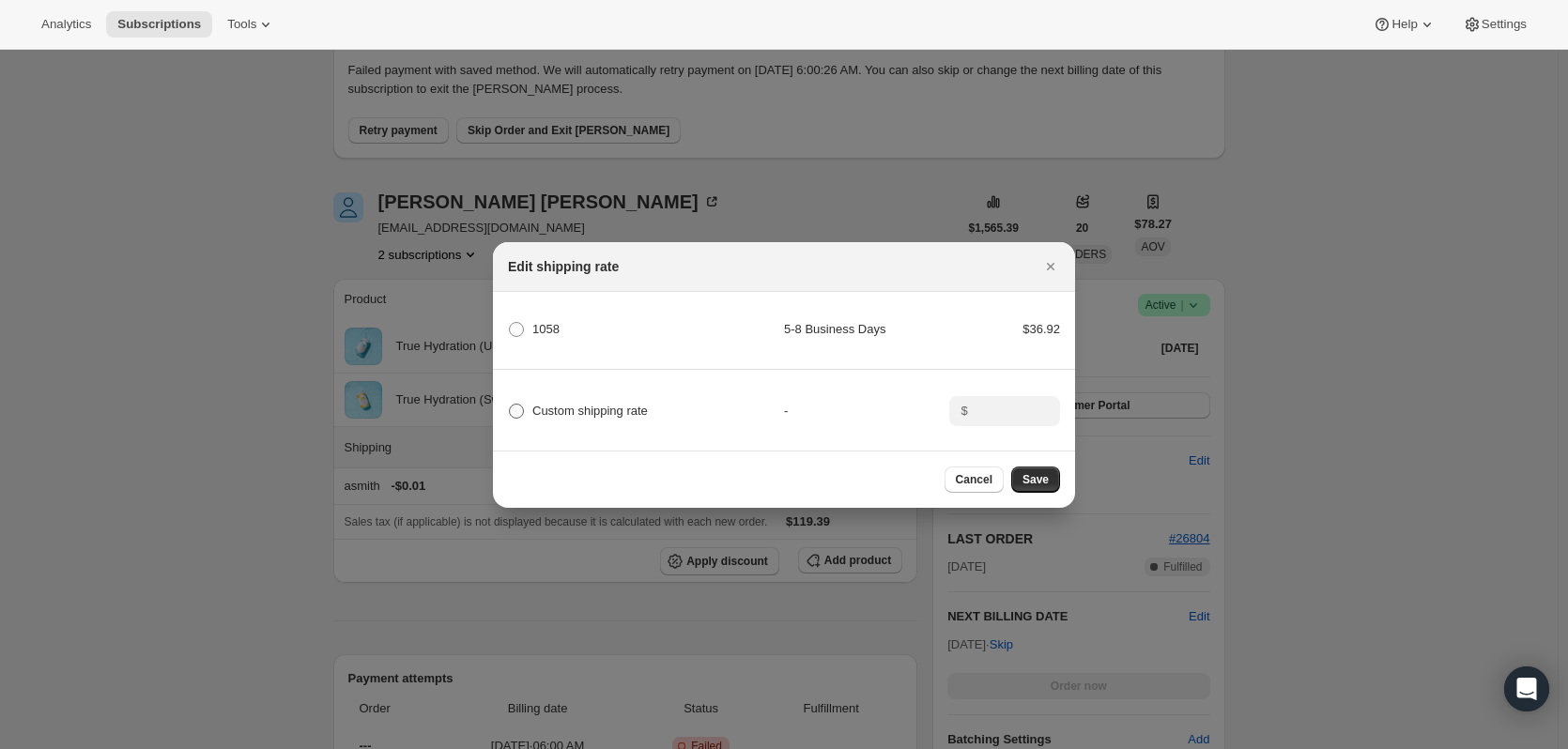
click at [574, 404] on span "Custom shipping rate" at bounding box center [590, 411] width 115 height 14
click at [509, 404] on input "Custom shipping rate" at bounding box center [508, 404] width 1 height 1
radio input "true"
click at [1008, 408] on input ":ripp:" at bounding box center [1003, 411] width 59 height 30
type input "0.00"
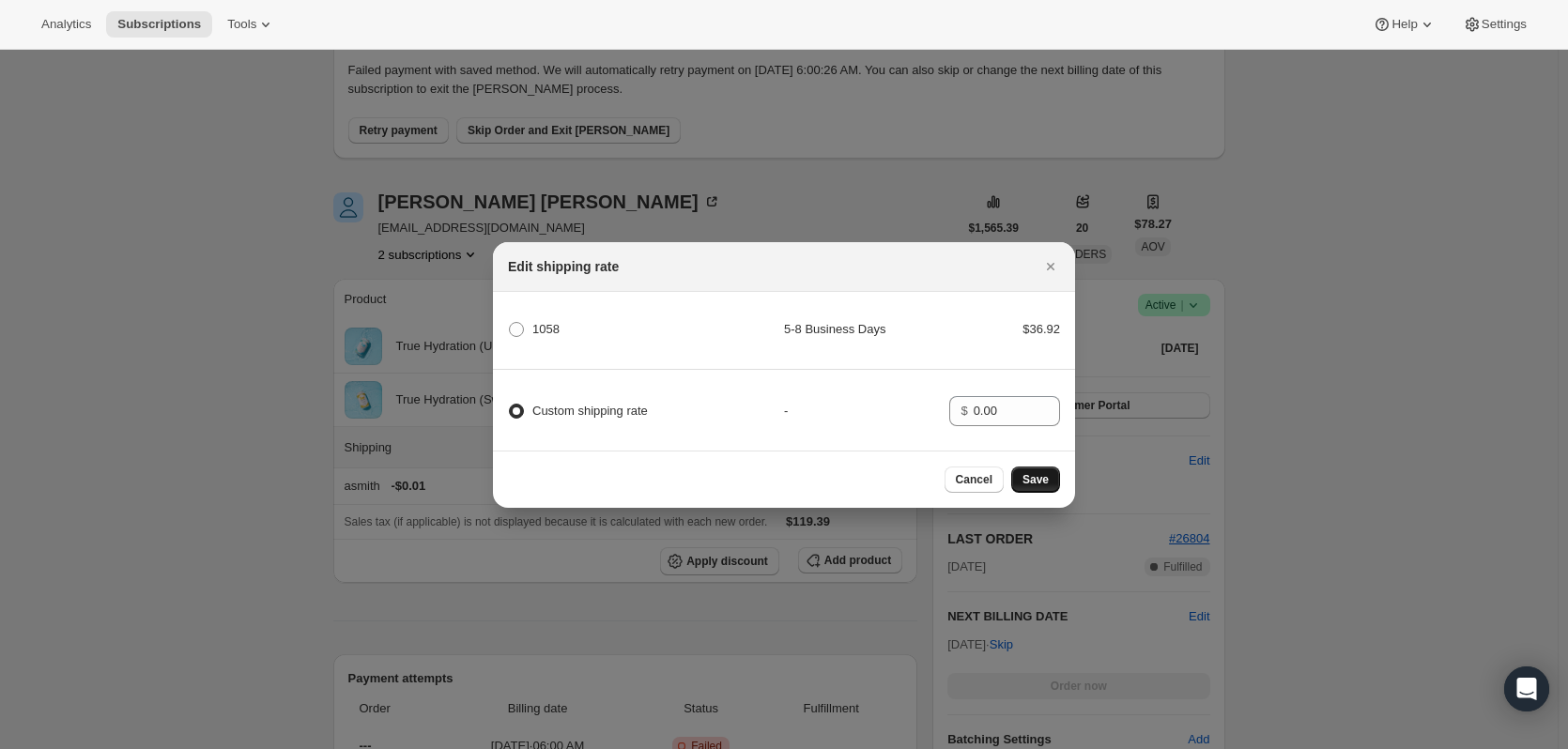
click at [1044, 476] on button "Save" at bounding box center [1035, 479] width 49 height 26
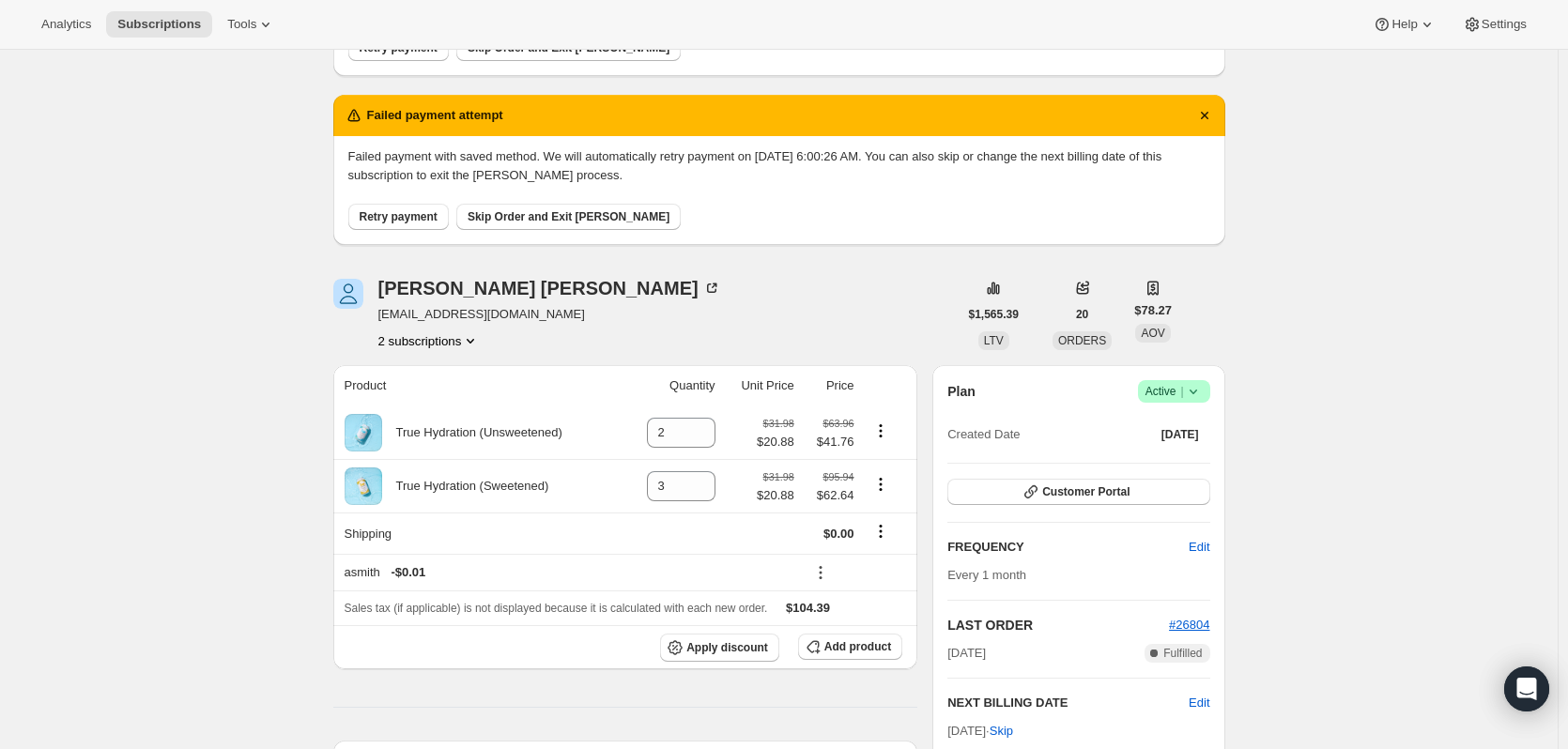
click at [411, 342] on button "2 subscriptions" at bounding box center [429, 340] width 102 height 19
click at [420, 383] on span "15592685879" at bounding box center [406, 376] width 75 height 14
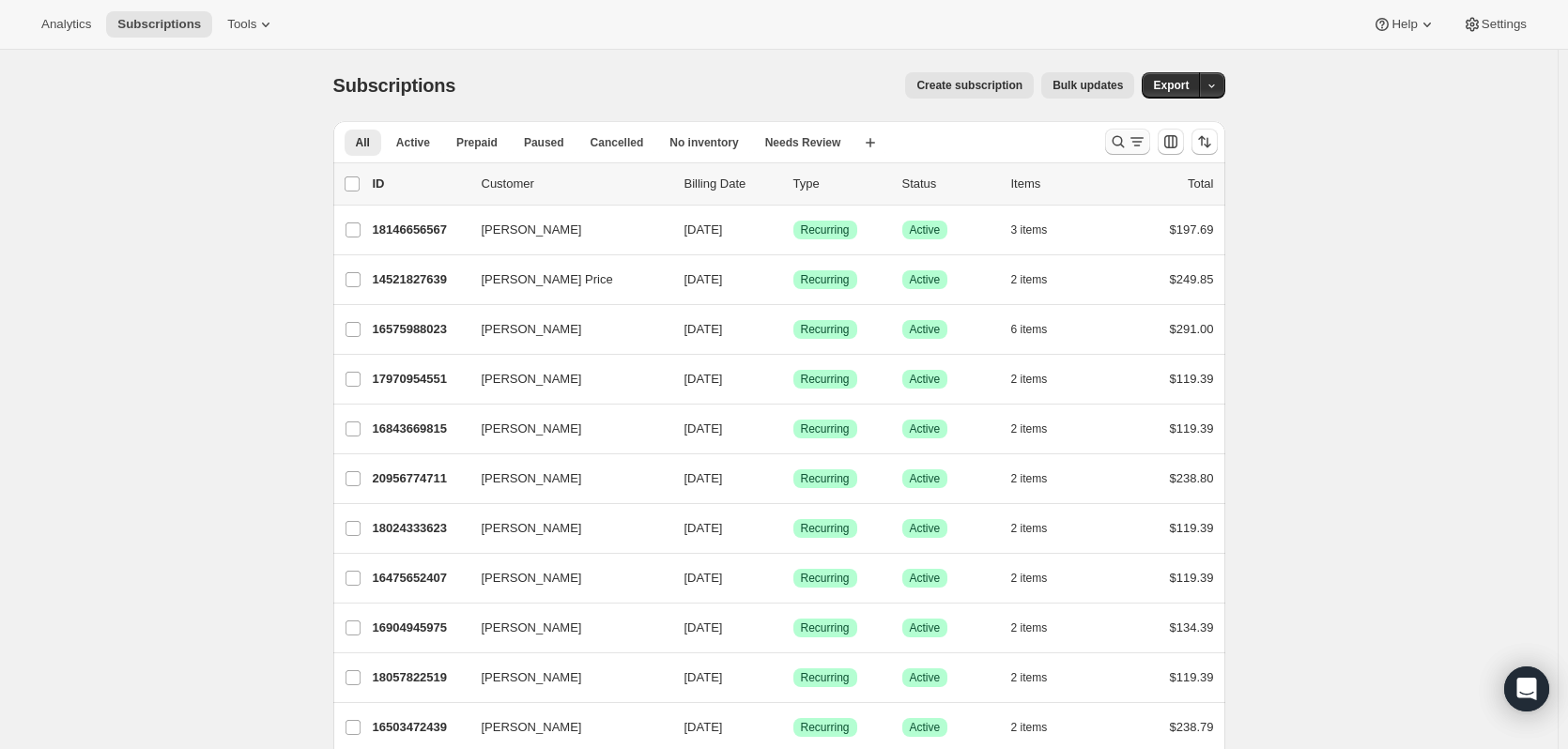
click at [1132, 147] on icon "Search and filter results" at bounding box center [1136, 141] width 19 height 19
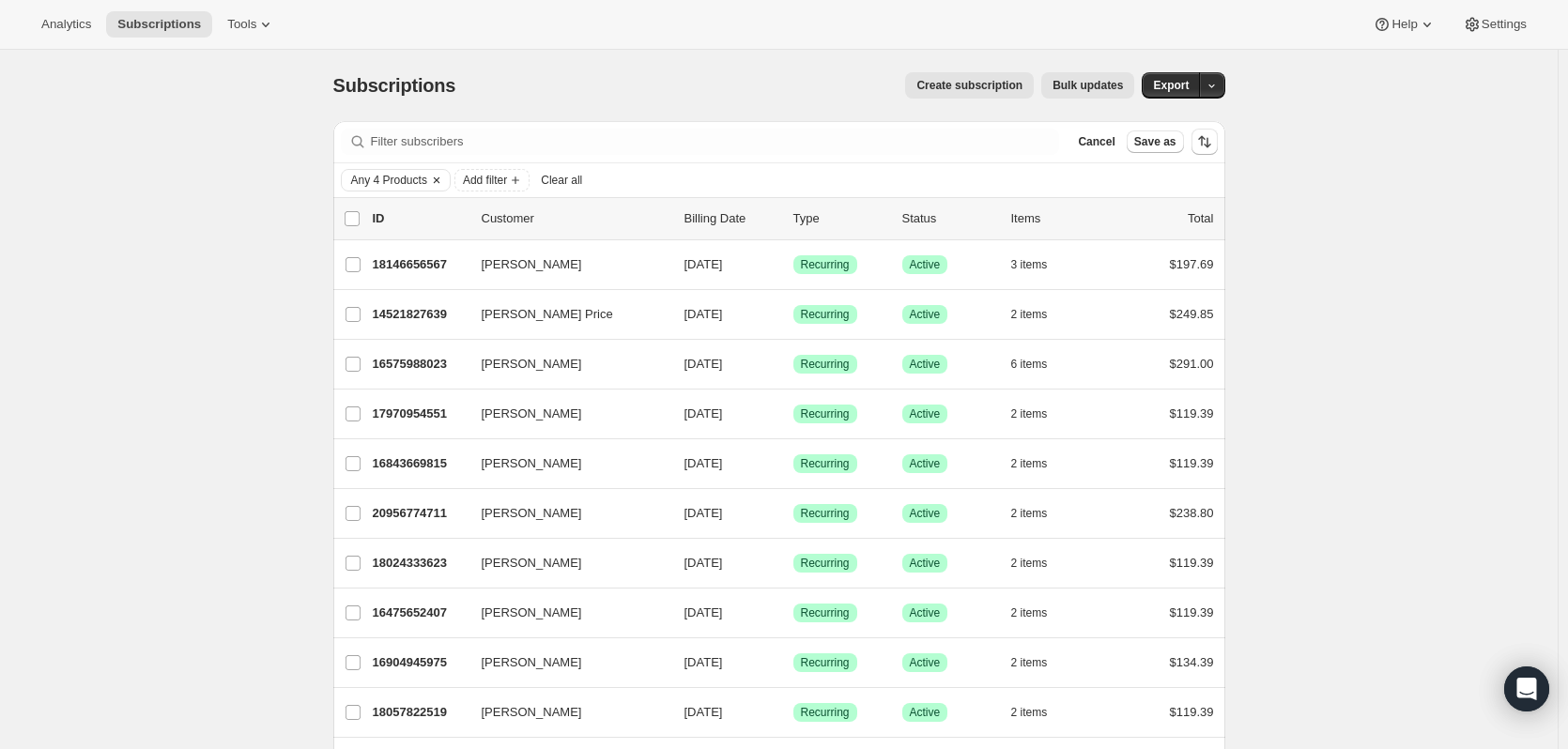
click at [442, 181] on icon "Clear" at bounding box center [436, 180] width 15 height 15
click at [399, 192] on div "Add filter" at bounding box center [779, 180] width 891 height 34
click at [393, 183] on span "Add filter" at bounding box center [371, 180] width 44 height 15
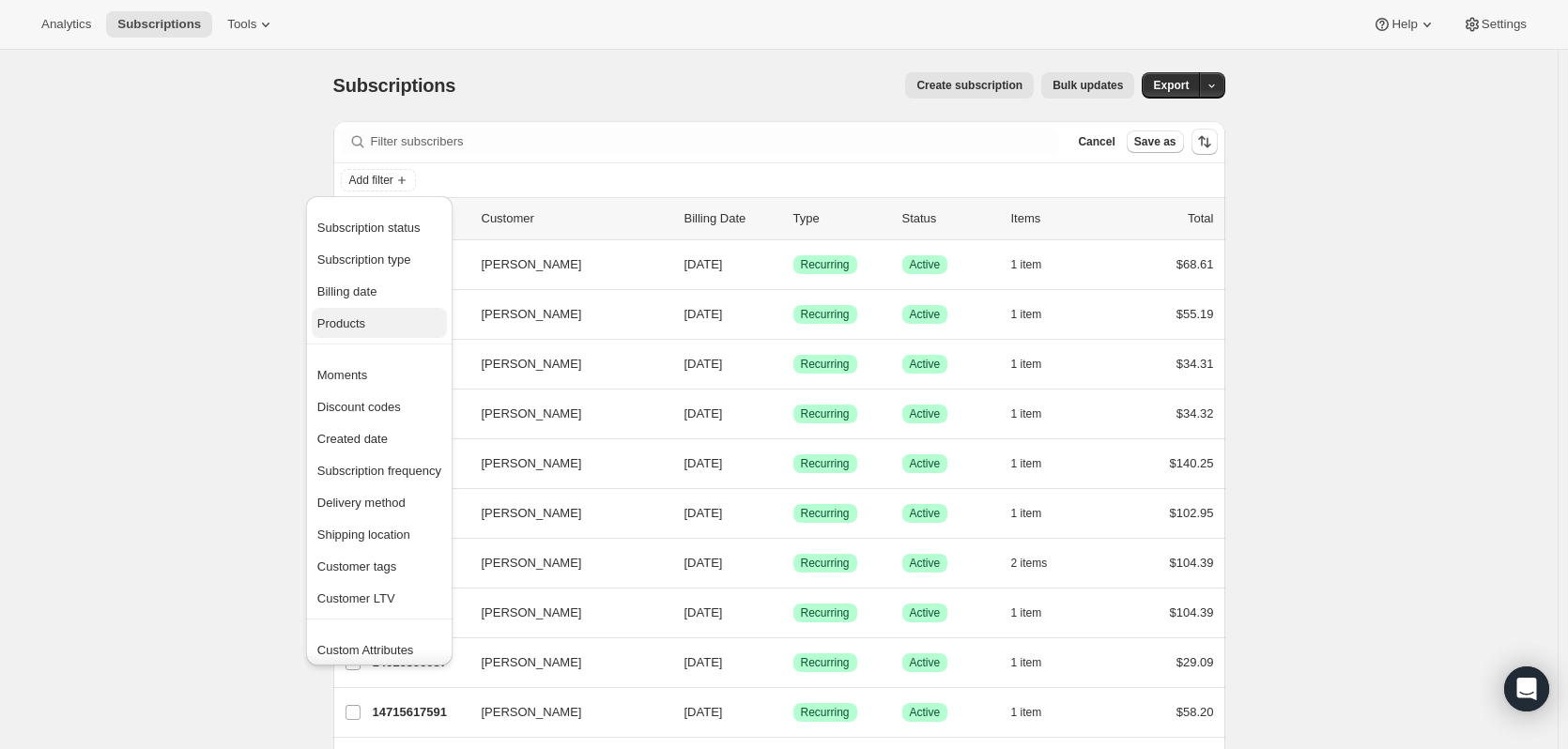
click at [385, 327] on span "Products" at bounding box center [379, 323] width 124 height 19
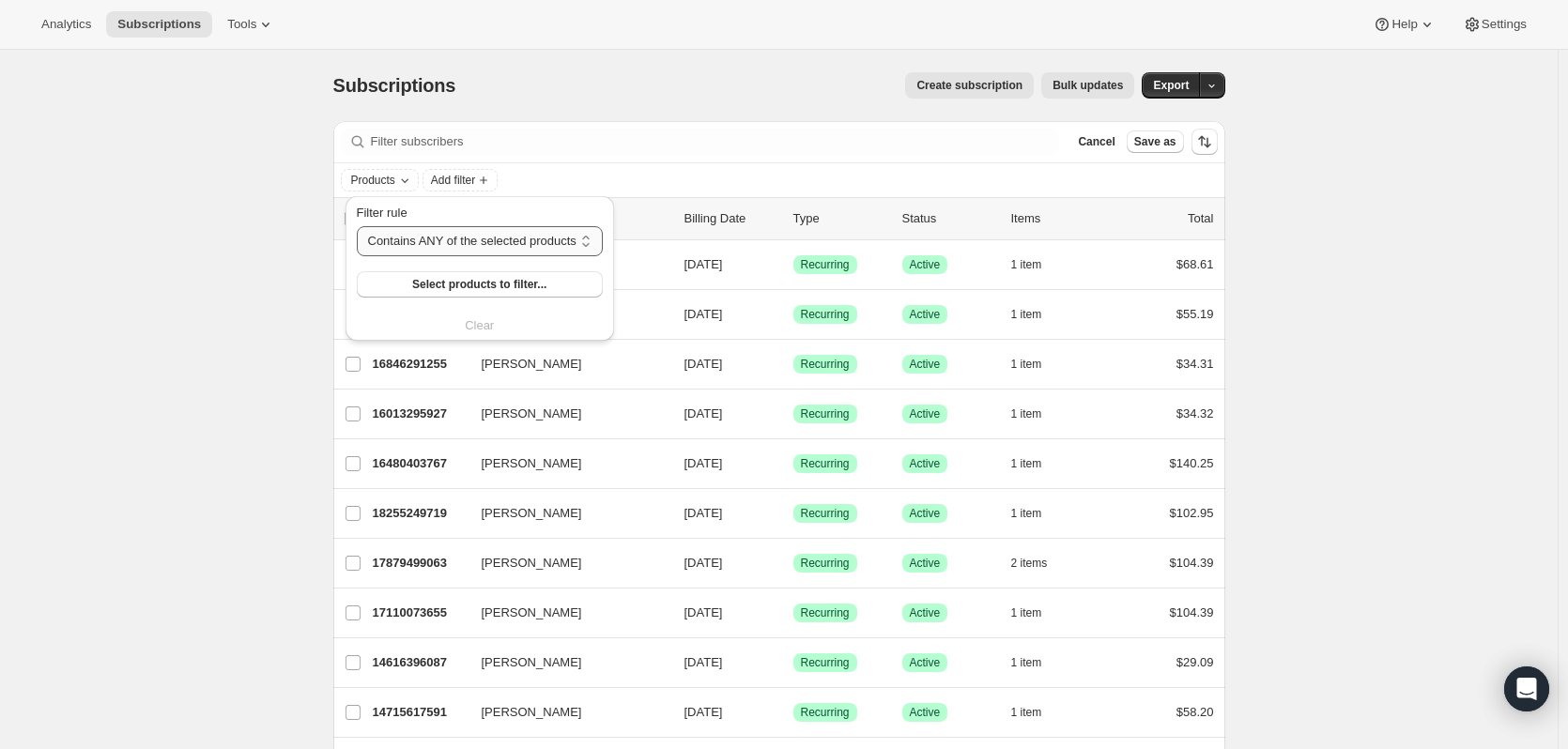
click at [494, 235] on select "Contains ANY of the selected products Contains ALL of the selected products Con…" at bounding box center [480, 241] width 246 height 30
click at [357, 226] on select "Contains ANY of the selected products Contains ALL of the selected products Con…" at bounding box center [480, 241] width 246 height 30
click at [455, 289] on span "Select products to filter..." at bounding box center [479, 283] width 134 height 15
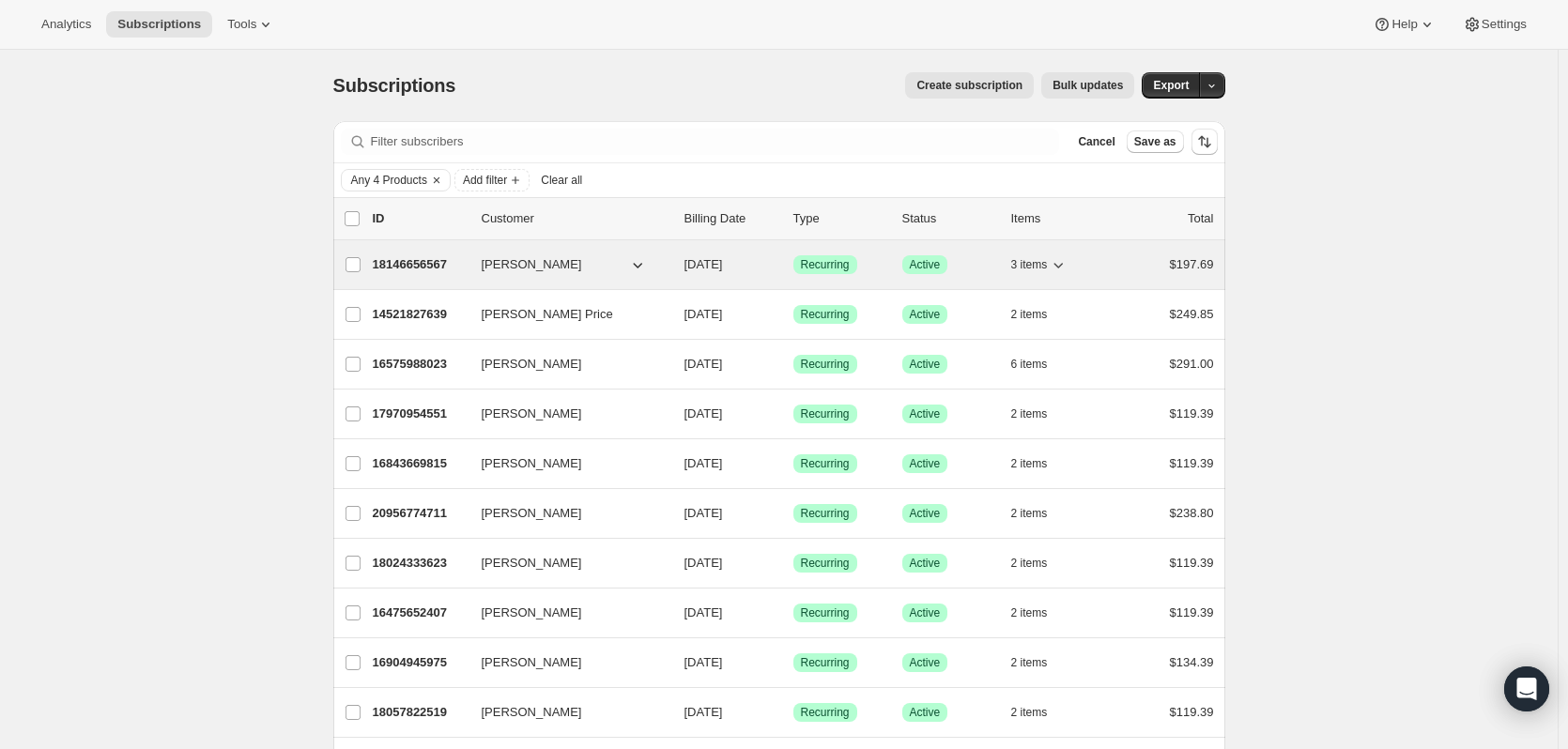
click at [440, 260] on p "18146656567" at bounding box center [420, 265] width 94 height 19
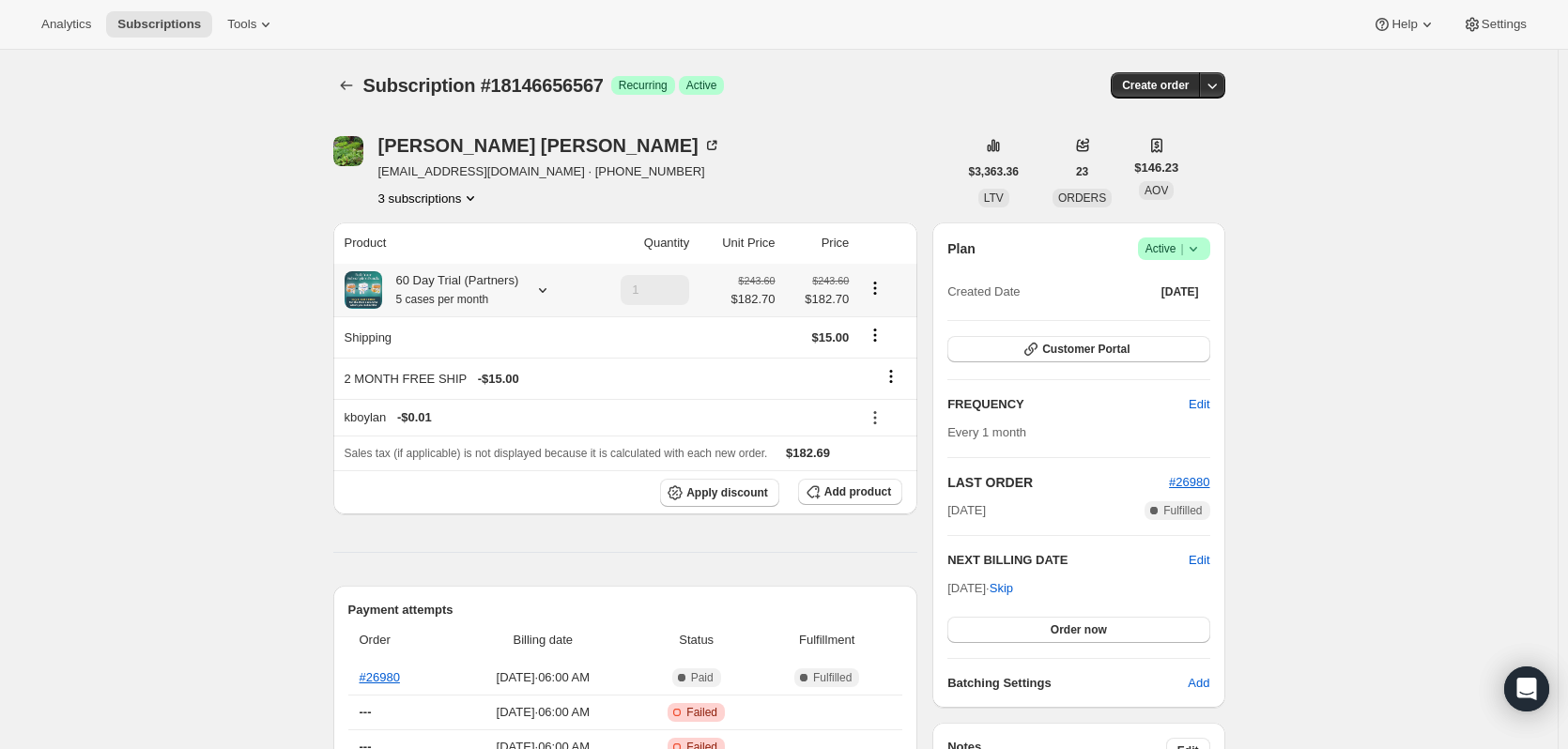
click at [539, 292] on icon at bounding box center [542, 289] width 19 height 19
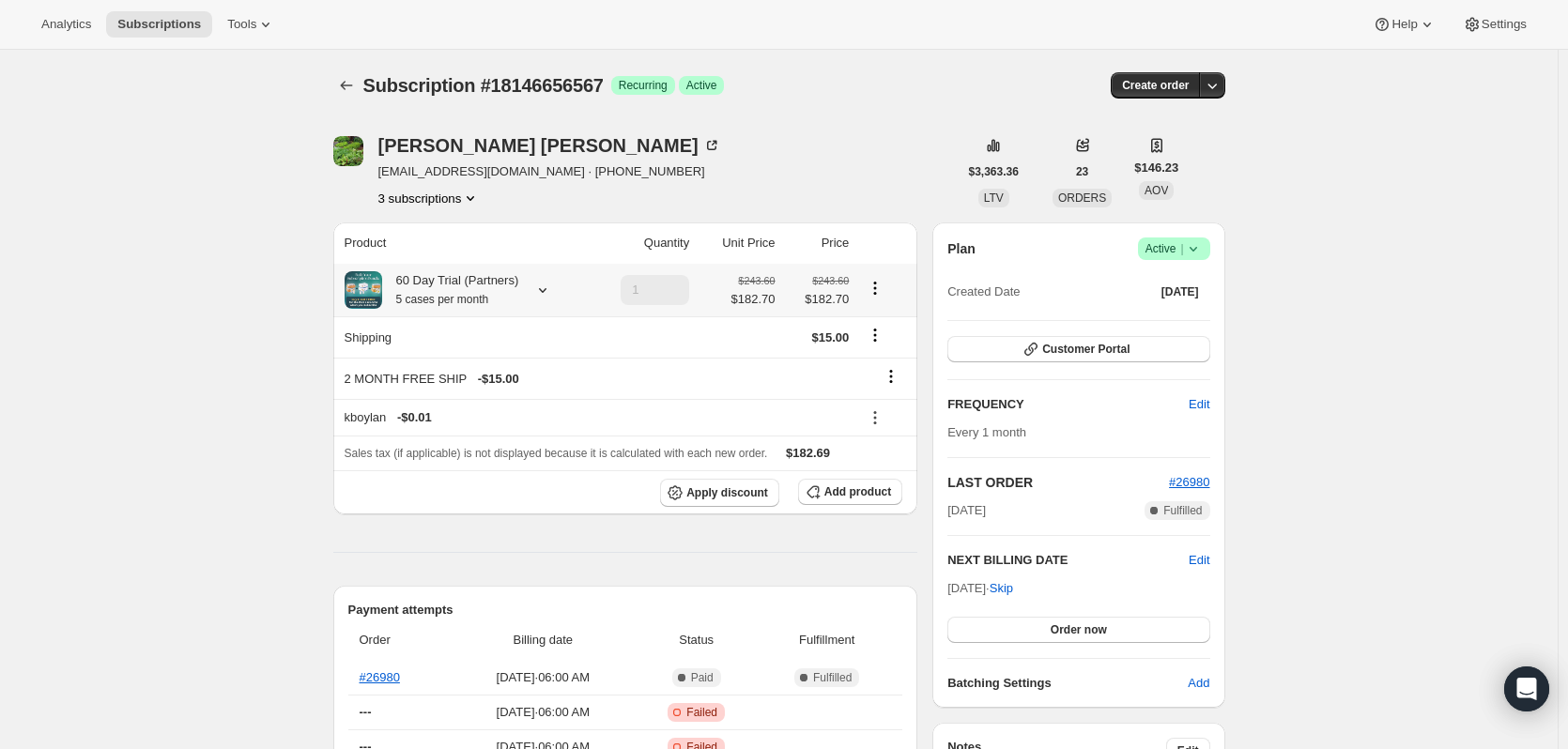
click at [541, 293] on icon at bounding box center [542, 289] width 19 height 19
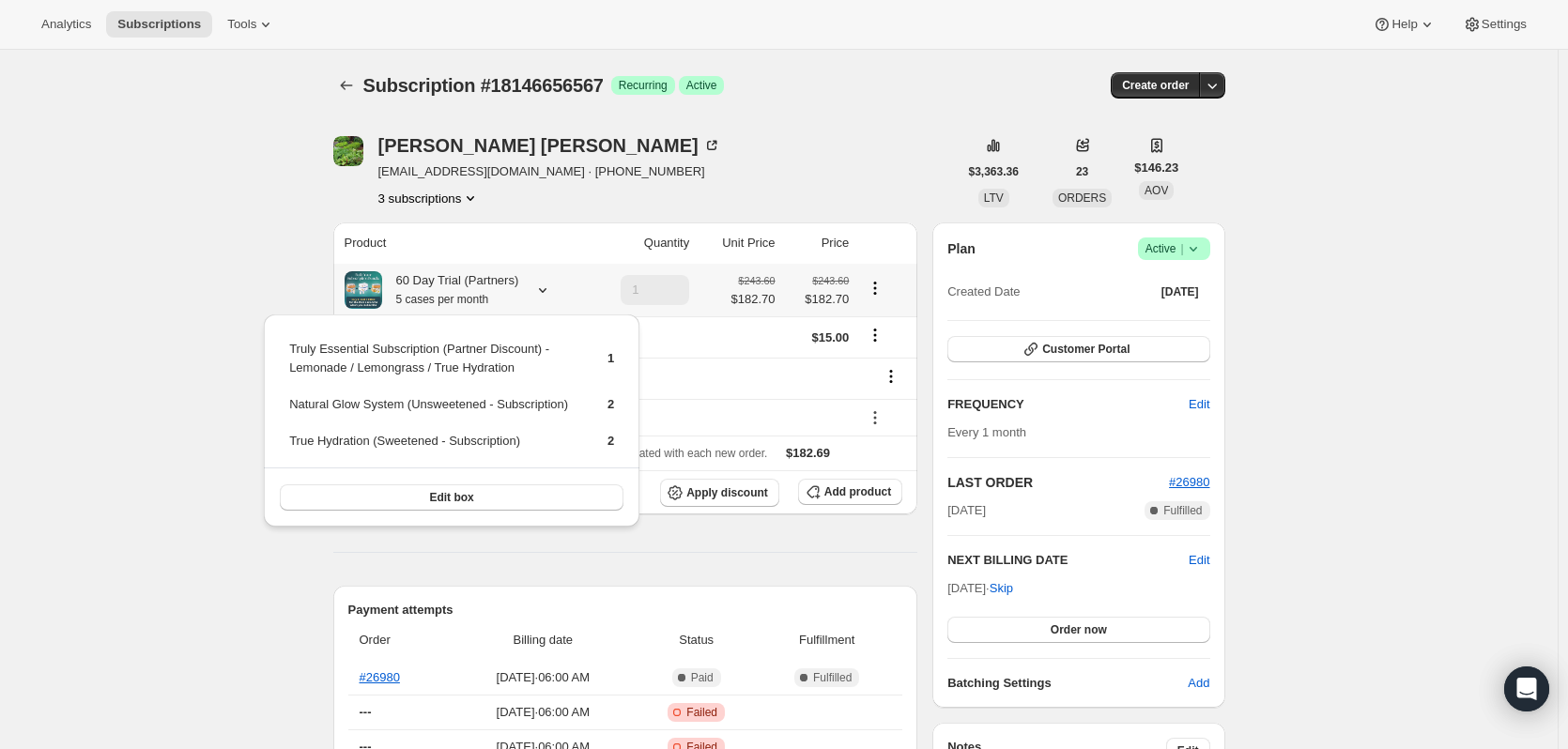
click at [533, 288] on icon at bounding box center [542, 289] width 19 height 19
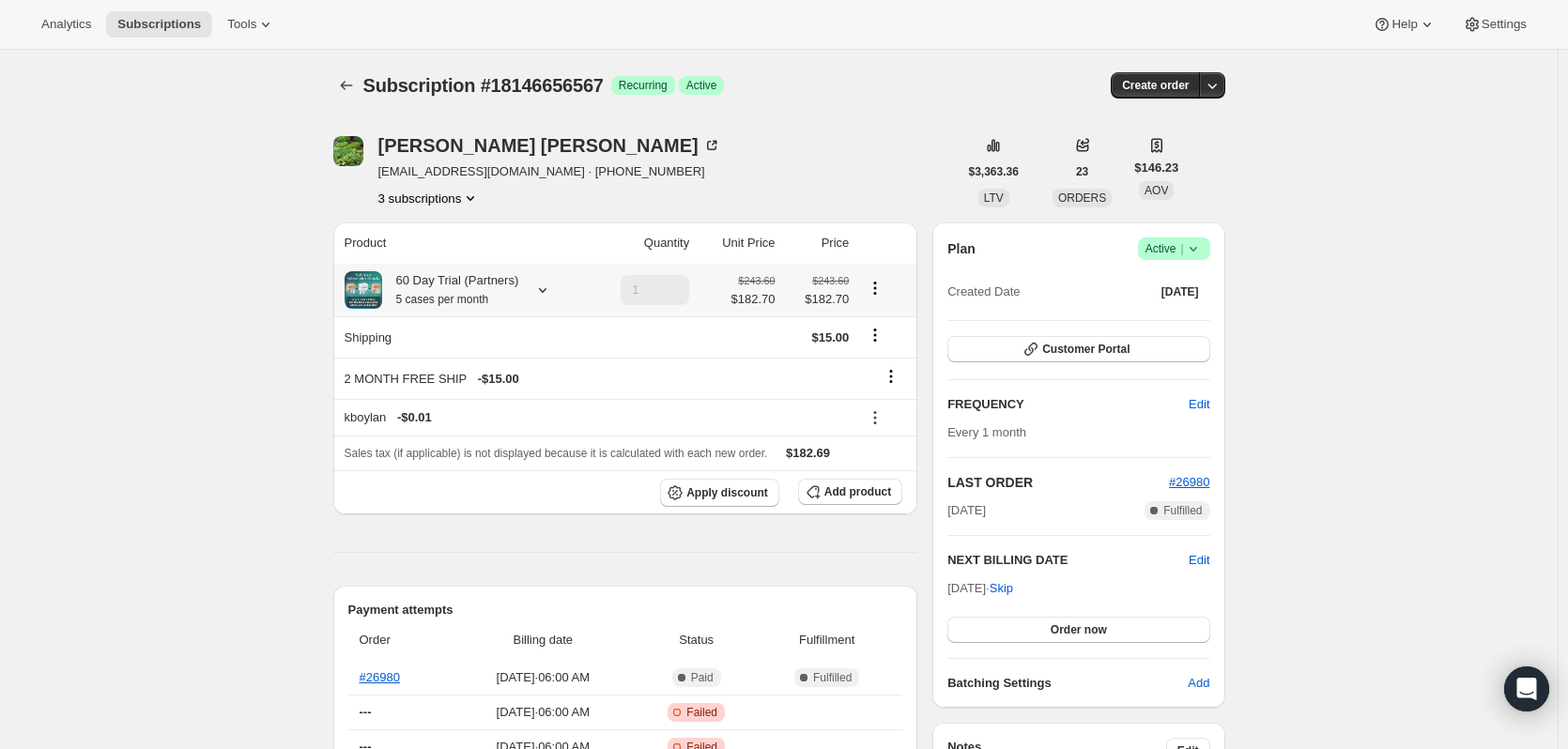
click at [538, 284] on icon at bounding box center [542, 289] width 19 height 19
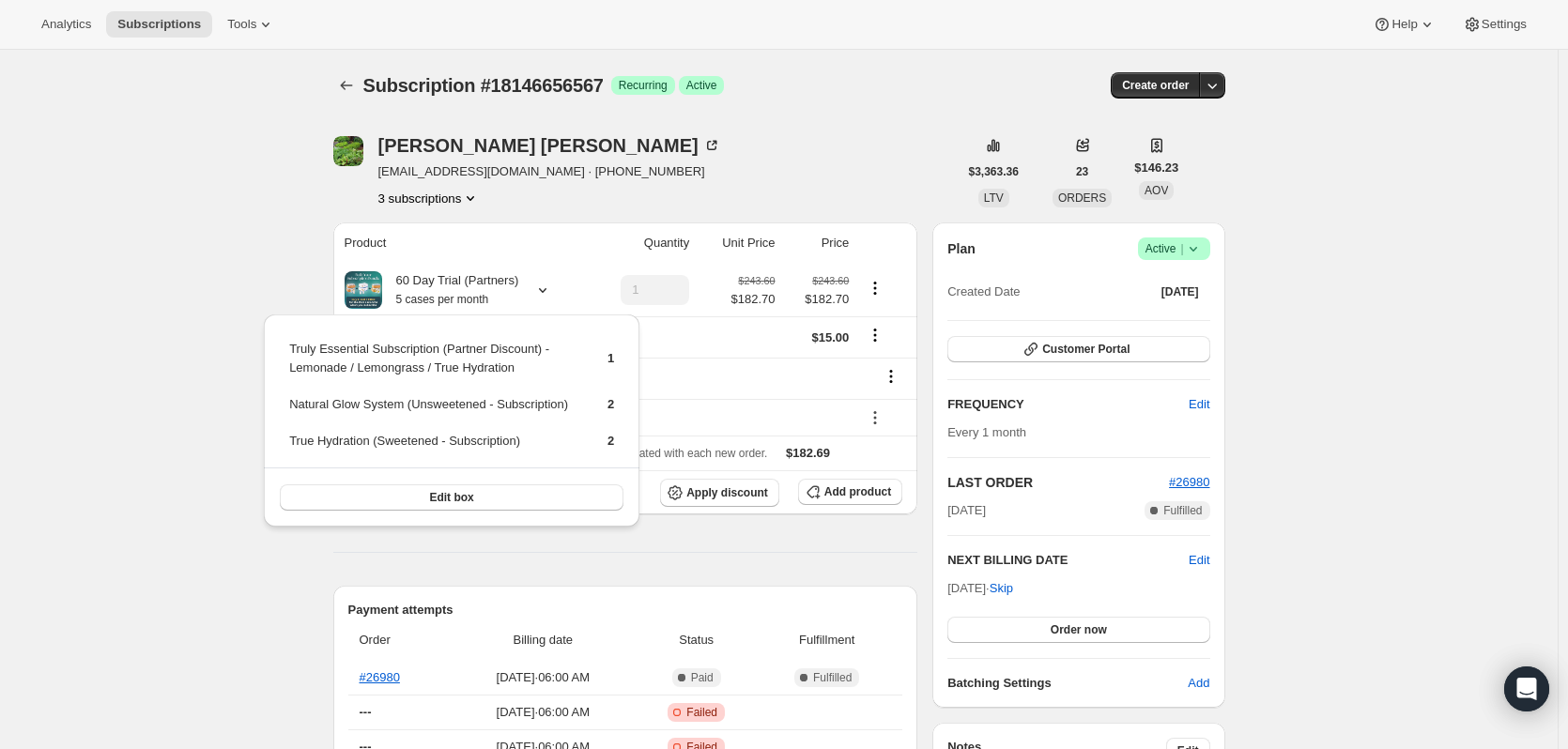
drag, startPoint x: 1315, startPoint y: 200, endPoint x: 1536, endPoint y: 195, distance: 221.1
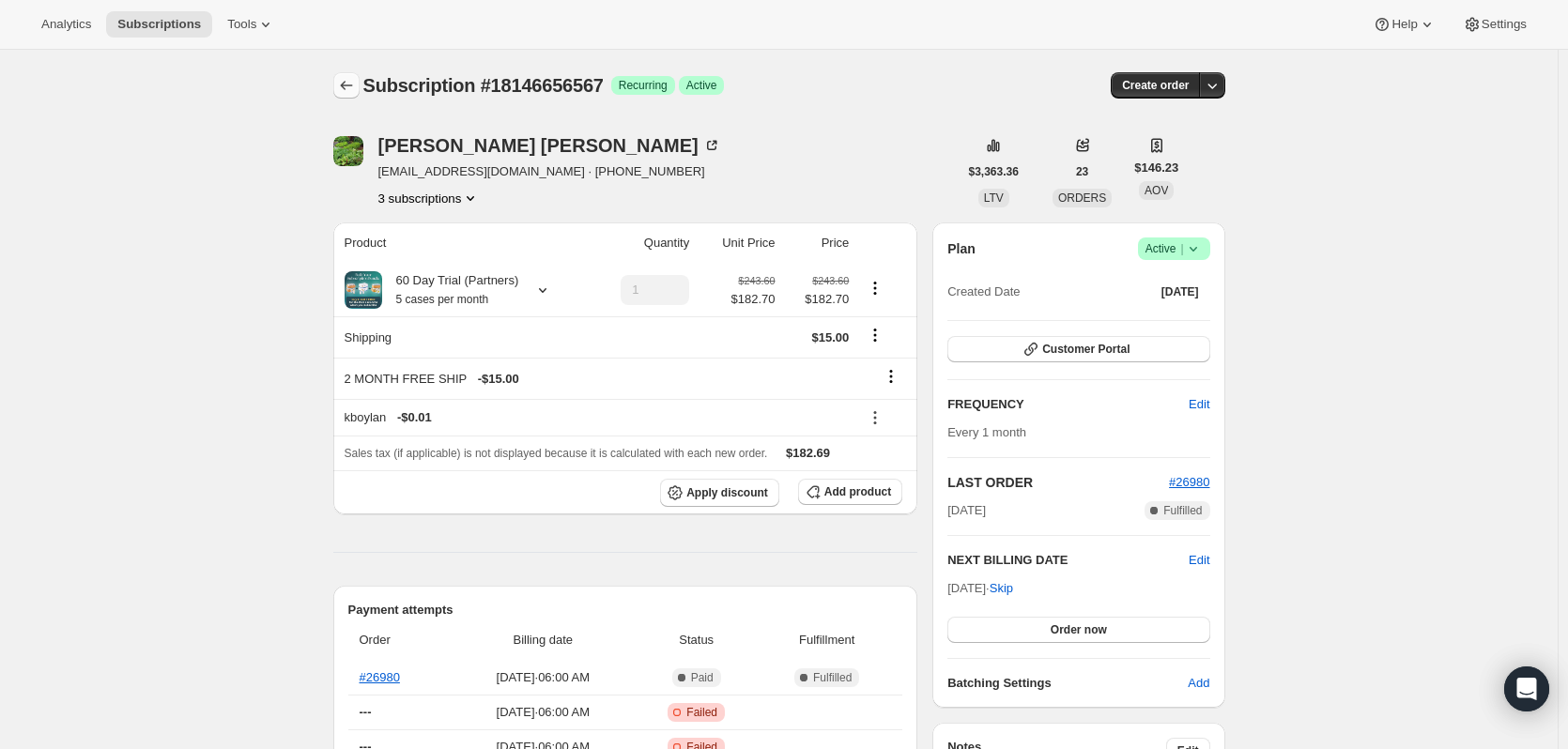
click at [355, 88] on icon "Subscriptions" at bounding box center [346, 85] width 19 height 19
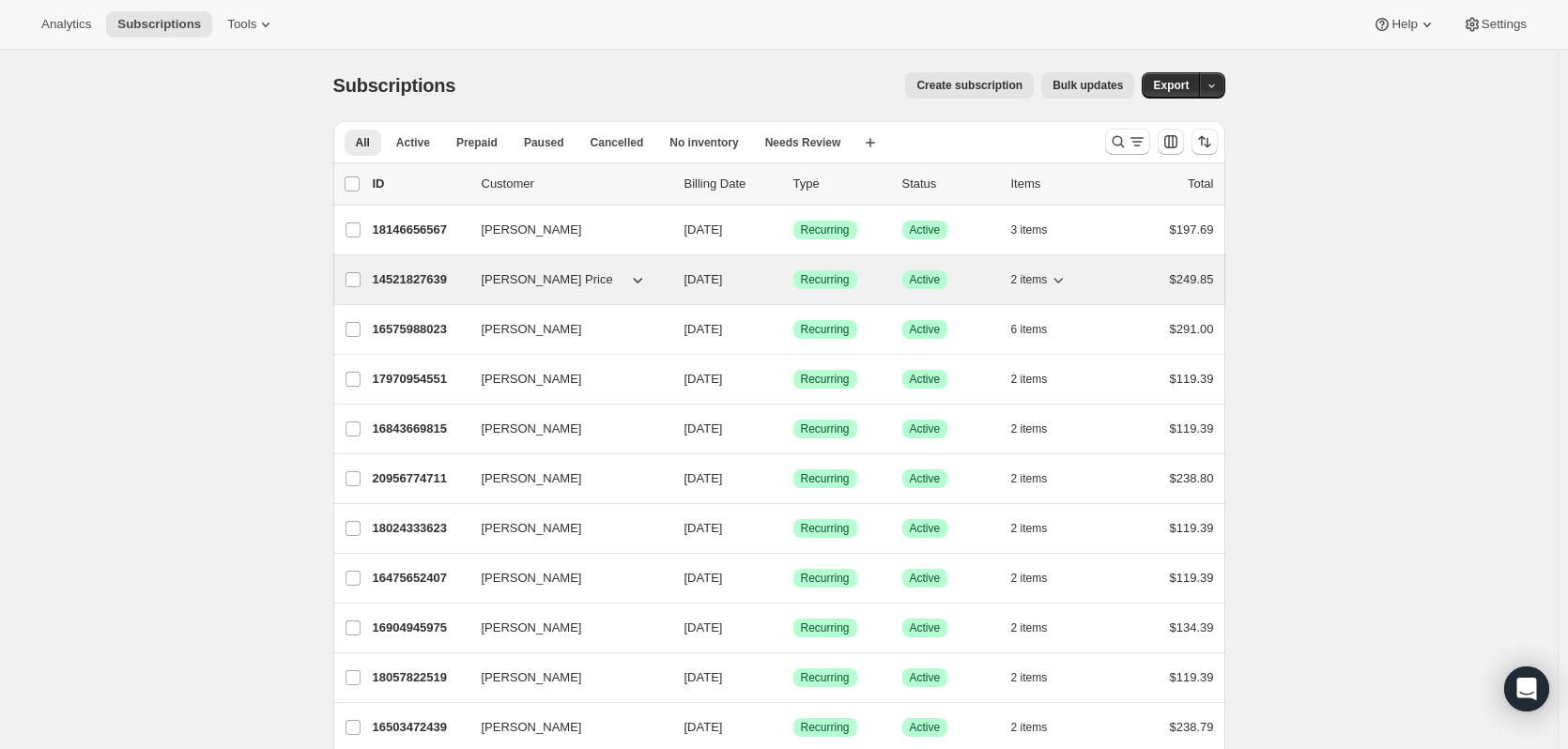
click at [437, 282] on p "14521827639" at bounding box center [420, 280] width 94 height 19
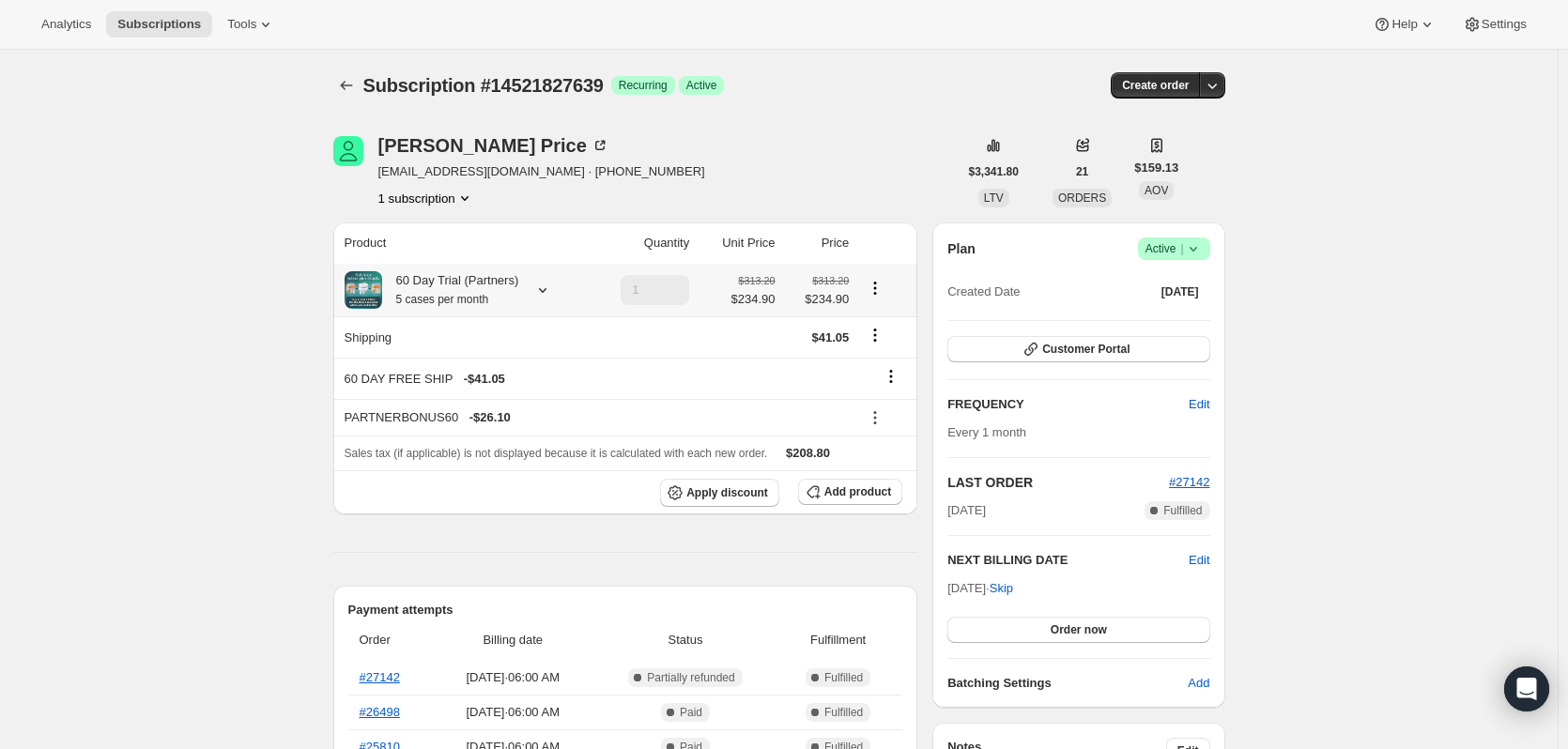
click at [540, 287] on icon at bounding box center [542, 289] width 19 height 19
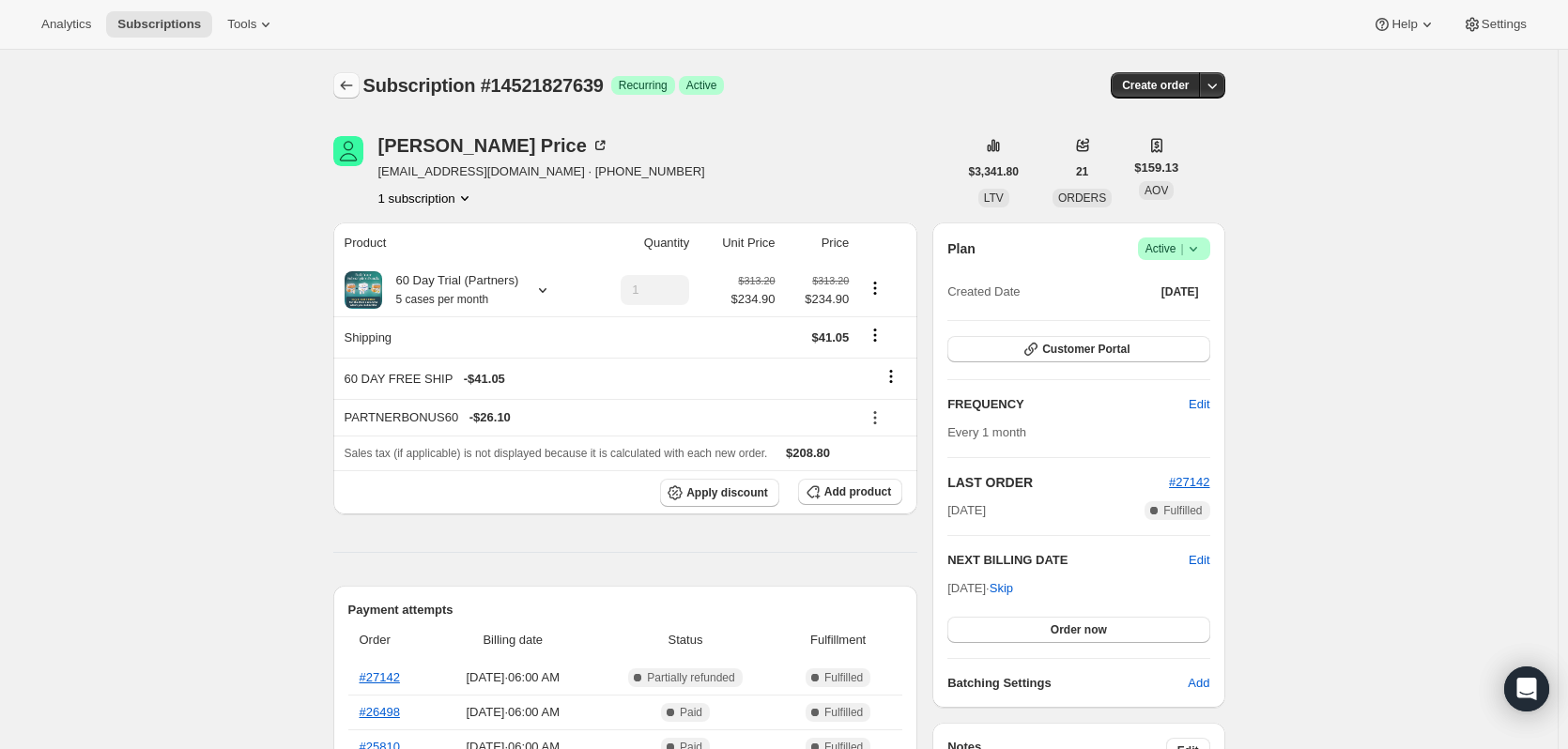
click at [344, 87] on icon "Subscriptions" at bounding box center [346, 85] width 19 height 19
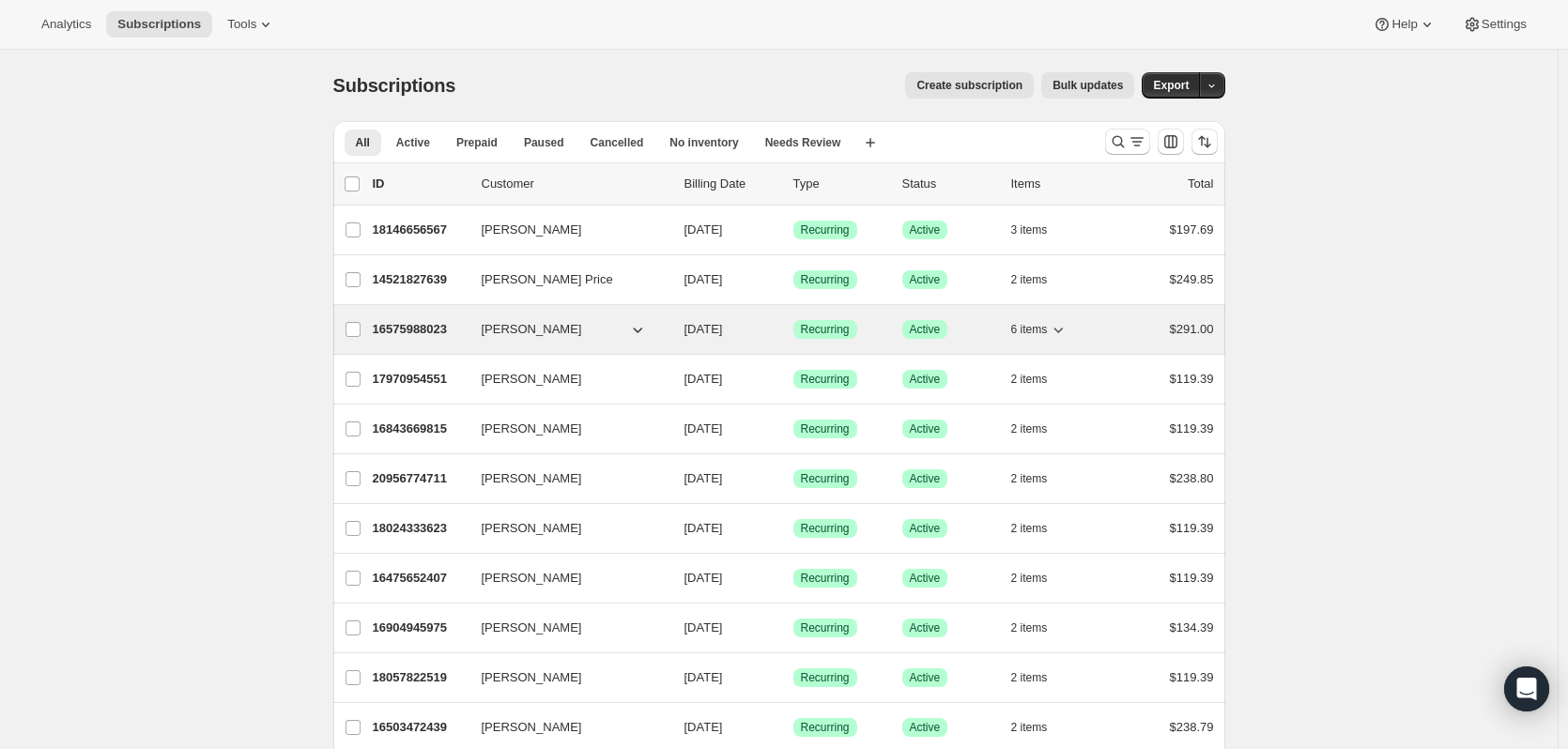
click at [425, 328] on p "16575988023" at bounding box center [420, 329] width 94 height 19
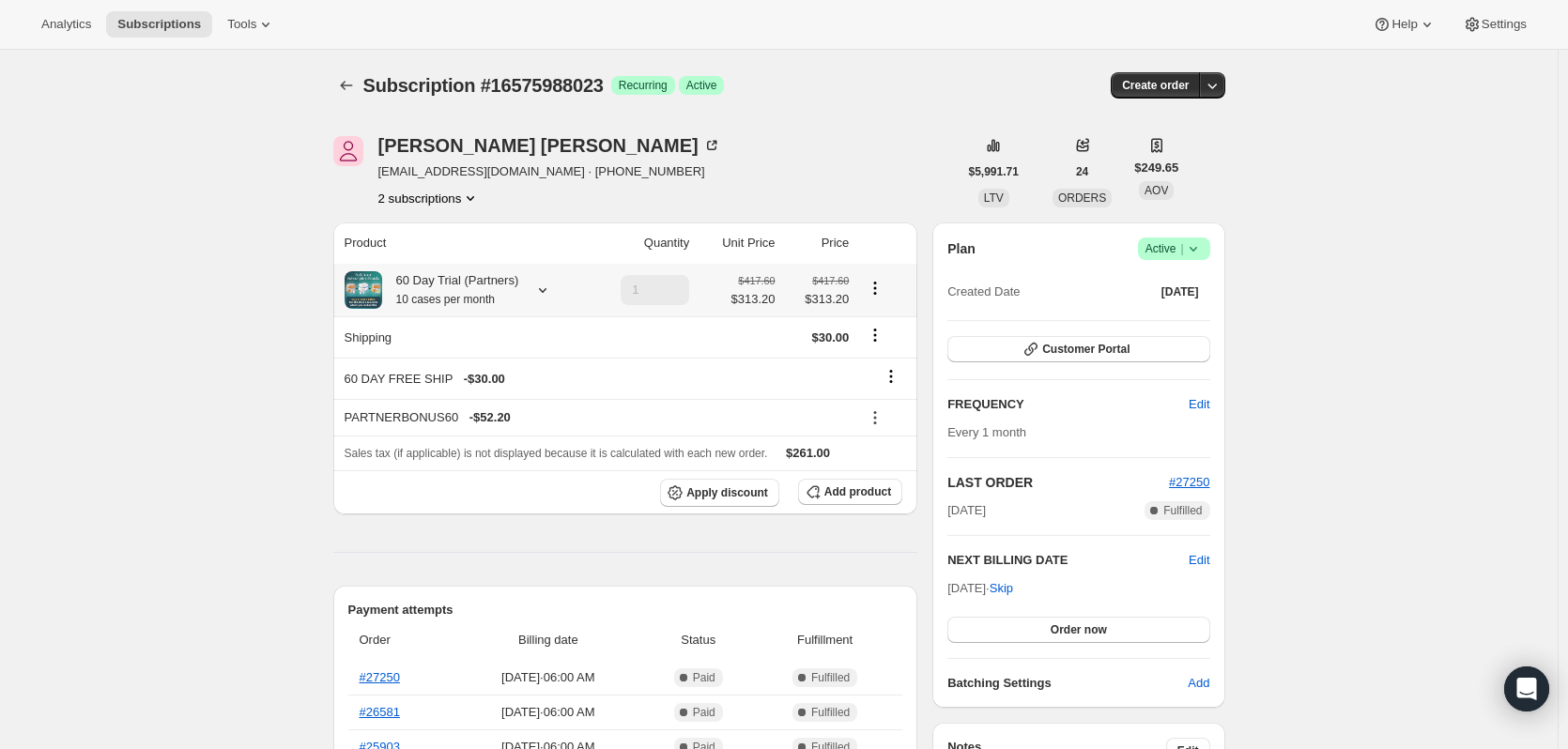
click at [541, 292] on icon at bounding box center [543, 290] width 8 height 5
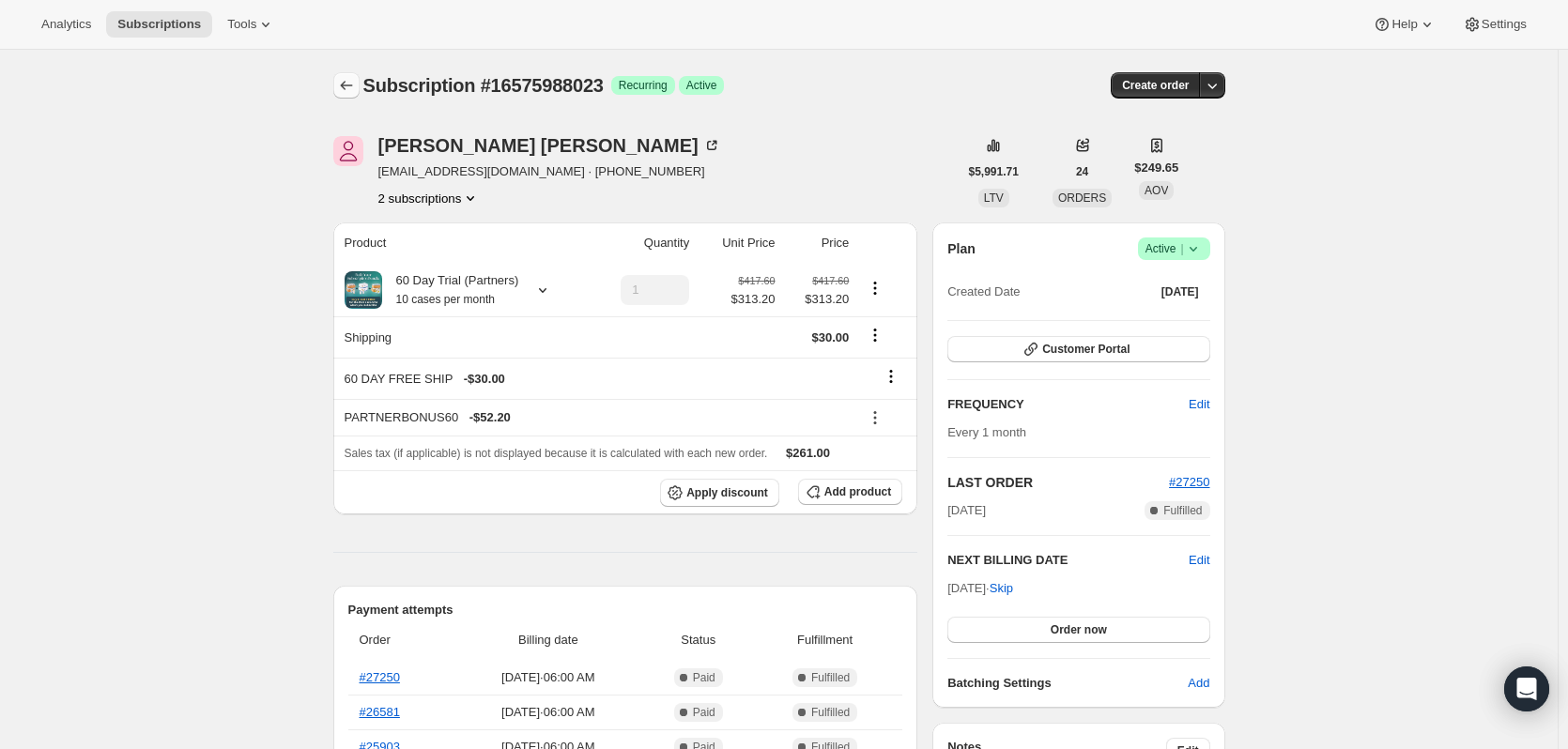
click at [356, 91] on icon "Subscriptions" at bounding box center [346, 85] width 19 height 19
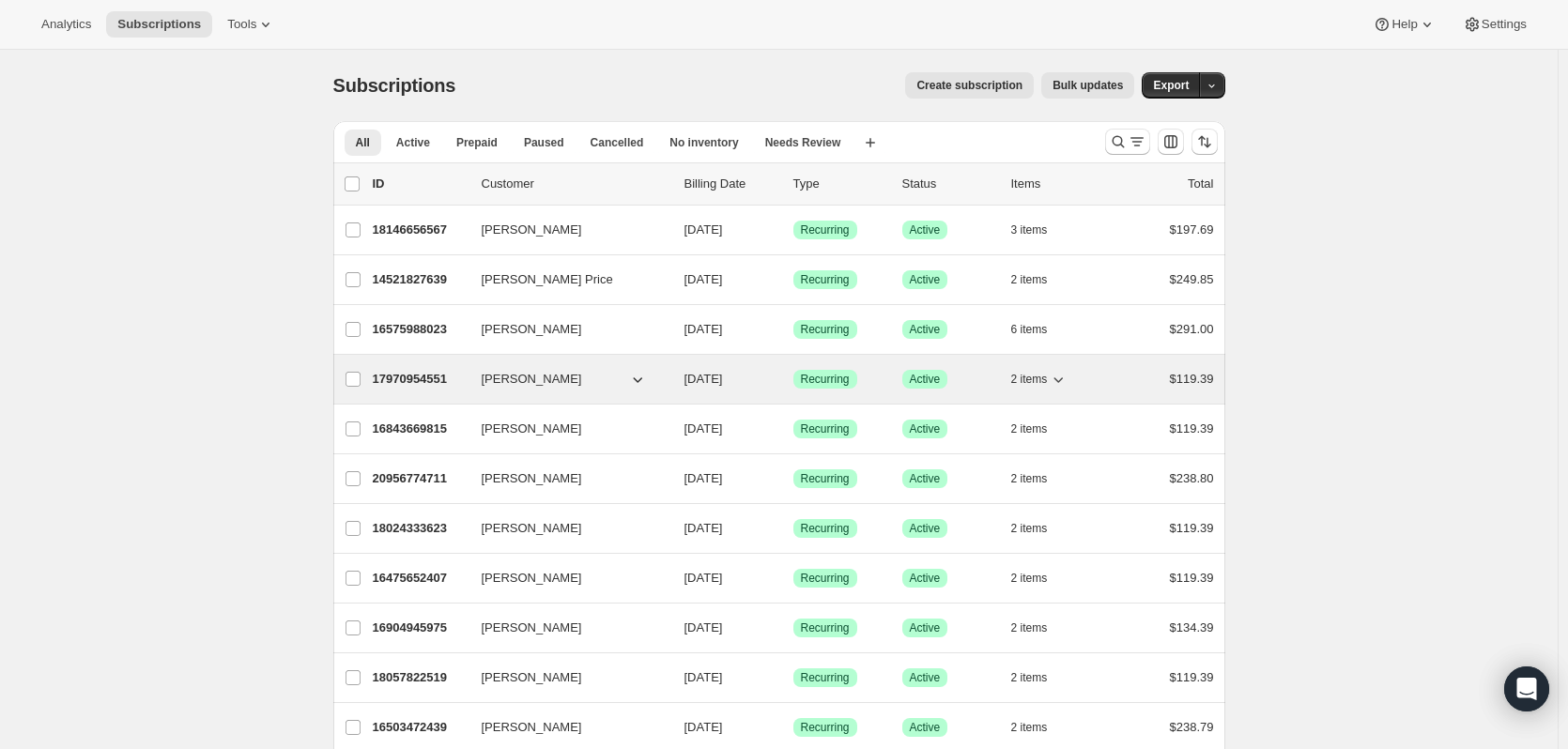
click at [402, 383] on p "17970954551" at bounding box center [420, 379] width 94 height 19
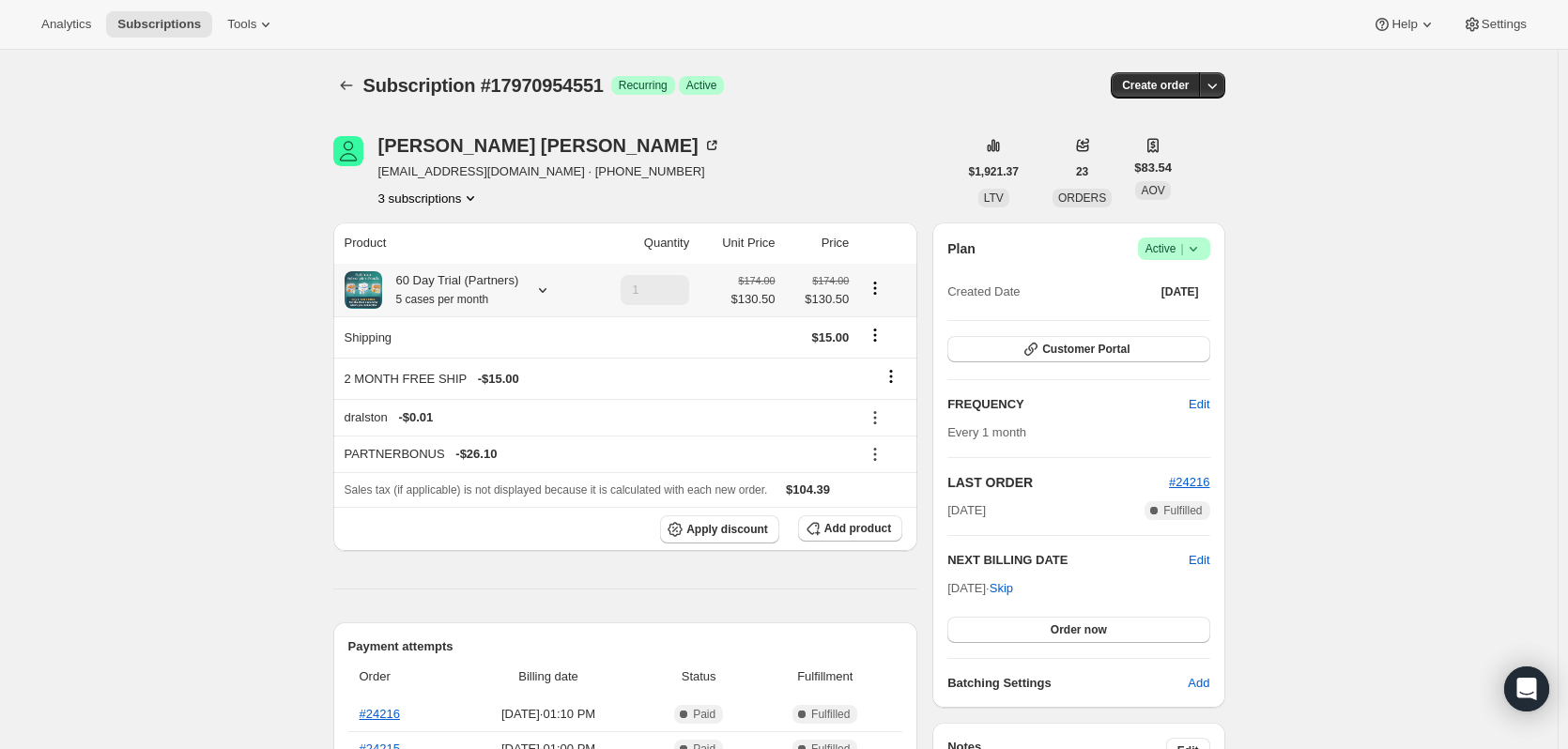
click at [537, 293] on icon at bounding box center [542, 289] width 19 height 19
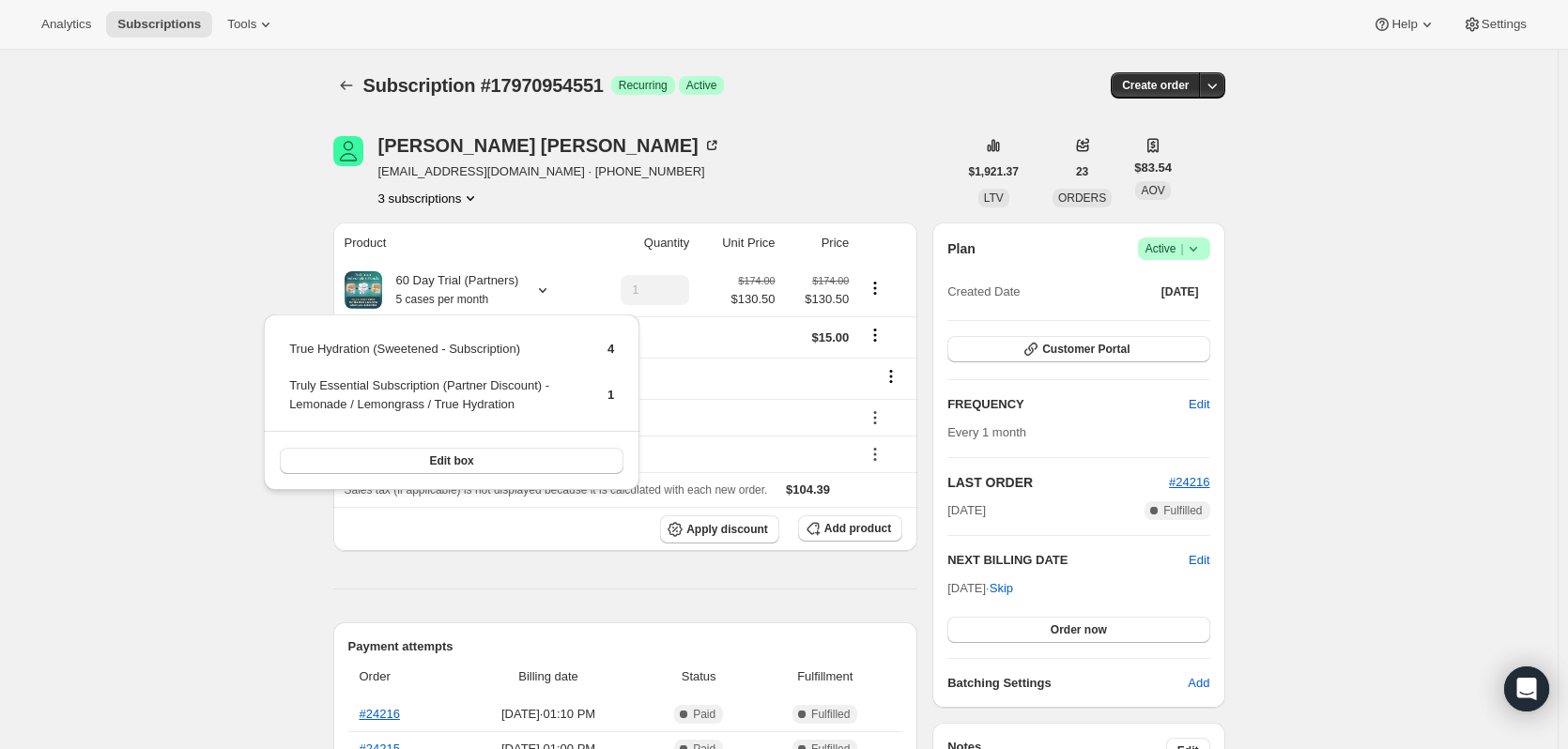
drag, startPoint x: 167, startPoint y: 220, endPoint x: 291, endPoint y: 140, distance: 147.6
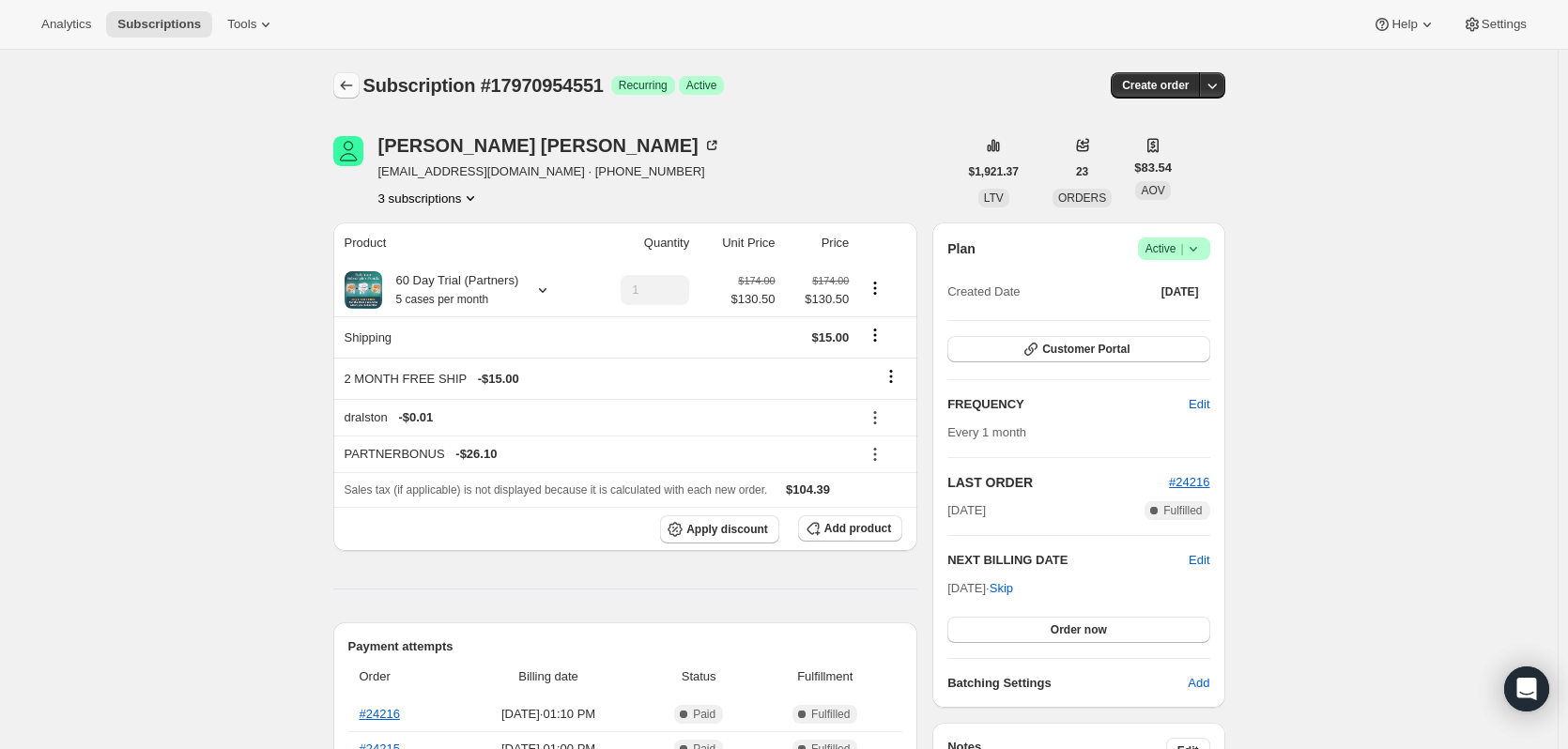
click at [340, 83] on button "Subscriptions" at bounding box center [346, 86] width 26 height 26
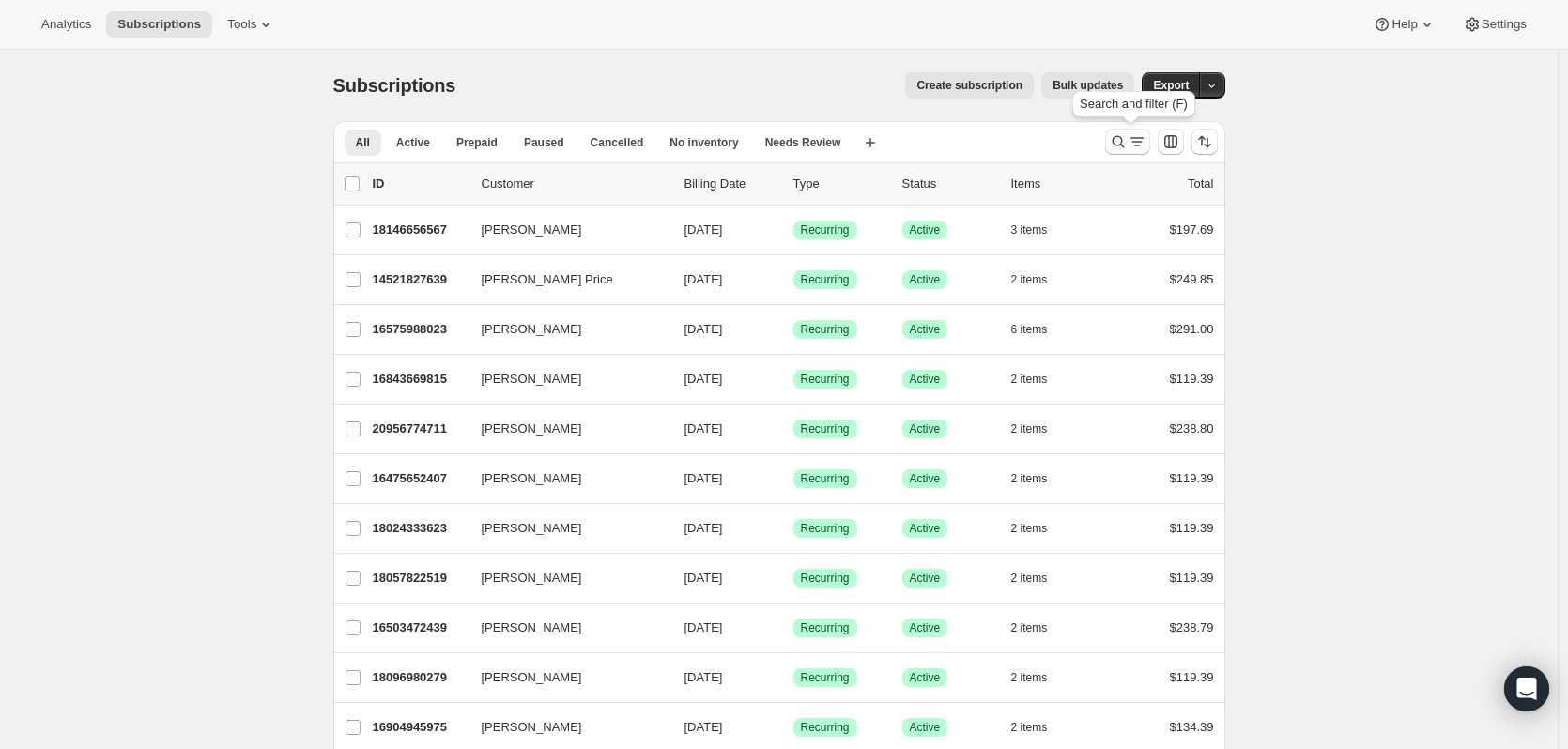
click at [1123, 136] on icon "Search and filter results" at bounding box center [1117, 141] width 19 height 19
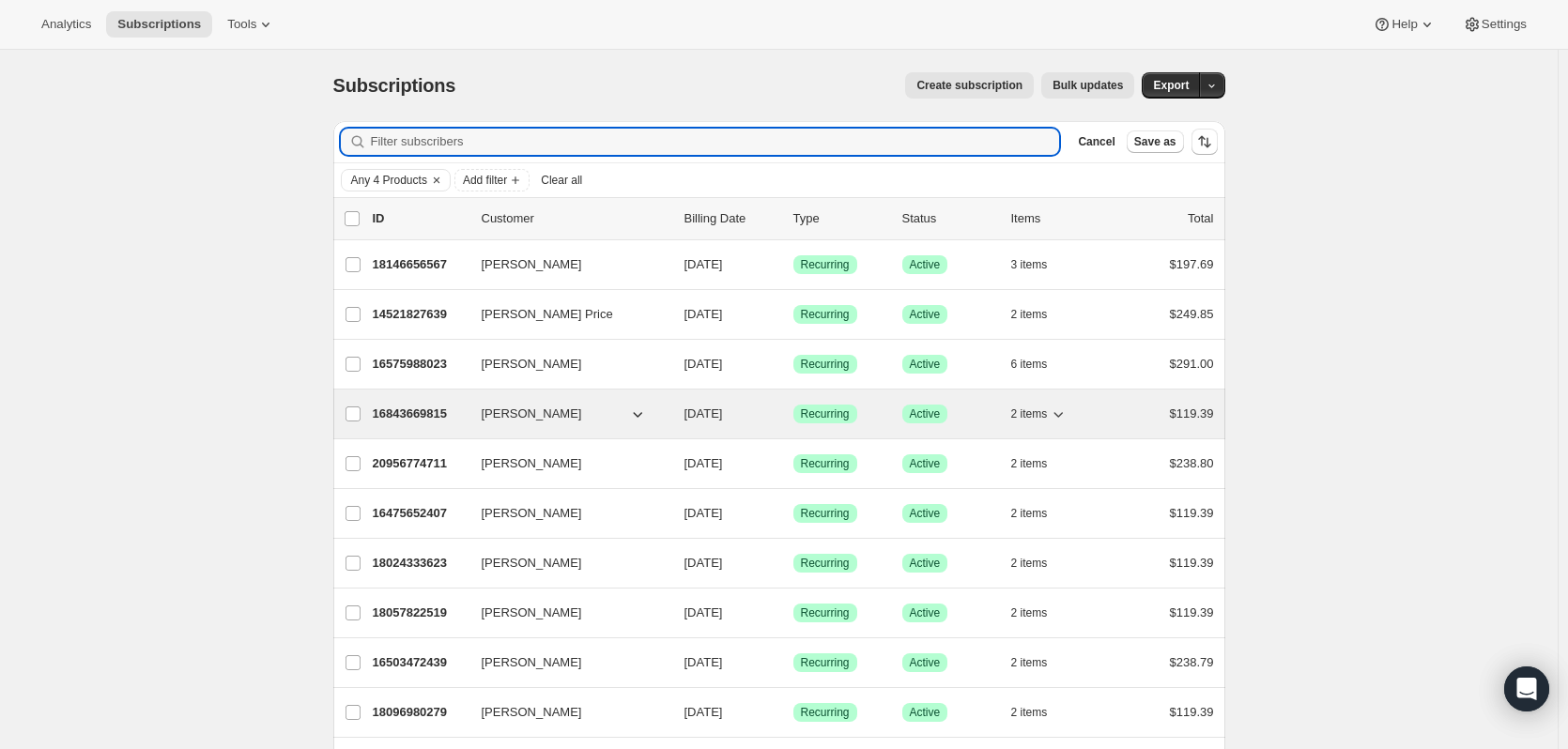
click at [427, 416] on p "16843669815" at bounding box center [420, 414] width 94 height 19
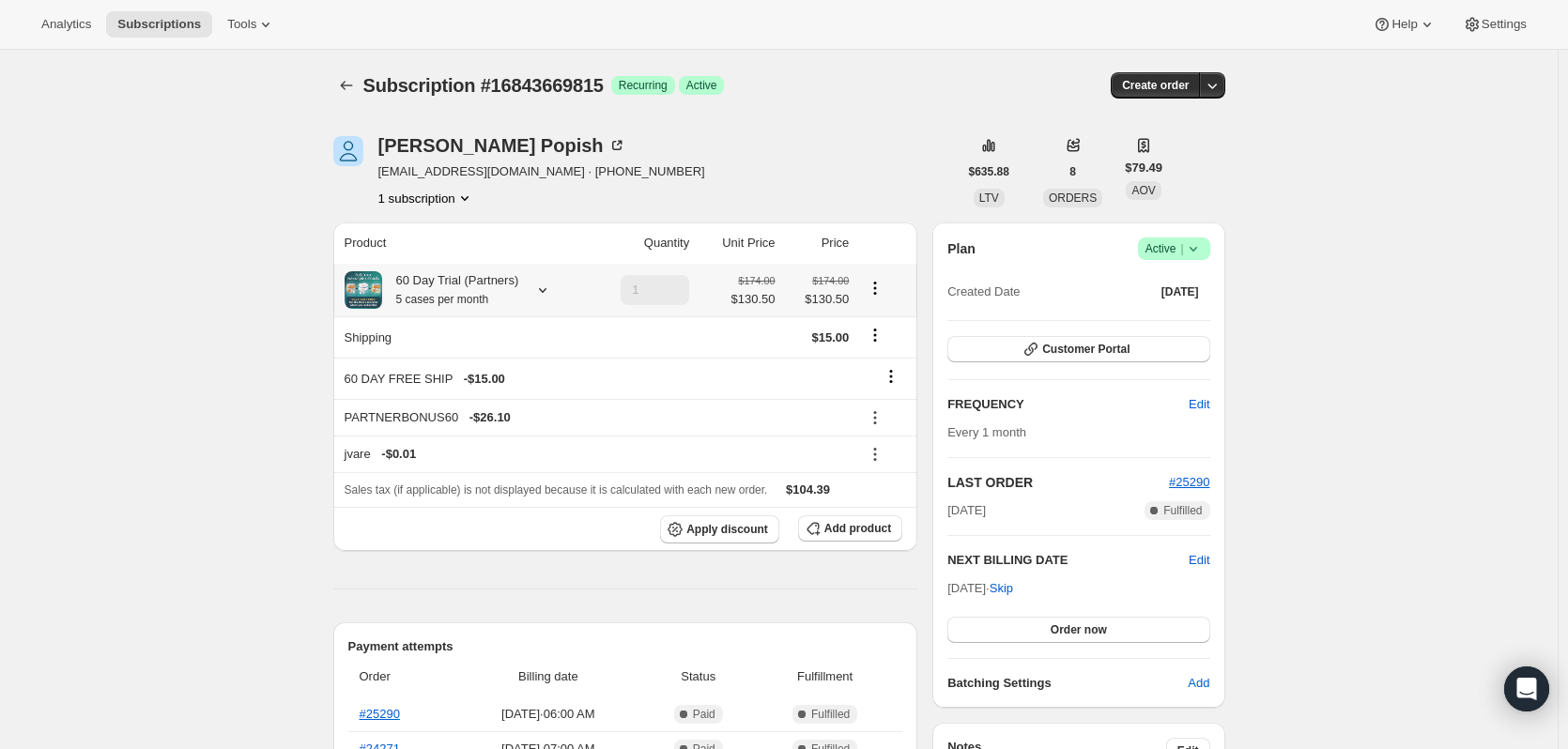
click at [542, 285] on icon at bounding box center [542, 289] width 19 height 19
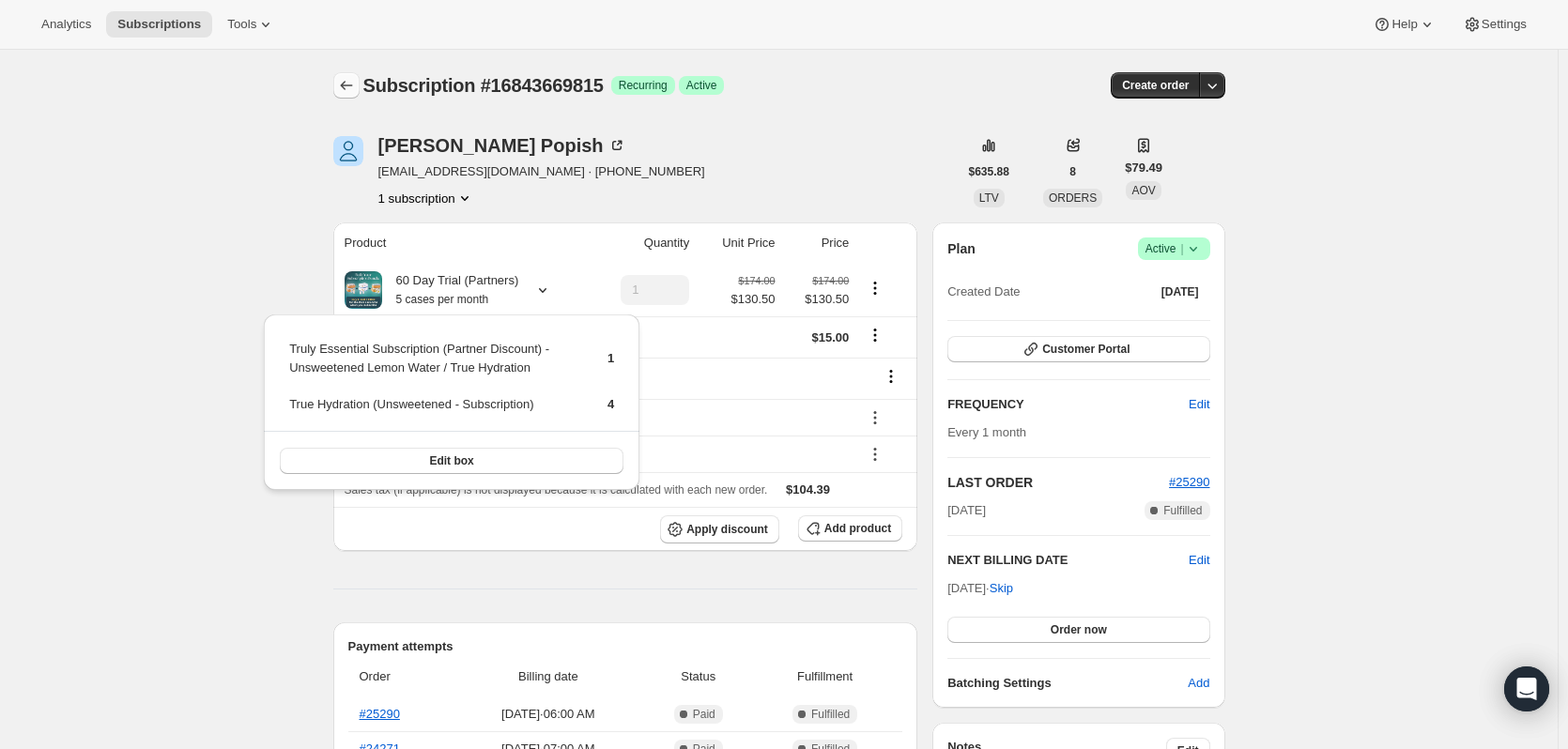
click at [346, 95] on button "Subscriptions" at bounding box center [346, 86] width 26 height 26
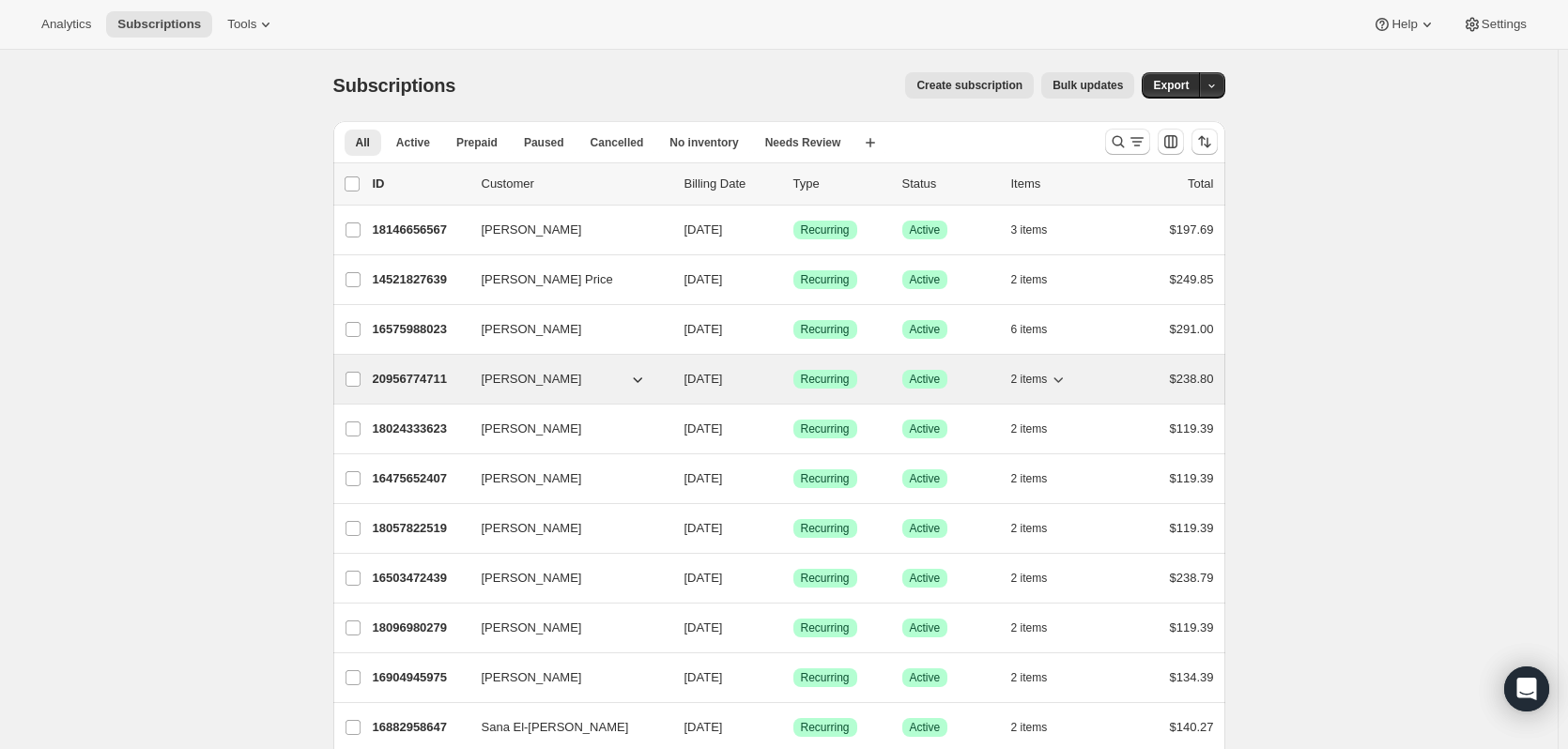
click at [423, 381] on p "20956774711" at bounding box center [420, 379] width 94 height 19
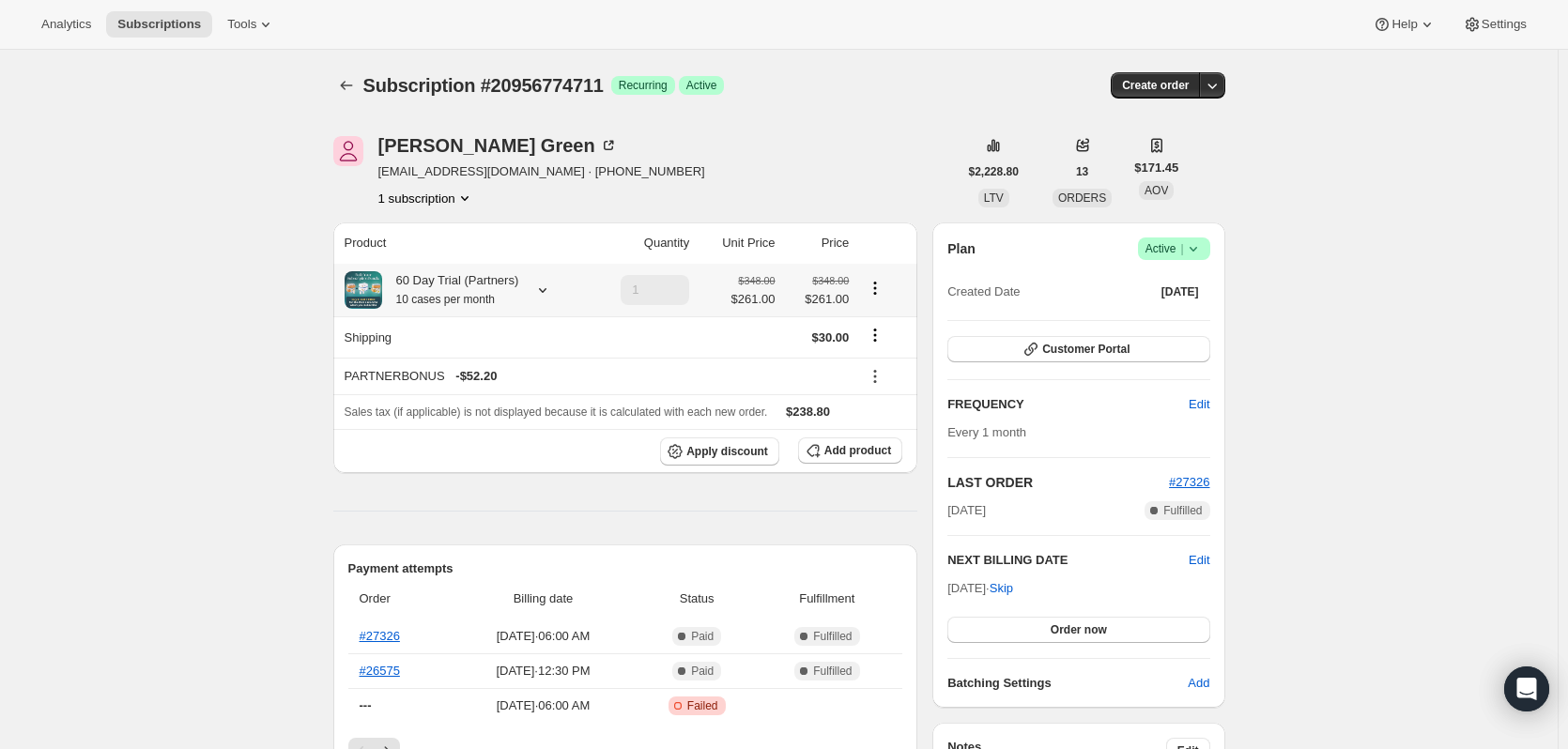
click at [547, 289] on icon at bounding box center [542, 289] width 19 height 19
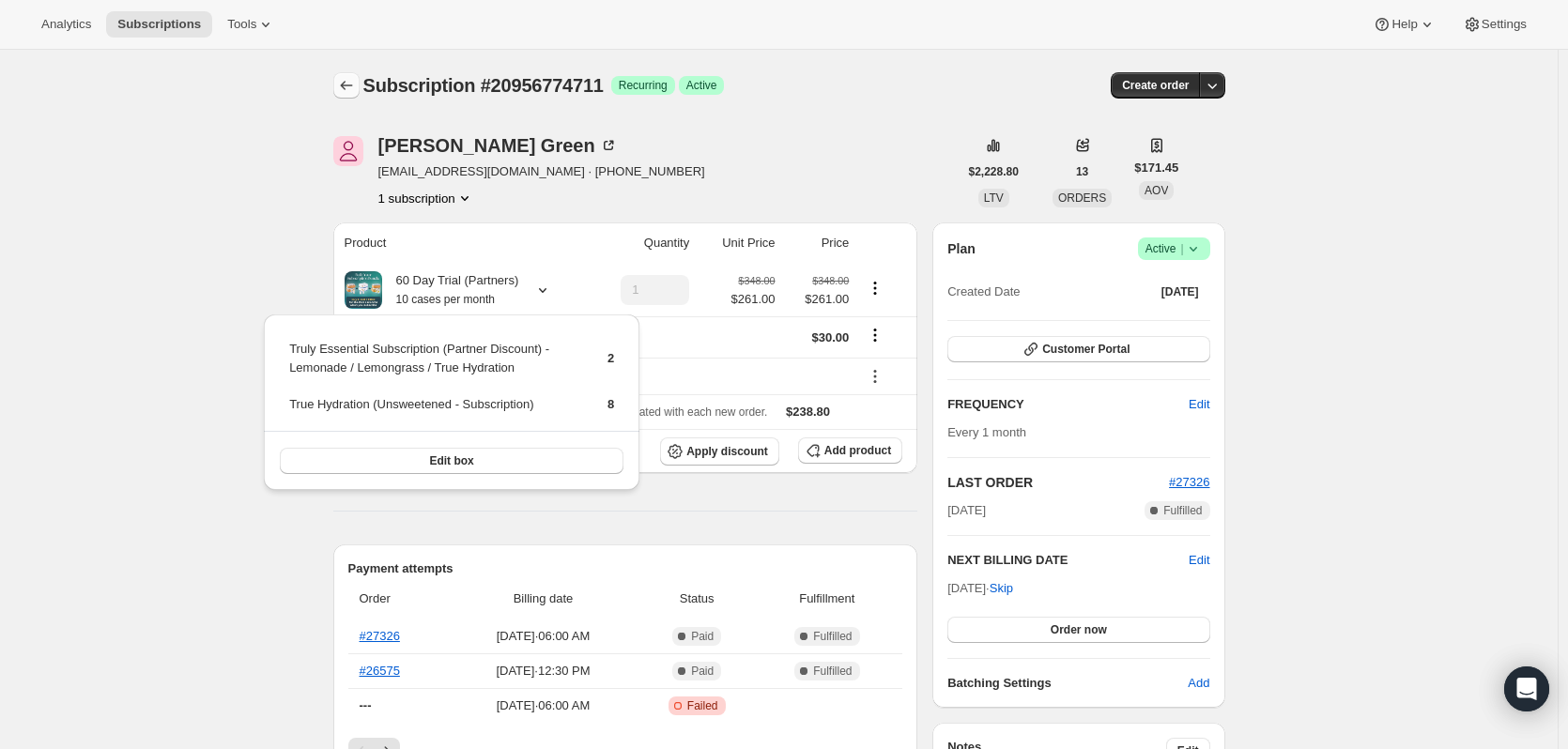
click at [346, 75] on button "Subscriptions" at bounding box center [346, 86] width 26 height 26
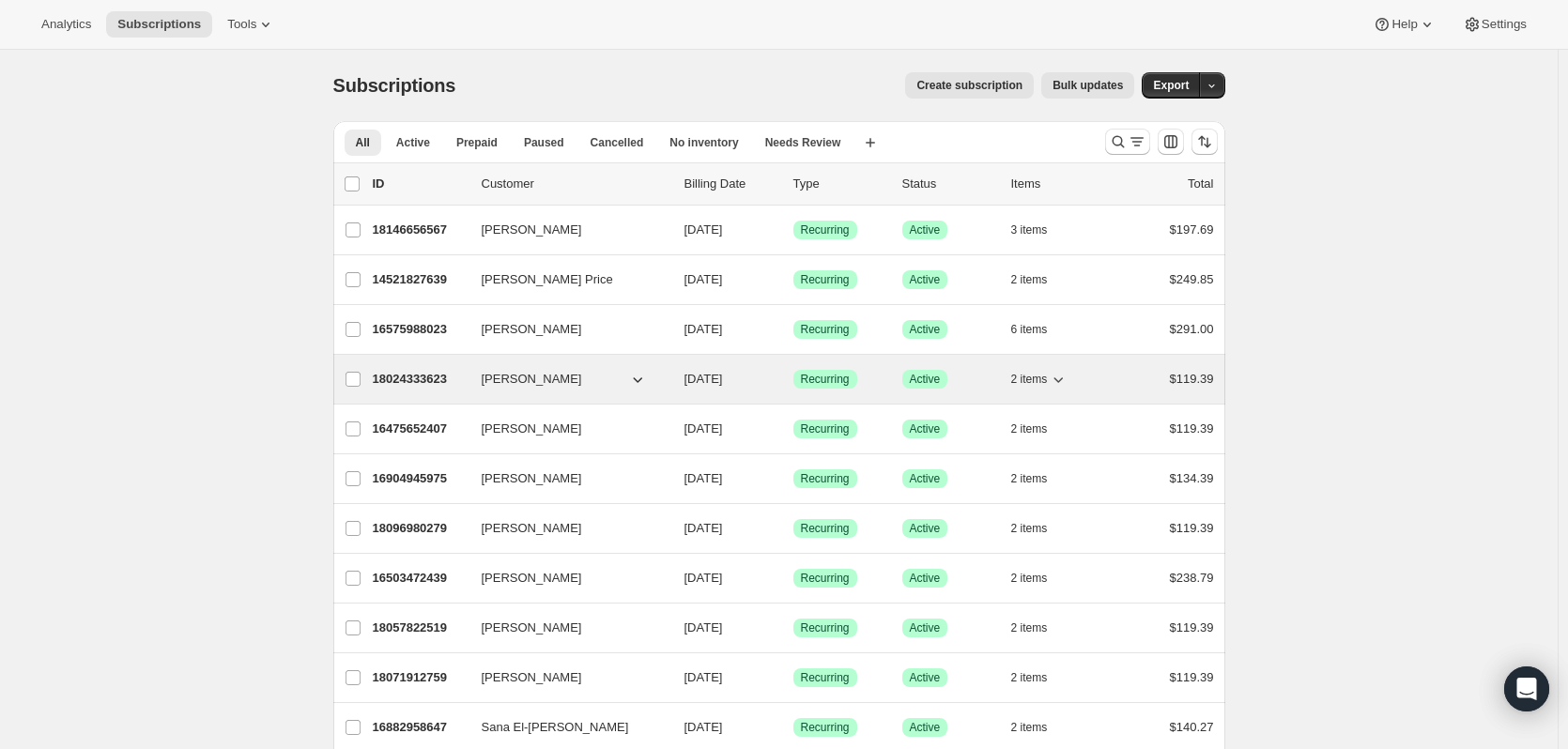
click at [408, 375] on p "18024333623" at bounding box center [420, 379] width 94 height 19
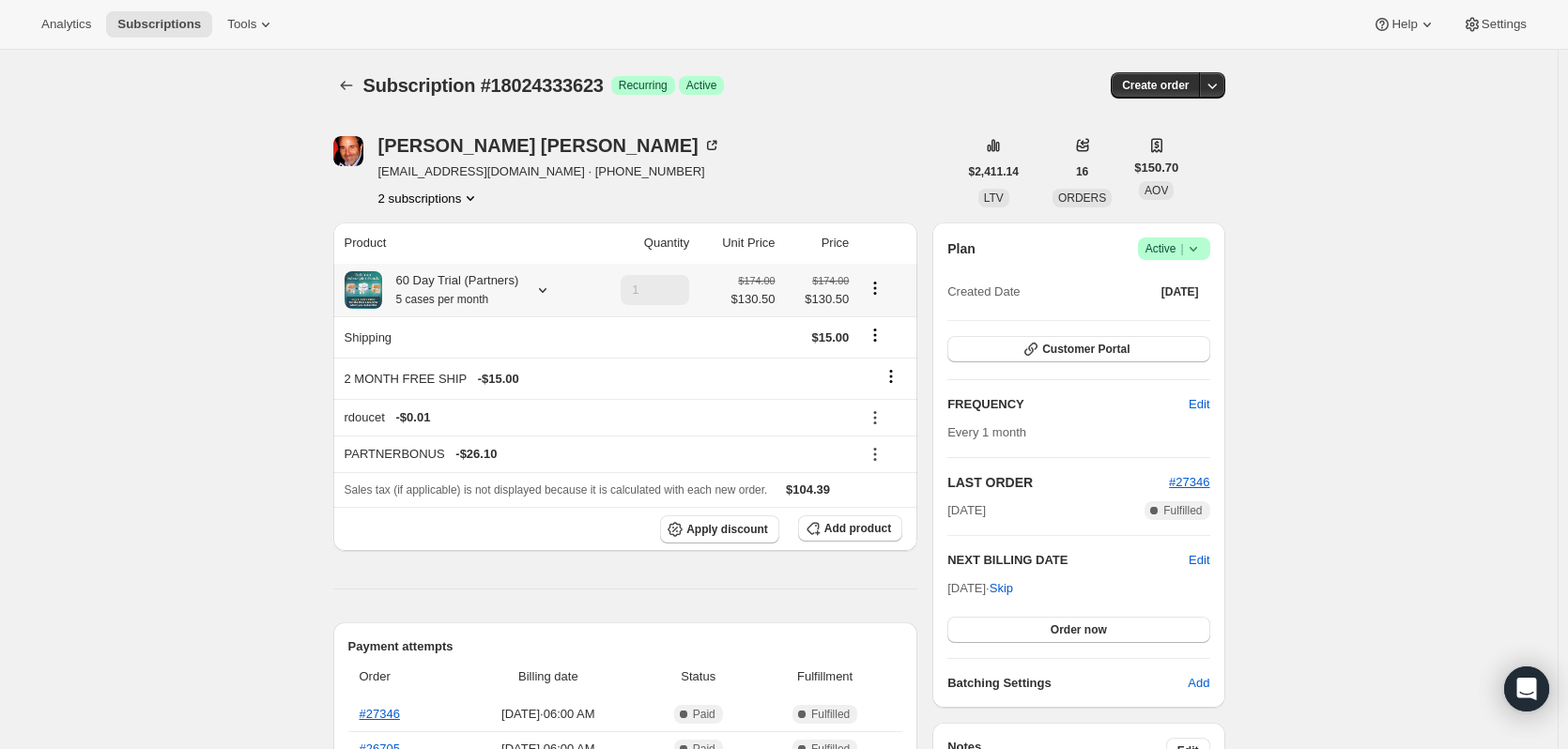
click at [544, 293] on icon at bounding box center [542, 289] width 19 height 19
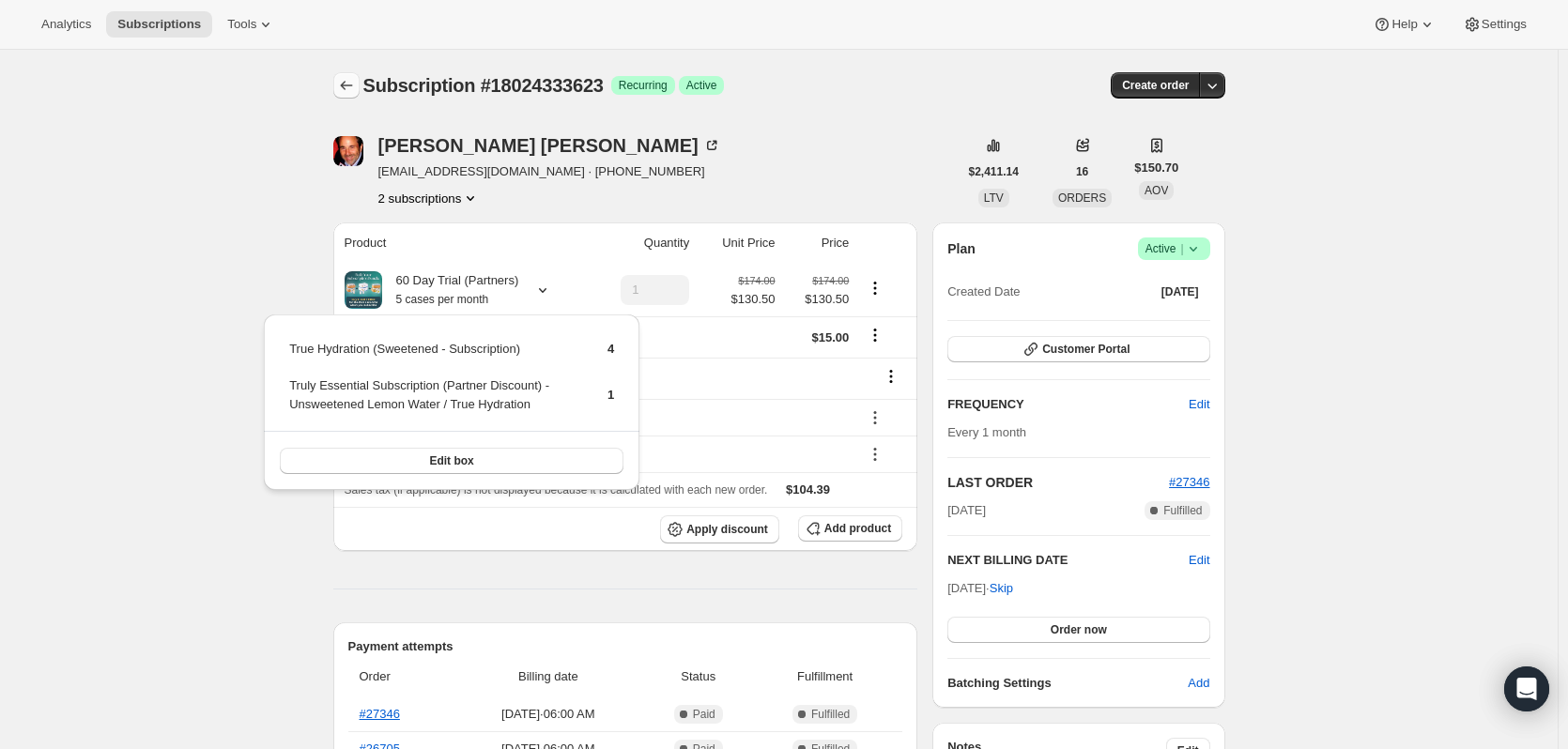
click at [352, 82] on icon "Subscriptions" at bounding box center [346, 85] width 19 height 19
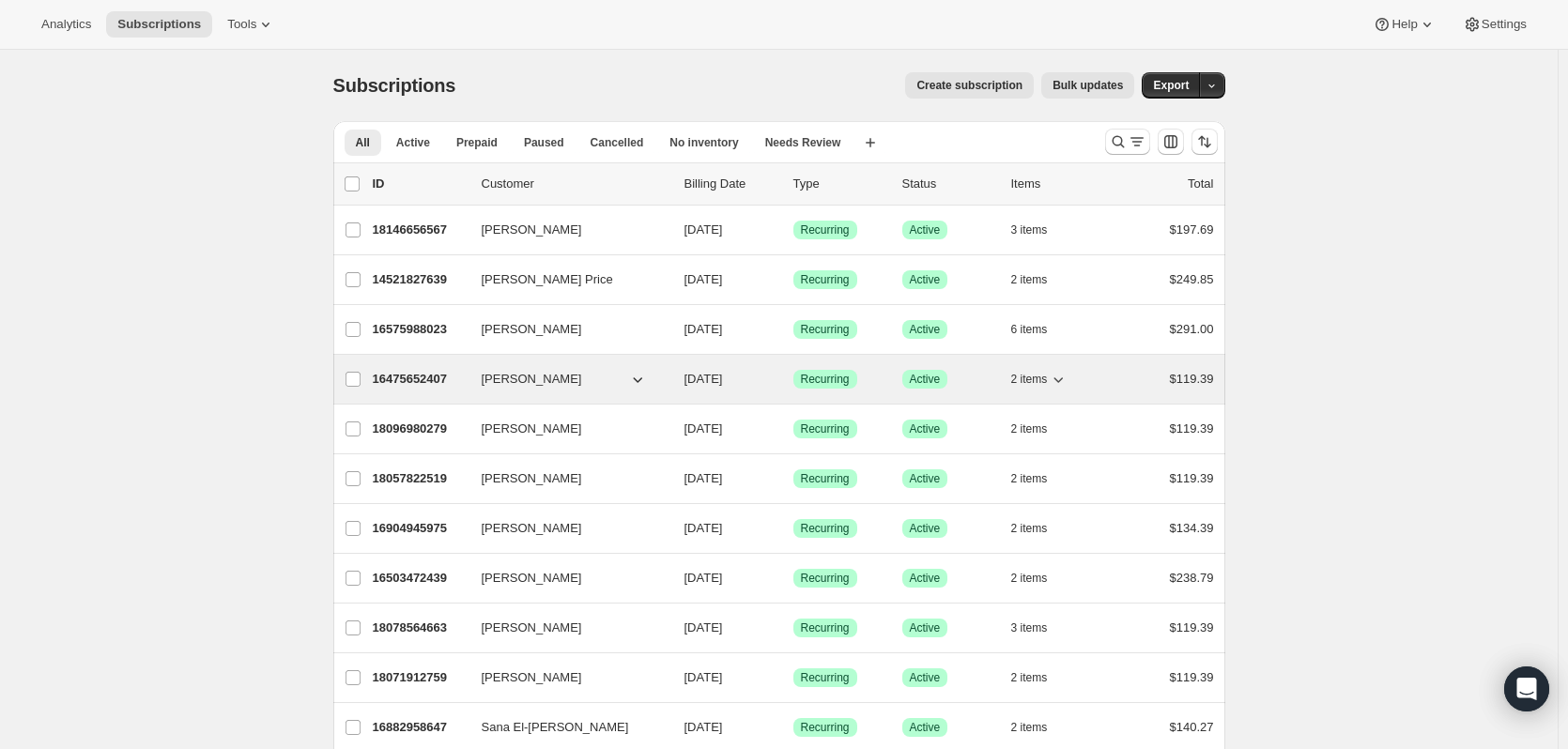
click at [412, 380] on p "16475652407" at bounding box center [420, 379] width 94 height 19
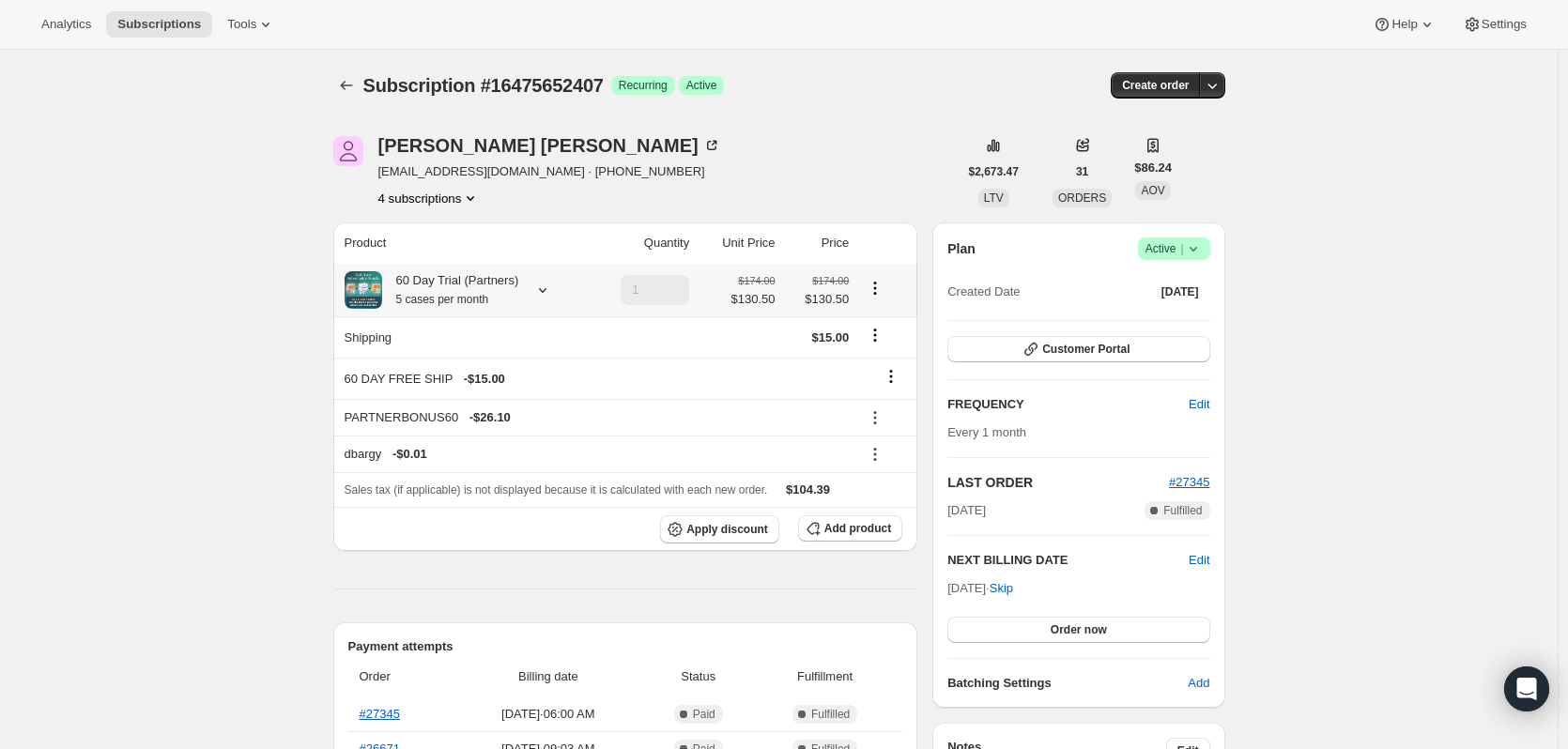
click at [540, 291] on icon at bounding box center [542, 289] width 19 height 19
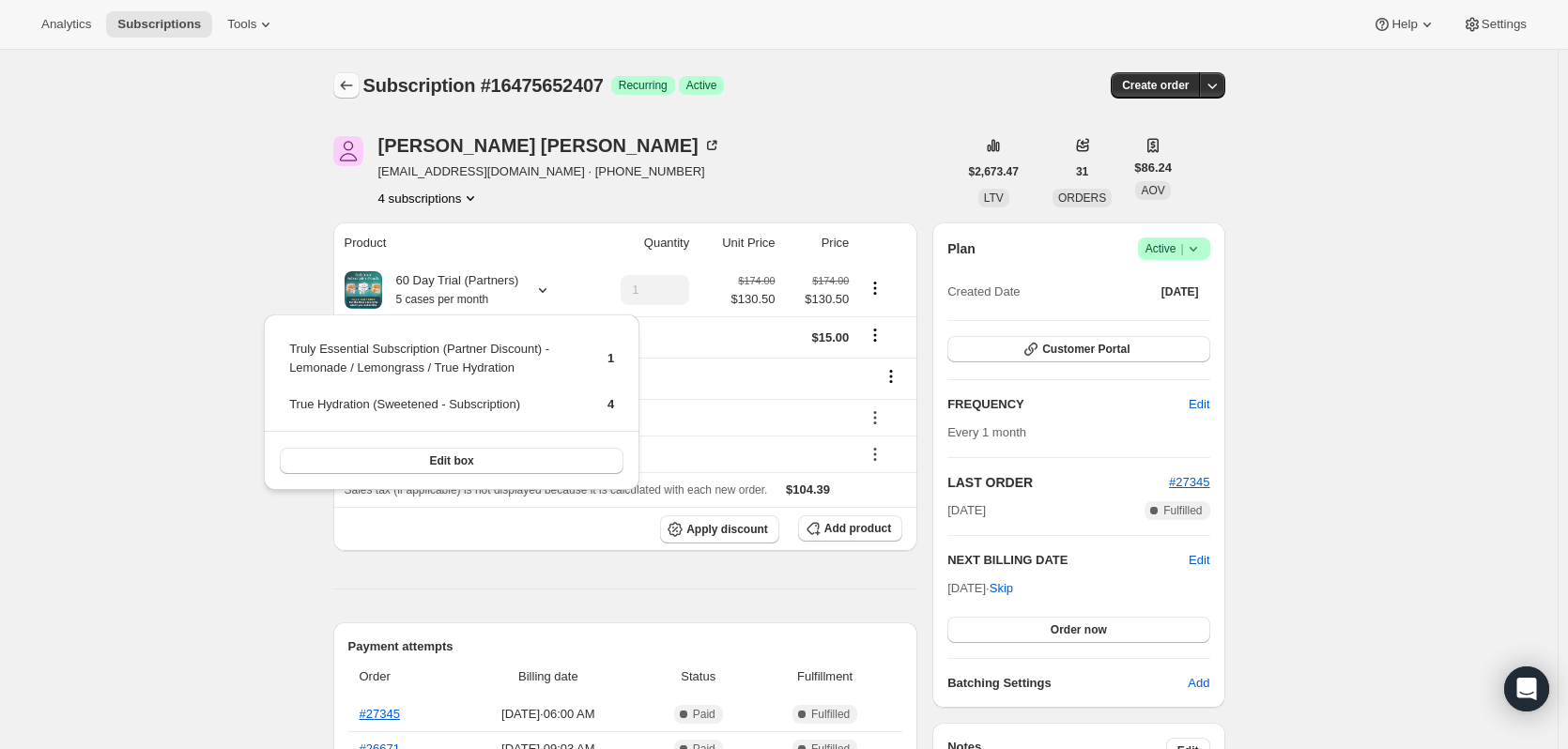
click at [348, 91] on icon "Subscriptions" at bounding box center [346, 85] width 19 height 19
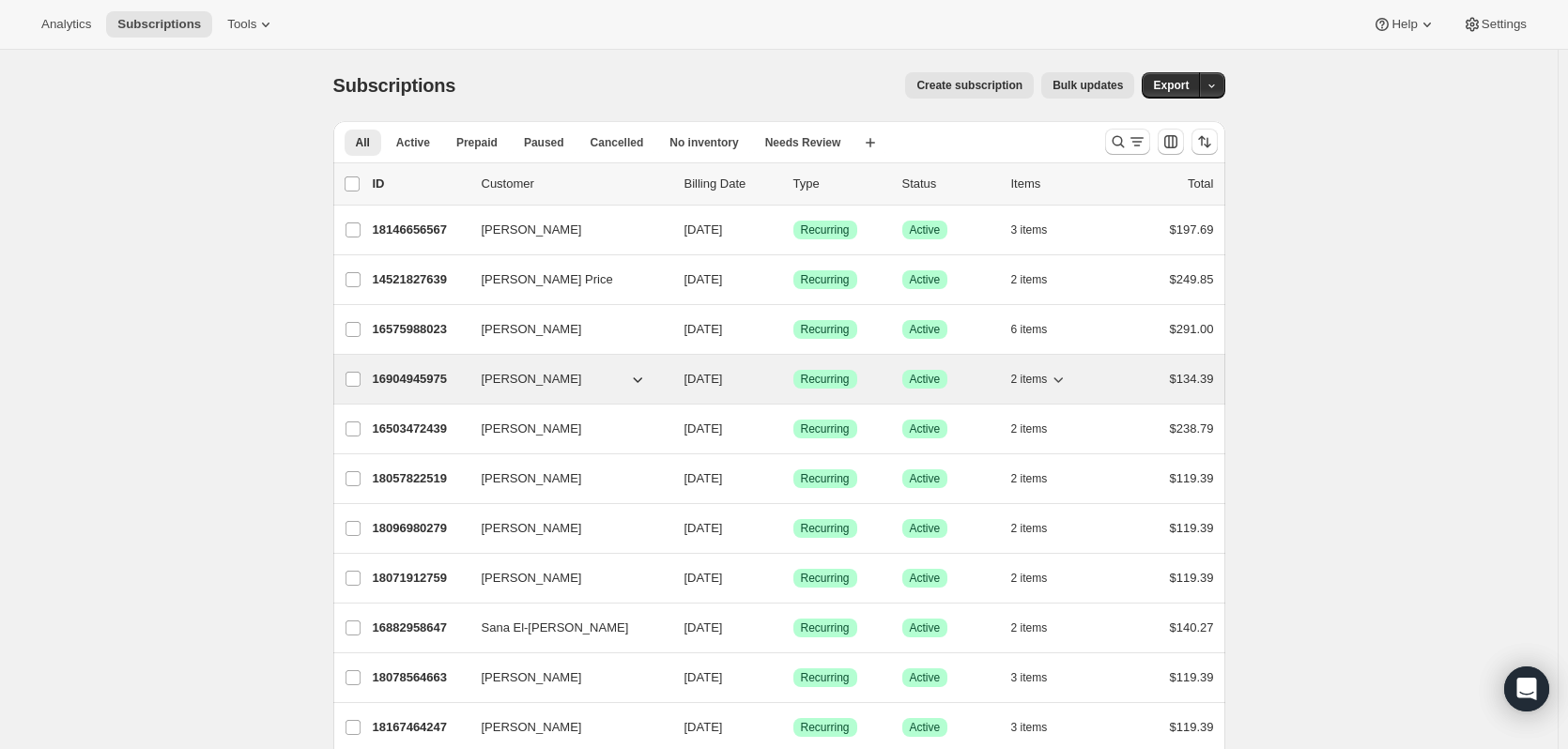
click at [421, 376] on p "16904945975" at bounding box center [420, 379] width 94 height 19
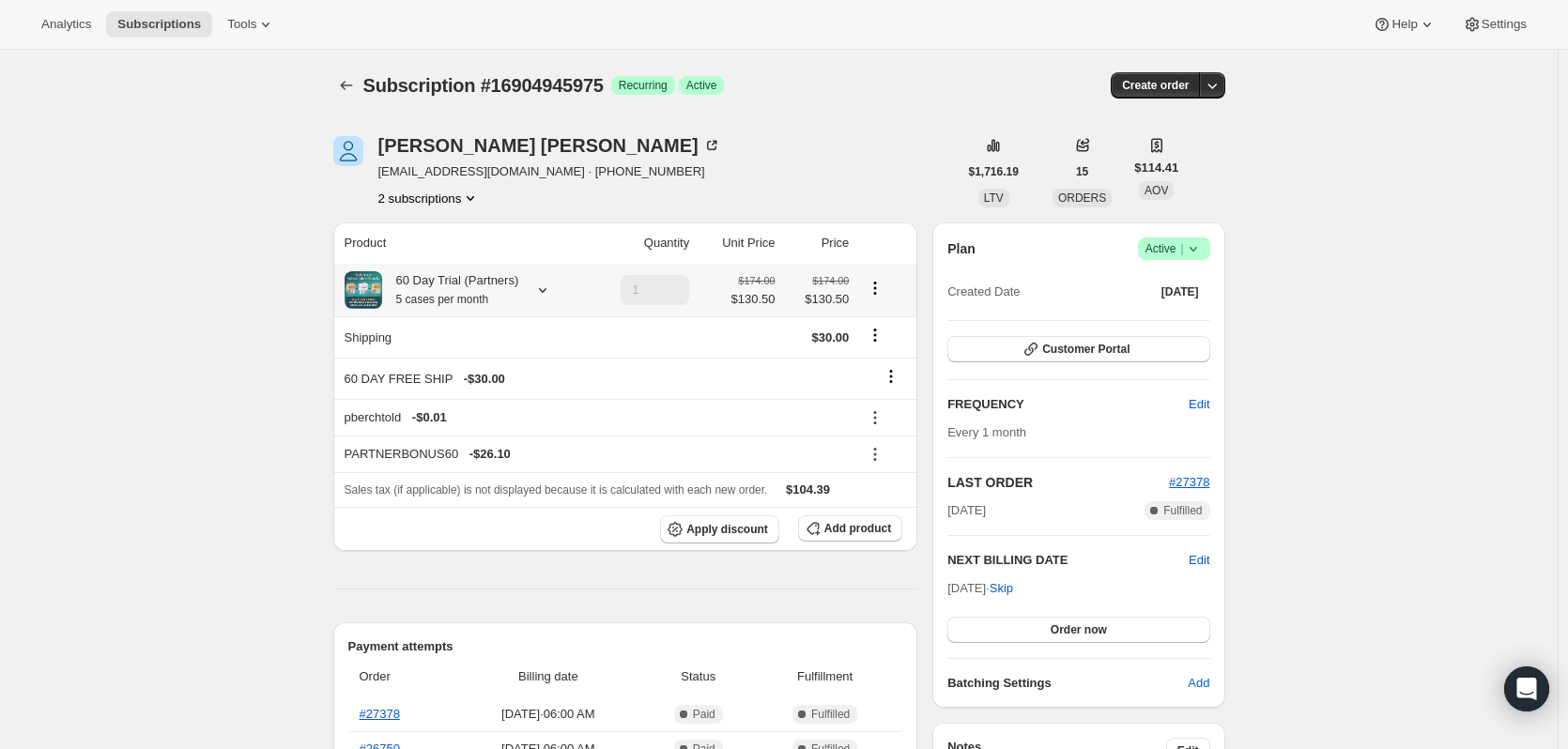
click at [538, 282] on icon at bounding box center [542, 289] width 19 height 19
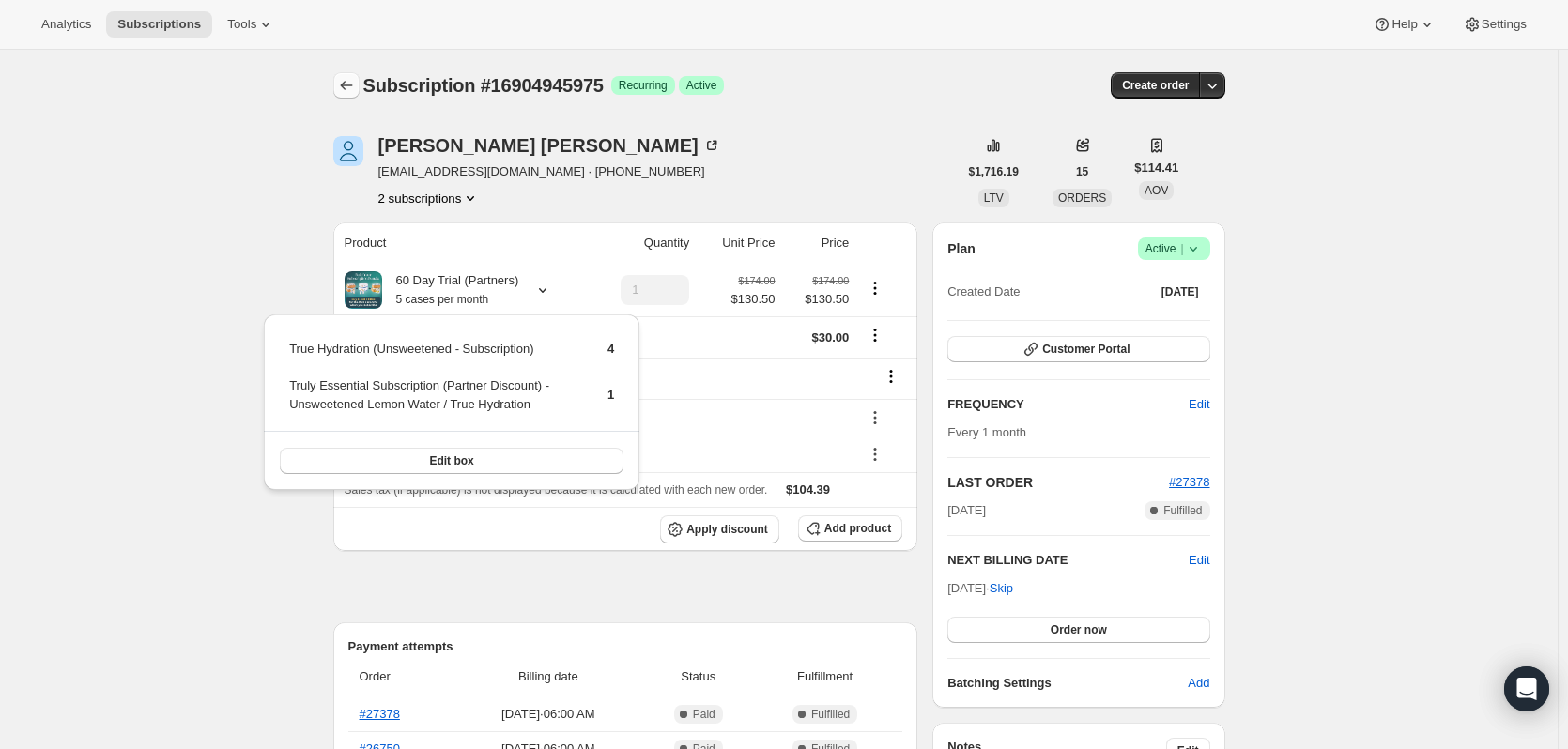
click at [352, 93] on icon "Subscriptions" at bounding box center [346, 85] width 19 height 19
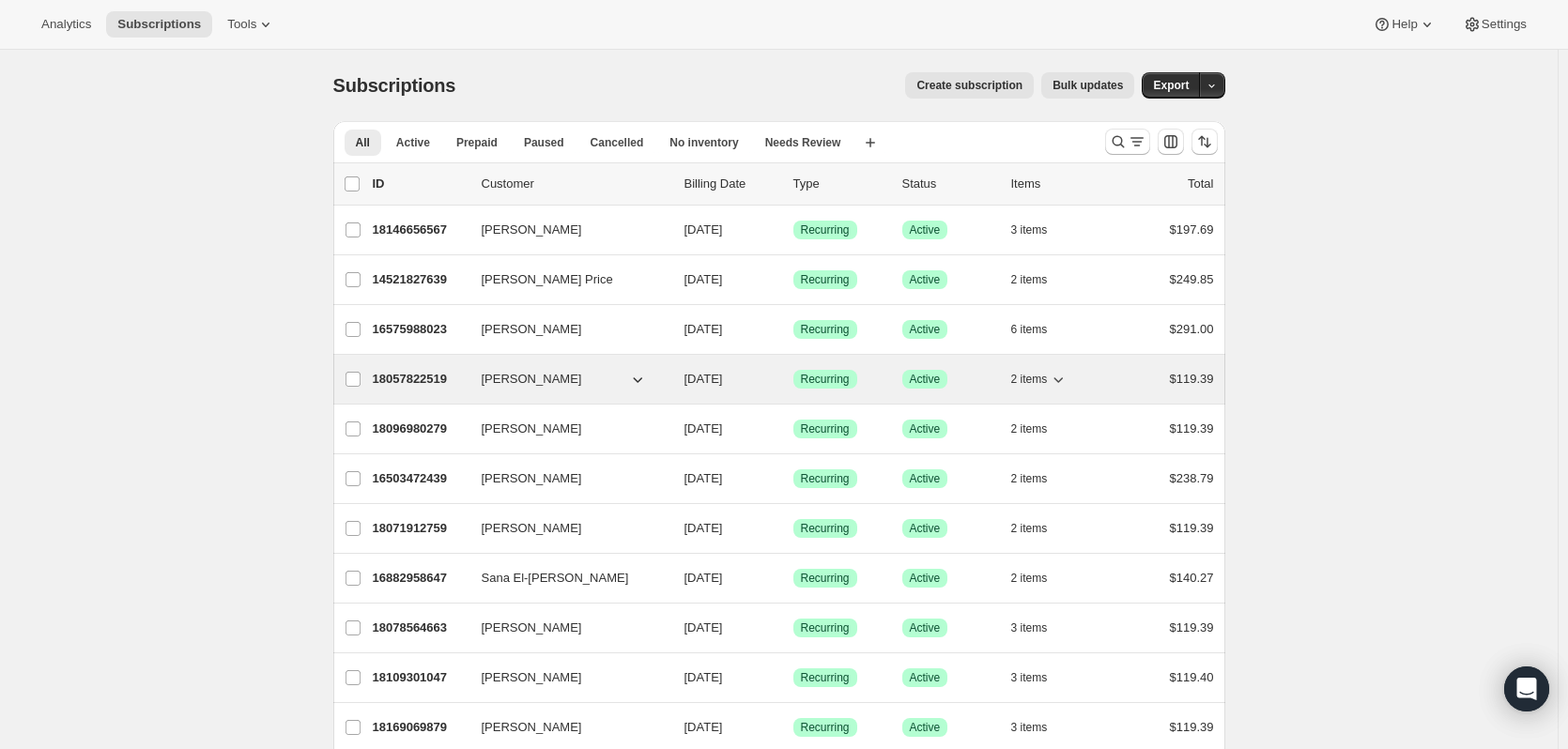
click at [415, 379] on p "18057822519" at bounding box center [420, 379] width 94 height 19
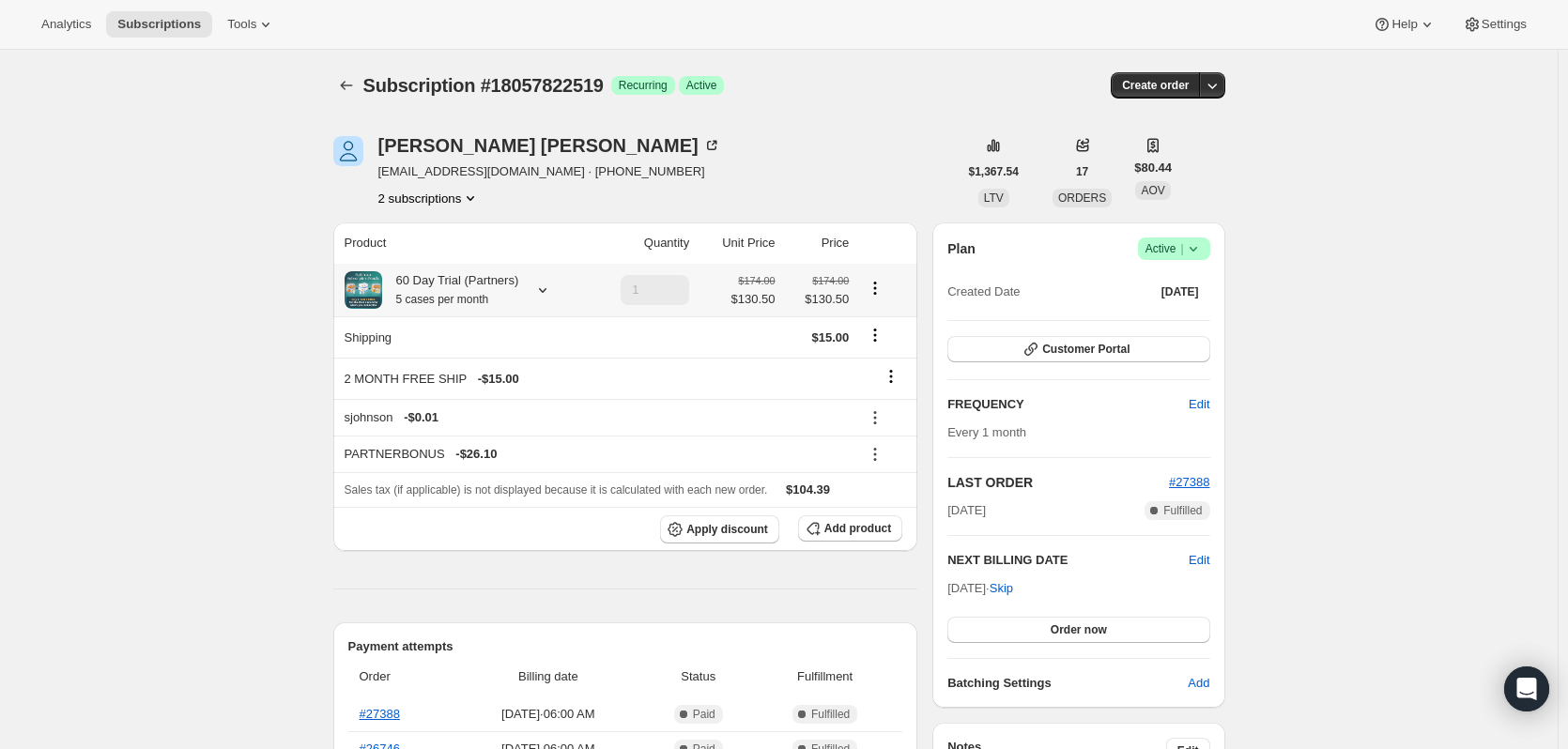
click at [545, 291] on icon at bounding box center [542, 289] width 19 height 19
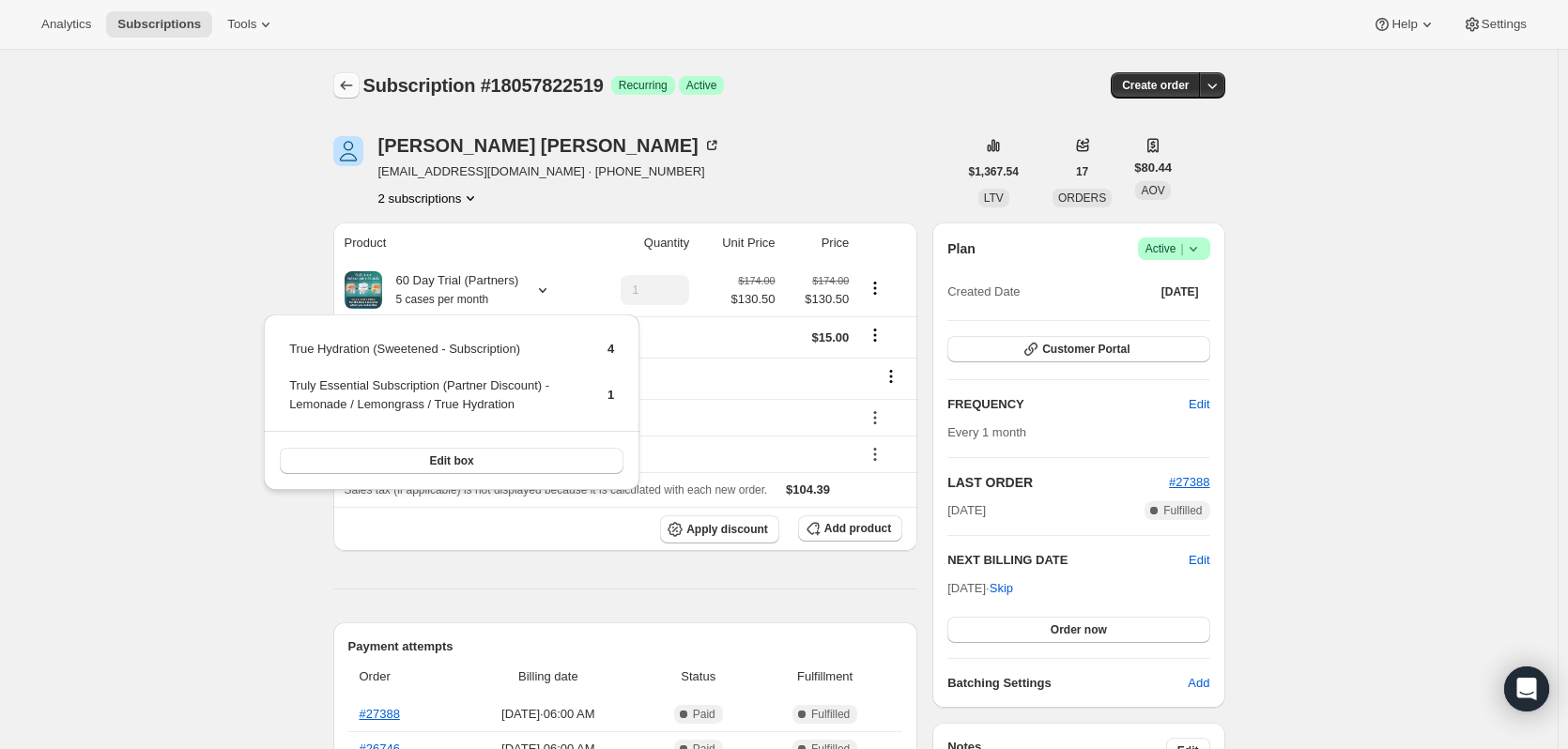
click at [347, 82] on icon "Subscriptions" at bounding box center [346, 85] width 19 height 19
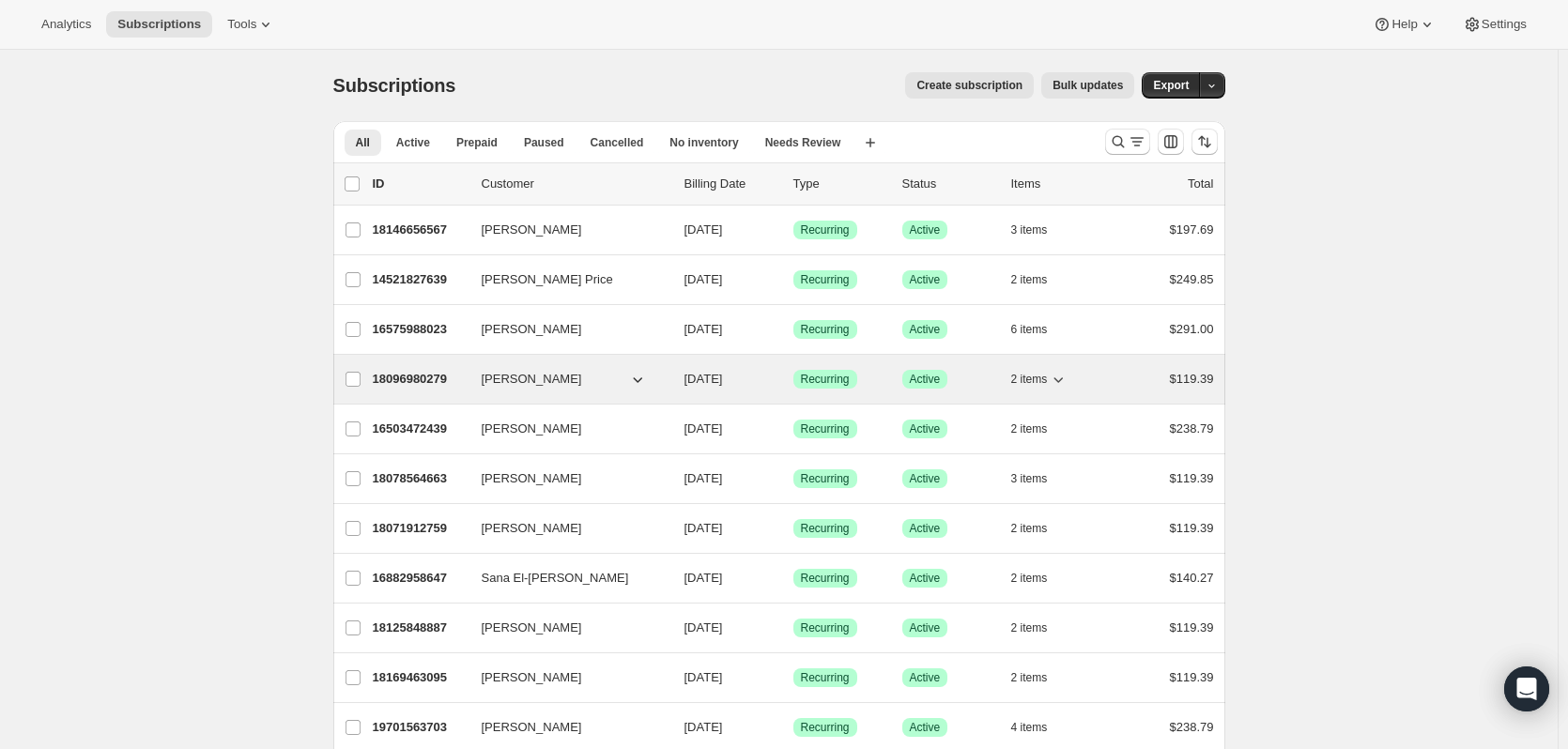
click at [414, 378] on p "18096980279" at bounding box center [420, 379] width 94 height 19
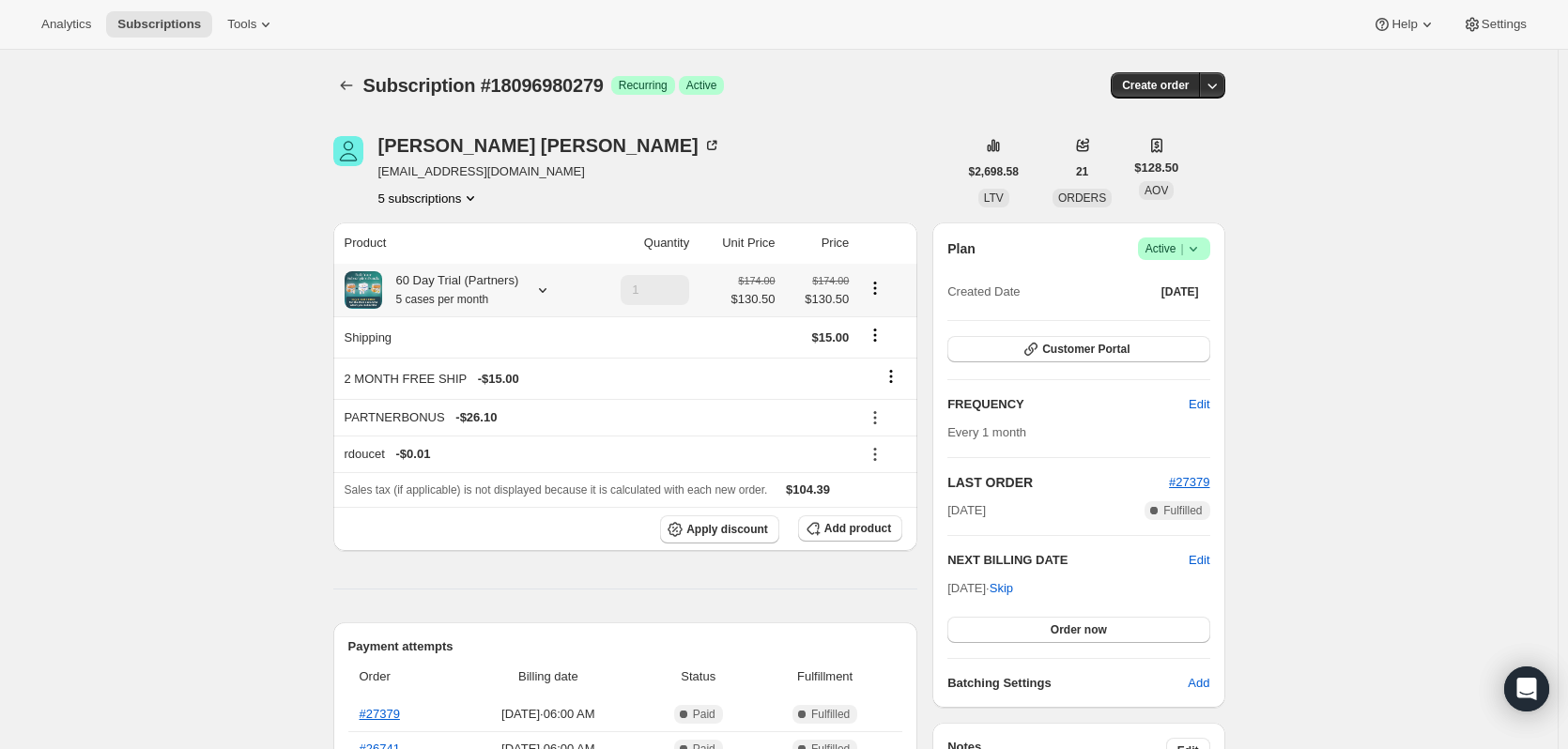
click at [520, 288] on div "60 Day Trial (Partners) 5 cases per month" at bounding box center [464, 290] width 239 height 38
click at [543, 286] on icon at bounding box center [542, 289] width 19 height 19
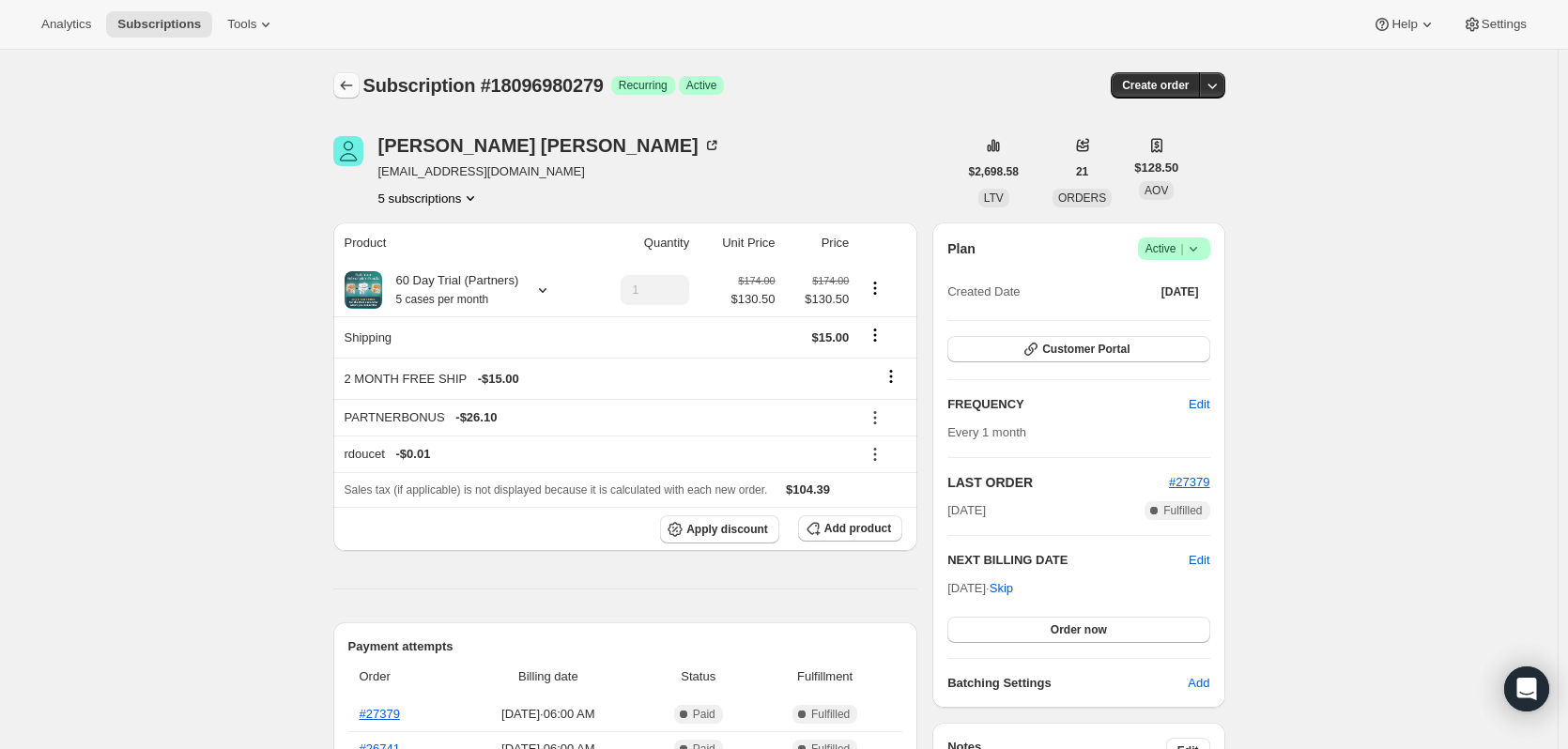
click at [347, 87] on icon "Subscriptions" at bounding box center [346, 85] width 19 height 19
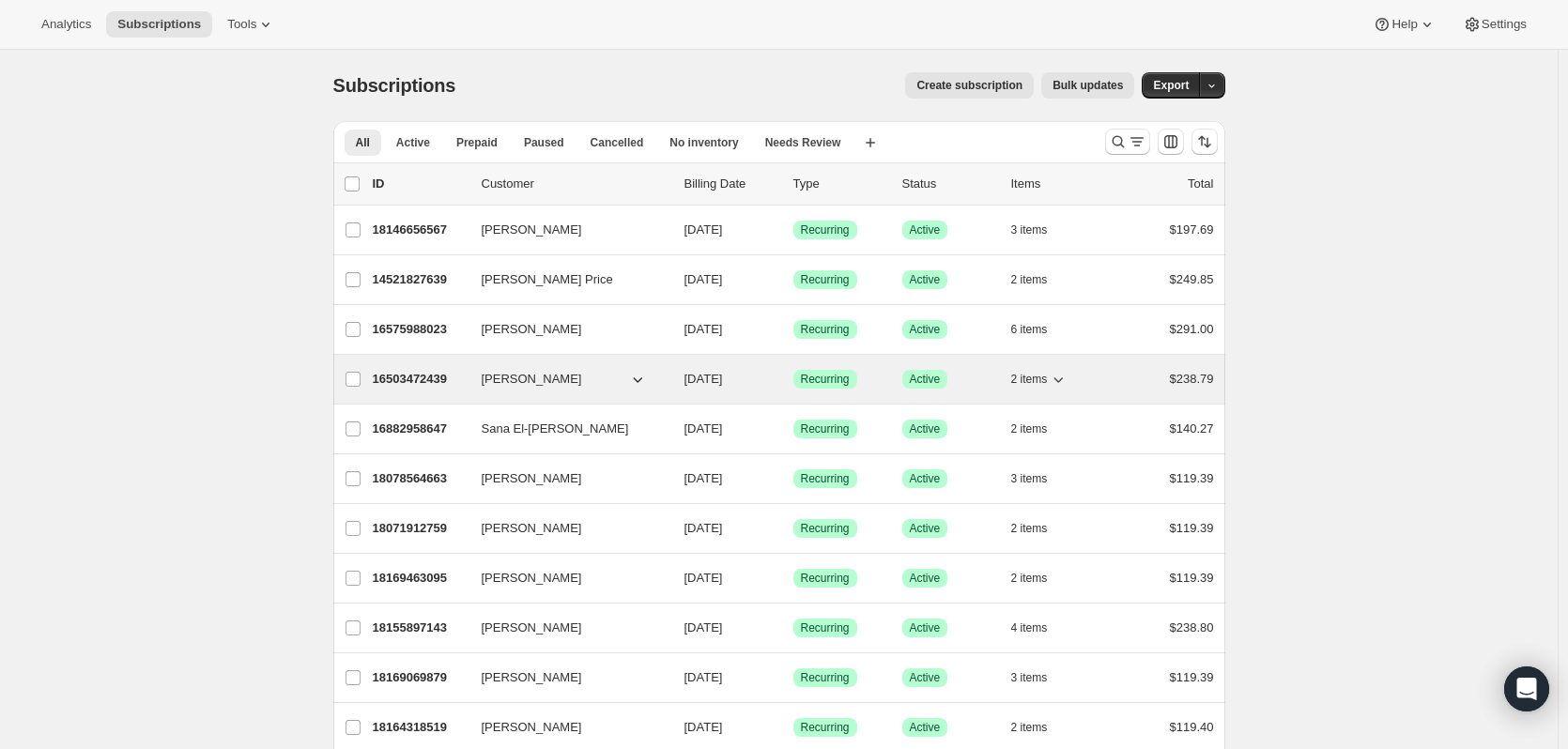
click at [422, 379] on p "16503472439" at bounding box center [420, 379] width 94 height 19
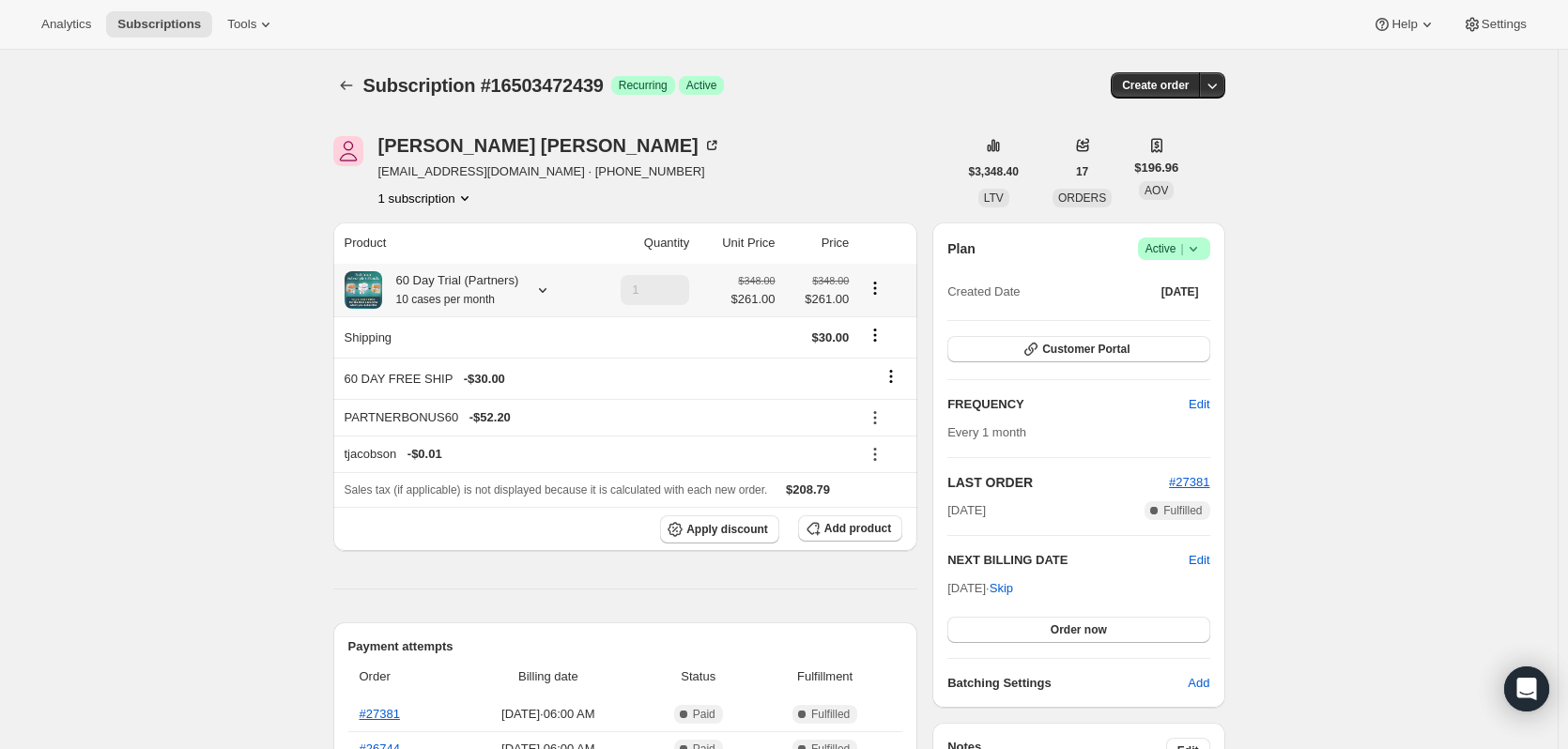
click at [442, 298] on small "10 cases per month" at bounding box center [445, 298] width 98 height 13
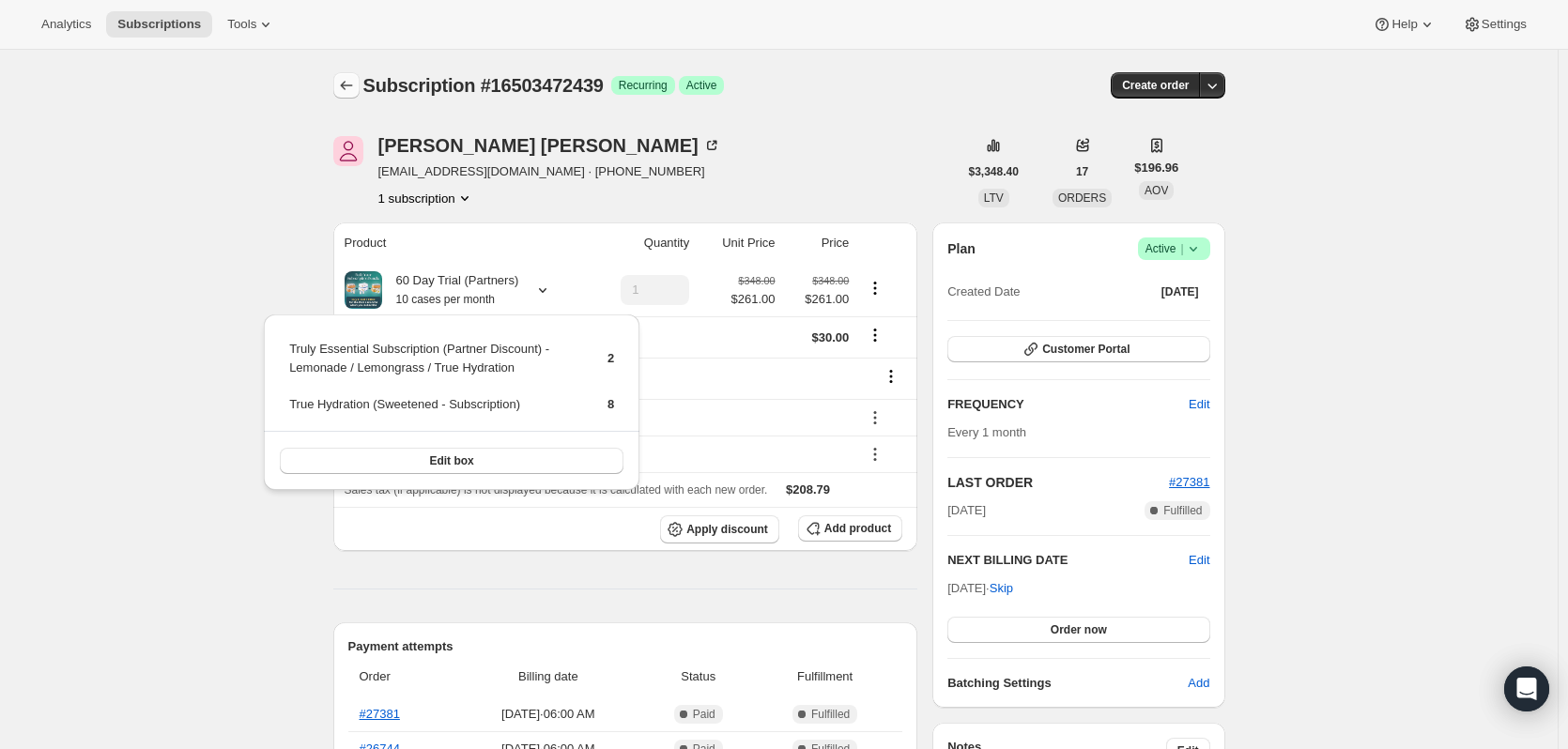
click at [352, 83] on icon "Subscriptions" at bounding box center [346, 85] width 19 height 19
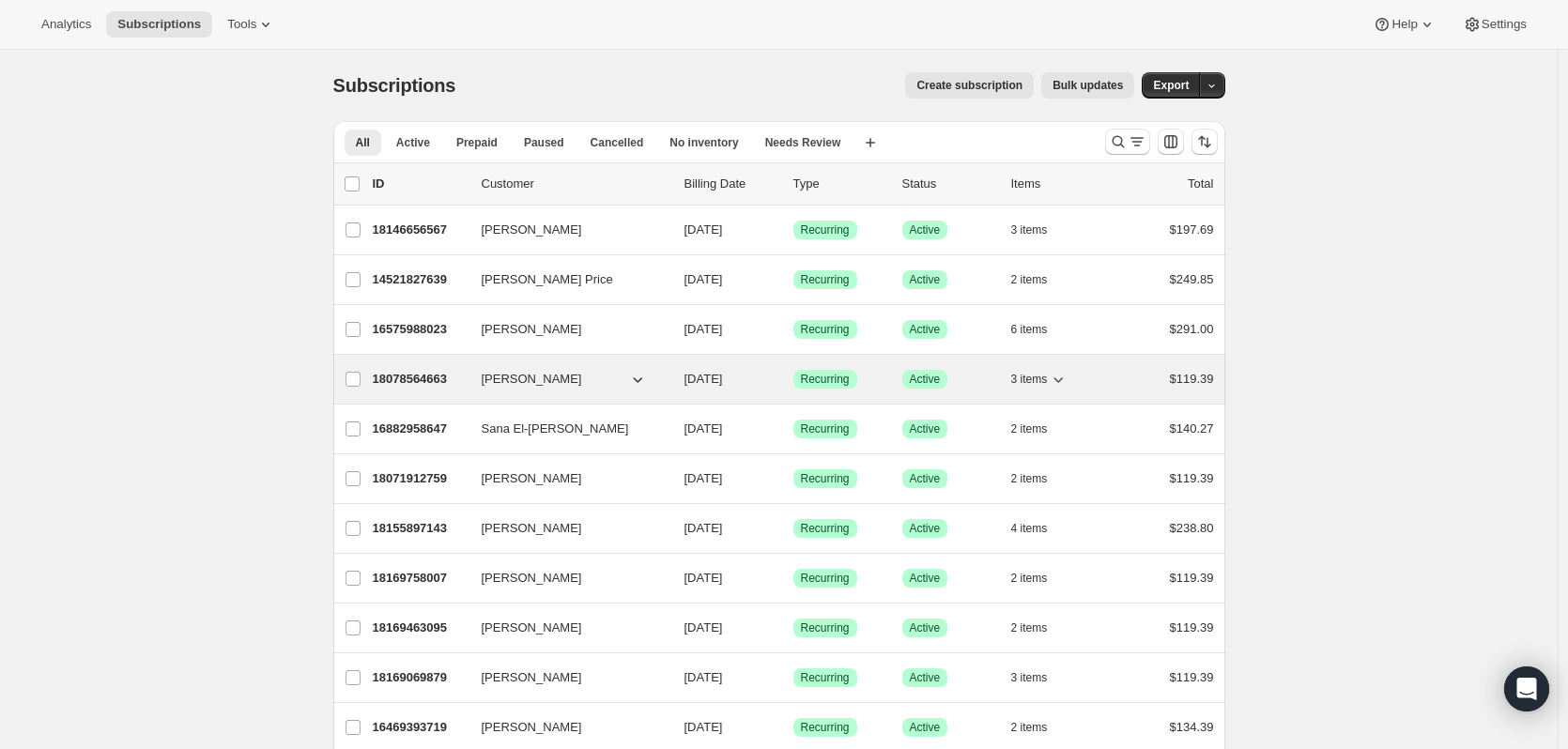
click at [409, 379] on p "18078564663" at bounding box center [420, 379] width 94 height 19
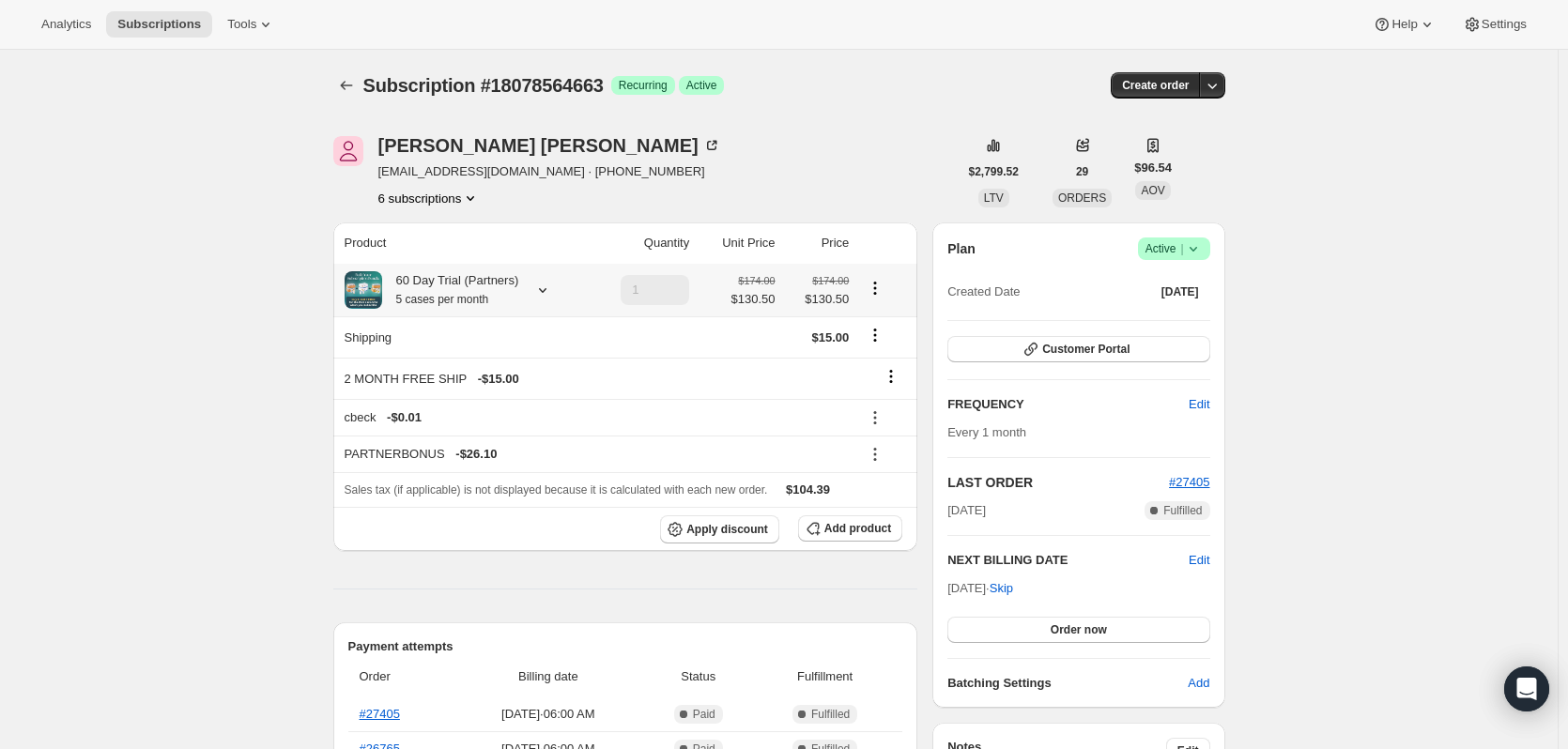
click at [461, 281] on div "60 Day Trial (Partners) 5 cases per month" at bounding box center [451, 290] width 137 height 38
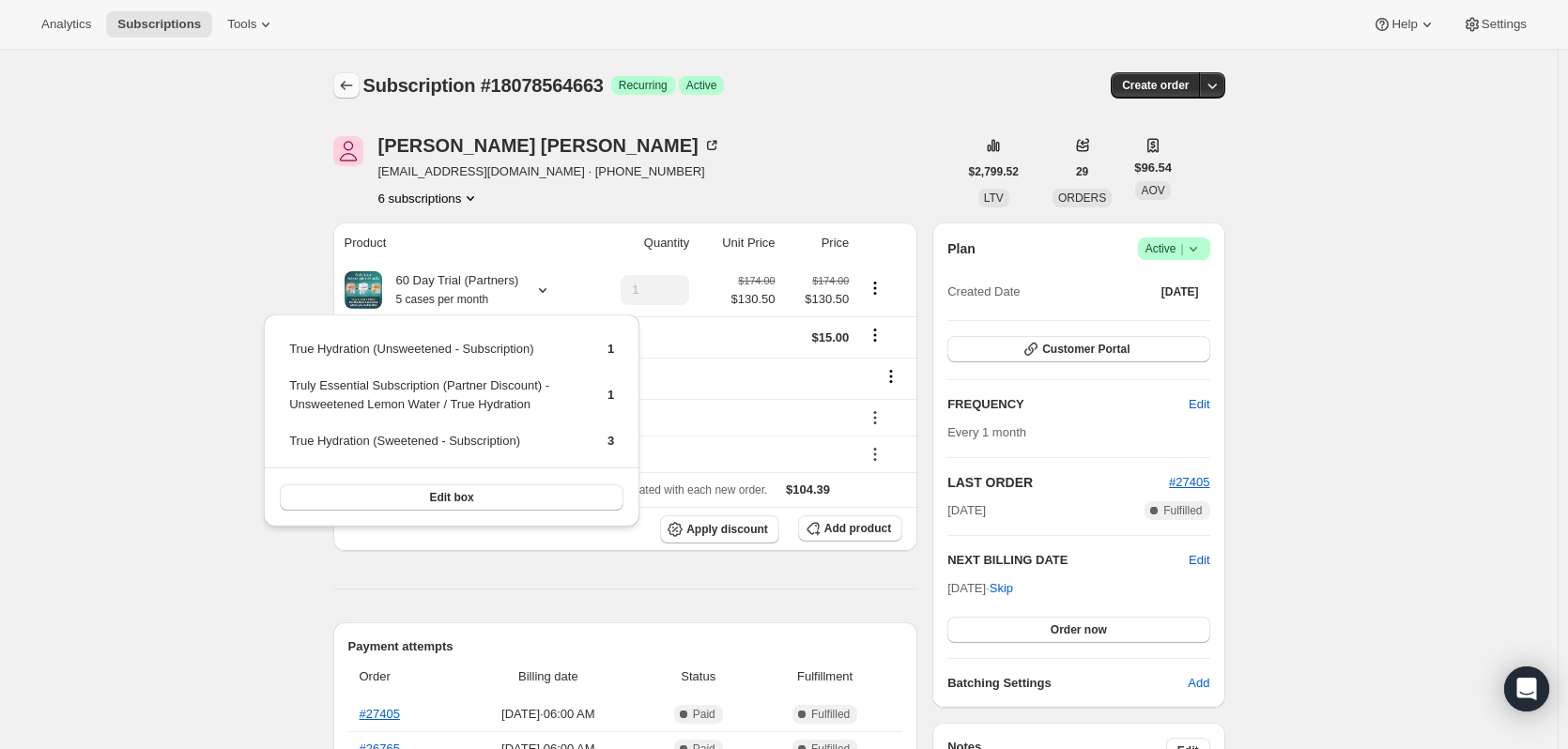
click at [353, 82] on icon "Subscriptions" at bounding box center [346, 85] width 19 height 19
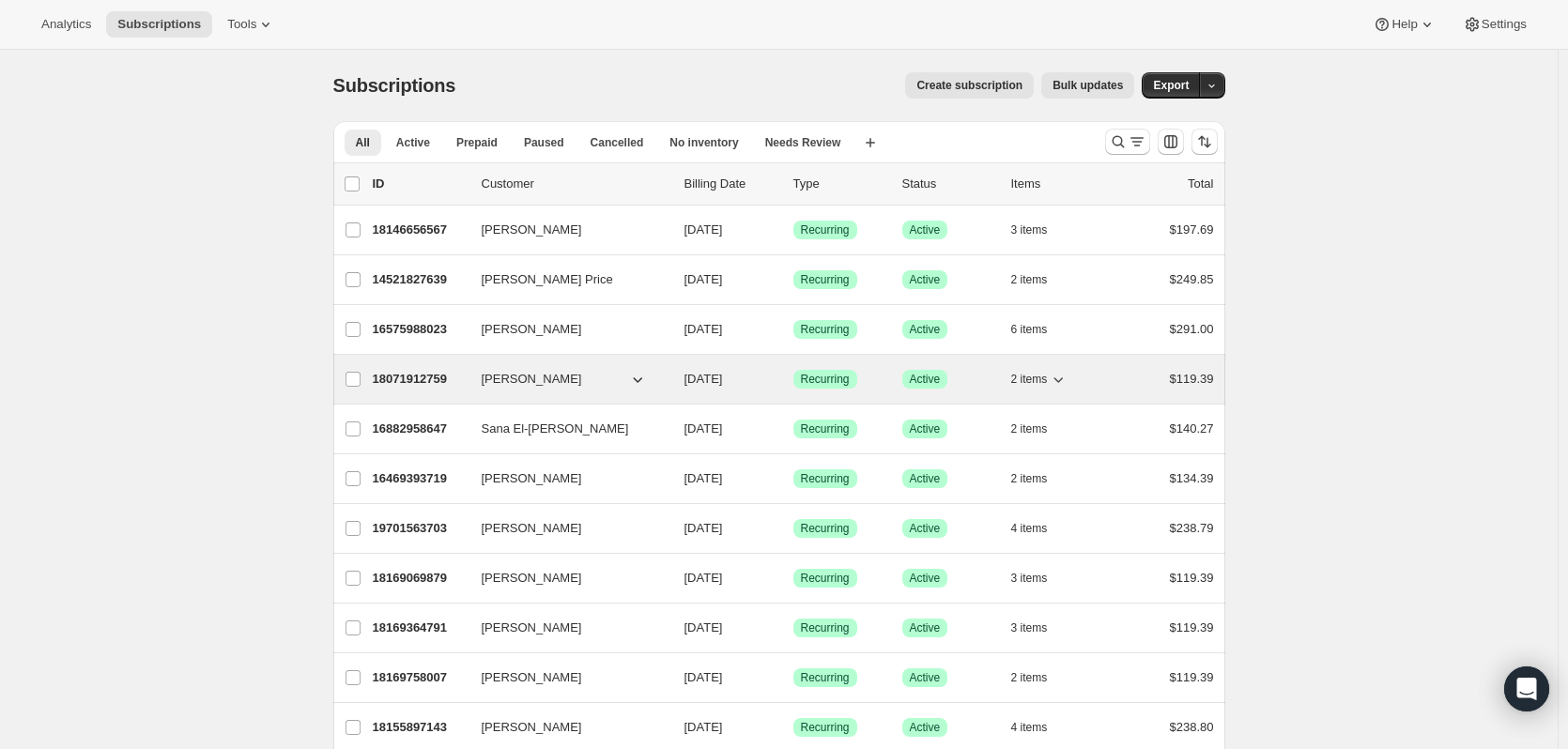
click at [429, 380] on p "18071912759" at bounding box center [420, 379] width 94 height 19
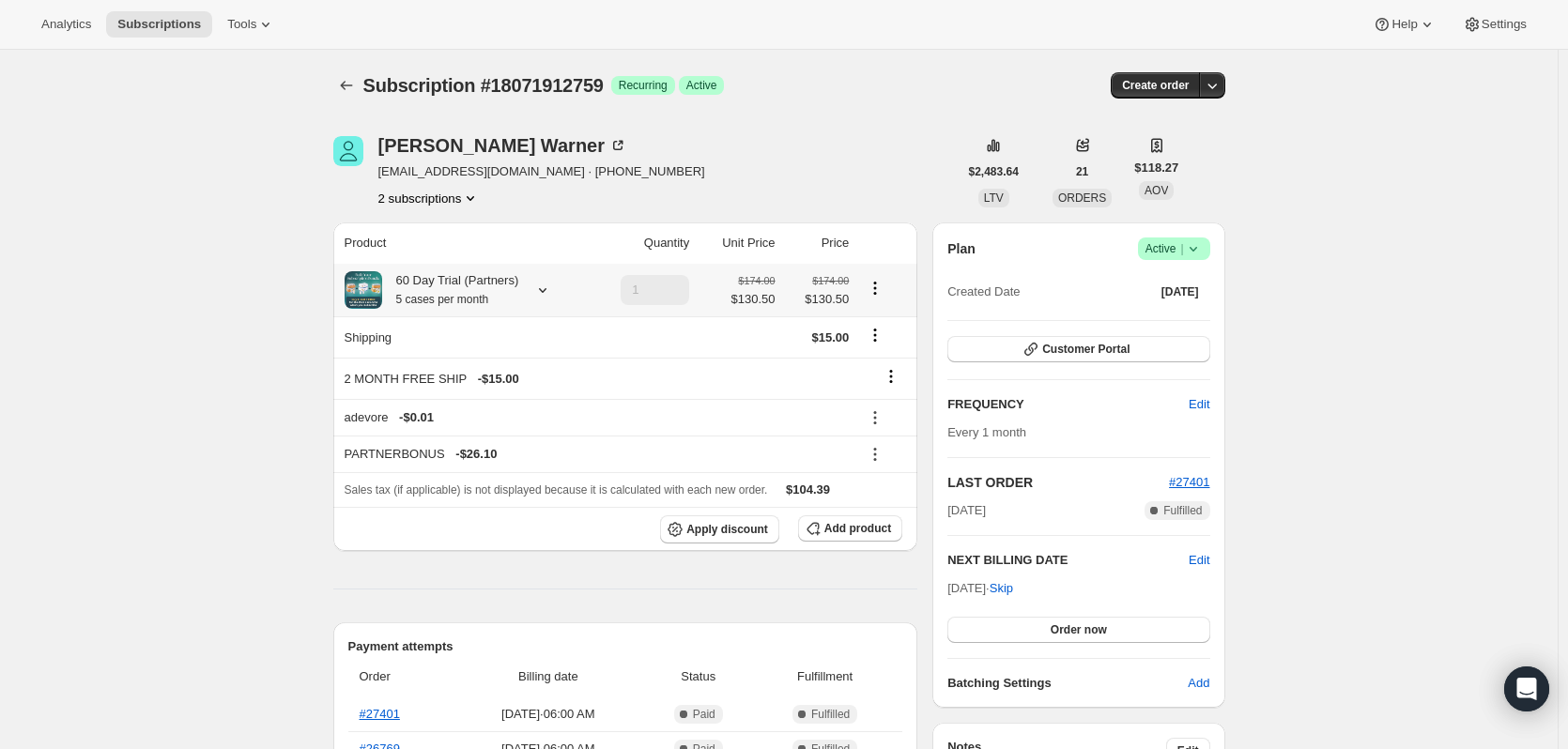
click at [443, 288] on div "60 Day Trial (Partners) 5 cases per month" at bounding box center [451, 290] width 137 height 38
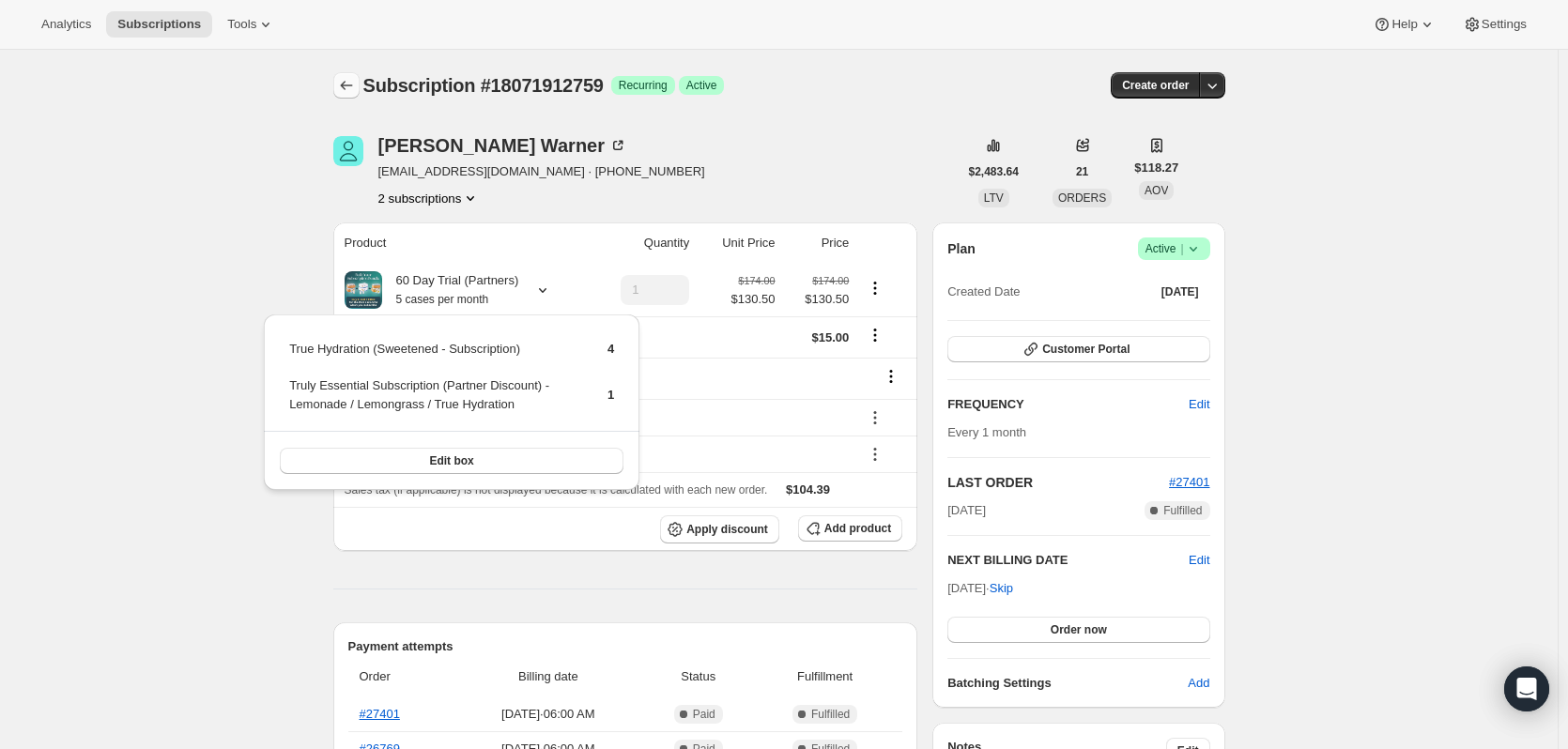
click at [350, 92] on icon "Subscriptions" at bounding box center [346, 85] width 19 height 19
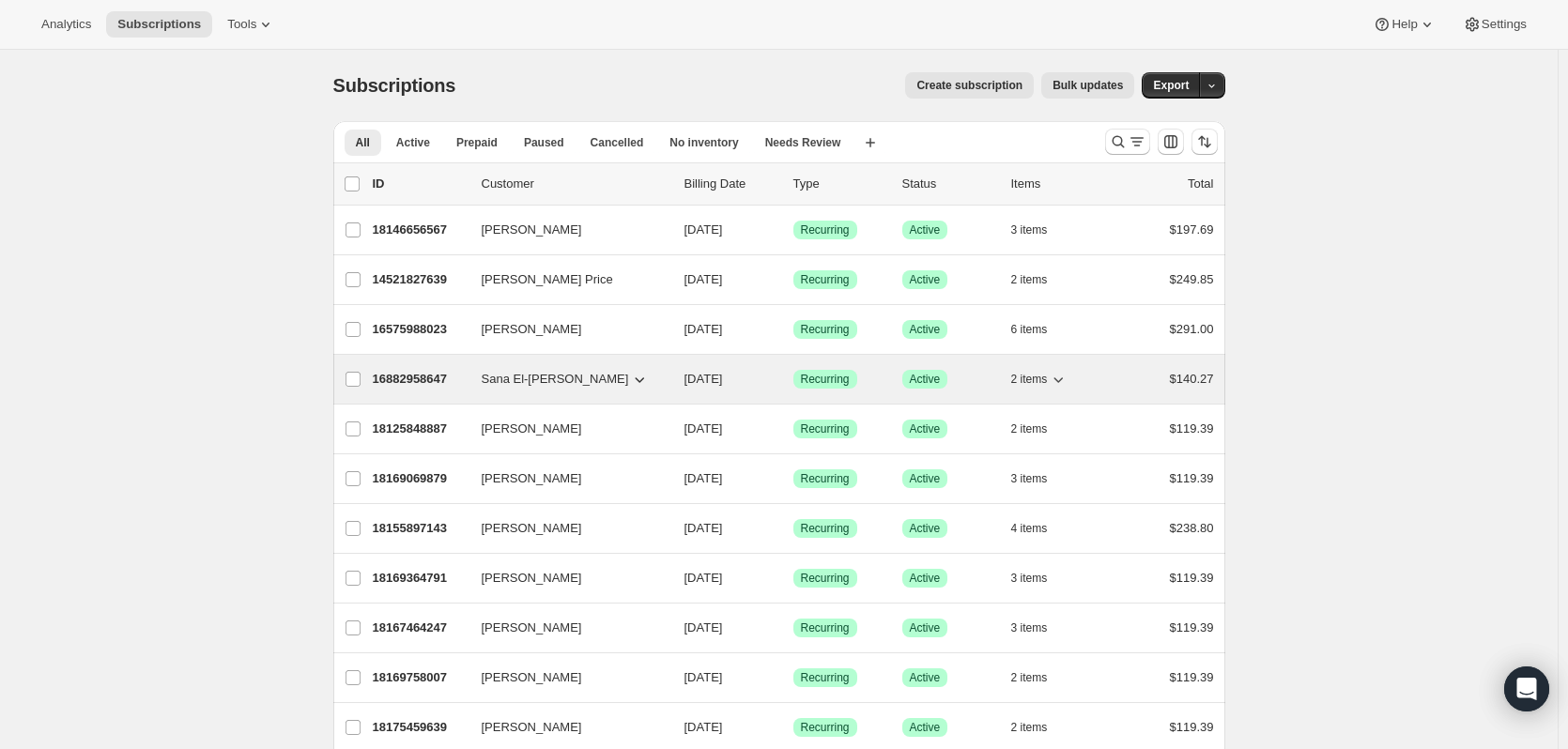
click at [417, 382] on p "16882958647" at bounding box center [420, 379] width 94 height 19
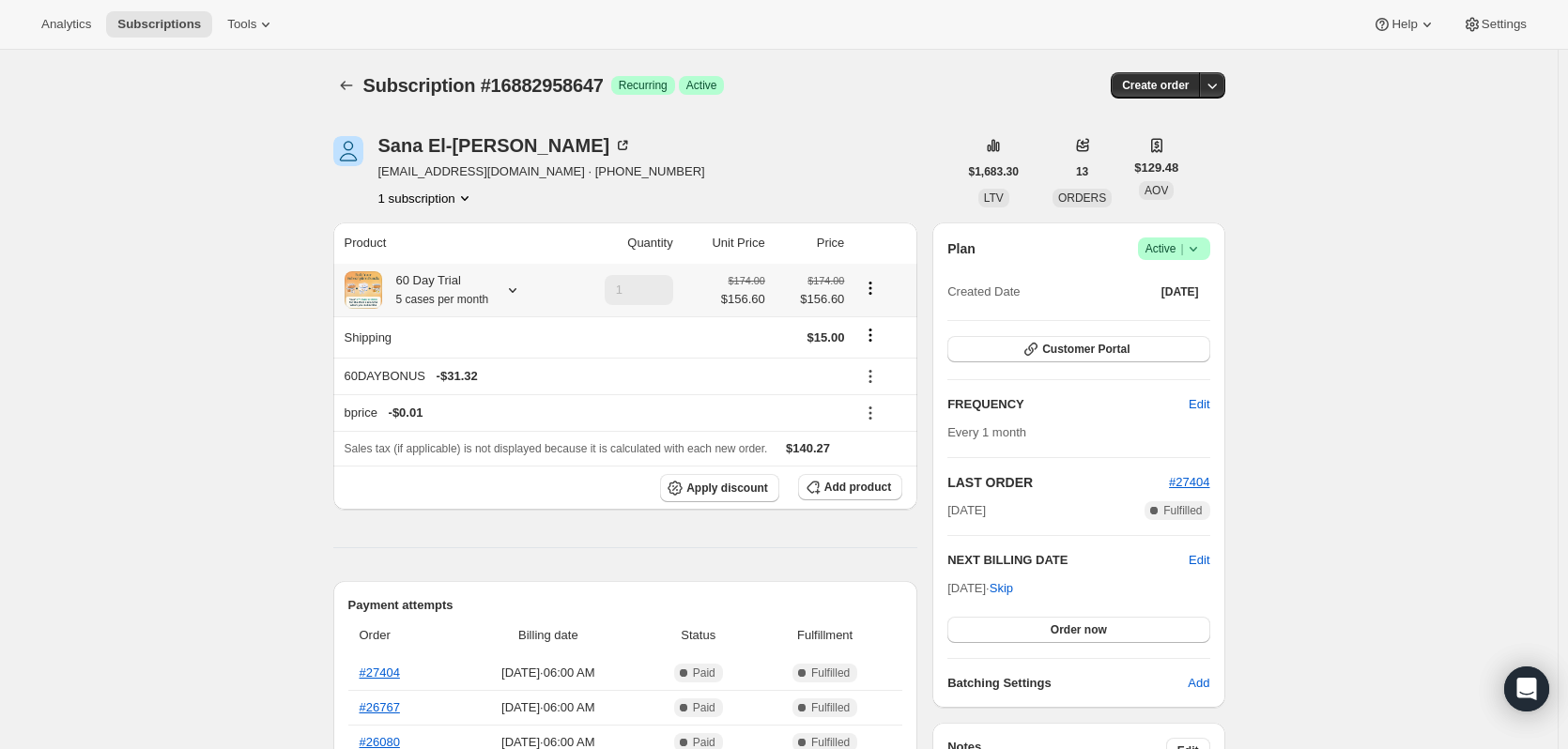
click at [428, 293] on small "5 cases per month" at bounding box center [442, 298] width 93 height 13
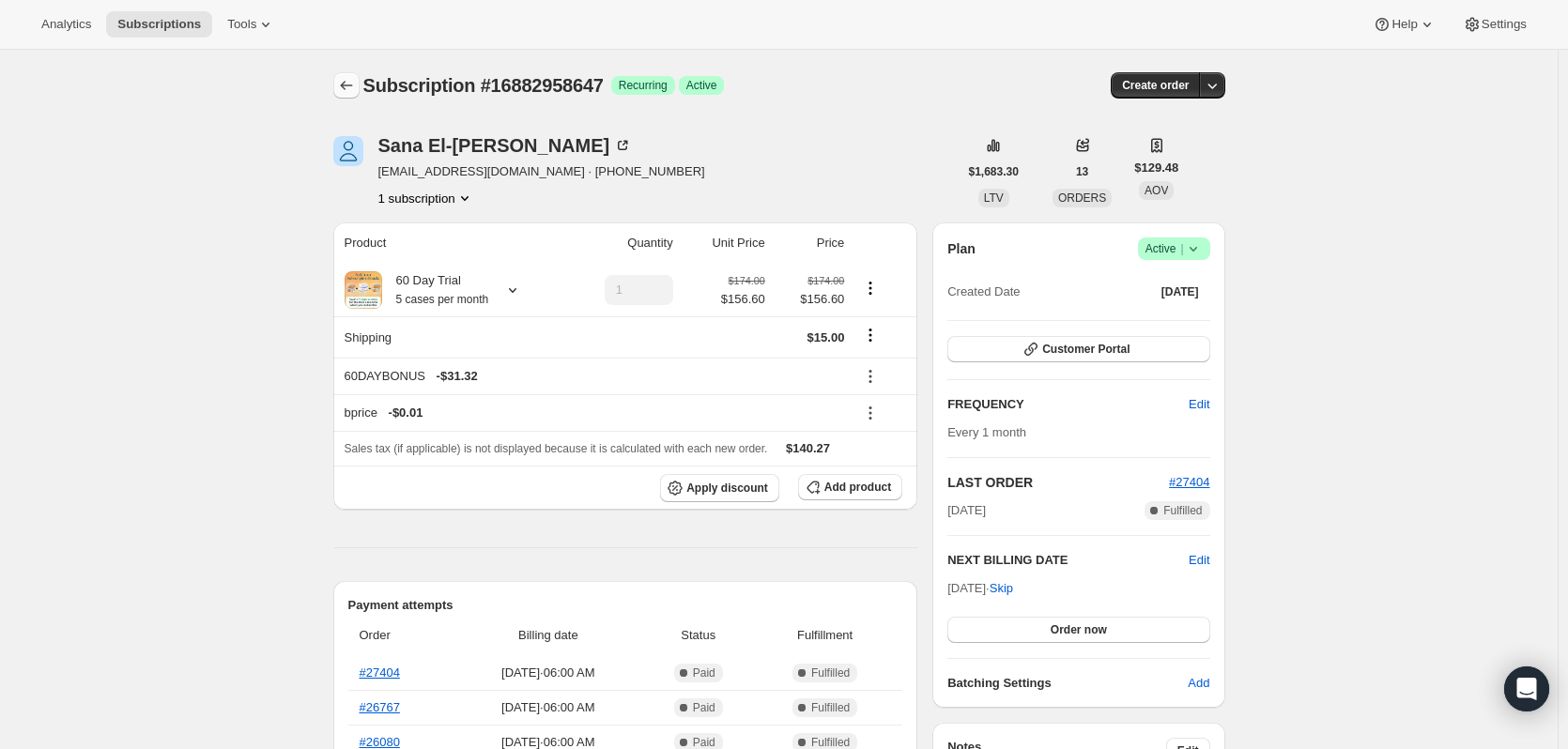
click at [351, 81] on icon "Subscriptions" at bounding box center [346, 85] width 19 height 19
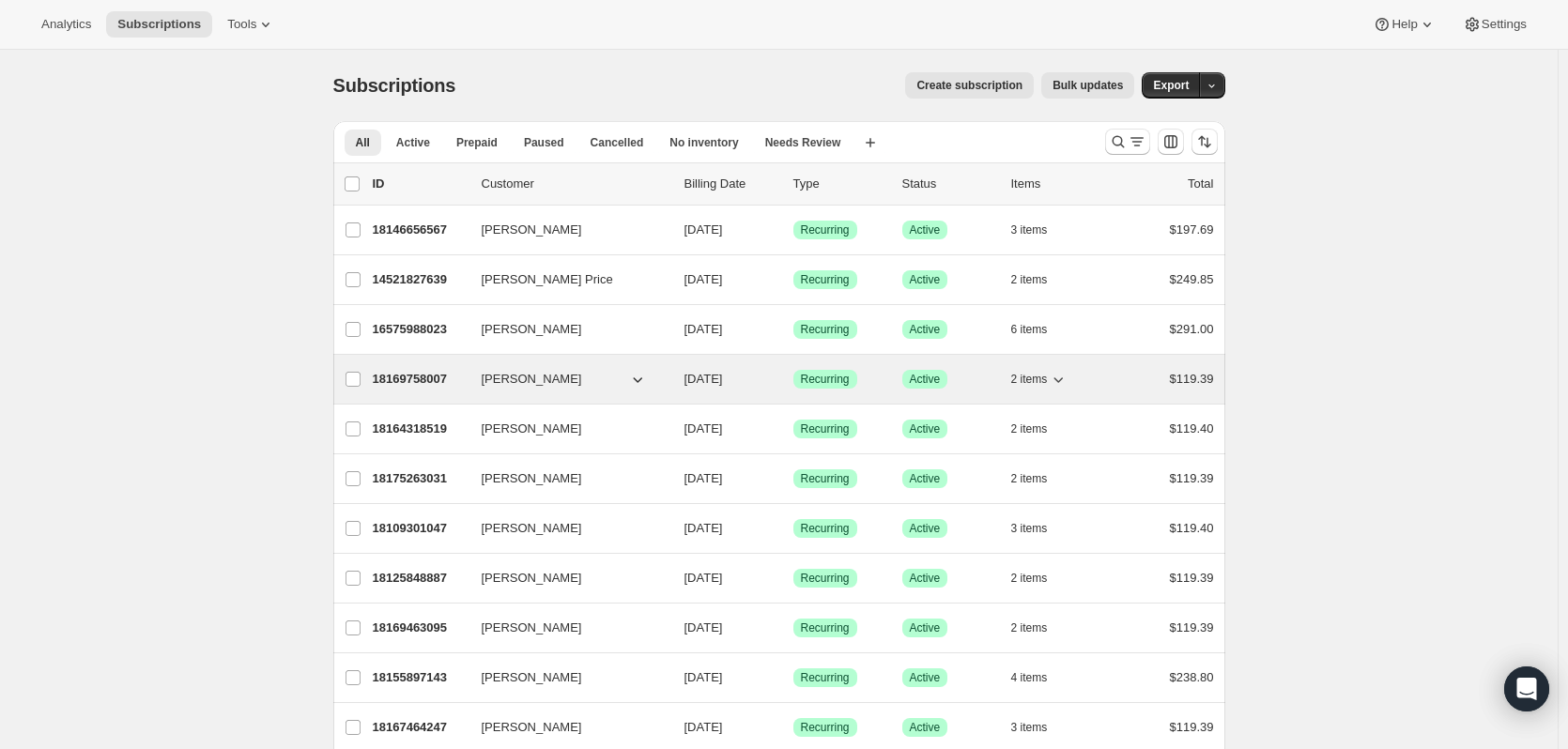
click at [424, 379] on p "18169758007" at bounding box center [420, 379] width 94 height 19
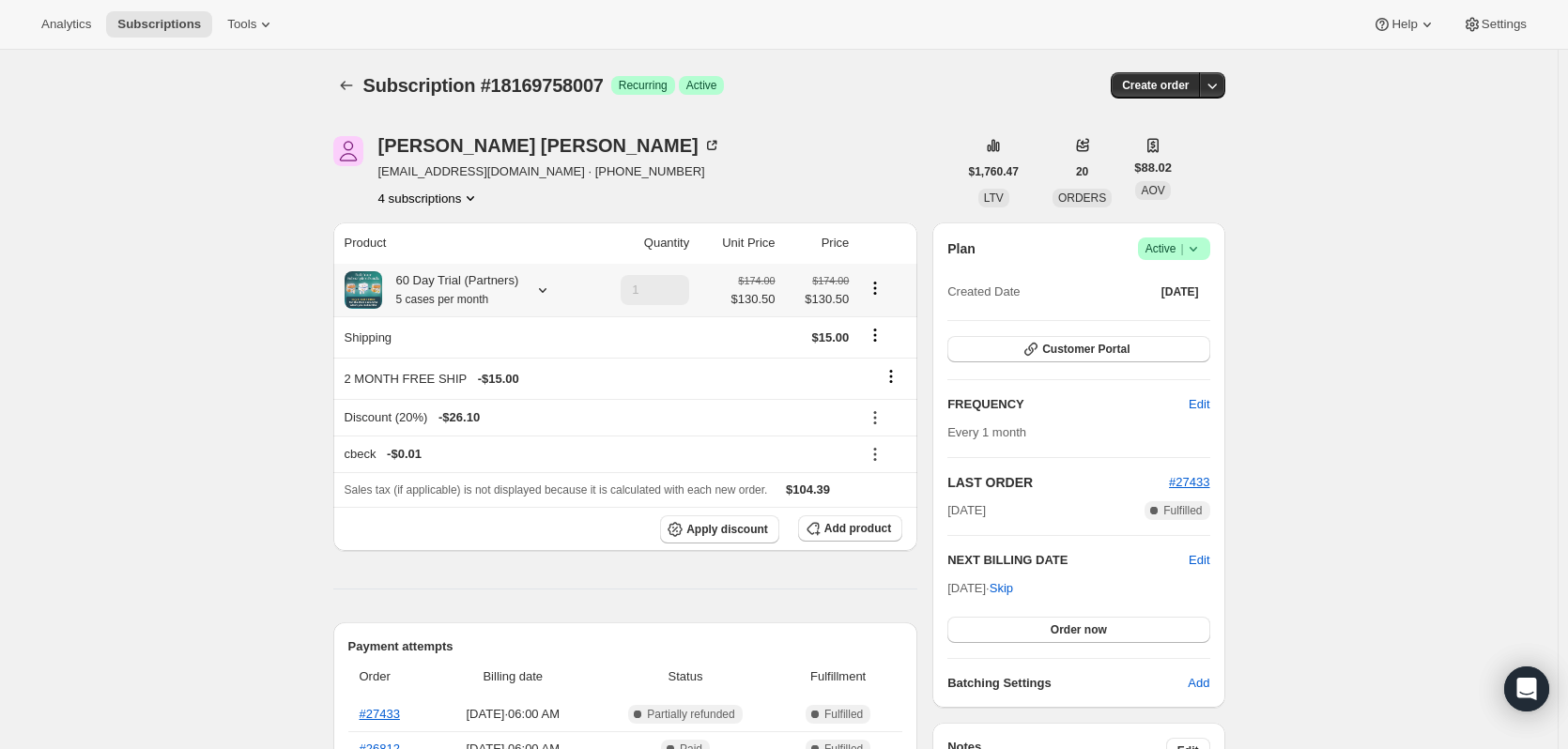
click at [490, 284] on div "60 Day Trial (Partners) 5 cases per month" at bounding box center [451, 290] width 137 height 38
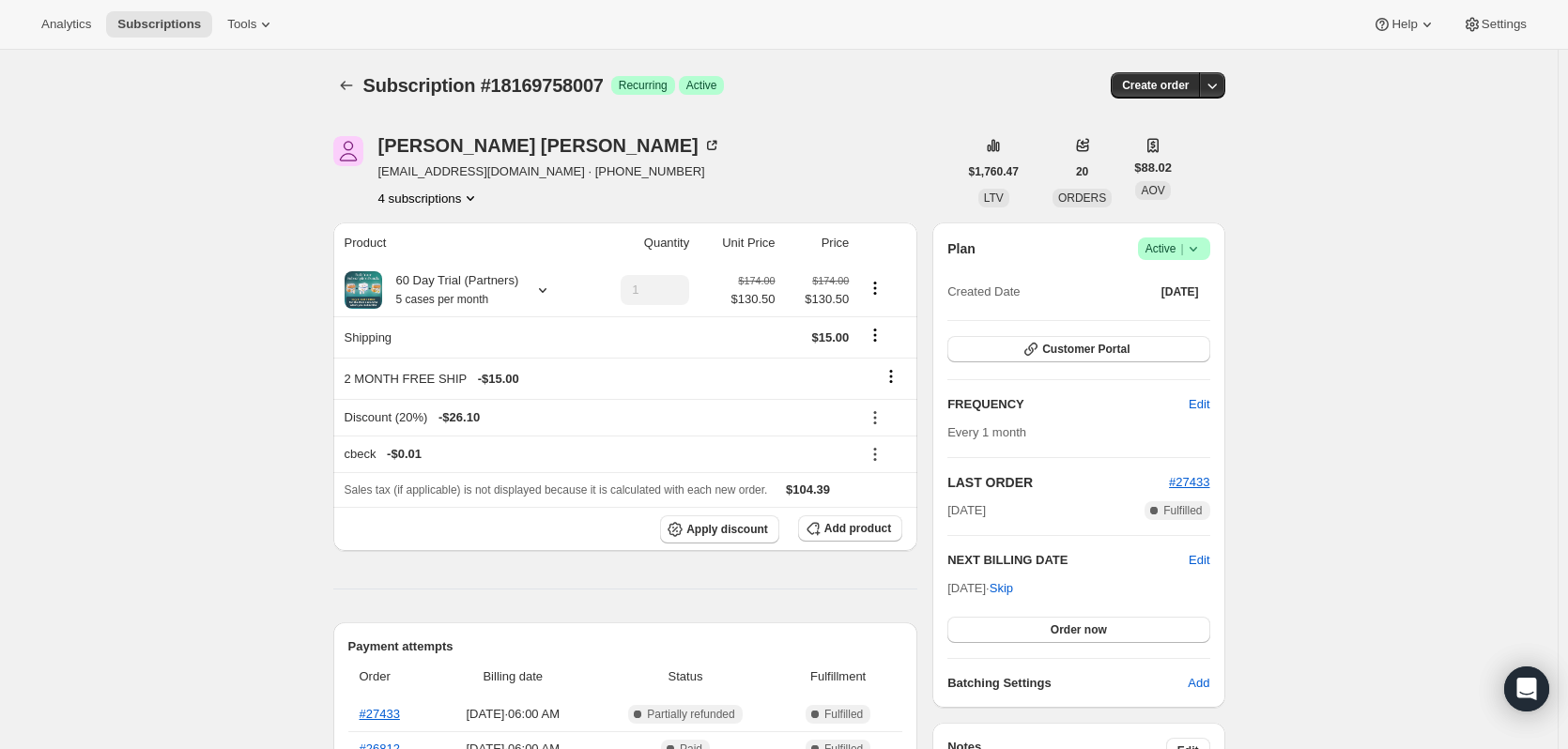
click at [407, 201] on button "4 subscriptions" at bounding box center [429, 198] width 102 height 19
click at [398, 317] on button "21107867959" at bounding box center [434, 328] width 141 height 30
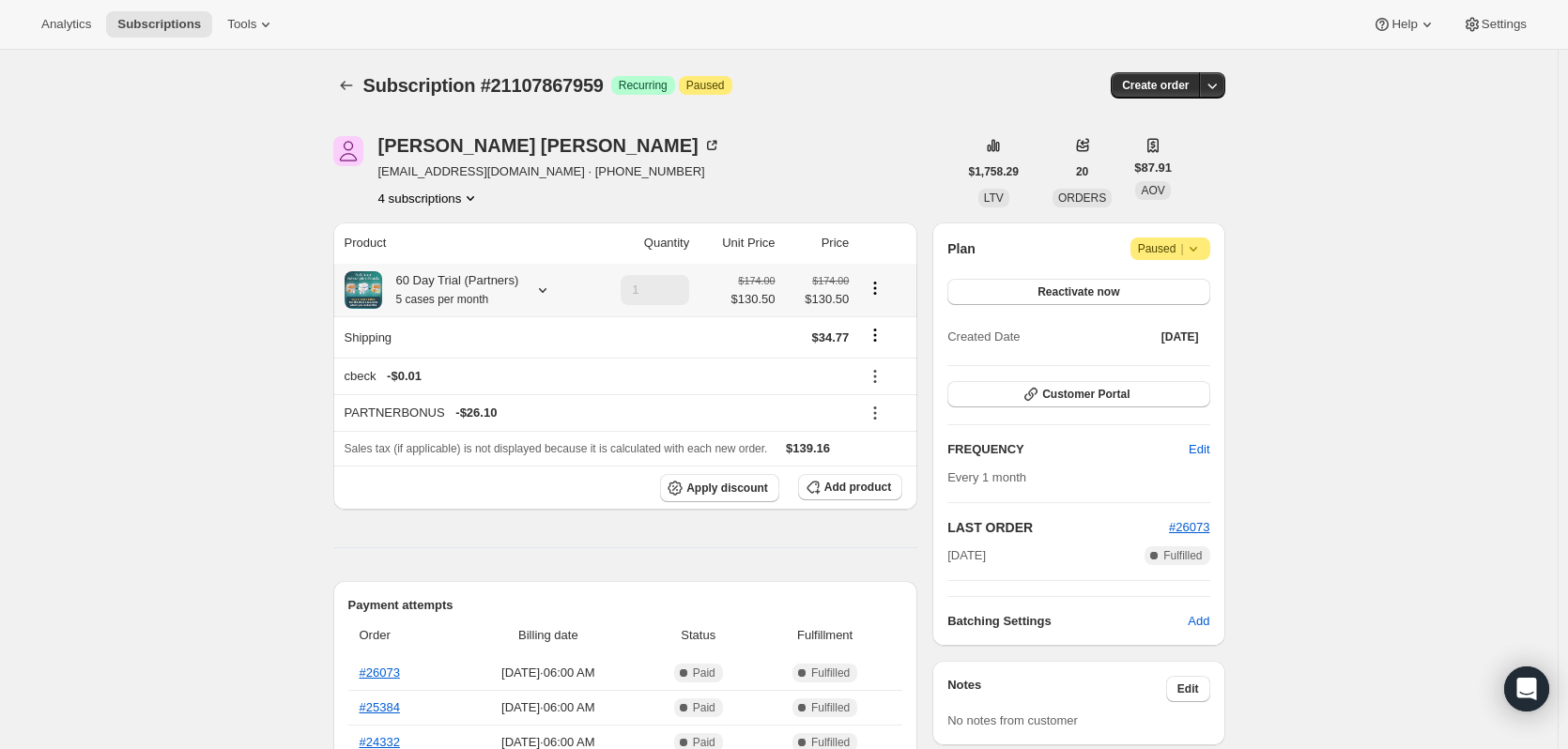
click at [536, 291] on icon at bounding box center [542, 289] width 19 height 19
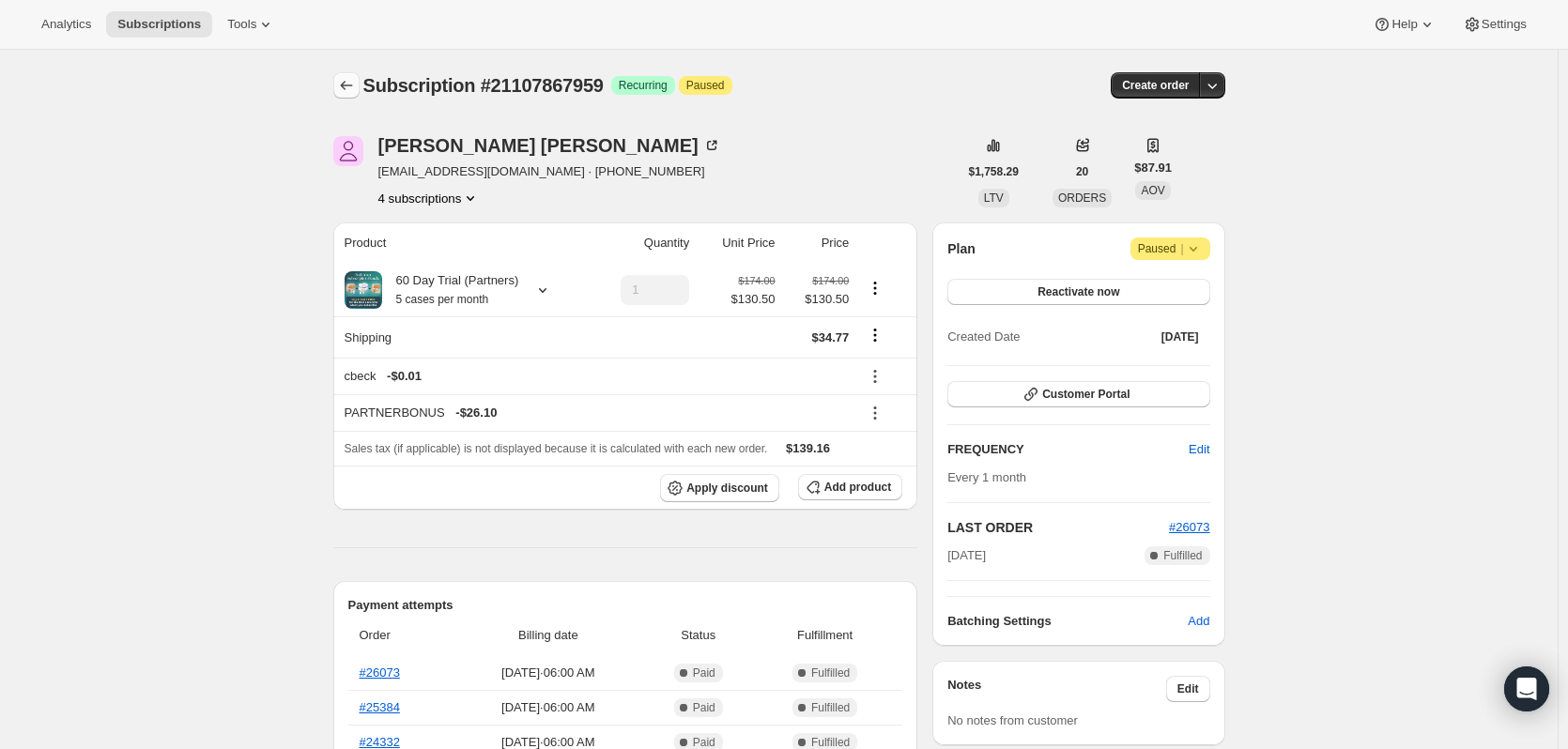
click at [355, 87] on icon "Subscriptions" at bounding box center [346, 85] width 19 height 19
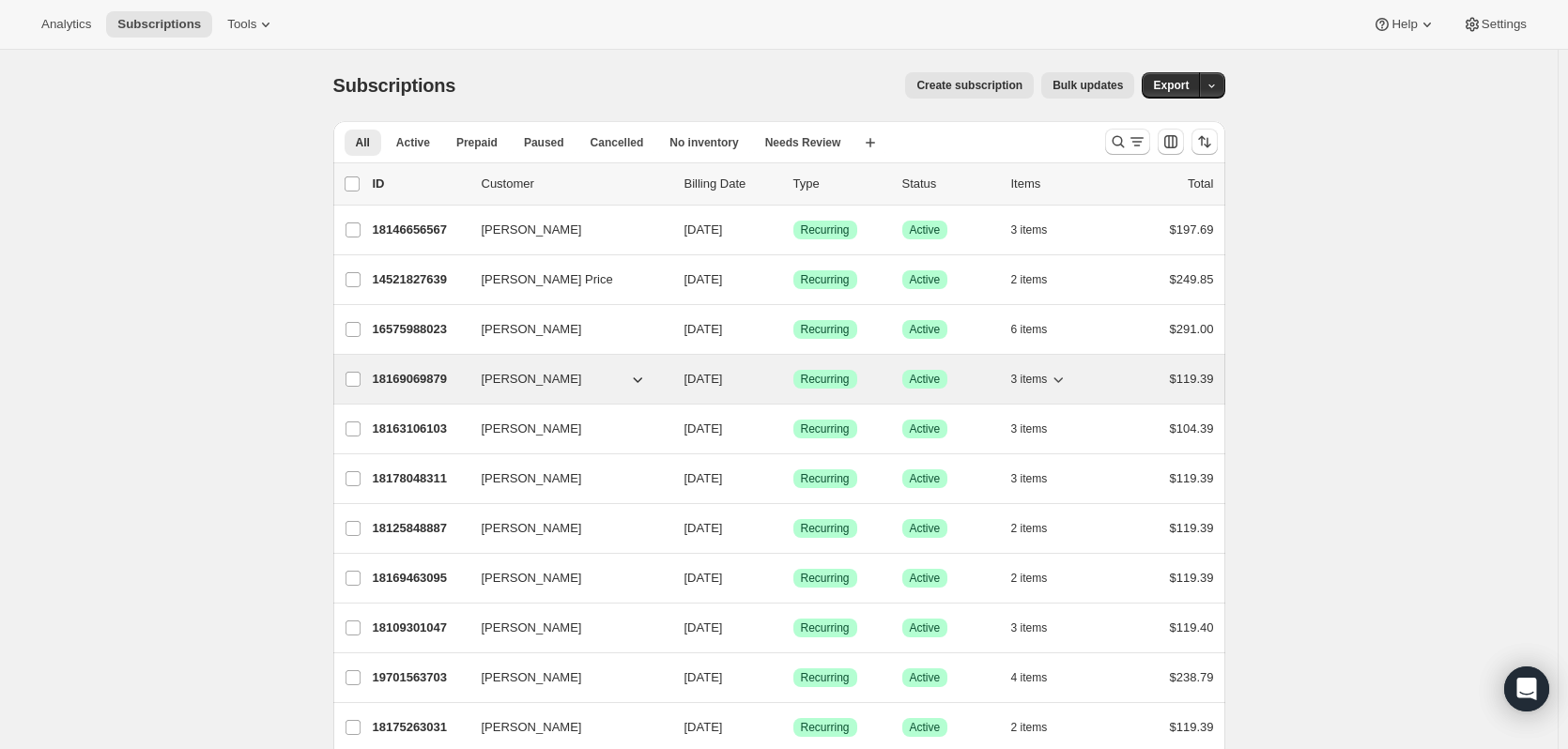
click at [426, 374] on p "18169069879" at bounding box center [420, 379] width 94 height 19
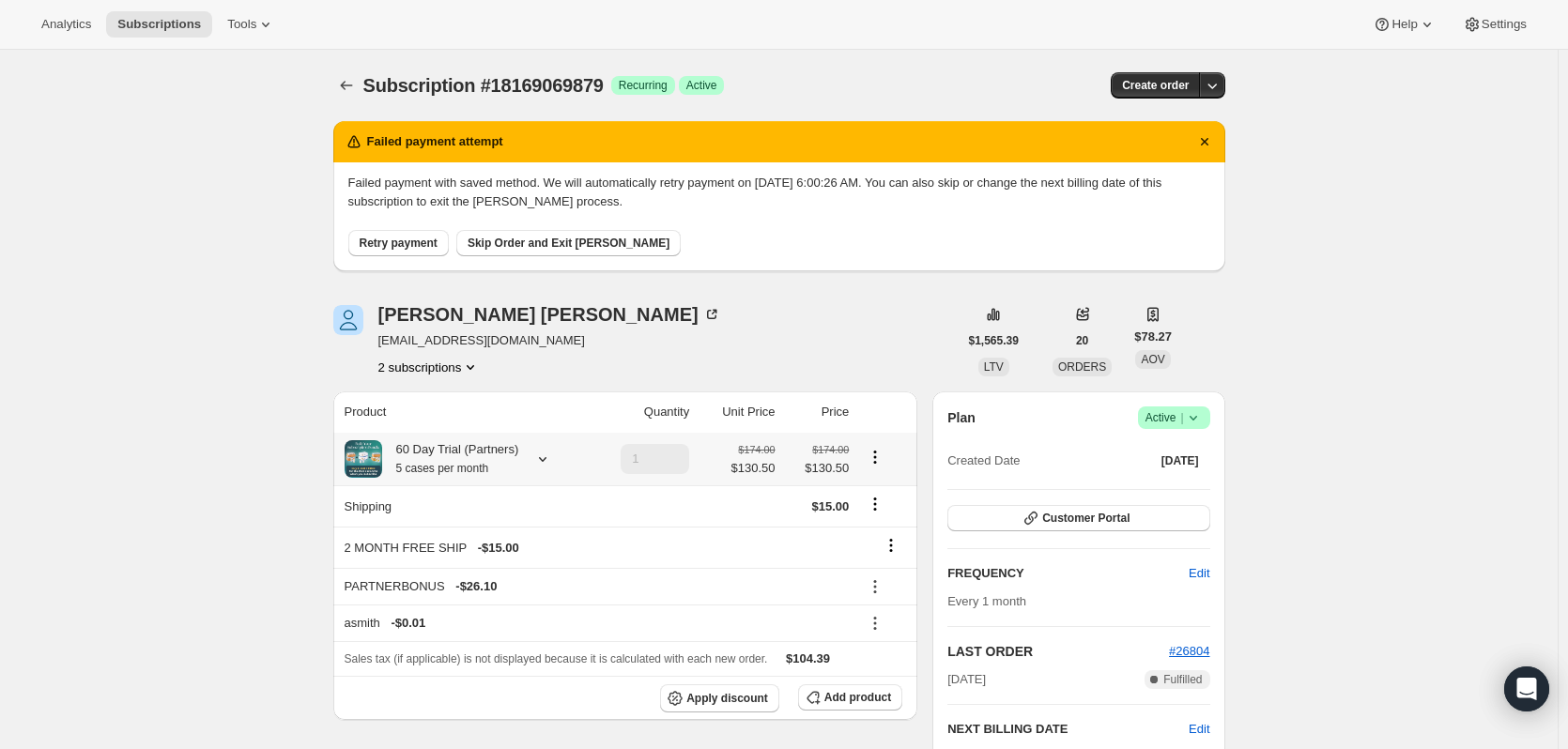
click at [539, 468] on icon at bounding box center [542, 459] width 19 height 19
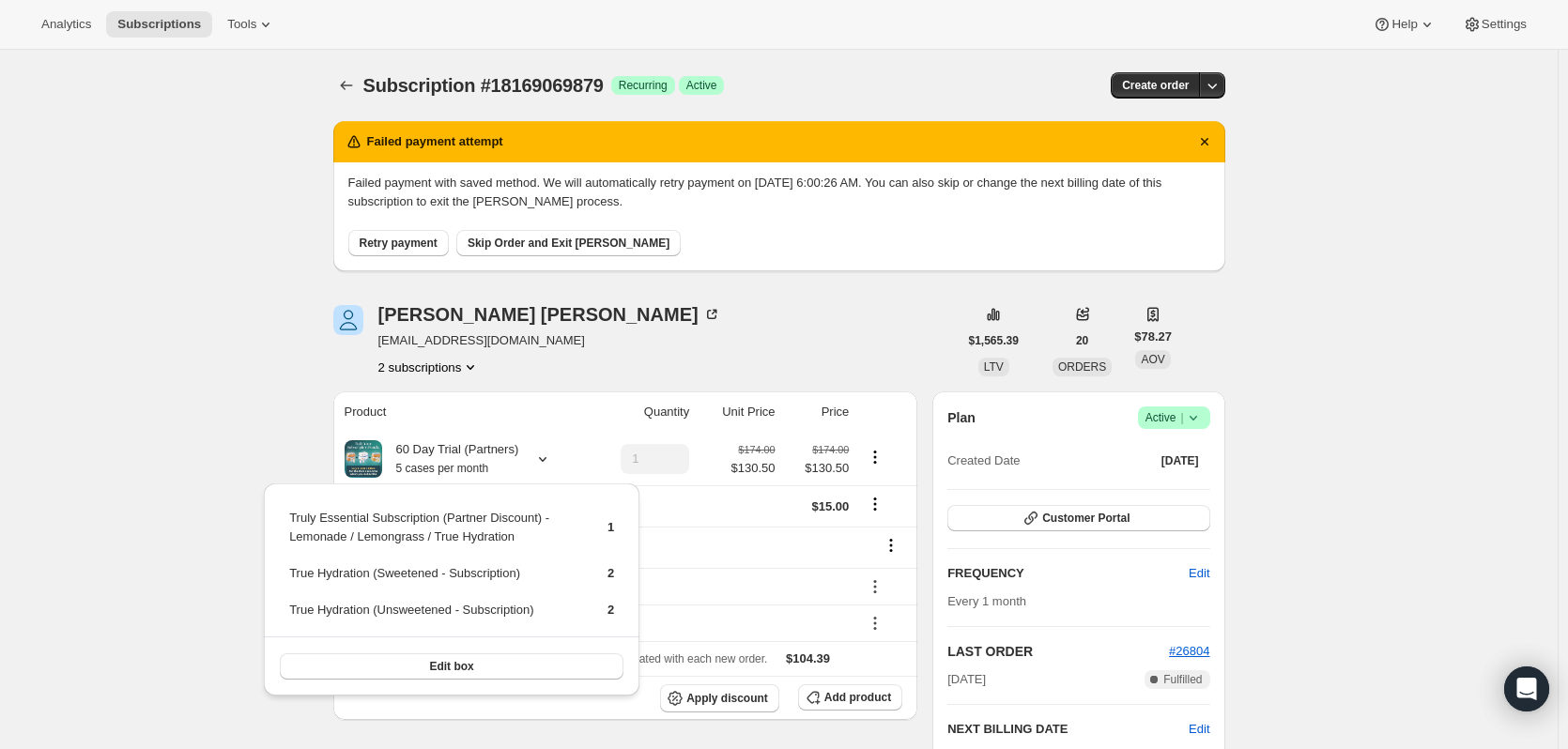
click at [425, 372] on button "2 subscriptions" at bounding box center [429, 367] width 102 height 19
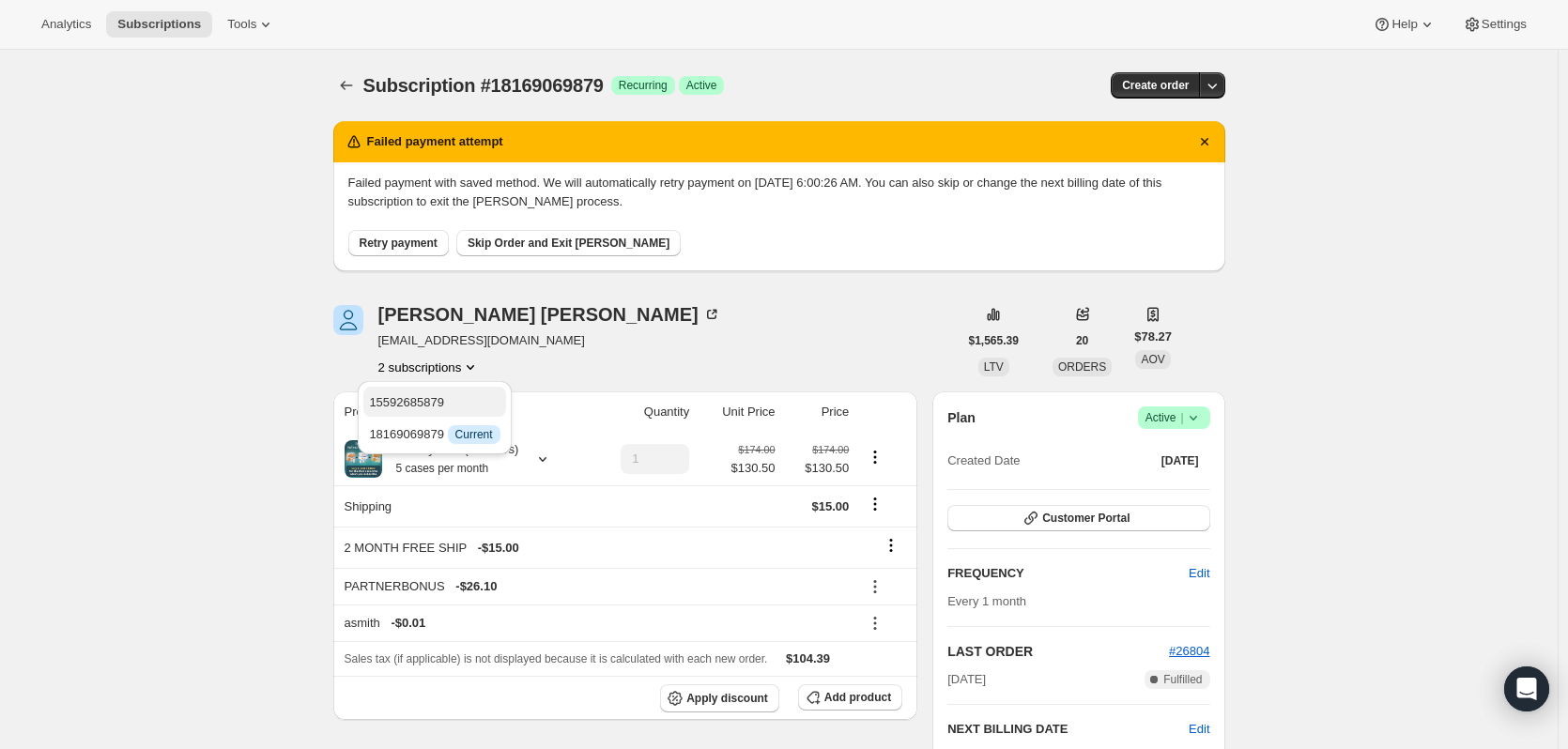
click at [433, 406] on span "15592685879" at bounding box center [406, 402] width 75 height 14
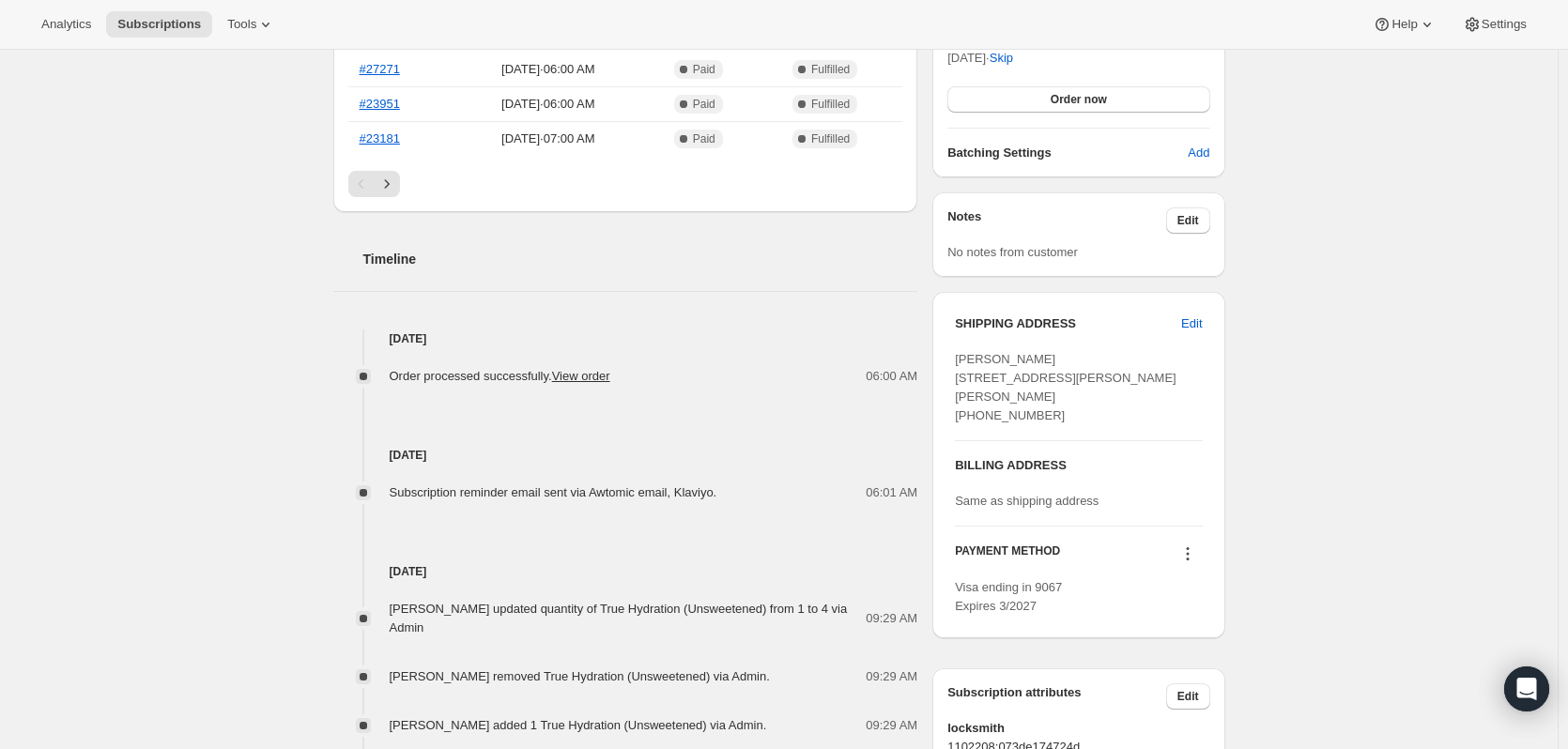
scroll to position [563, 0]
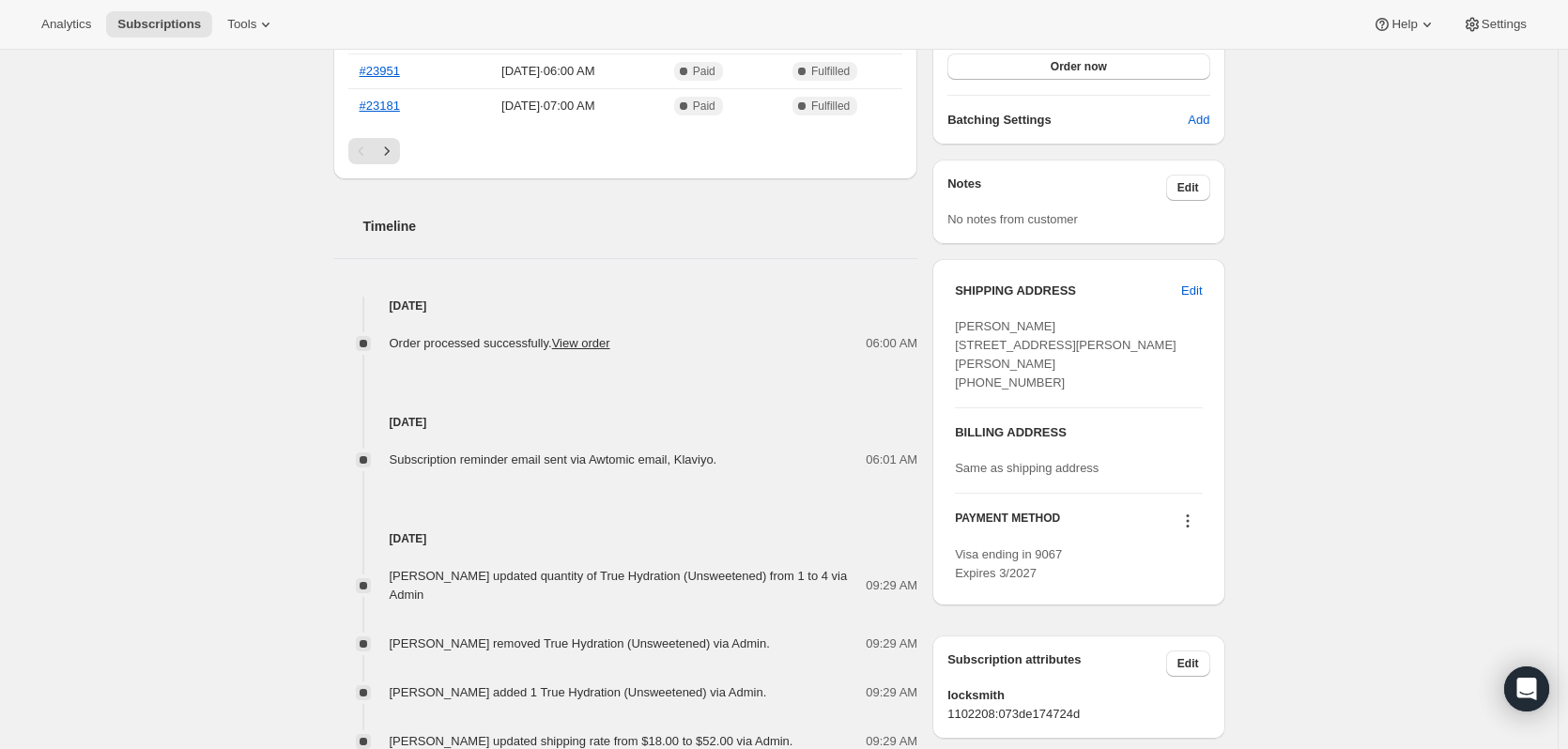
drag, startPoint x: 469, startPoint y: 307, endPoint x: 372, endPoint y: 303, distance: 97.1
click at [372, 303] on h4 "[DATE]" at bounding box center [626, 305] width 585 height 19
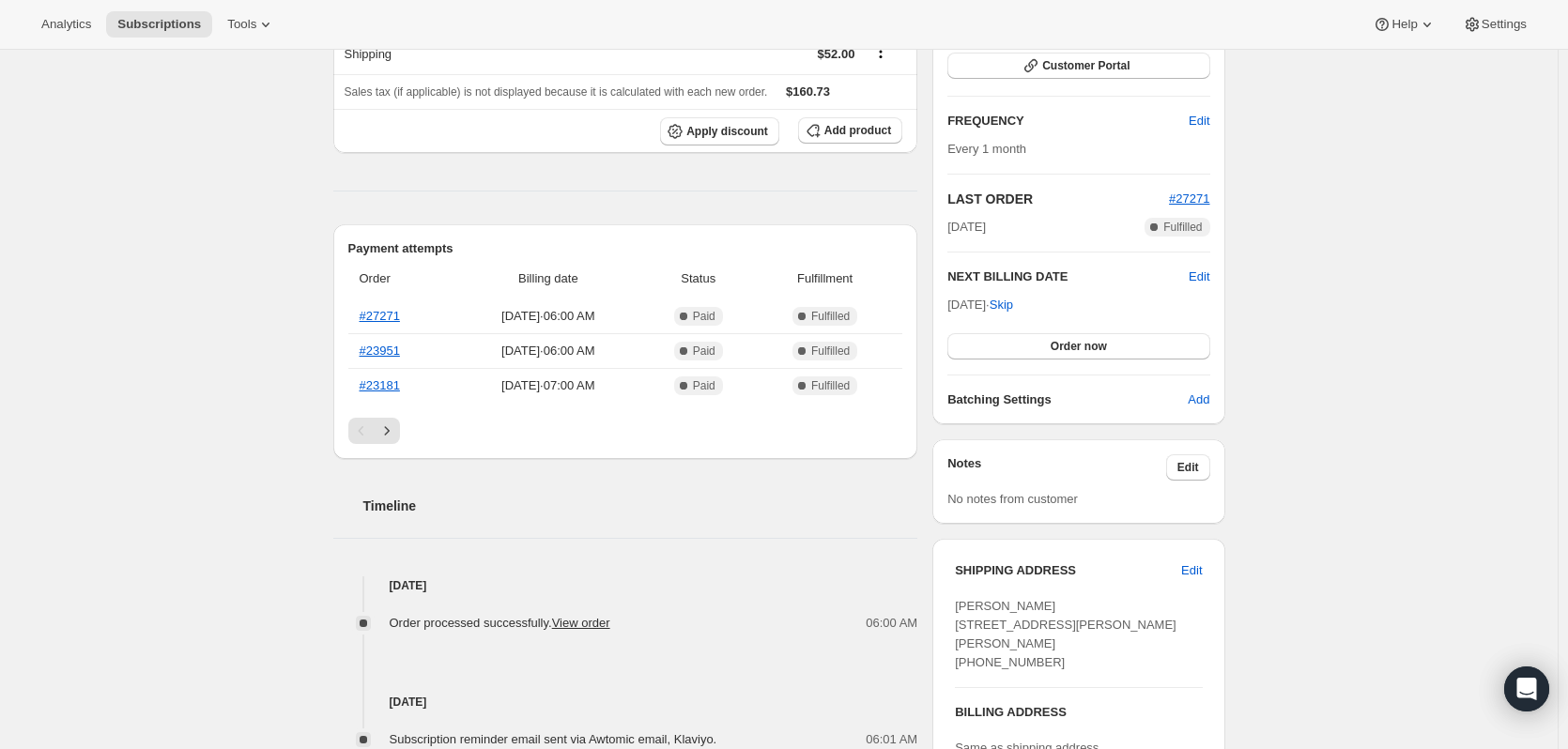
scroll to position [0, 0]
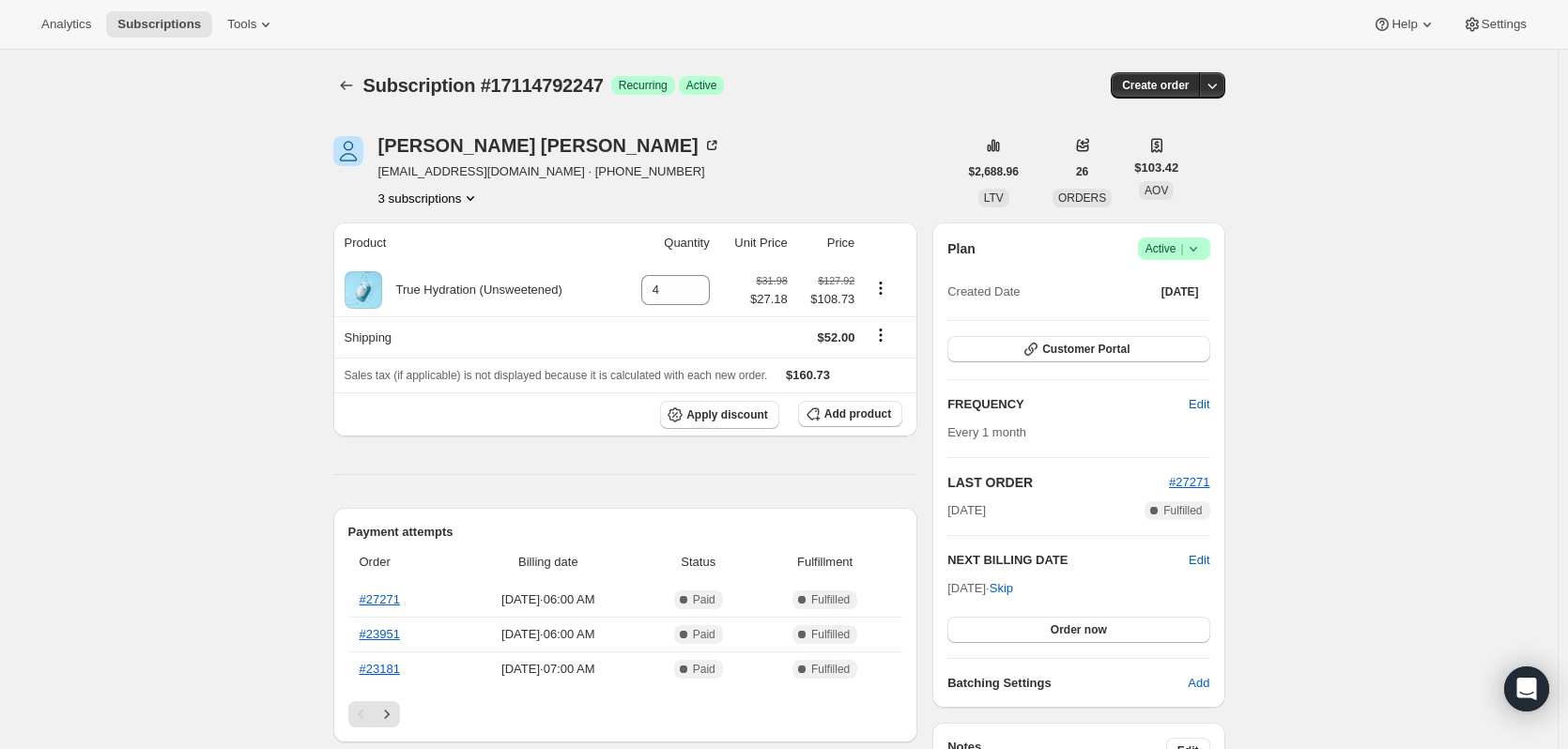
click at [440, 192] on button "3 subscriptions" at bounding box center [429, 198] width 102 height 19
click at [446, 269] on span "14669971767" at bounding box center [434, 266] width 130 height 19
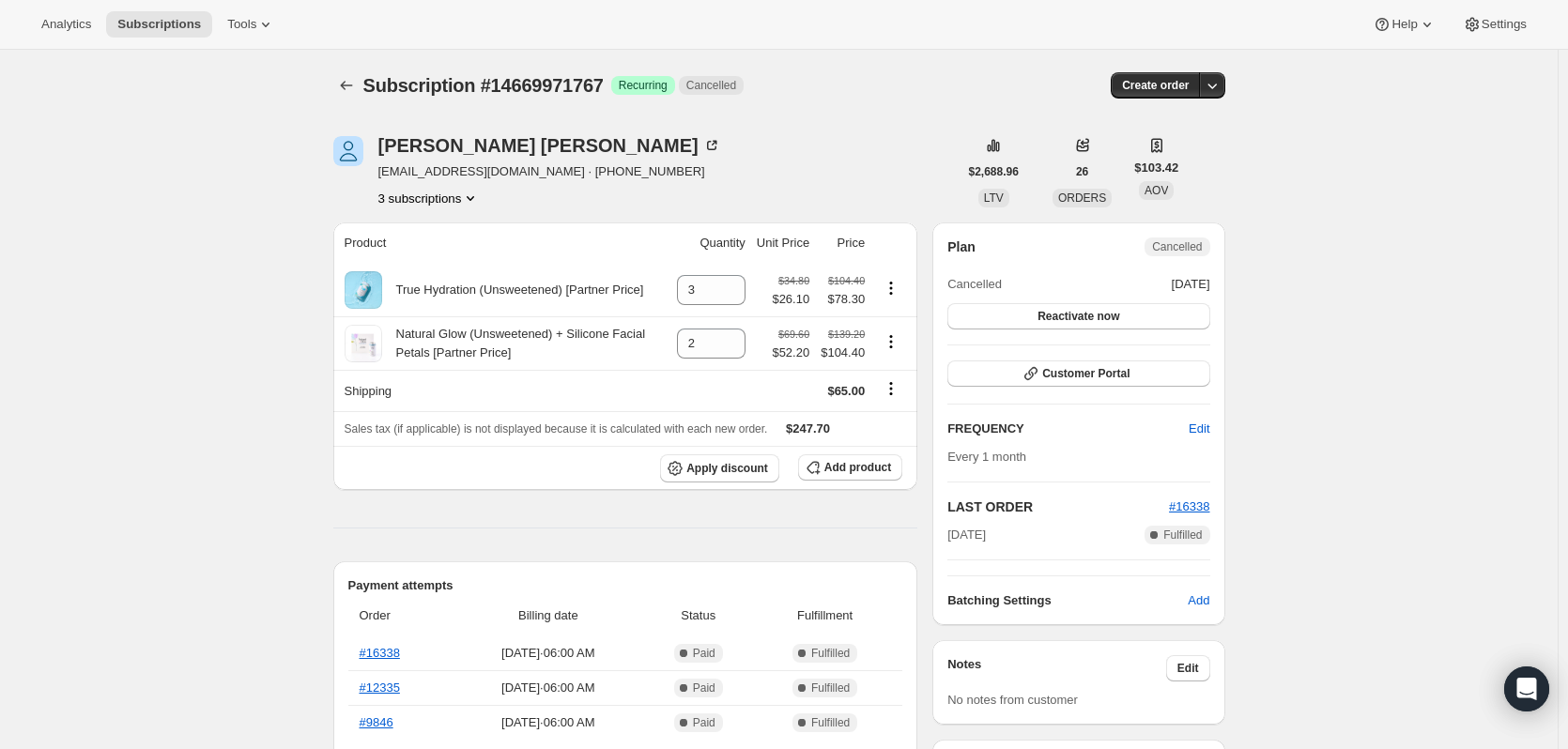
click at [444, 199] on button "3 subscriptions" at bounding box center [429, 198] width 102 height 19
click at [448, 238] on span "14322893111" at bounding box center [434, 234] width 130 height 19
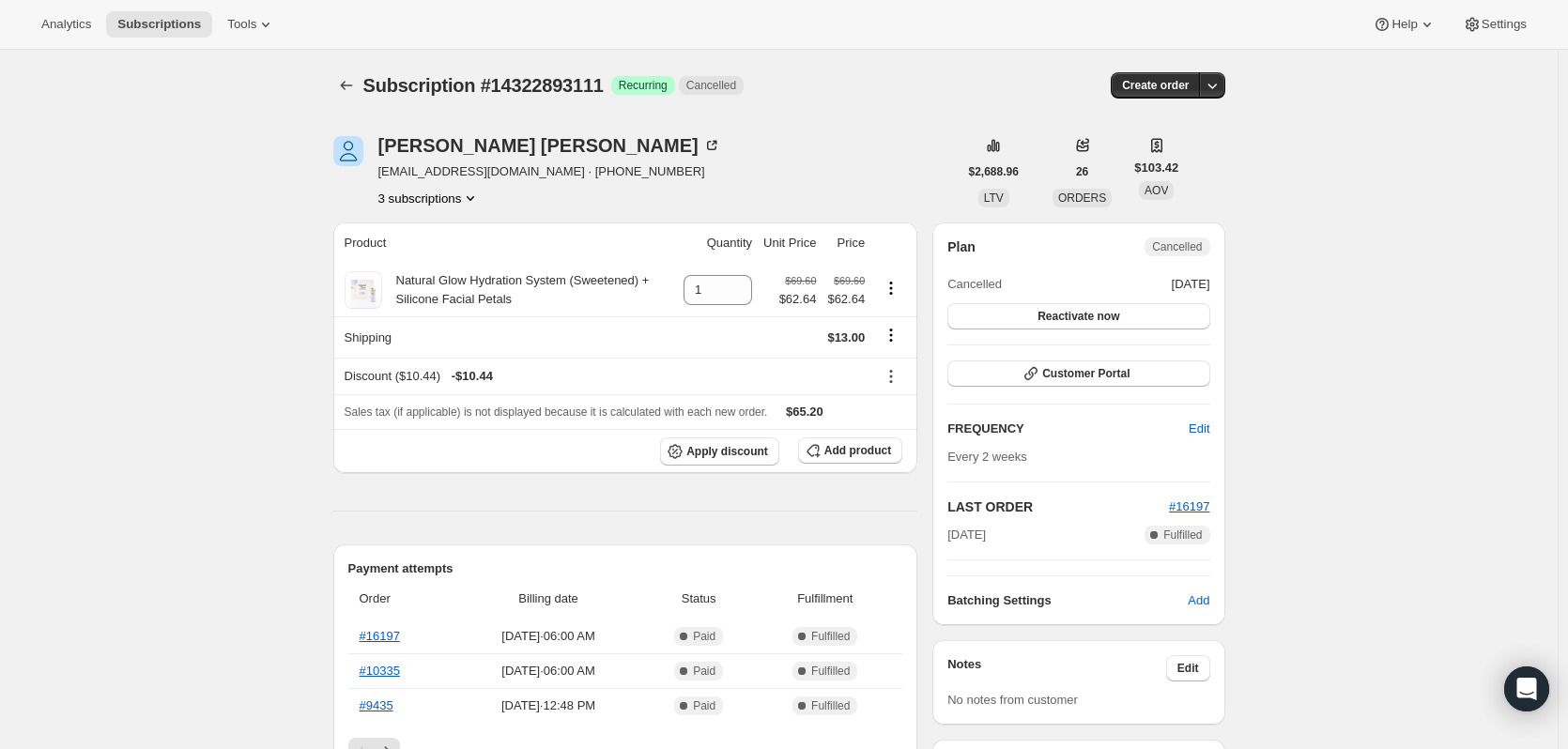
click at [438, 199] on button "3 subscriptions" at bounding box center [429, 198] width 102 height 19
click at [457, 298] on span "17114792247" at bounding box center [434, 297] width 130 height 19
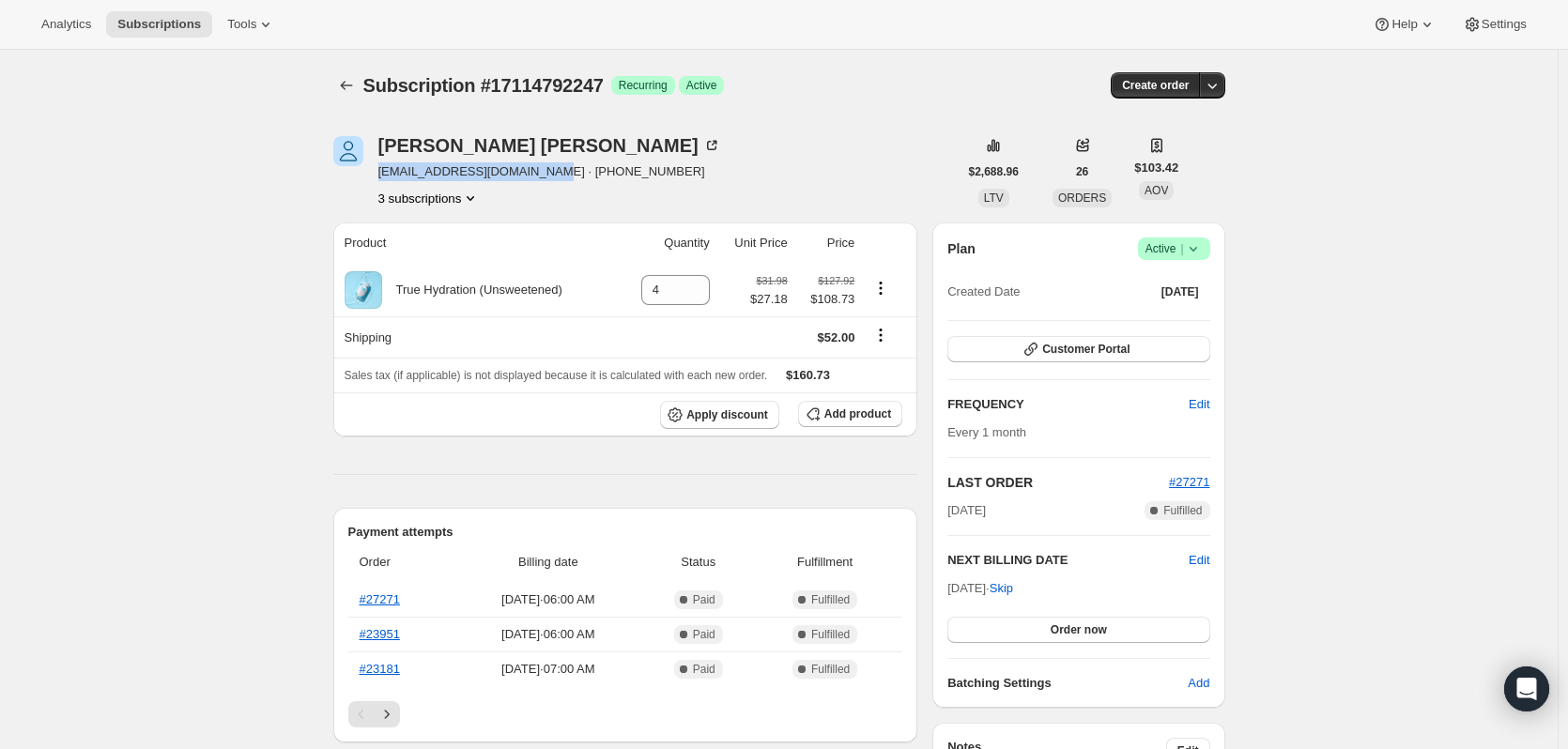
drag, startPoint x: 548, startPoint y: 176, endPoint x: 405, endPoint y: 168, distance: 143.2
click at [384, 175] on span "[EMAIL_ADDRESS][DOMAIN_NAME] · [PHONE_NUMBER]" at bounding box center [549, 171] width 342 height 19
copy span "[EMAIL_ADDRESS][DOMAIN_NAME]"
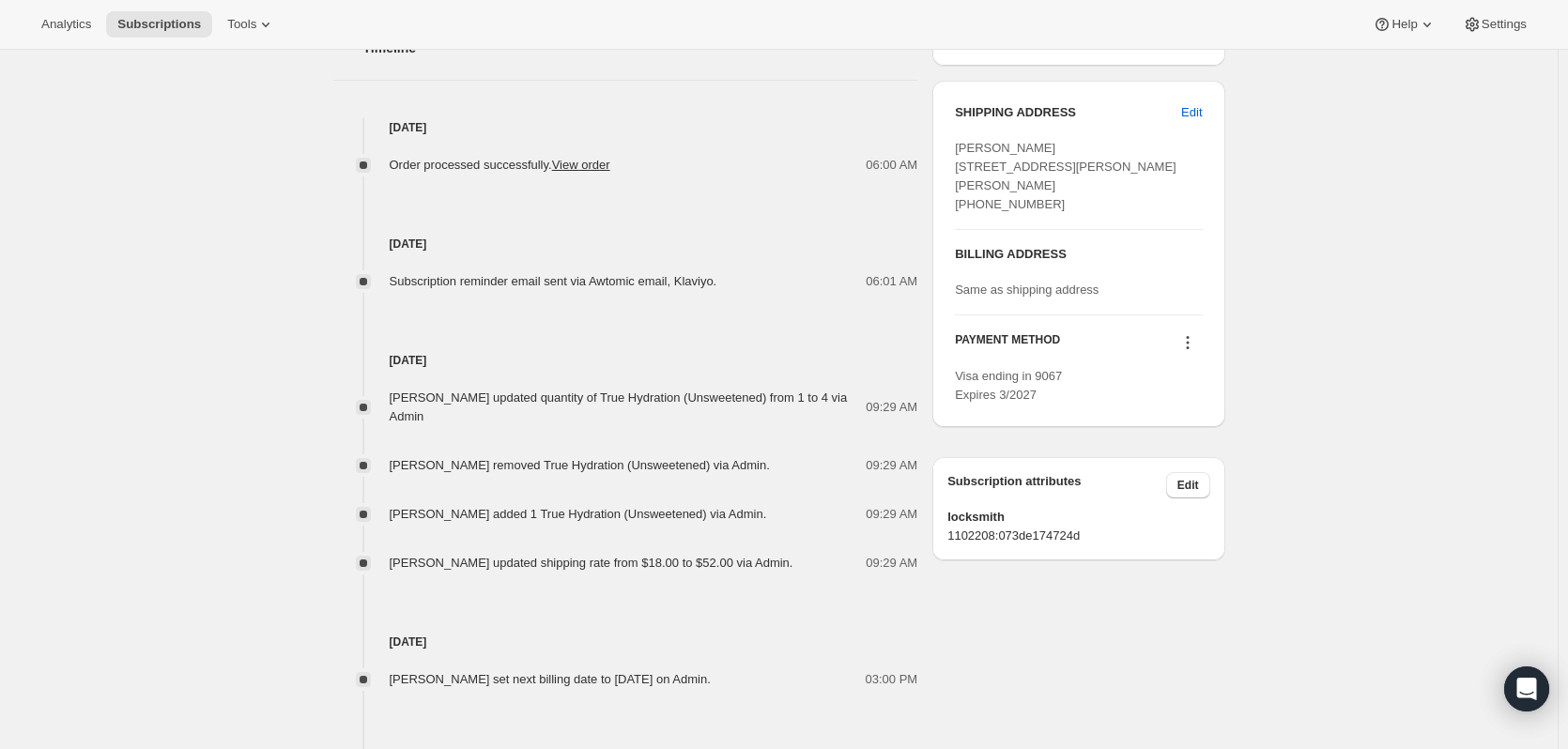
scroll to position [892, 0]
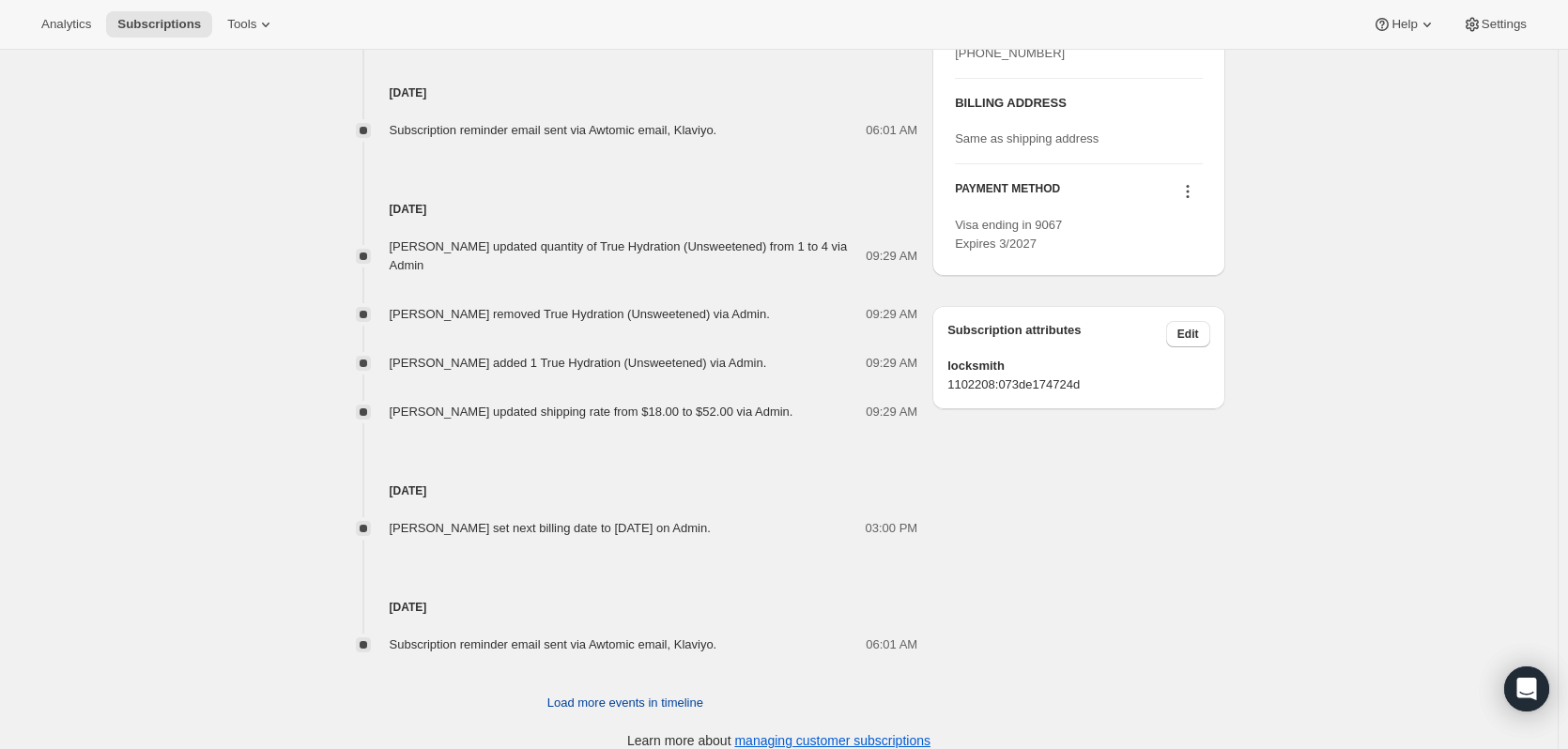
click at [672, 693] on span "Load more events in timeline" at bounding box center [625, 702] width 156 height 19
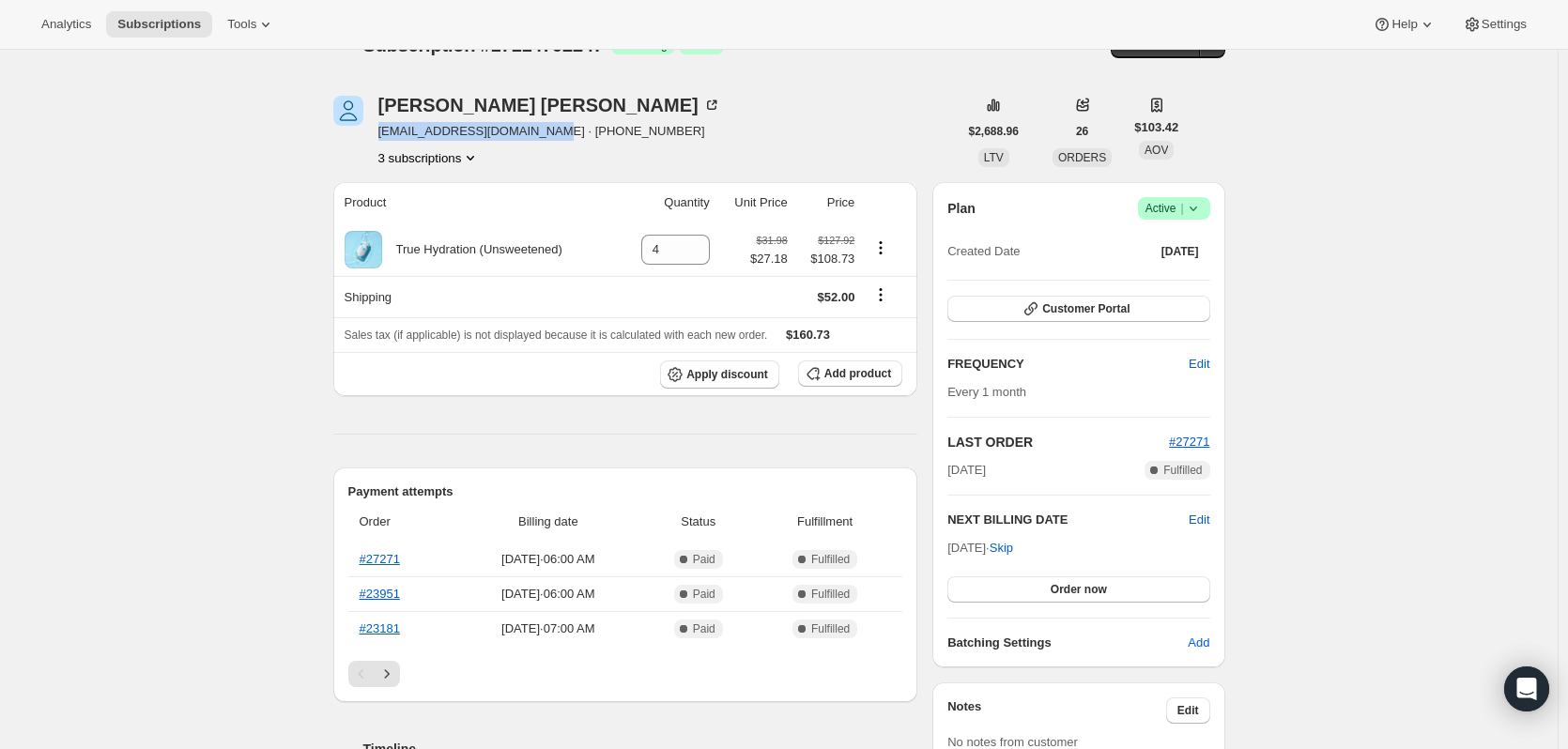
scroll to position [0, 0]
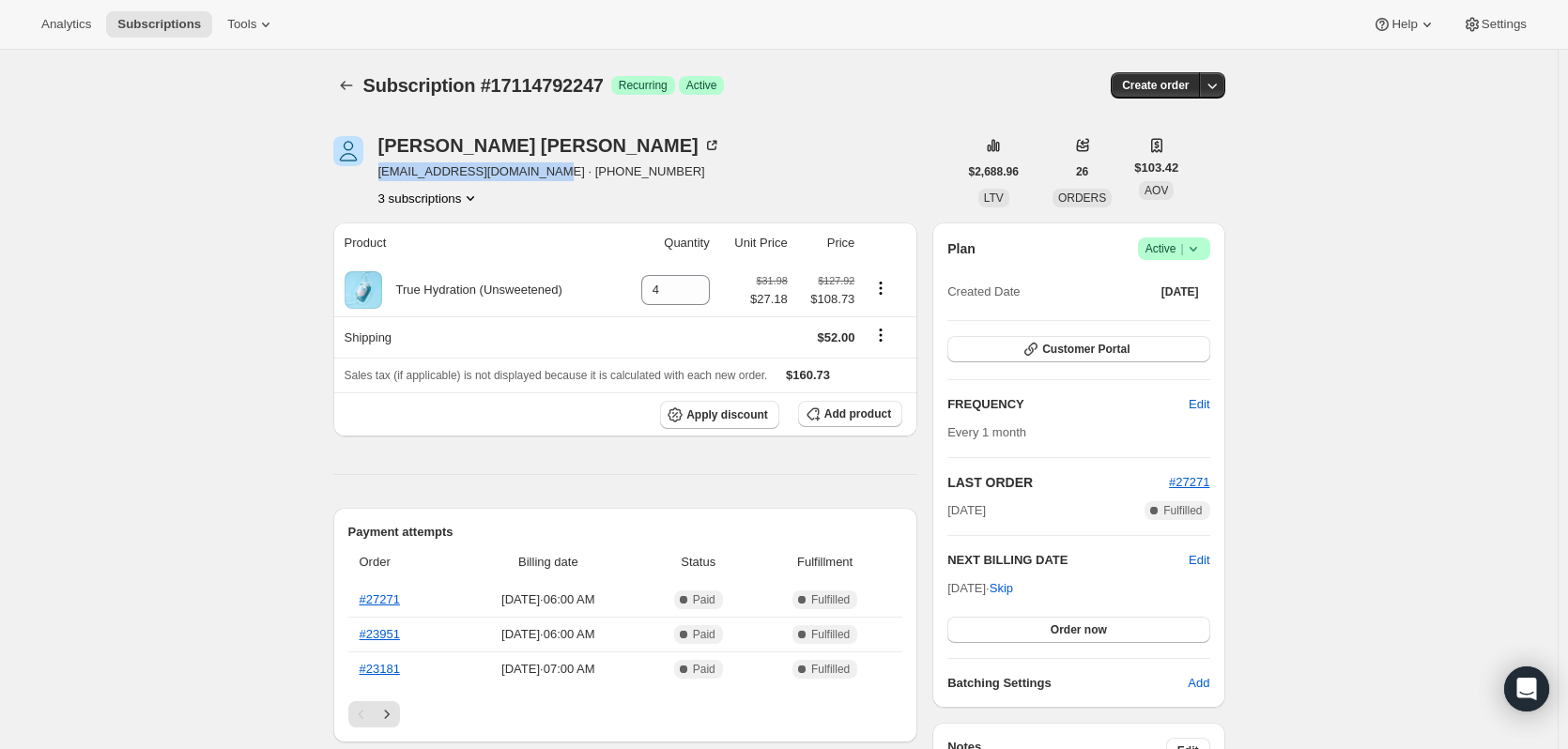
click at [440, 192] on button "3 subscriptions" at bounding box center [429, 198] width 102 height 19
click at [460, 270] on span "14669971767" at bounding box center [434, 266] width 130 height 19
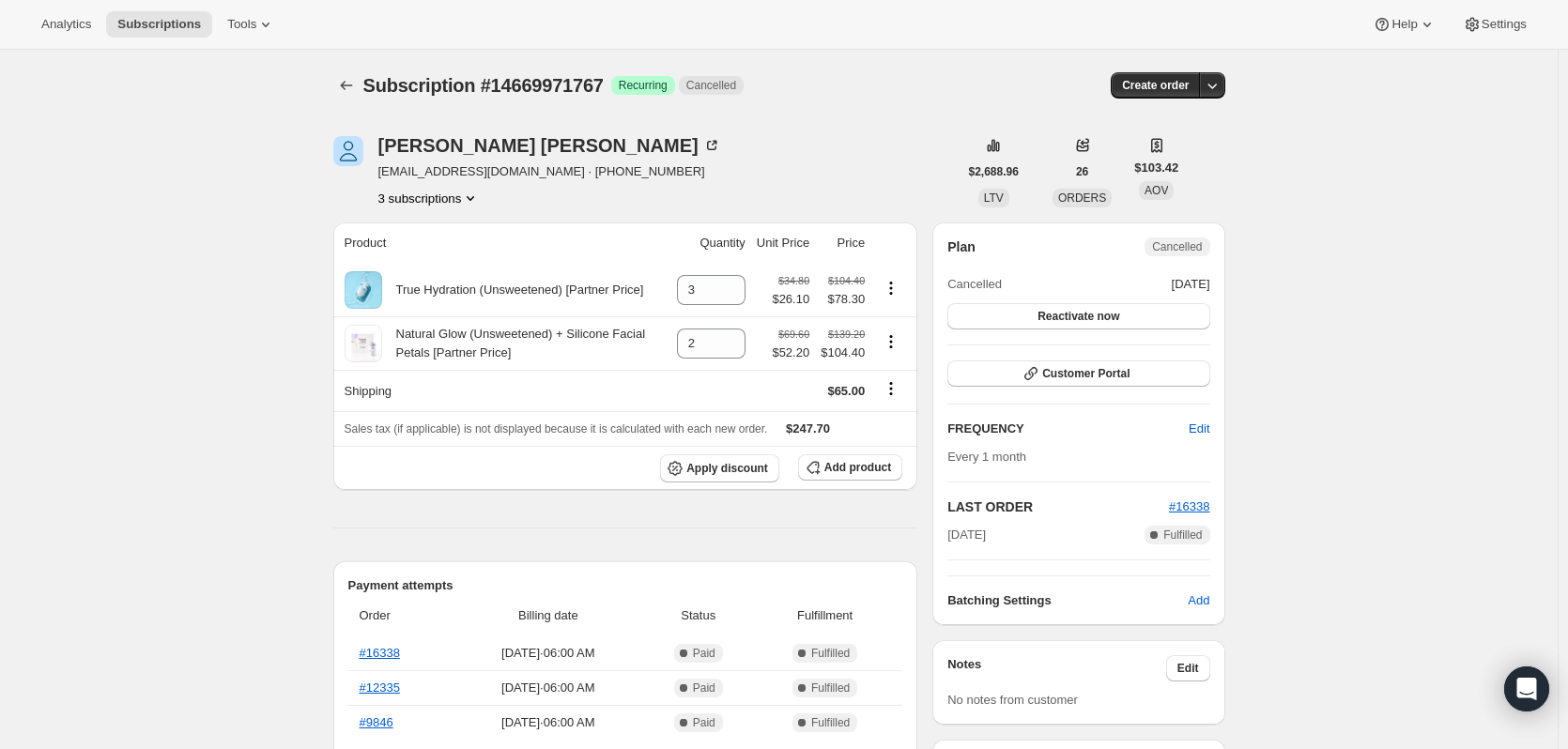
click at [428, 203] on button "3 subscriptions" at bounding box center [429, 198] width 102 height 19
click at [447, 298] on span "17114792247" at bounding box center [434, 297] width 130 height 19
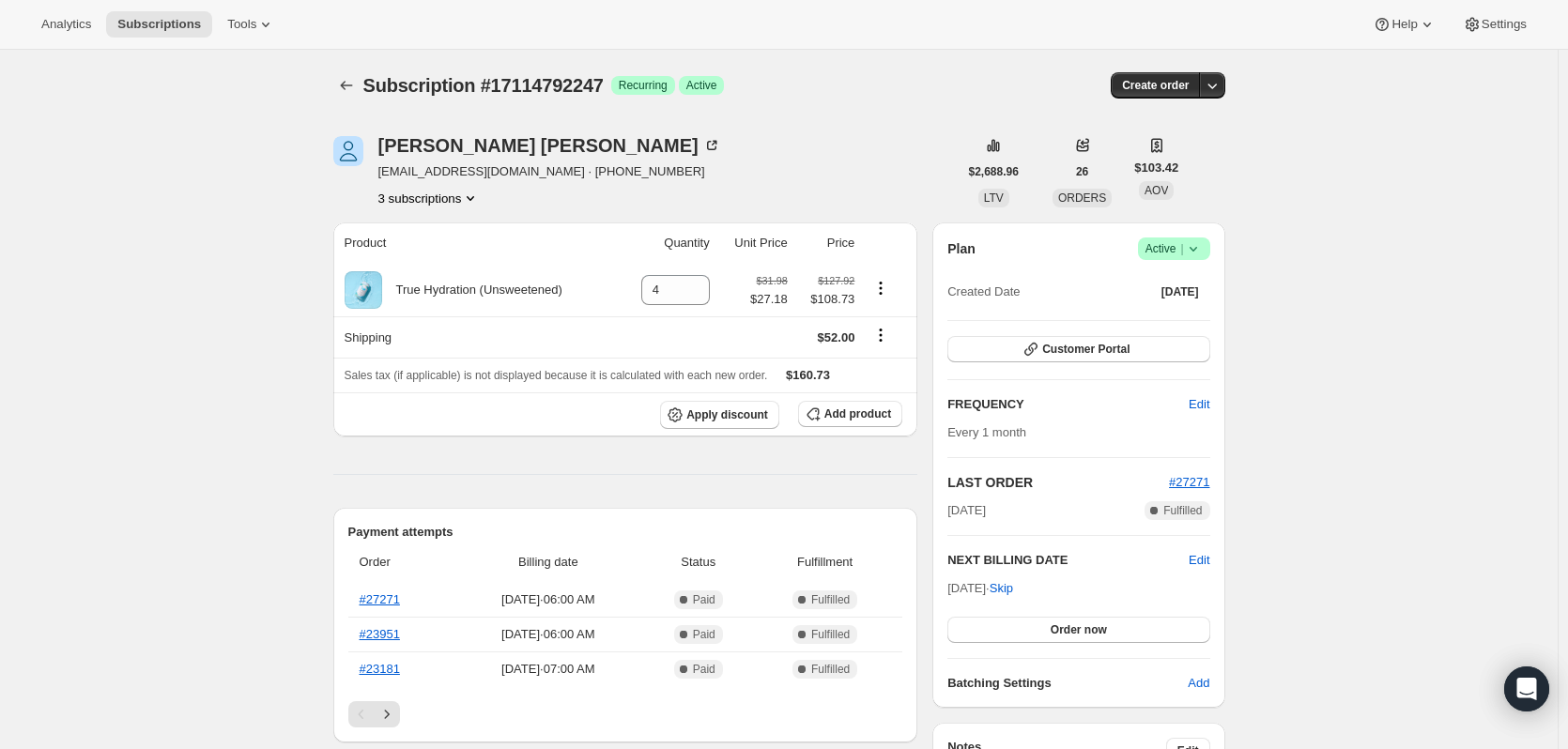
click at [429, 203] on button "3 subscriptions" at bounding box center [429, 198] width 102 height 19
click at [442, 241] on span "14322893111" at bounding box center [406, 233] width 75 height 14
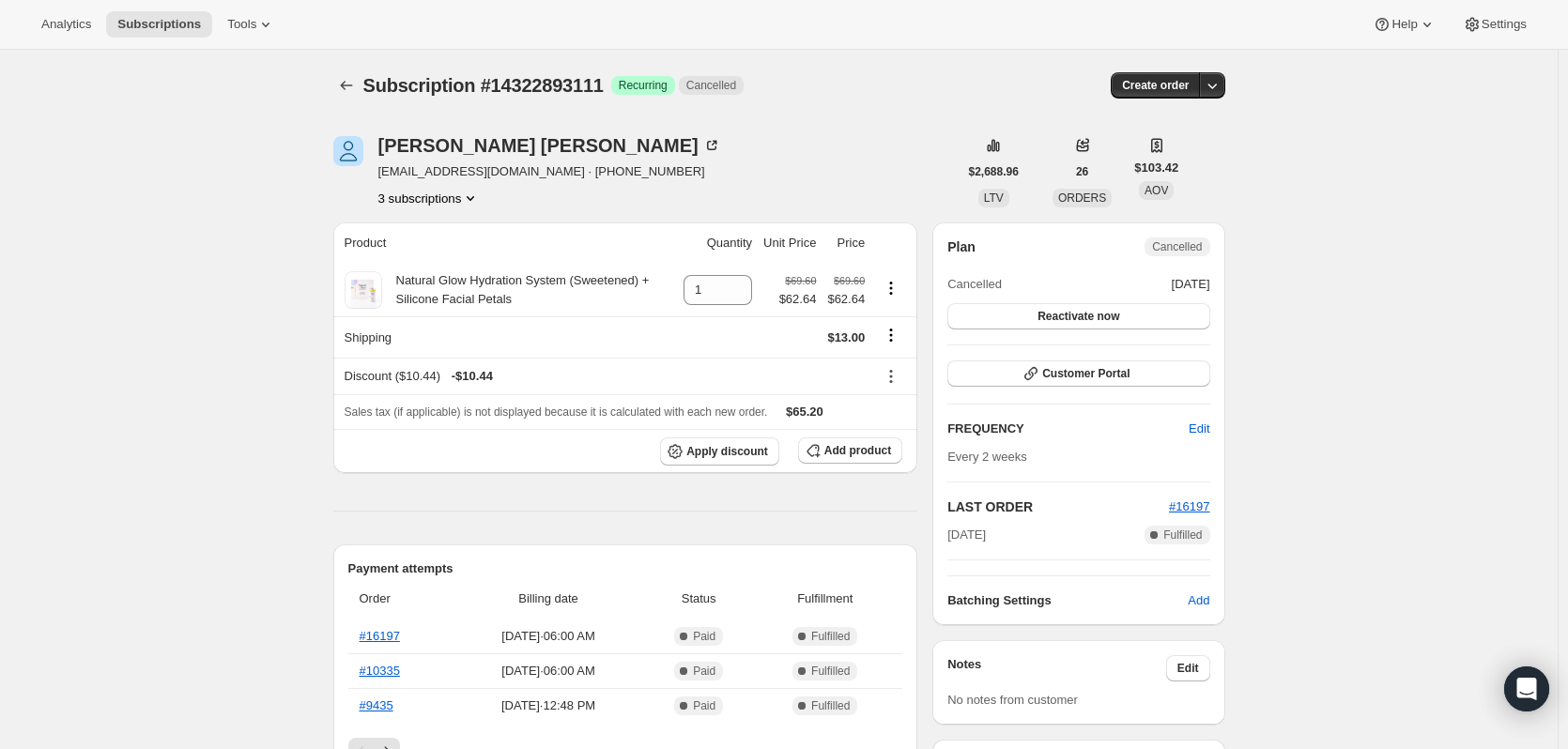
click at [417, 193] on button "3 subscriptions" at bounding box center [429, 198] width 102 height 19
click at [437, 263] on span "14669971767" at bounding box center [406, 266] width 75 height 14
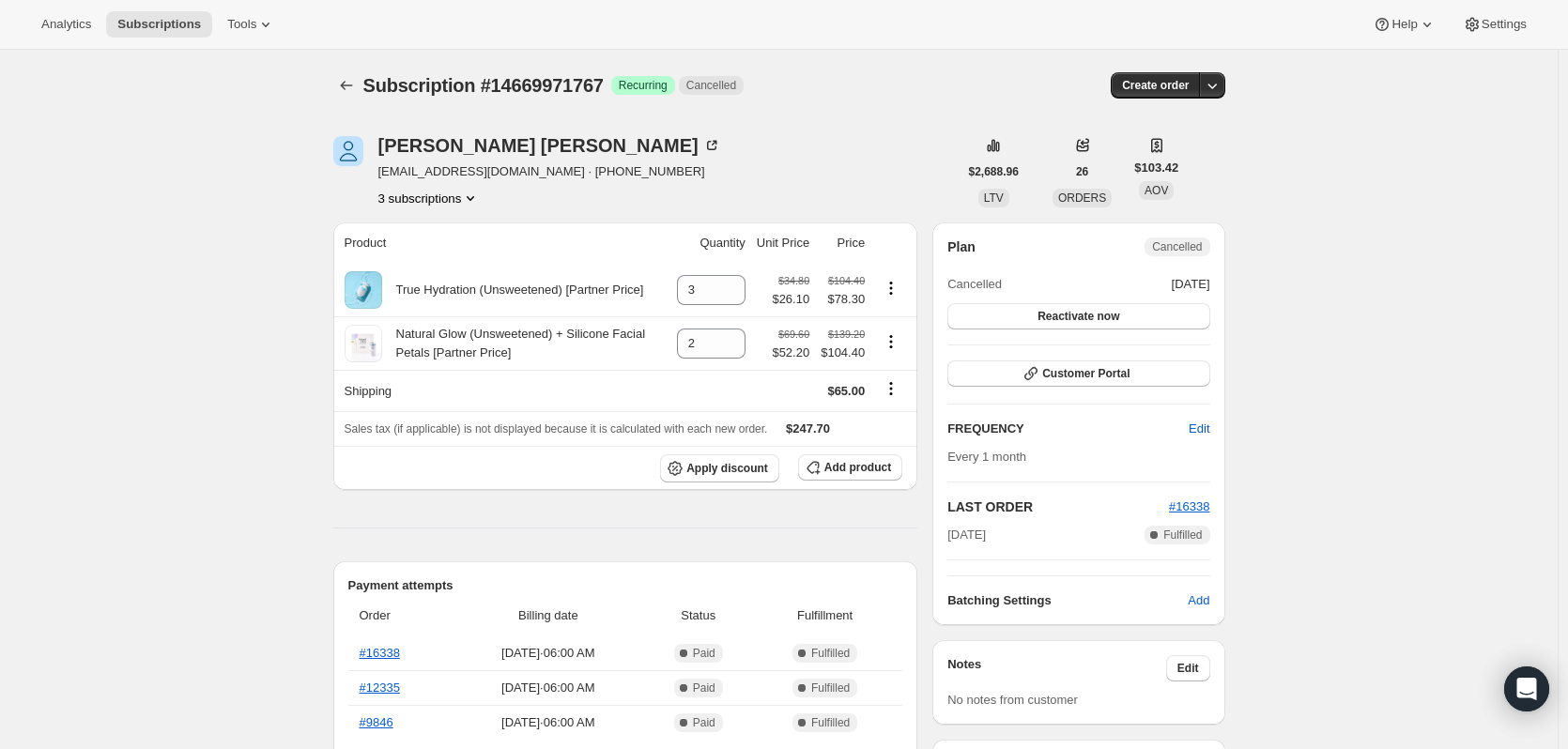
click at [431, 194] on button "3 subscriptions" at bounding box center [429, 198] width 102 height 19
click at [448, 305] on button "17114792247" at bounding box center [434, 296] width 141 height 30
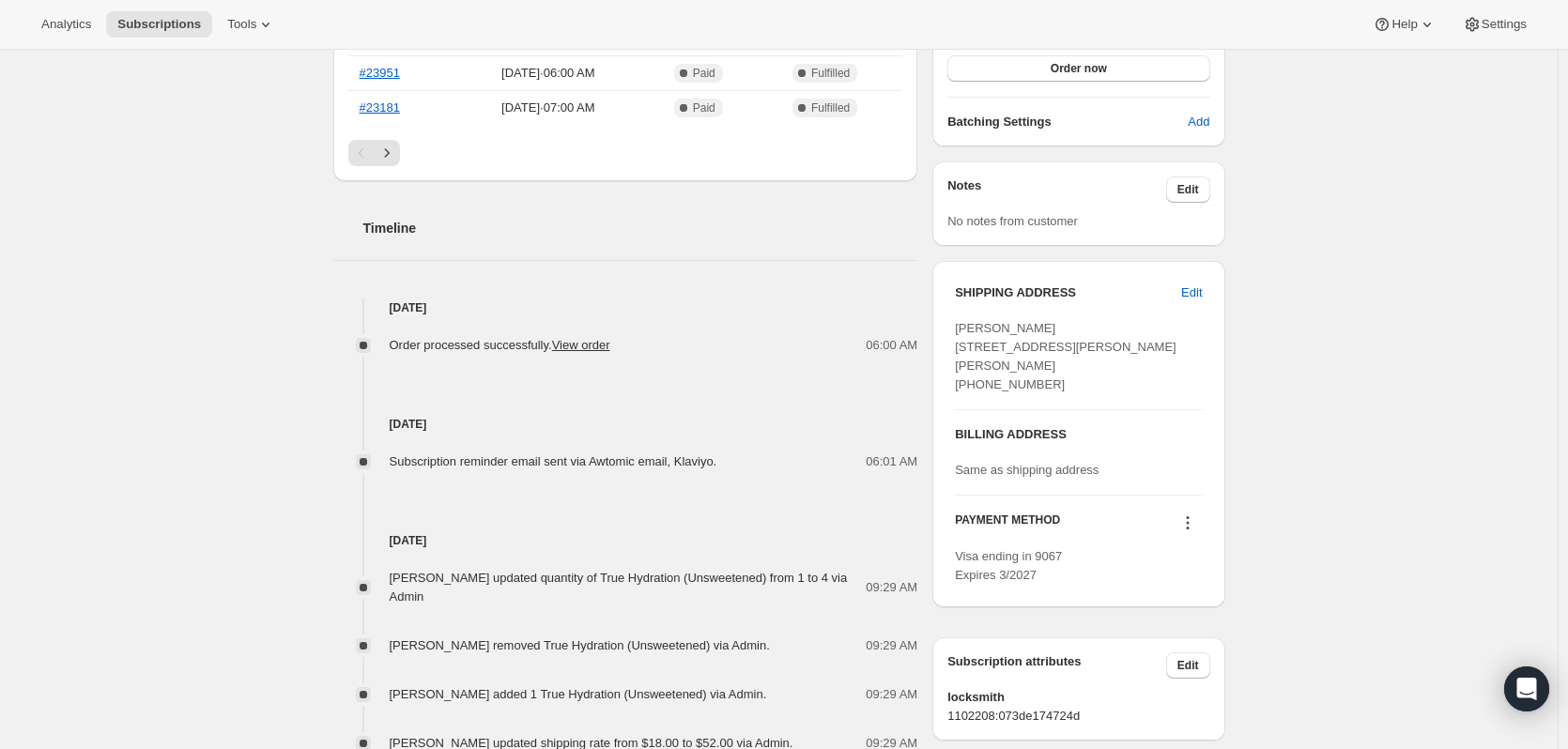
scroll to position [563, 0]
drag, startPoint x: 498, startPoint y: 465, endPoint x: 664, endPoint y: 467, distance: 166.0
click at [664, 467] on div "Subscription reminder email sent via Awtomic email, Klaviyo." at bounding box center [559, 460] width 339 height 19
click at [747, 521] on div "Jul 17, 2025 Evan David updated quantity of True Hydration (Unsweetened) from 1…" at bounding box center [626, 610] width 585 height 281
click at [602, 344] on link "View order" at bounding box center [581, 343] width 59 height 14
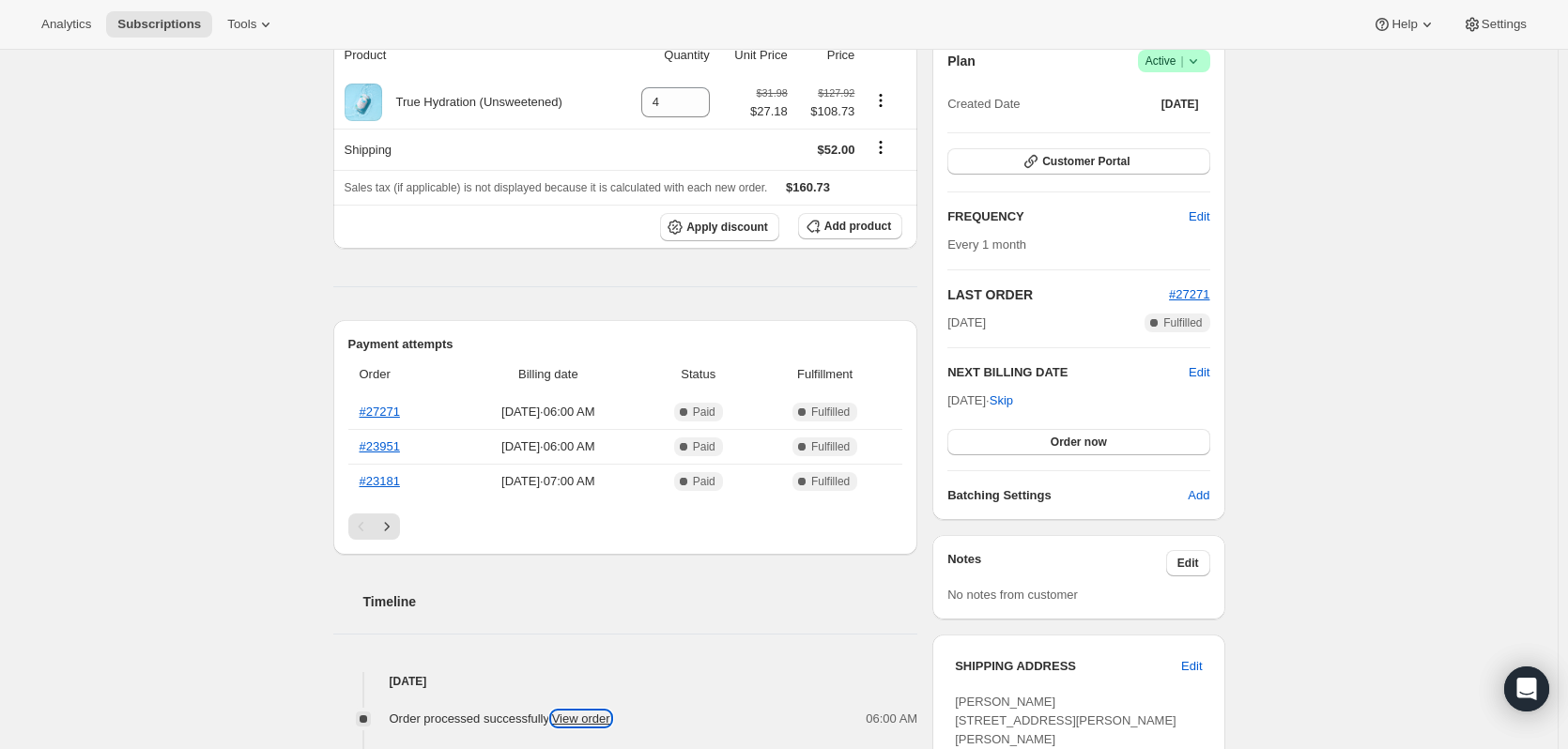
scroll to position [0, 0]
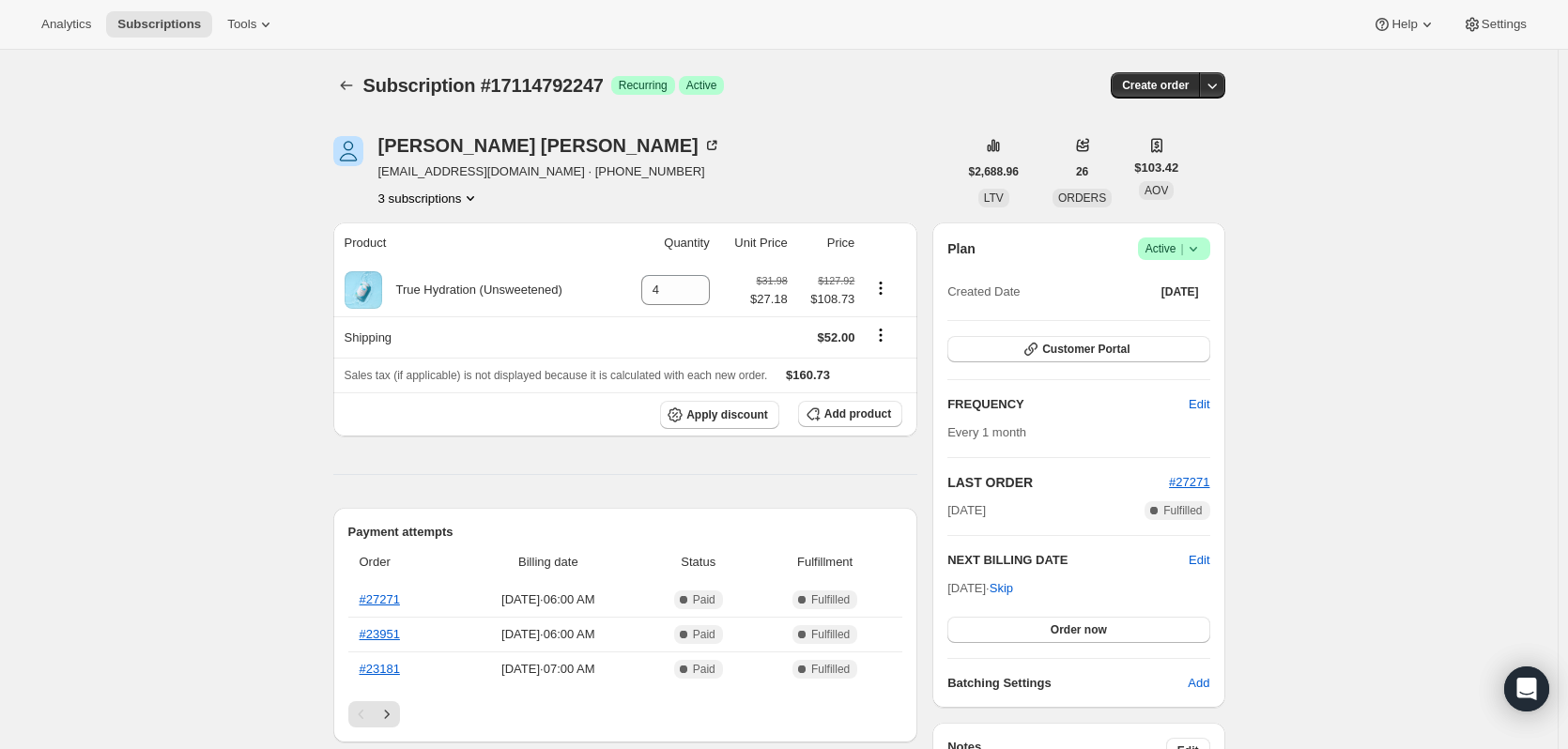
click at [1203, 250] on icon at bounding box center [1193, 249] width 19 height 19
click at [1200, 288] on span "Pause subscription" at bounding box center [1178, 285] width 103 height 14
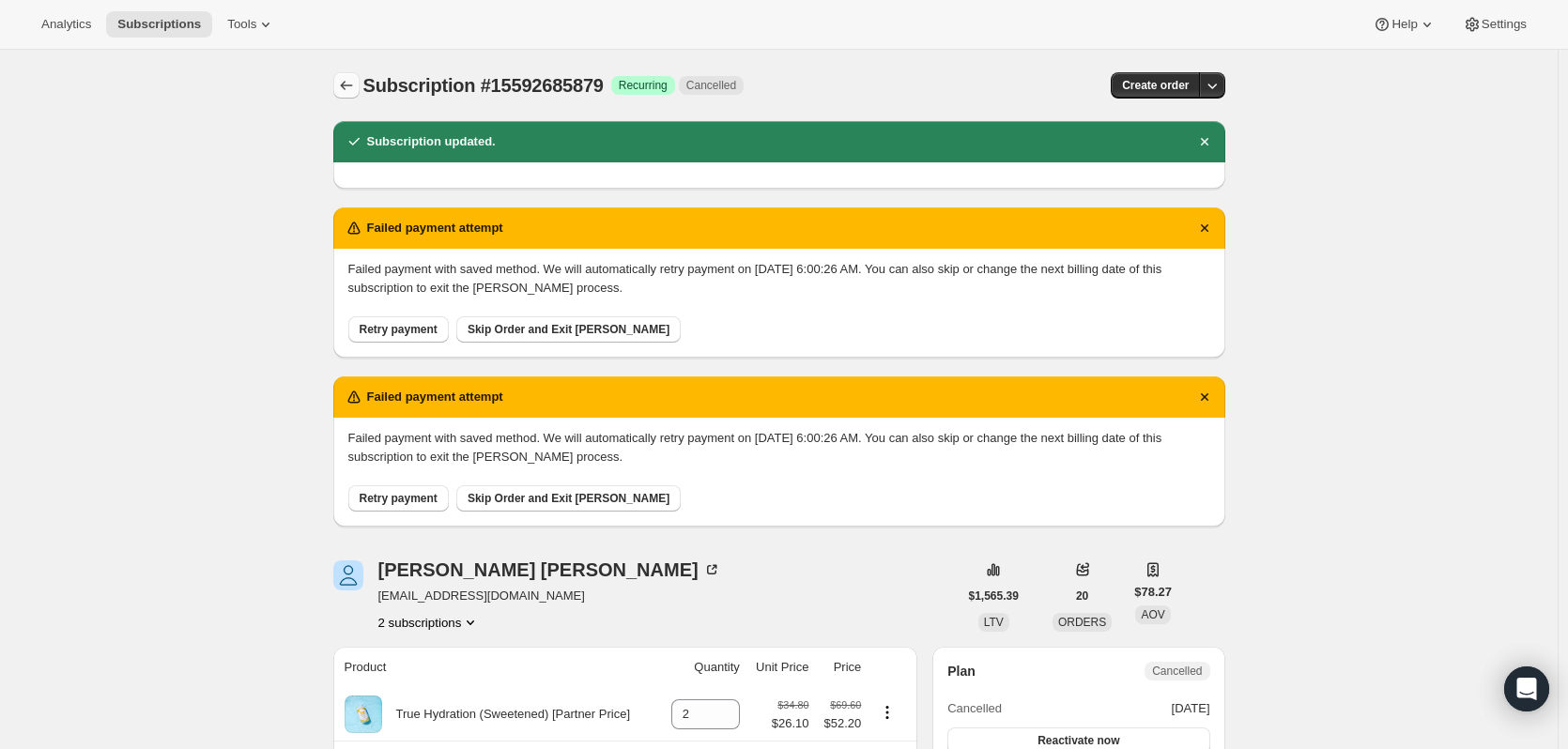
click at [346, 82] on icon "Subscriptions" at bounding box center [346, 85] width 19 height 19
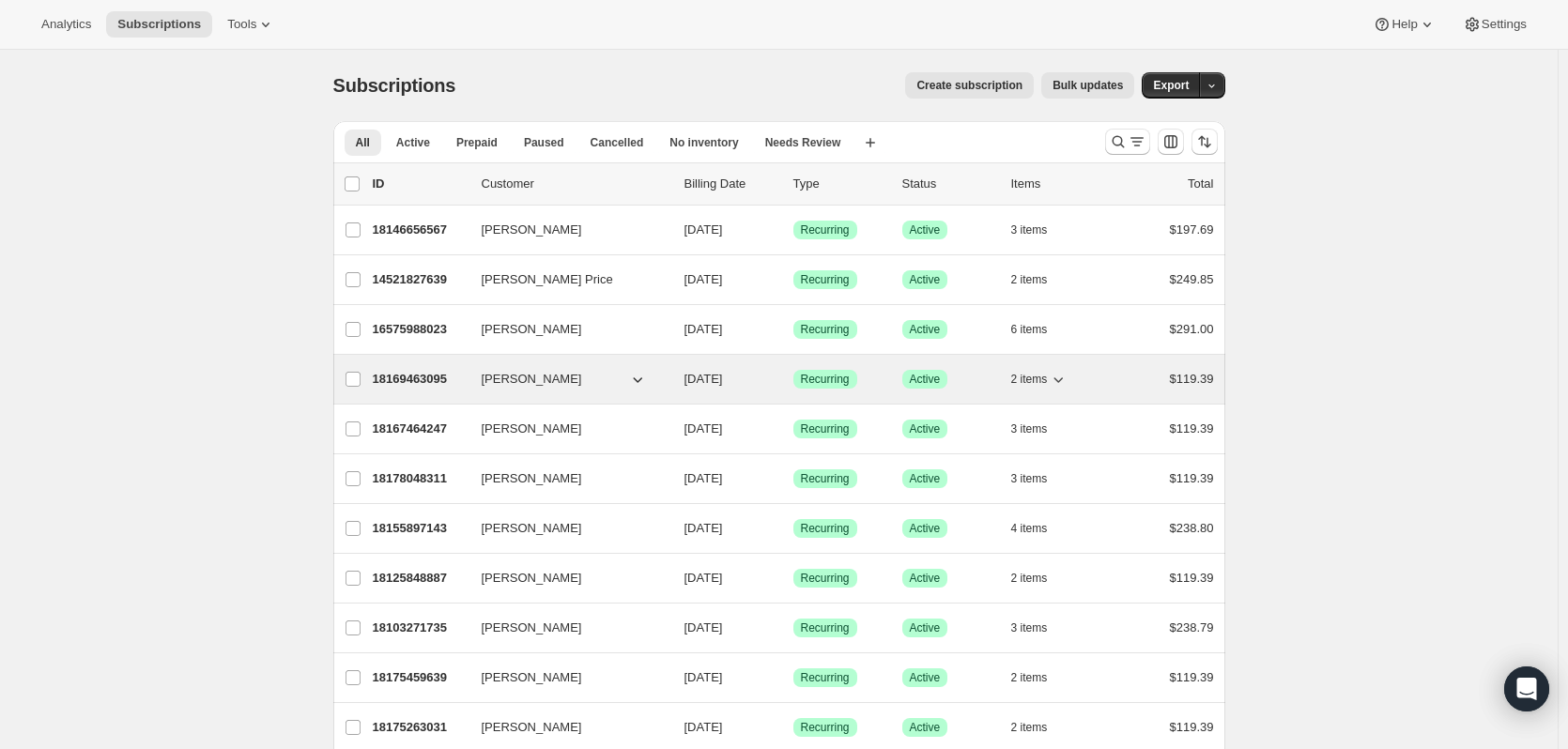
click at [434, 385] on p "18169463095" at bounding box center [420, 379] width 94 height 19
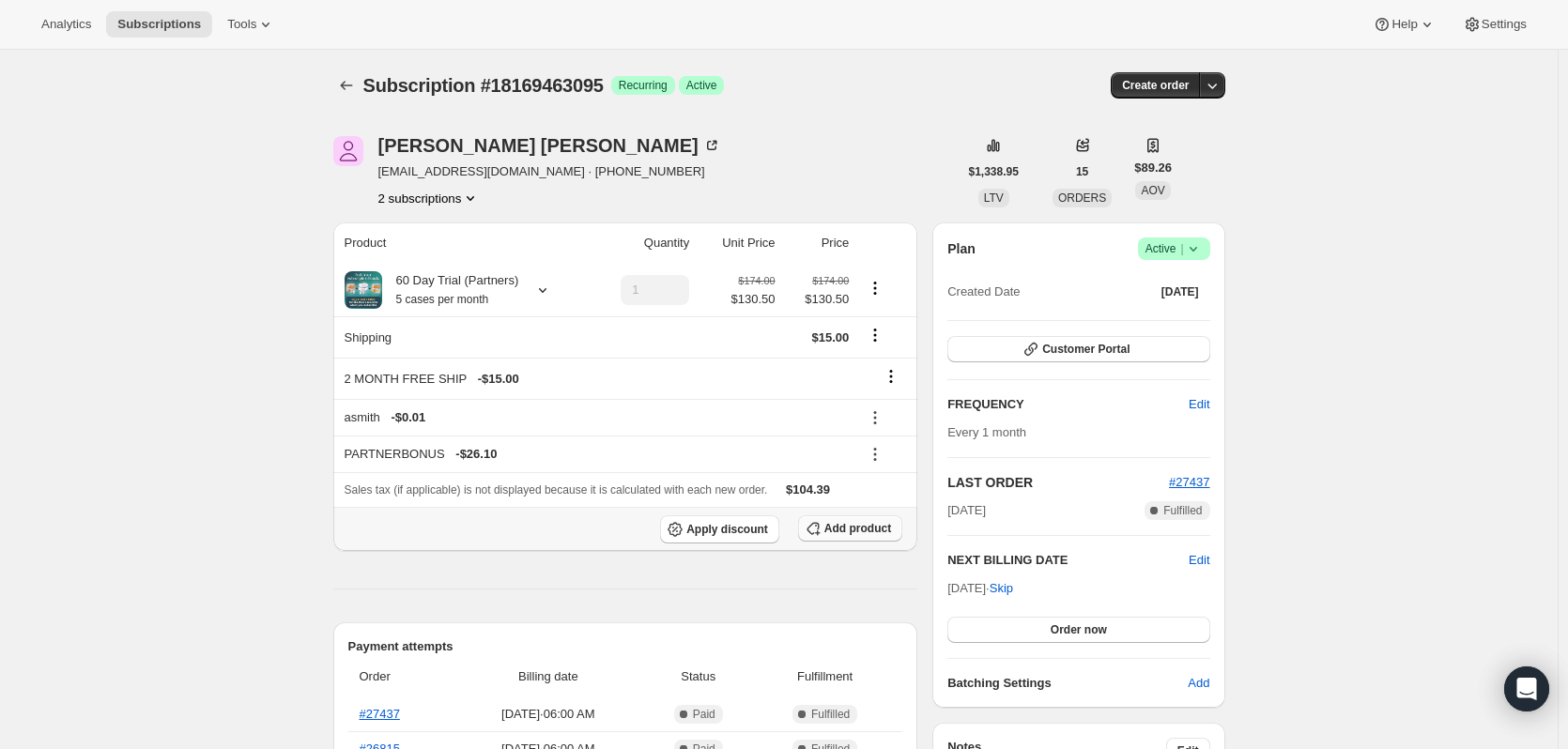
click at [861, 530] on span "Add product" at bounding box center [858, 528] width 67 height 15
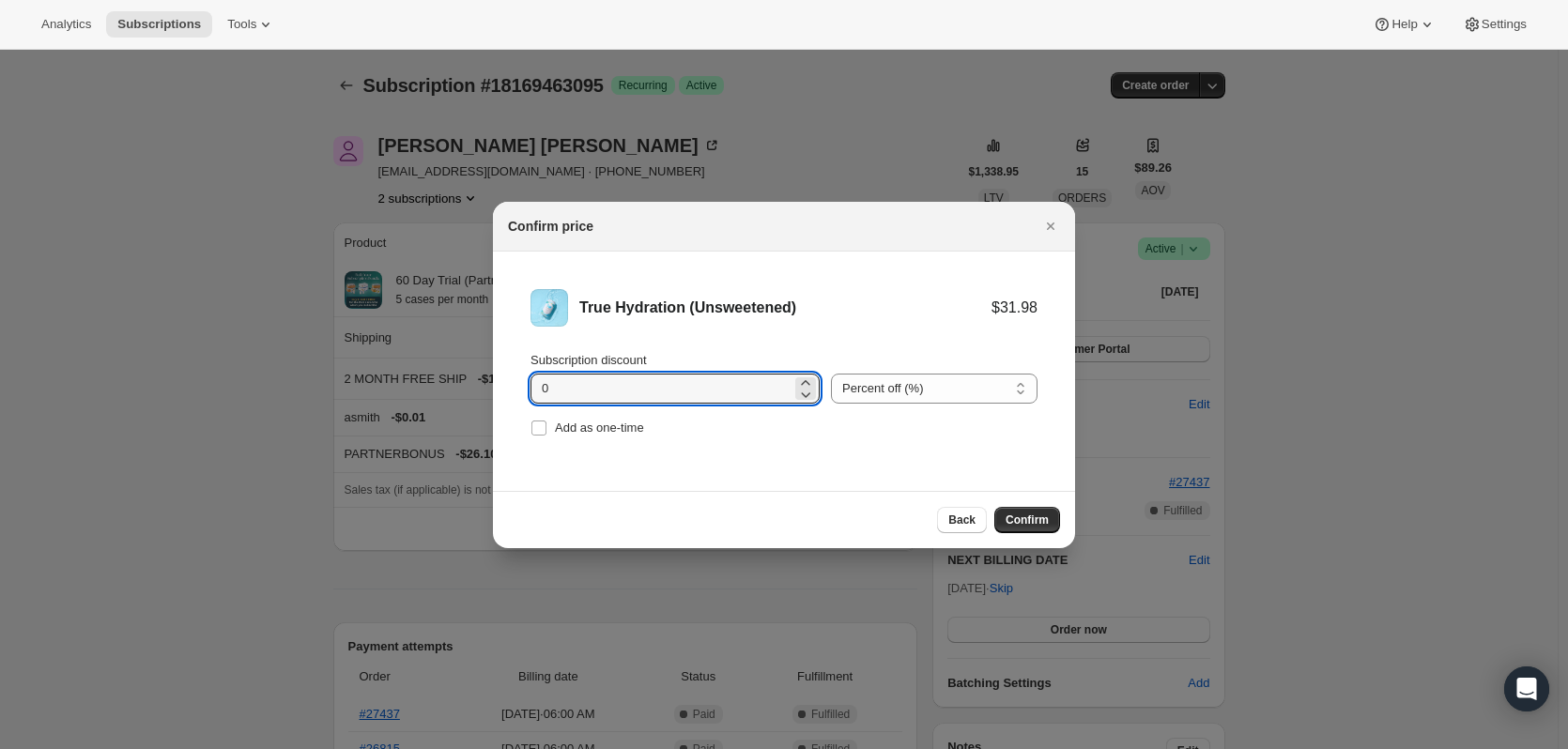
drag, startPoint x: 735, startPoint y: 392, endPoint x: 375, endPoint y: 394, distance: 360.0
type input "11.10"
drag, startPoint x: 924, startPoint y: 383, endPoint x: 923, endPoint y: 400, distance: 17.0
click at [924, 383] on select "Percent off (%) Amount off ($)" at bounding box center [934, 389] width 207 height 30
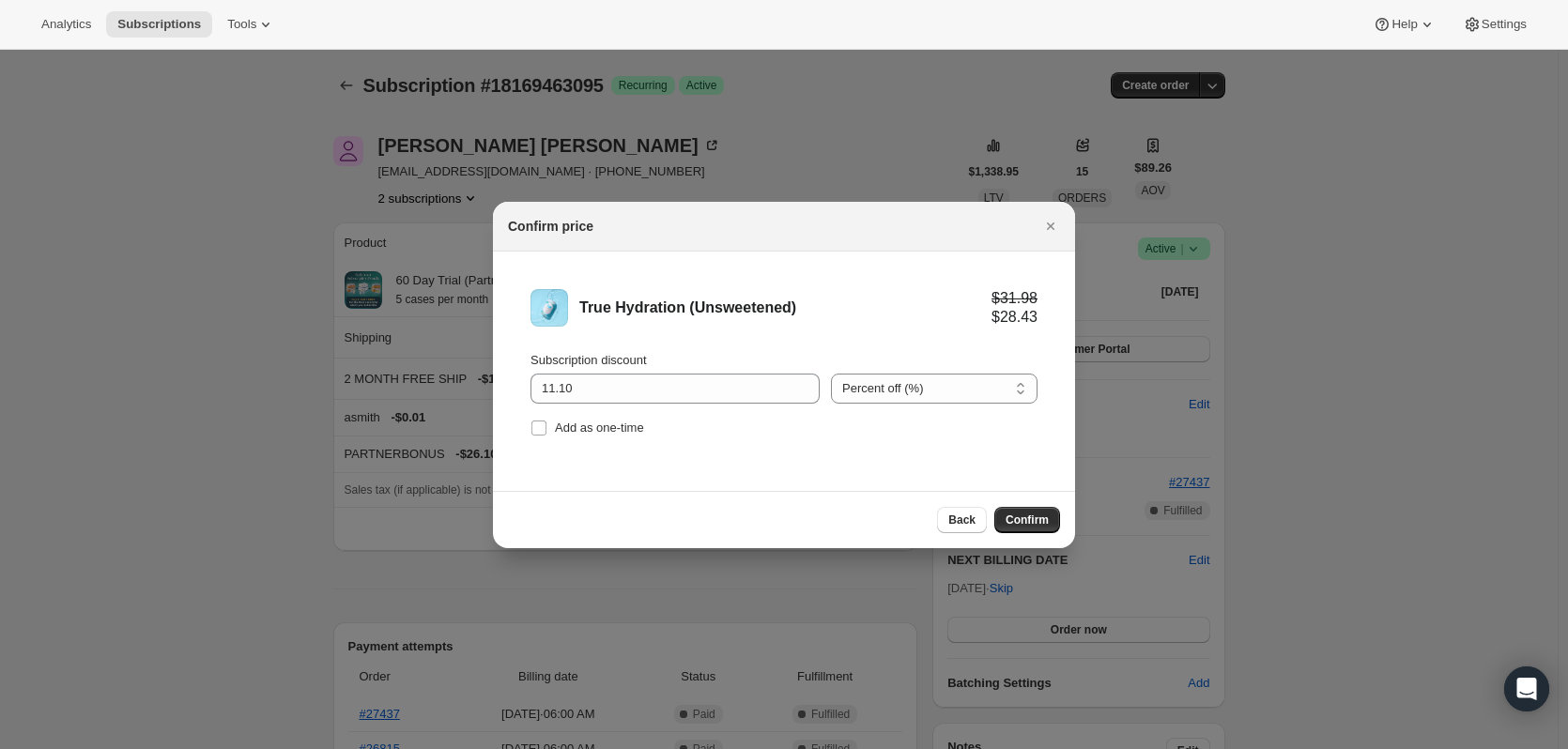
select select "fixed"
click at [831, 374] on select "Percent off (%) Amount off ($)" at bounding box center [934, 389] width 207 height 30
click at [1023, 522] on span "Confirm" at bounding box center [1027, 519] width 43 height 15
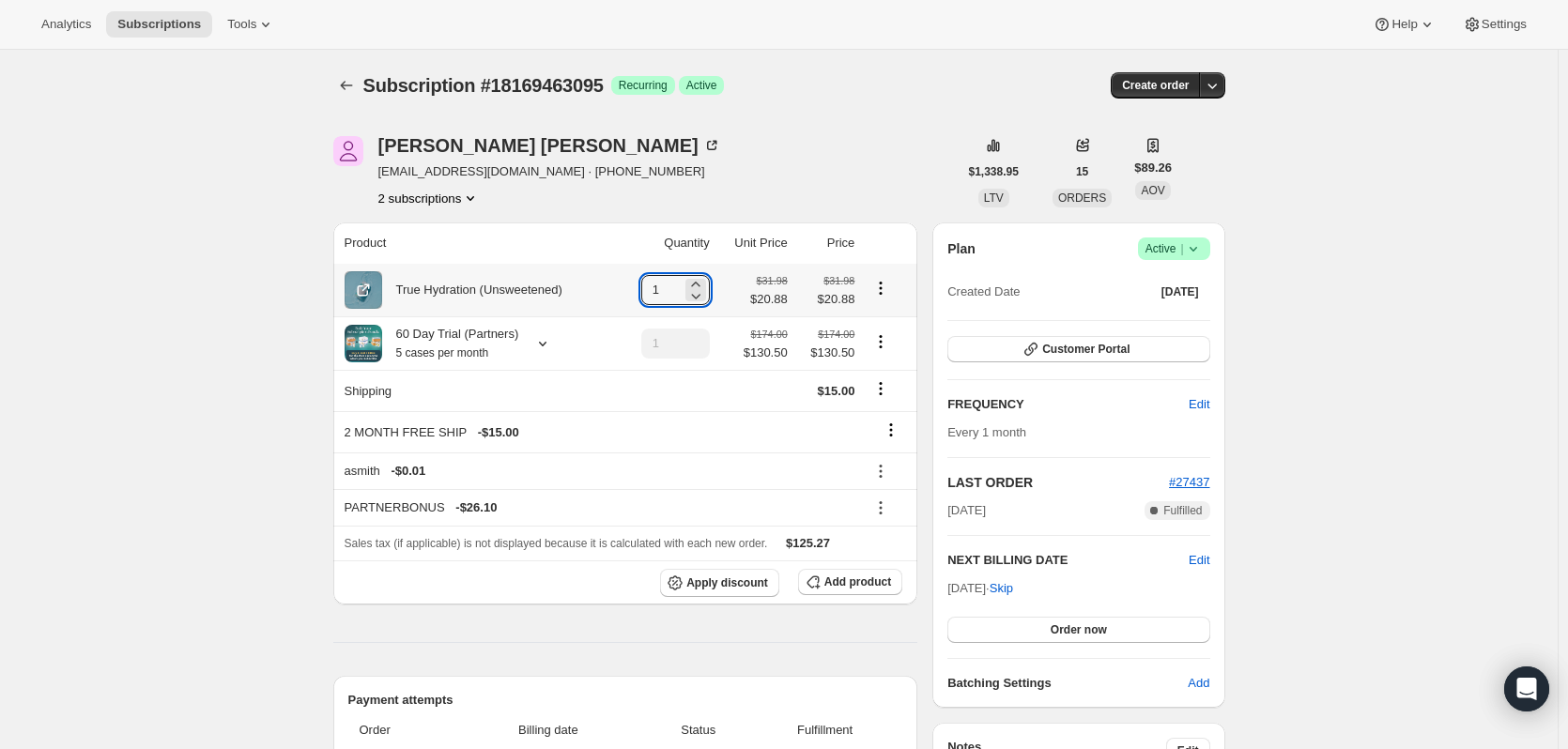
drag, startPoint x: 683, startPoint y: 291, endPoint x: 558, endPoint y: 285, distance: 125.1
click at [565, 284] on tr "True Hydration (Unsweetened) 1 $31.98 $20.88 $31.98 $20.88" at bounding box center [626, 289] width 585 height 53
type input "5"
click at [882, 342] on icon "Product actions" at bounding box center [881, 341] width 3 height 3
click at [885, 415] on span "Remove" at bounding box center [884, 411] width 45 height 14
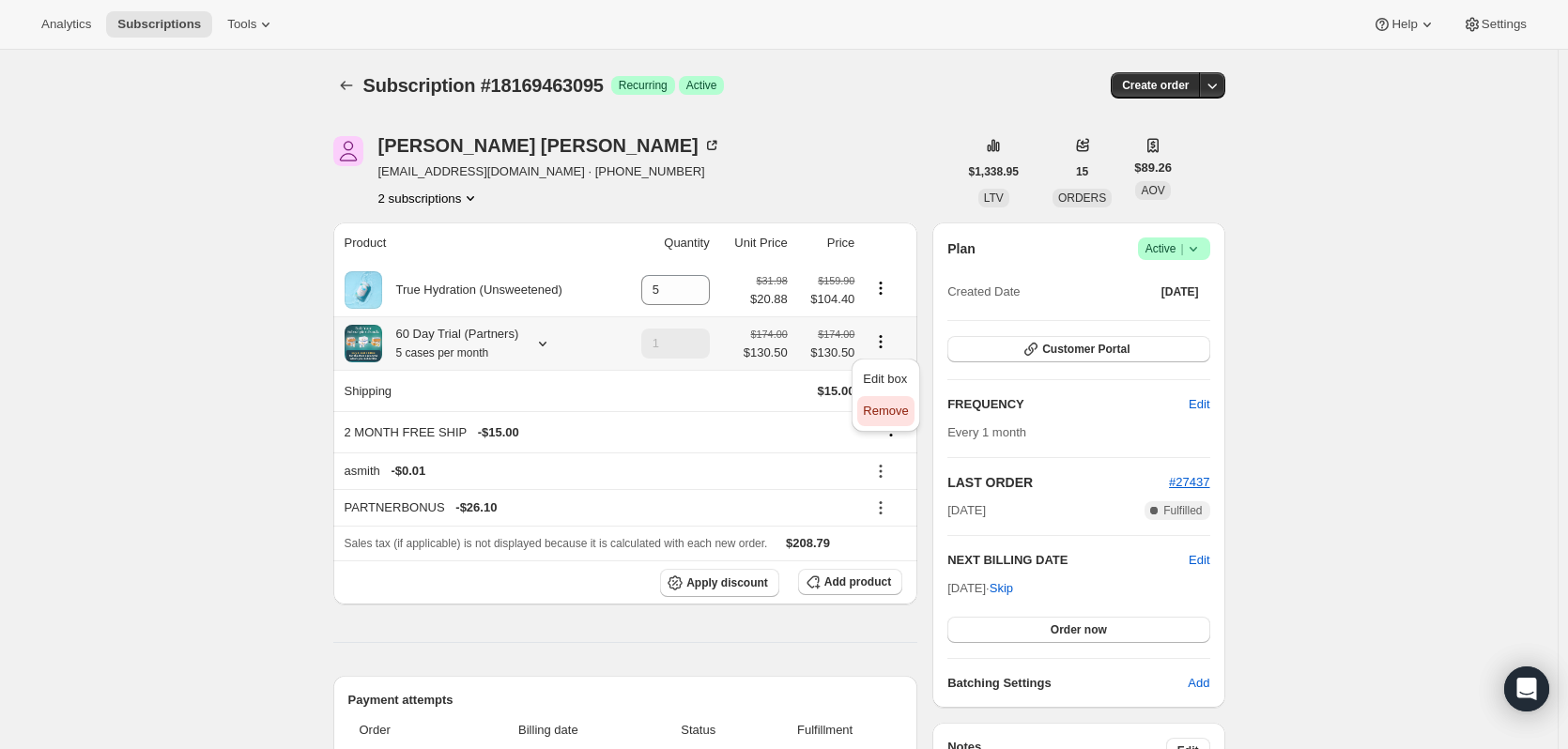
type input "0"
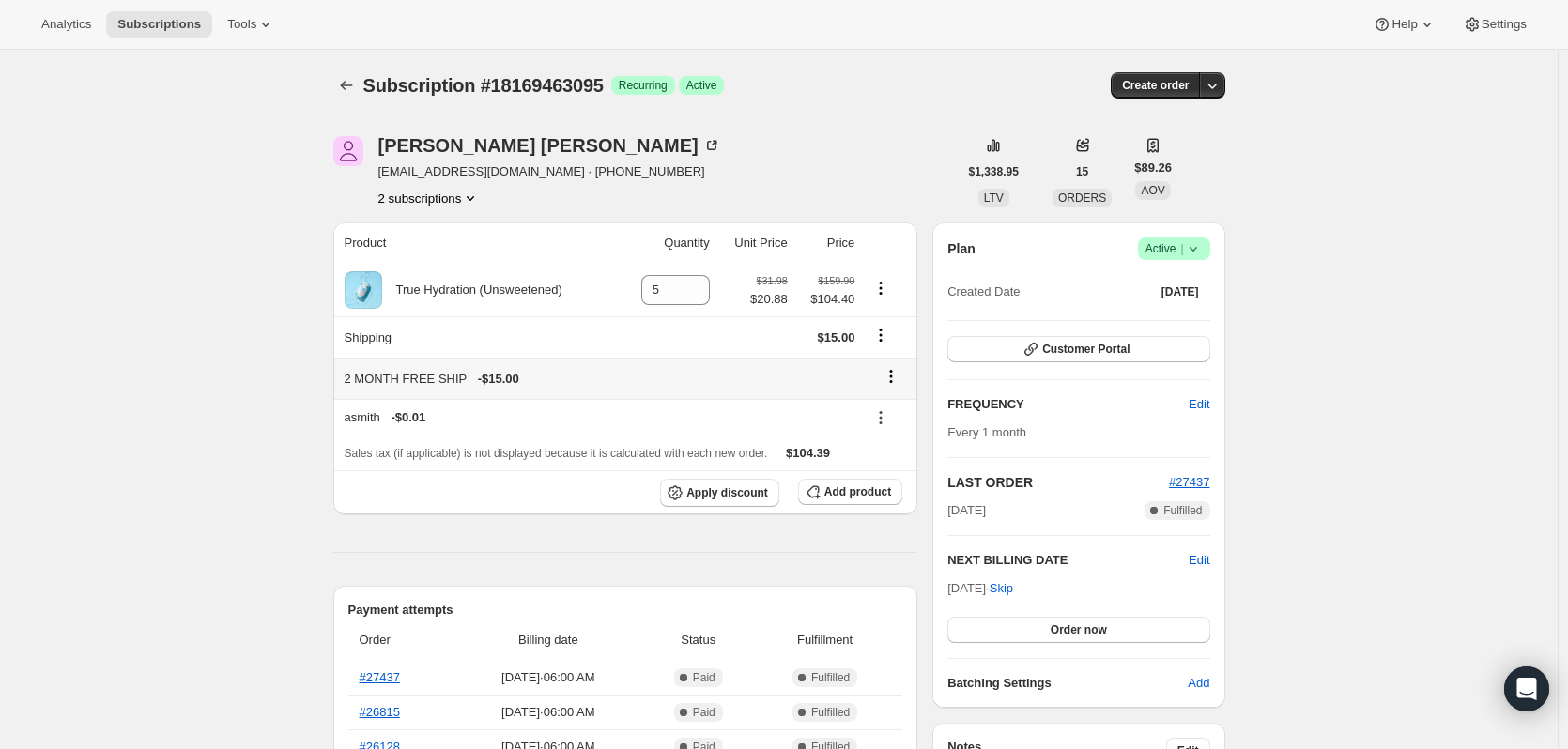
click at [892, 375] on icon at bounding box center [890, 376] width 19 height 19
click at [891, 415] on span "Remove" at bounding box center [896, 413] width 45 height 14
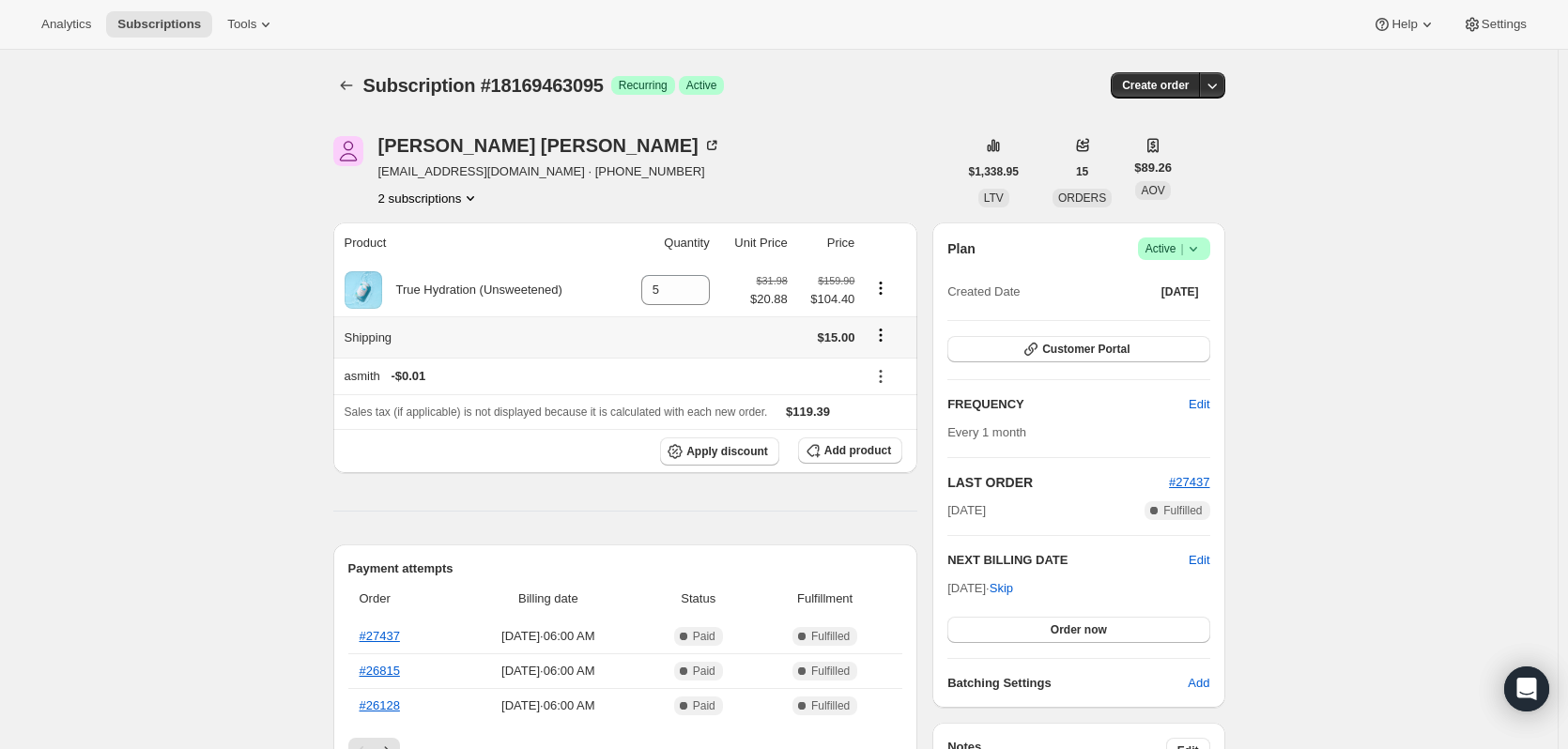
click at [885, 340] on icon "Shipping actions" at bounding box center [881, 334] width 19 height 19
click at [882, 379] on span "Edit shipping rate" at bounding box center [884, 372] width 94 height 14
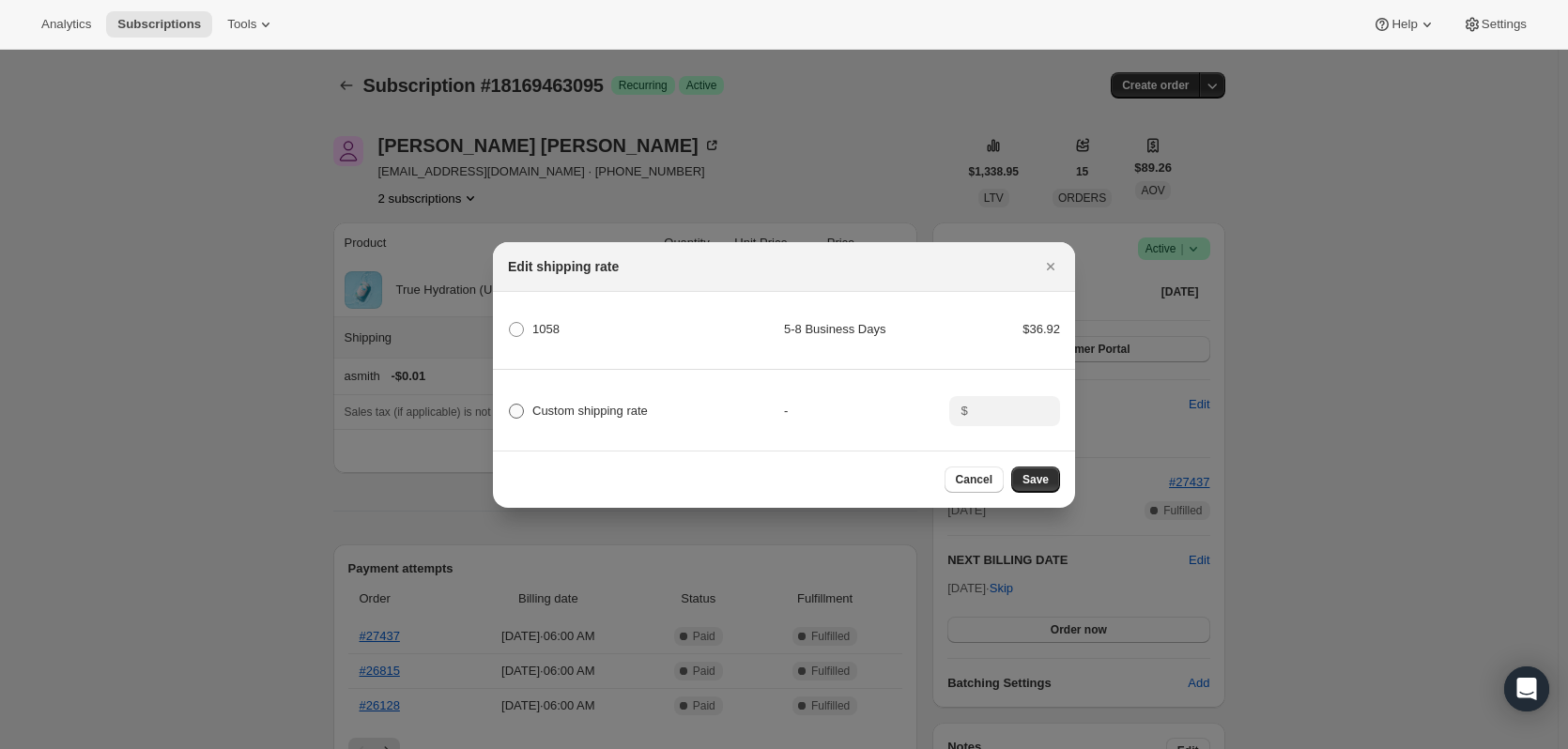
click at [559, 404] on span "Custom shipping rate" at bounding box center [590, 411] width 115 height 14
click at [509, 404] on input "Custom shipping rate" at bounding box center [508, 404] width 1 height 1
radio input "true"
drag, startPoint x: 969, startPoint y: 419, endPoint x: 997, endPoint y: 415, distance: 28.3
click at [975, 420] on div "$" at bounding box center [1004, 411] width 110 height 30
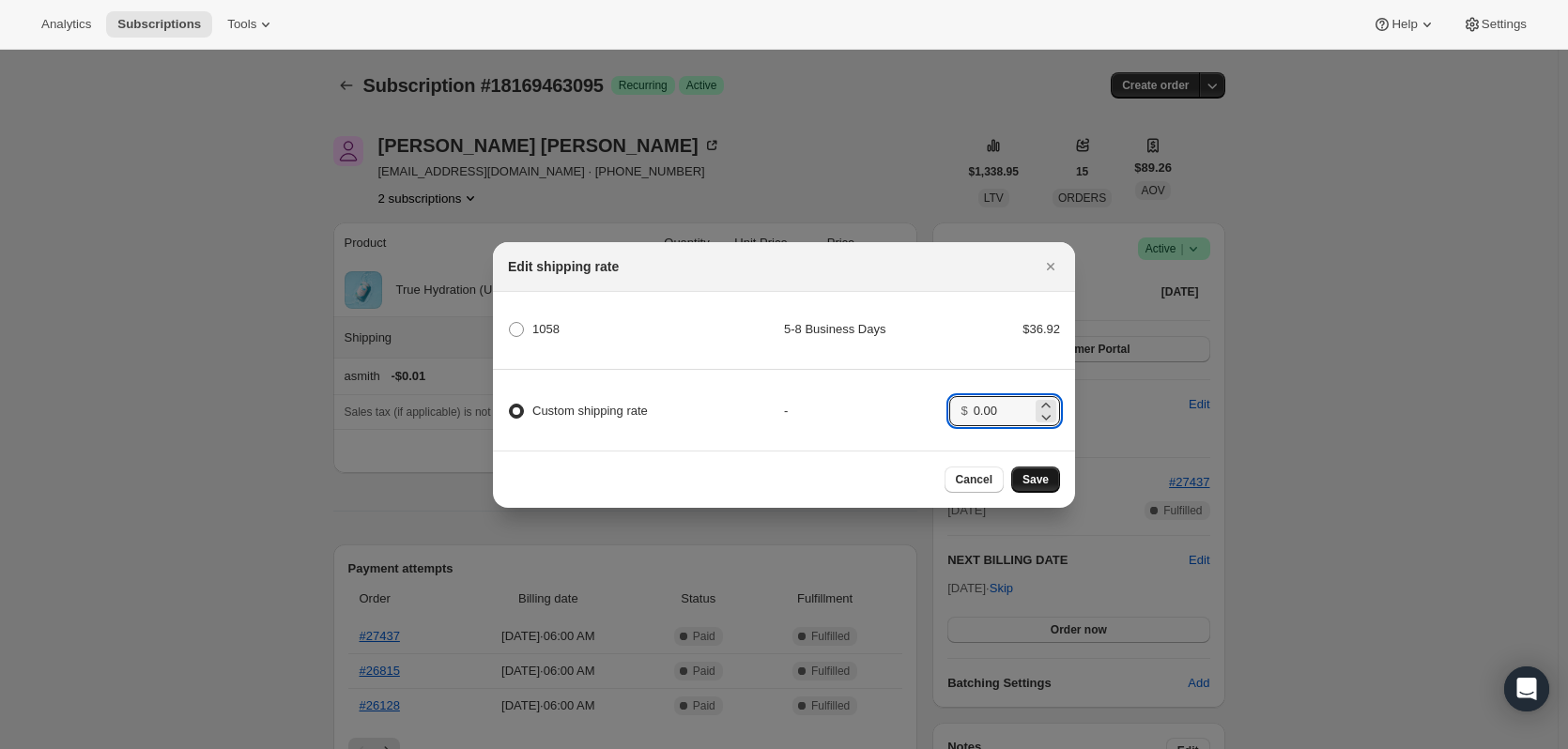
type input "0.00"
click at [1043, 477] on span "Save" at bounding box center [1036, 479] width 26 height 15
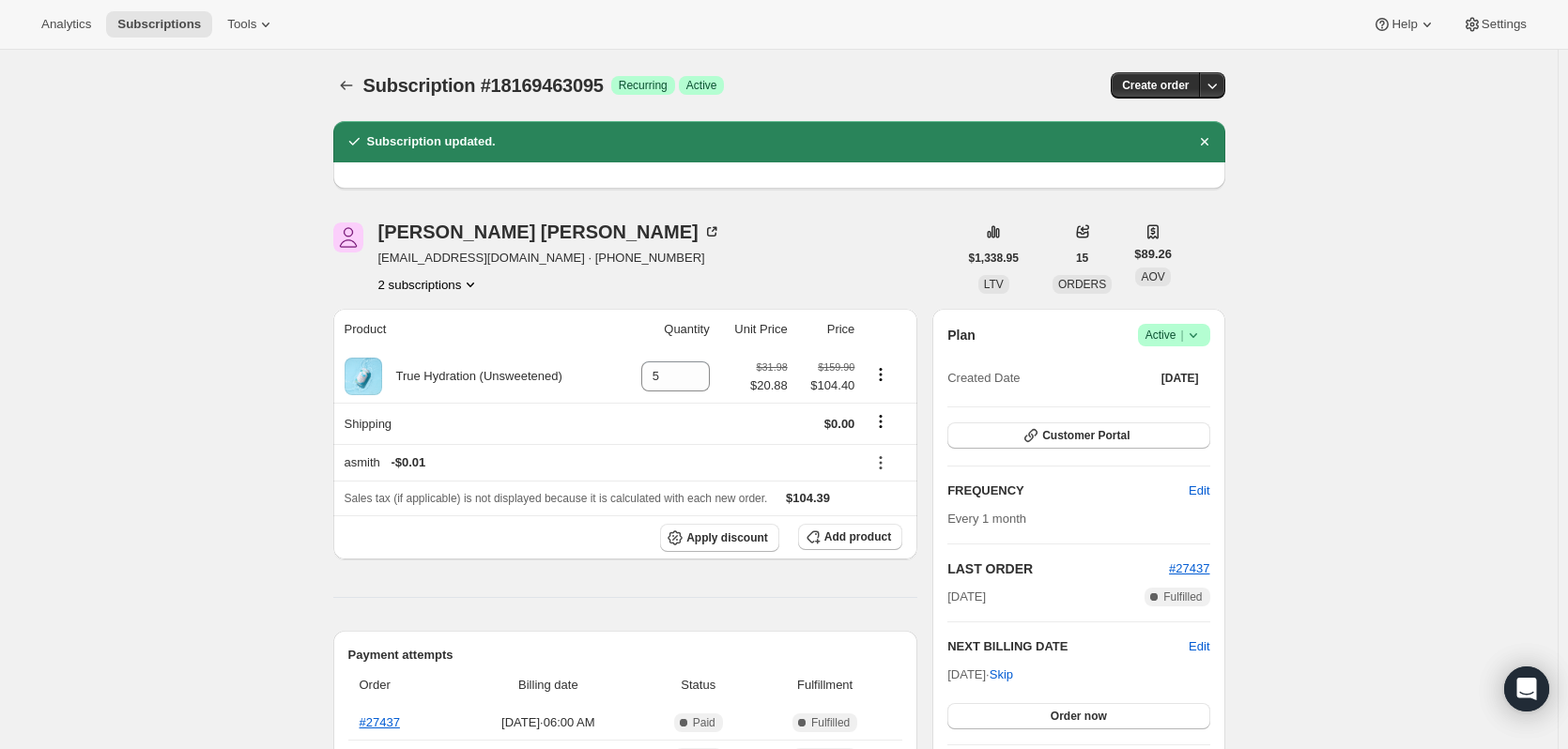
click at [442, 287] on button "2 subscriptions" at bounding box center [429, 283] width 102 height 19
click at [458, 350] on span "19363922231" at bounding box center [434, 351] width 130 height 19
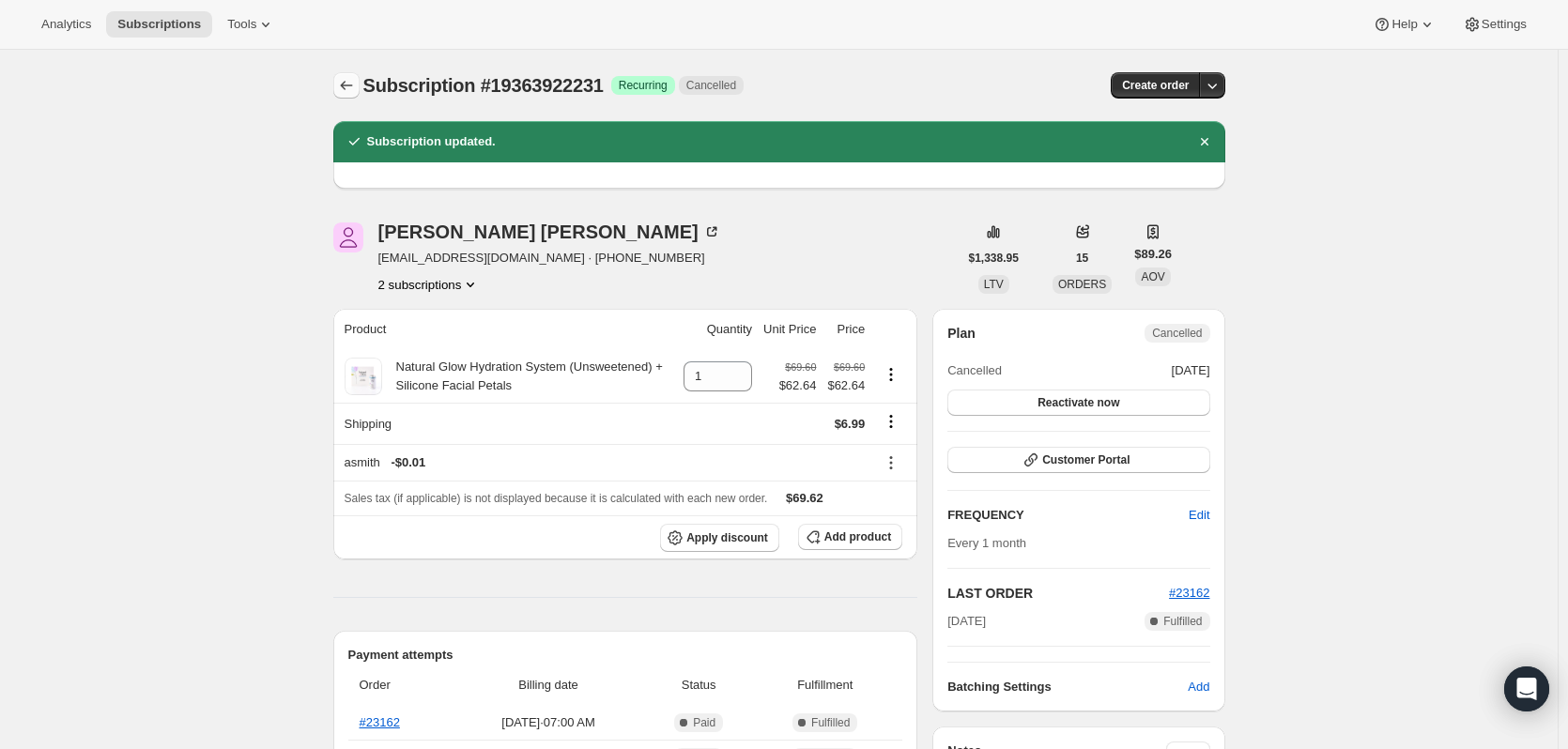
click at [347, 80] on icon "Subscriptions" at bounding box center [346, 85] width 19 height 19
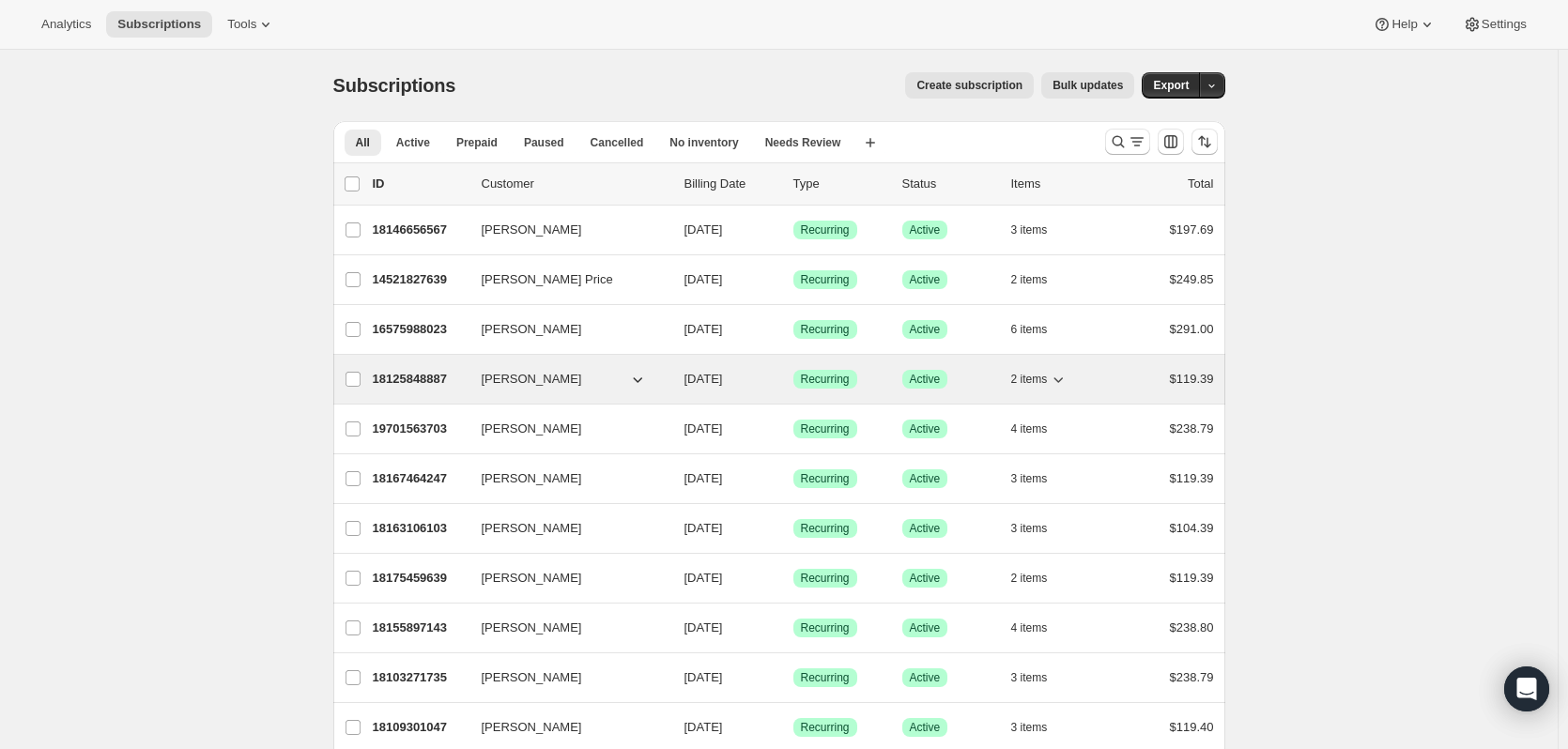
click at [395, 376] on p "18125848887" at bounding box center [420, 379] width 94 height 19
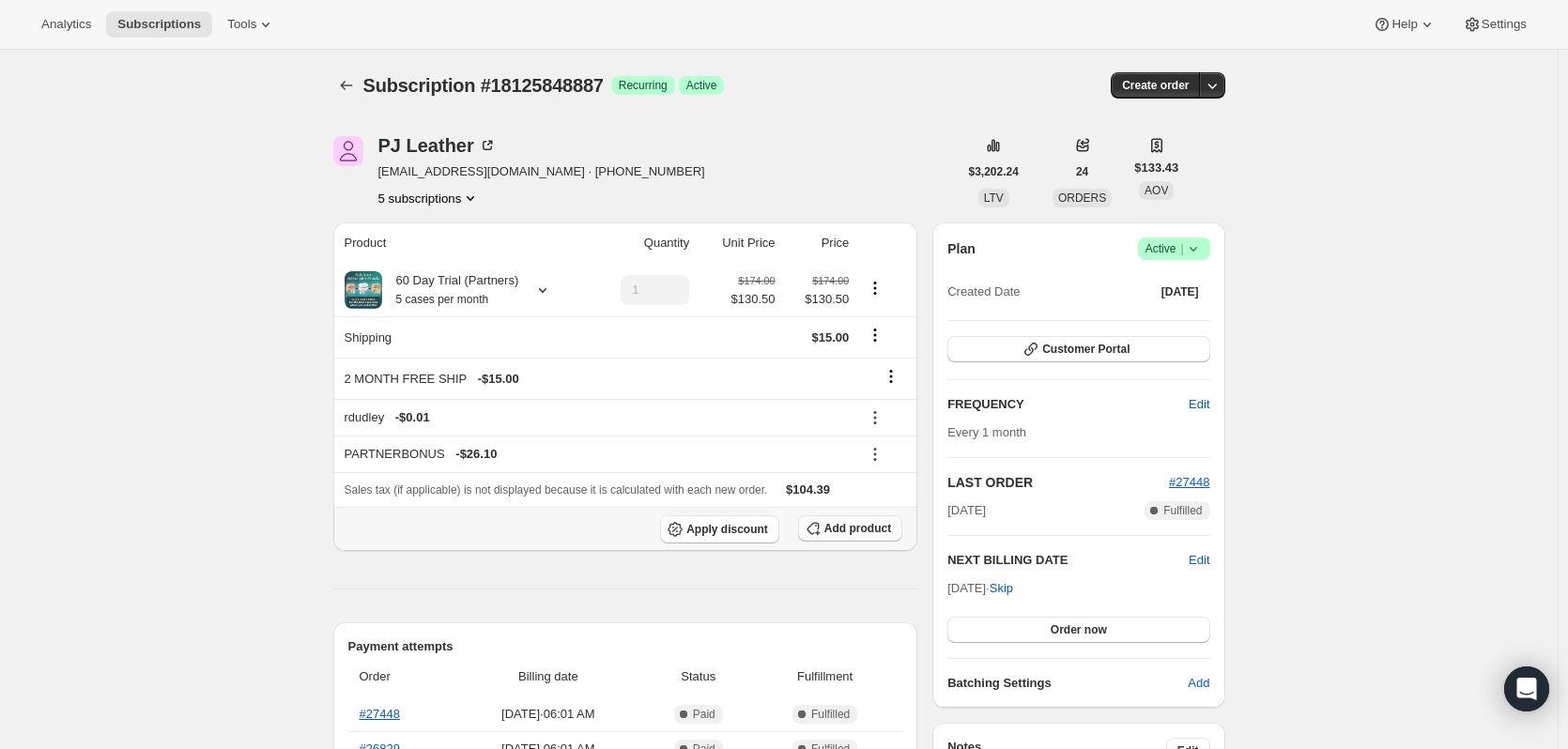
click at [855, 524] on span "Add product" at bounding box center [858, 528] width 67 height 15
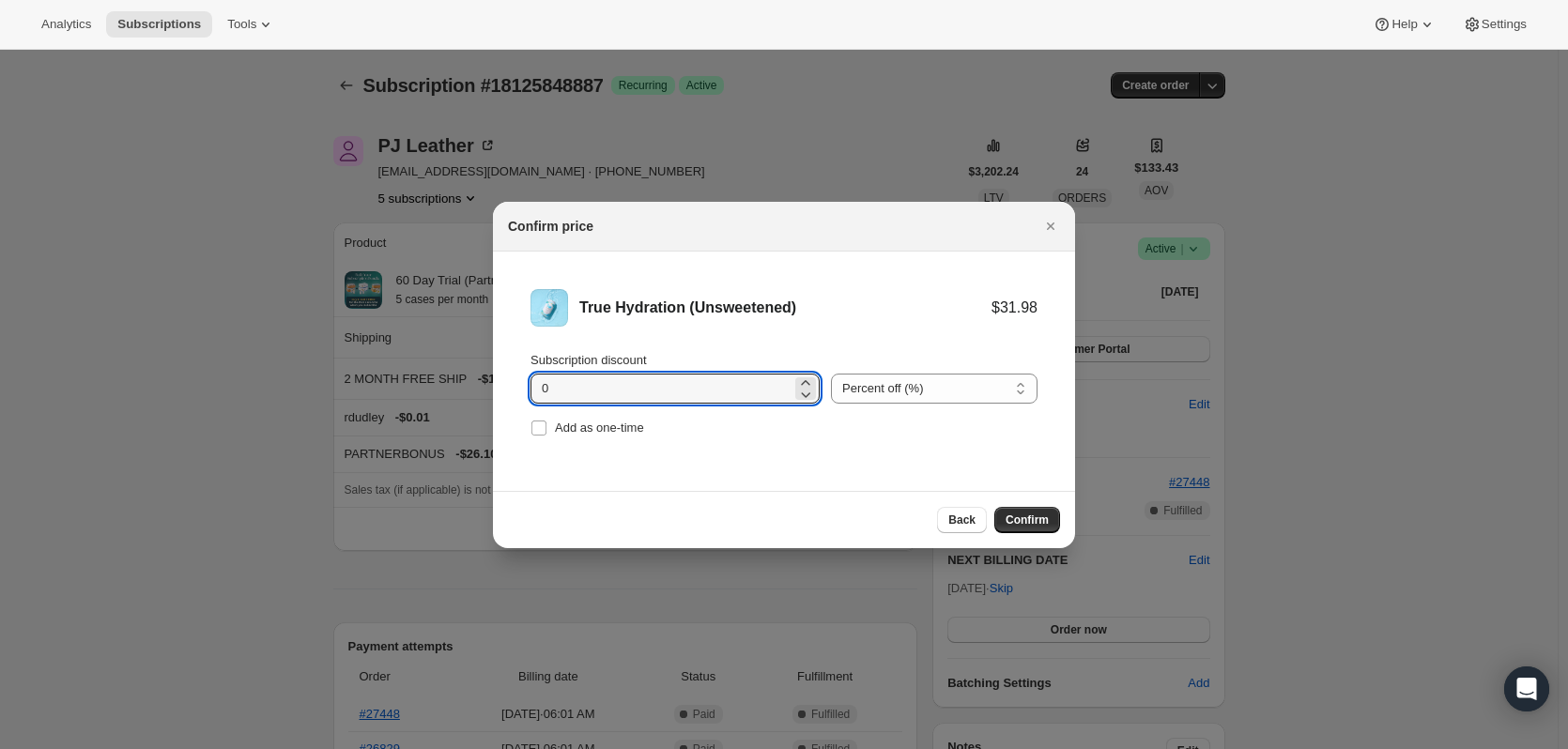
drag, startPoint x: 559, startPoint y: 392, endPoint x: 456, endPoint y: 390, distance: 103.0
type input "11.10"
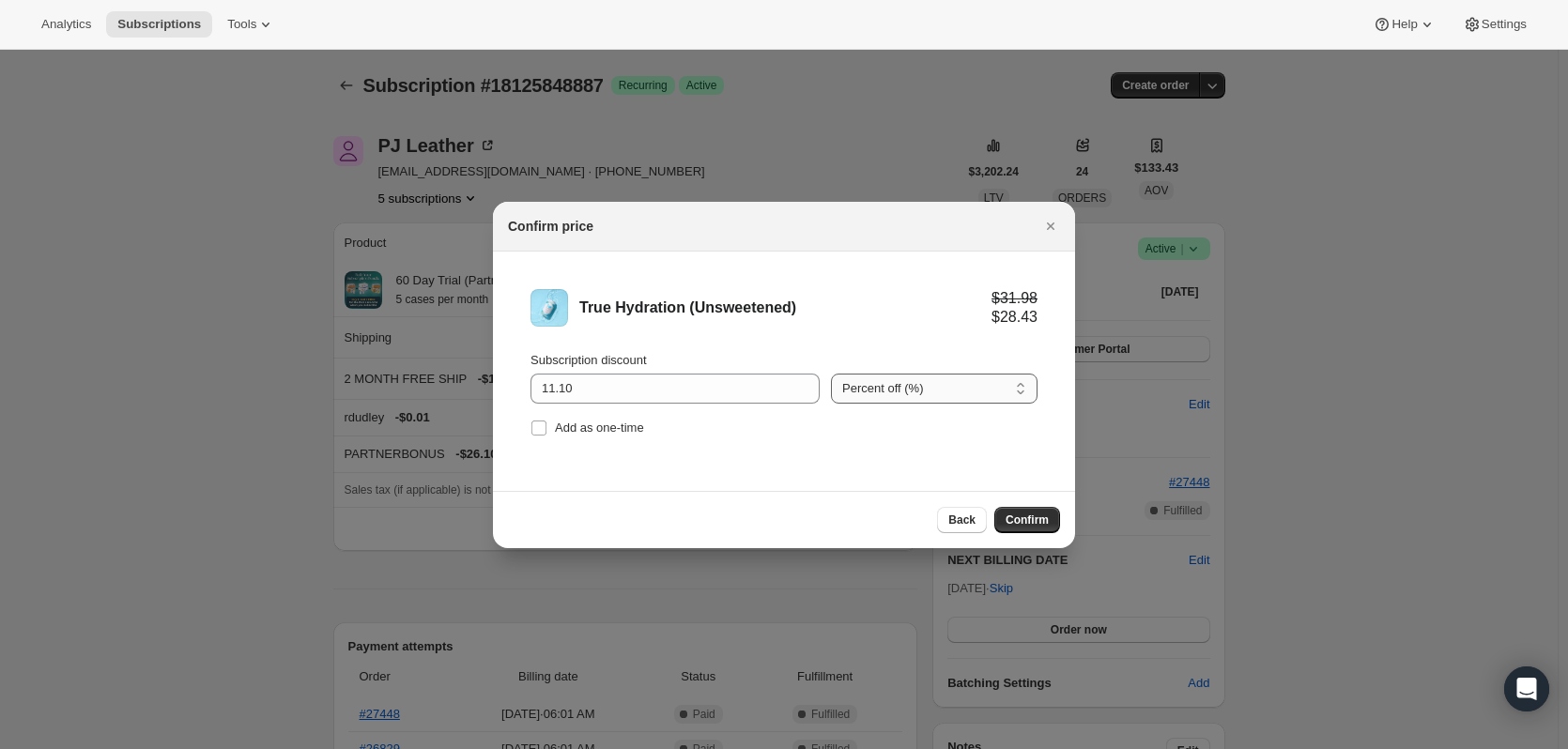
drag, startPoint x: 975, startPoint y: 377, endPoint x: 966, endPoint y: 396, distance: 21.0
click at [975, 377] on select "Percent off (%) Amount off ($)" at bounding box center [934, 389] width 207 height 30
select select "fixed"
click at [831, 374] on select "Percent off (%) Amount off ($)" at bounding box center [934, 389] width 207 height 30
click at [1025, 509] on button "Confirm" at bounding box center [1027, 520] width 66 height 26
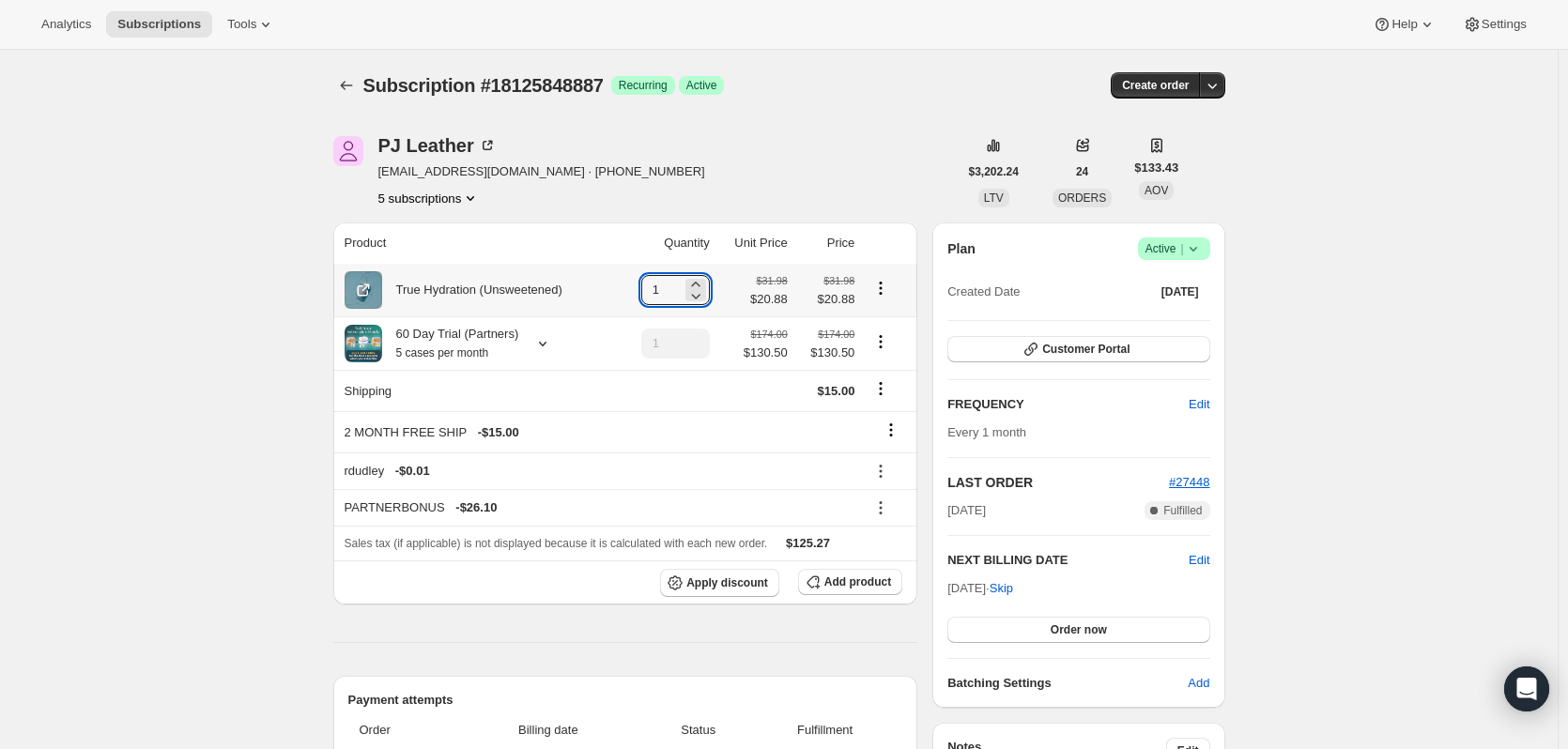
drag, startPoint x: 681, startPoint y: 289, endPoint x: 575, endPoint y: 289, distance: 106.0
click at [575, 289] on tr "True Hydration (Unsweetened) 1 $31.98 $20.88 $31.98 $20.88" at bounding box center [626, 289] width 585 height 53
type input "5"
click at [876, 337] on icon "Product actions" at bounding box center [881, 341] width 19 height 19
click at [891, 406] on span "Remove" at bounding box center [884, 411] width 45 height 14
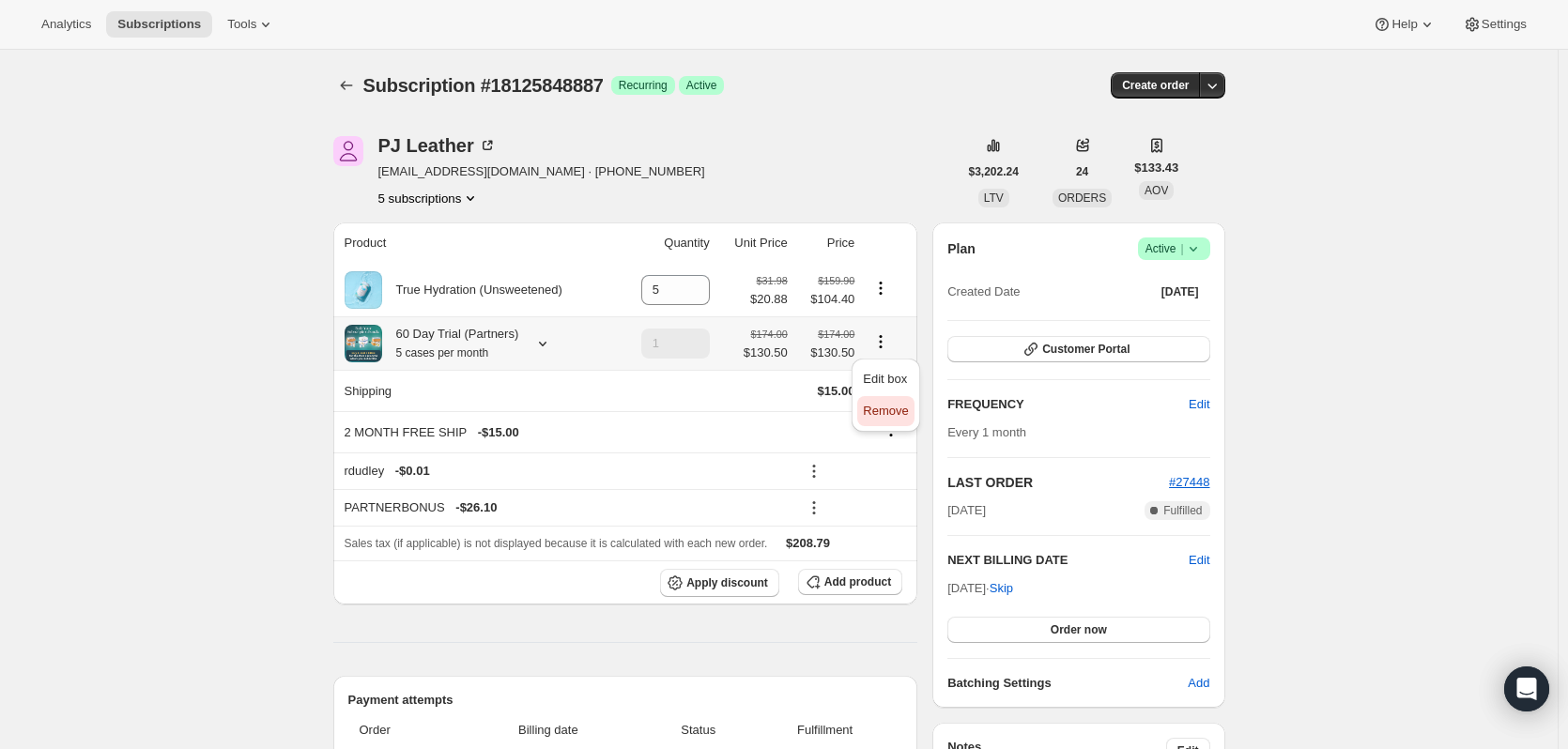
type input "0"
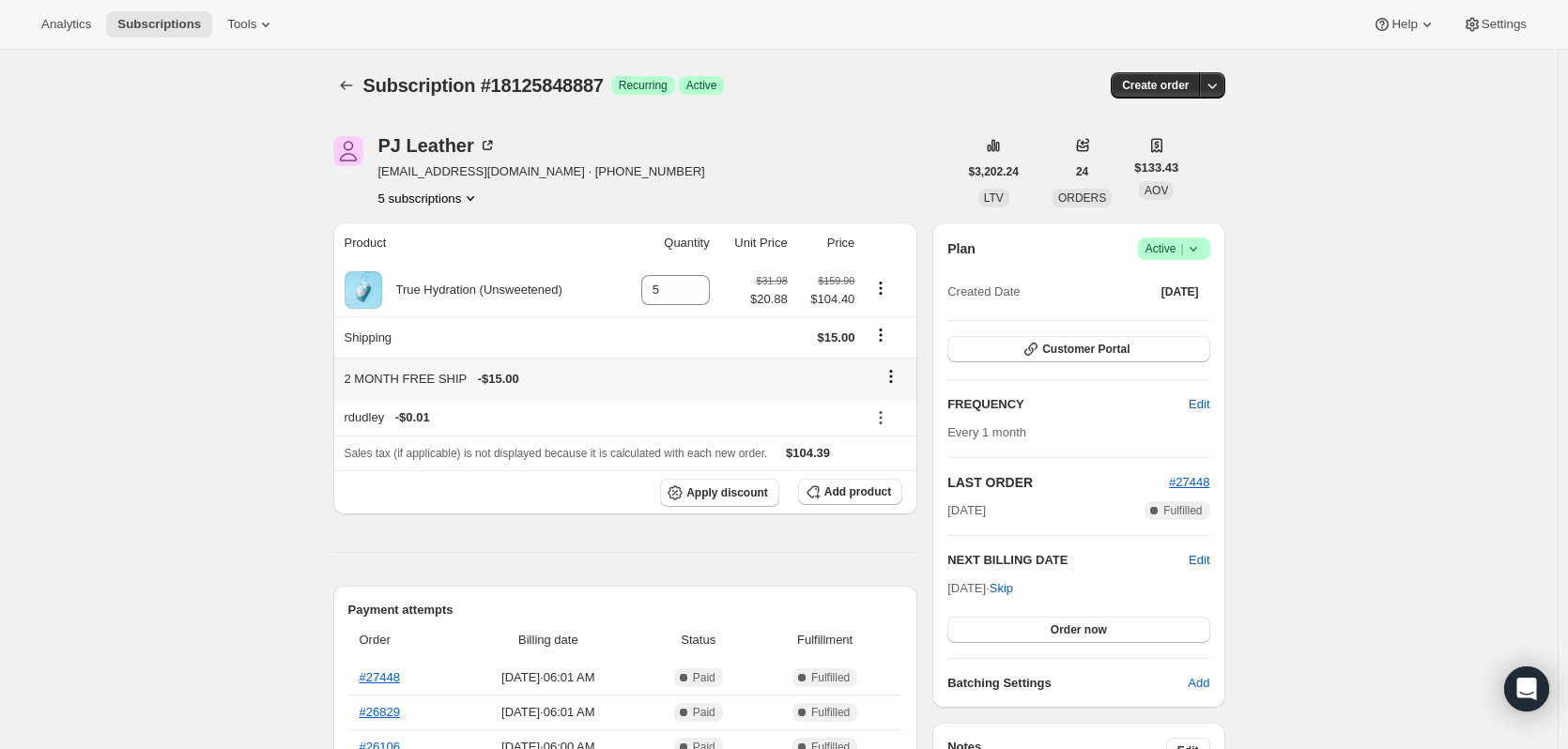
click at [892, 378] on icon at bounding box center [890, 376] width 19 height 19
click at [891, 415] on span "Remove" at bounding box center [896, 413] width 45 height 14
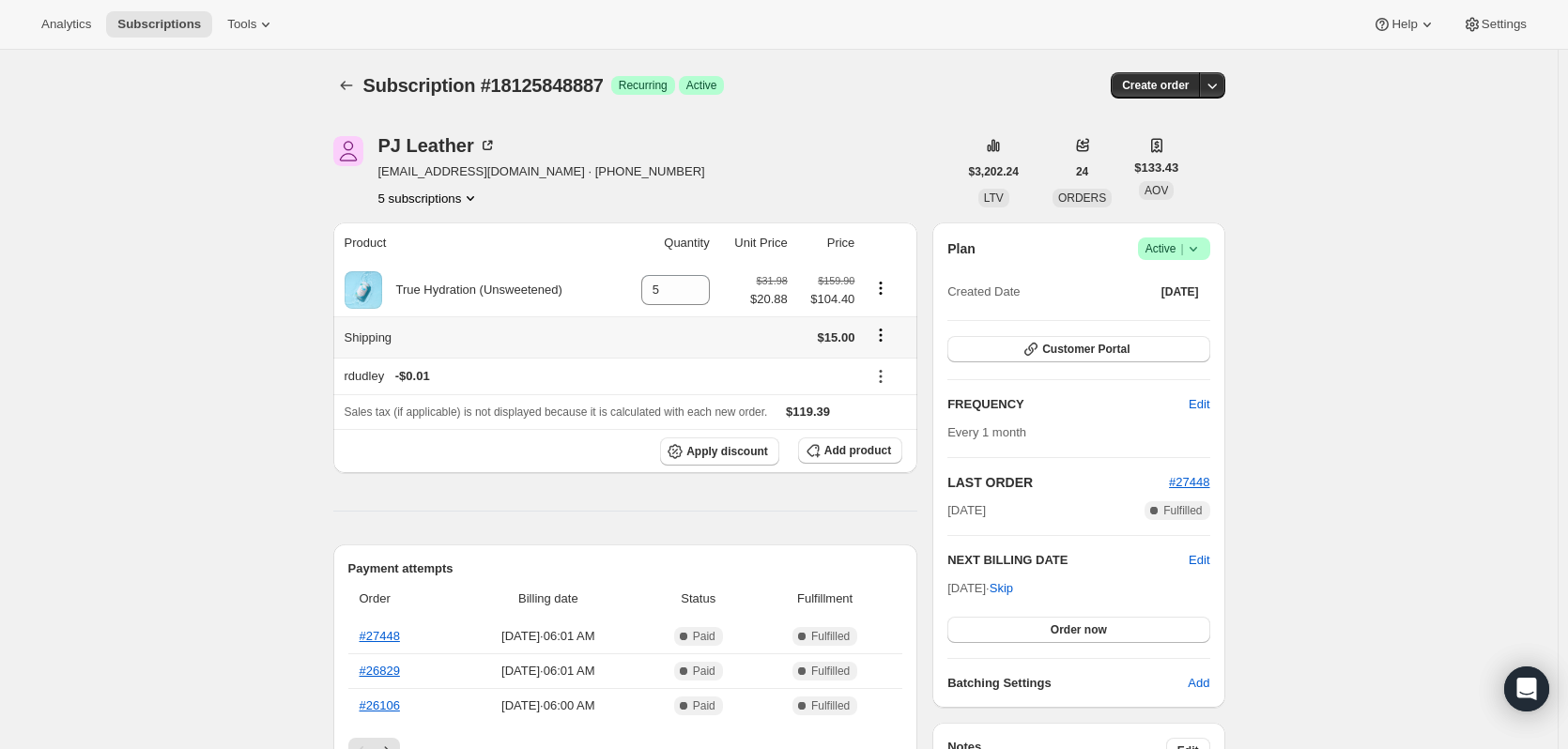
click at [882, 335] on icon "Shipping actions" at bounding box center [881, 335] width 3 height 3
click at [877, 379] on span "Edit shipping rate" at bounding box center [884, 372] width 94 height 14
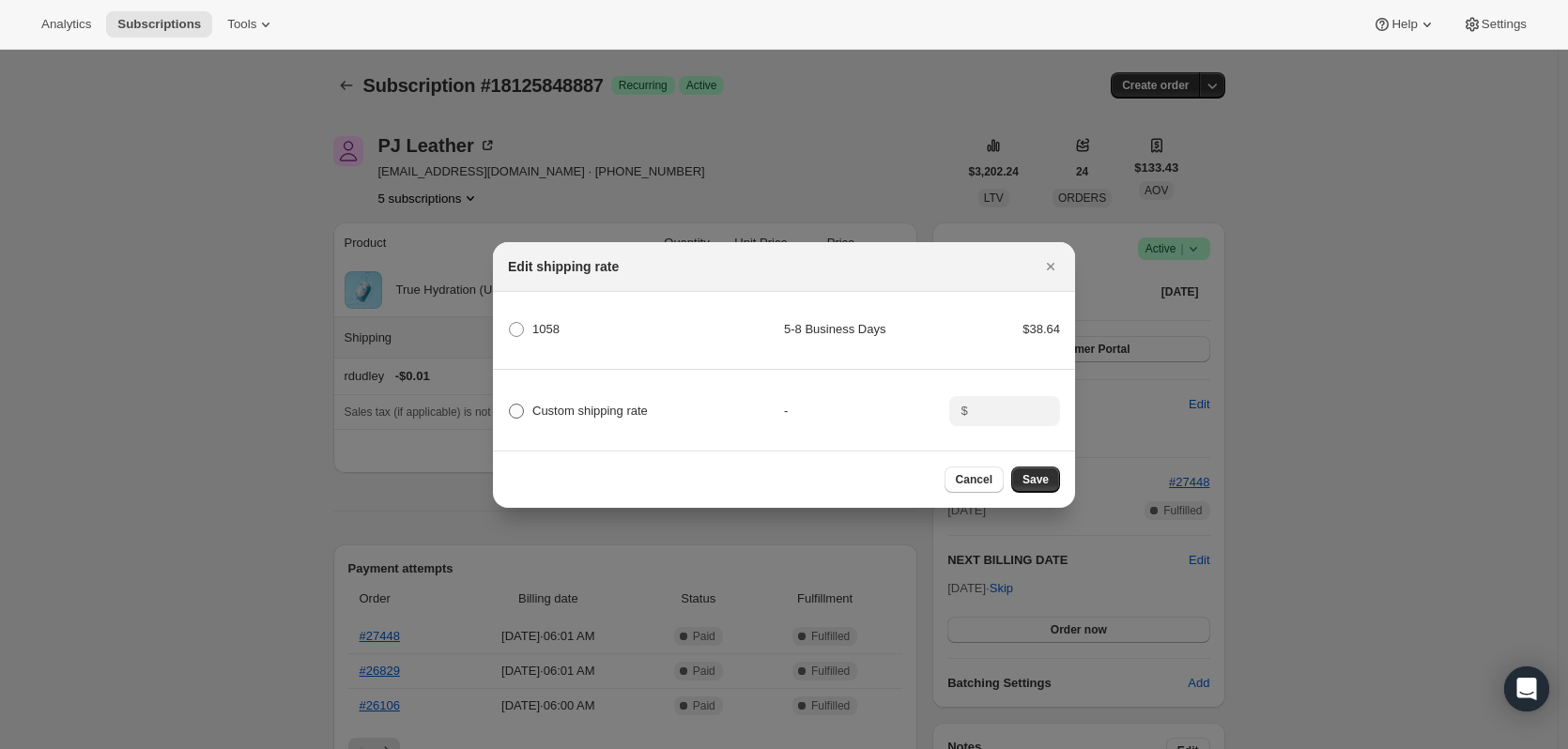
click at [574, 404] on span "Custom shipping rate" at bounding box center [590, 411] width 115 height 14
click at [509, 404] on input "Custom shipping rate" at bounding box center [508, 404] width 1 height 1
radio input "true"
click at [1016, 407] on input ":rktl:" at bounding box center [1003, 411] width 59 height 30
type input "0.00"
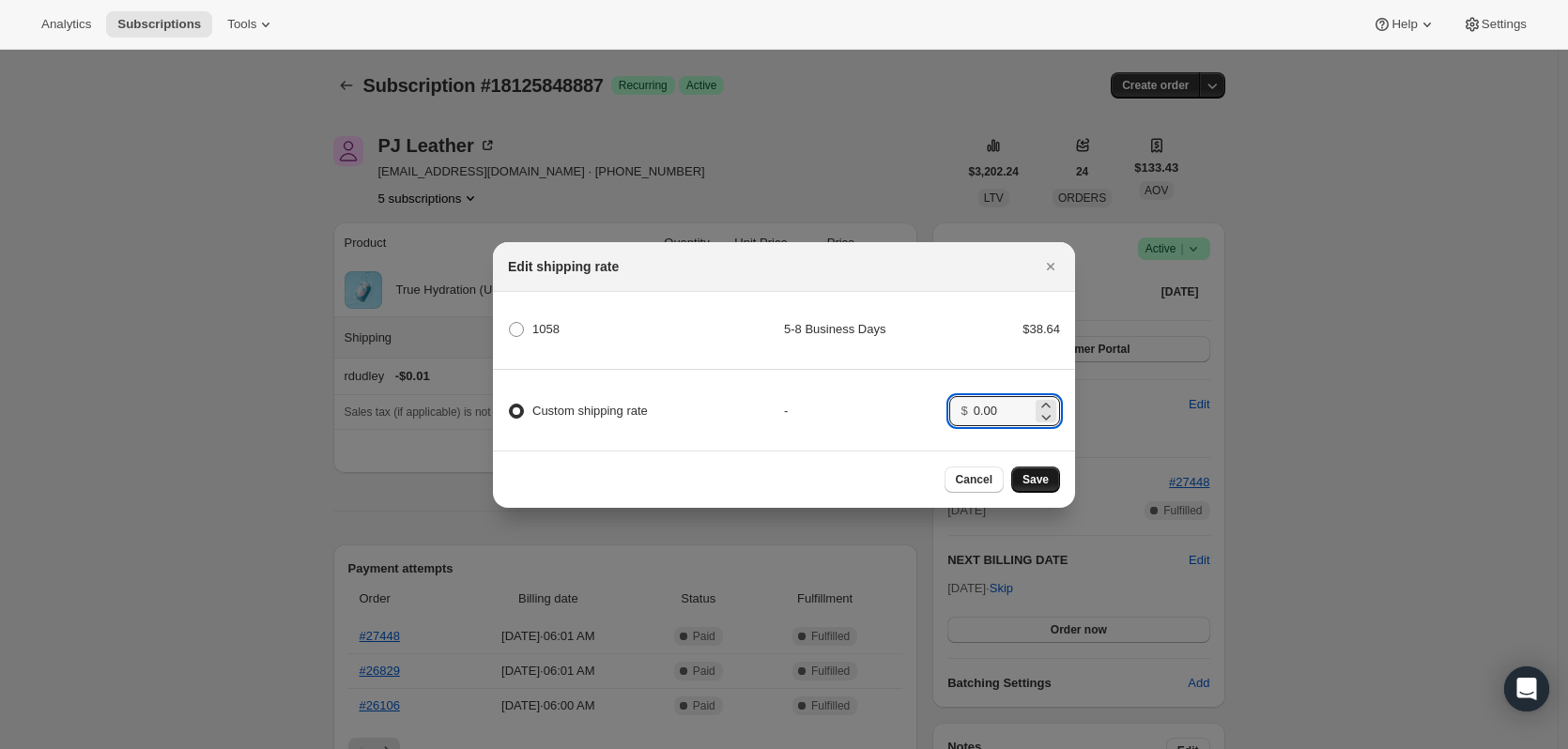
click at [1041, 479] on span "Save" at bounding box center [1036, 479] width 26 height 15
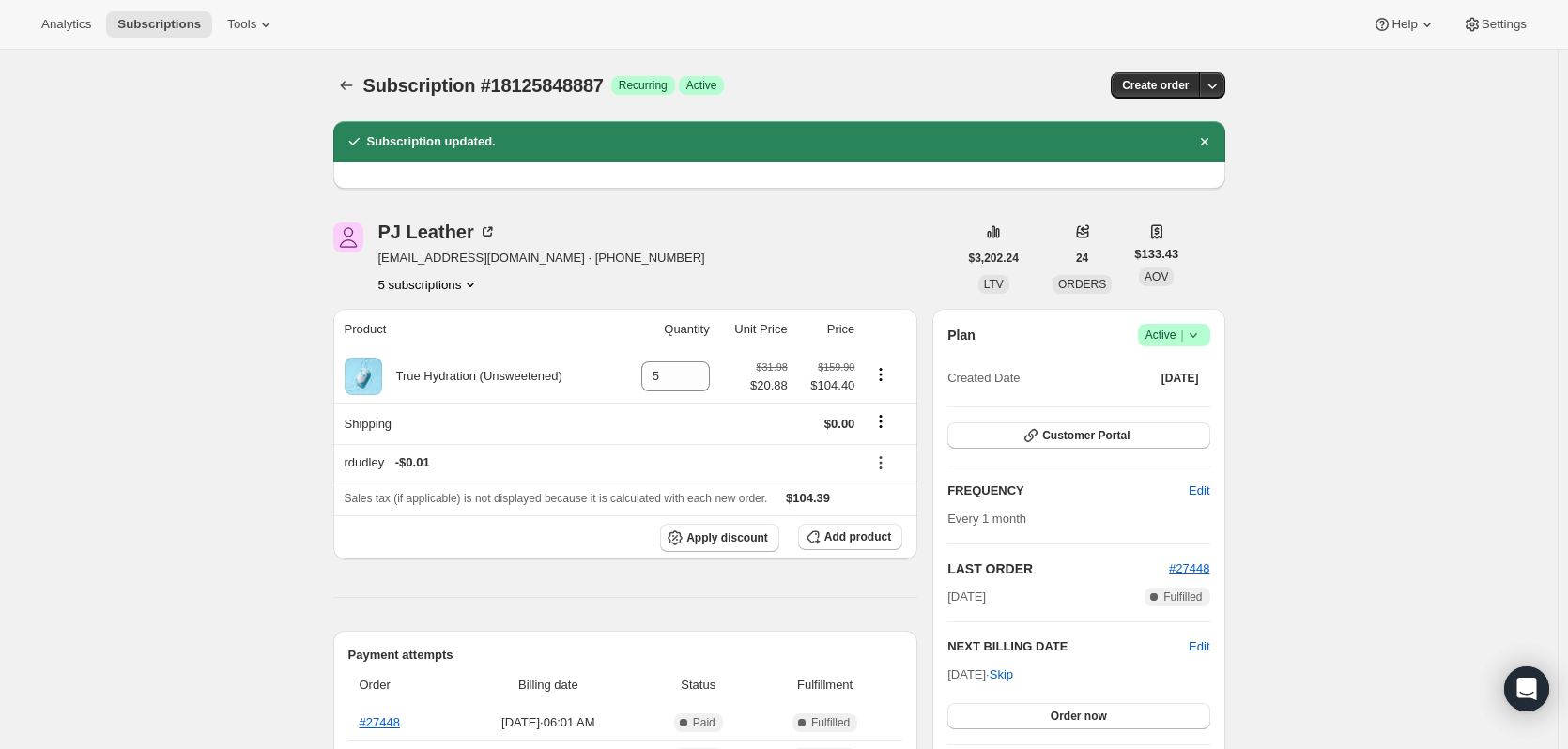
drag, startPoint x: 420, startPoint y: 270, endPoint x: 453, endPoint y: 289, distance: 38.1
click at [421, 271] on div "PJ Leather pjleather1@hotmail.com · +17406240935 5 subscriptions" at bounding box center [541, 259] width 326 height 72
click at [454, 289] on button "5 subscriptions" at bounding box center [429, 283] width 102 height 19
click at [456, 316] on span "16046194999" at bounding box center [434, 319] width 130 height 19
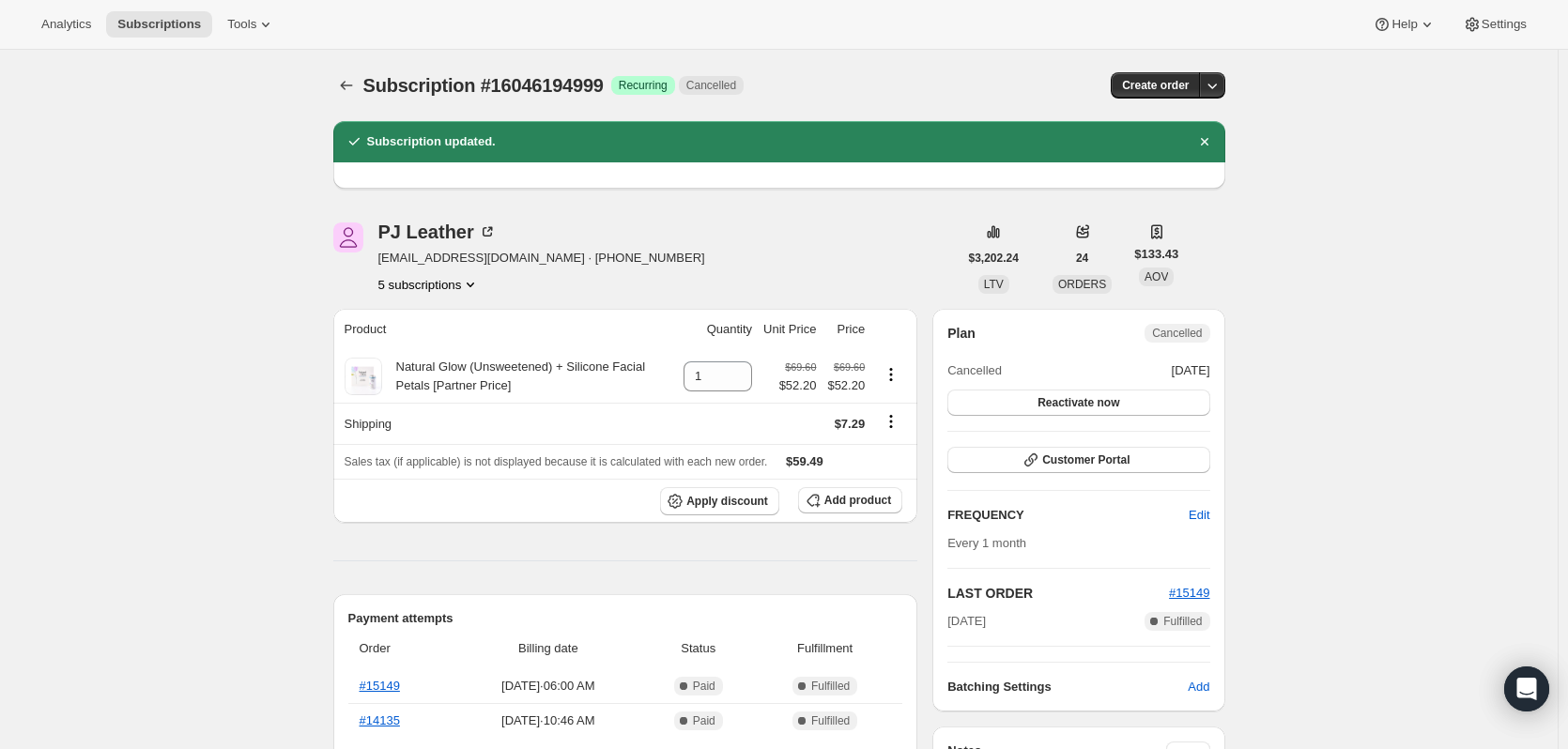
click at [438, 281] on button "5 subscriptions" at bounding box center [429, 283] width 102 height 19
click at [425, 352] on span "16447144247" at bounding box center [406, 351] width 75 height 14
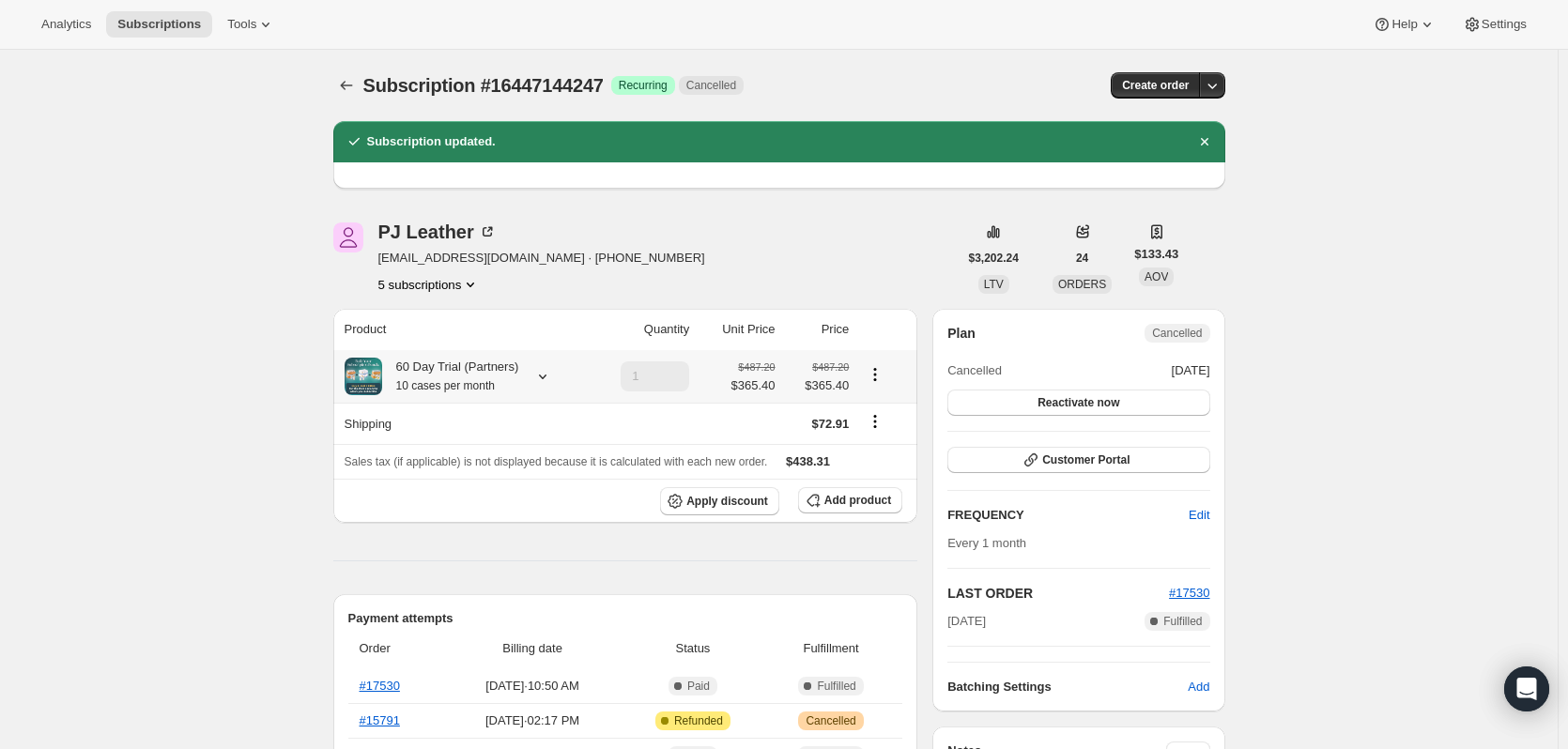
click at [466, 379] on small "10 cases per month" at bounding box center [445, 385] width 98 height 13
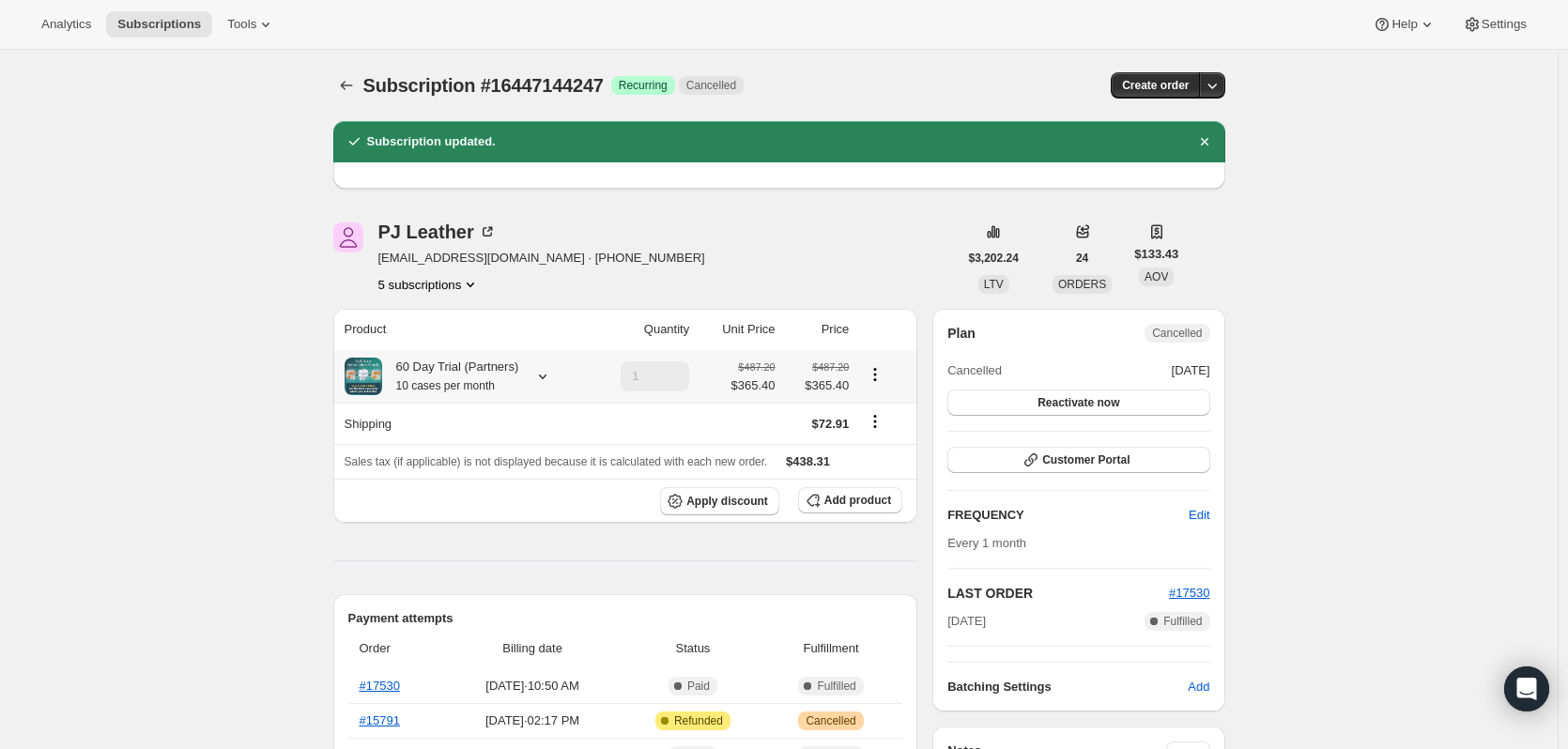
click at [460, 363] on div "60 Day Trial (Partners) 10 cases per month" at bounding box center [451, 377] width 137 height 38
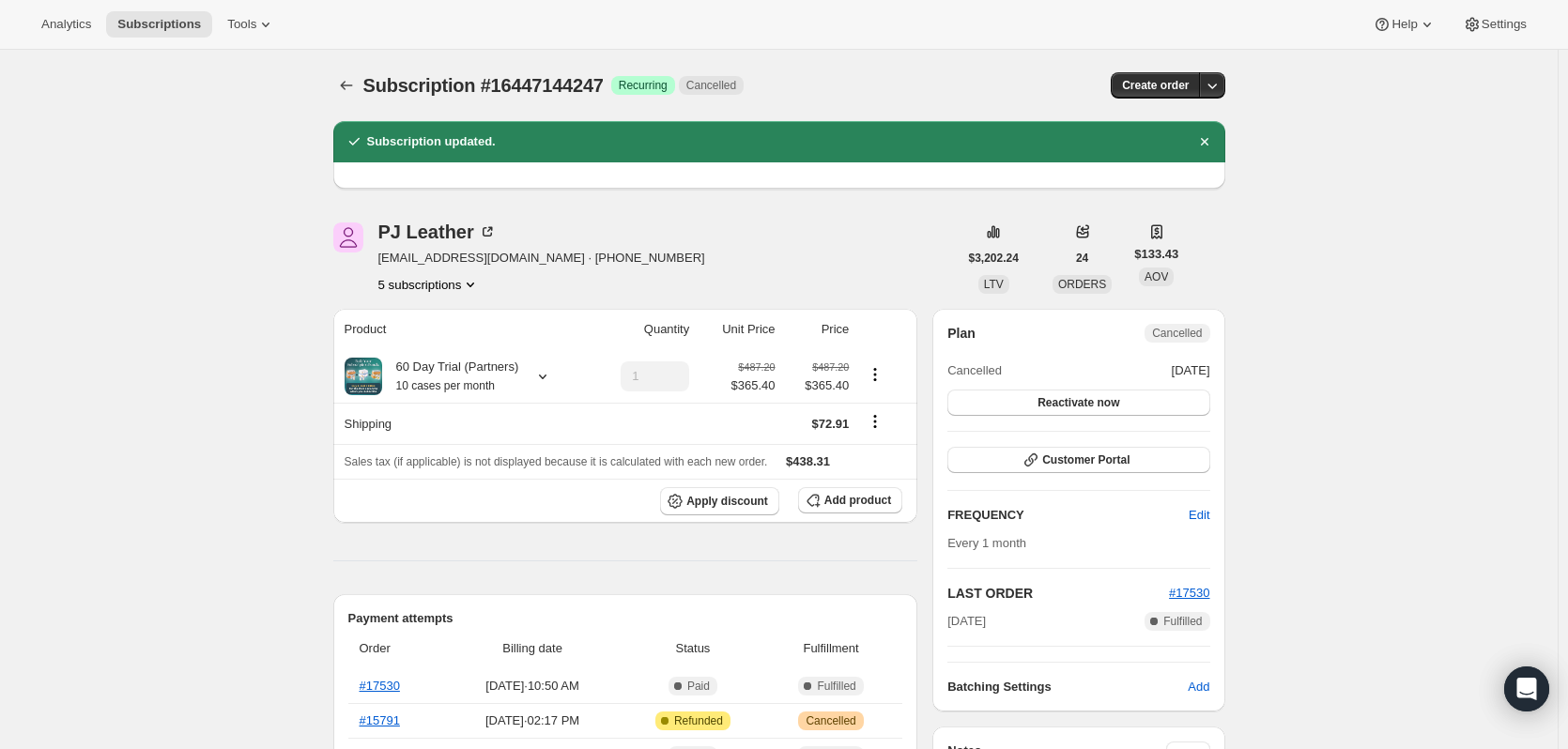
click at [444, 290] on button "5 subscriptions" at bounding box center [429, 283] width 102 height 19
click at [448, 383] on span "17063280951" at bounding box center [434, 384] width 130 height 19
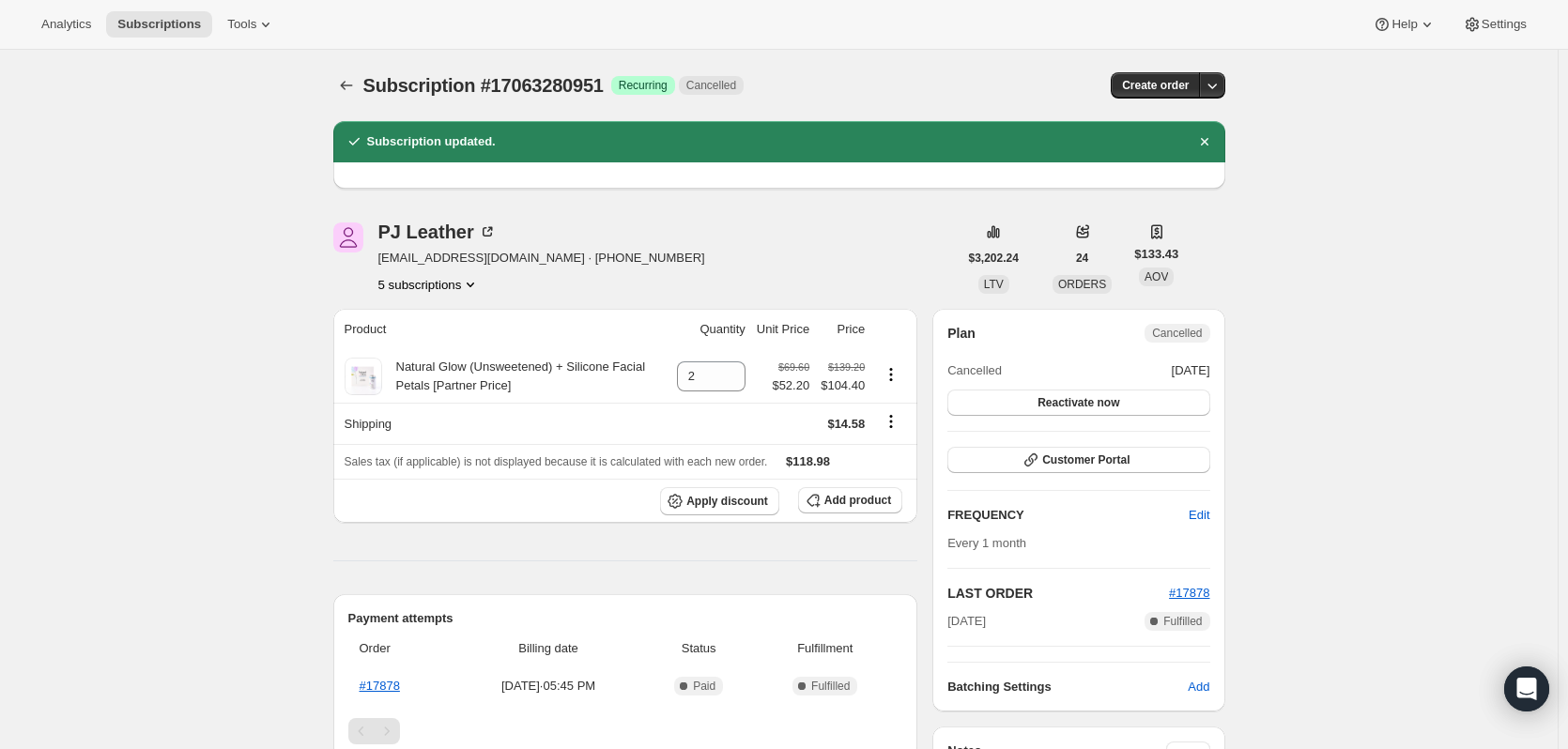
click at [424, 284] on button "5 subscriptions" at bounding box center [429, 283] width 102 height 19
click at [437, 409] on span "18125848887" at bounding box center [406, 415] width 75 height 14
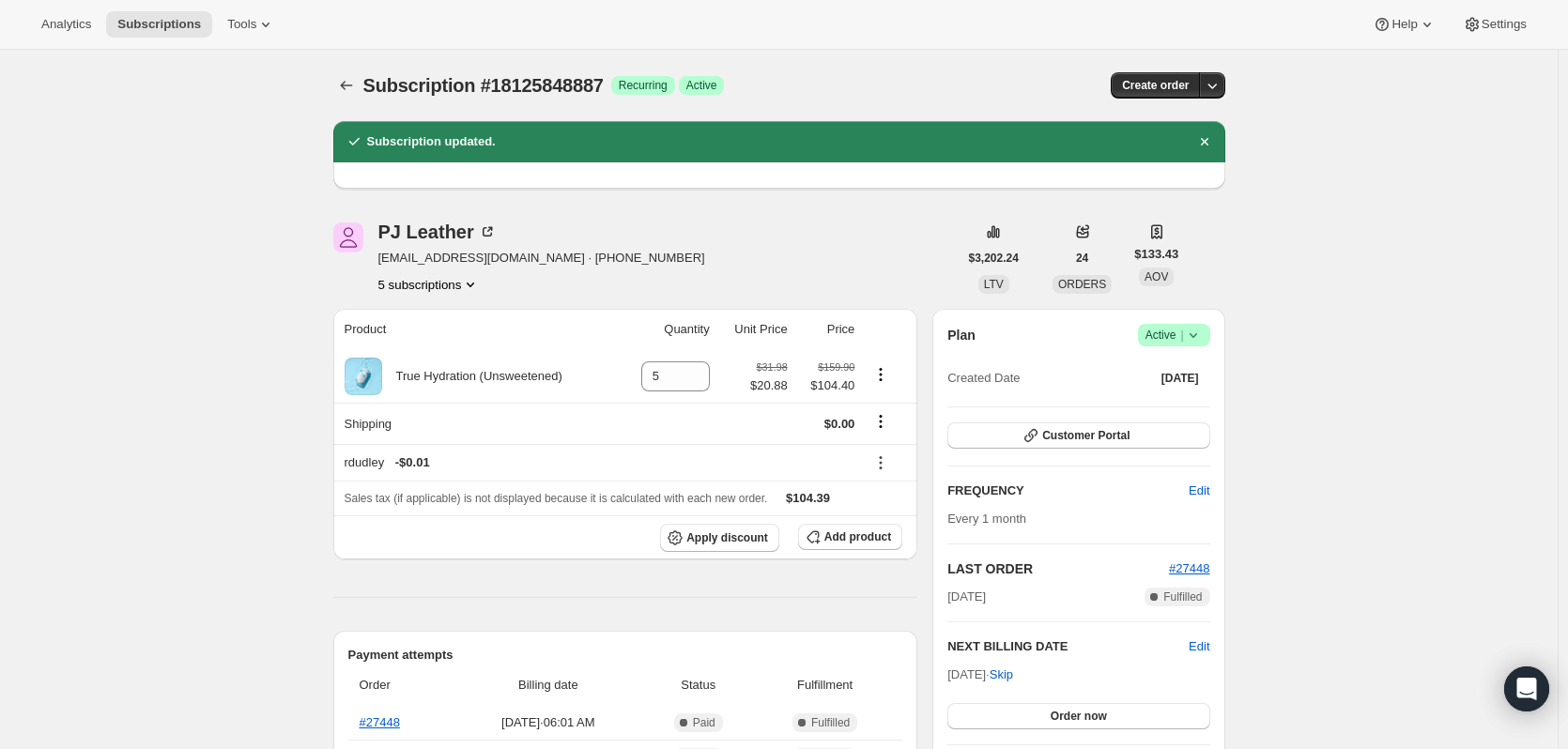
click at [433, 287] on button "5 subscriptions" at bounding box center [429, 283] width 102 height 19
click at [428, 446] on span "19009274167" at bounding box center [406, 448] width 75 height 14
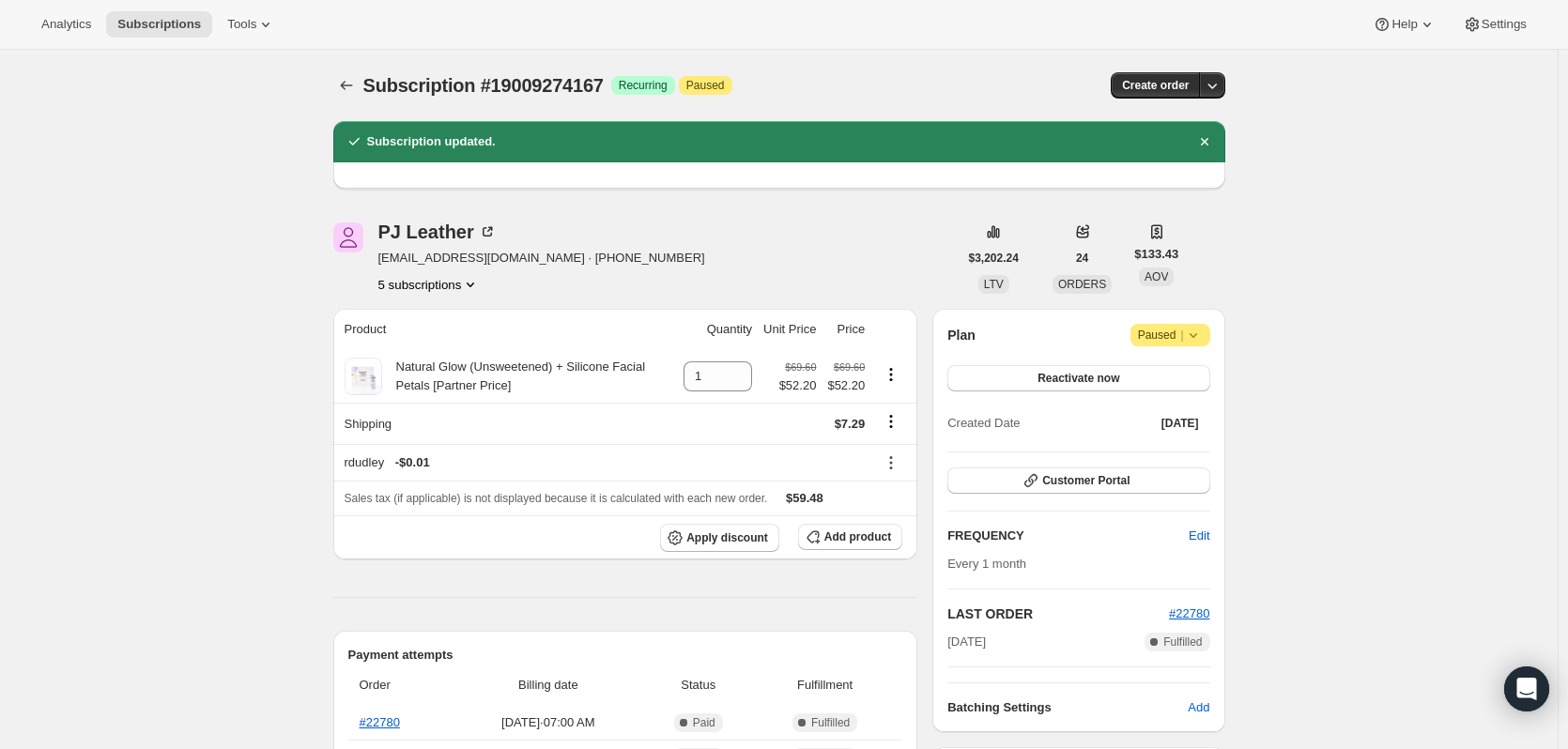
click at [443, 282] on button "5 subscriptions" at bounding box center [429, 283] width 102 height 19
click at [421, 323] on span "16046194999" at bounding box center [406, 319] width 75 height 14
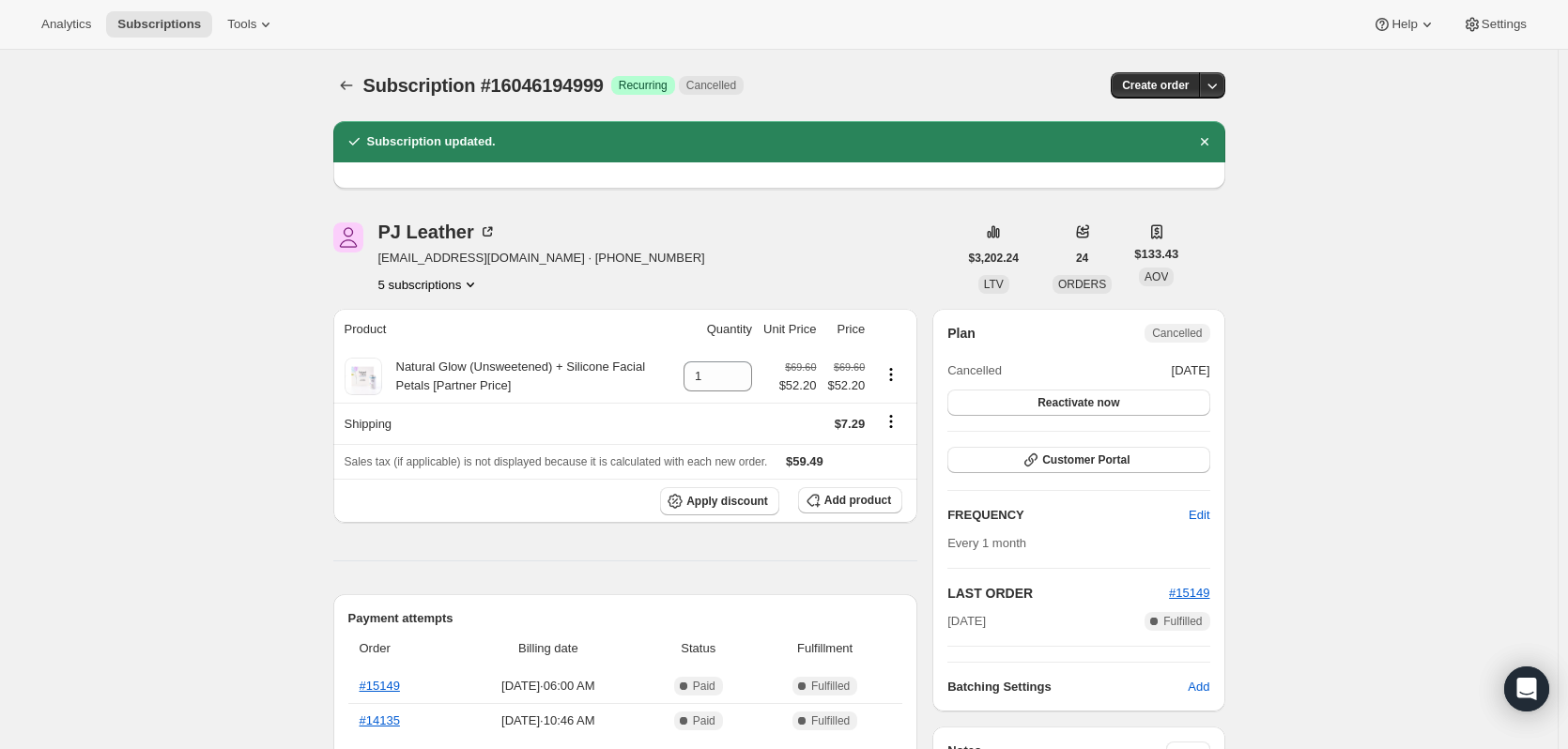
click at [427, 275] on div "PJ Leather pjleather1@hotmail.com · +17406240935 5 subscriptions" at bounding box center [541, 259] width 326 height 72
click at [425, 281] on button "5 subscriptions" at bounding box center [429, 283] width 102 height 19
click at [413, 350] on span "16447144247" at bounding box center [406, 351] width 75 height 14
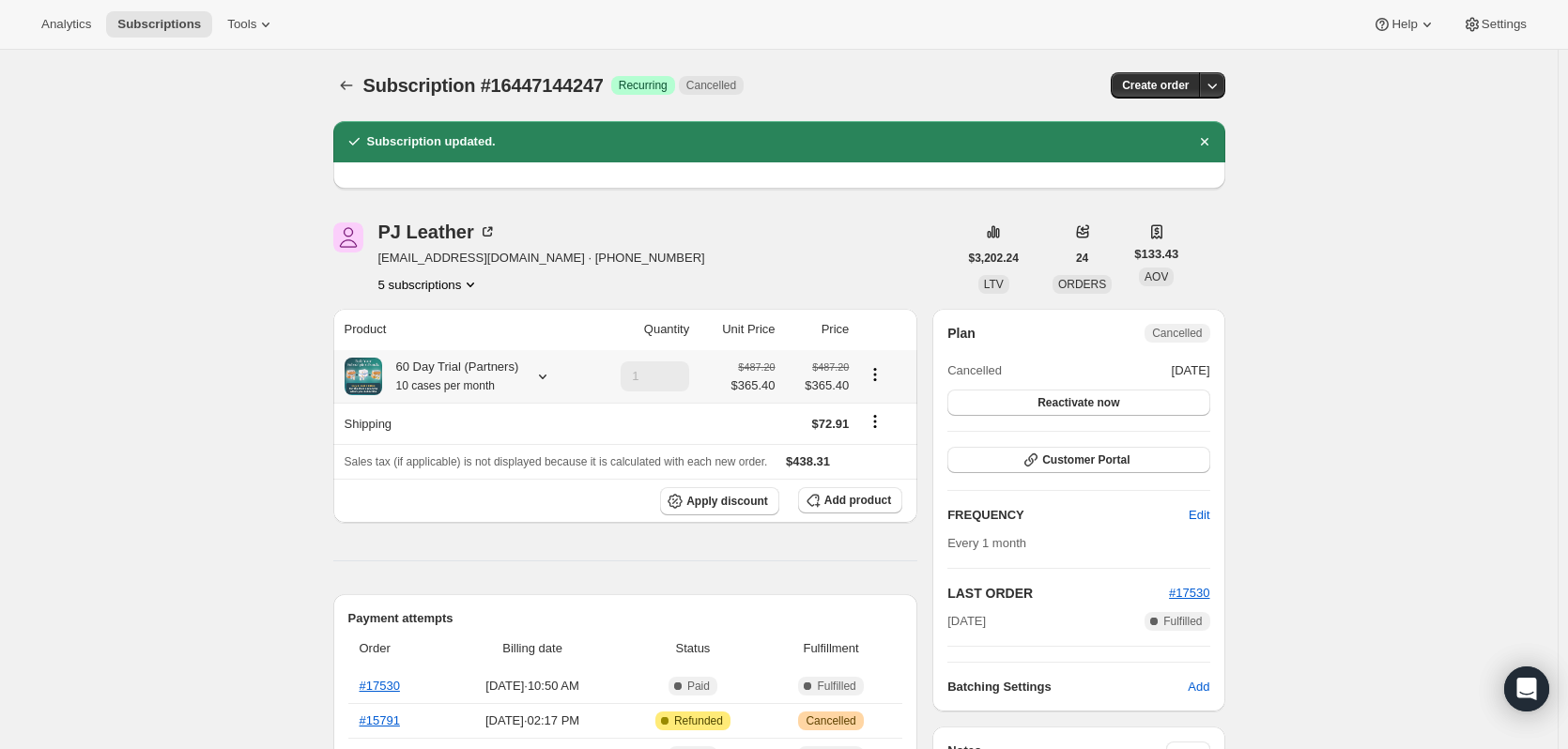
click at [529, 360] on div "60 Day Trial (Partners) 10 cases per month" at bounding box center [464, 377] width 239 height 38
click at [529, 373] on div at bounding box center [538, 376] width 26 height 19
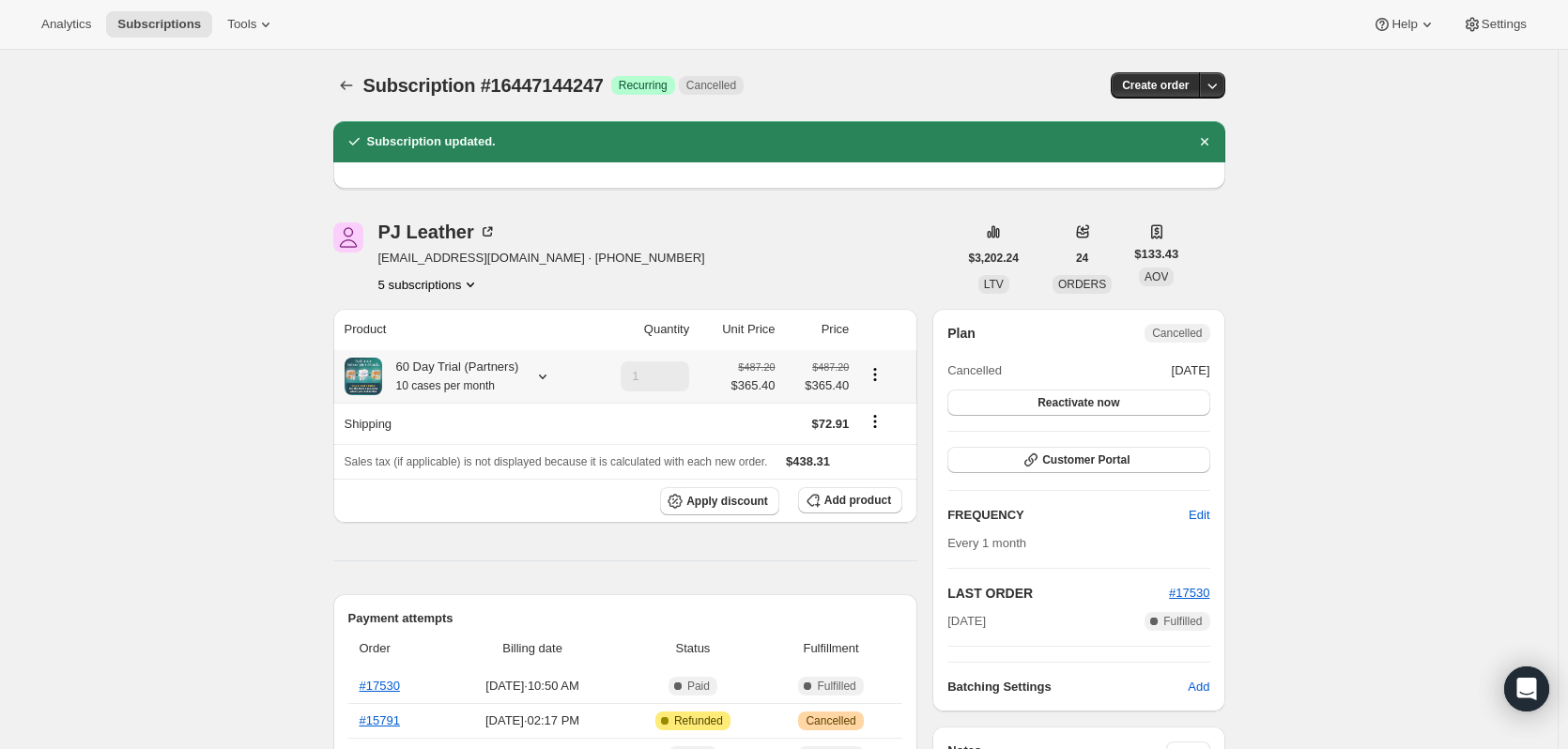
click at [877, 380] on icon "Product actions" at bounding box center [876, 379] width 3 height 3
click at [830, 505] on button "Add product" at bounding box center [850, 500] width 104 height 26
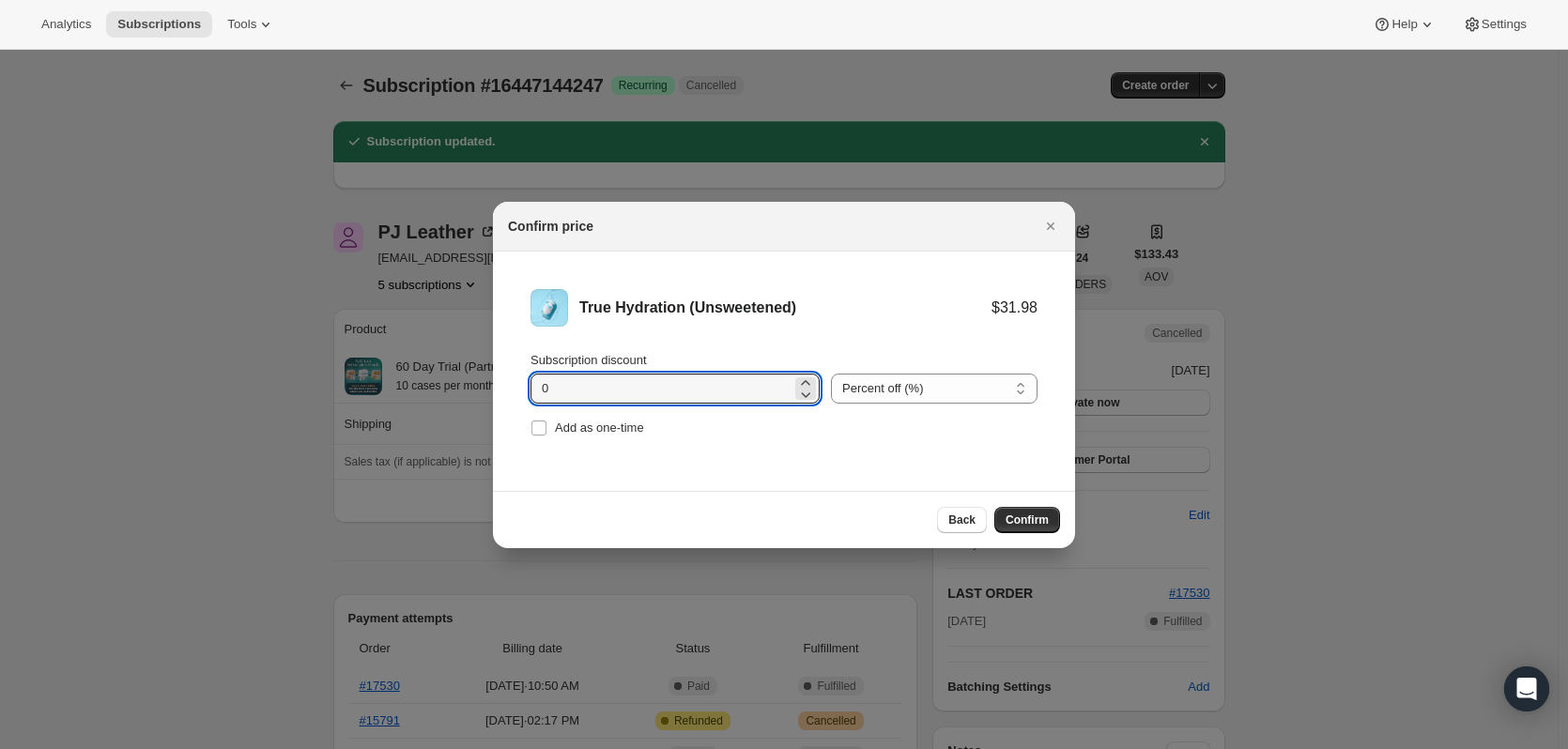
drag, startPoint x: 583, startPoint y: 387, endPoint x: 506, endPoint y: 386, distance: 77.0
click at [506, 386] on li "True Hydration (Unsweetened) $31.98 Subscription discount 0 Percent off (%) Amo…" at bounding box center [783, 365] width 582 height 227
type input "11.10"
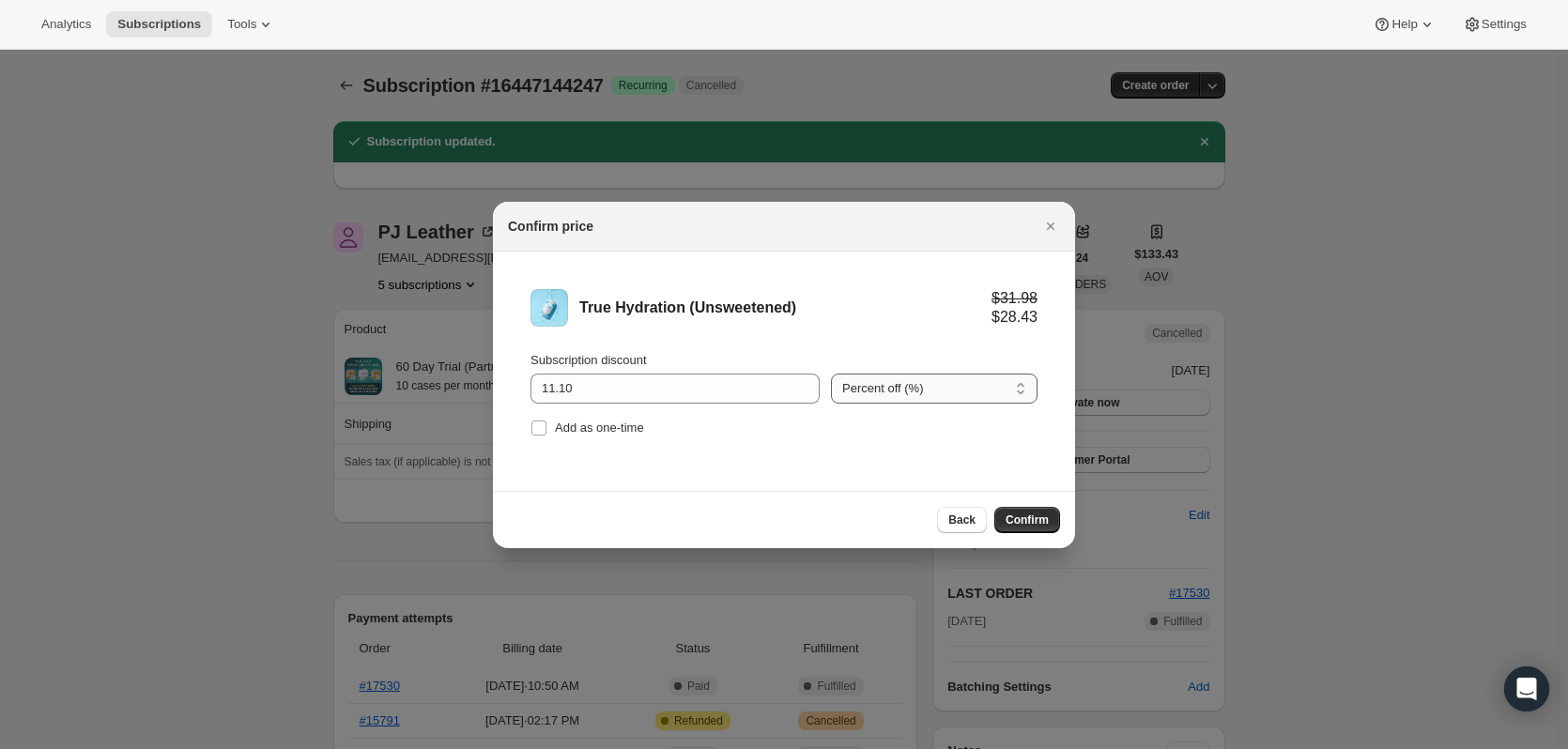
drag, startPoint x: 943, startPoint y: 392, endPoint x: 924, endPoint y: 400, distance: 20.6
click at [943, 392] on select "Percent off (%) Amount off ($)" at bounding box center [934, 389] width 207 height 30
click at [887, 457] on li "True Hydration (Unsweetened) $31.98 $28.43 Subscription discount 11.10 Percent …" at bounding box center [783, 365] width 582 height 227
drag, startPoint x: 932, startPoint y: 392, endPoint x: 918, endPoint y: 403, distance: 17.8
click at [932, 392] on select "Percent off (%) Amount off ($)" at bounding box center [934, 389] width 207 height 30
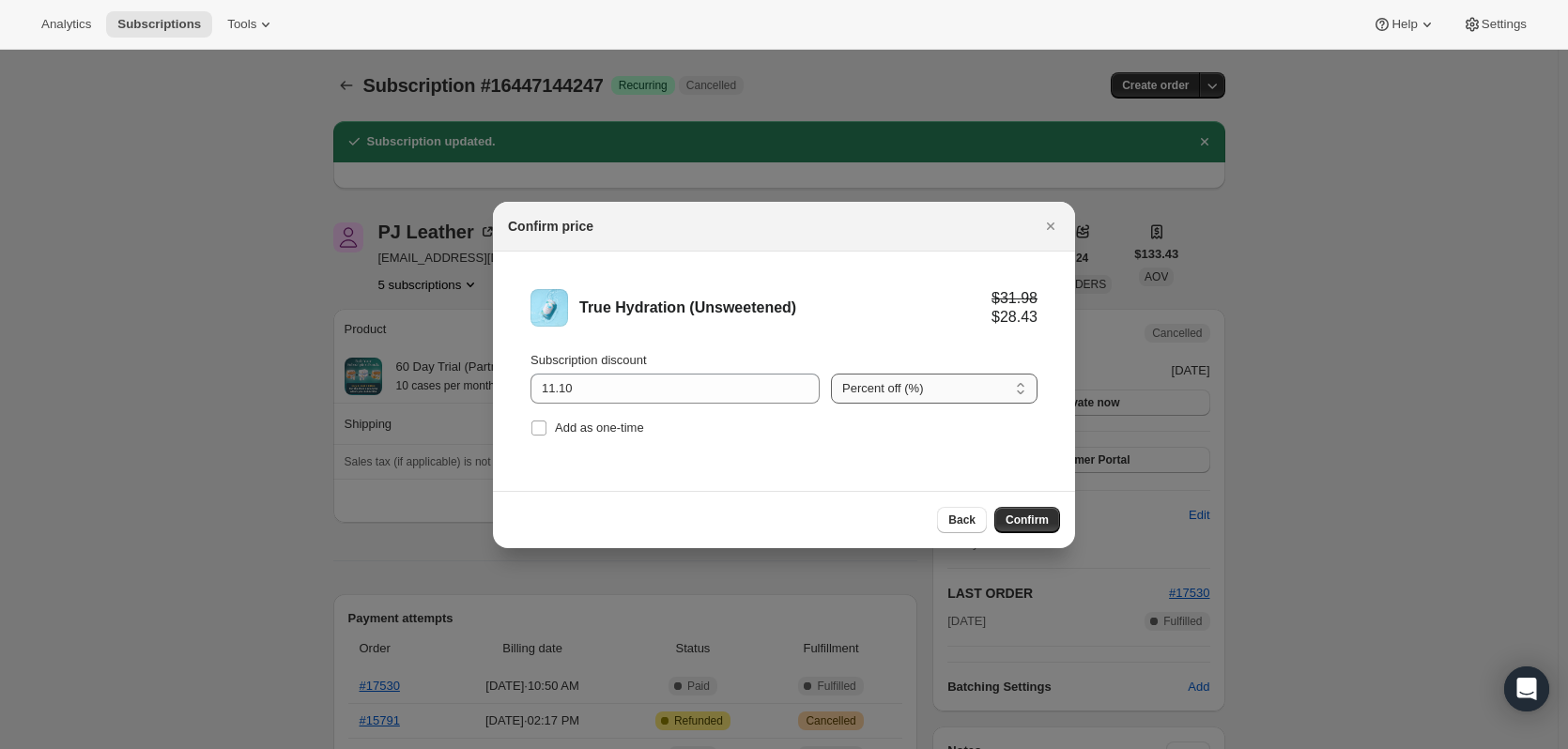
select select "fixed"
click at [831, 374] on select "Percent off (%) Amount off ($)" at bounding box center [934, 389] width 207 height 30
click at [1019, 522] on span "Confirm" at bounding box center [1027, 519] width 43 height 15
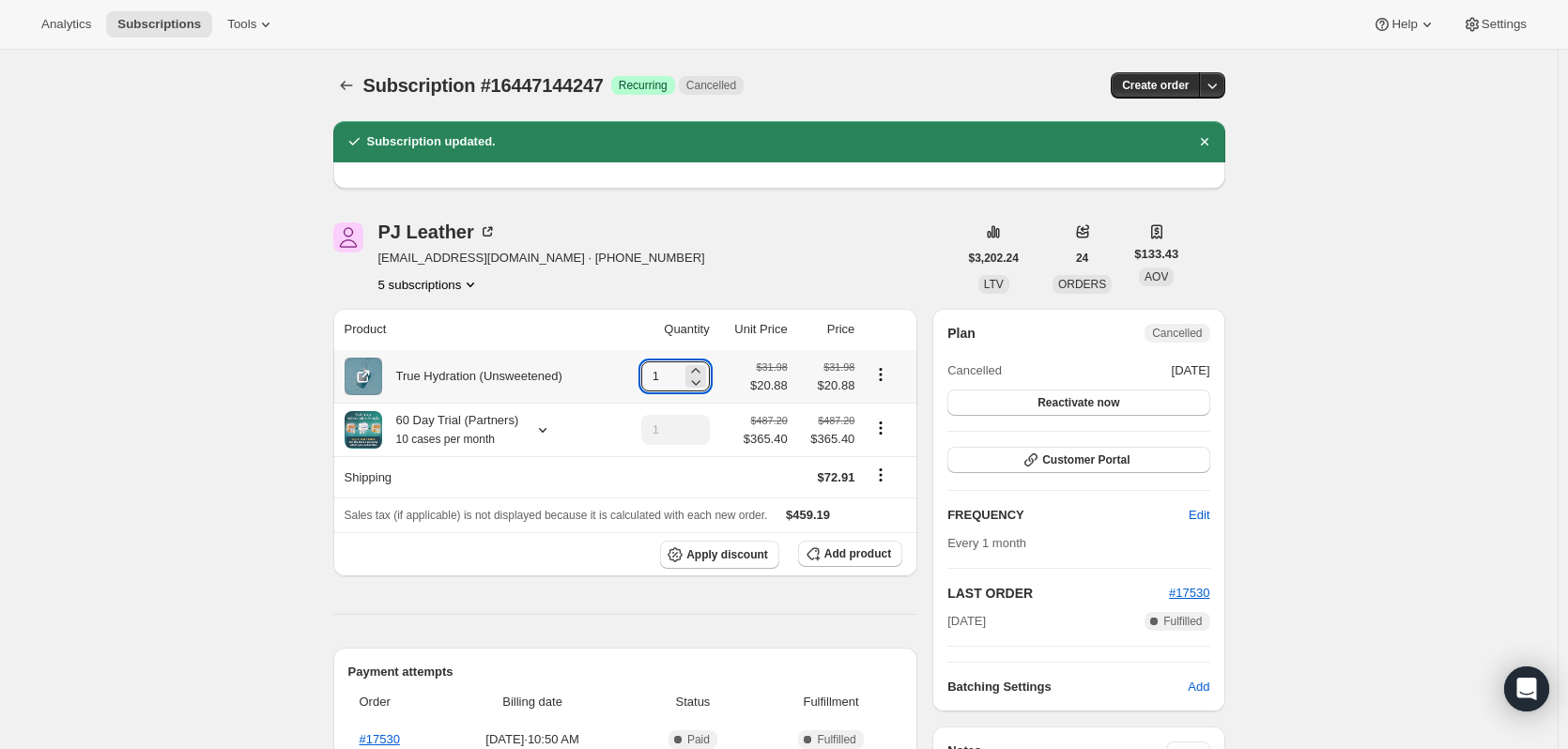
drag, startPoint x: 683, startPoint y: 375, endPoint x: 608, endPoint y: 375, distance: 75.0
click at [608, 375] on tr "True Hydration (Unsweetened) 1 $31.98 $20.88 $31.98 $20.88" at bounding box center [626, 376] width 585 height 53
type input "6"
click at [877, 557] on span "Add product" at bounding box center [858, 553] width 67 height 15
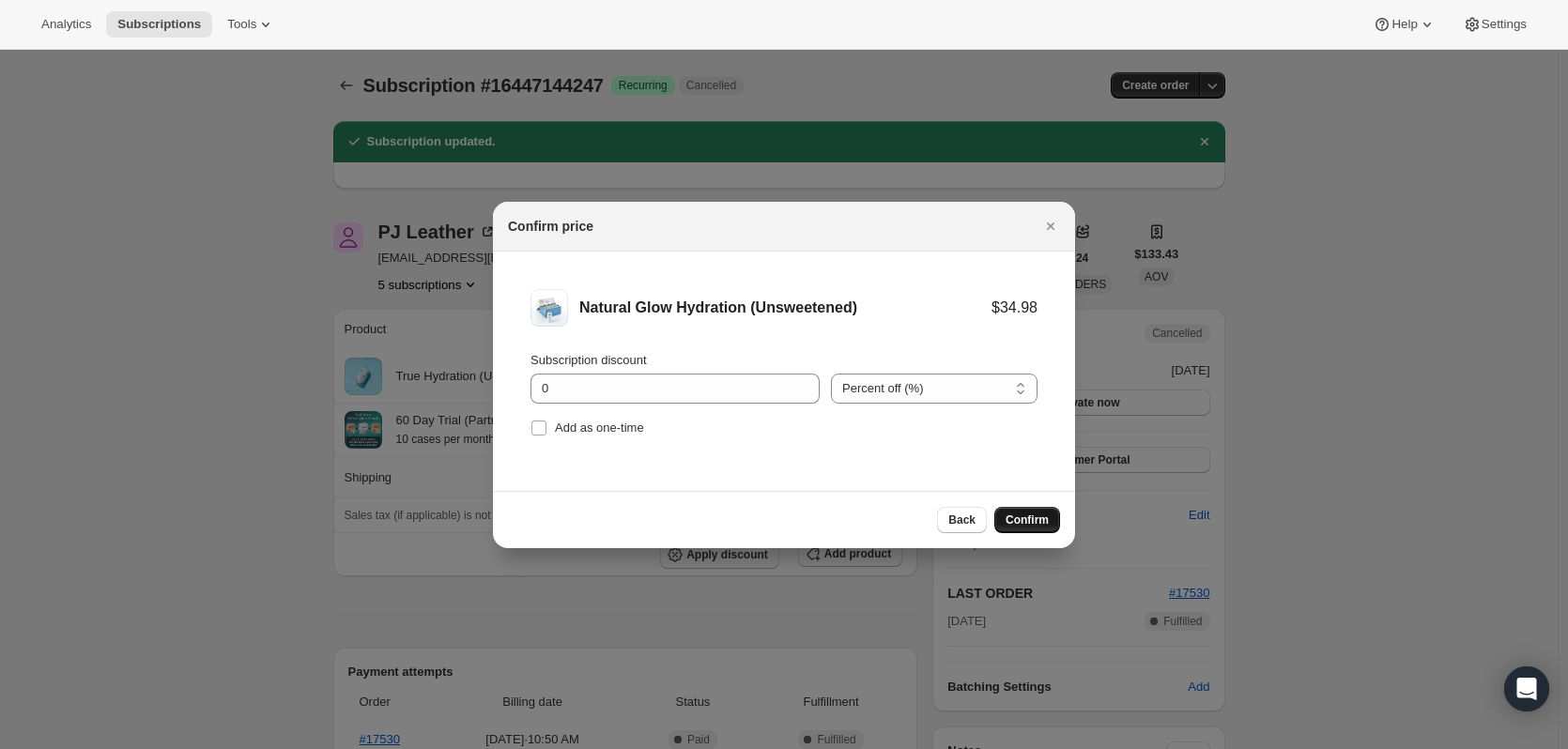
click at [1025, 524] on span "Confirm" at bounding box center [1027, 519] width 43 height 15
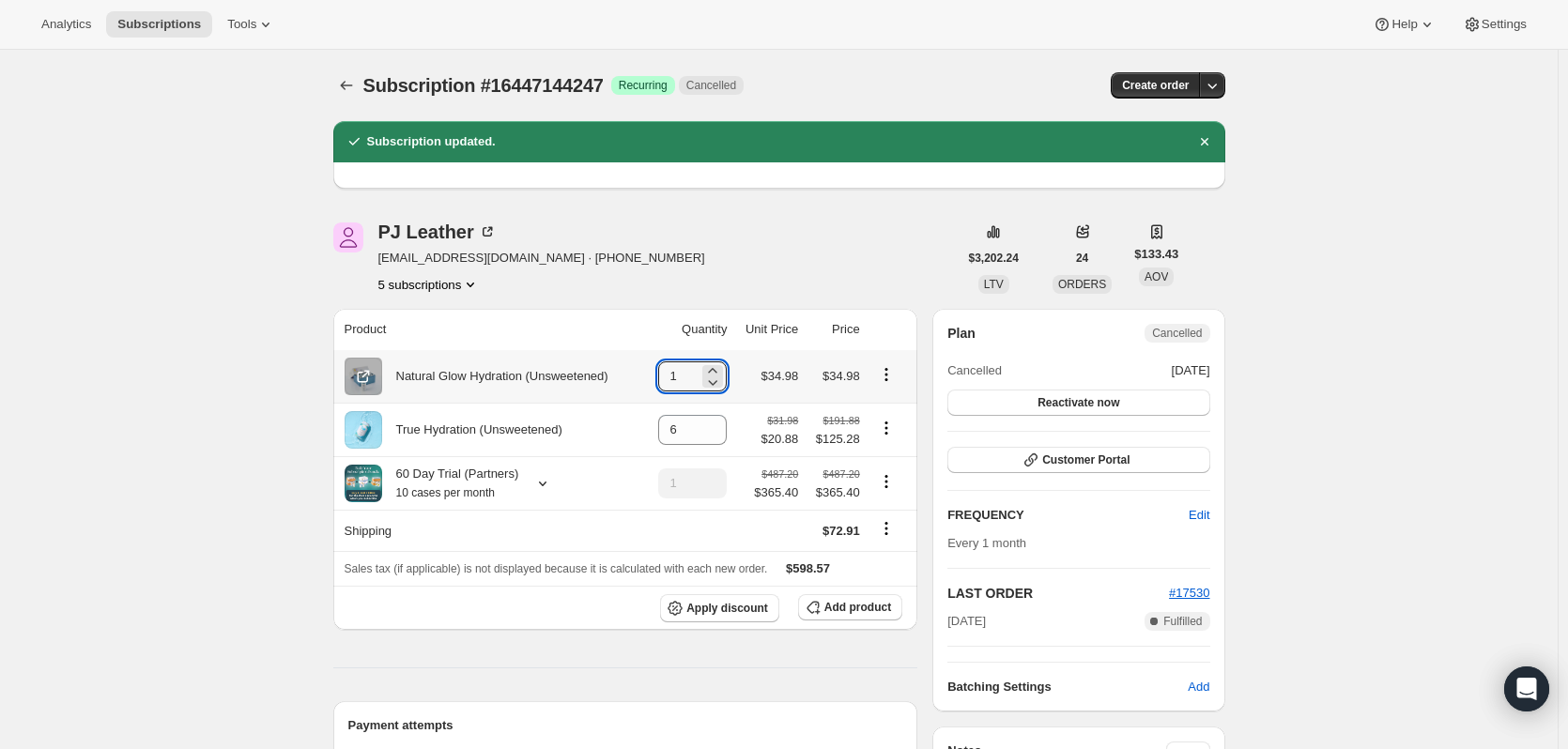
drag, startPoint x: 685, startPoint y: 381, endPoint x: 658, endPoint y: 381, distance: 27.0
click at [658, 381] on td "1" at bounding box center [687, 376] width 89 height 53
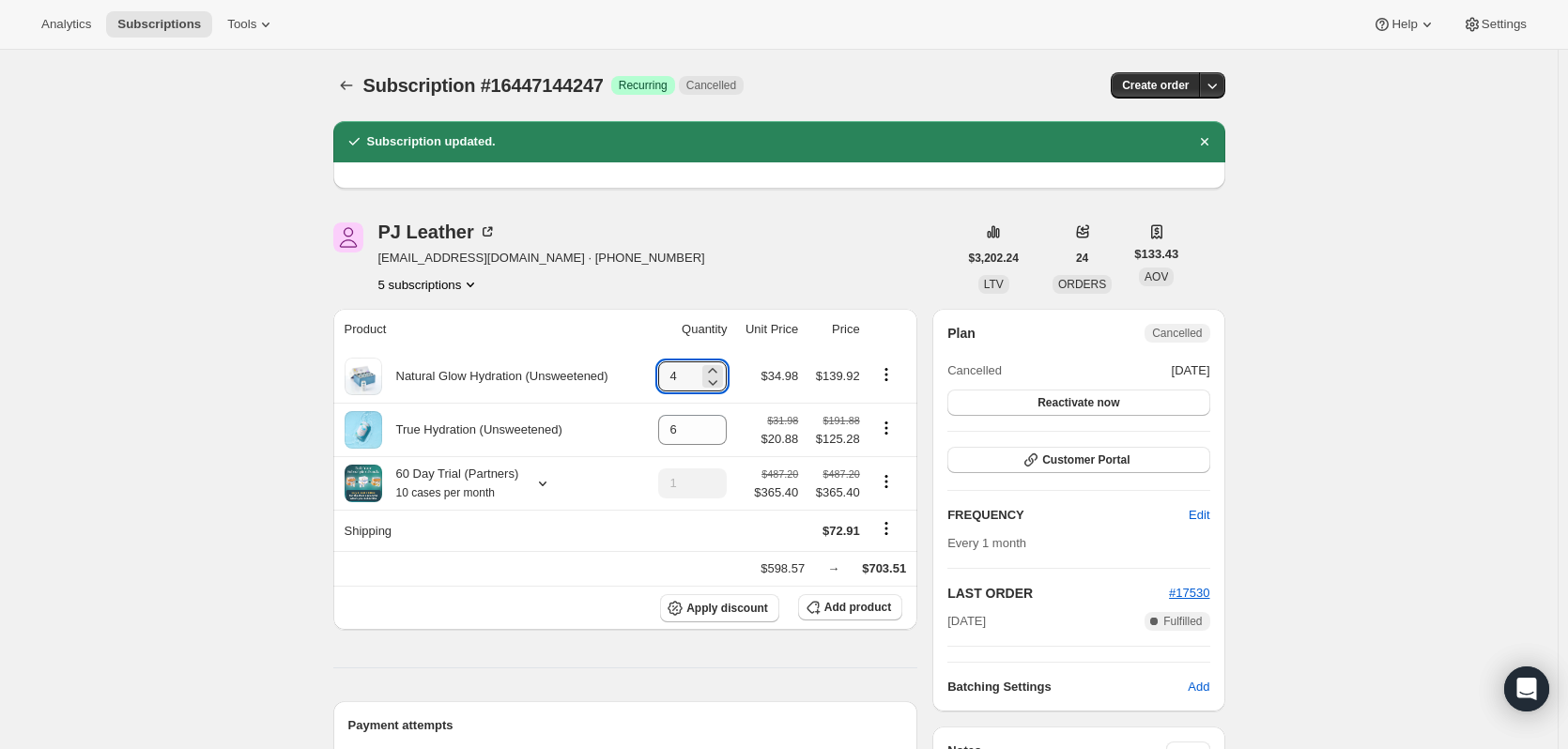
type input "4"
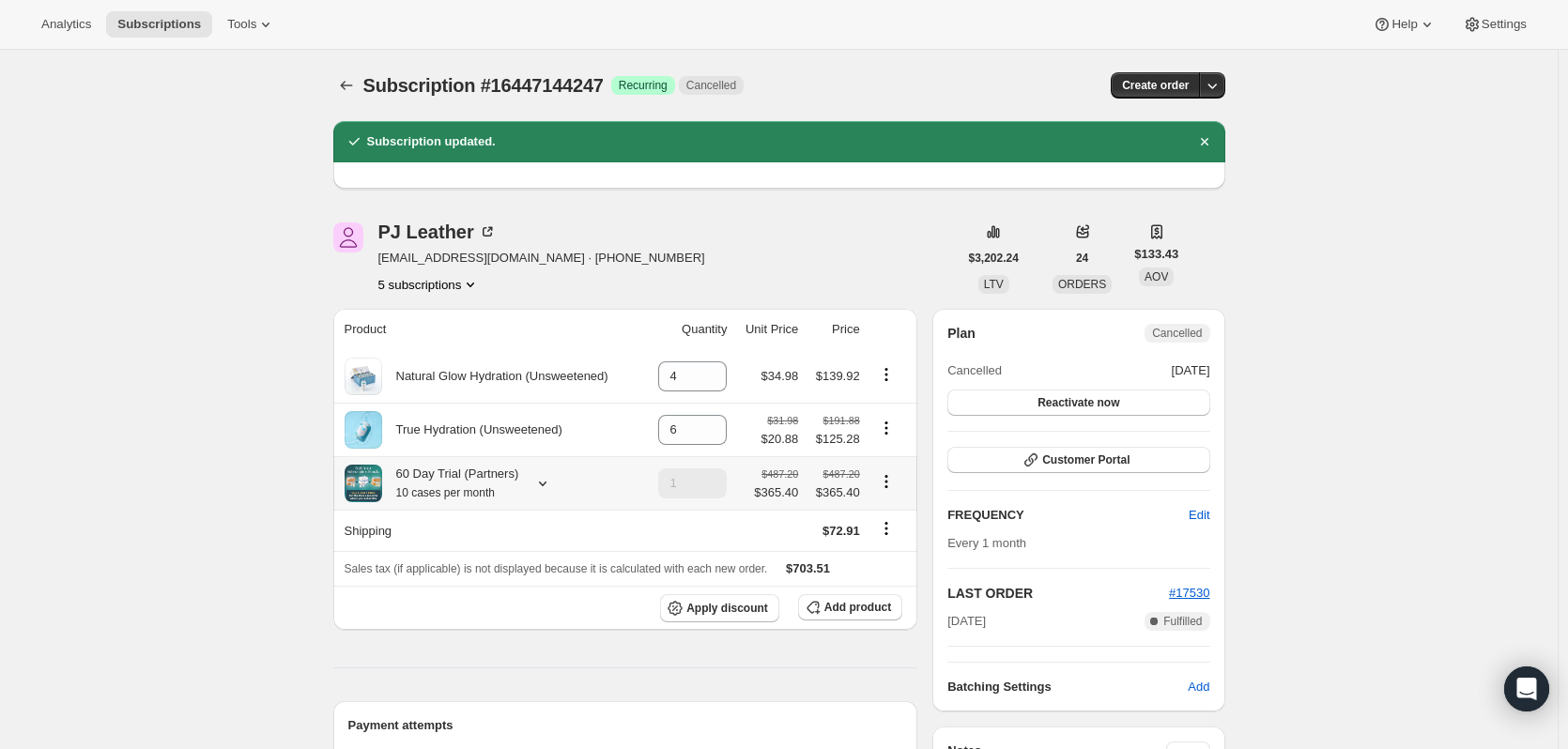
click at [887, 483] on icon "Product actions" at bounding box center [885, 481] width 19 height 19
click at [894, 554] on span "Remove" at bounding box center [890, 550] width 45 height 14
type input "0"
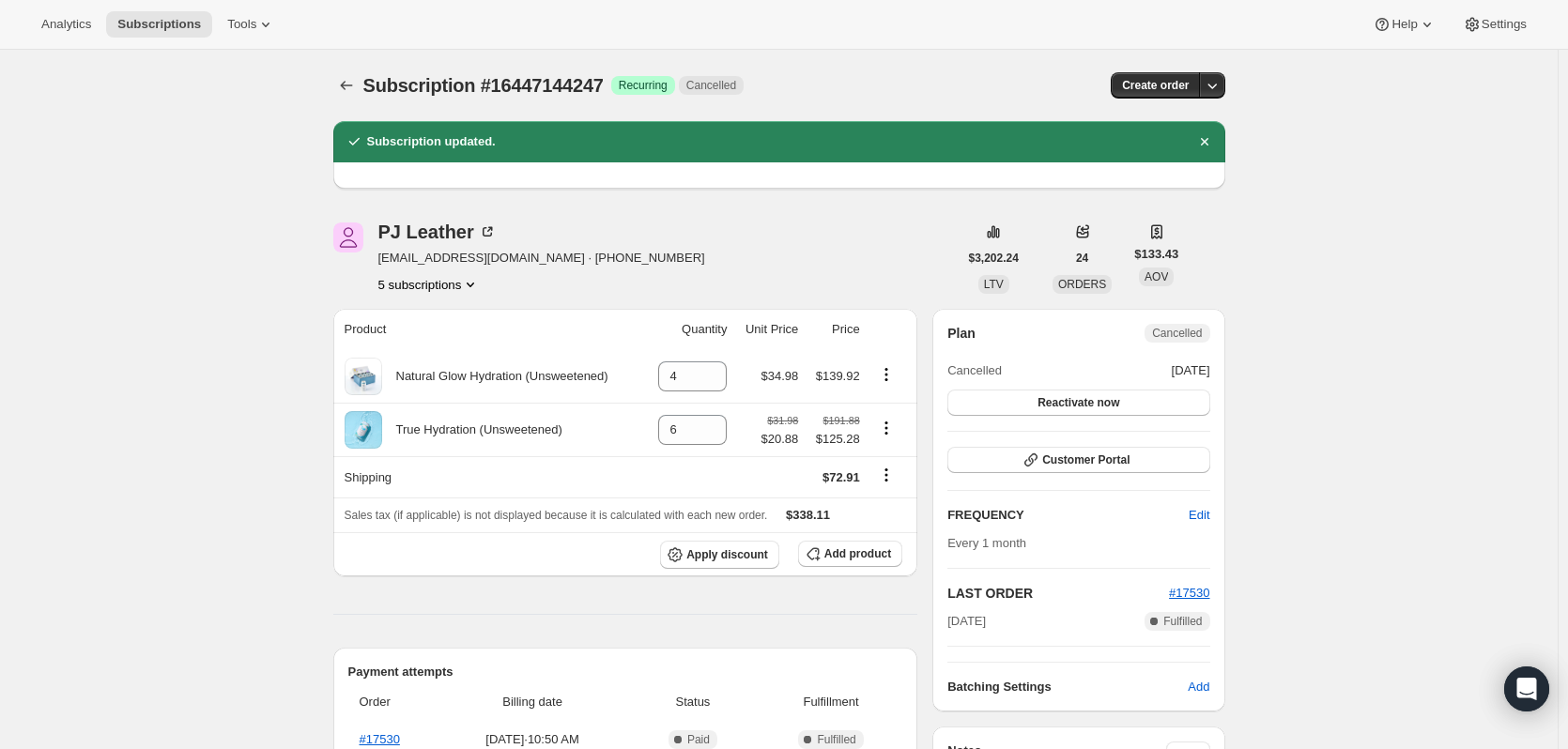
click at [349, 93] on icon "Subscriptions" at bounding box center [346, 85] width 19 height 19
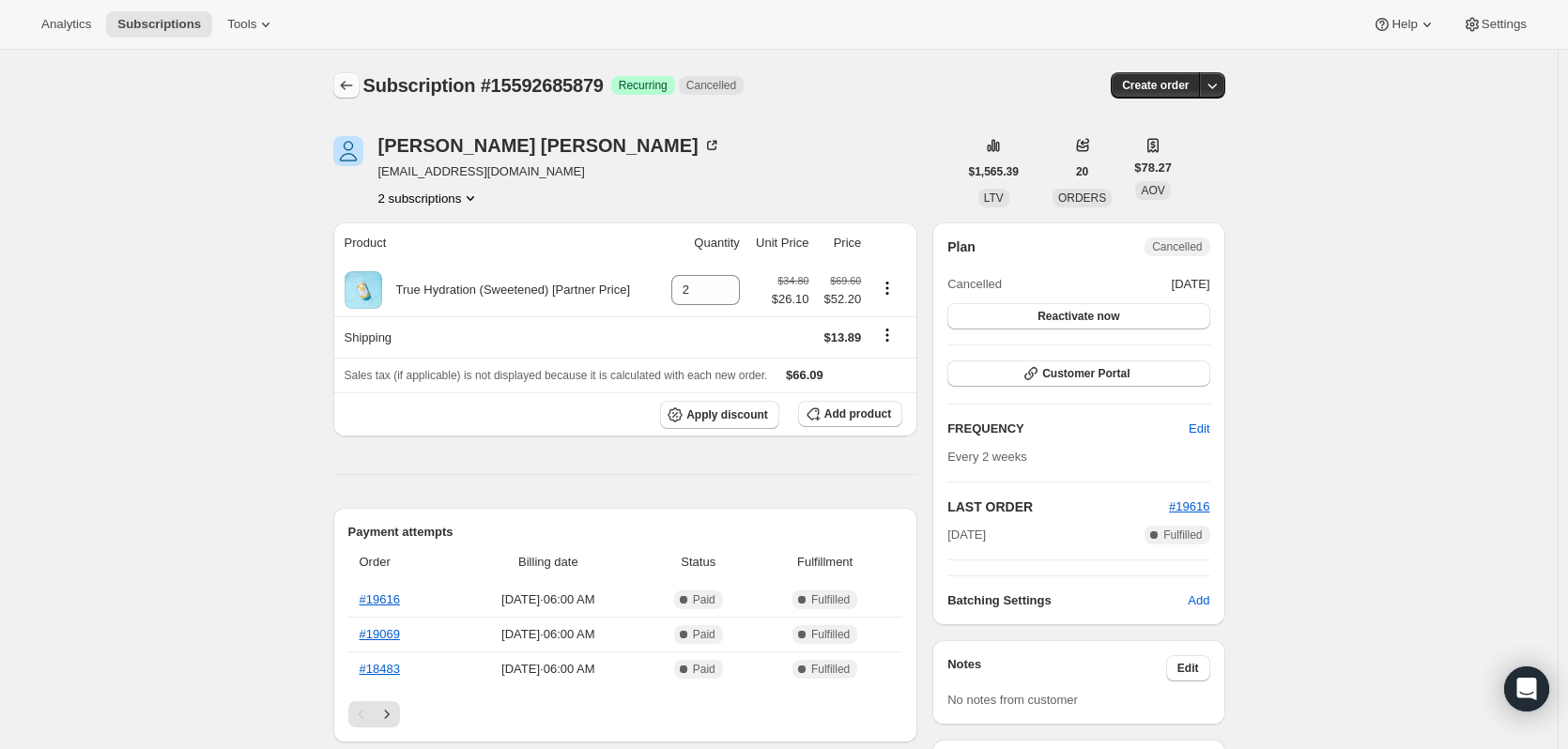
click at [352, 90] on icon "Subscriptions" at bounding box center [346, 85] width 19 height 19
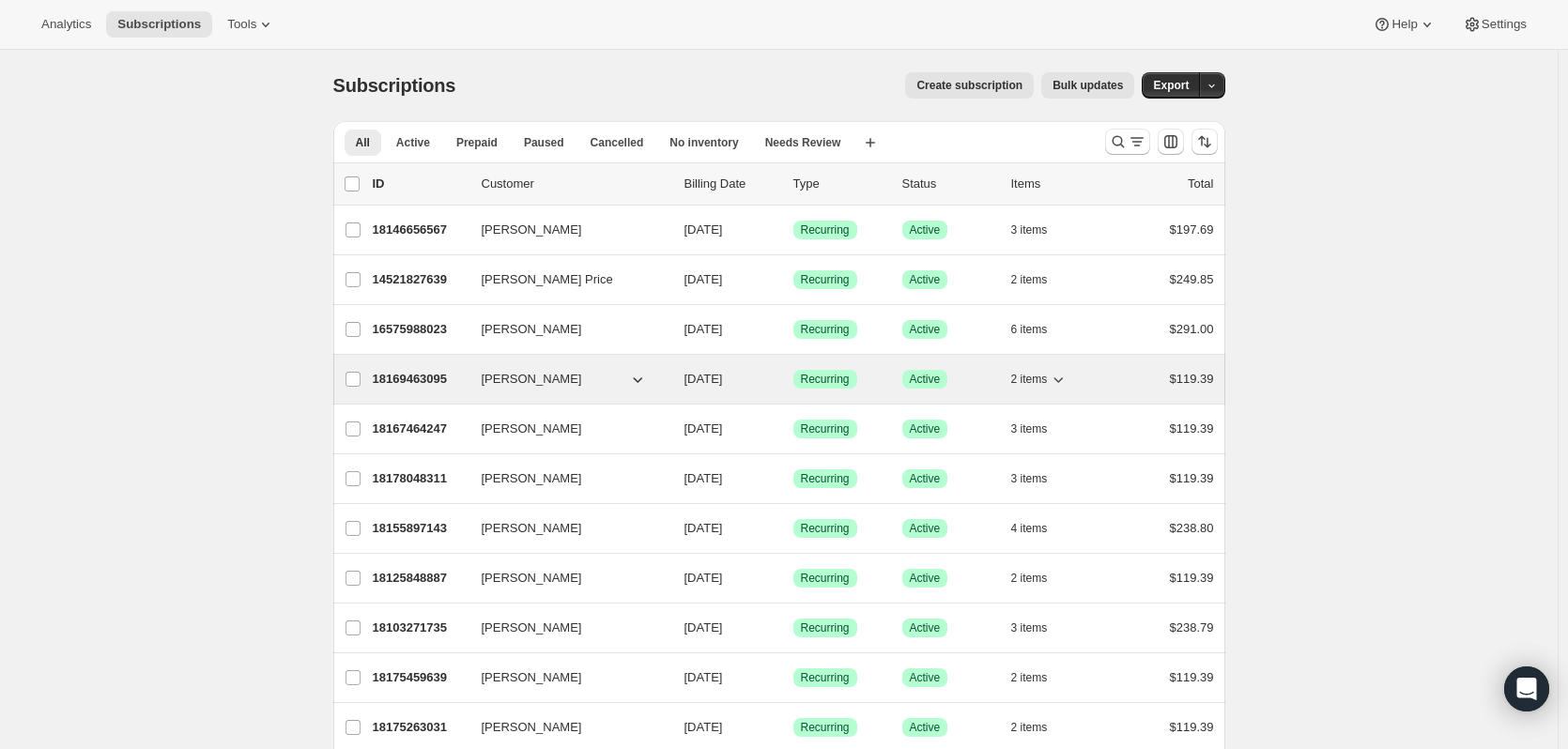
click at [426, 385] on p "18169463095" at bounding box center [420, 379] width 94 height 19
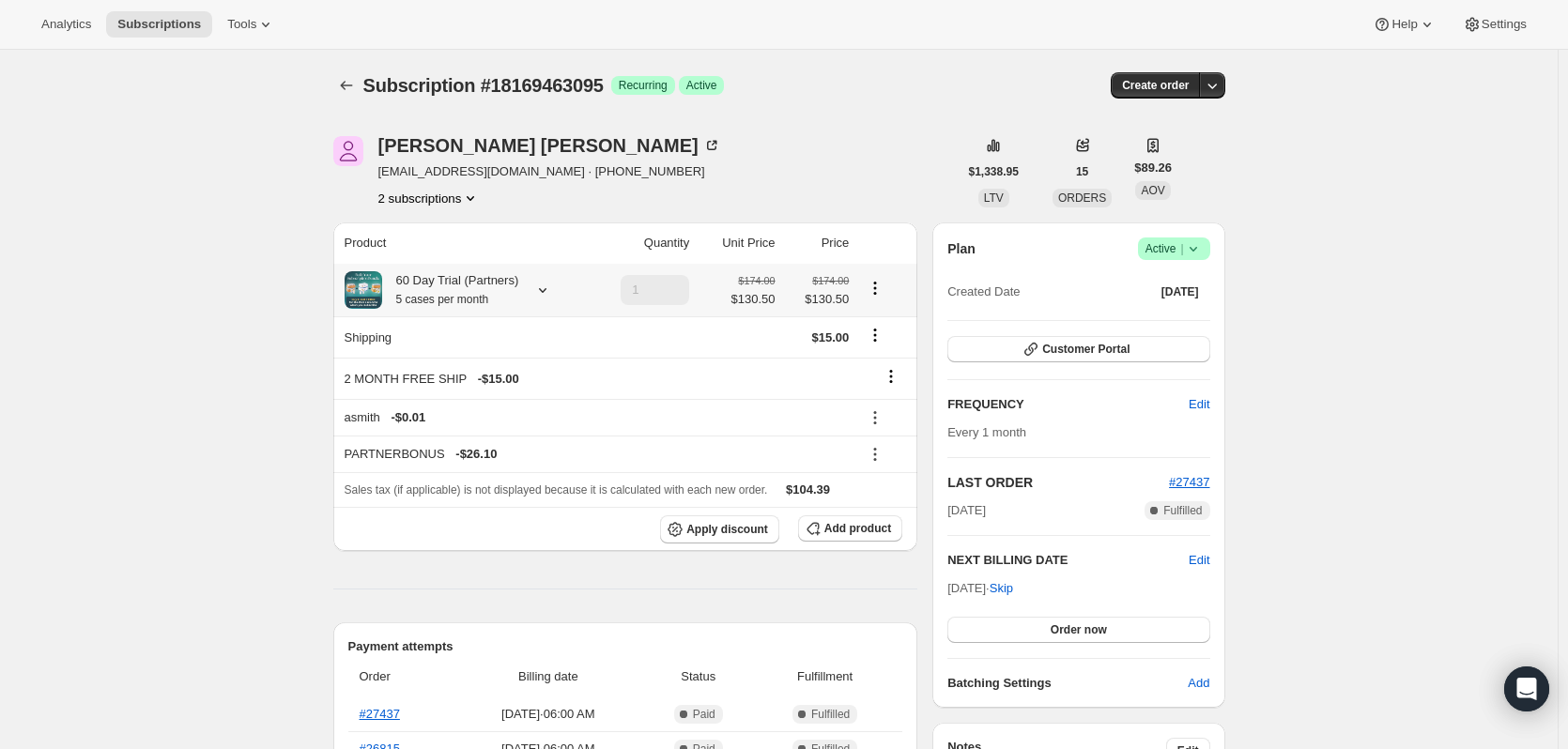
click at [540, 294] on icon at bounding box center [542, 289] width 19 height 19
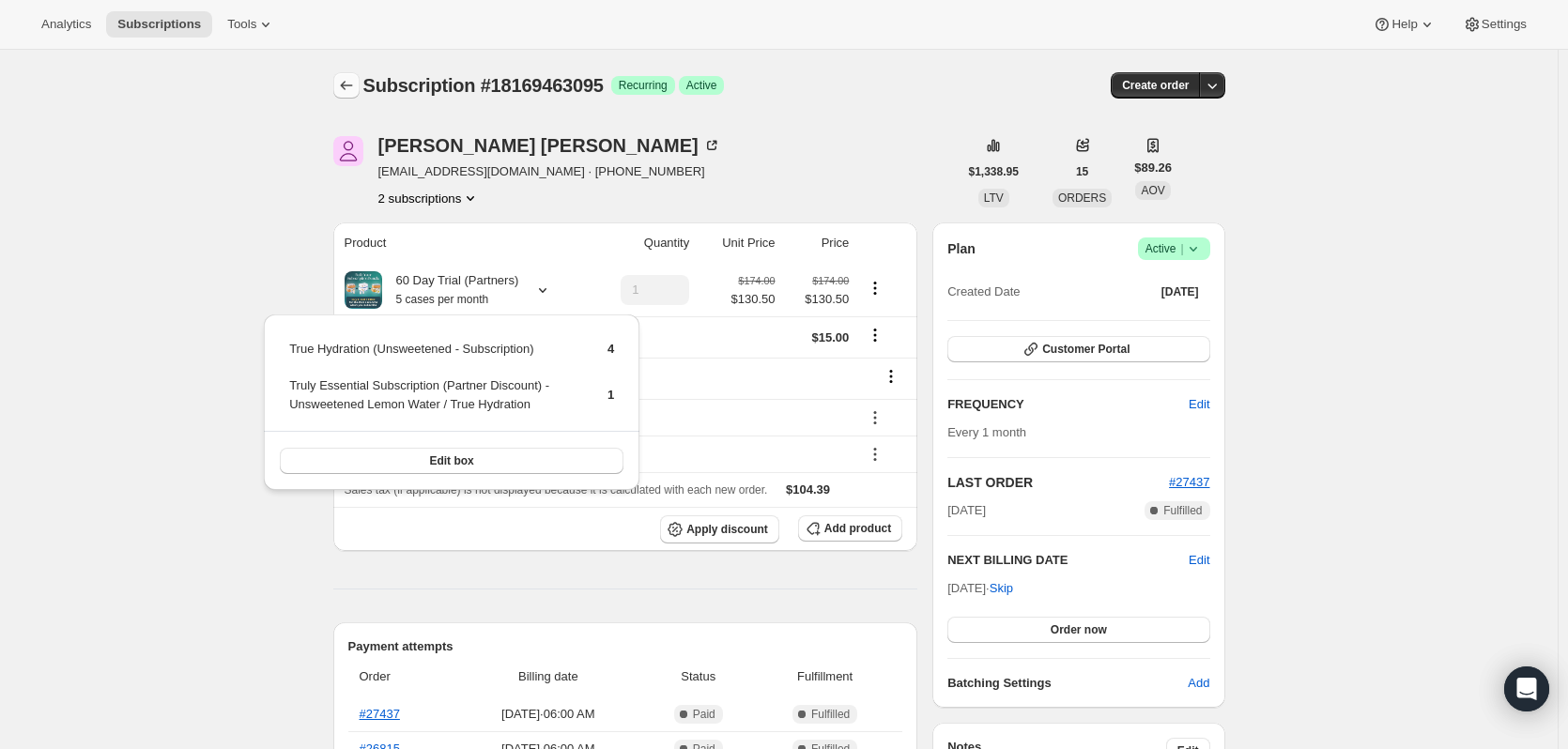
click at [344, 78] on icon "Subscriptions" at bounding box center [346, 85] width 19 height 19
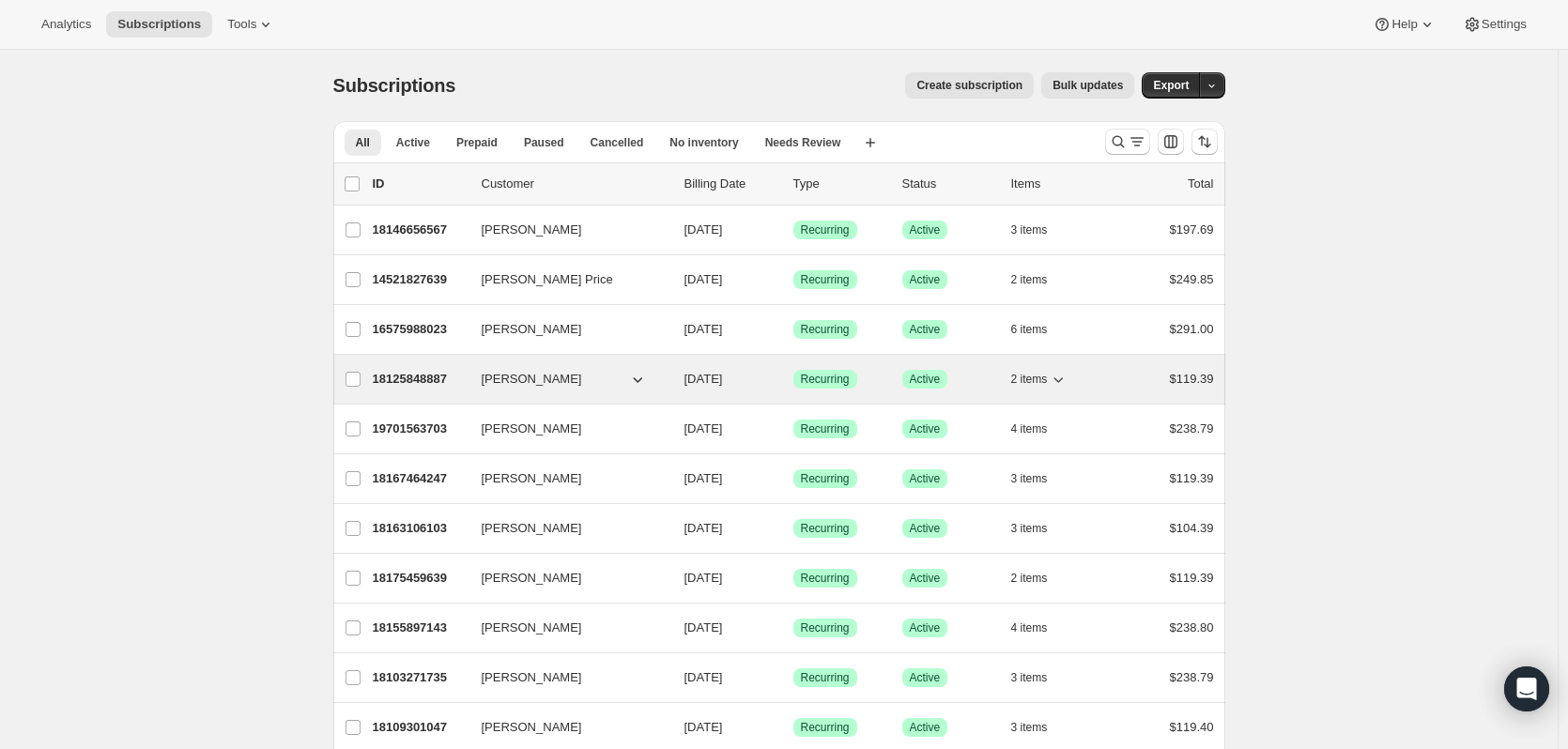
click at [420, 379] on p "18125848887" at bounding box center [420, 379] width 94 height 19
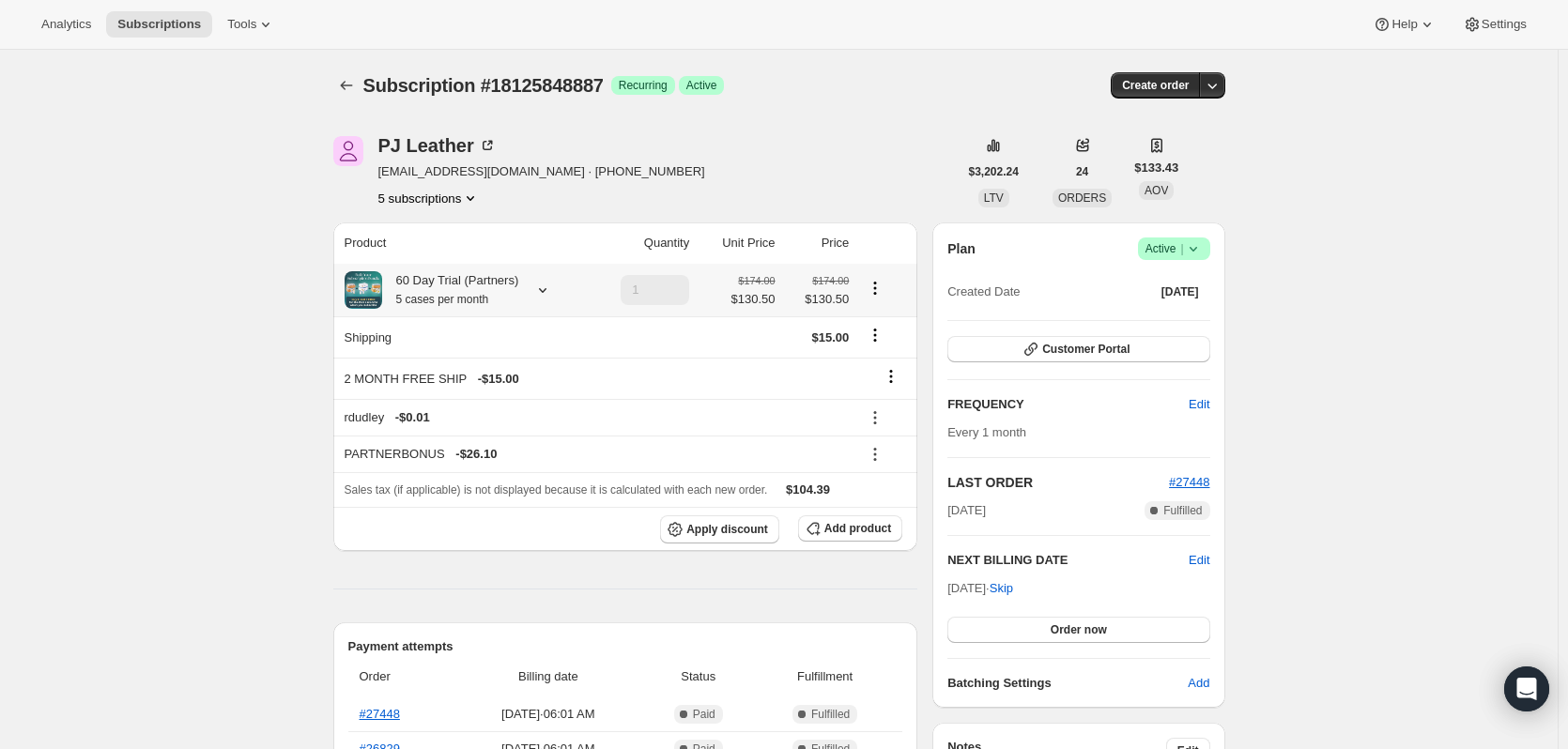
click at [452, 275] on div "60 Day Trial (Partners) 5 cases per month" at bounding box center [451, 290] width 137 height 38
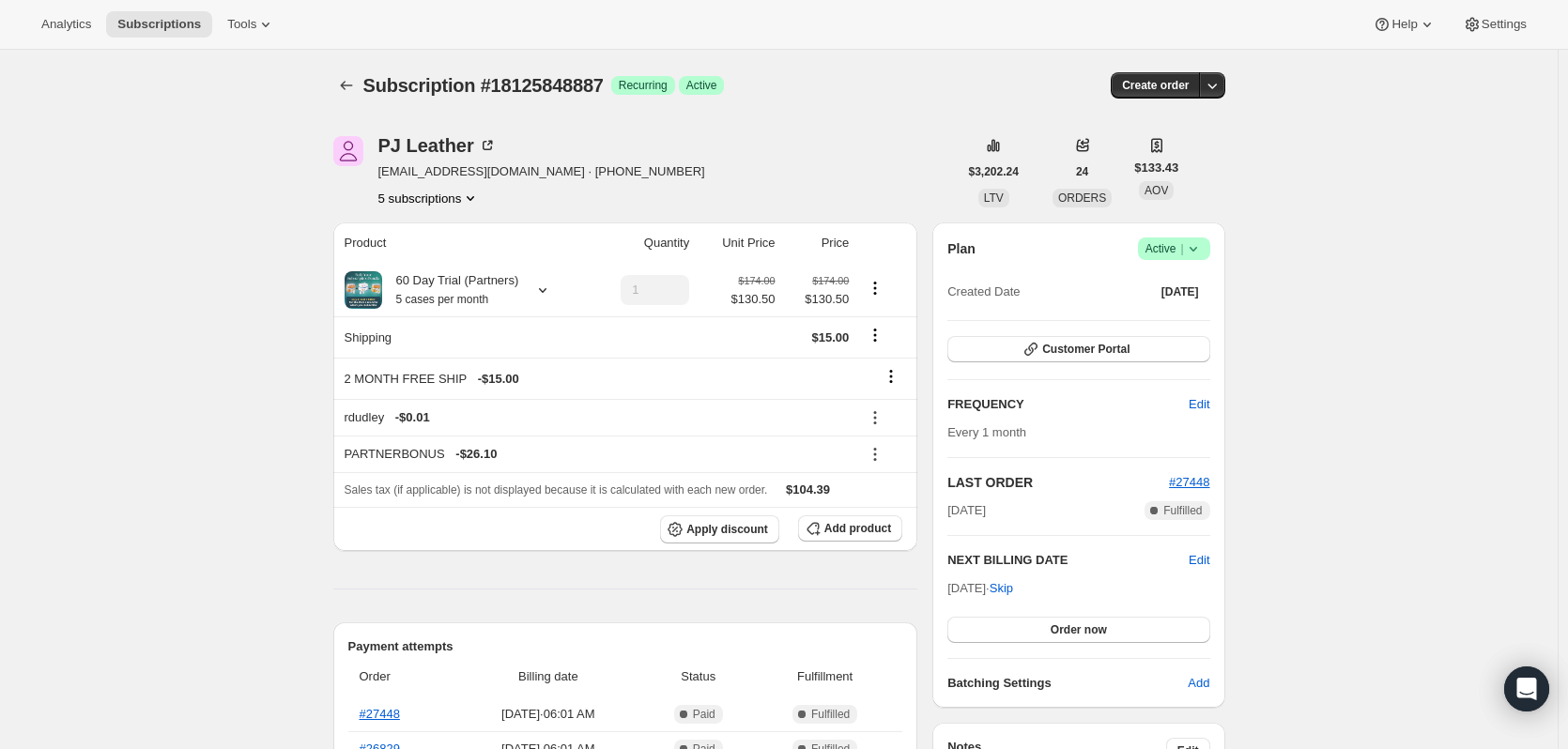
click at [408, 202] on button "5 subscriptions" at bounding box center [429, 198] width 102 height 19
click at [416, 292] on span "17063280951" at bounding box center [406, 297] width 75 height 14
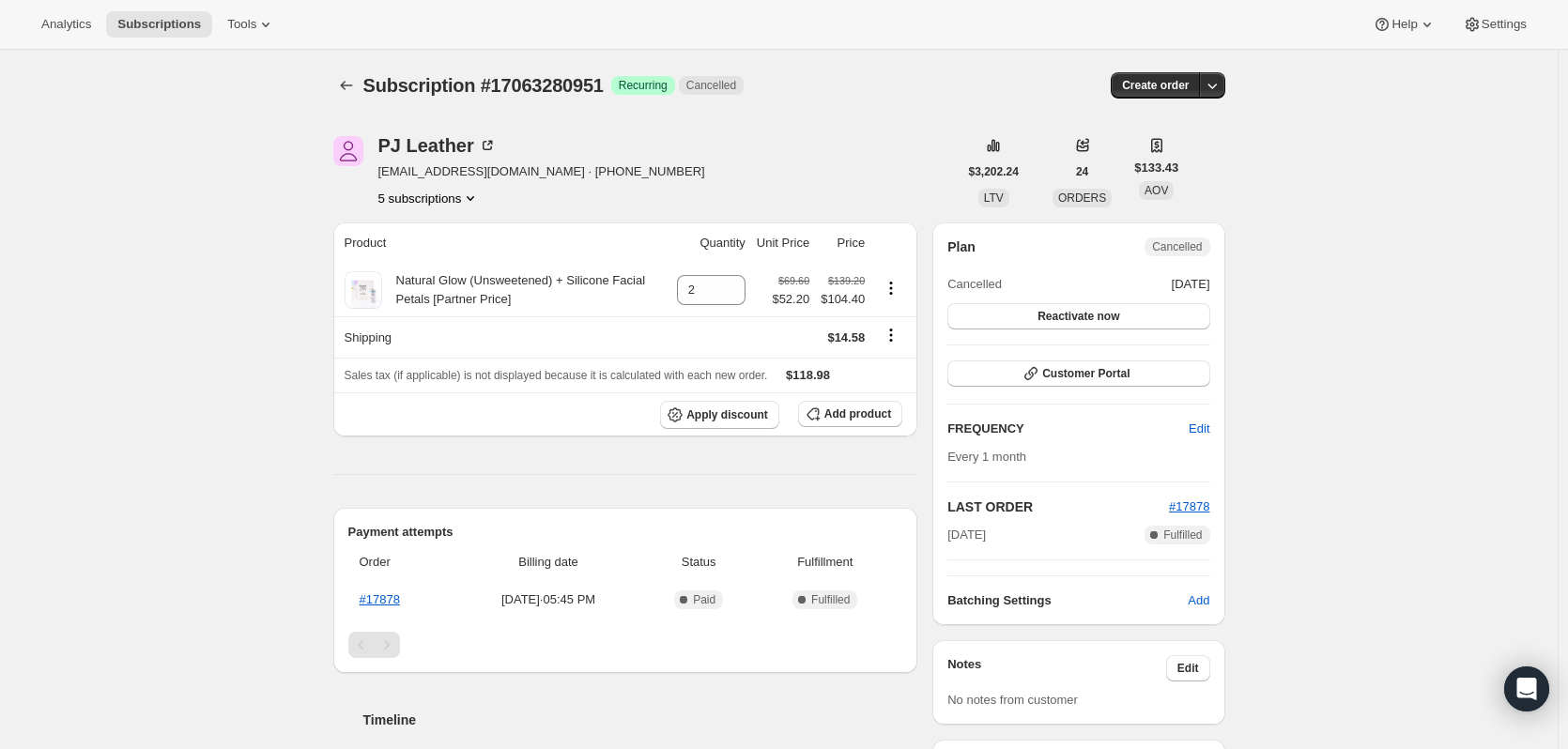
click at [418, 201] on button "5 subscriptions" at bounding box center [429, 198] width 102 height 19
click at [406, 336] on span "18125848887" at bounding box center [406, 329] width 75 height 14
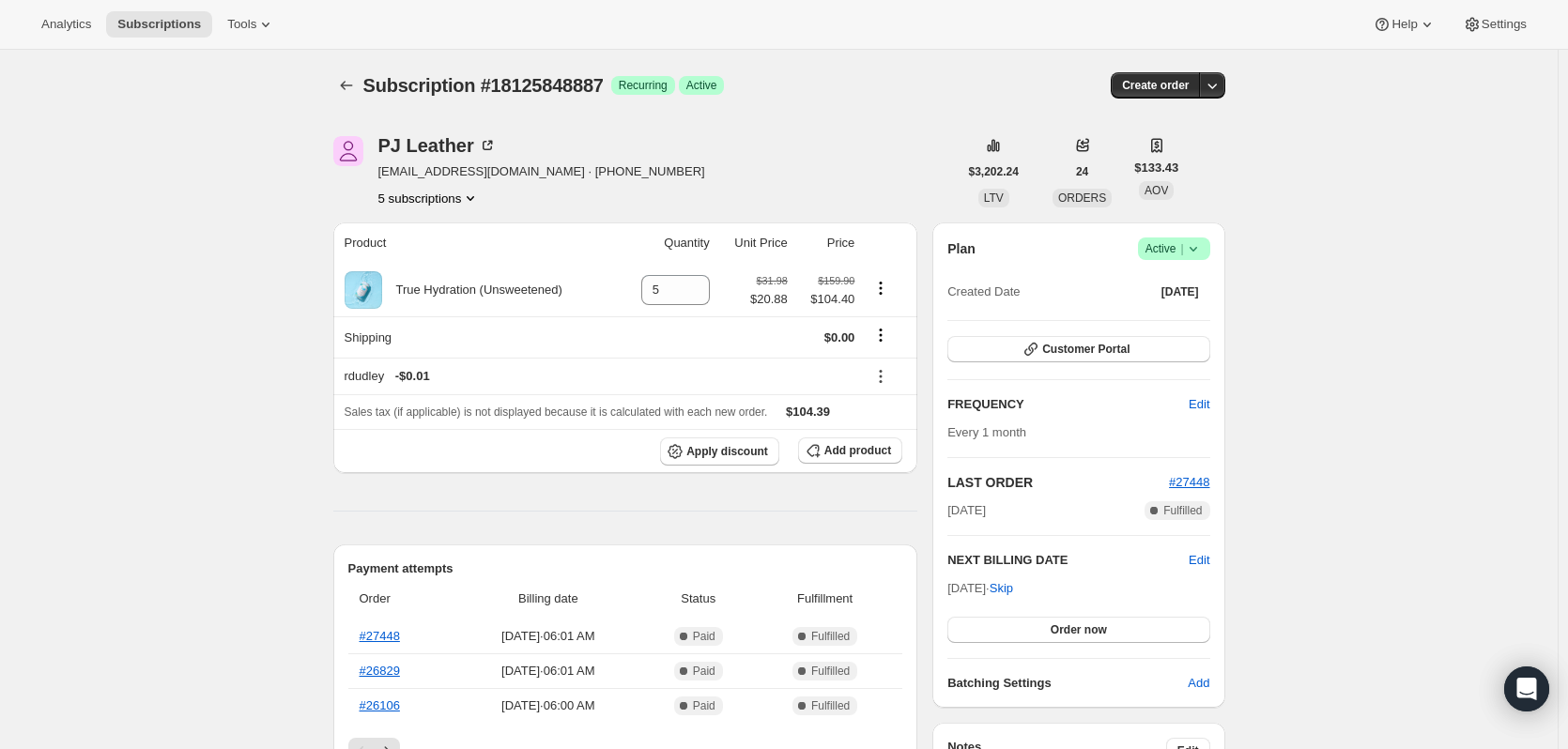
click at [434, 196] on button "5 subscriptions" at bounding box center [429, 198] width 102 height 19
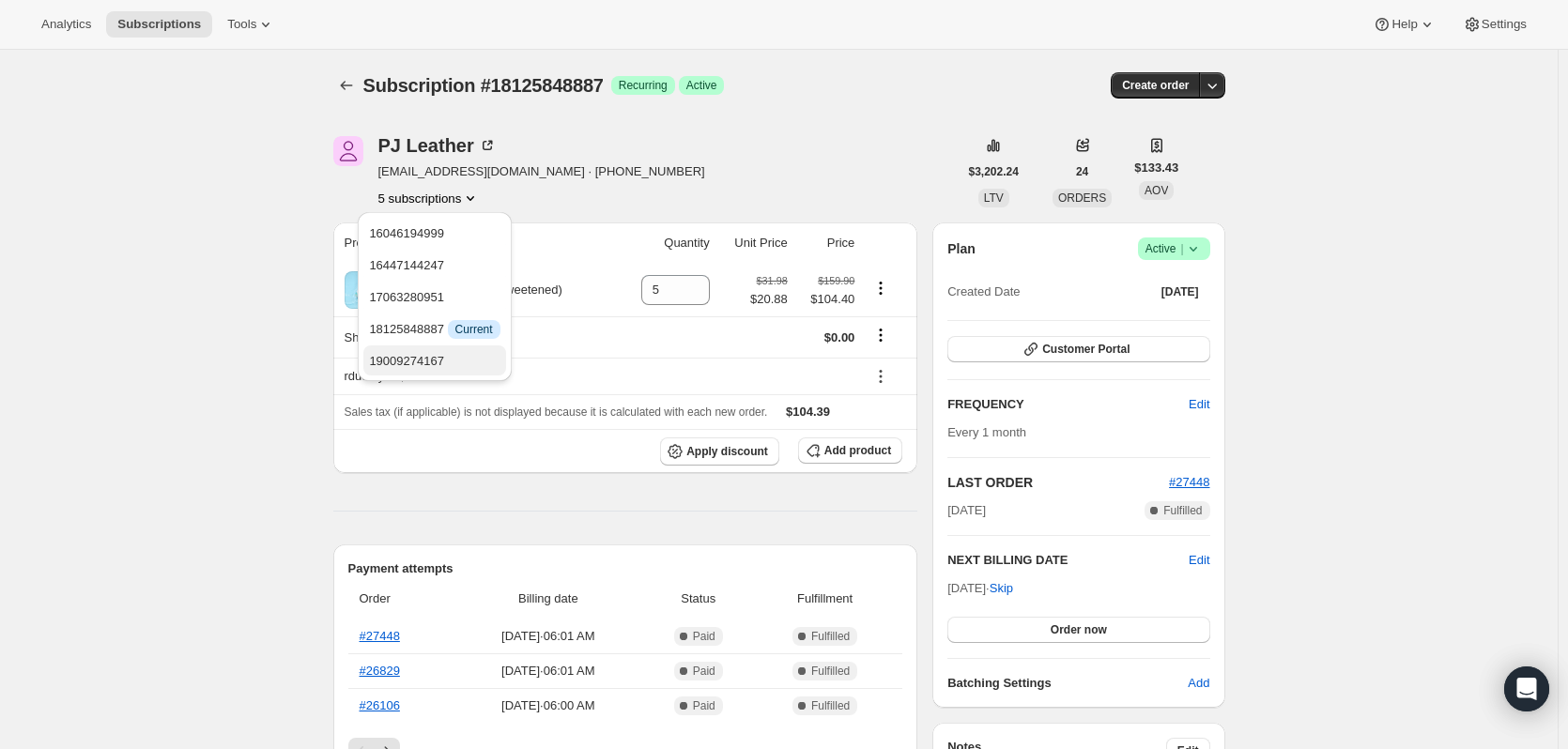
click at [423, 360] on span "19009274167" at bounding box center [406, 361] width 75 height 14
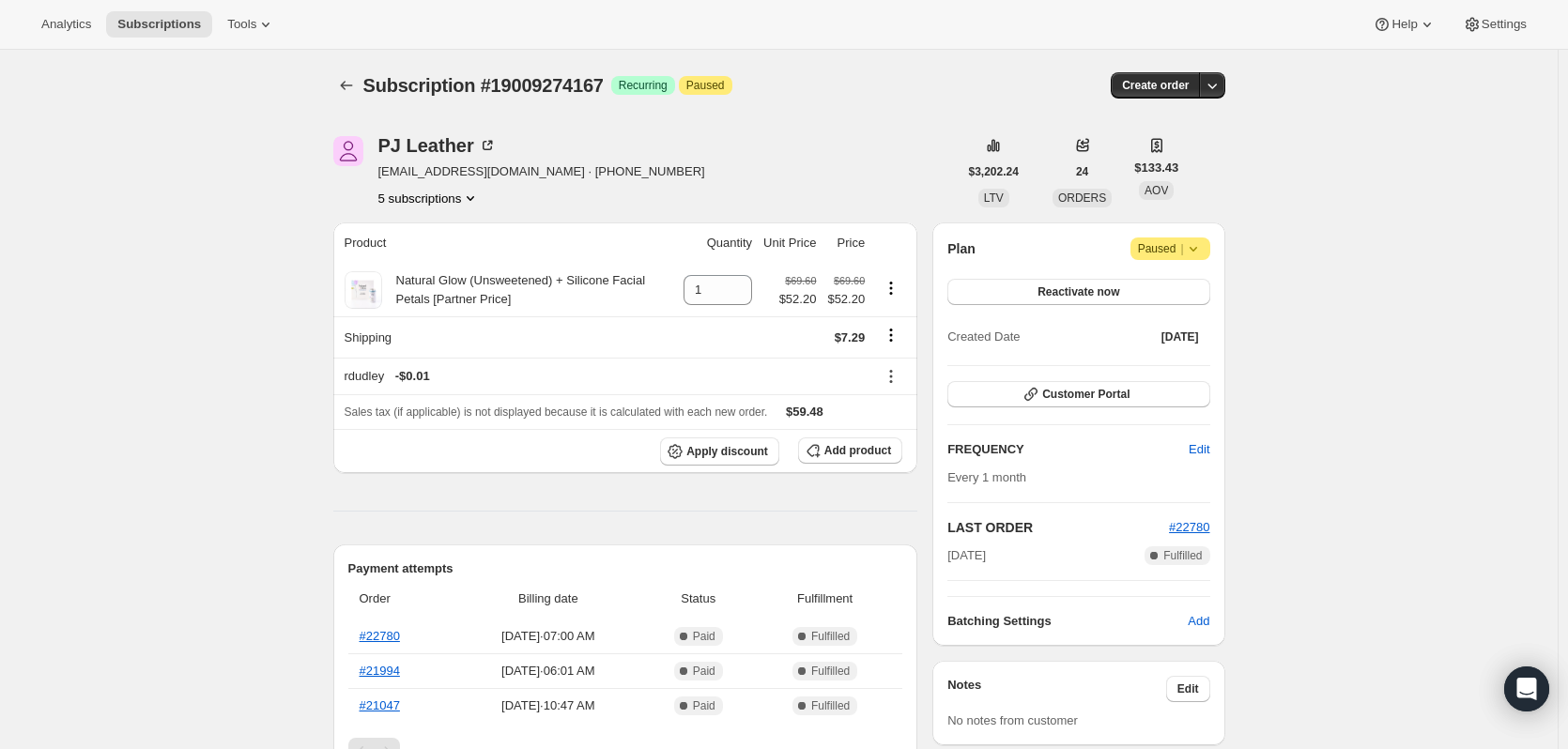
click at [423, 202] on button "5 subscriptions" at bounding box center [429, 198] width 102 height 19
click at [414, 253] on button "16447144247" at bounding box center [434, 265] width 141 height 30
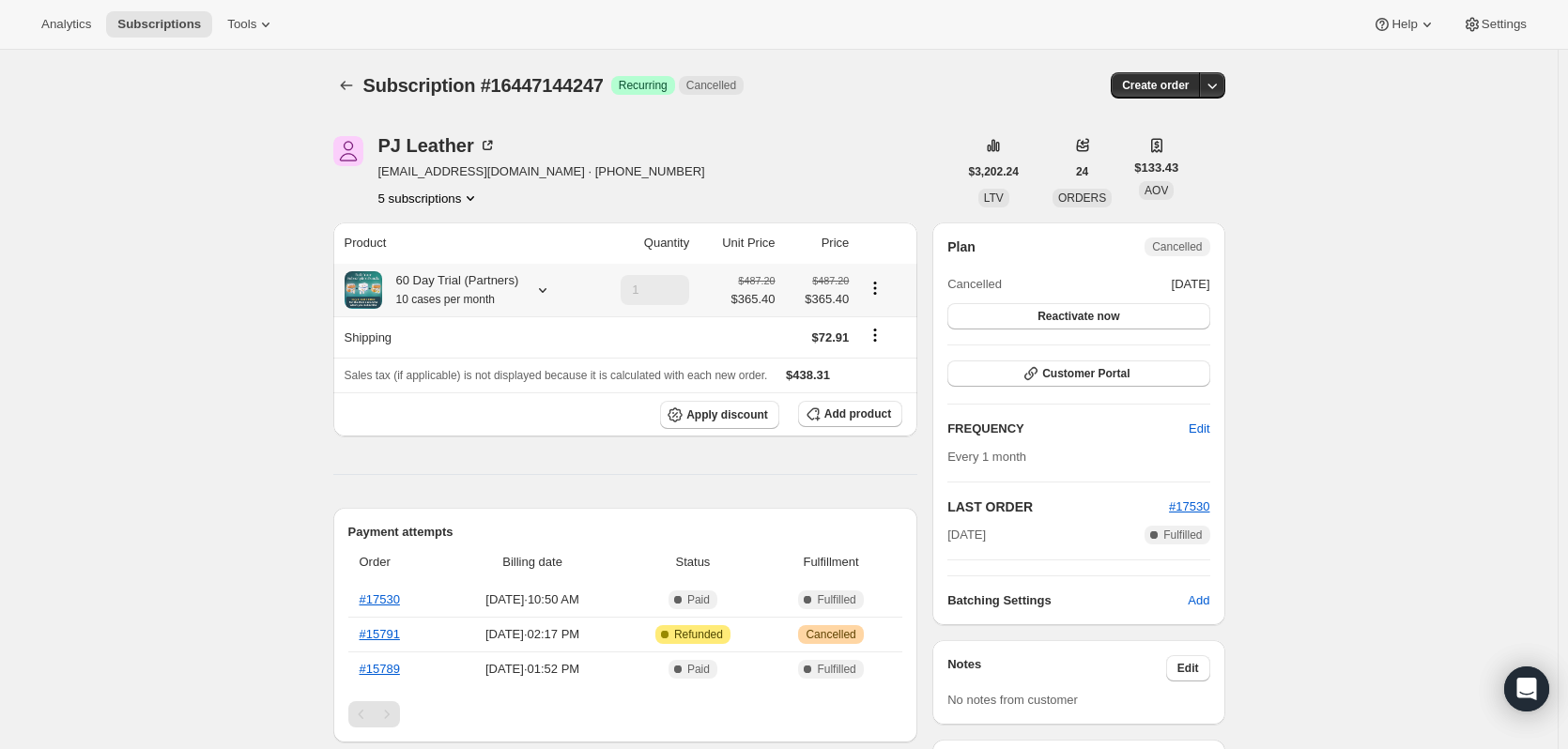
click at [536, 285] on icon at bounding box center [542, 289] width 19 height 19
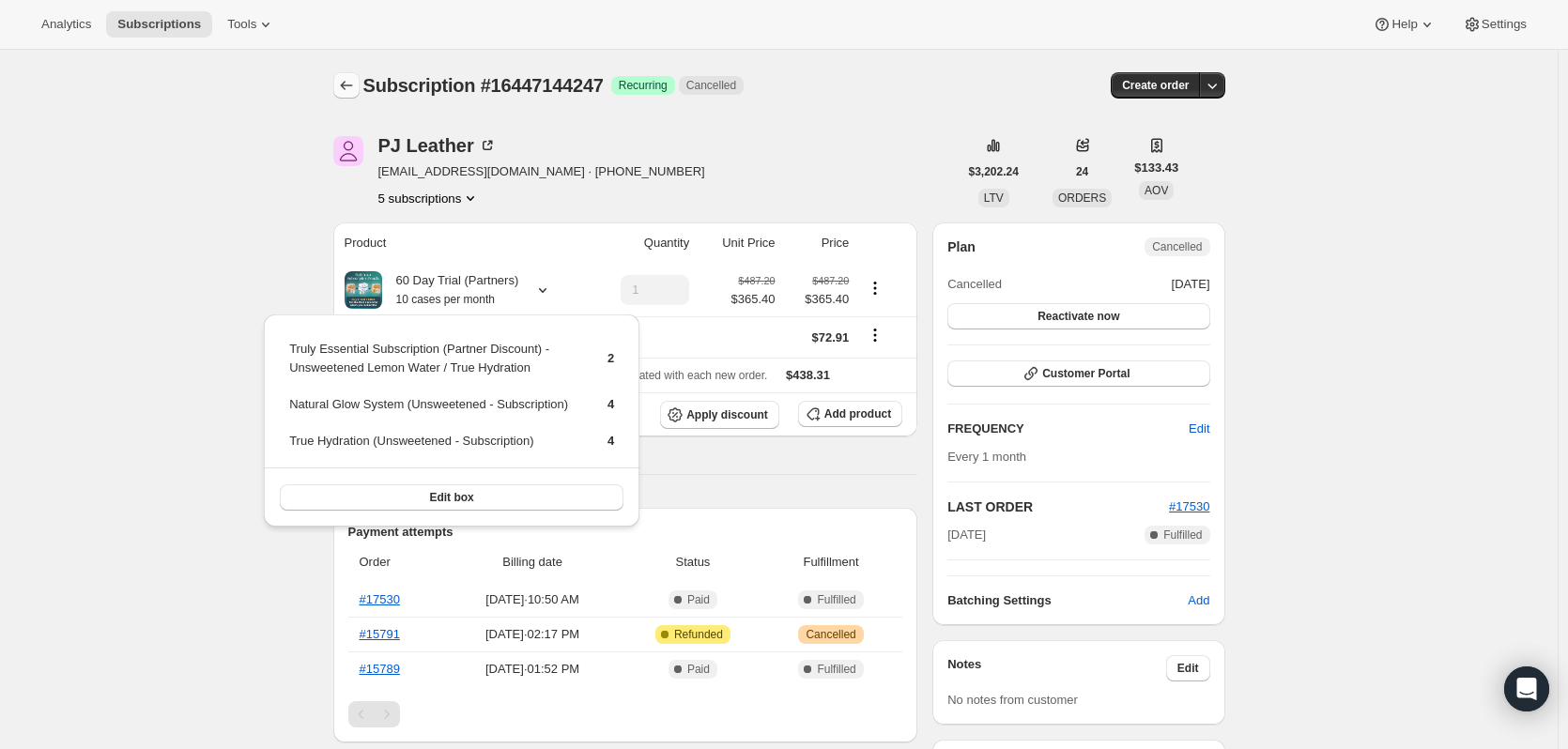
click at [342, 81] on icon "Subscriptions" at bounding box center [346, 85] width 19 height 19
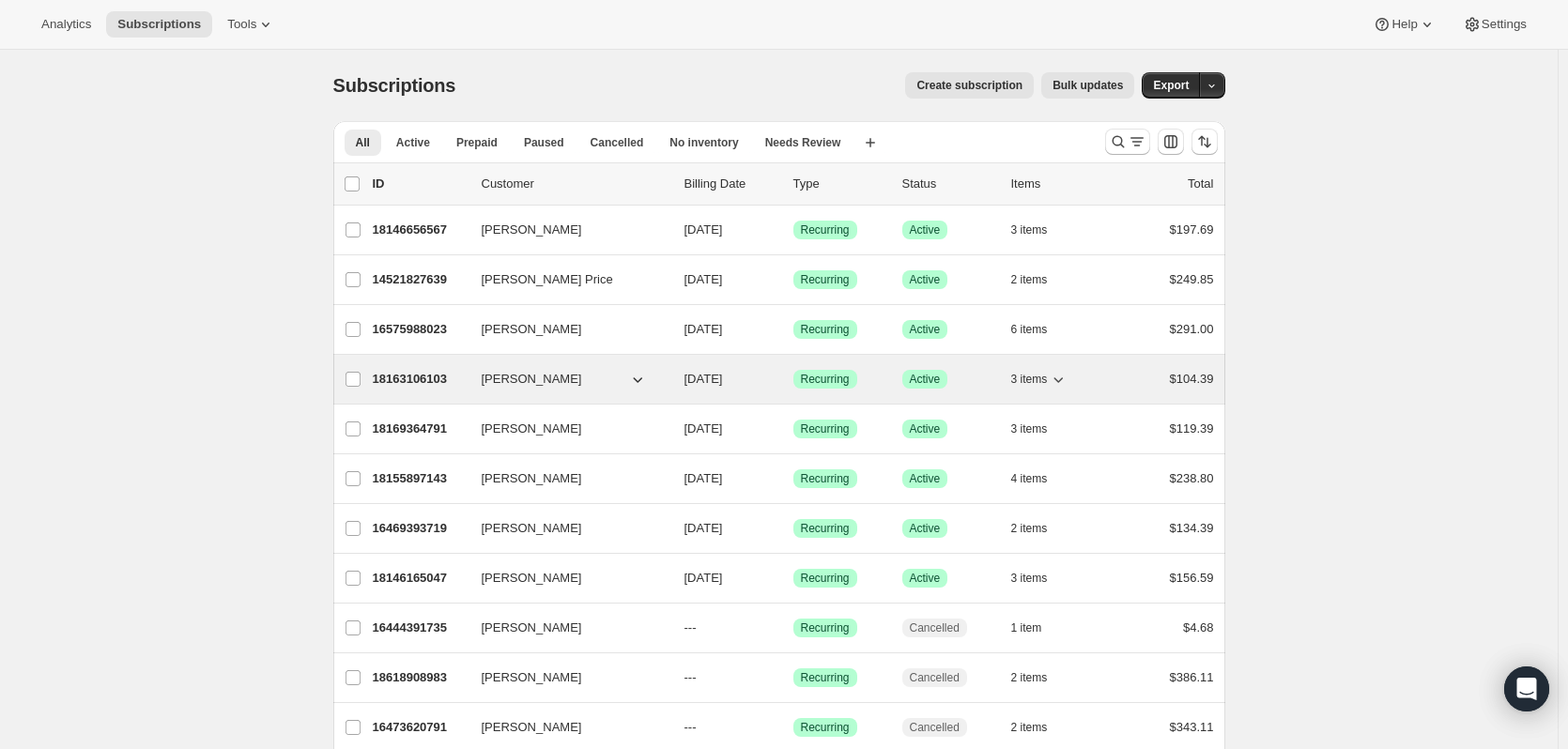
click at [436, 378] on p "18163106103" at bounding box center [420, 379] width 94 height 19
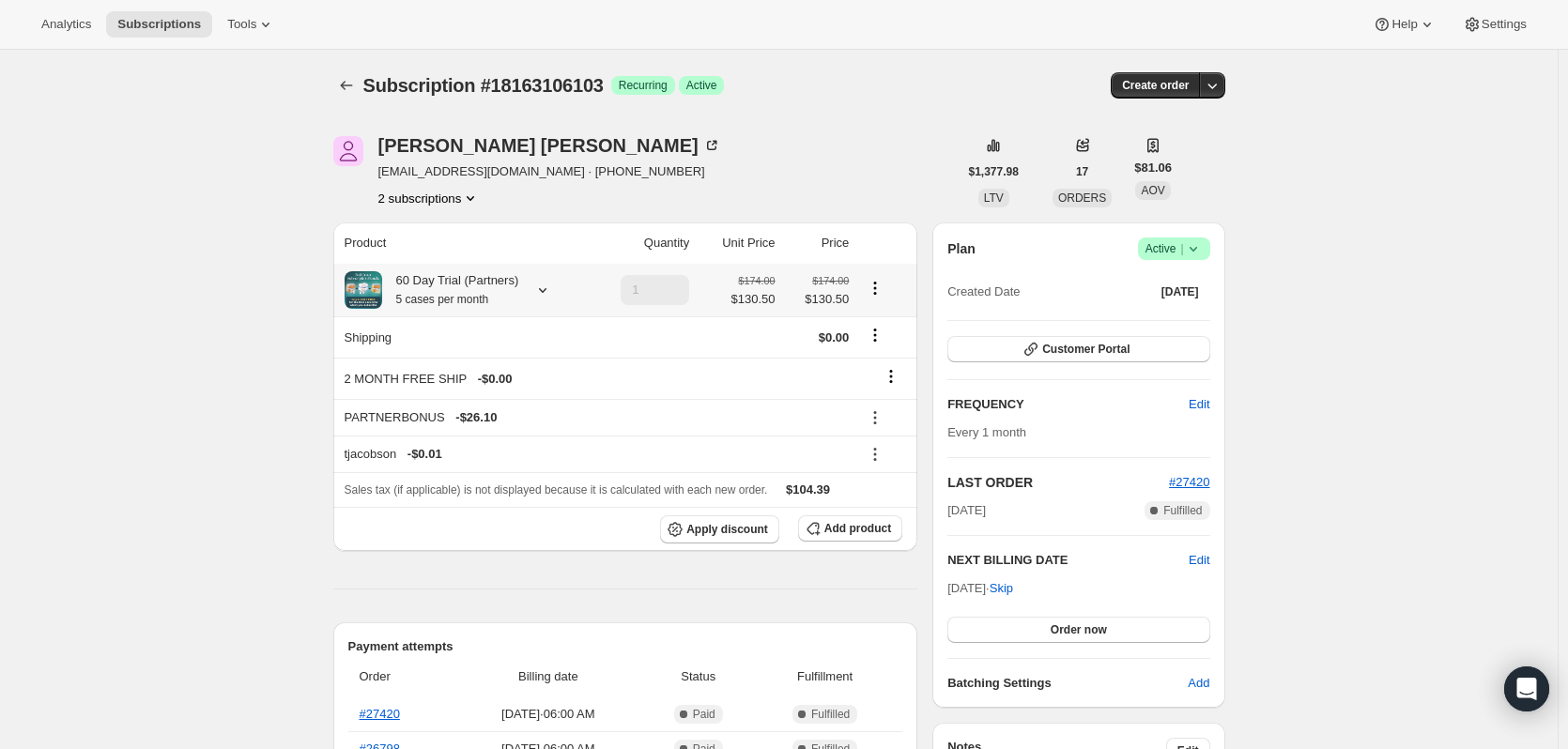
click at [412, 281] on div "60 Day Trial (Partners) 5 cases per month" at bounding box center [451, 290] width 137 height 38
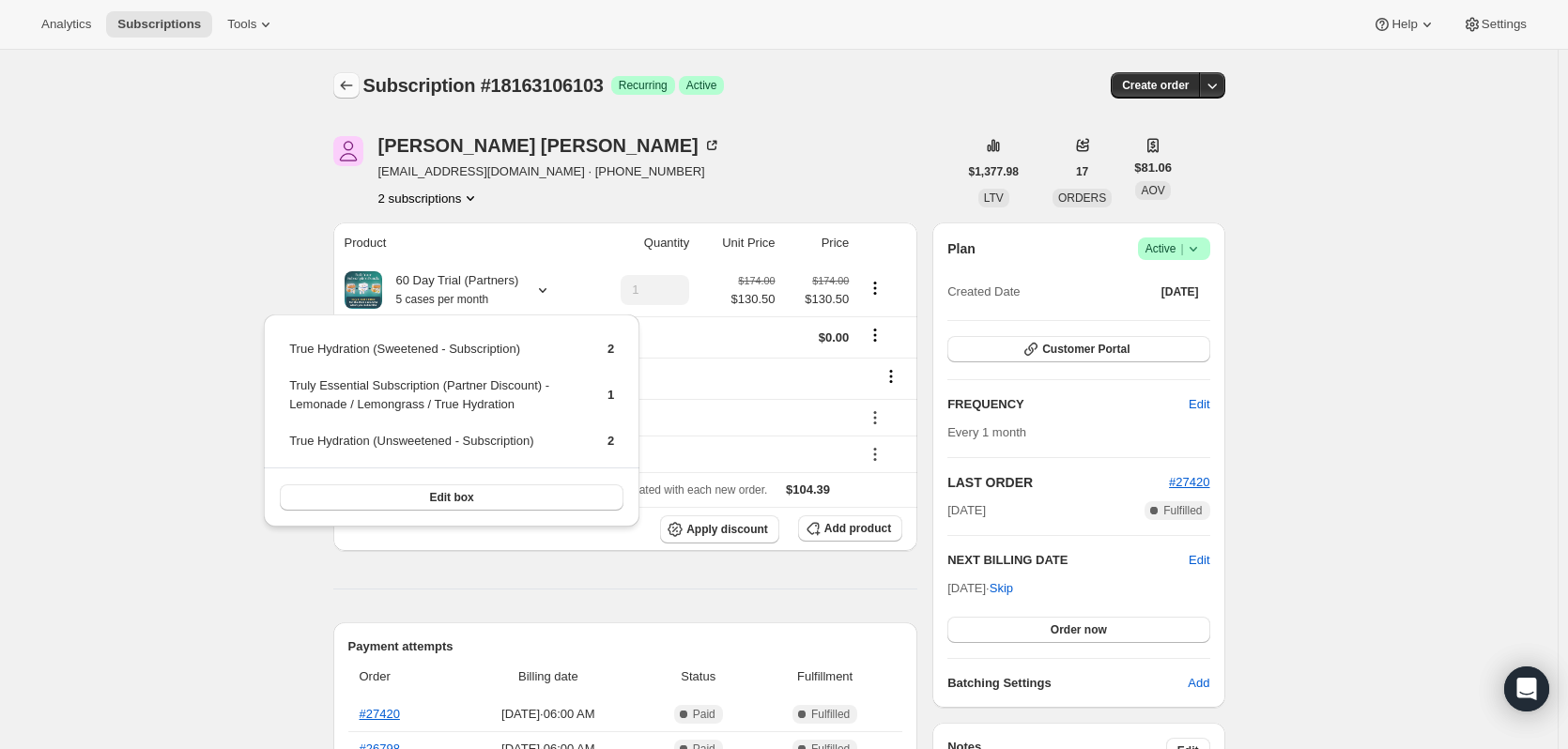
click at [347, 83] on icon "Subscriptions" at bounding box center [346, 85] width 19 height 19
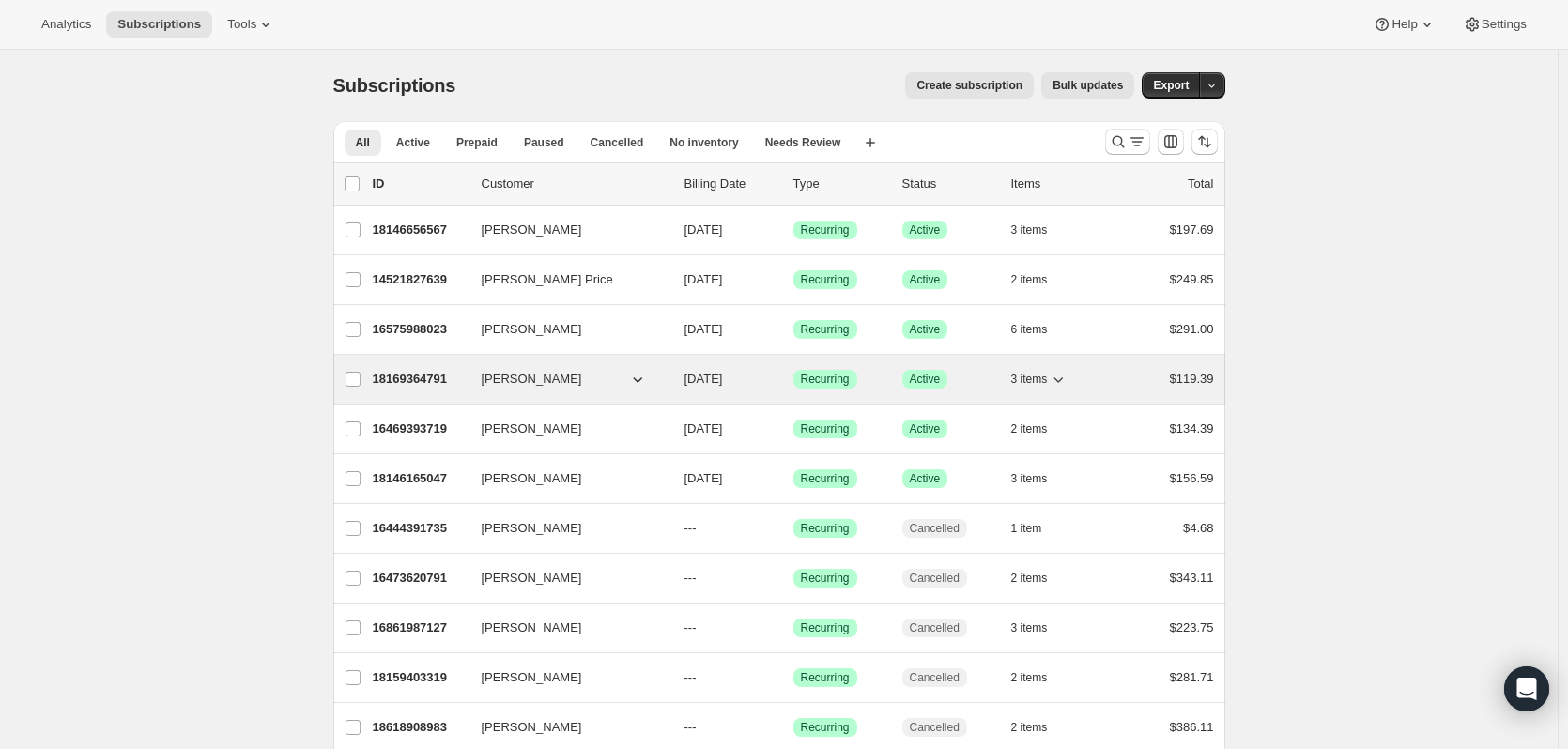
click at [399, 379] on p "18169364791" at bounding box center [420, 379] width 94 height 19
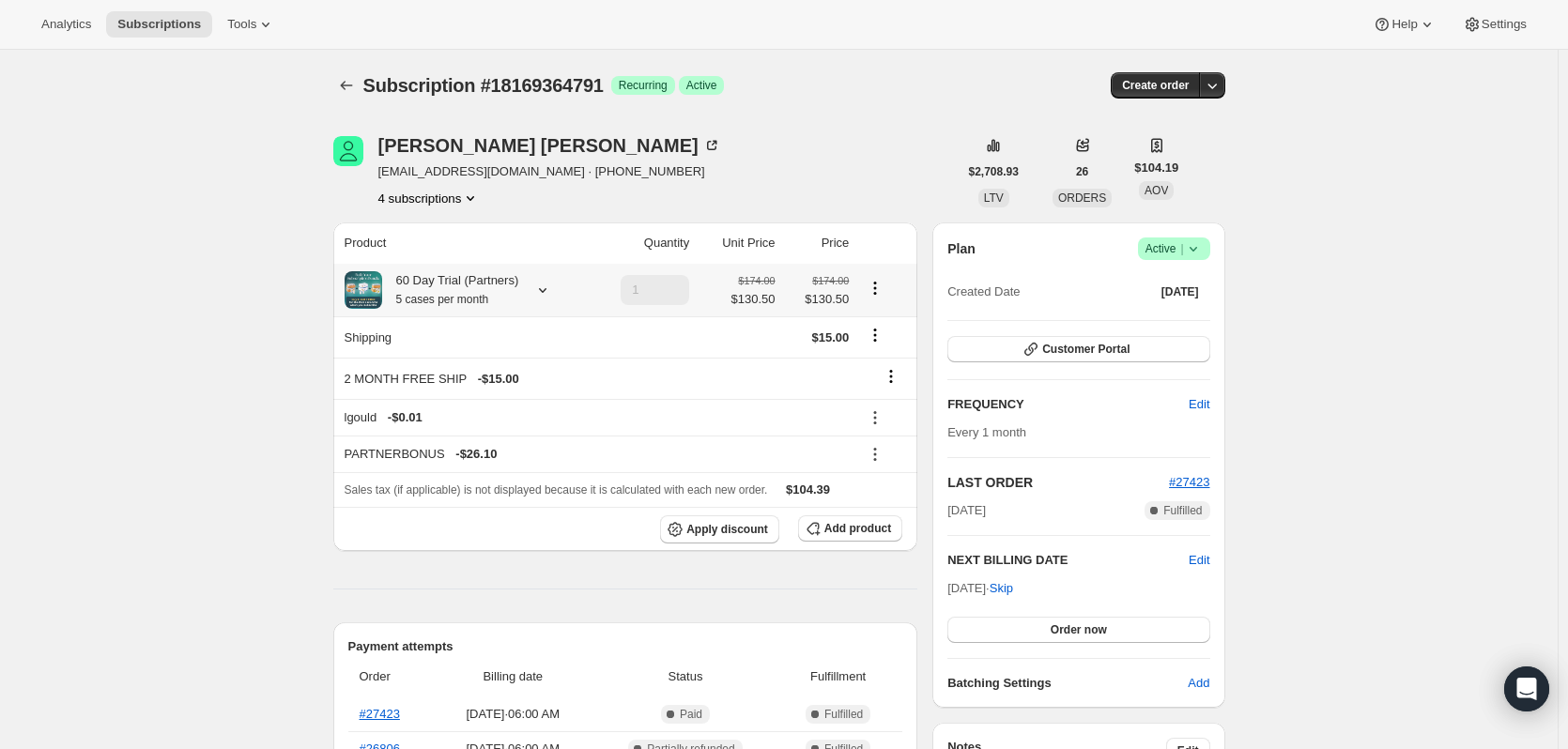
click at [484, 264] on th "60 Day Trial (Partners) 5 cases per month" at bounding box center [461, 289] width 256 height 53
click at [444, 294] on small "5 cases per month" at bounding box center [442, 298] width 93 height 13
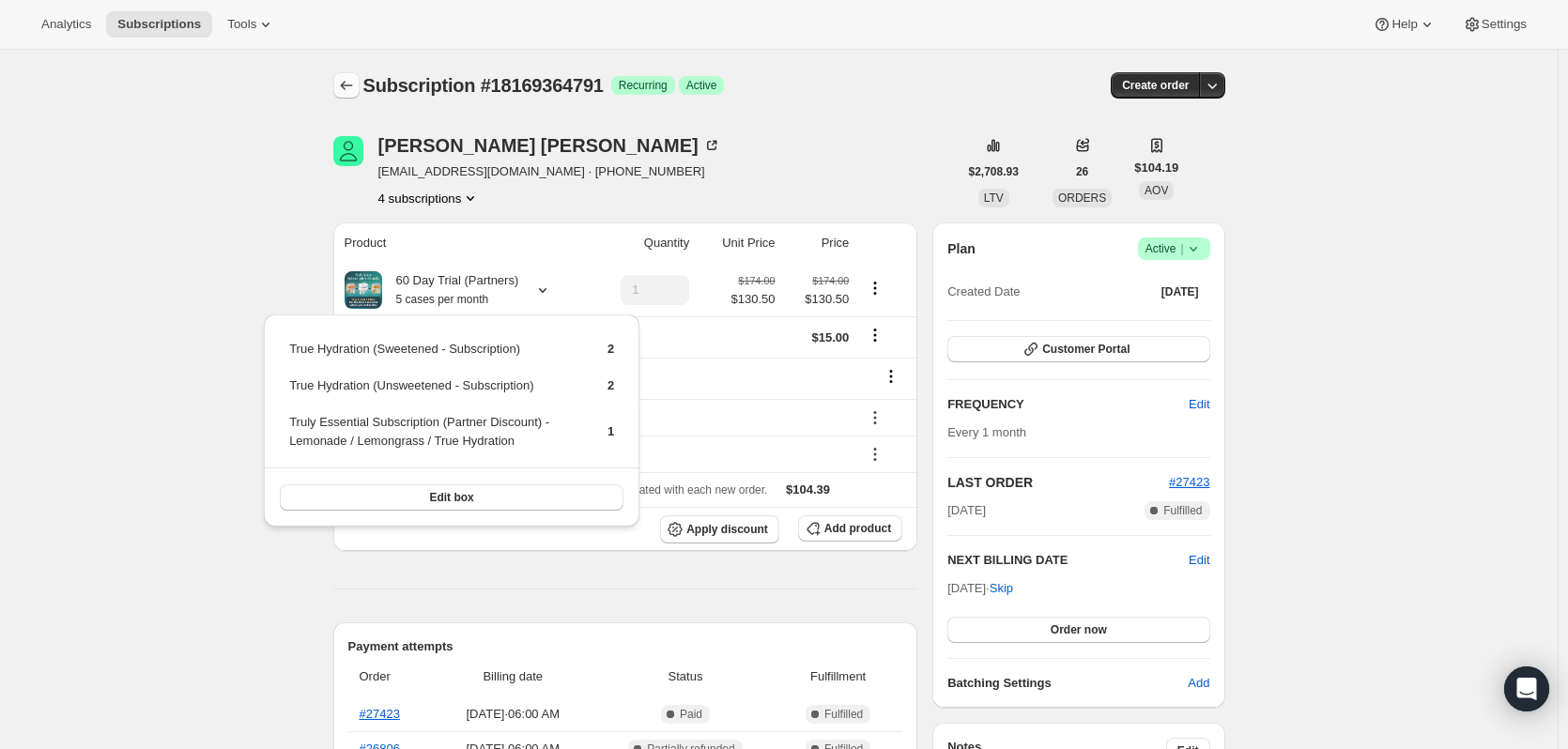
click at [343, 87] on icon "Subscriptions" at bounding box center [346, 85] width 19 height 19
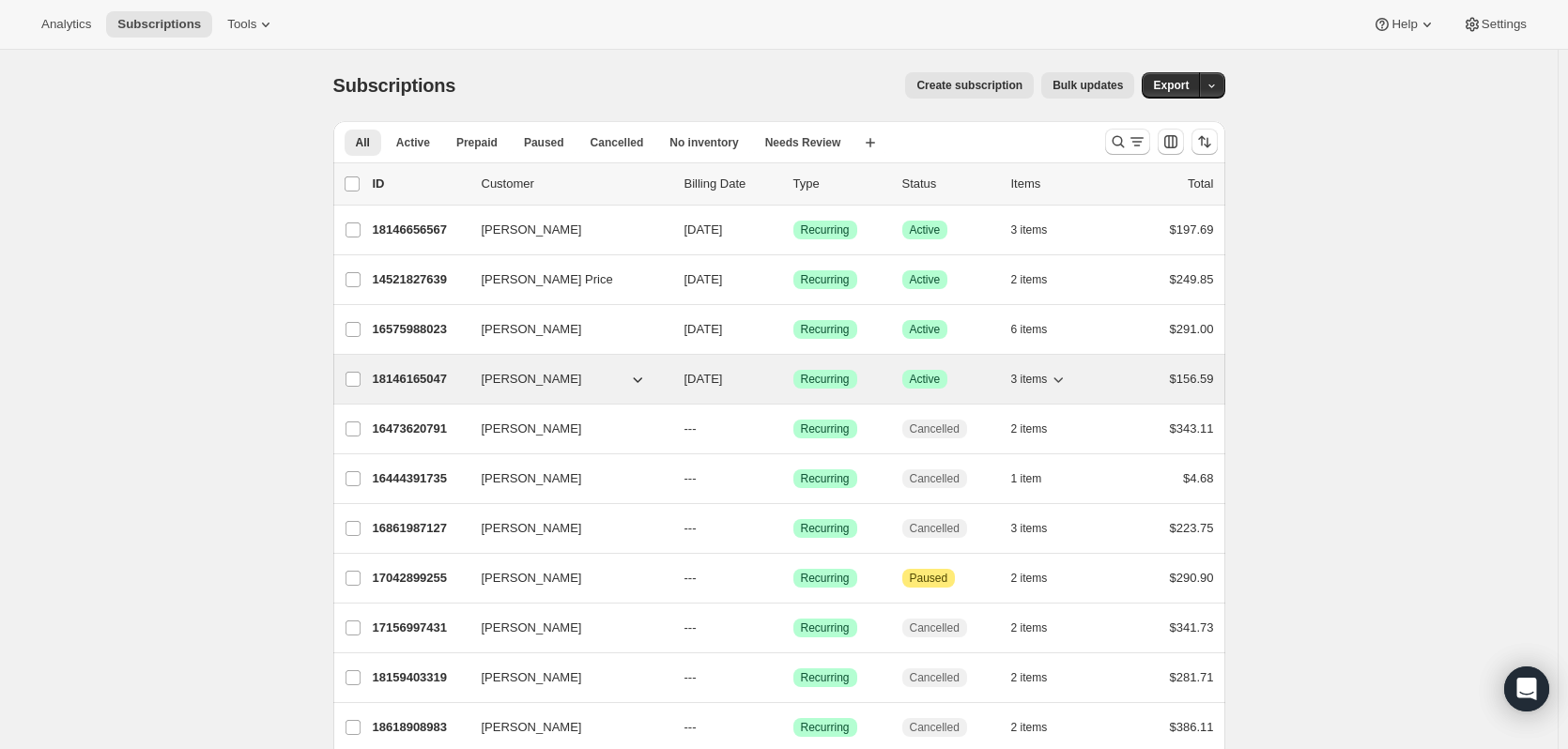
click at [431, 377] on p "18146165047" at bounding box center [420, 379] width 94 height 19
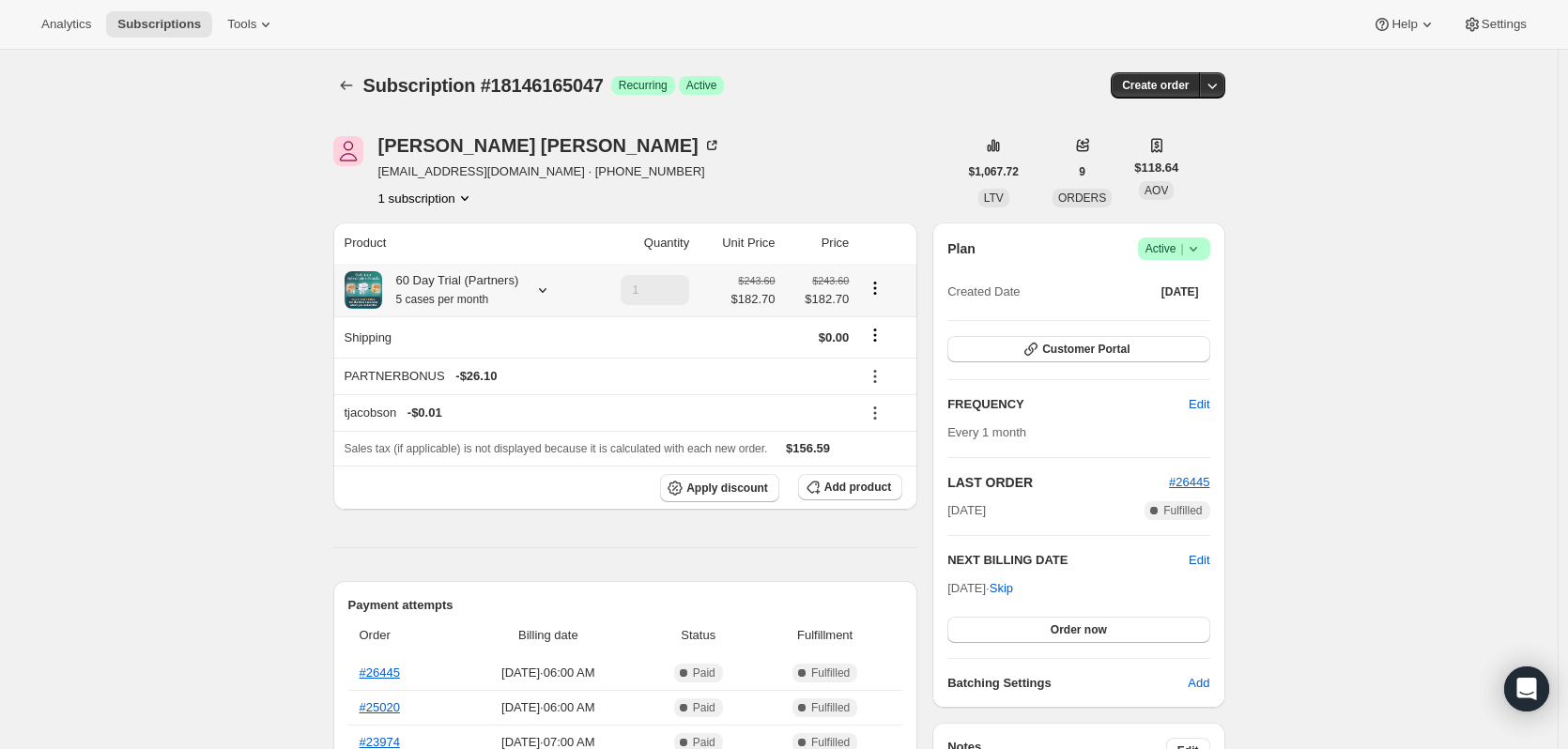
click at [414, 290] on div "60 Day Trial (Partners) 5 cases per month" at bounding box center [451, 290] width 137 height 38
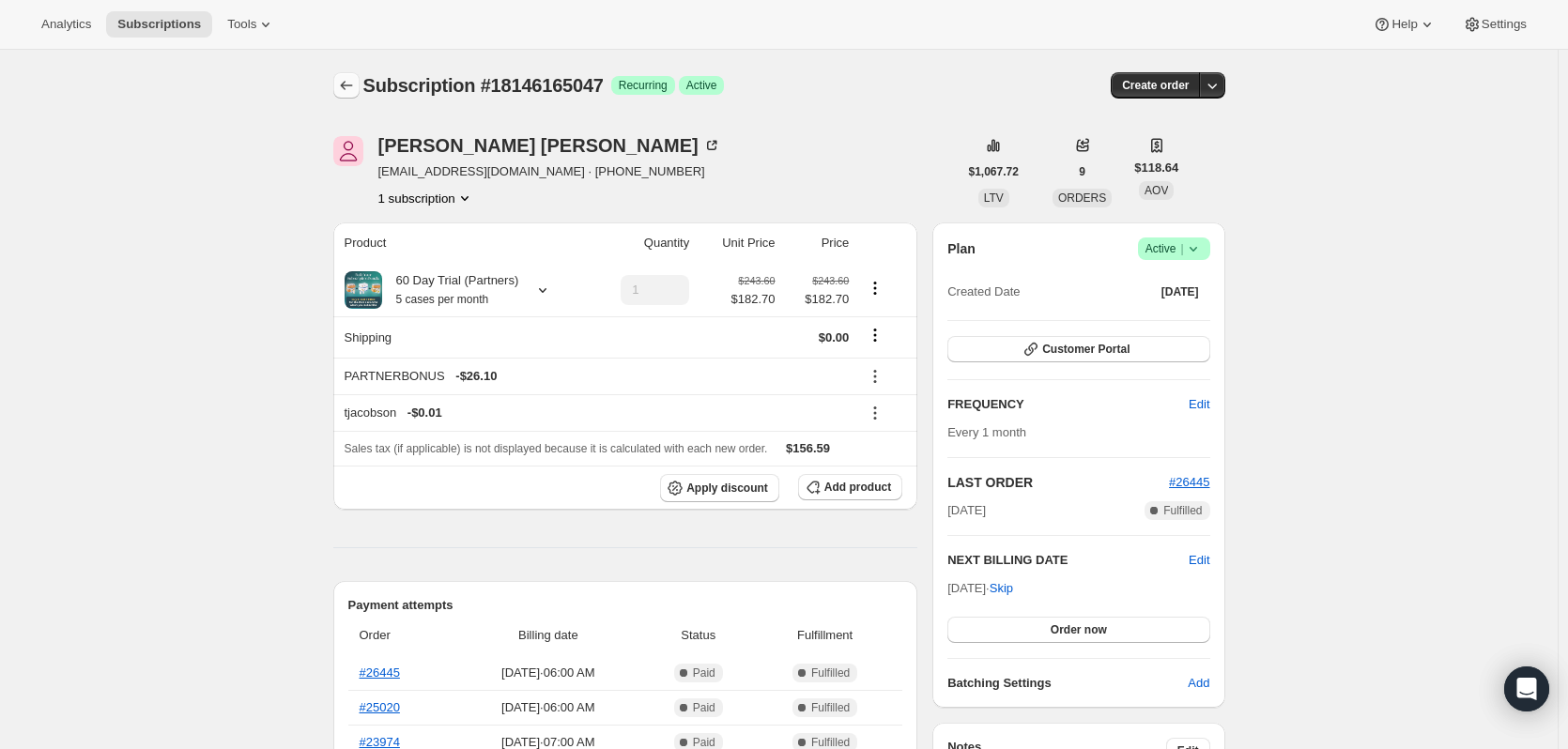
click at [344, 84] on icon "Subscriptions" at bounding box center [346, 85] width 19 height 19
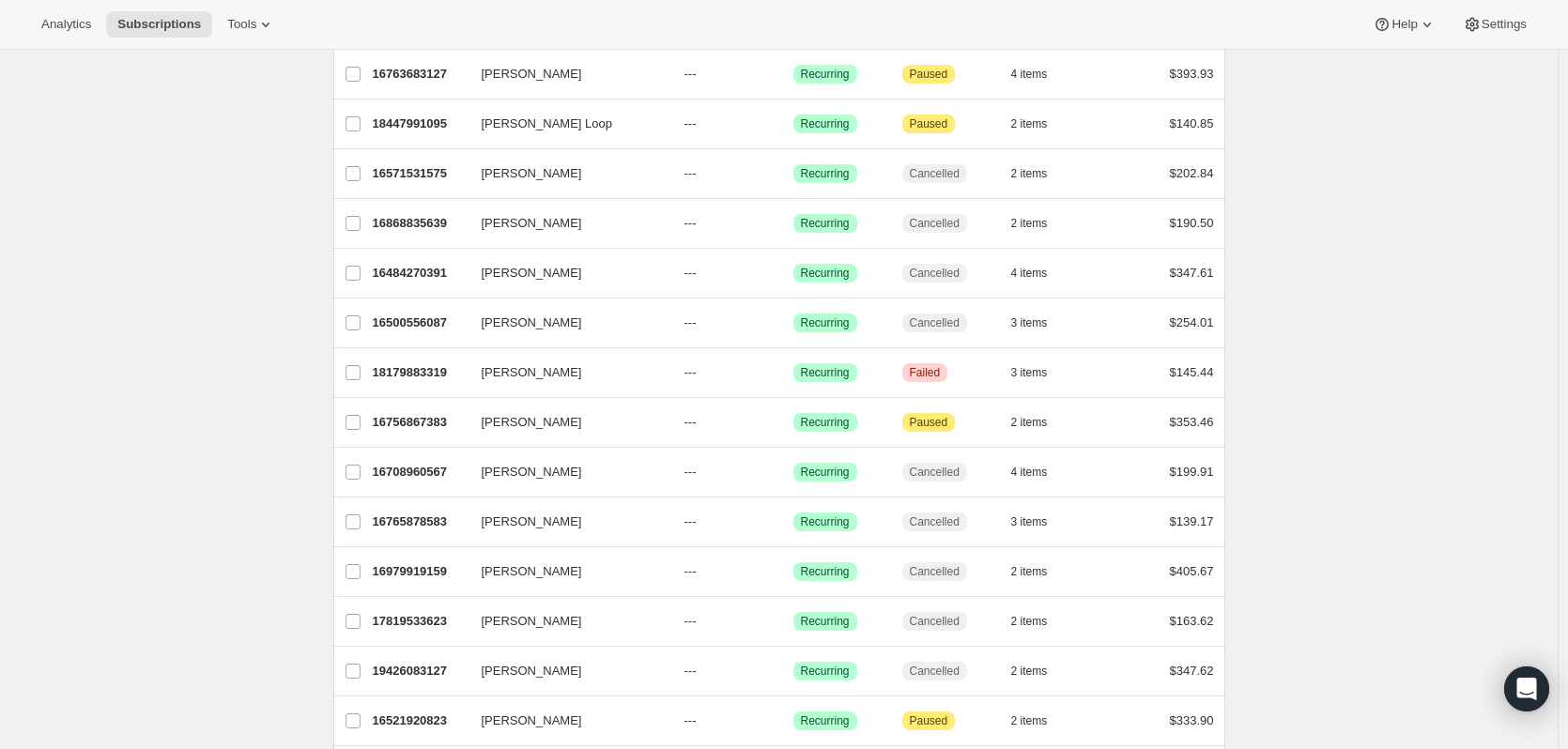
scroll to position [1690, 0]
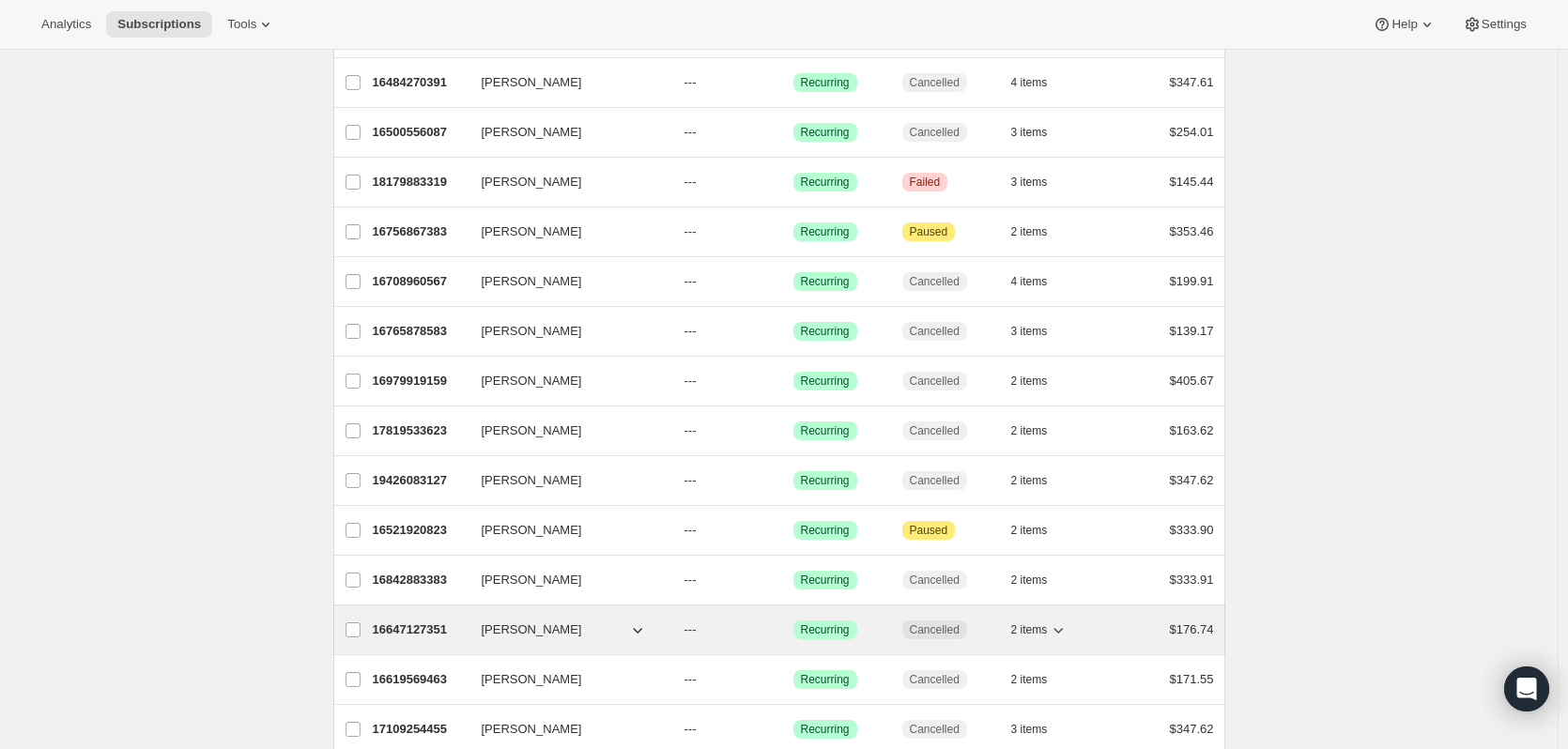
click at [428, 625] on p "16647127351" at bounding box center [420, 630] width 94 height 19
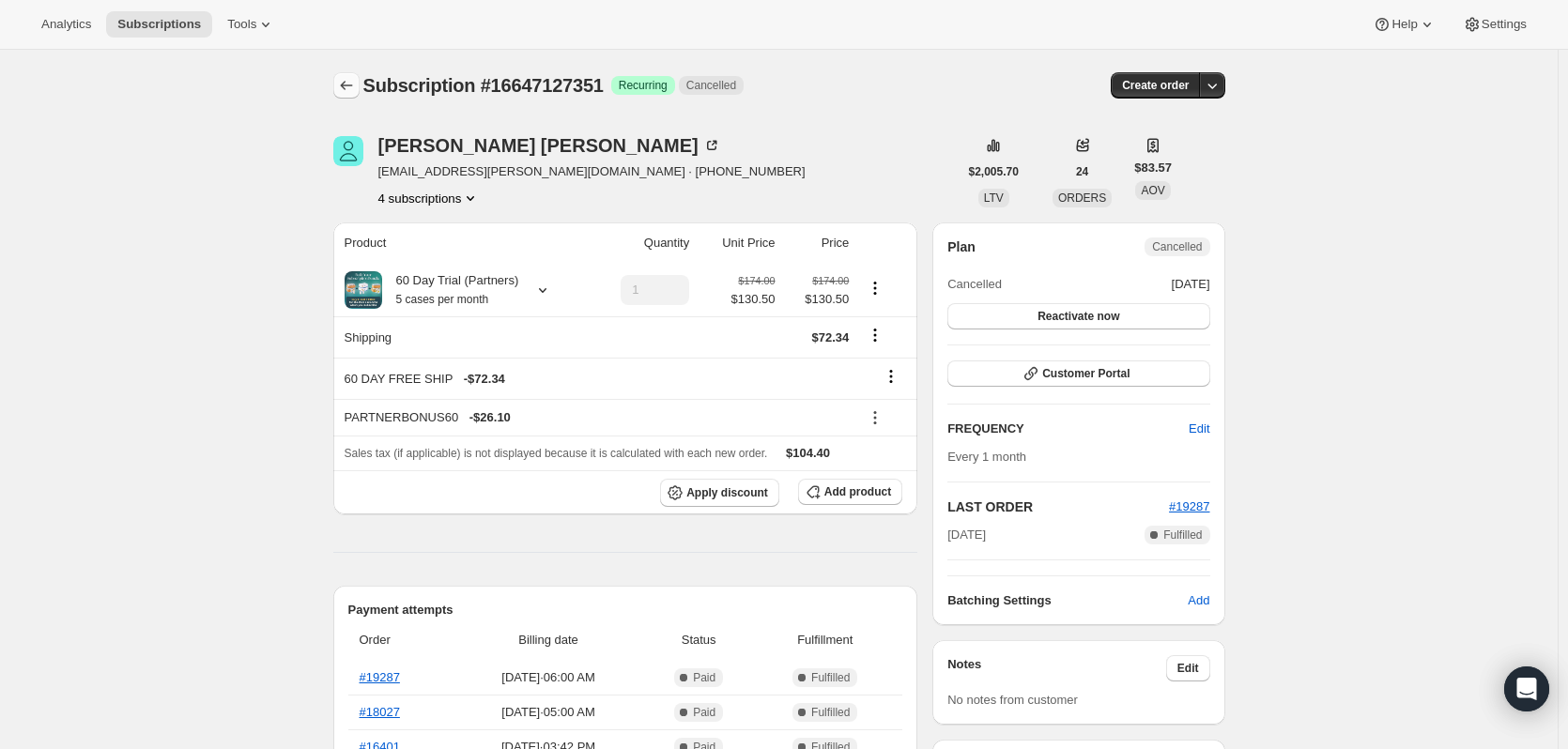
click at [348, 92] on icon "Subscriptions" at bounding box center [346, 85] width 19 height 19
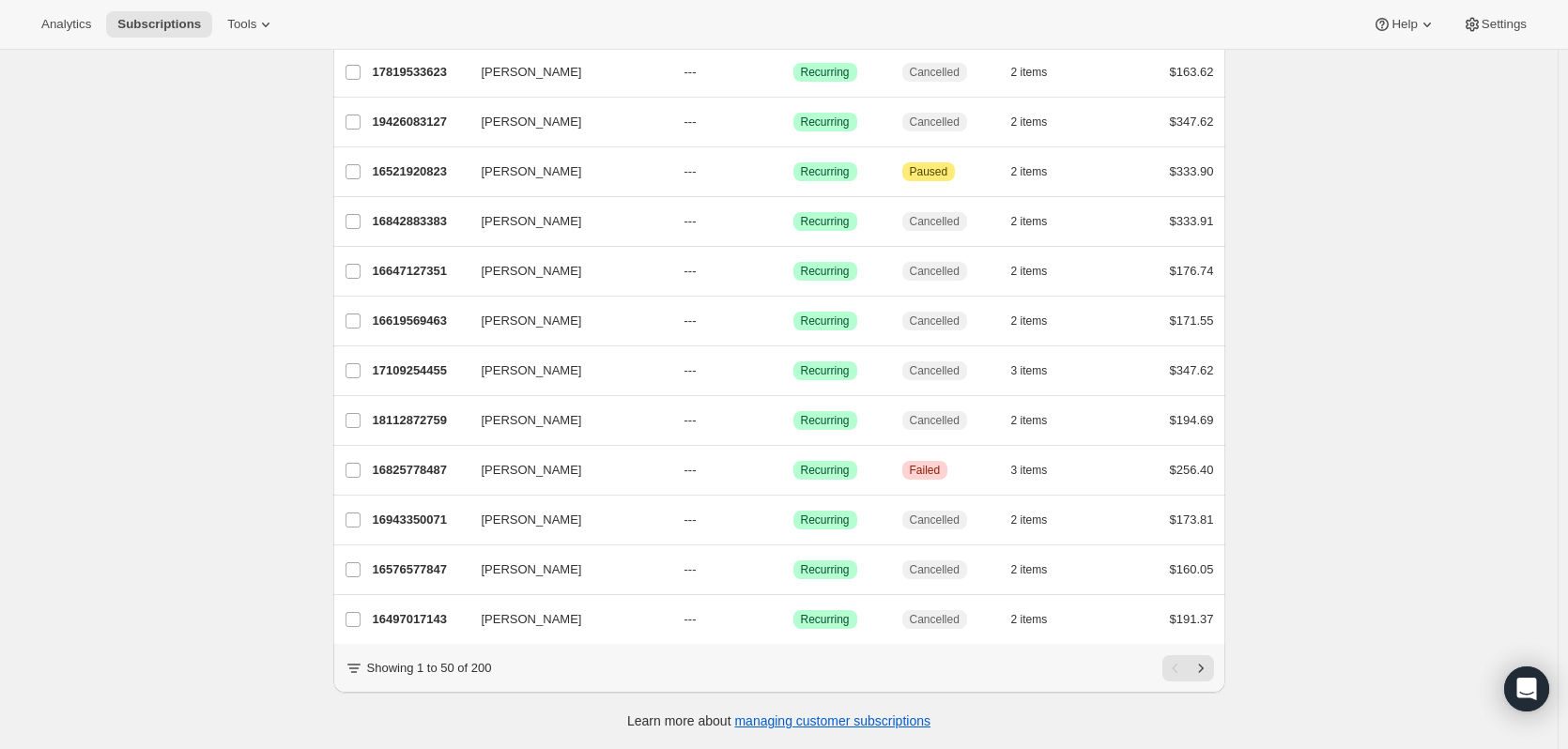
scroll to position [2062, 0]
click at [1209, 673] on icon "Next" at bounding box center [1200, 667] width 19 height 19
click at [1180, 674] on icon "Previous" at bounding box center [1175, 667] width 19 height 19
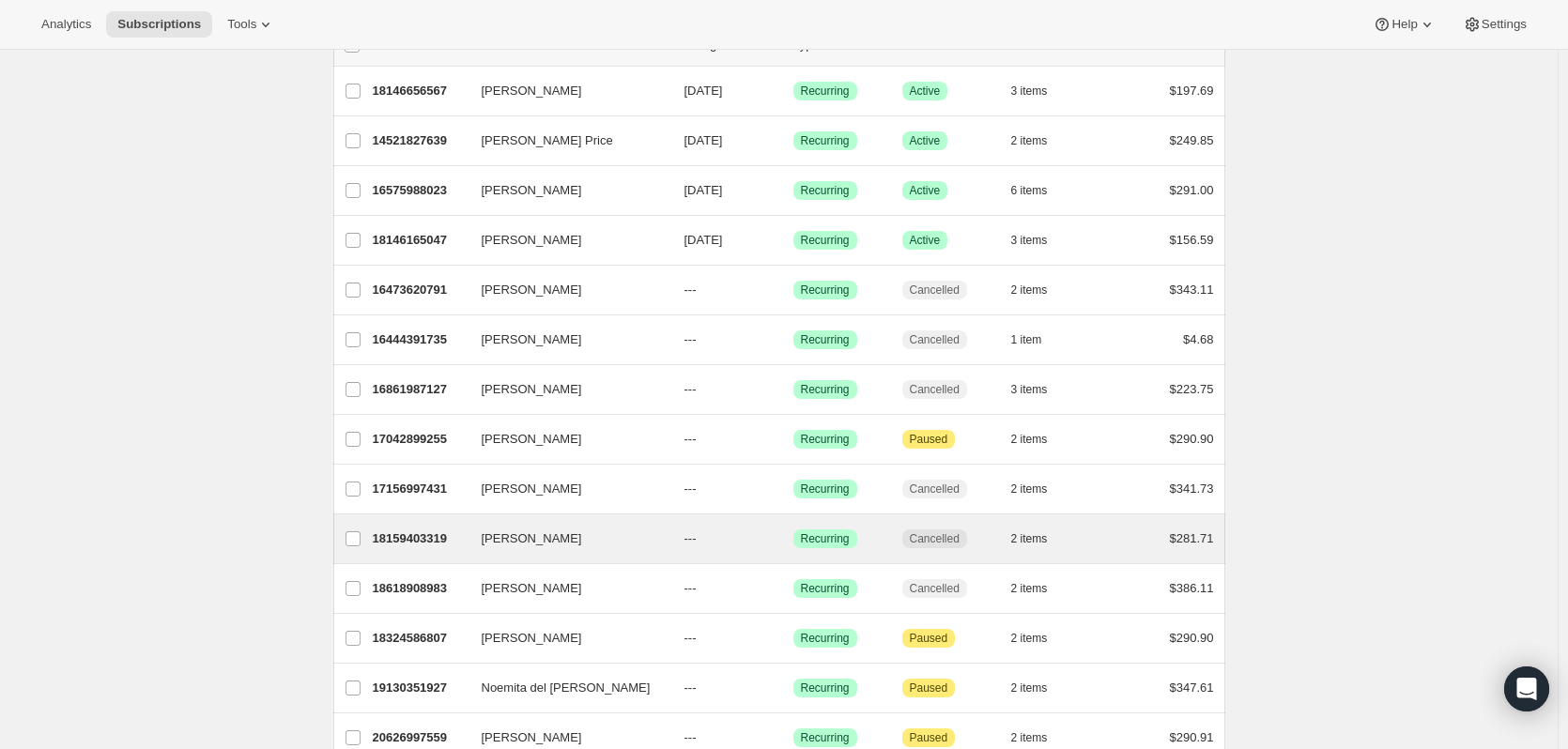
scroll to position [281, 0]
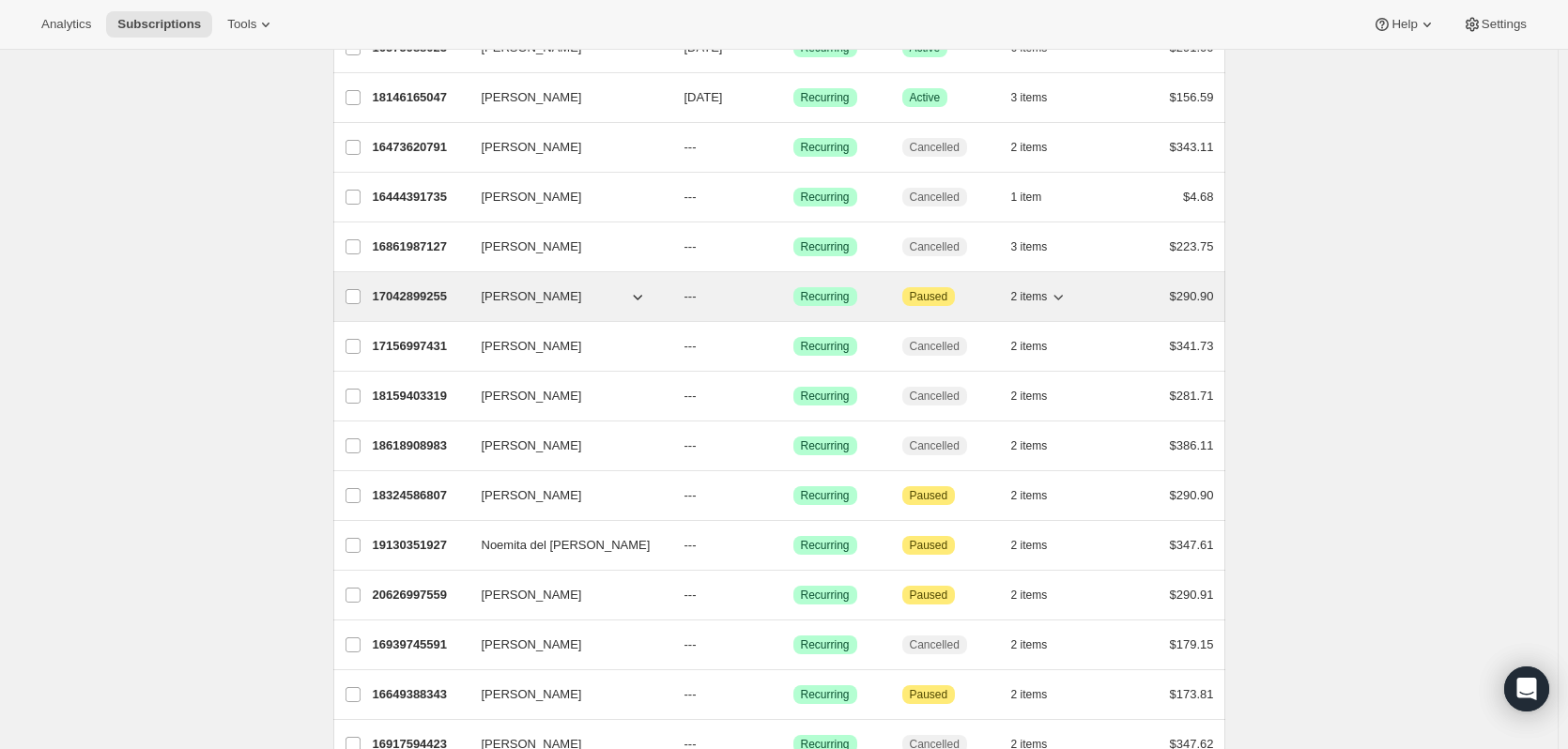
click at [427, 294] on p "17042899255" at bounding box center [420, 296] width 94 height 19
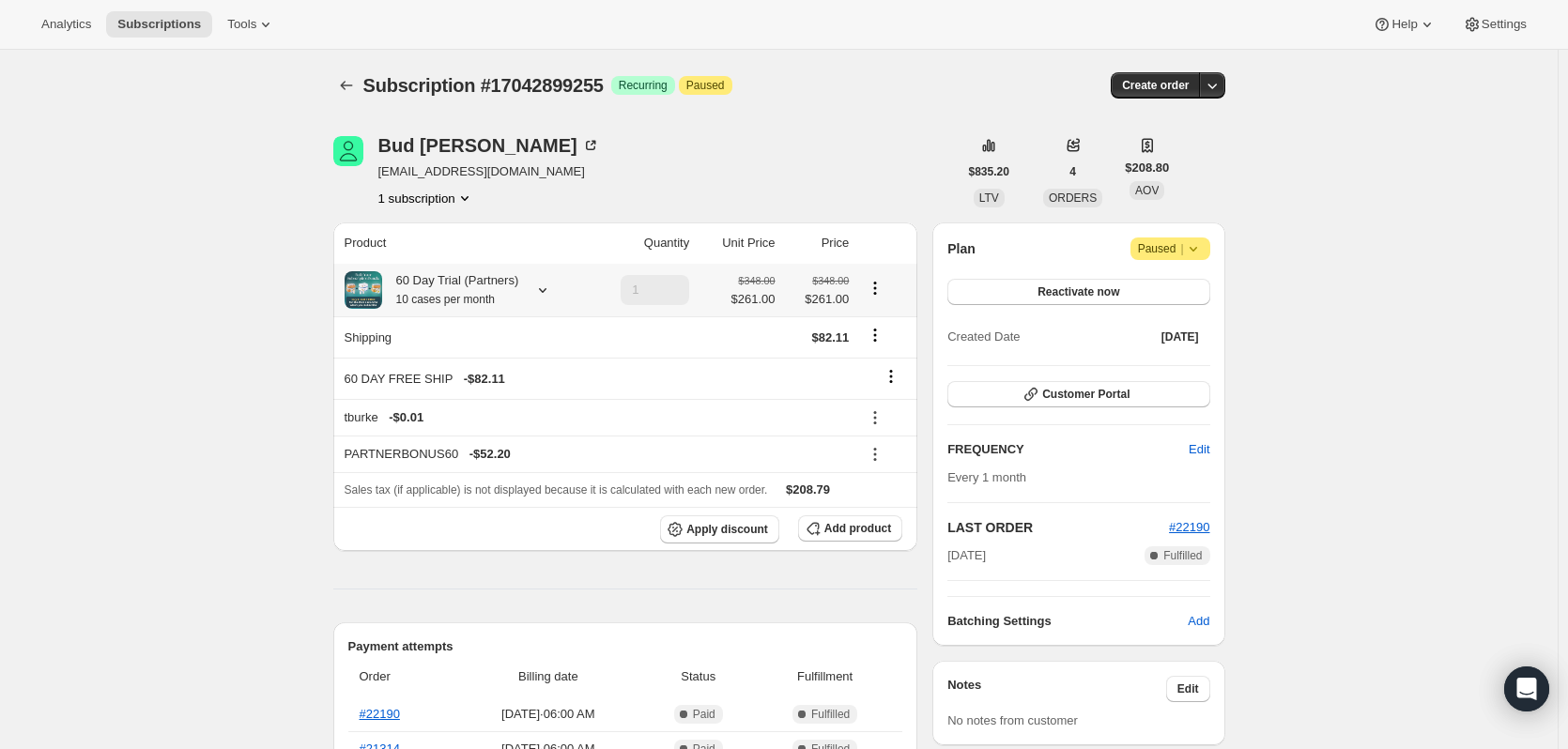
click at [456, 279] on div "60 Day Trial (Partners) 10 cases per month" at bounding box center [451, 290] width 137 height 38
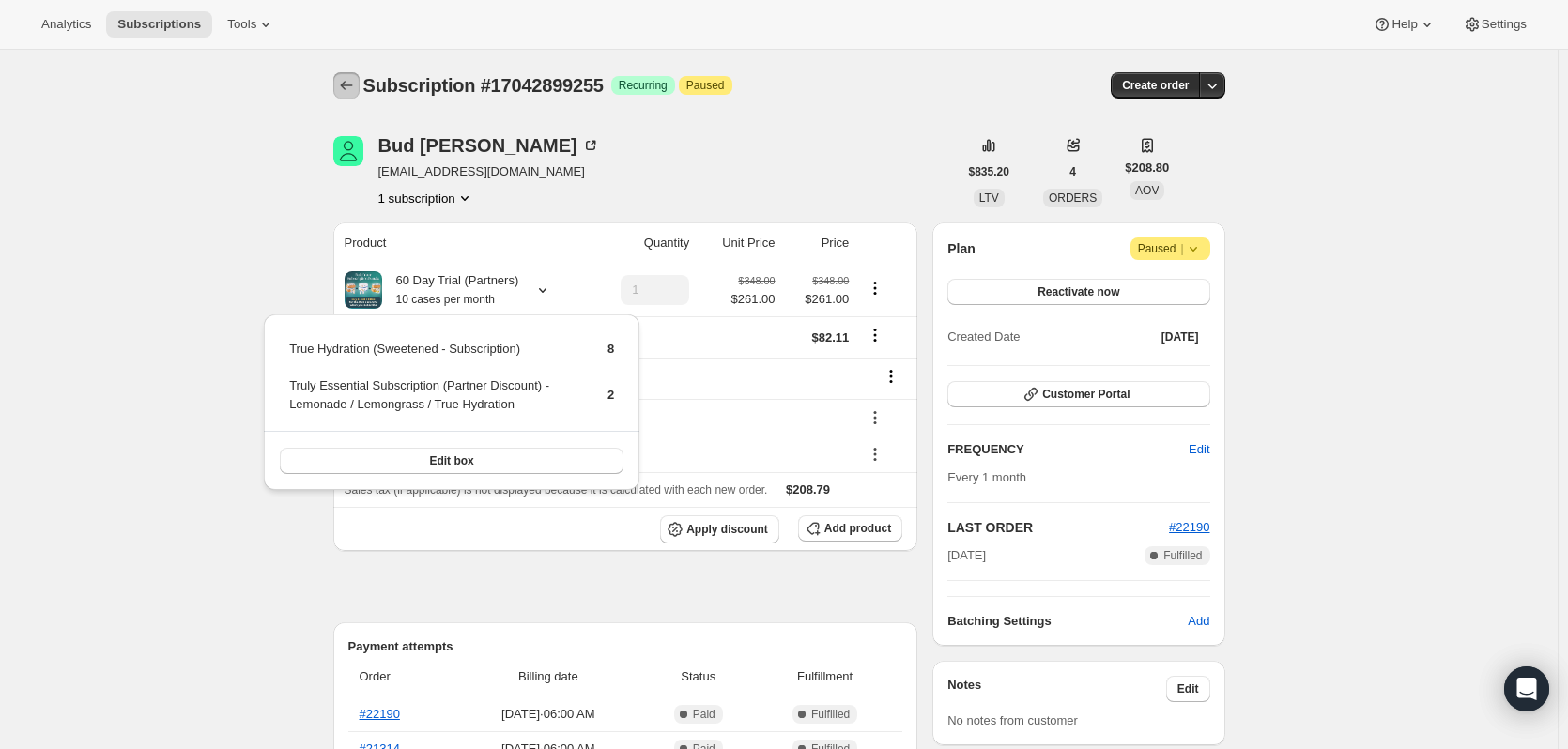
drag, startPoint x: 357, startPoint y: 89, endPoint x: 372, endPoint y: 90, distance: 15.0
click at [356, 89] on icon "Subscriptions" at bounding box center [346, 85] width 19 height 19
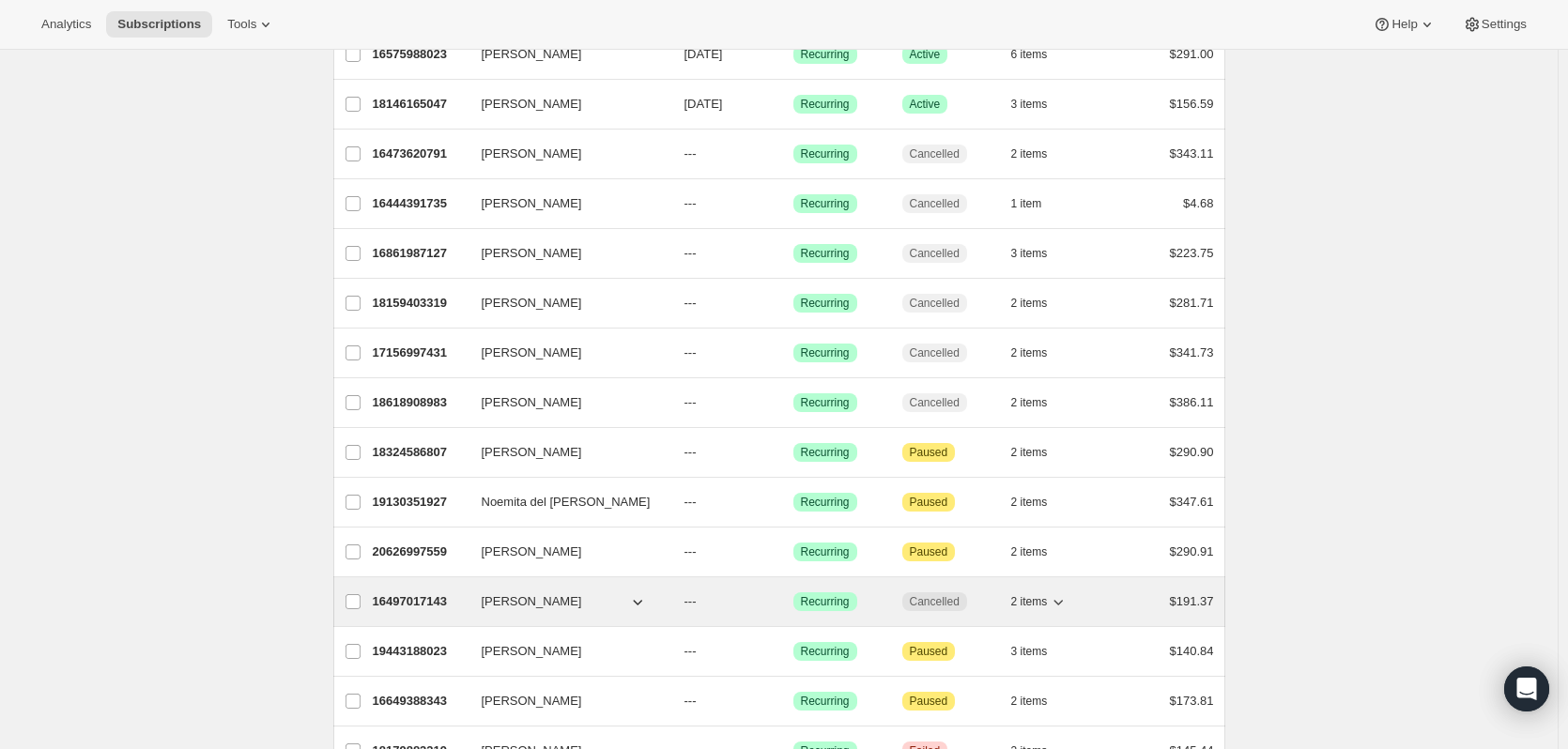
scroll to position [281, 0]
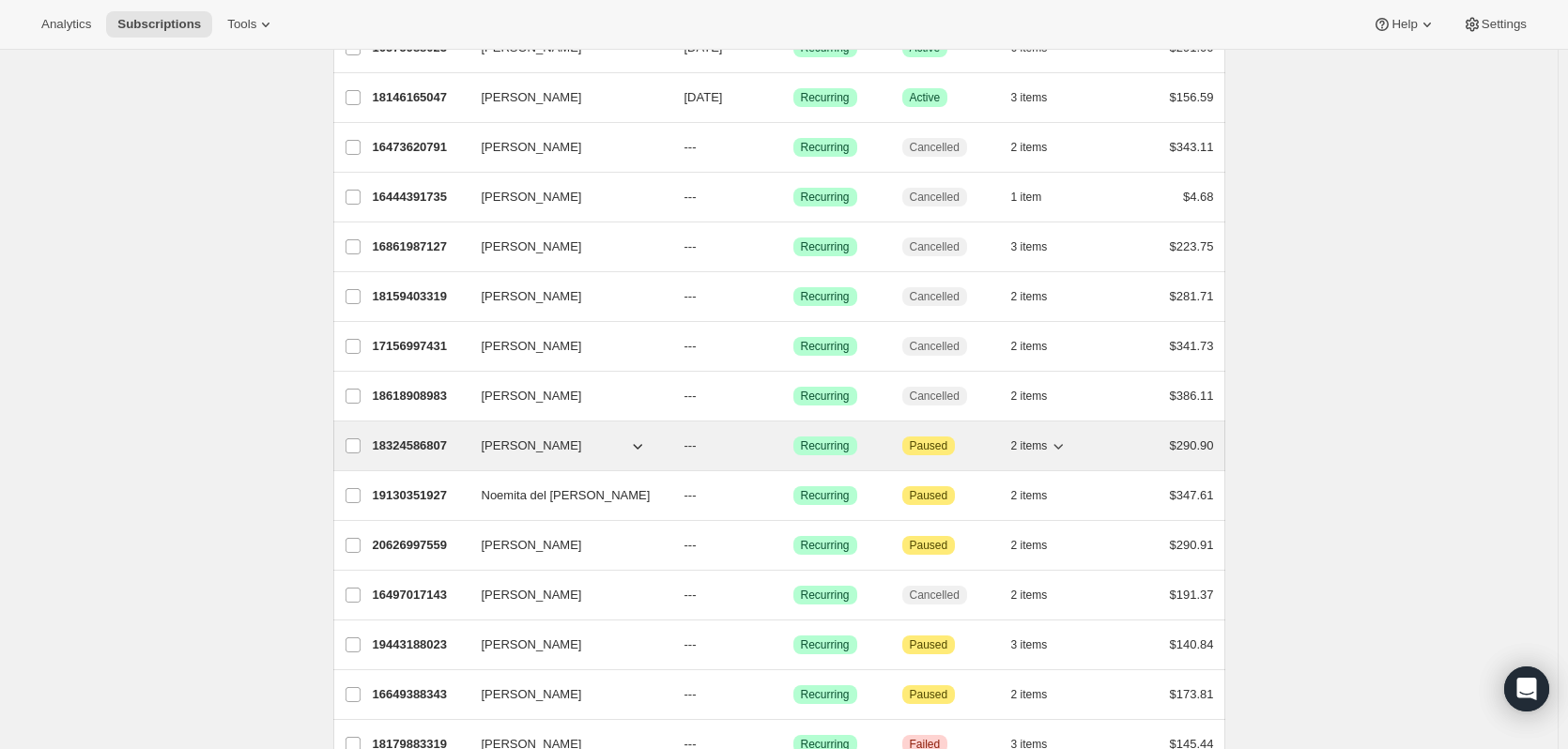
click at [420, 449] on p "18324586807" at bounding box center [420, 446] width 94 height 19
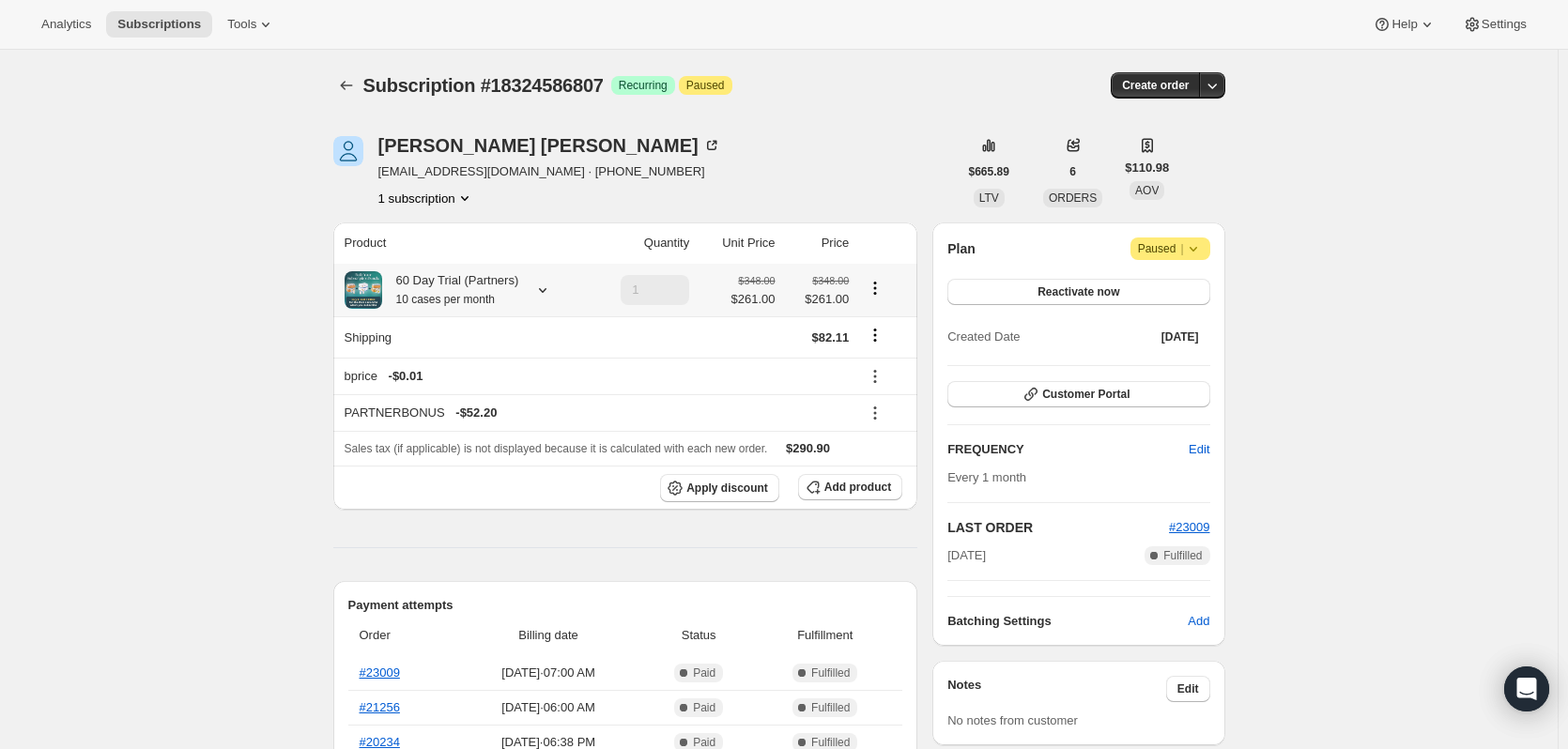
click at [486, 281] on div "60 Day Trial (Partners) 10 cases per month" at bounding box center [451, 290] width 137 height 38
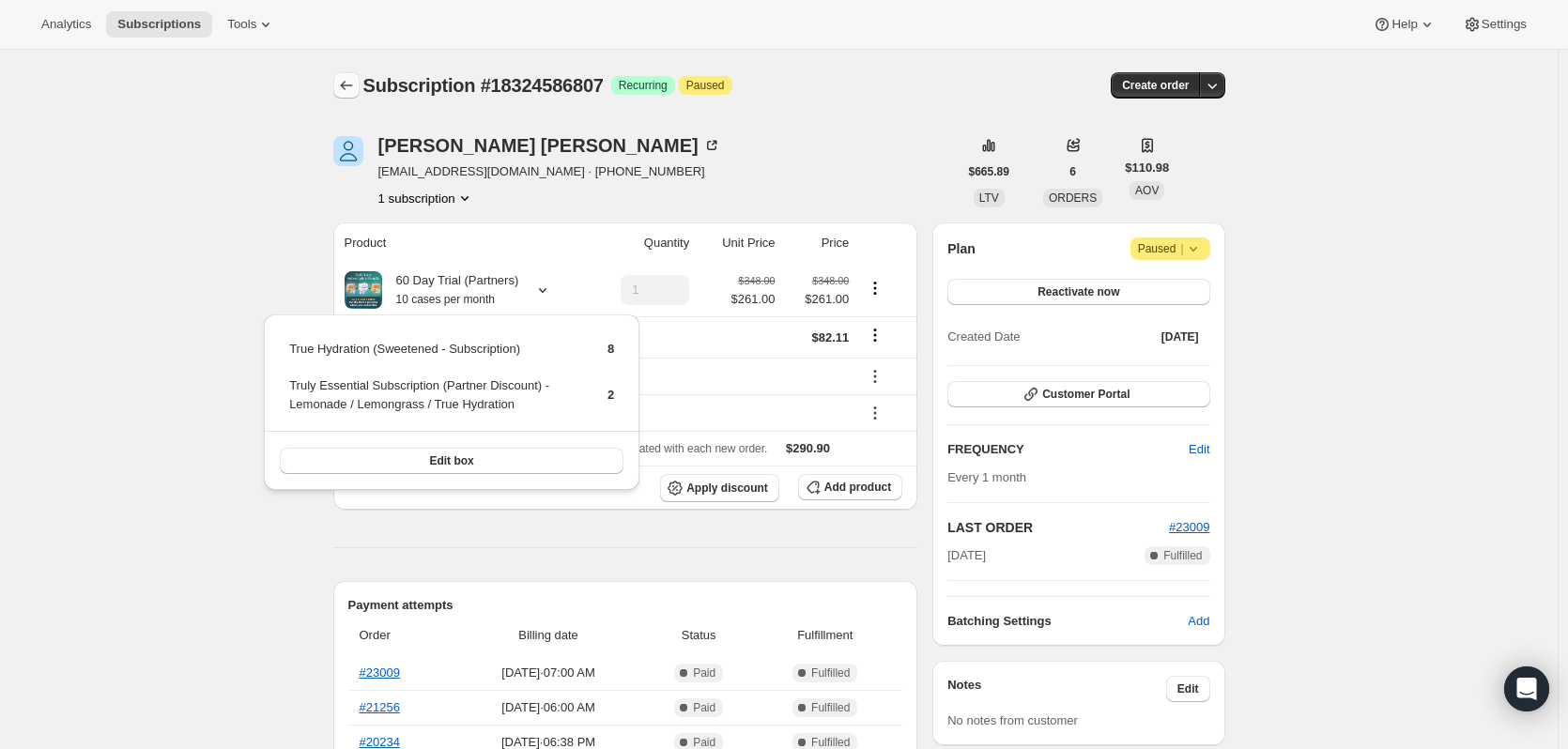
click at [348, 87] on icon "Subscriptions" at bounding box center [346, 85] width 19 height 19
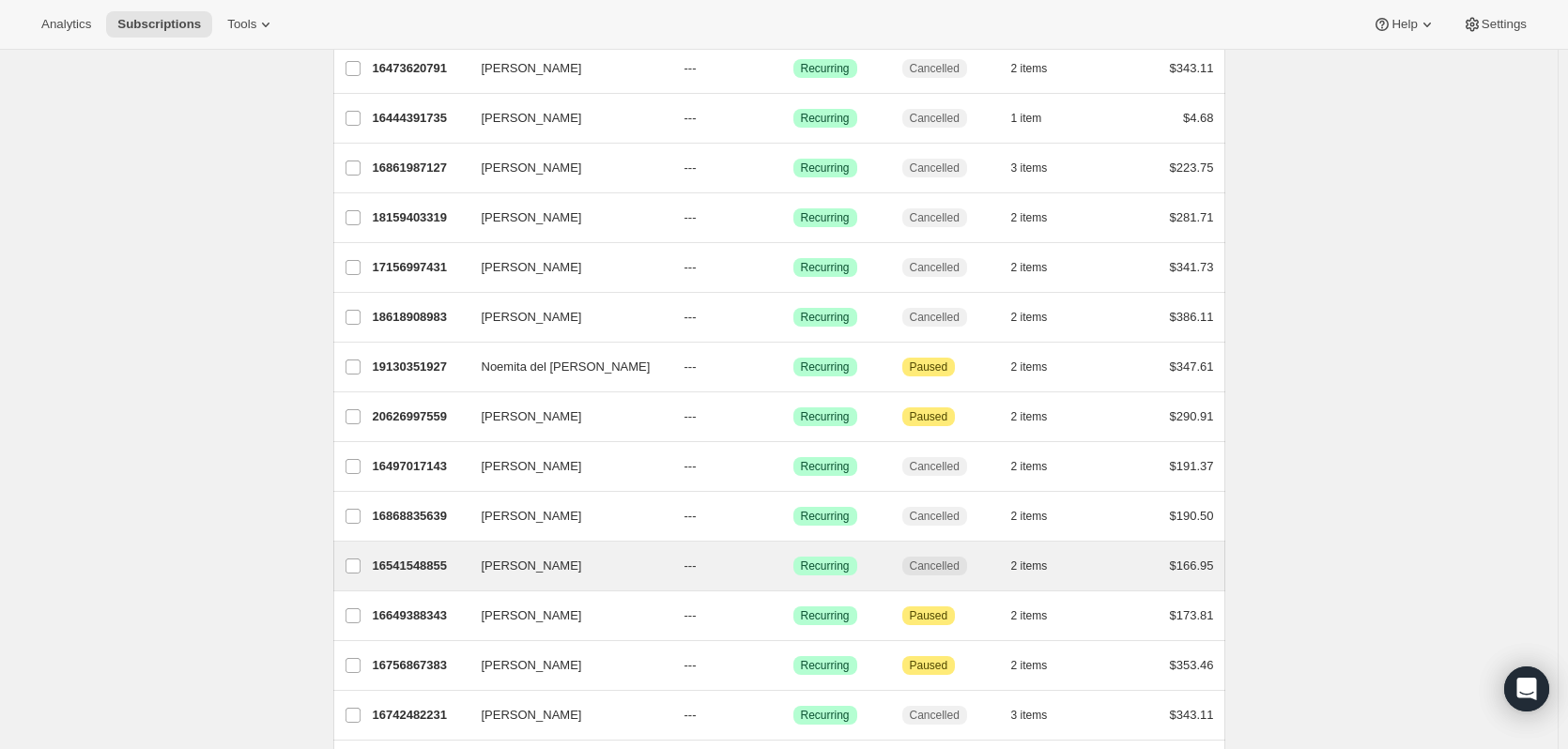
scroll to position [375, 0]
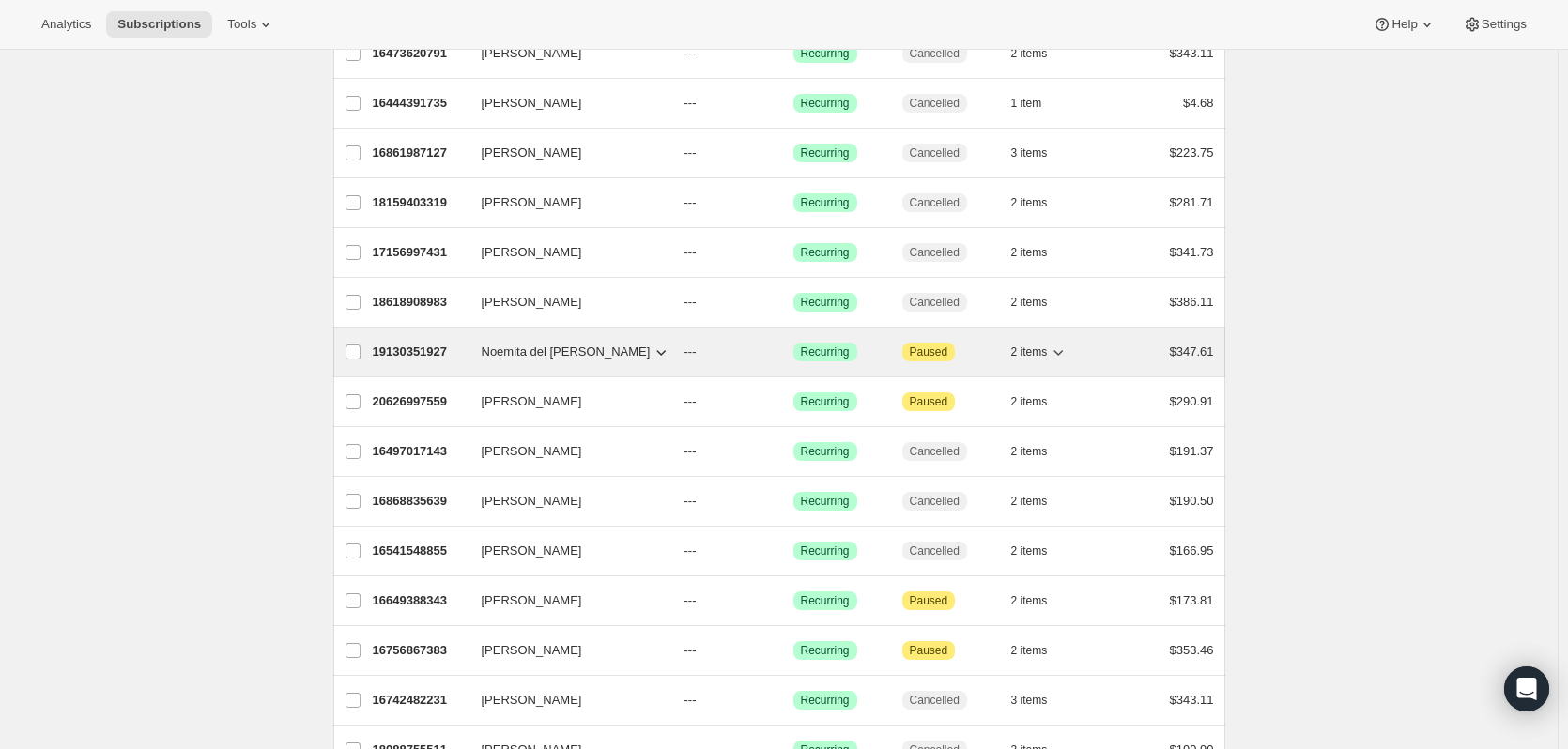
click at [434, 357] on p "19130351927" at bounding box center [420, 351] width 94 height 19
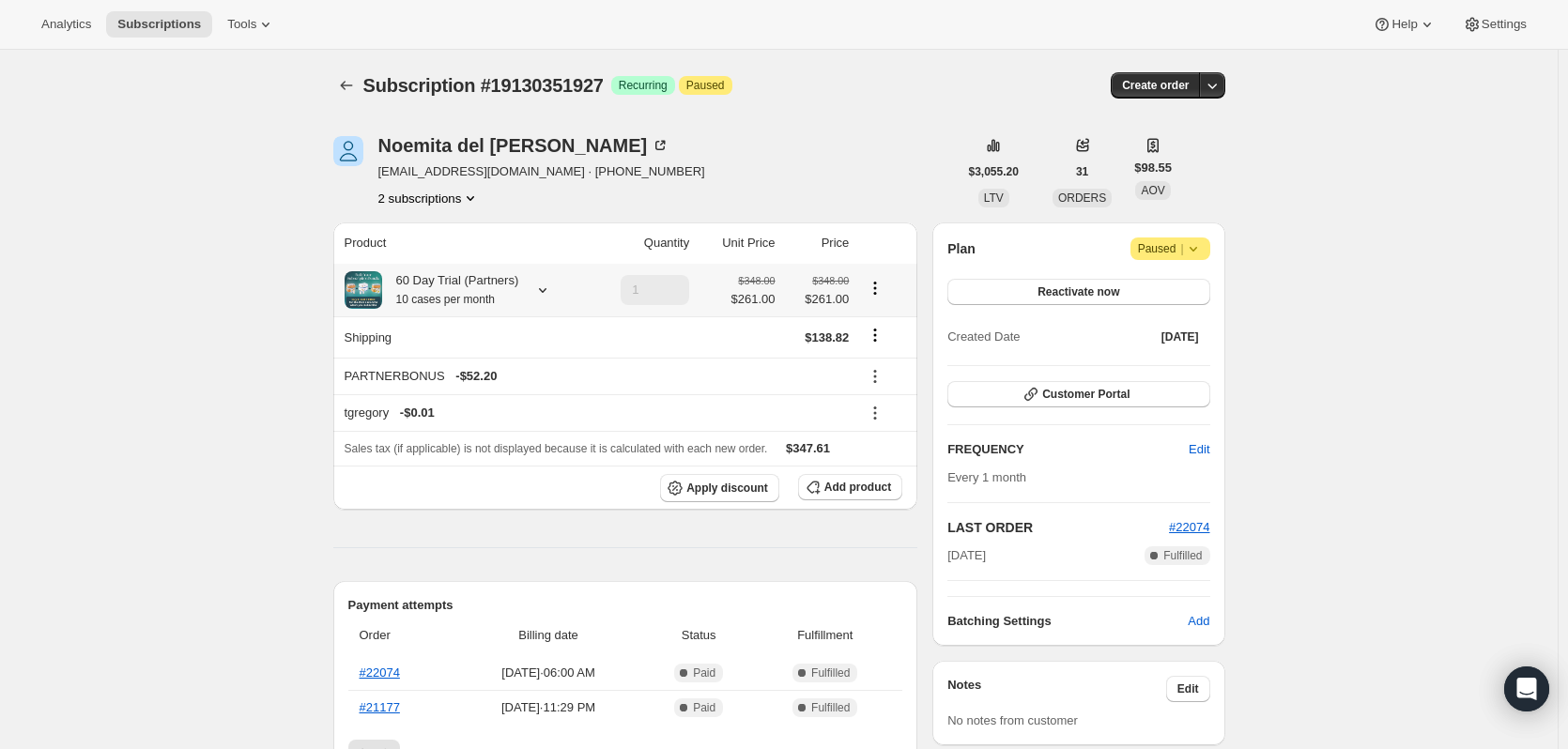
click at [423, 275] on div "60 Day Trial (Partners) 10 cases per month" at bounding box center [451, 290] width 137 height 38
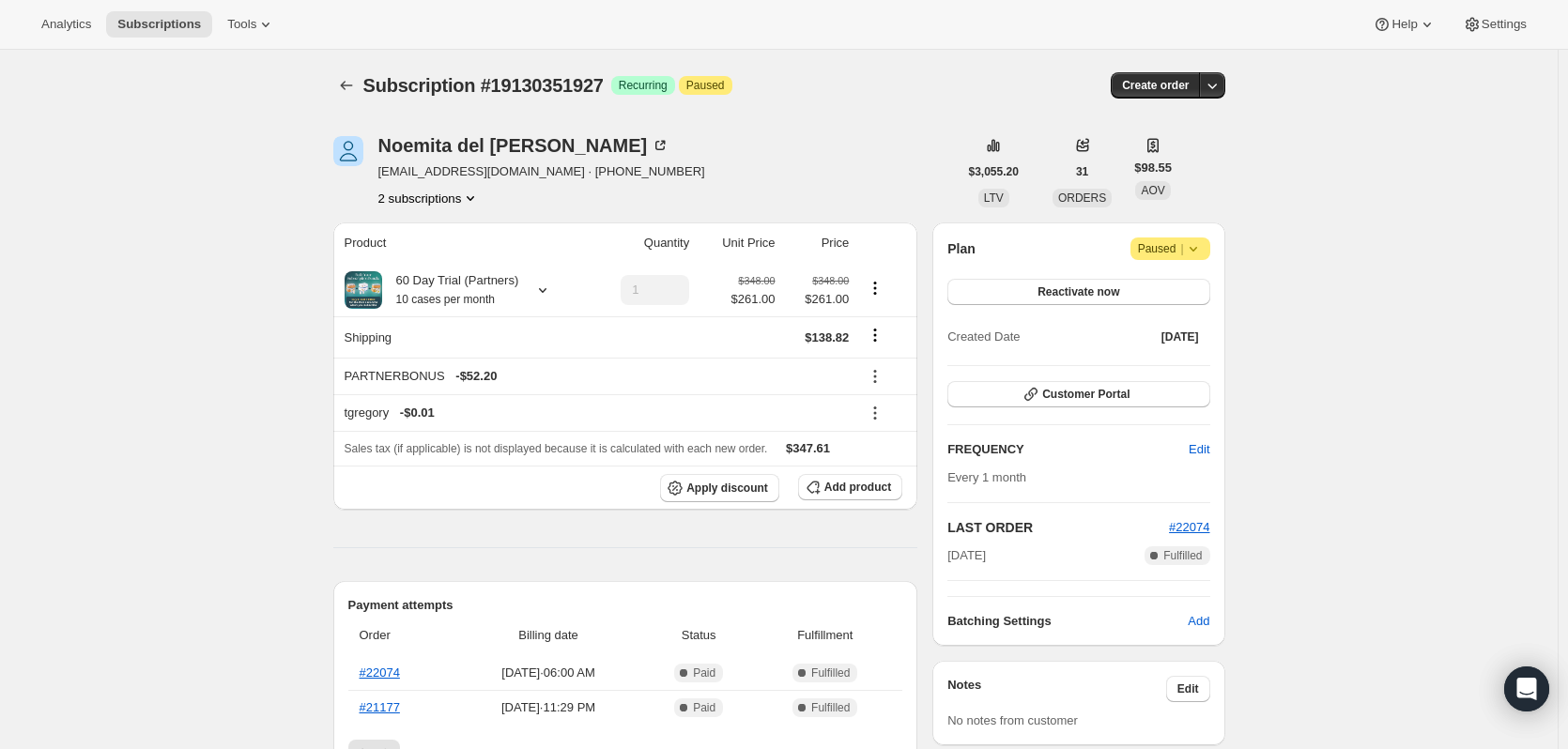
click at [424, 193] on button "2 subscriptions" at bounding box center [429, 198] width 102 height 19
click at [423, 243] on button "14301593911" at bounding box center [434, 233] width 141 height 30
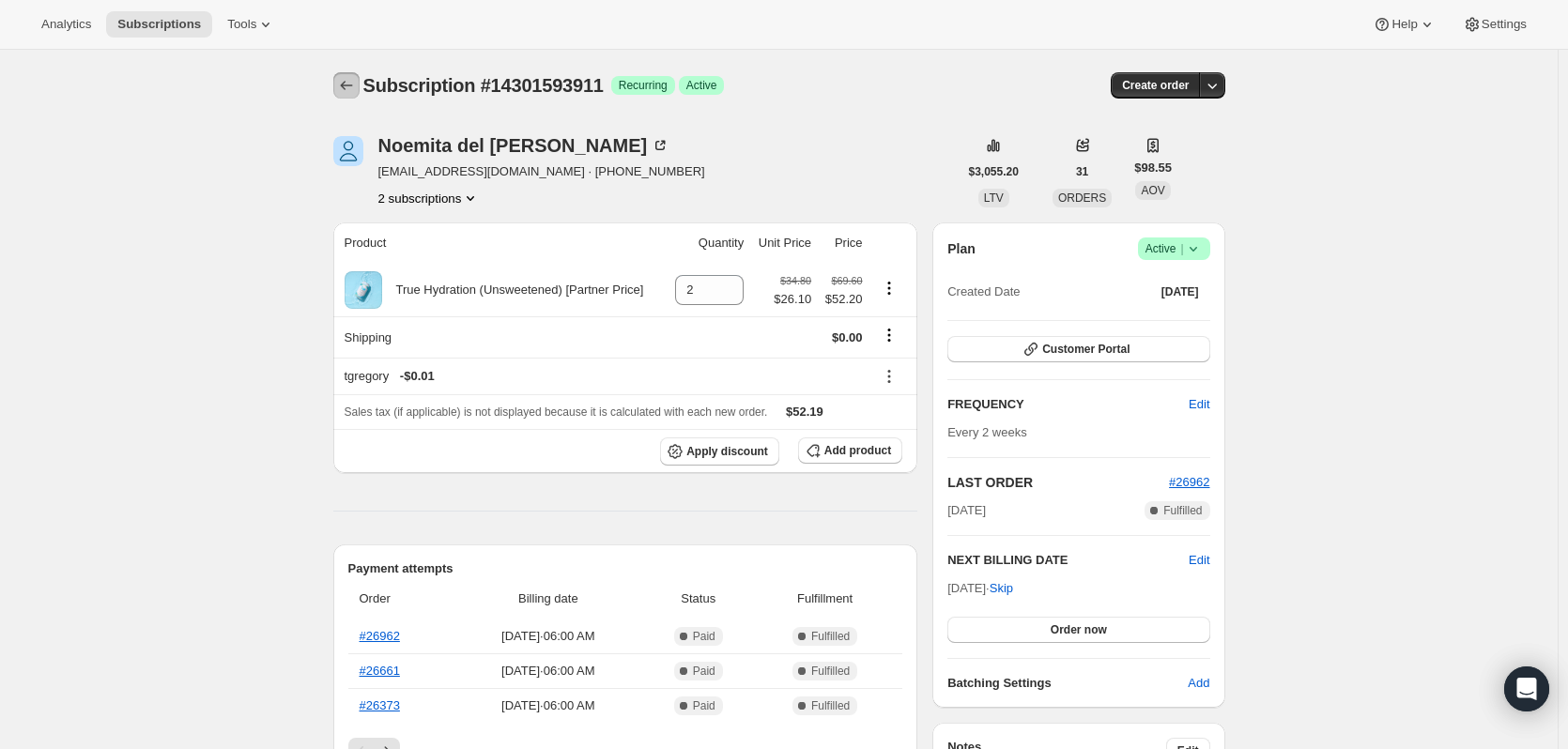
click at [340, 89] on button "Subscriptions" at bounding box center [346, 86] width 26 height 26
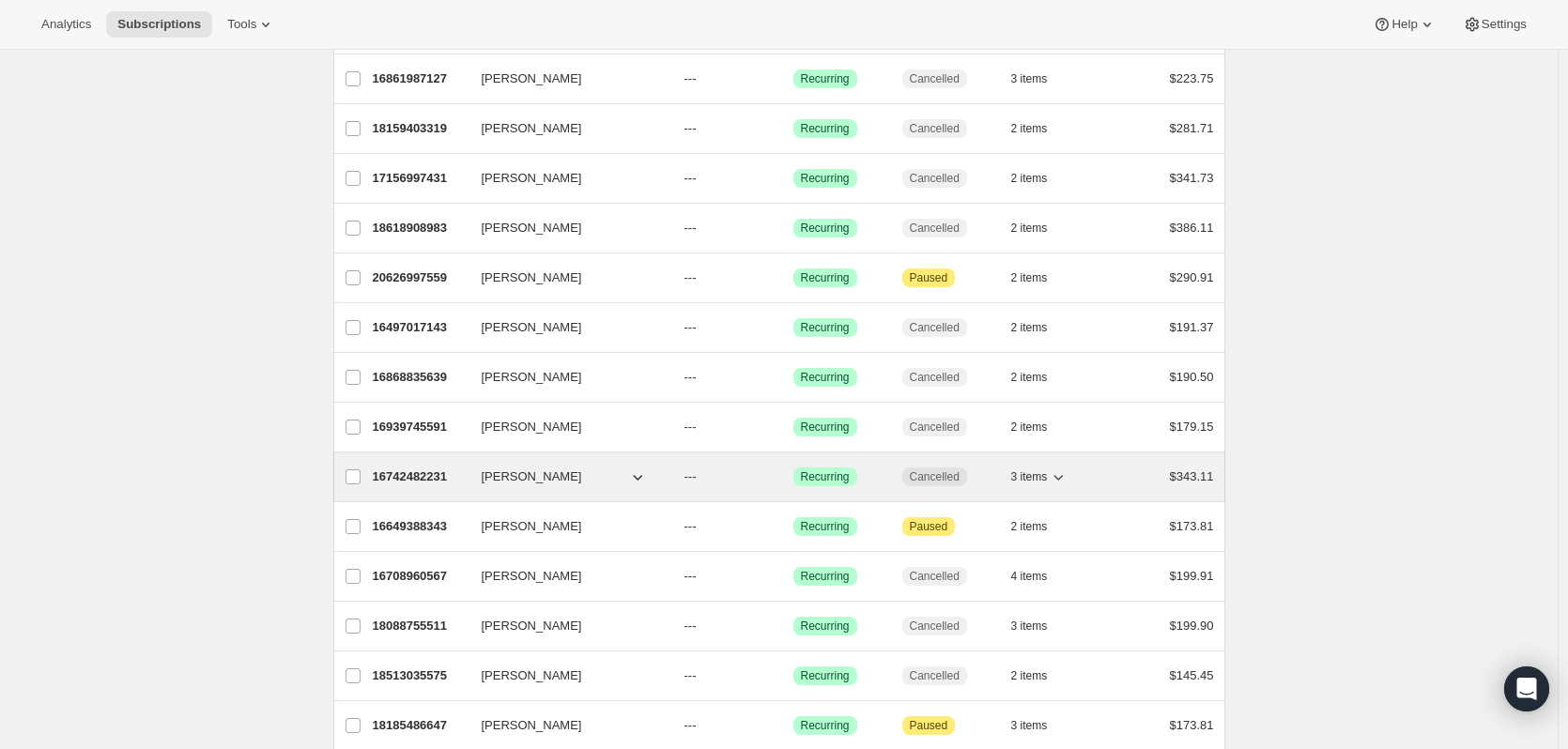
scroll to position [469, 0]
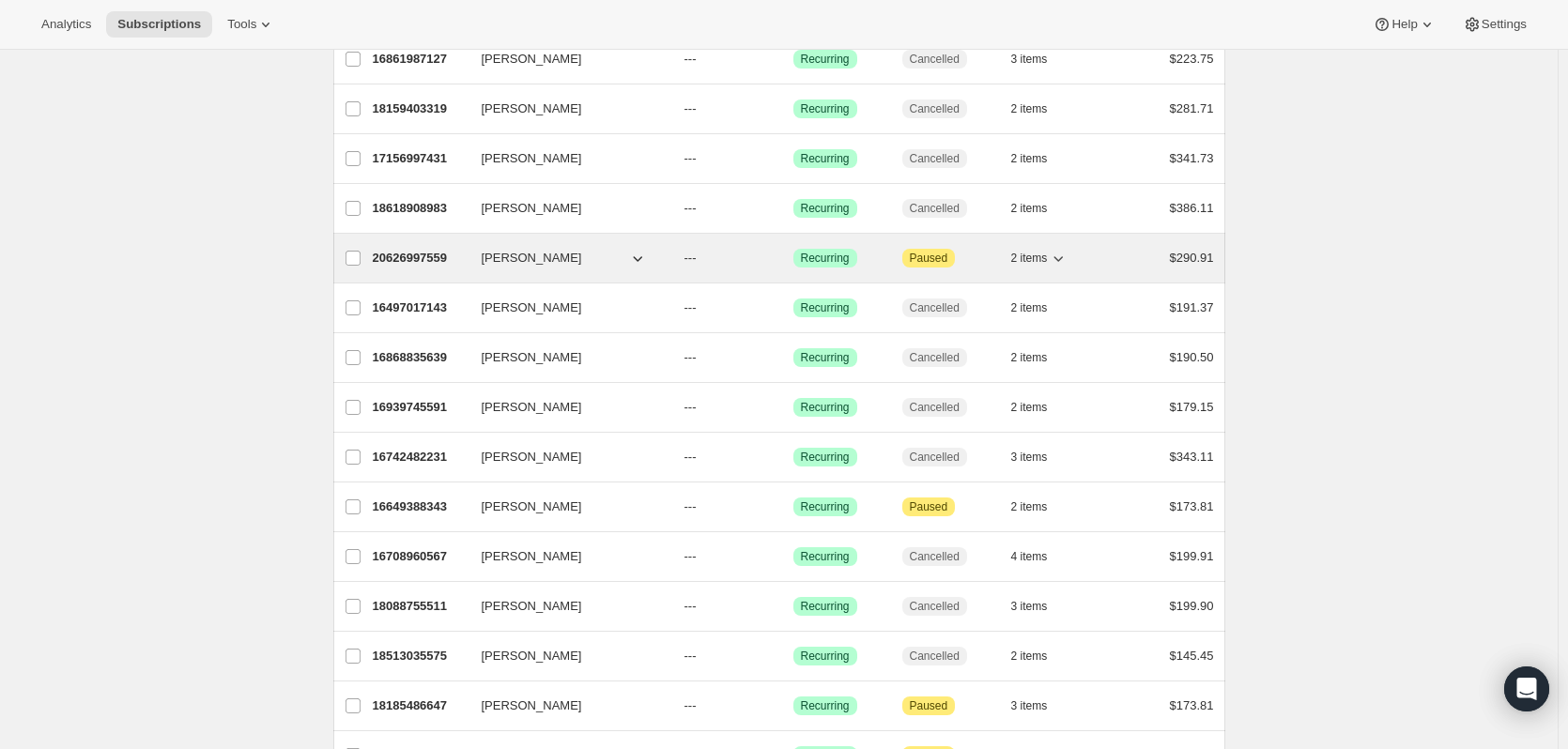
click at [401, 256] on p "20626997559" at bounding box center [420, 258] width 94 height 19
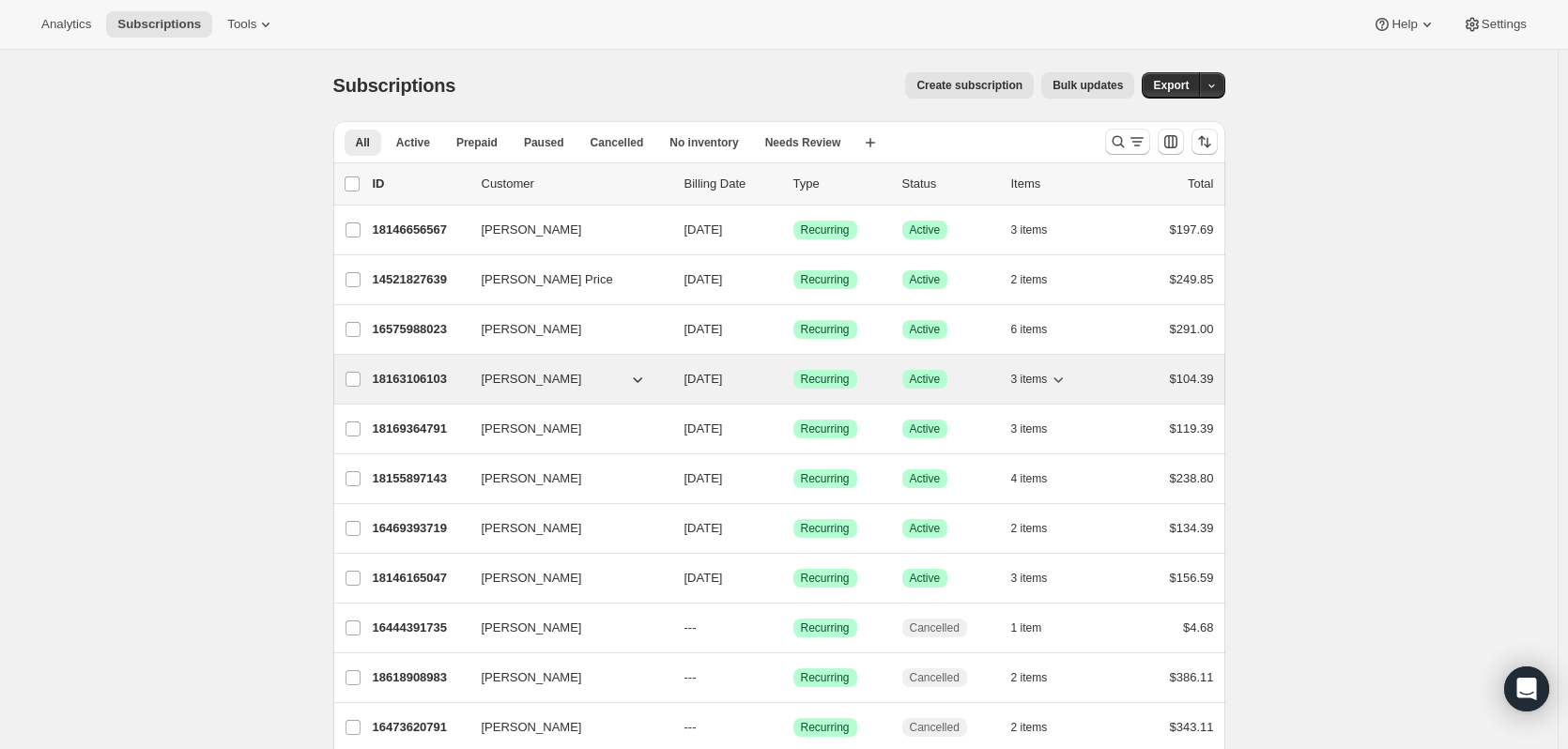
click at [414, 380] on p "18163106103" at bounding box center [420, 379] width 94 height 19
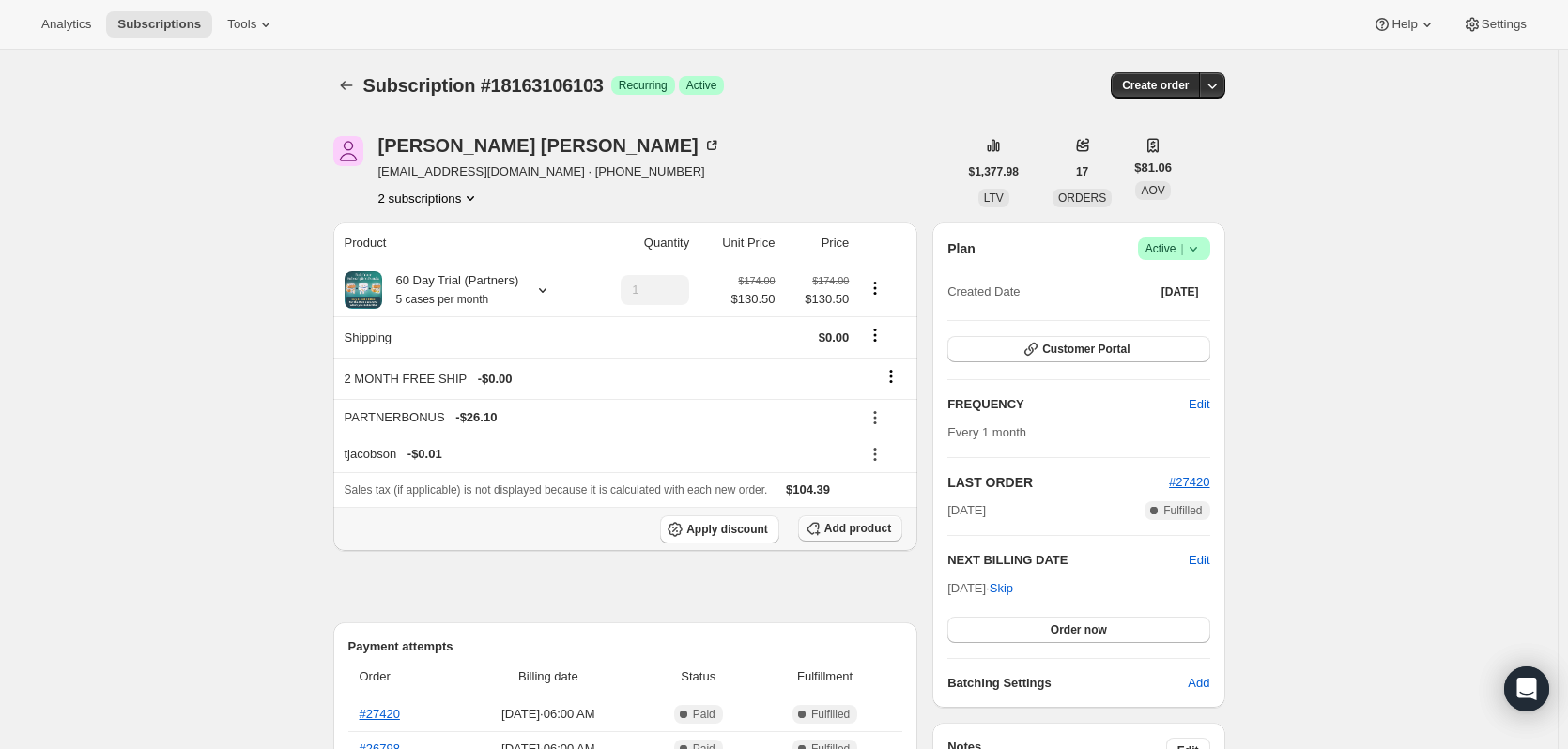
click at [872, 535] on button "Add product" at bounding box center [850, 528] width 104 height 26
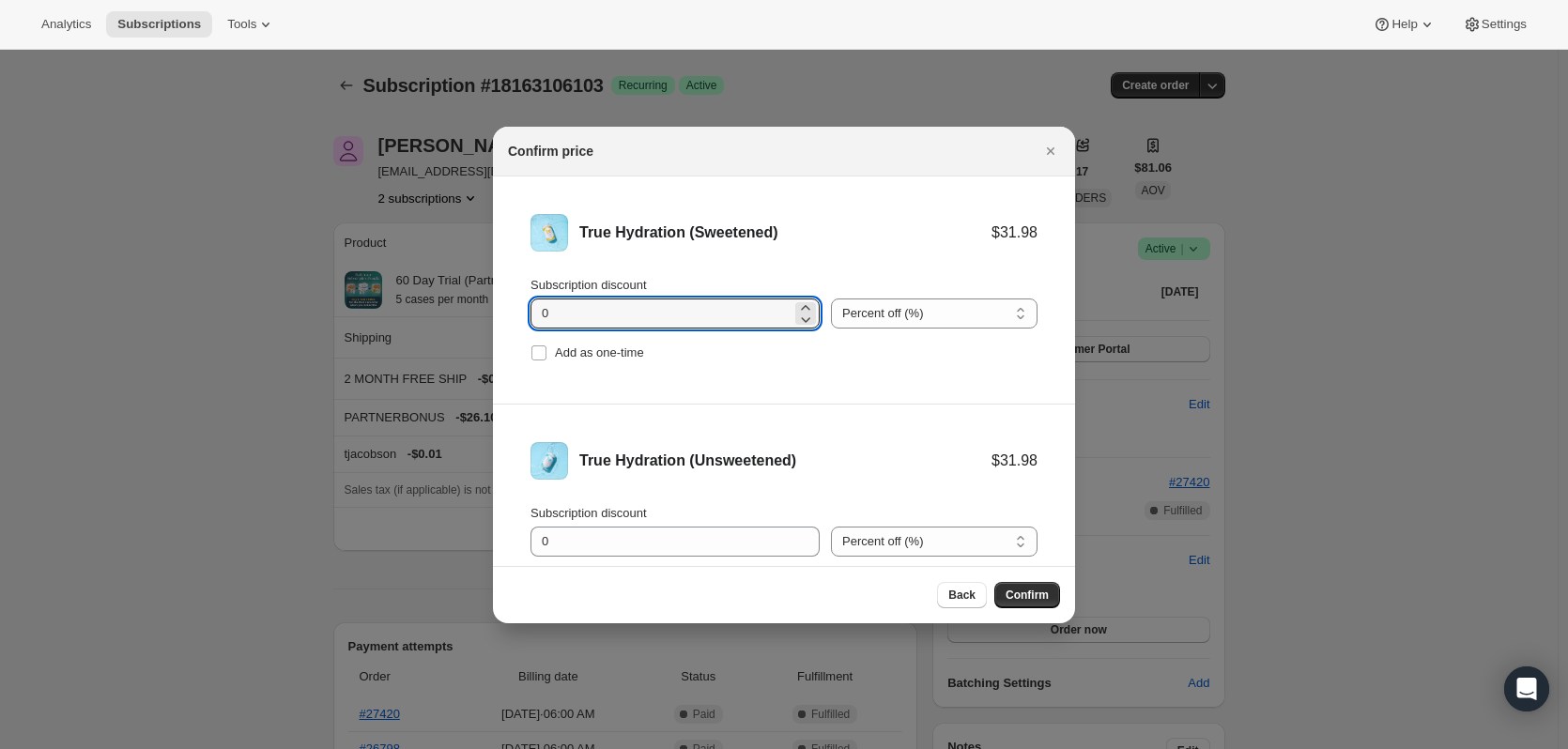
drag, startPoint x: 623, startPoint y: 309, endPoint x: 459, endPoint y: 309, distance: 164.0
type input "11.10"
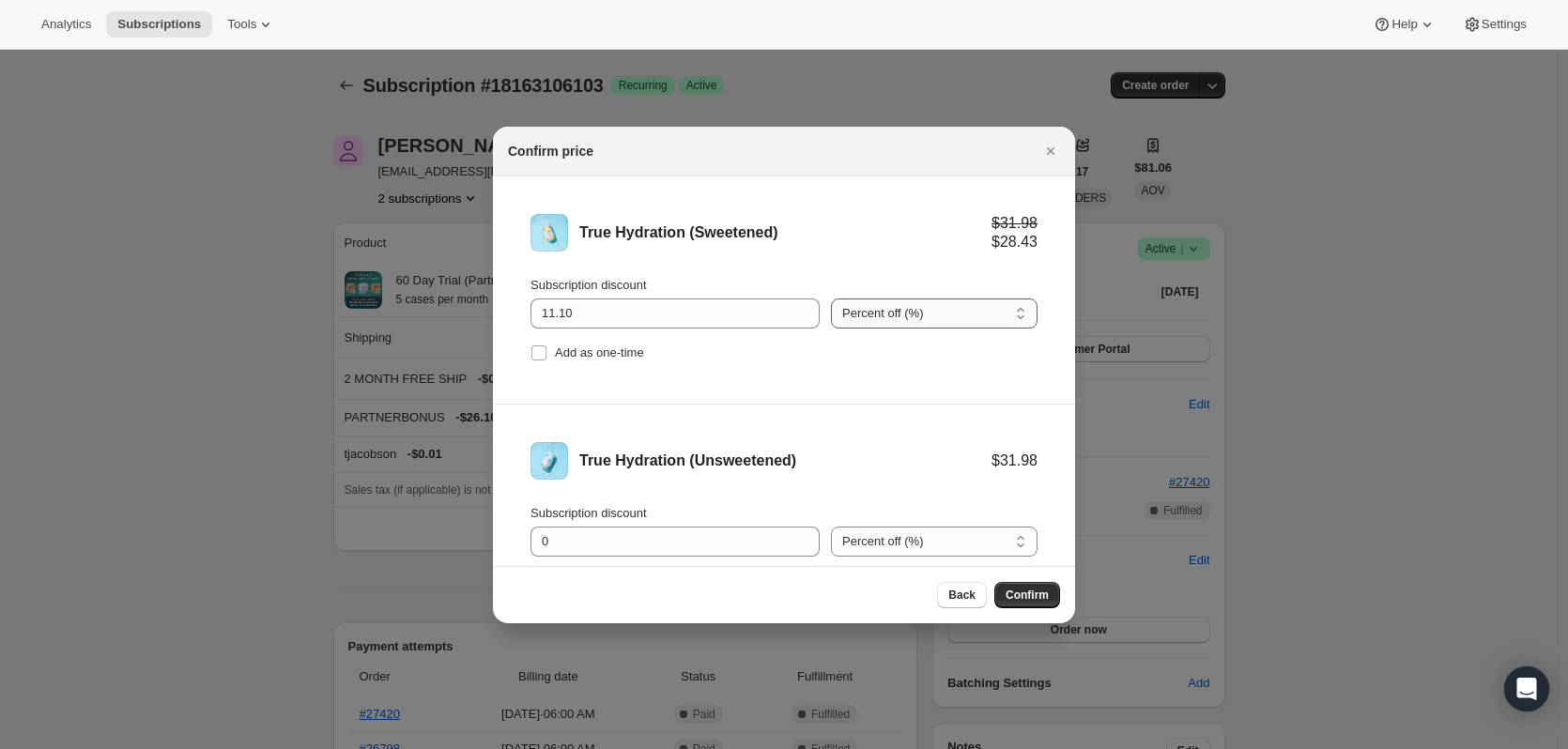
click at [956, 314] on select "Percent off (%) Amount off ($)" at bounding box center [934, 313] width 207 height 30
select select "fixed"
click at [831, 298] on select "Percent off (%) Amount off ($)" at bounding box center [934, 313] width 207 height 30
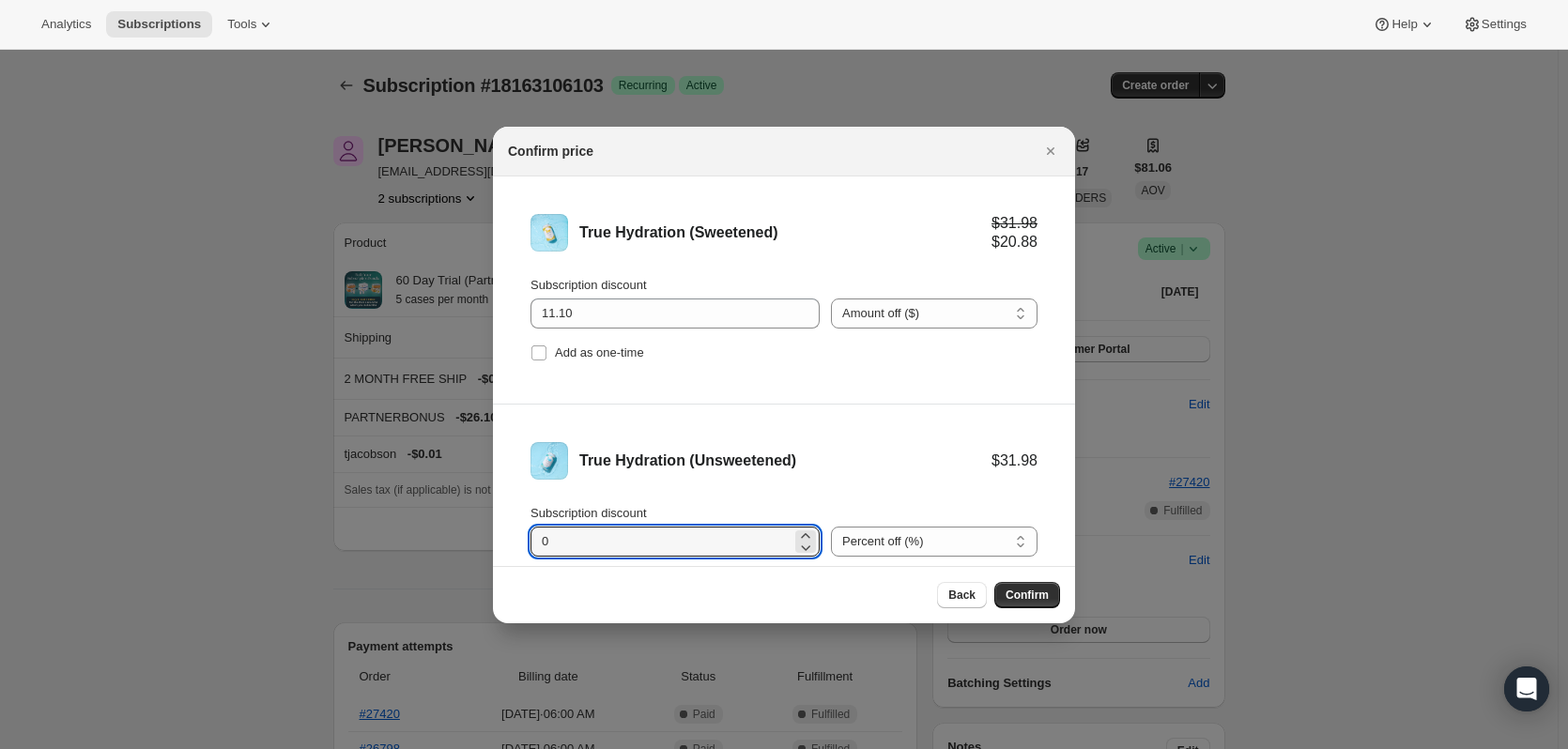
drag, startPoint x: 600, startPoint y: 551, endPoint x: 443, endPoint y: 544, distance: 157.2
type input "11.10"
click at [913, 534] on select "Percent off (%) Amount off ($)" at bounding box center [934, 541] width 207 height 30
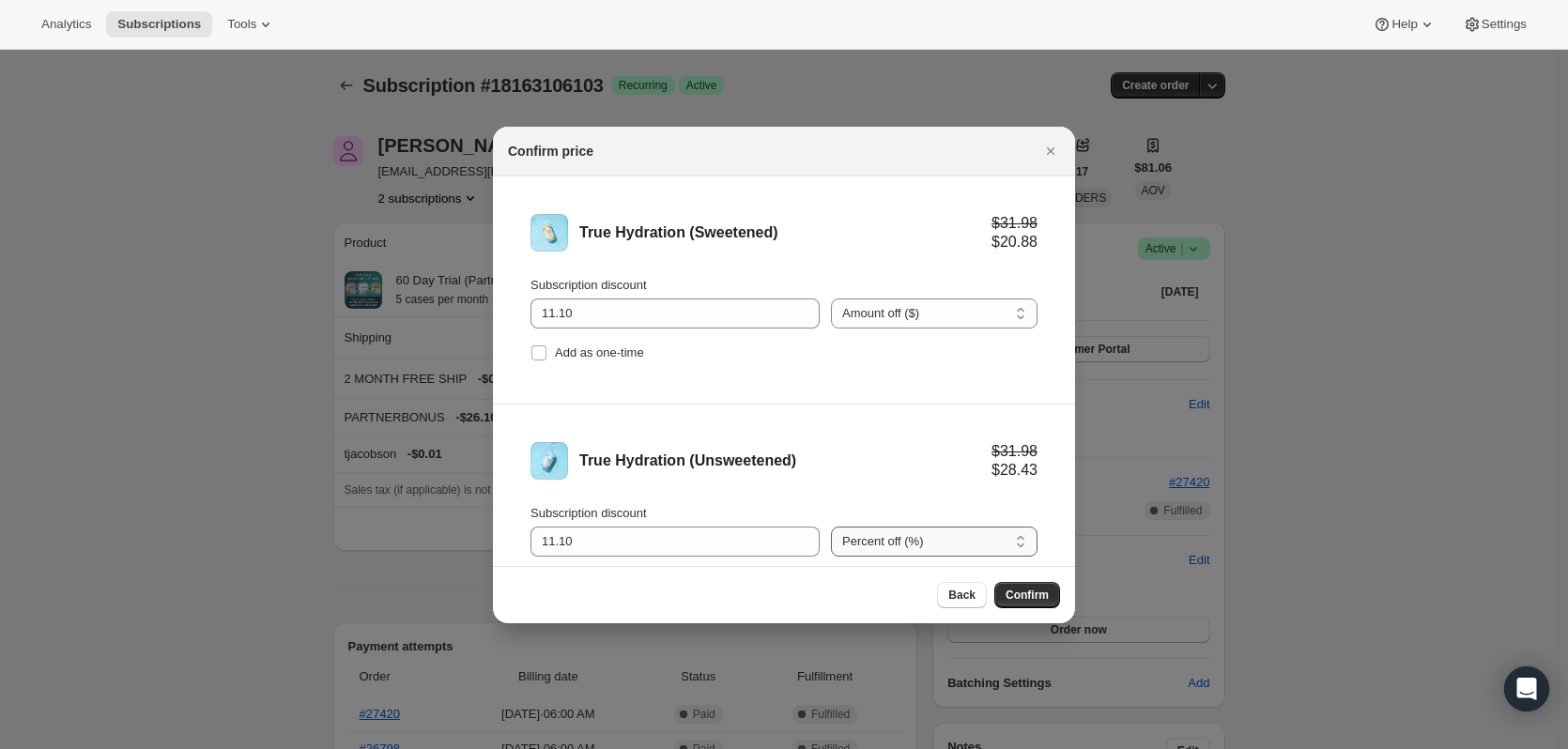
select select "fixed"
click at [831, 526] on select "Percent off (%) Amount off ($)" at bounding box center [934, 541] width 207 height 30
click at [1042, 595] on span "Confirm" at bounding box center [1027, 595] width 43 height 15
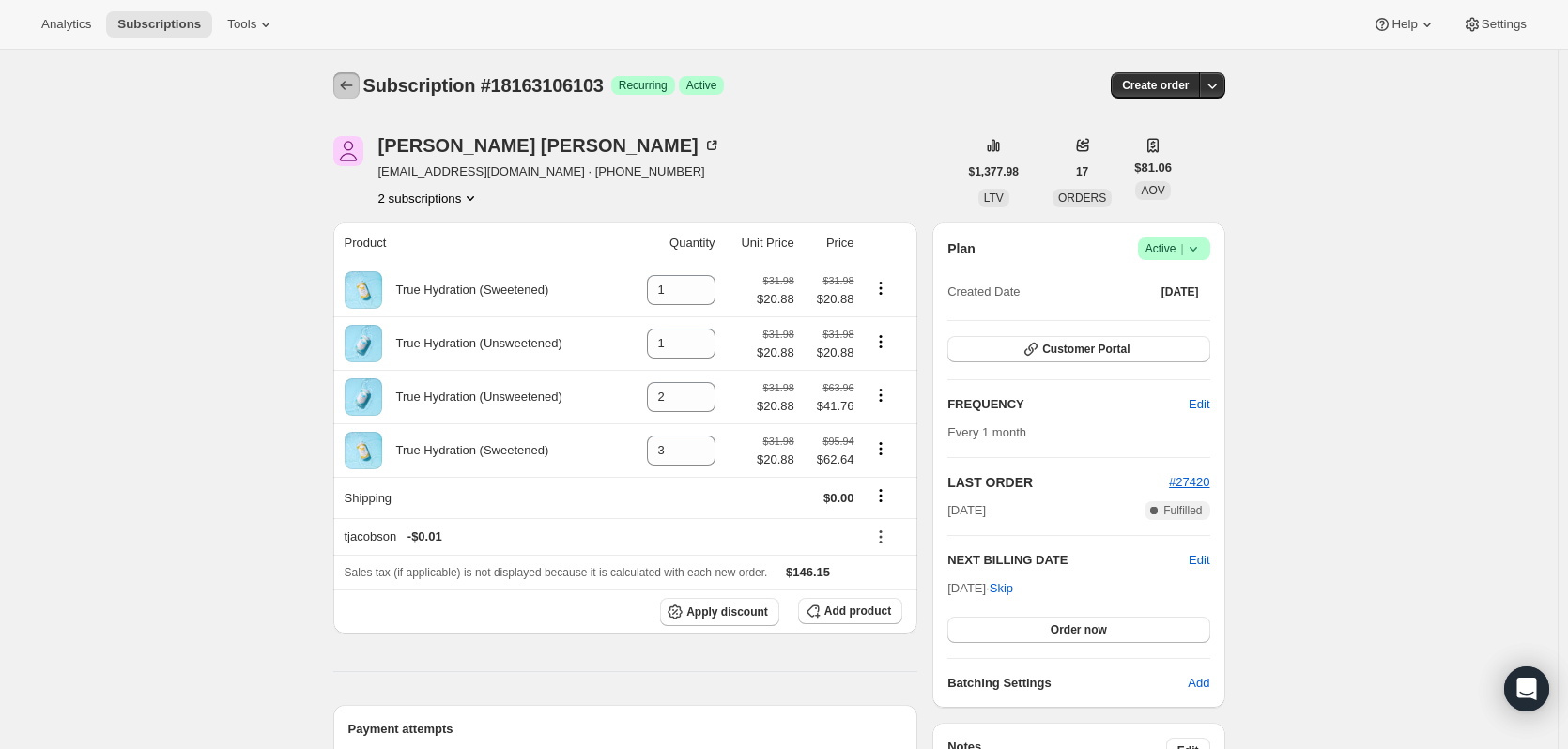
click at [346, 86] on icon "Subscriptions" at bounding box center [346, 85] width 12 height 9
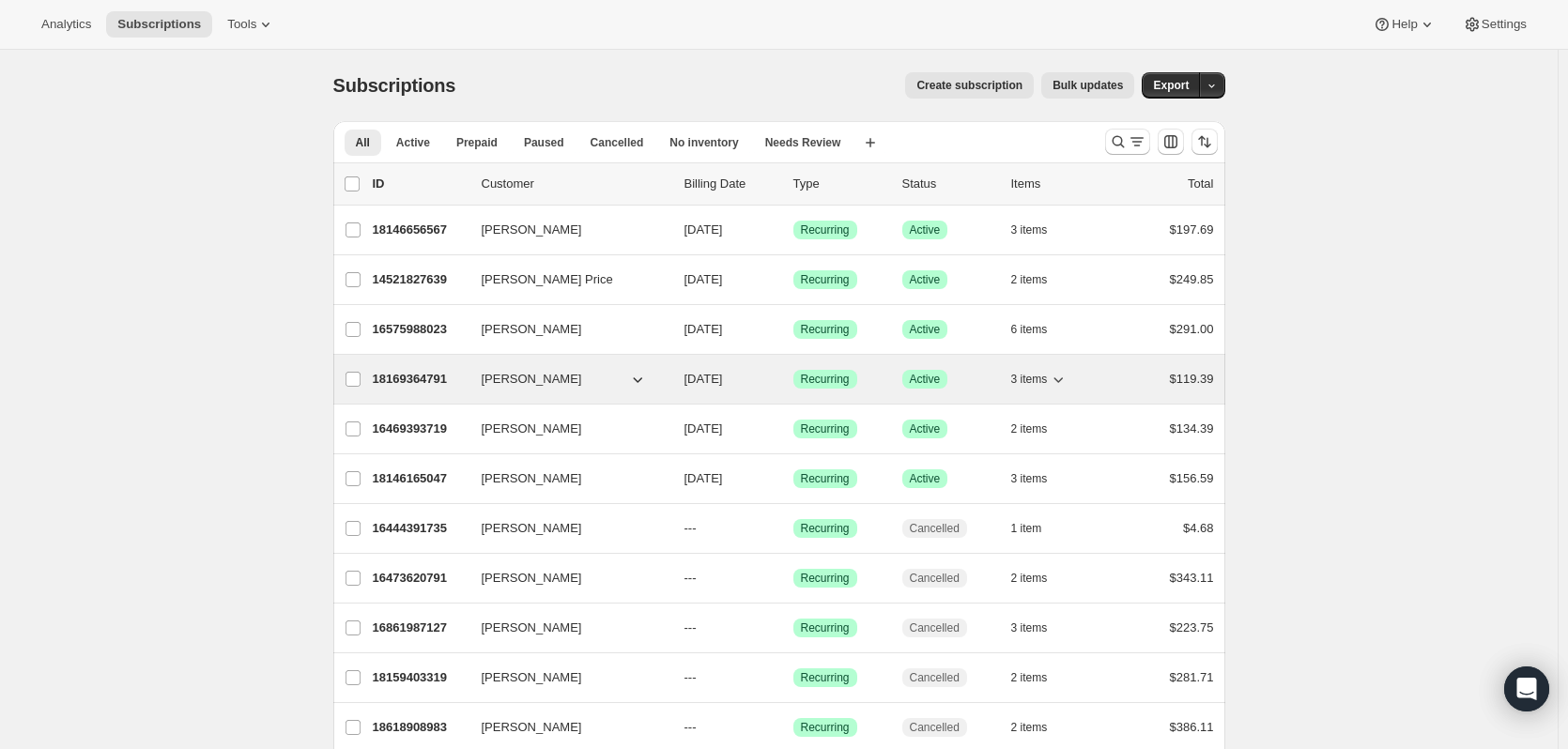
click at [410, 382] on p "18169364791" at bounding box center [420, 379] width 94 height 19
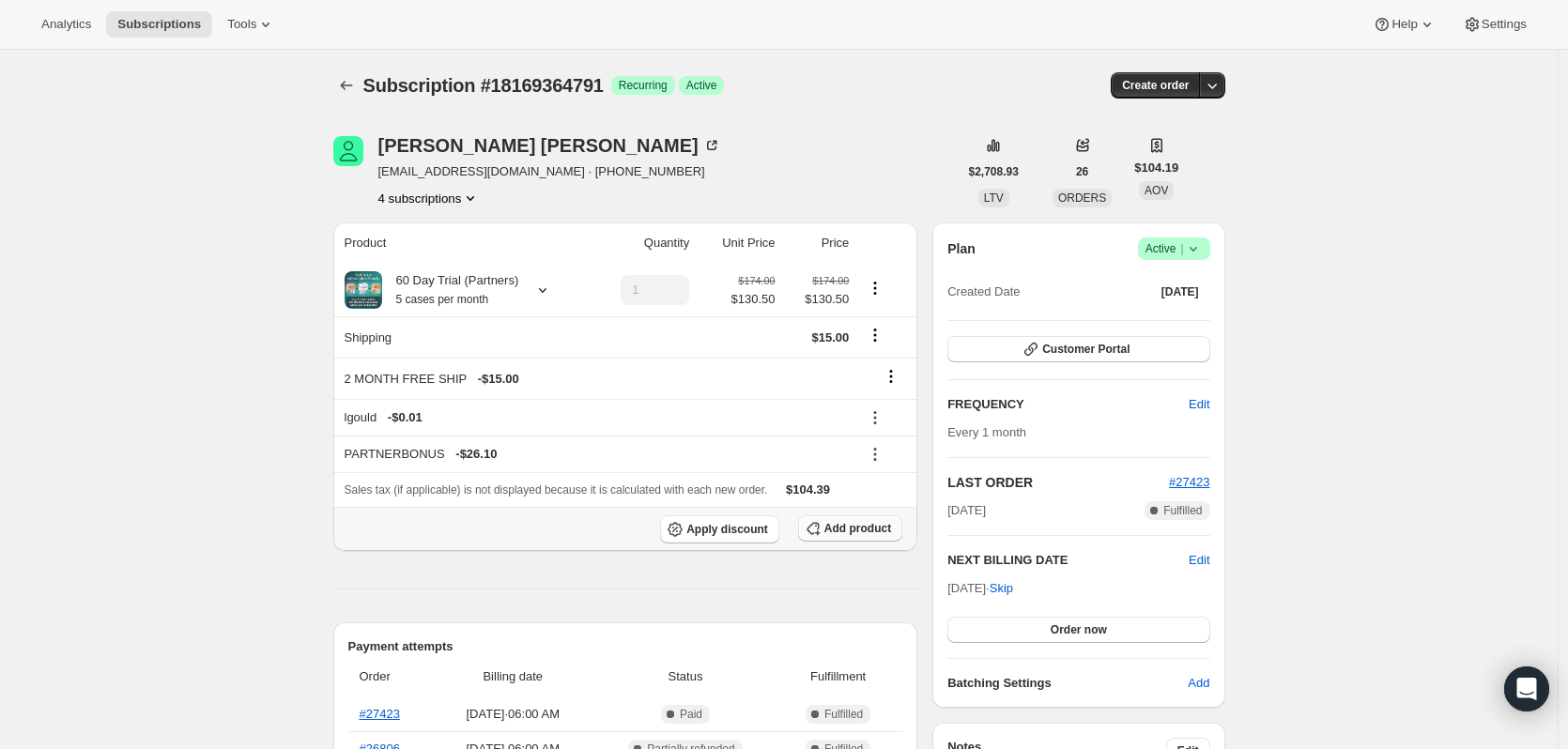
click at [851, 528] on span "Add product" at bounding box center [858, 528] width 67 height 15
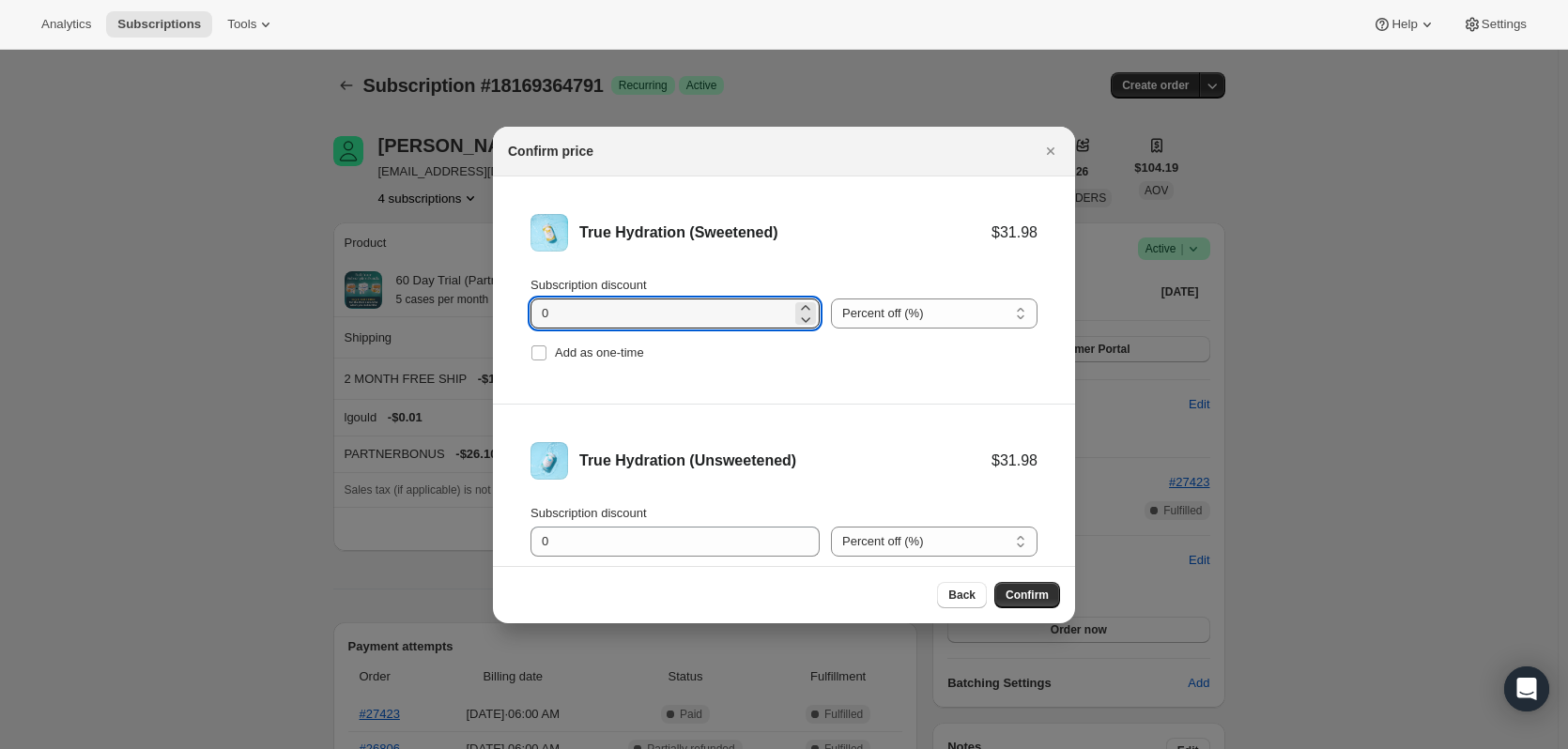
drag, startPoint x: 607, startPoint y: 305, endPoint x: 472, endPoint y: 306, distance: 135.0
type input "11.10"
click at [911, 304] on select "Percent off (%) Amount off ($)" at bounding box center [934, 313] width 207 height 30
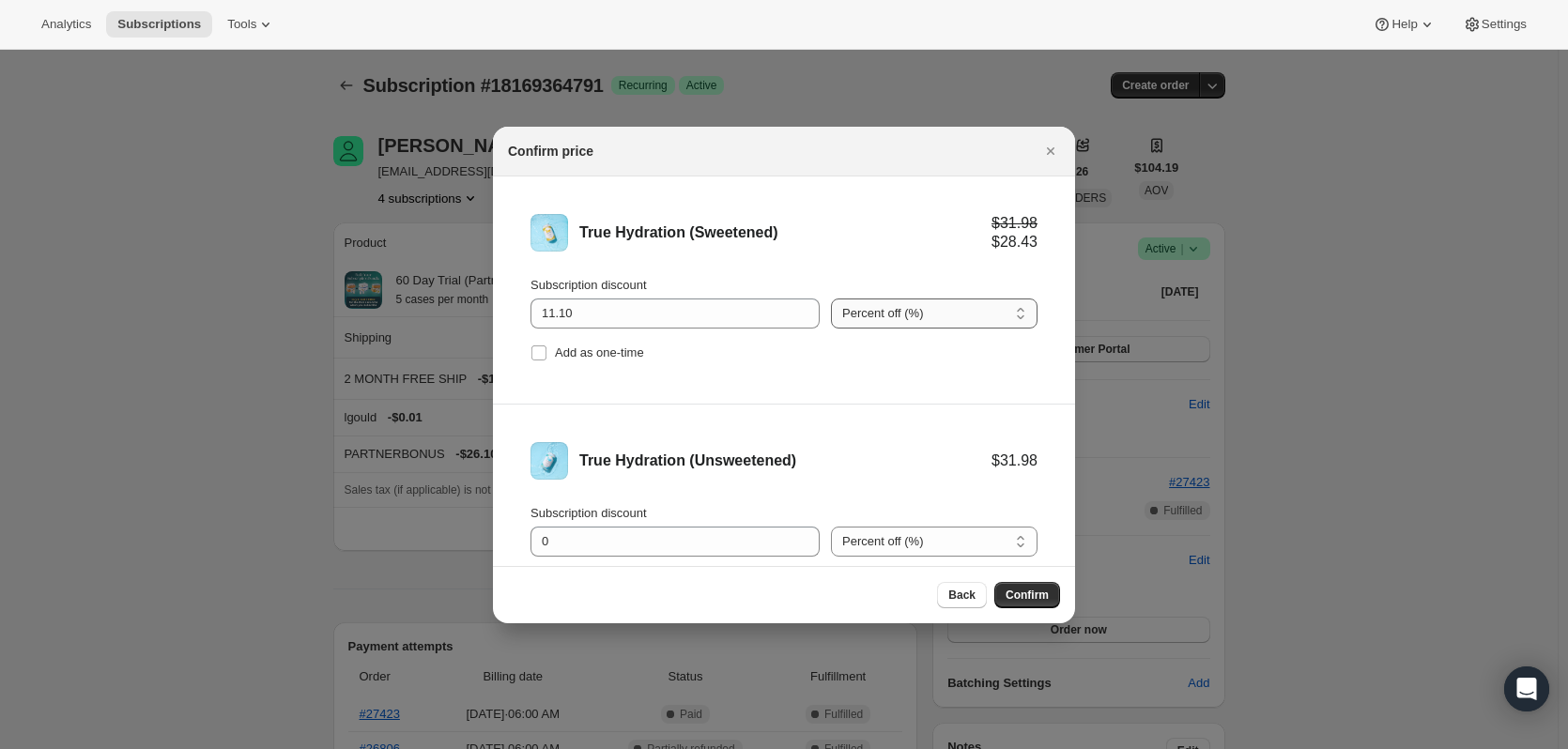
select select "fixed"
click at [831, 298] on select "Percent off (%) Amount off ($)" at bounding box center [934, 313] width 207 height 30
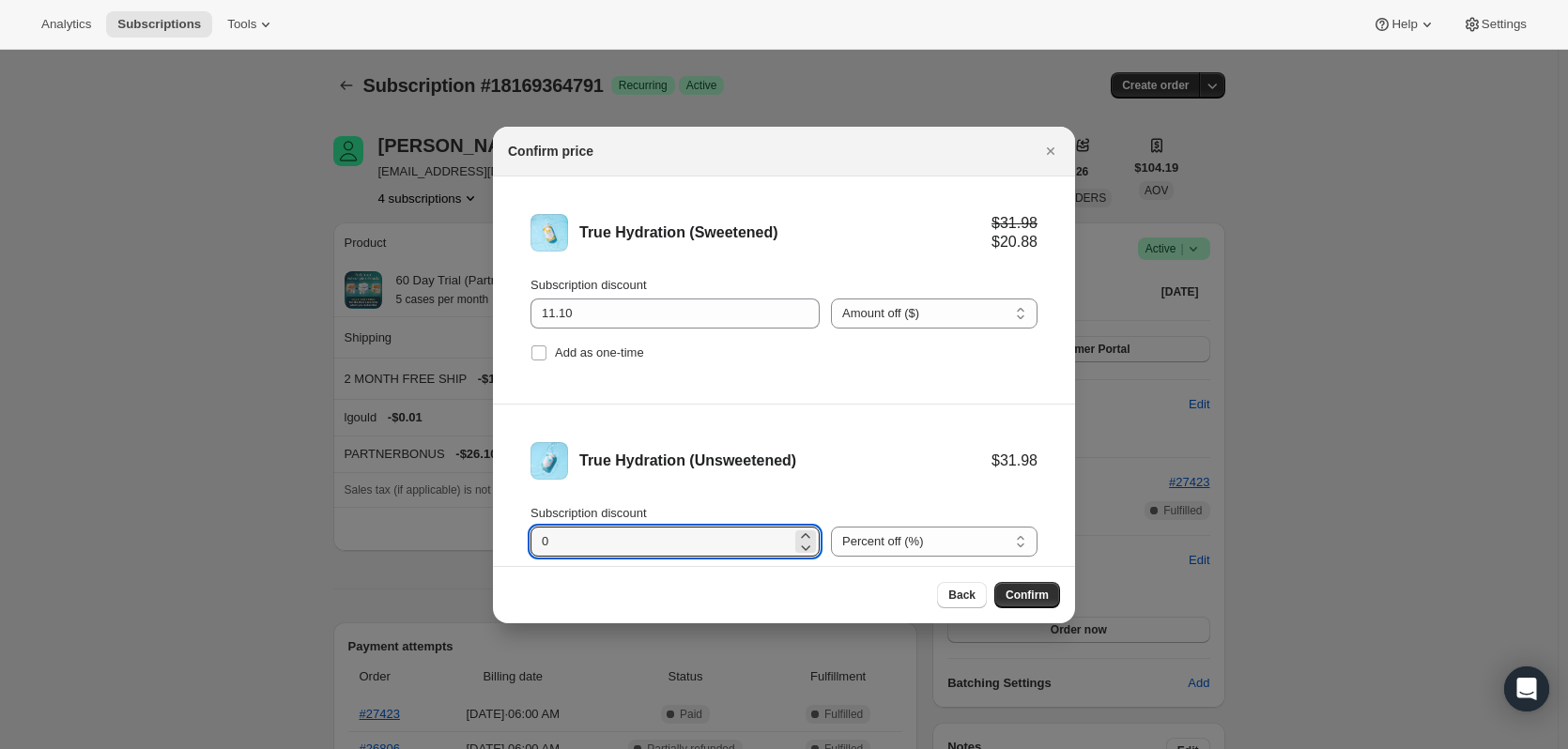
drag, startPoint x: 575, startPoint y: 540, endPoint x: 428, endPoint y: 542, distance: 147.0
type input "11.10"
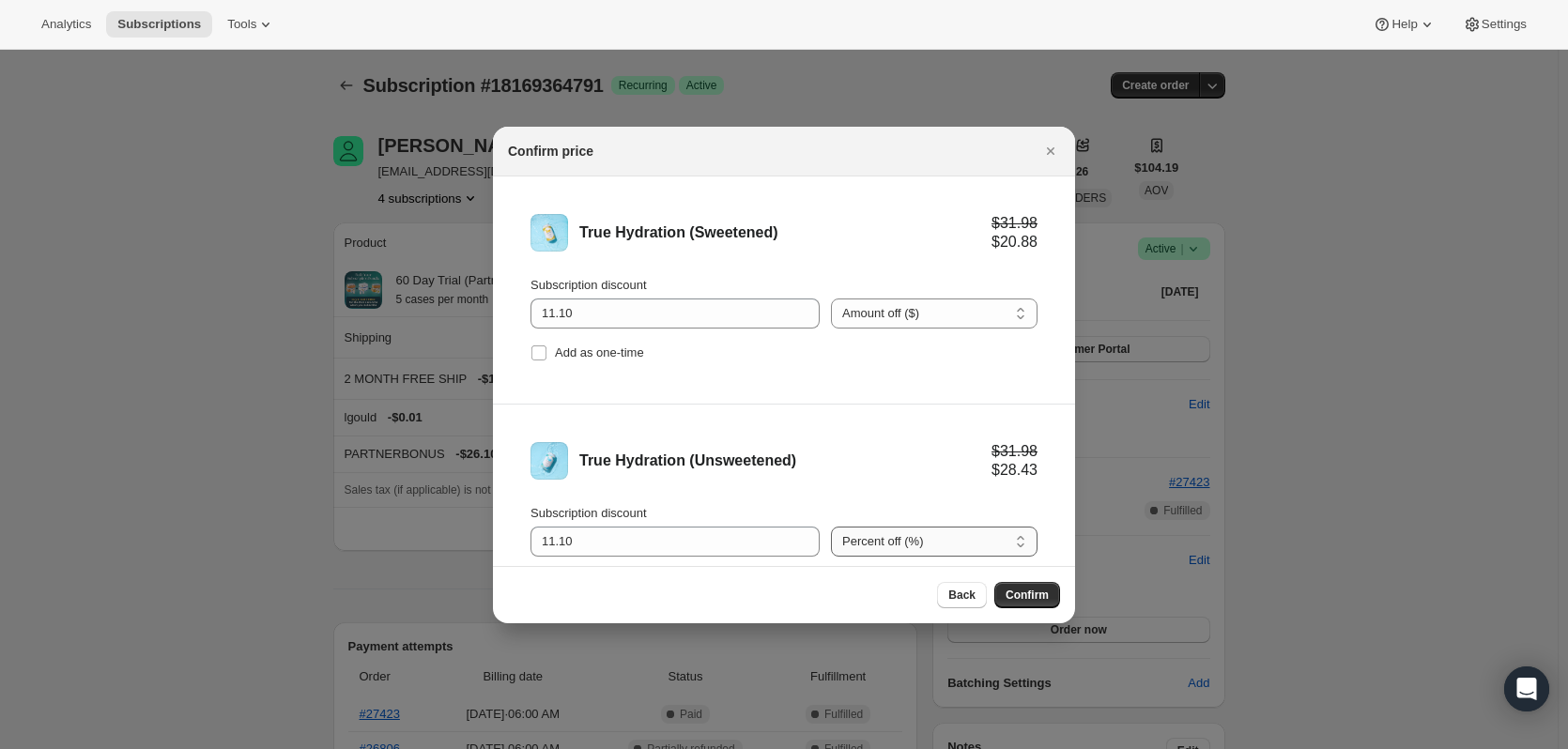
click at [971, 532] on select "Percent off (%) Amount off ($)" at bounding box center [934, 541] width 207 height 30
select select "fixed"
click at [831, 526] on select "Percent off (%) Amount off ($)" at bounding box center [934, 541] width 207 height 30
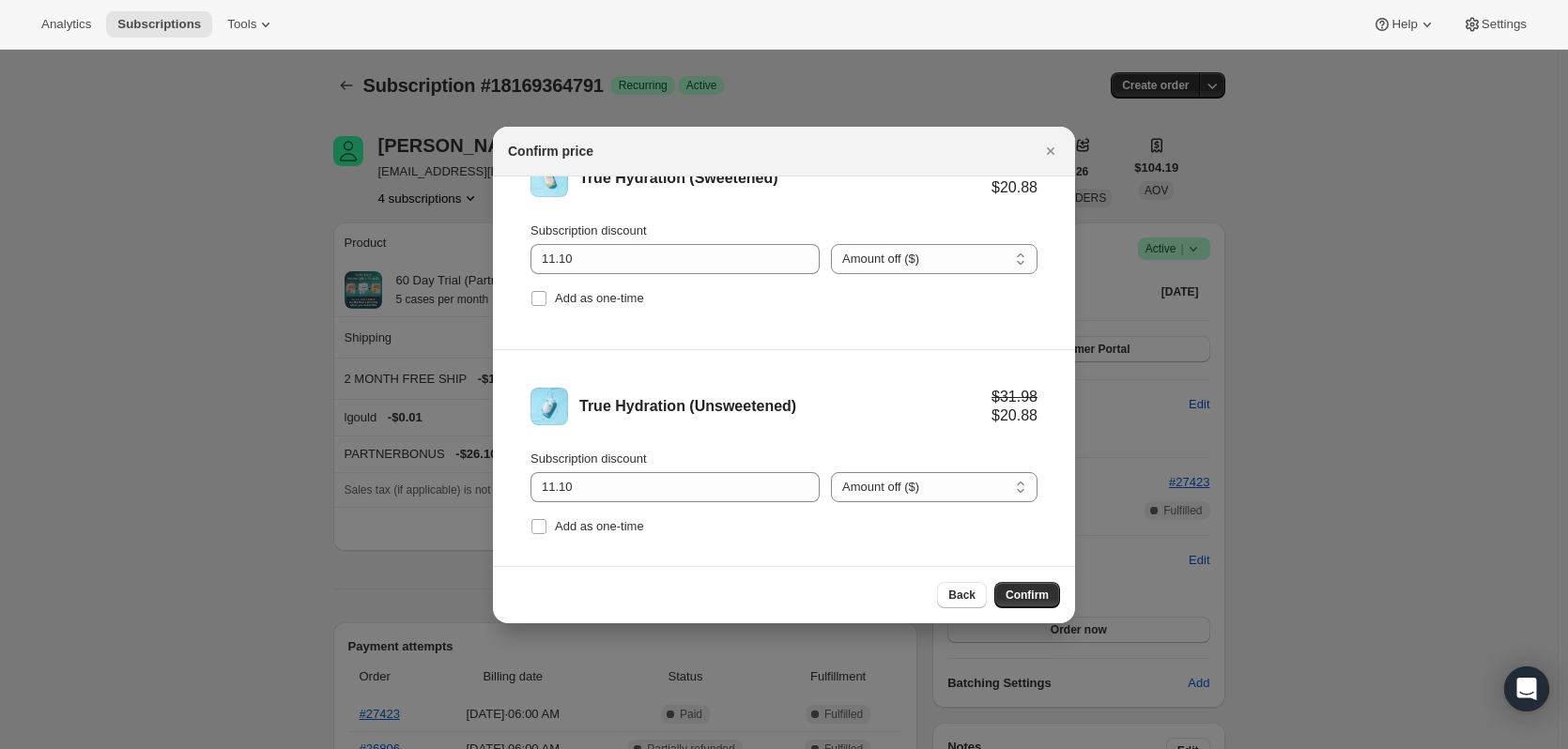
scroll to position [78, 0]
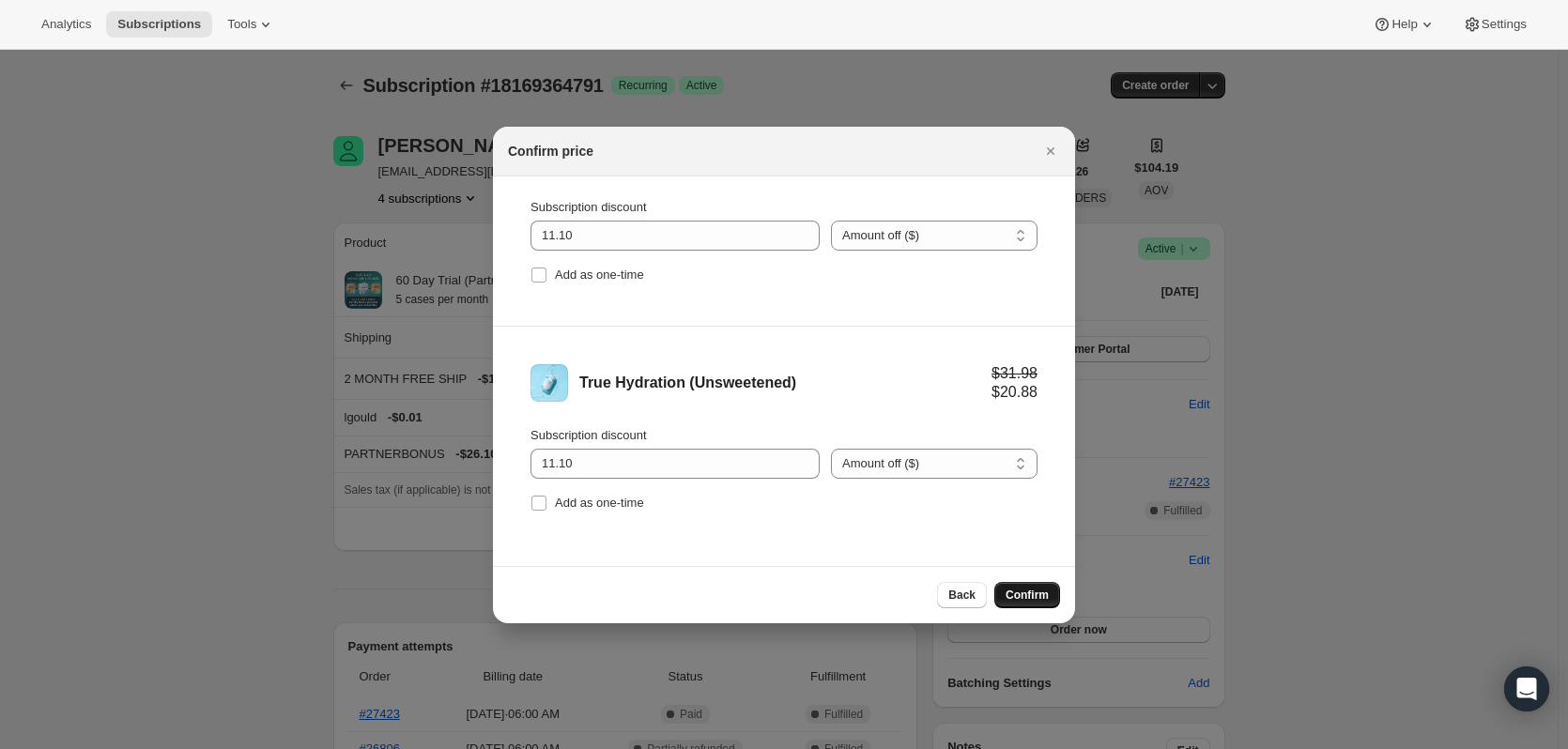
click at [1039, 602] on span "Confirm" at bounding box center [1027, 595] width 43 height 15
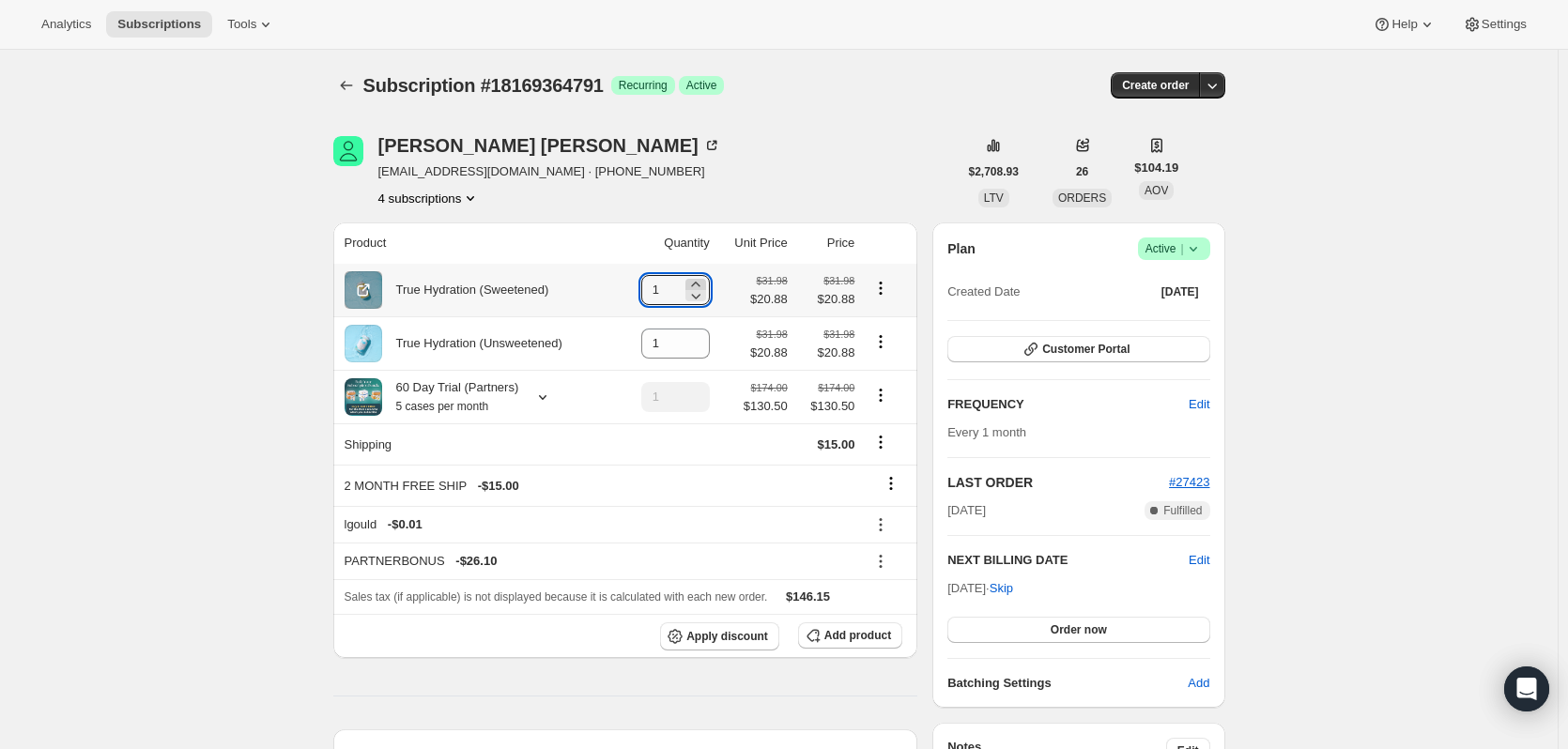
click at [703, 282] on icon at bounding box center [695, 283] width 19 height 19
type input "3"
click at [699, 338] on icon at bounding box center [695, 337] width 8 height 5
type input "2"
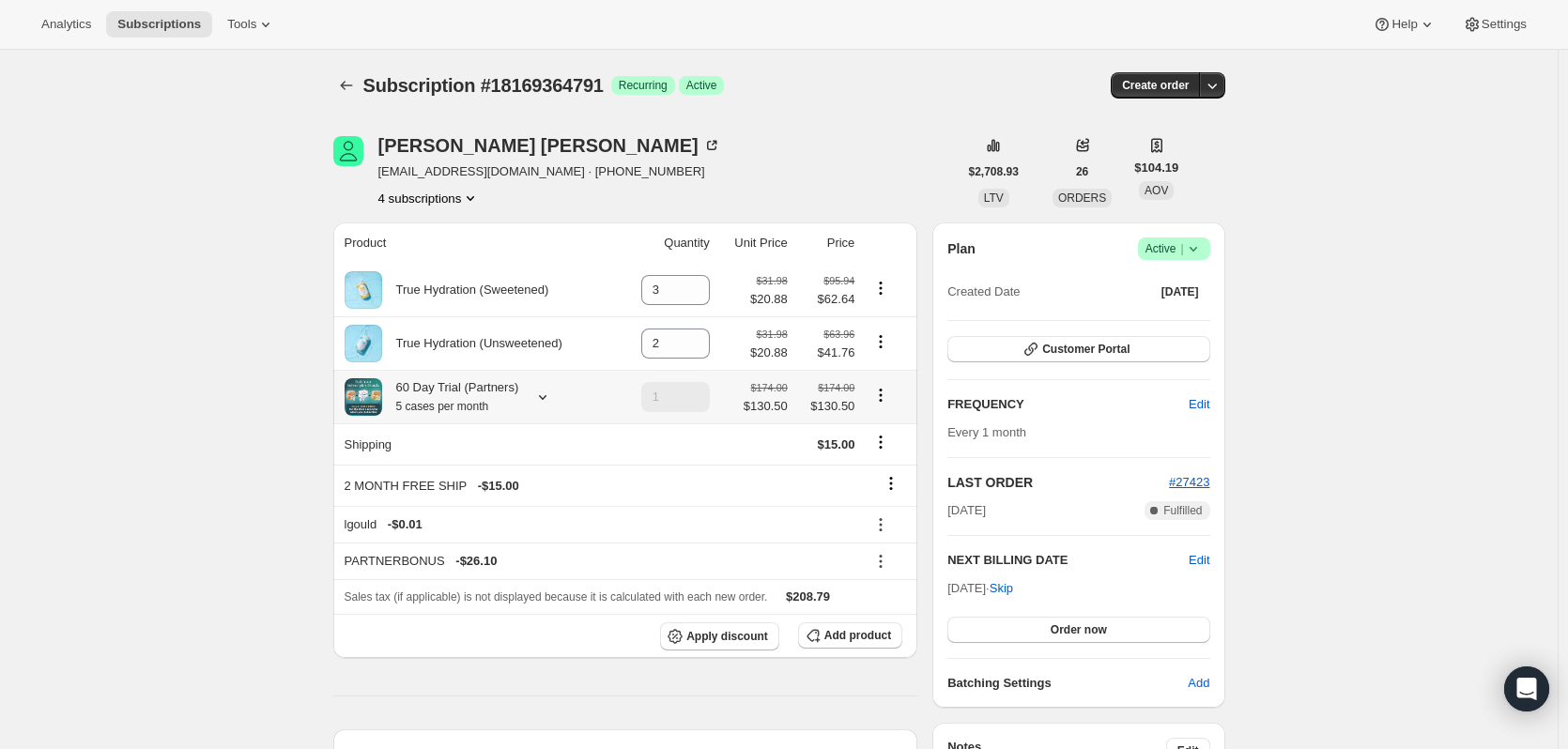
click at [890, 400] on icon "Product actions" at bounding box center [881, 395] width 19 height 19
click at [873, 466] on span "Remove" at bounding box center [884, 466] width 45 height 14
type input "0"
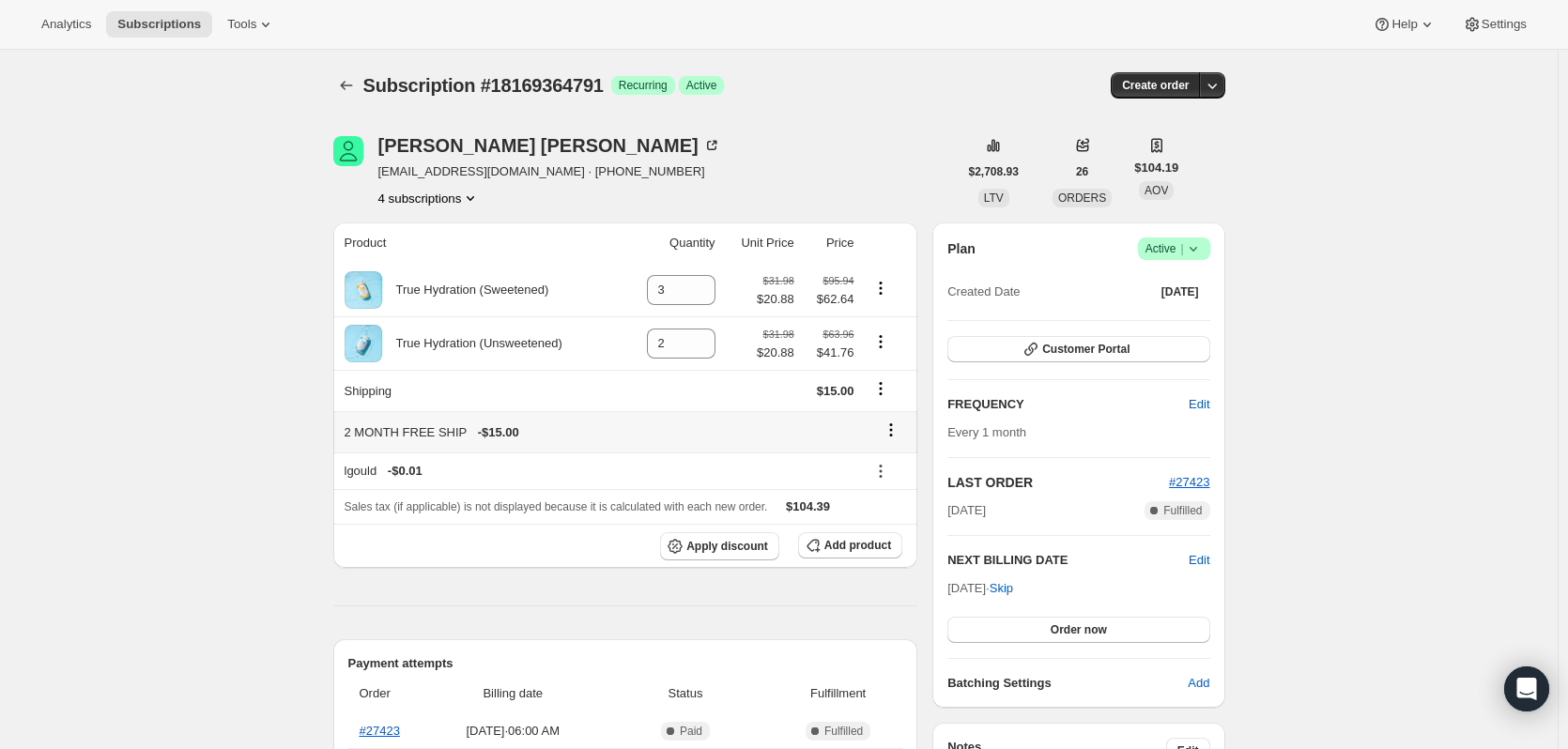
click at [906, 430] on button at bounding box center [890, 430] width 30 height 21
click at [898, 468] on span "Remove" at bounding box center [896, 467] width 45 height 14
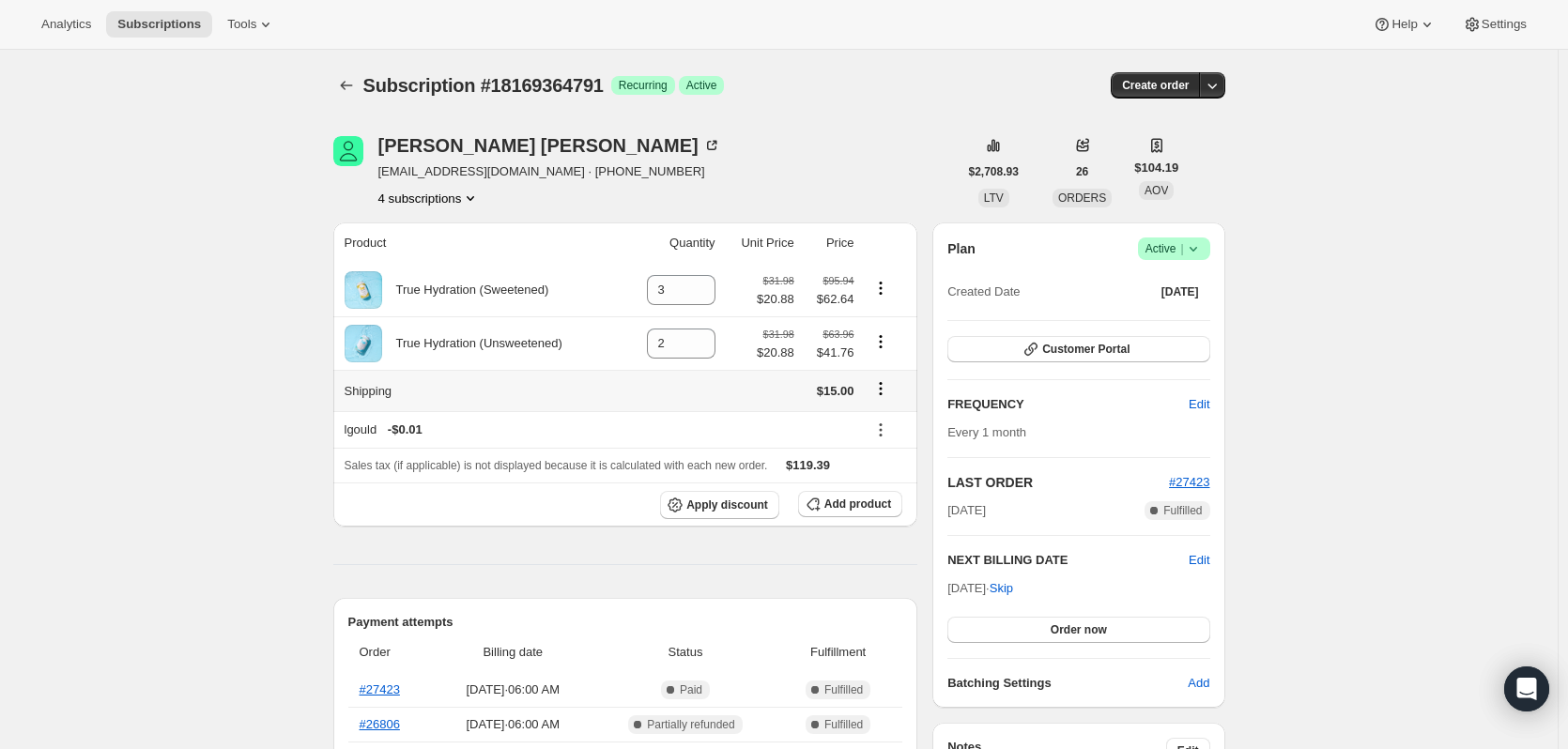
click at [879, 391] on icon "Shipping actions" at bounding box center [881, 388] width 19 height 19
click at [885, 425] on span "Edit shipping rate" at bounding box center [884, 427] width 94 height 14
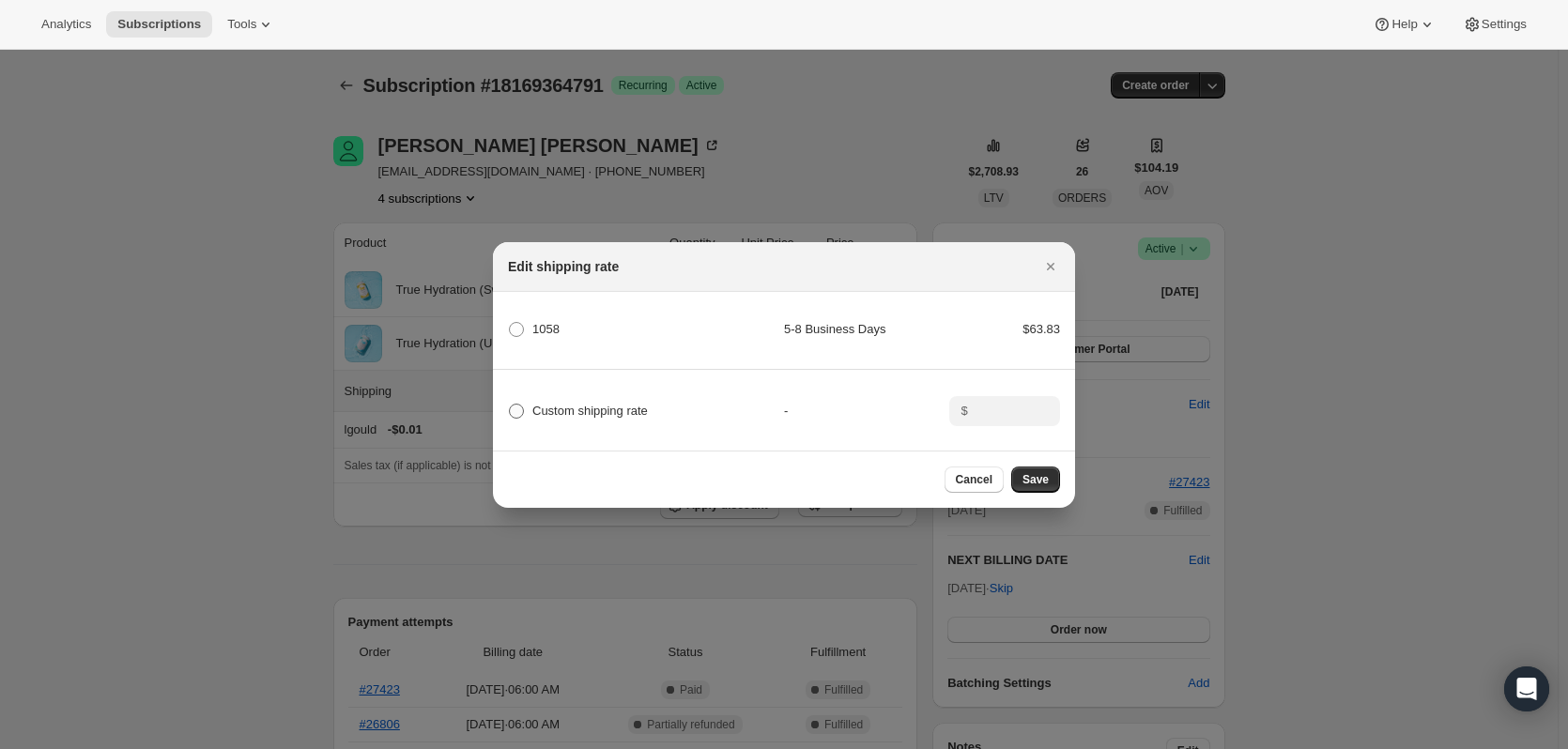
click at [606, 410] on span "Custom shipping rate" at bounding box center [590, 411] width 115 height 14
click at [509, 405] on input "Custom shipping rate" at bounding box center [508, 404] width 1 height 1
radio input "true"
click at [977, 415] on input ":r1m0:" at bounding box center [1003, 411] width 59 height 30
type input "0.00"
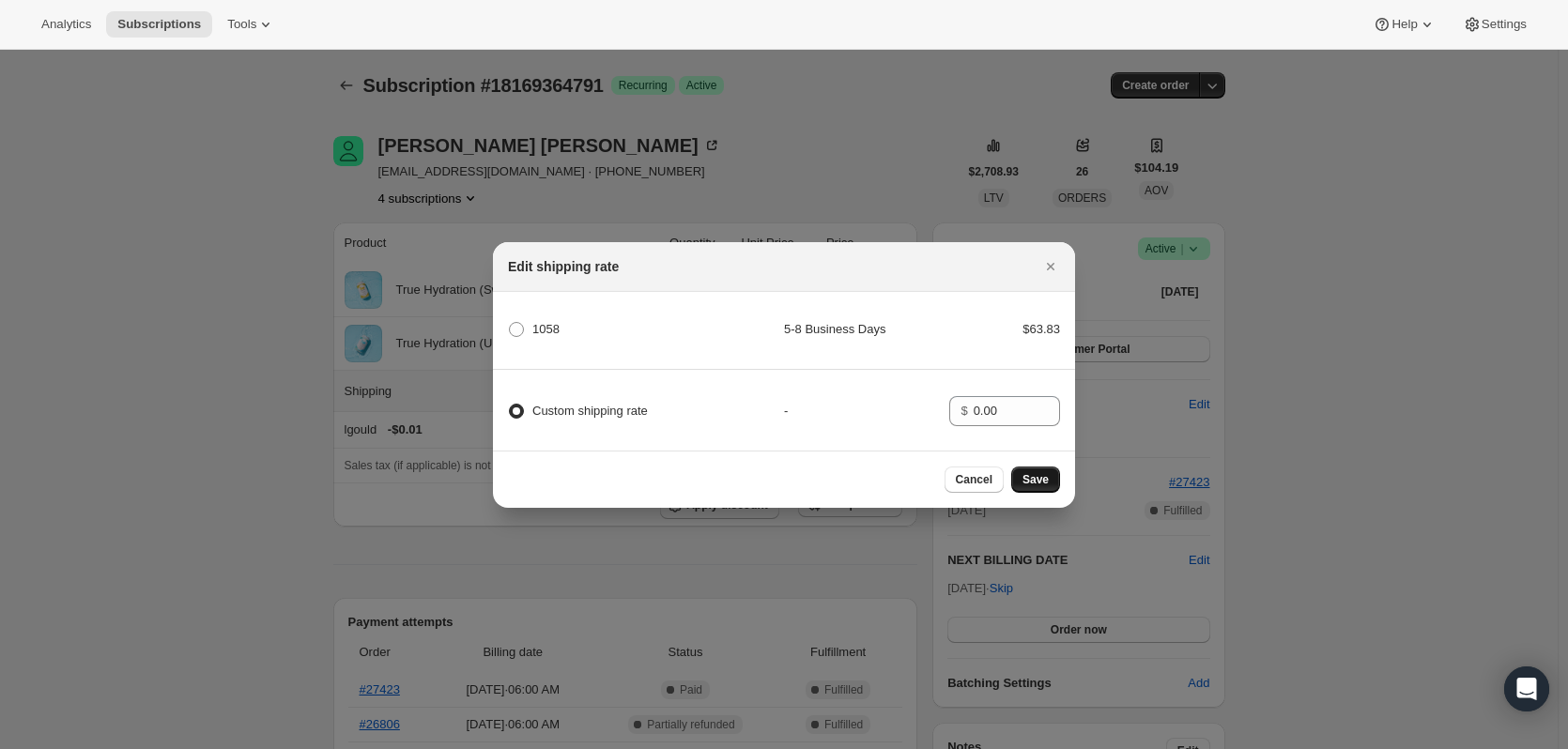
click at [1042, 491] on button "Save" at bounding box center [1035, 479] width 49 height 26
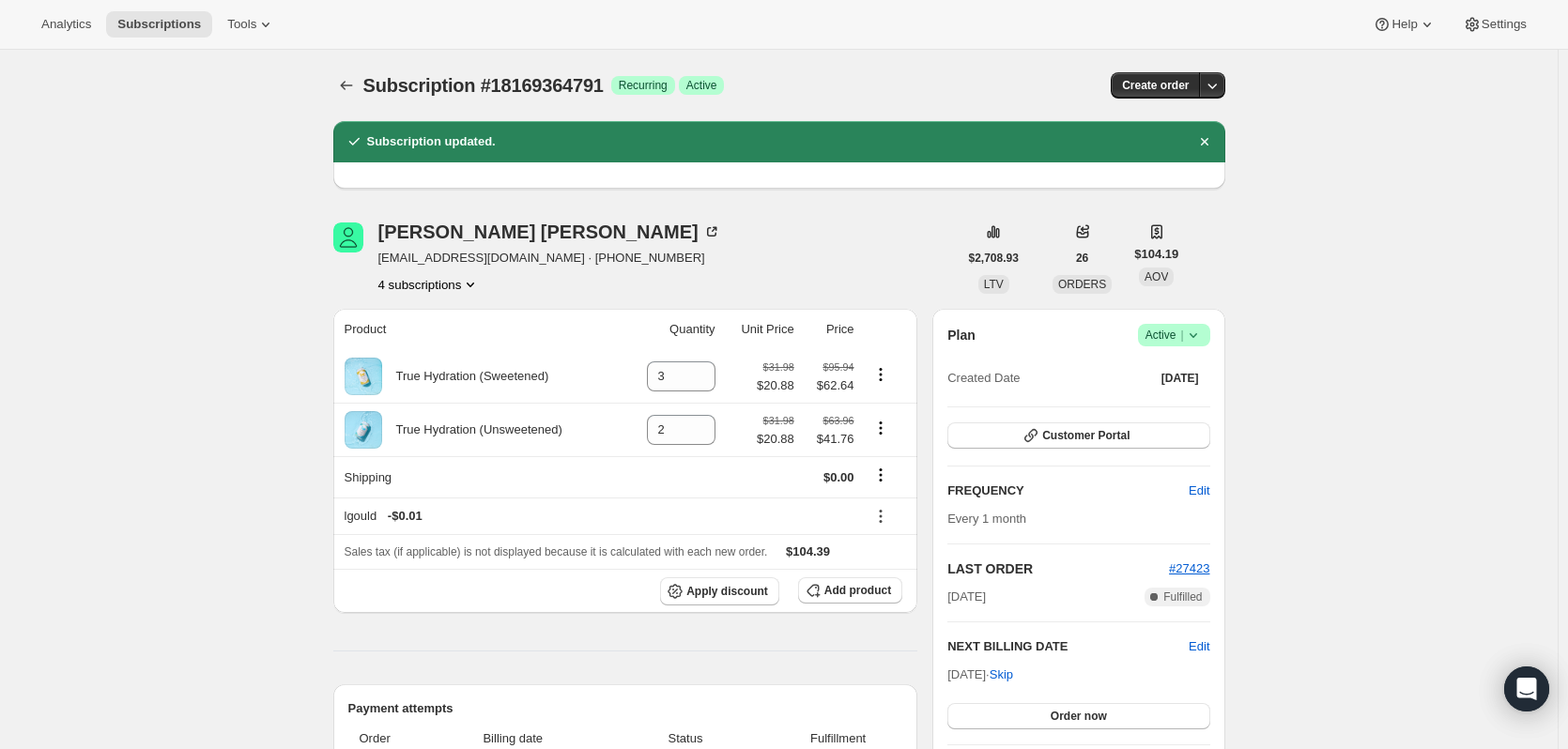
click at [409, 291] on button "4 subscriptions" at bounding box center [429, 283] width 102 height 19
click at [429, 331] on button "15612051767" at bounding box center [434, 319] width 141 height 30
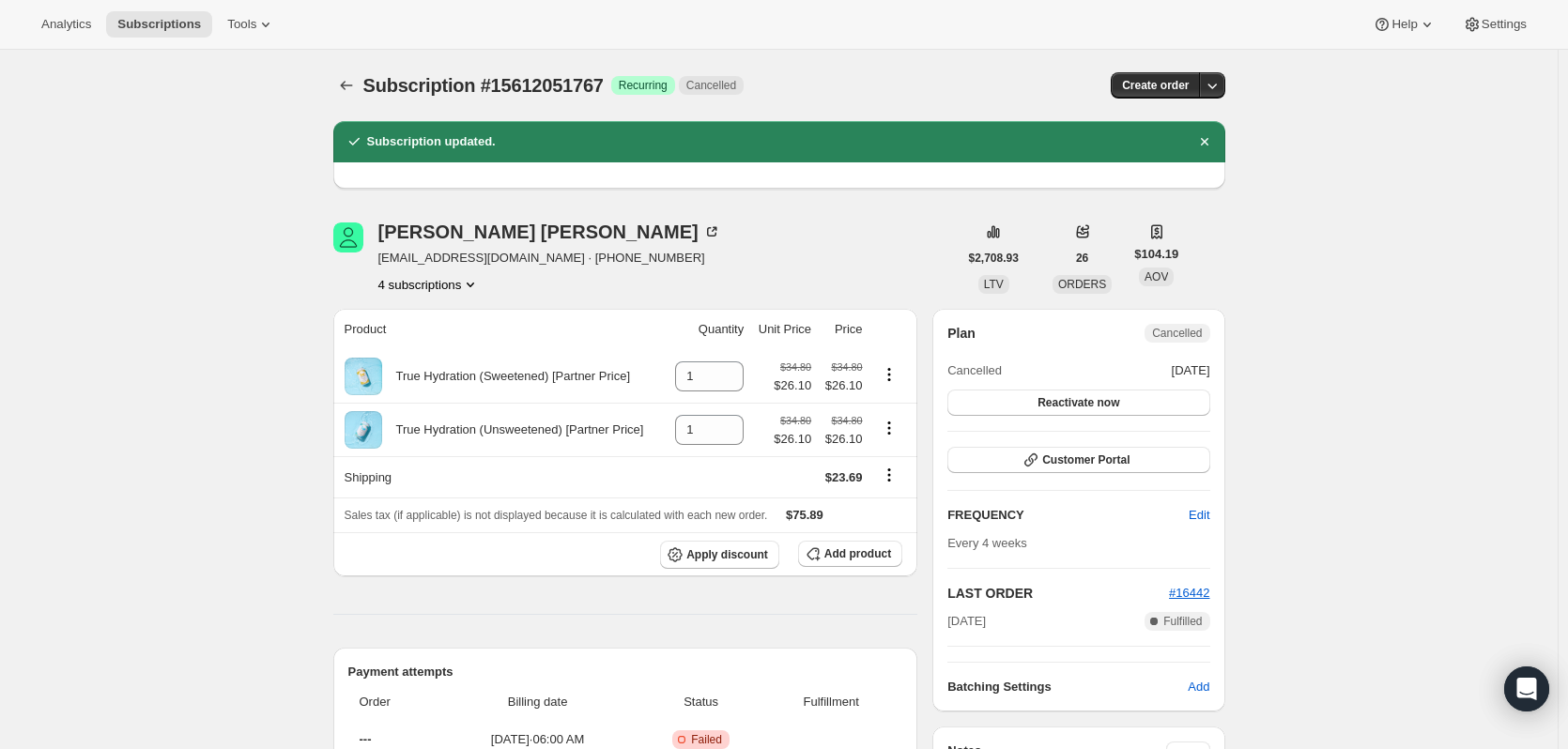
click at [419, 290] on button "4 subscriptions" at bounding box center [429, 283] width 102 height 19
click at [433, 365] on button "15612150071" at bounding box center [434, 351] width 141 height 30
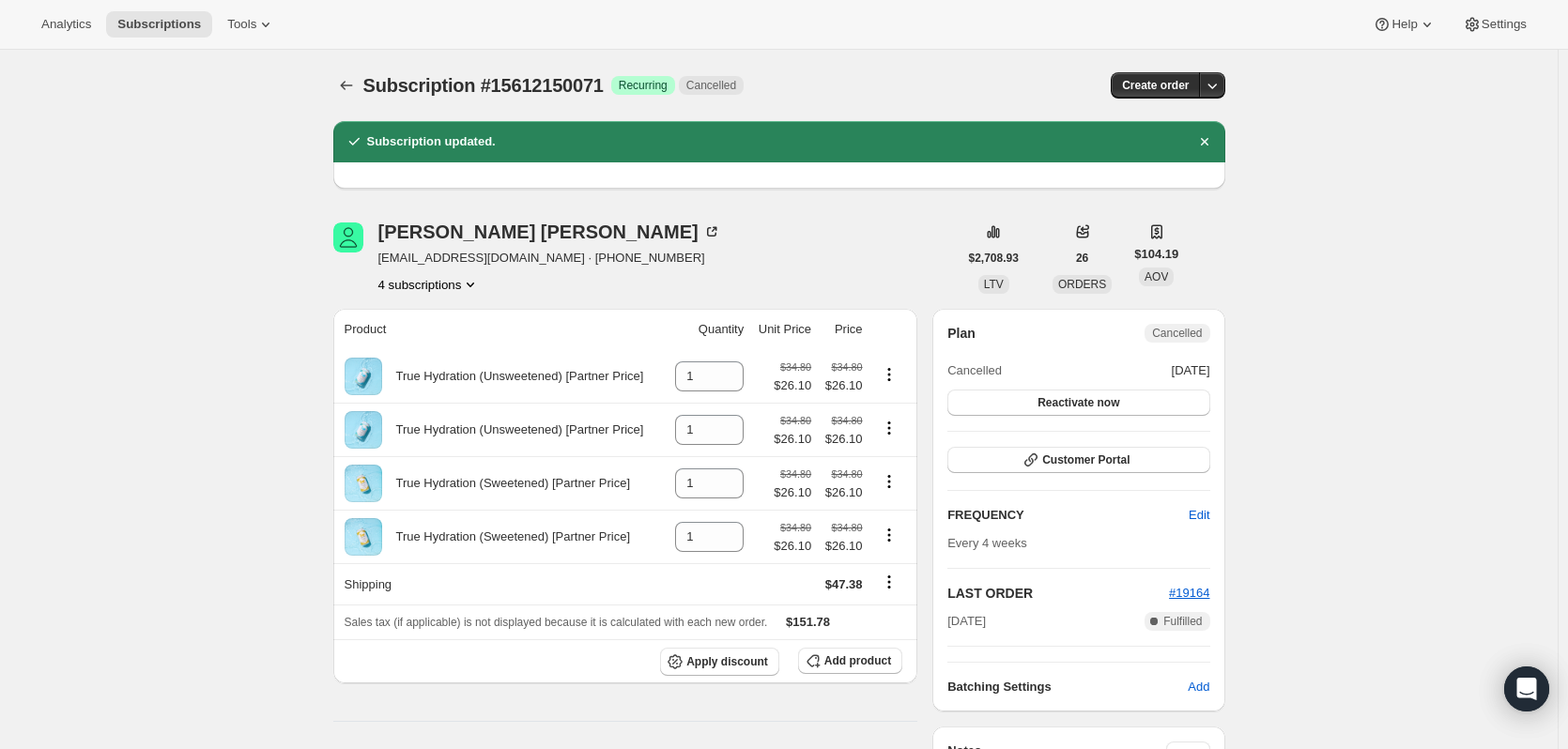
click at [430, 286] on button "4 subscriptions" at bounding box center [429, 283] width 102 height 19
click at [439, 376] on span "15982133559" at bounding box center [406, 383] width 75 height 14
click at [405, 290] on button "4 subscriptions" at bounding box center [429, 283] width 102 height 19
click at [400, 408] on span "18169364791" at bounding box center [406, 415] width 75 height 14
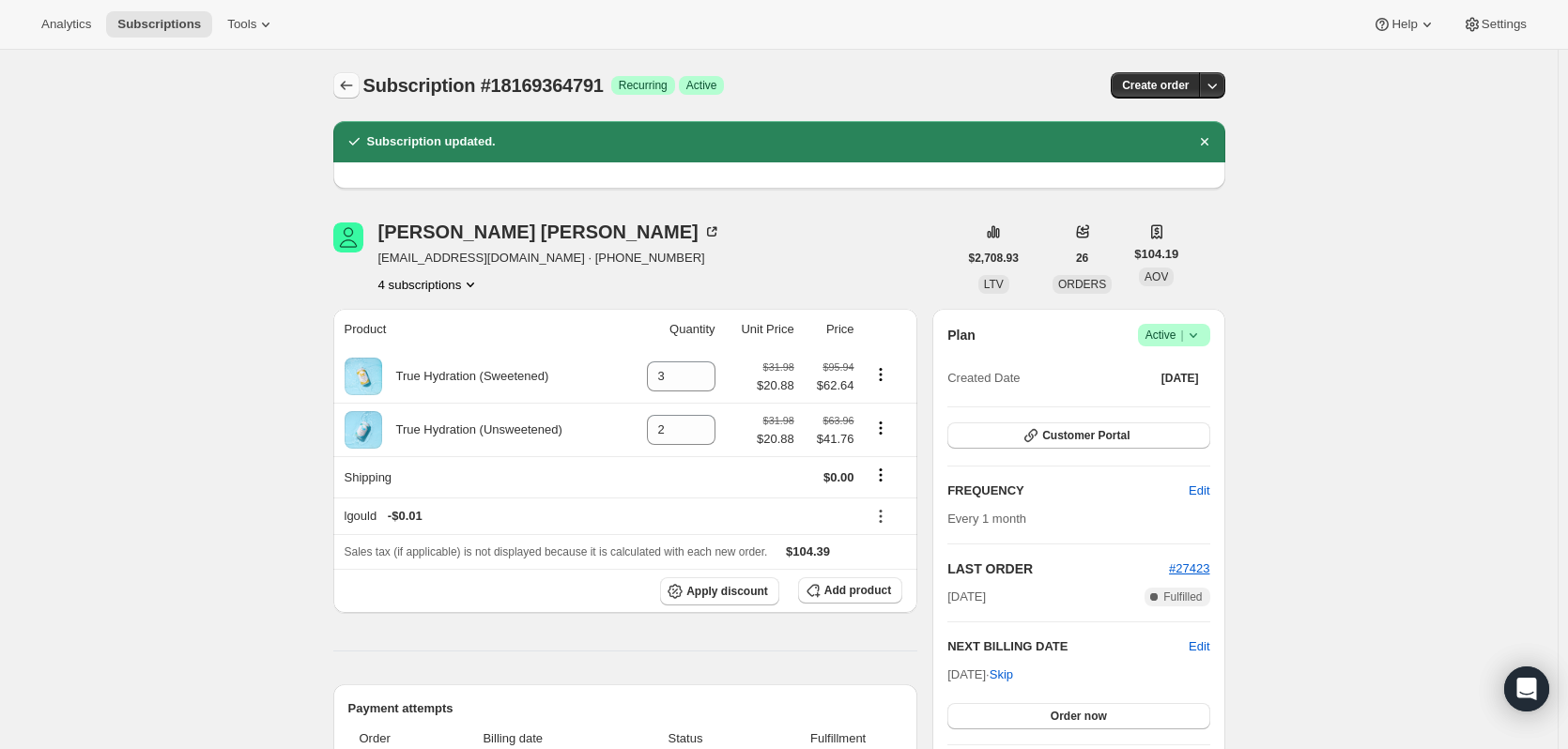
click at [342, 89] on icon "Subscriptions" at bounding box center [346, 85] width 19 height 19
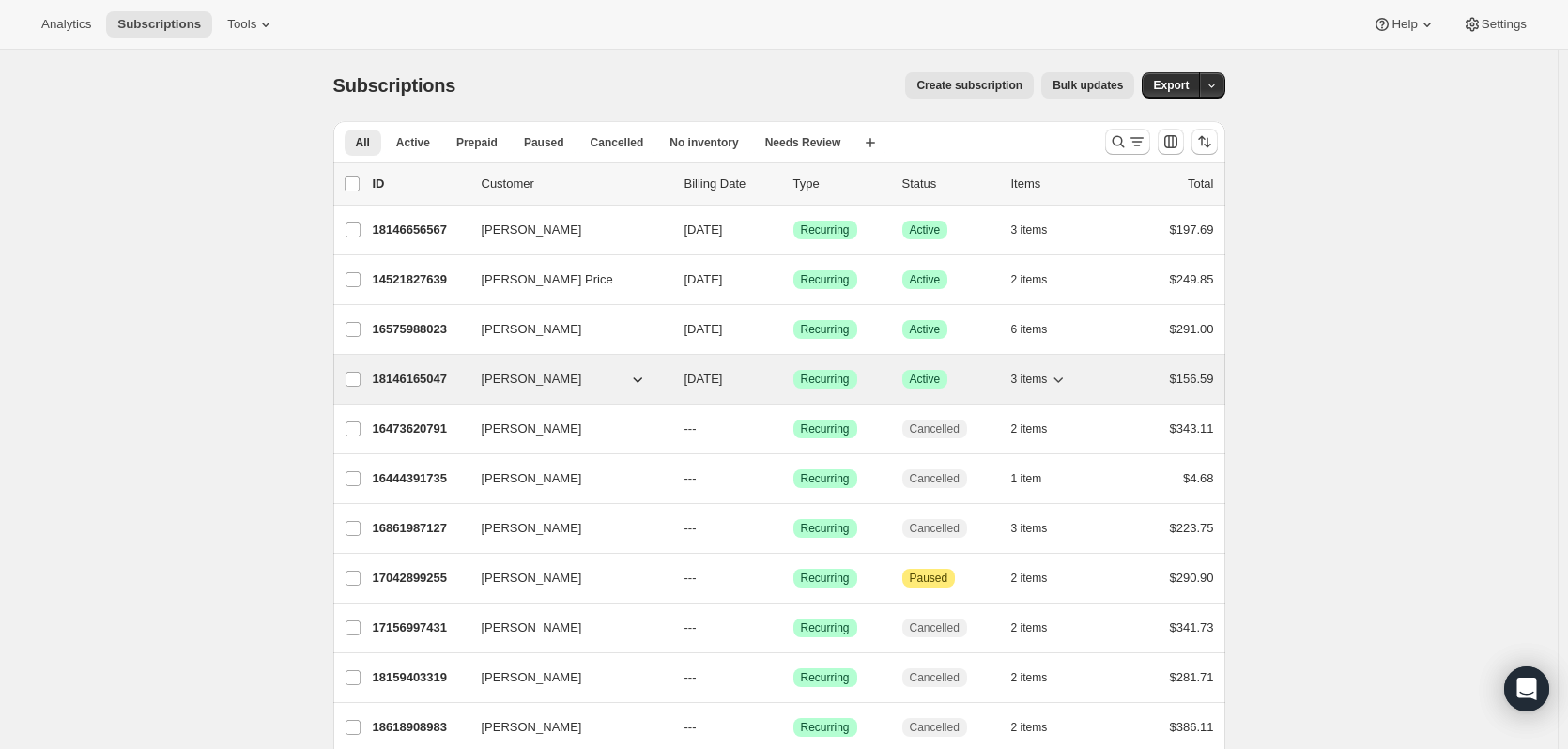
click at [424, 376] on p "18146165047" at bounding box center [420, 379] width 94 height 19
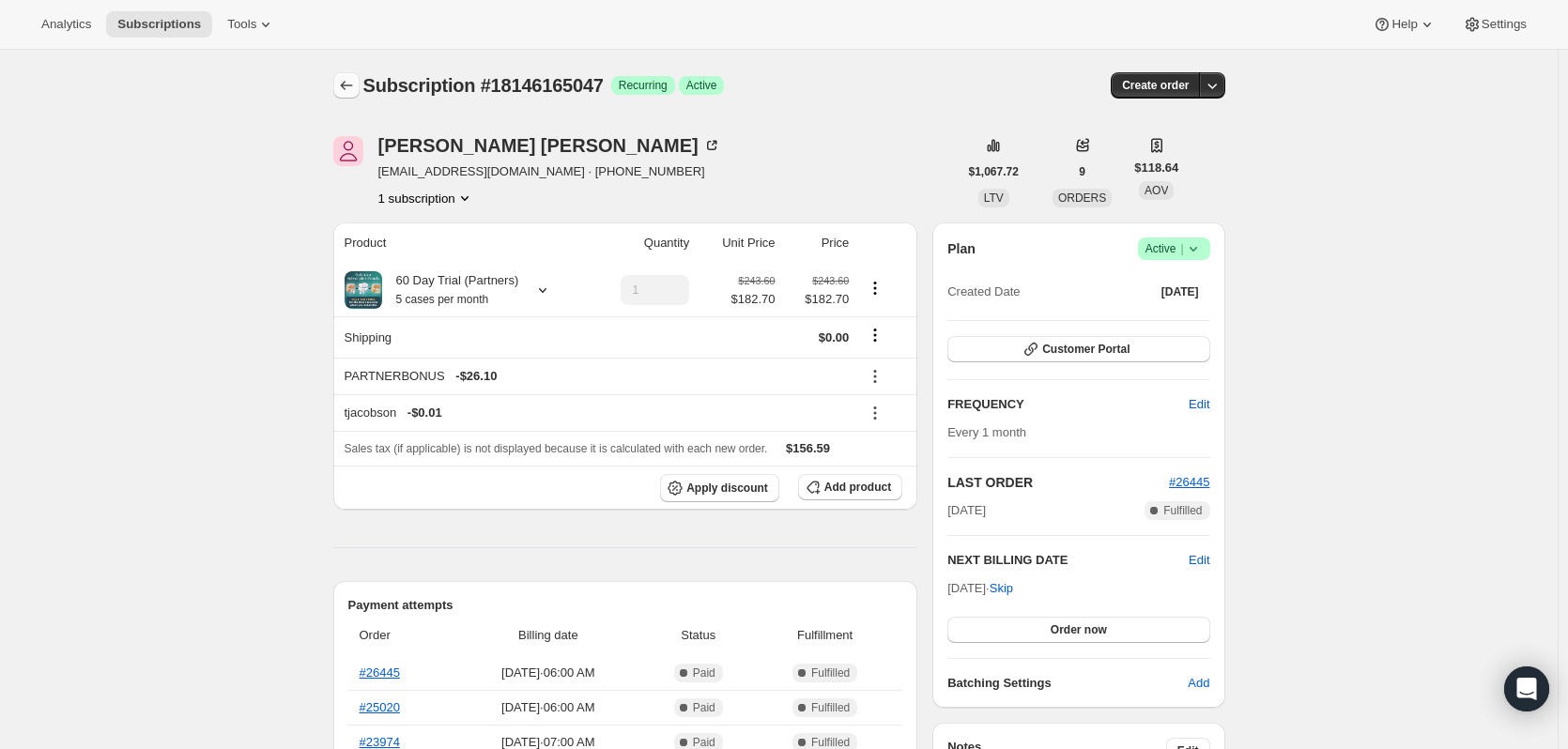
click at [348, 84] on icon "Subscriptions" at bounding box center [346, 85] width 19 height 19
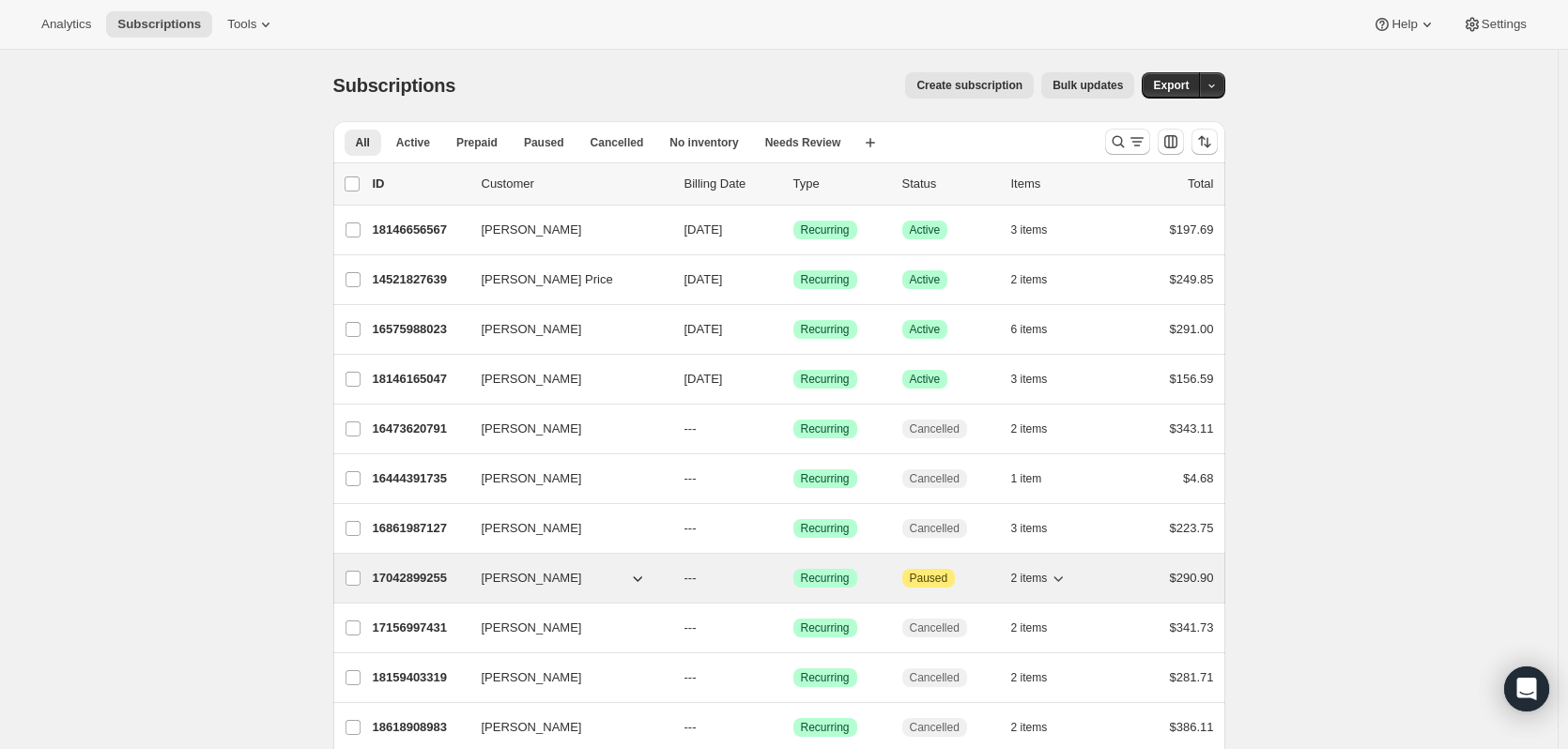
click at [401, 576] on p "17042899255" at bounding box center [420, 578] width 94 height 19
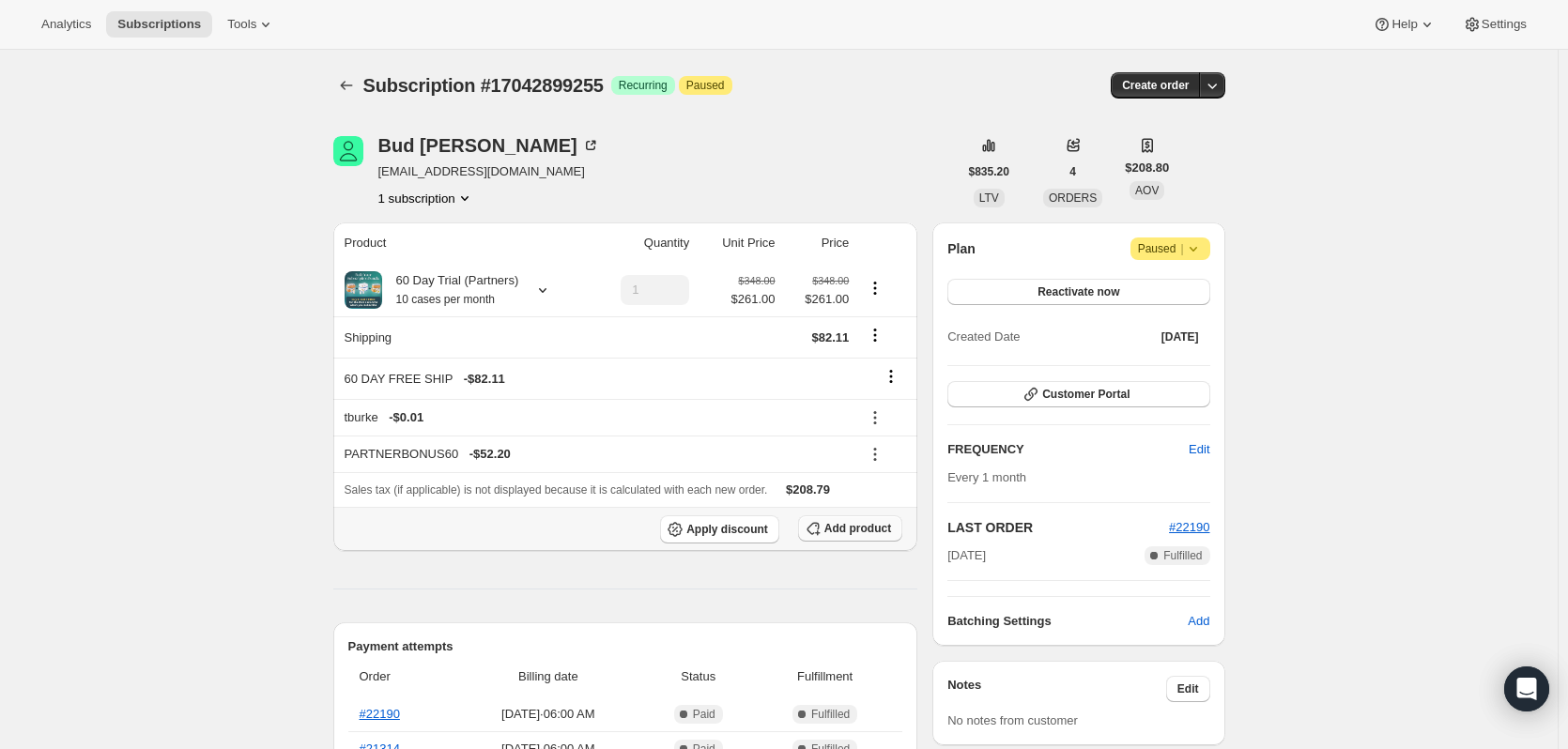
click at [849, 527] on span "Add product" at bounding box center [858, 528] width 67 height 15
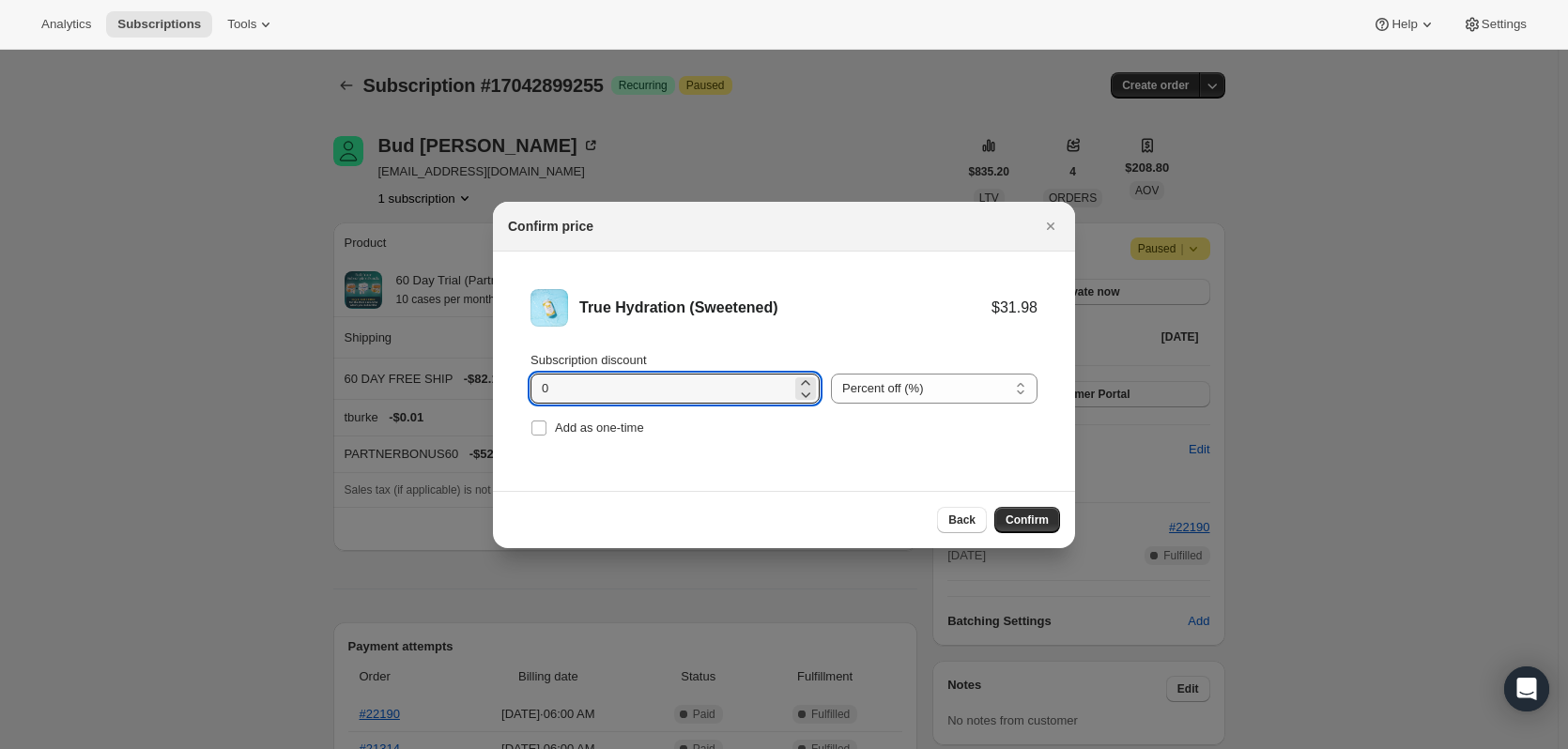
drag, startPoint x: 623, startPoint y: 389, endPoint x: 465, endPoint y: 391, distance: 158.0
type input "11.10"
drag, startPoint x: 939, startPoint y: 373, endPoint x: 934, endPoint y: 398, distance: 25.5
click at [939, 374] on select "Percent off (%) Amount off ($)" at bounding box center [934, 389] width 207 height 30
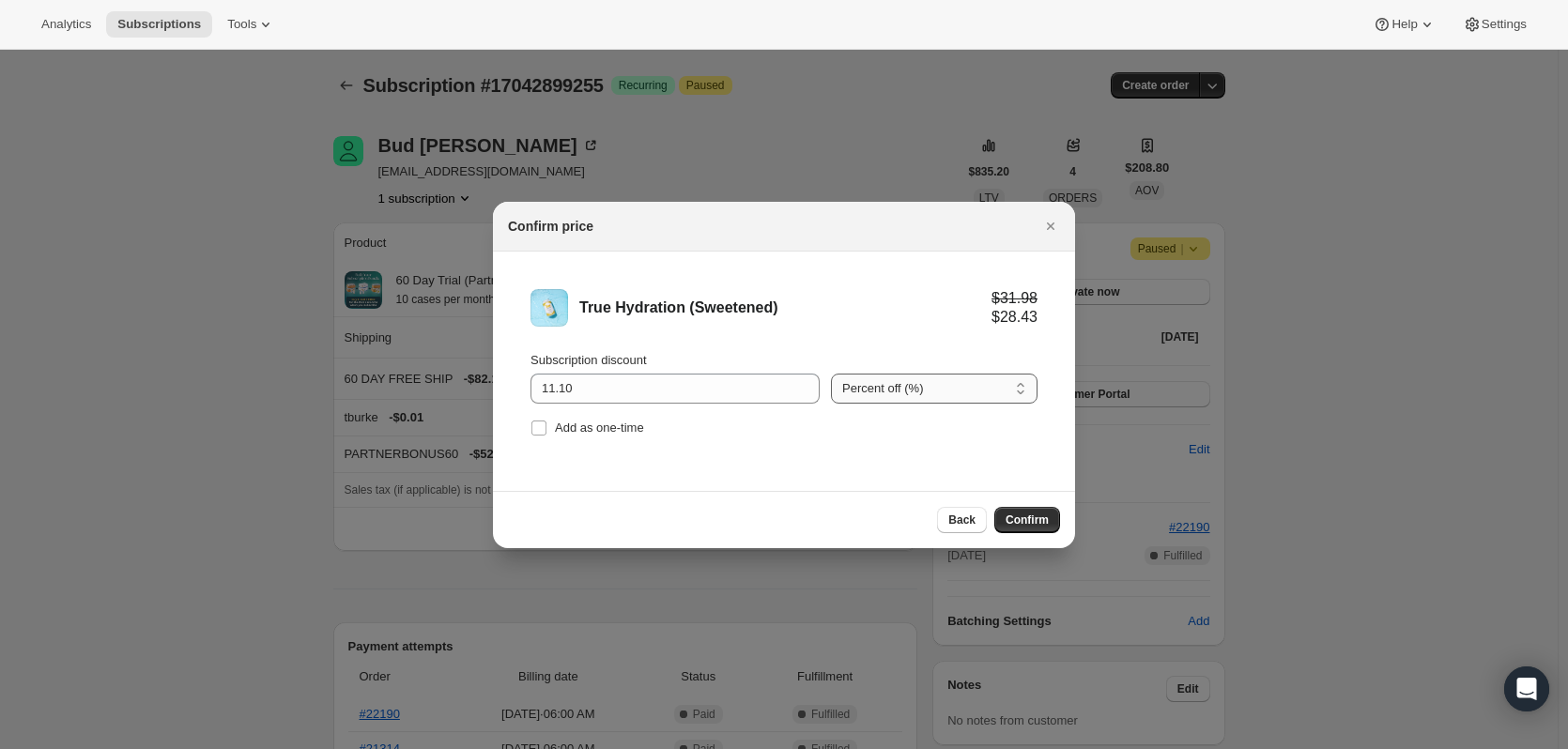
select select "fixed"
click at [831, 374] on select "Percent off (%) Amount off ($)" at bounding box center [934, 389] width 207 height 30
click at [1050, 527] on button "Confirm" at bounding box center [1027, 520] width 66 height 26
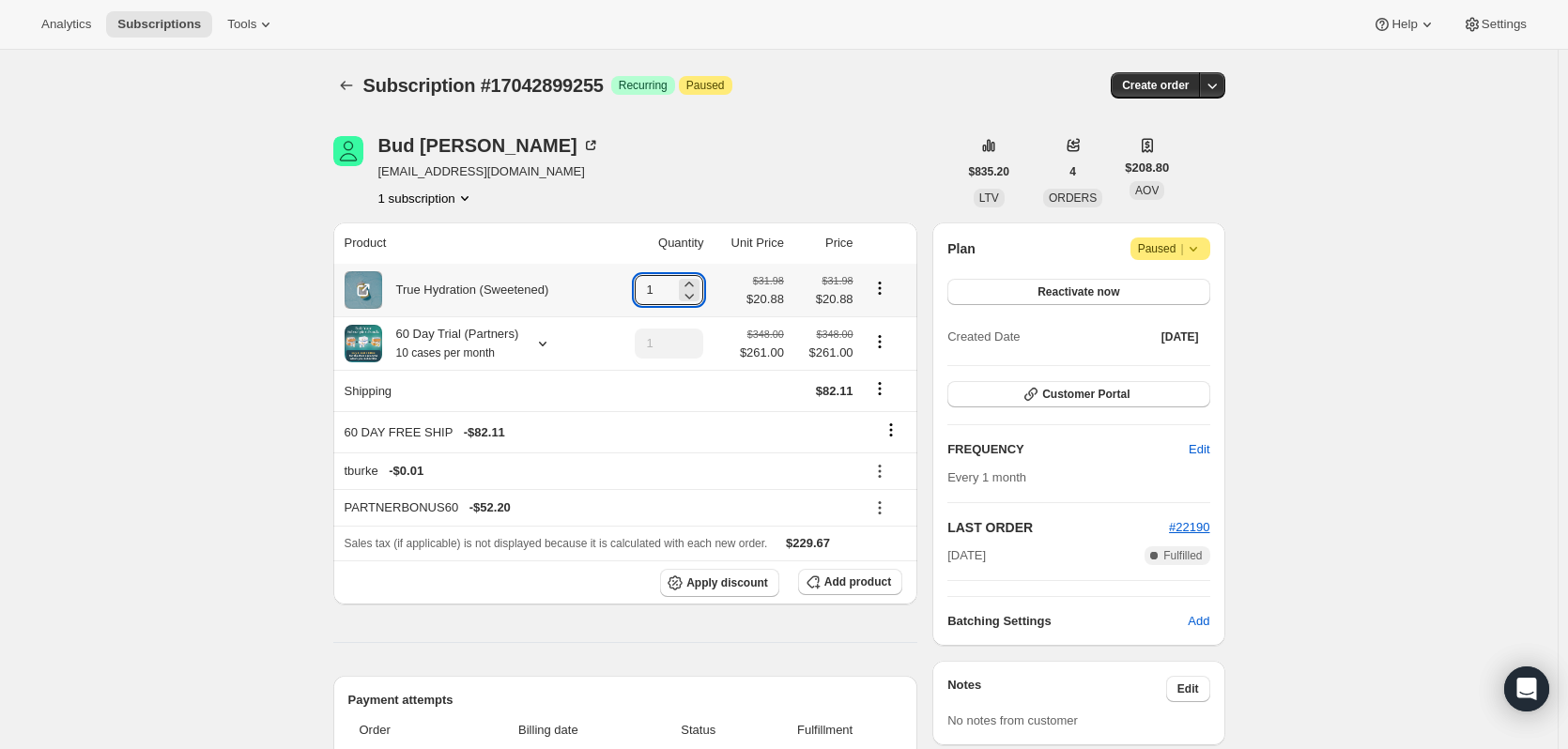
drag, startPoint x: 664, startPoint y: 288, endPoint x: 579, endPoint y: 291, distance: 85.1
click at [580, 291] on tr "True Hydration (Sweetened) 1 $31.98 $20.88 $31.98 $20.88" at bounding box center [626, 289] width 585 height 53
type input "10"
click at [884, 341] on icon "Product actions" at bounding box center [880, 341] width 19 height 19
click at [878, 419] on span "Remove" at bounding box center [882, 411] width 45 height 19
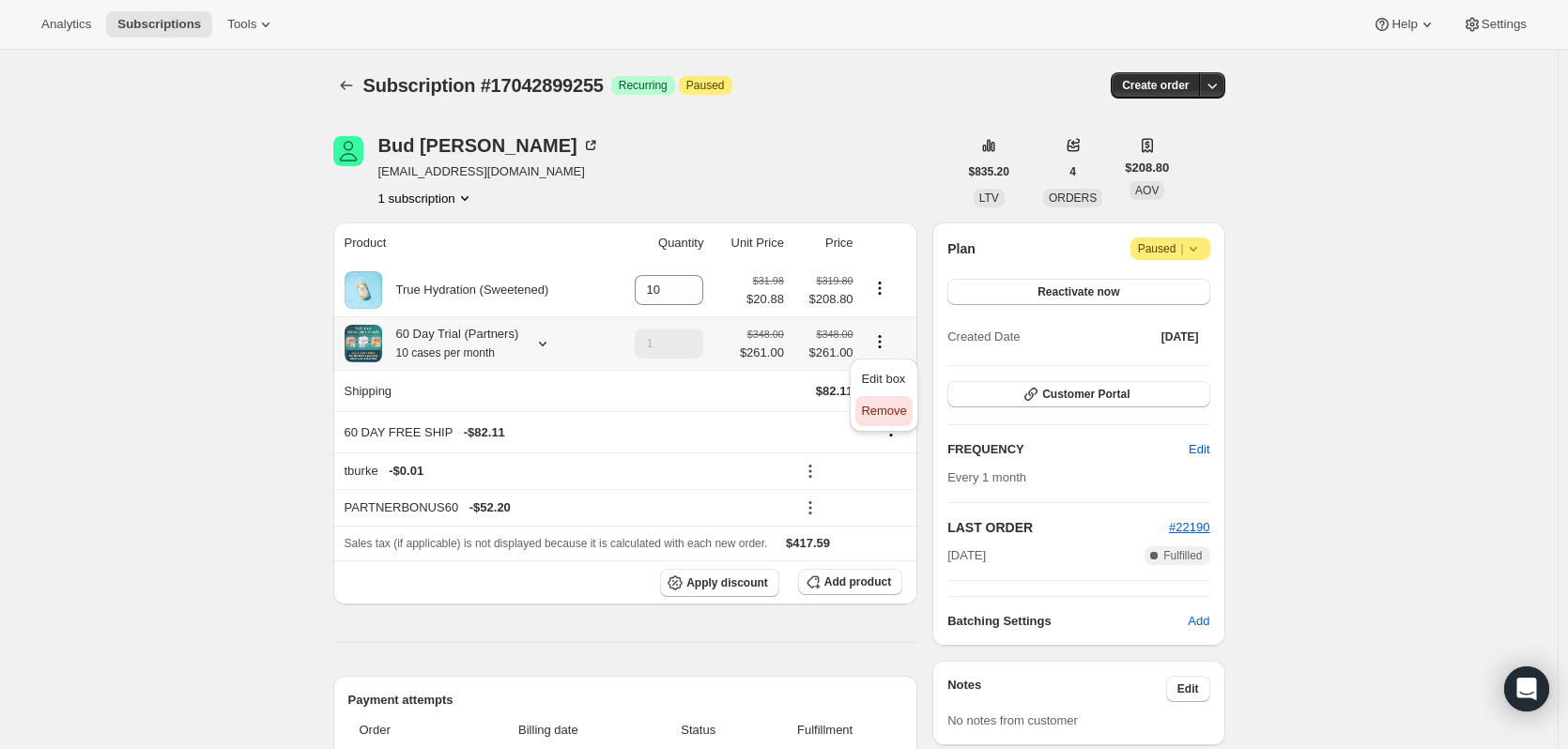
type input "0"
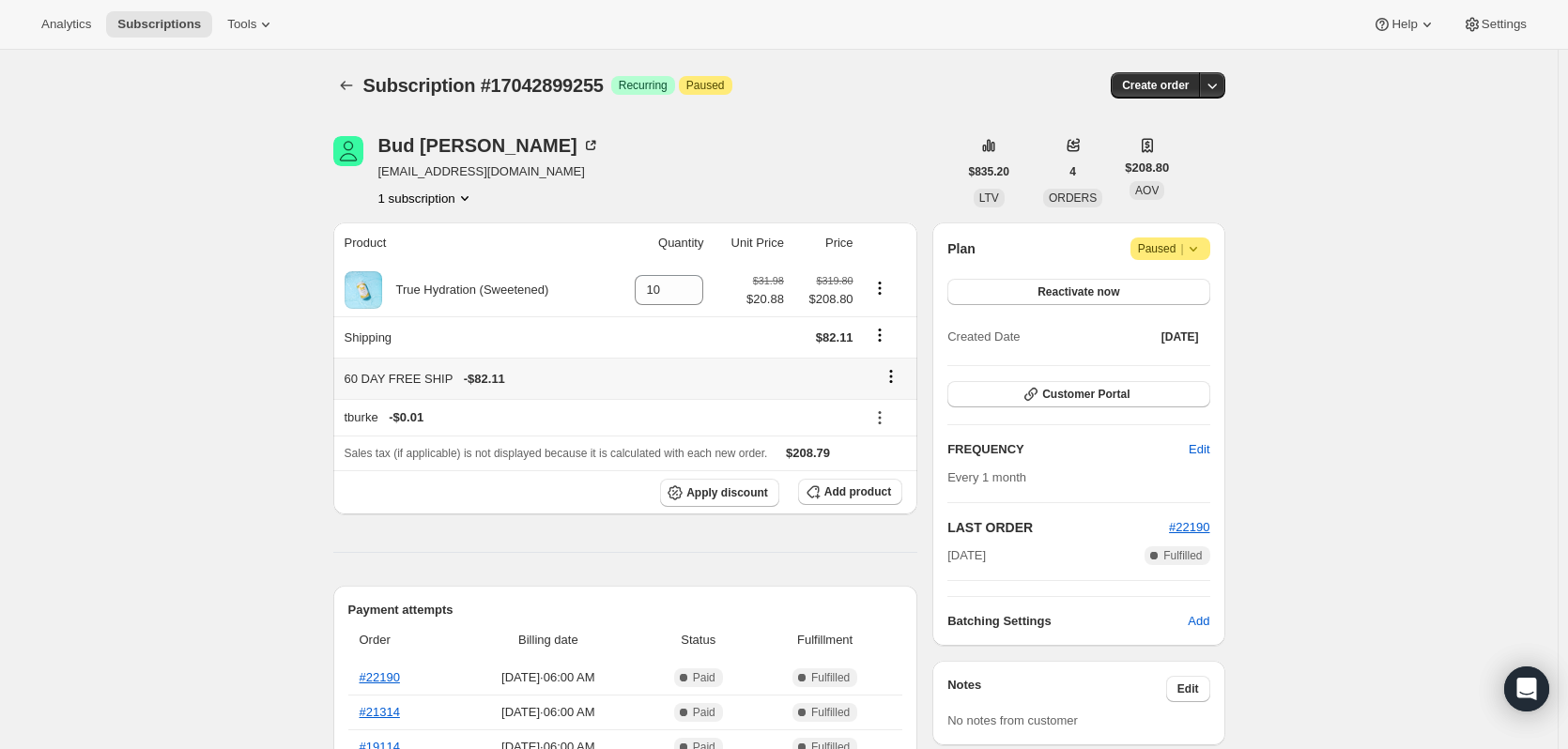
click at [892, 382] on icon at bounding box center [891, 381] width 3 height 3
click at [905, 408] on span "Remove" at bounding box center [896, 413] width 45 height 14
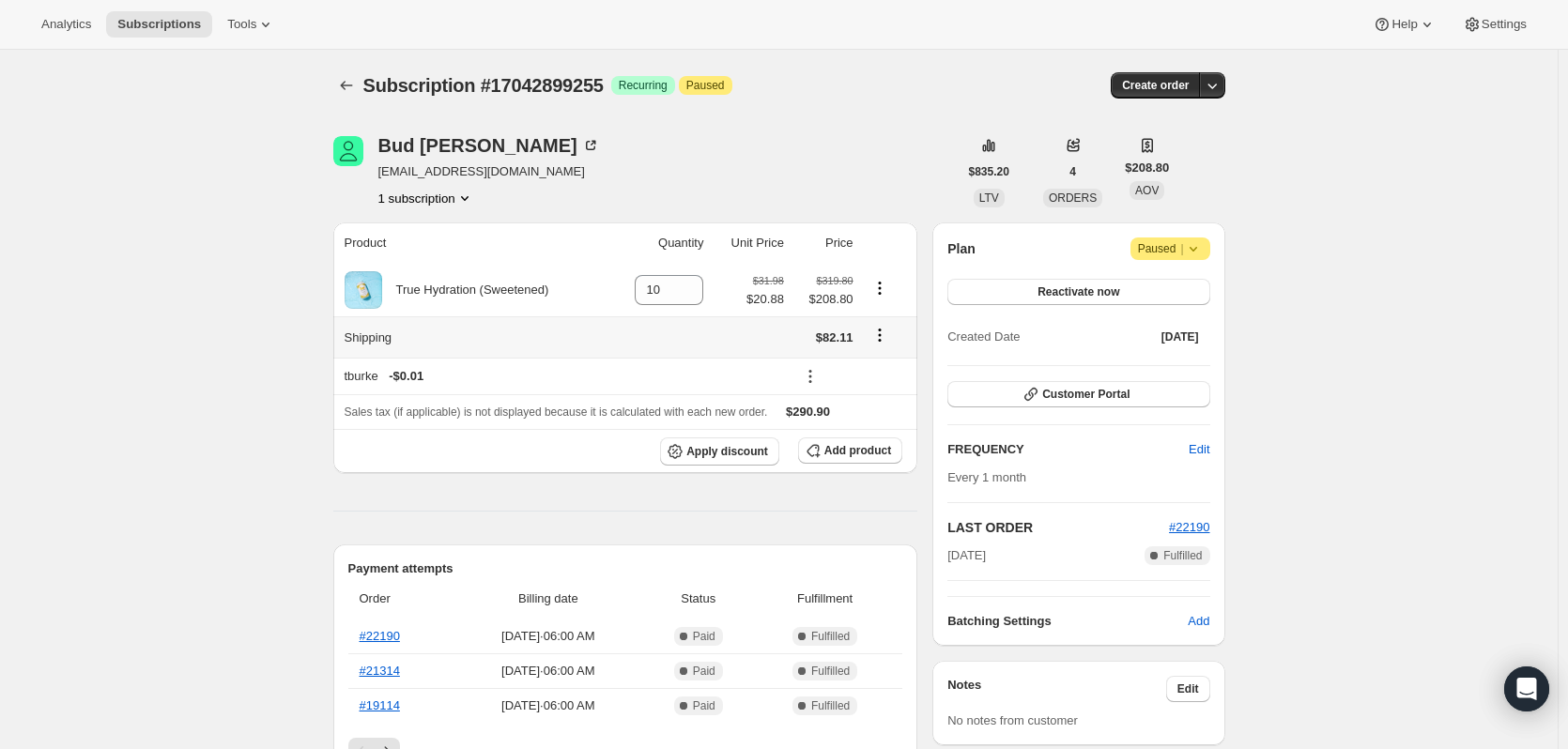
click at [888, 325] on td at bounding box center [887, 337] width 59 height 42
click at [885, 330] on icon "Shipping actions" at bounding box center [880, 334] width 19 height 19
click at [891, 375] on span "Edit shipping rate" at bounding box center [882, 372] width 94 height 14
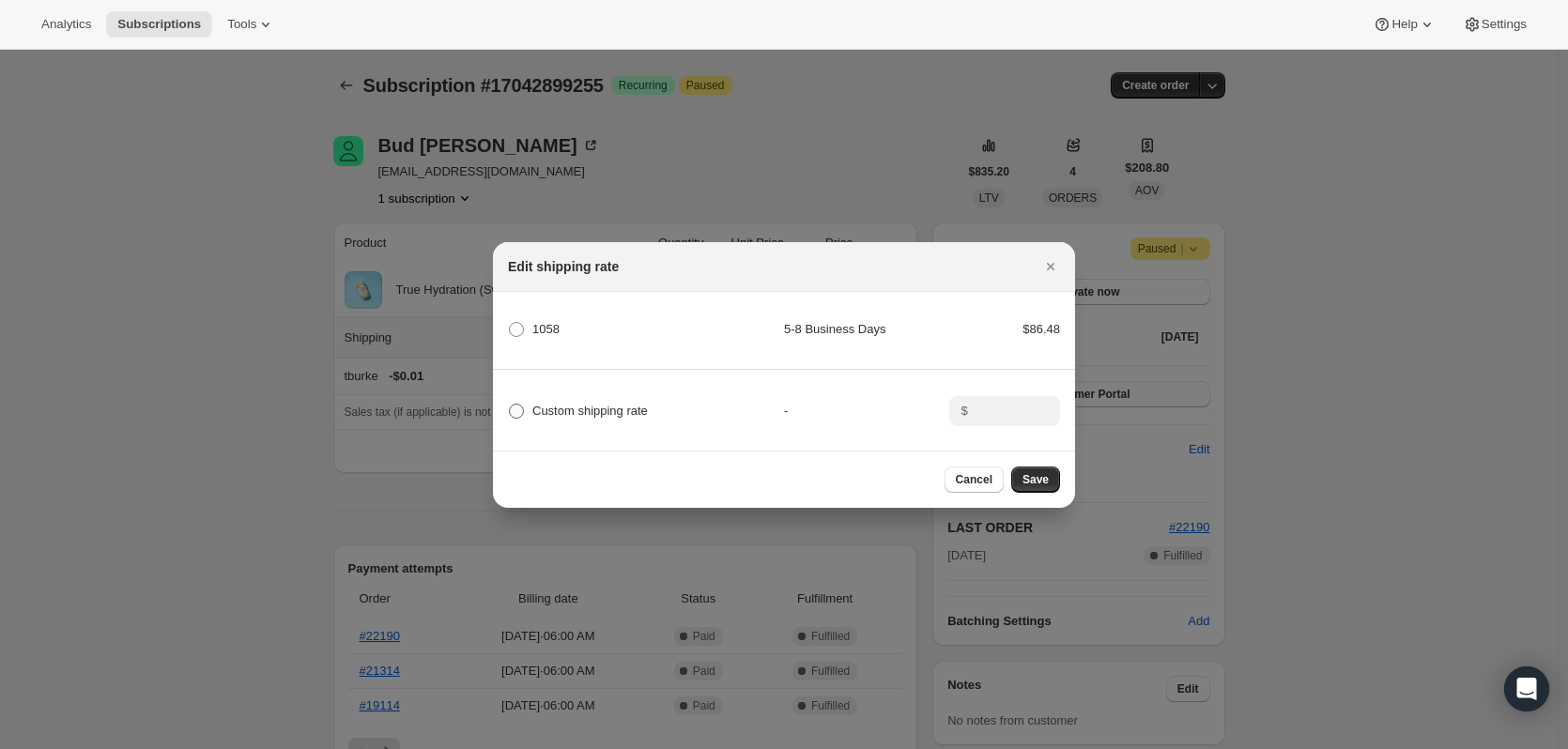
drag, startPoint x: 568, startPoint y: 403, endPoint x: 616, endPoint y: 409, distance: 48.4
click at [568, 404] on span "Custom shipping rate" at bounding box center [590, 411] width 115 height 14
click at [509, 404] on input "Custom shipping rate" at bounding box center [508, 404] width 1 height 1
radio input "true"
click at [1005, 416] on input ":r3e4:" at bounding box center [1003, 411] width 59 height 30
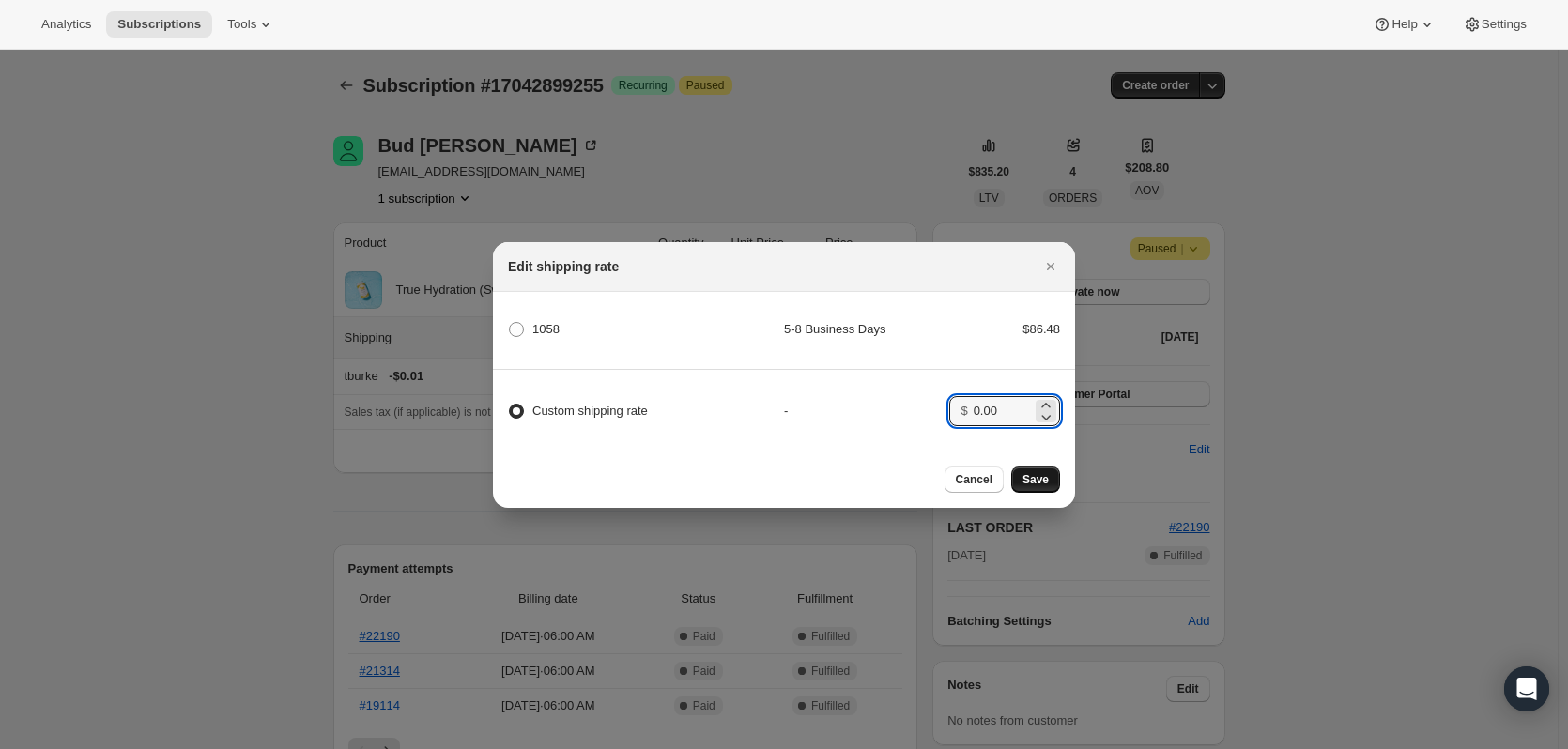
type input "0.00"
drag, startPoint x: 1036, startPoint y: 483, endPoint x: 1193, endPoint y: 512, distance: 159.7
click at [1036, 484] on span "Save" at bounding box center [1036, 479] width 26 height 15
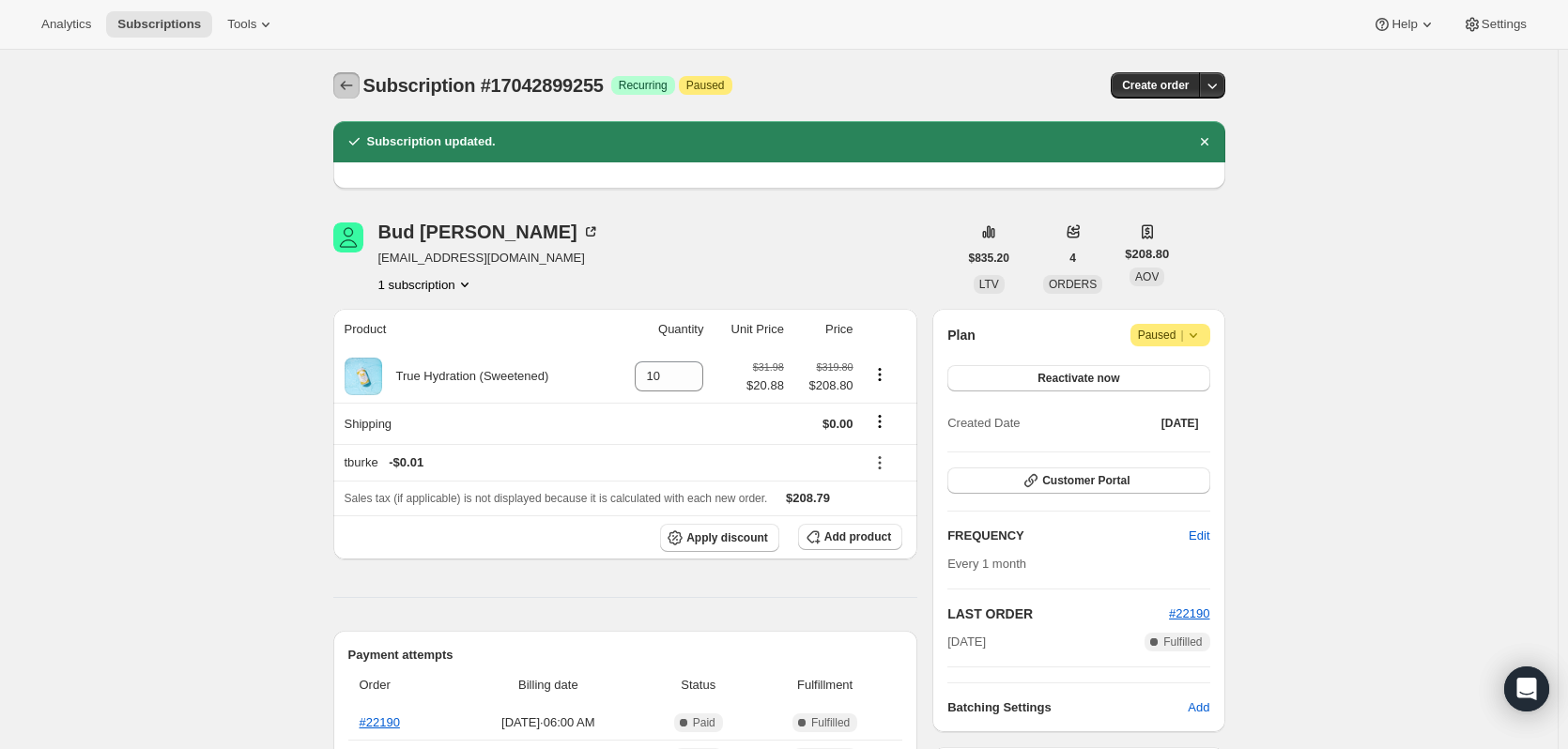
click at [348, 85] on icon "Subscriptions" at bounding box center [346, 85] width 19 height 19
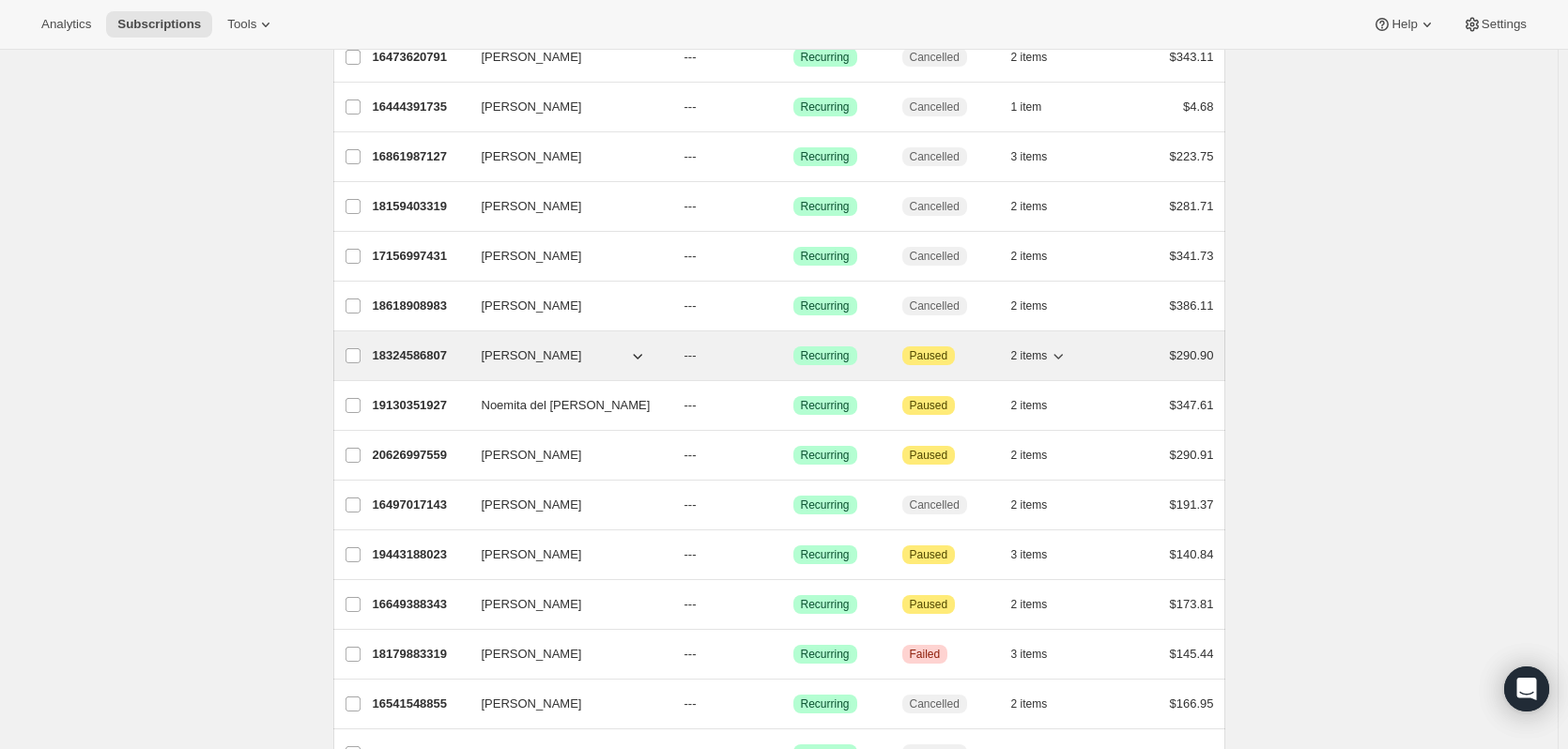
scroll to position [375, 0]
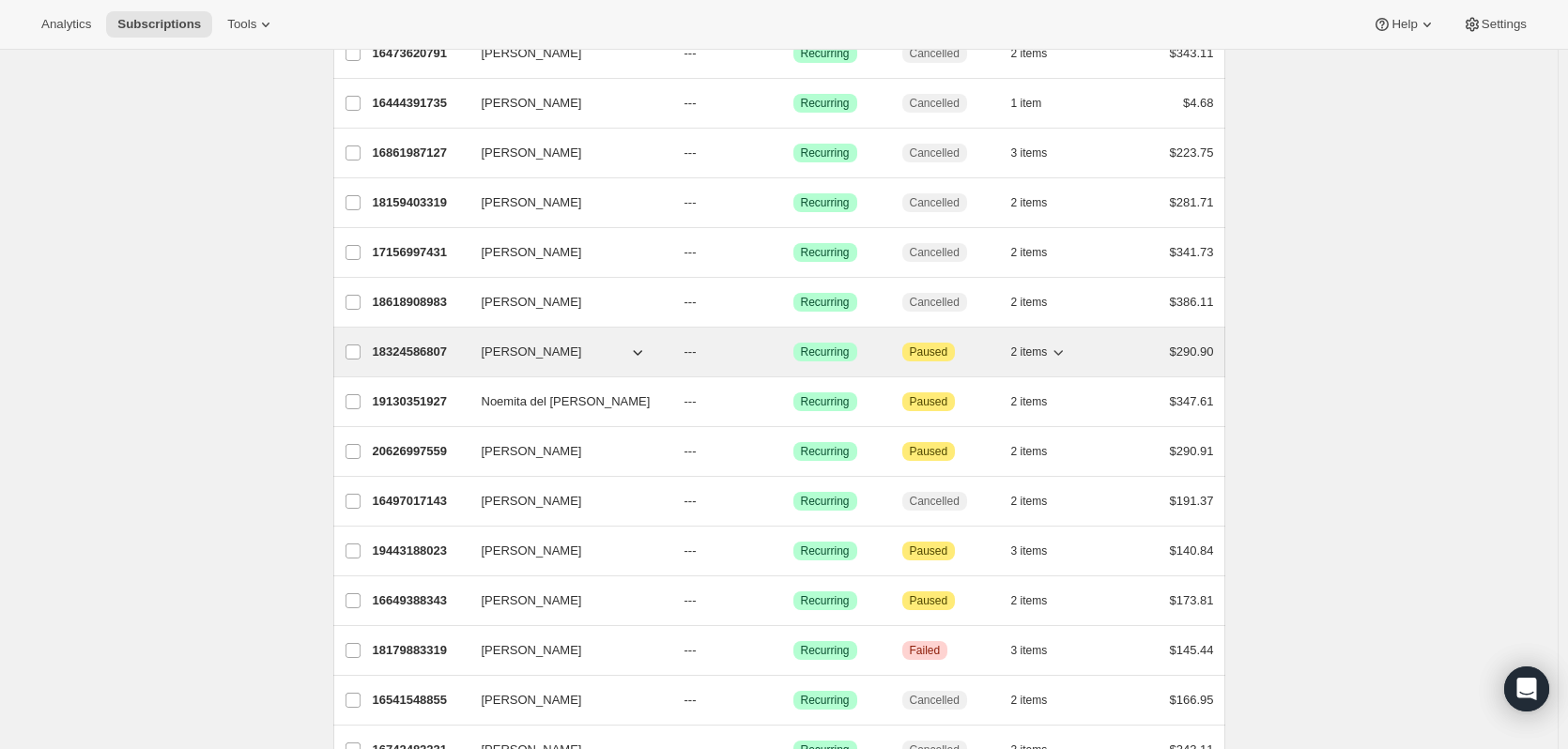
click at [412, 353] on p "18324586807" at bounding box center [420, 351] width 94 height 19
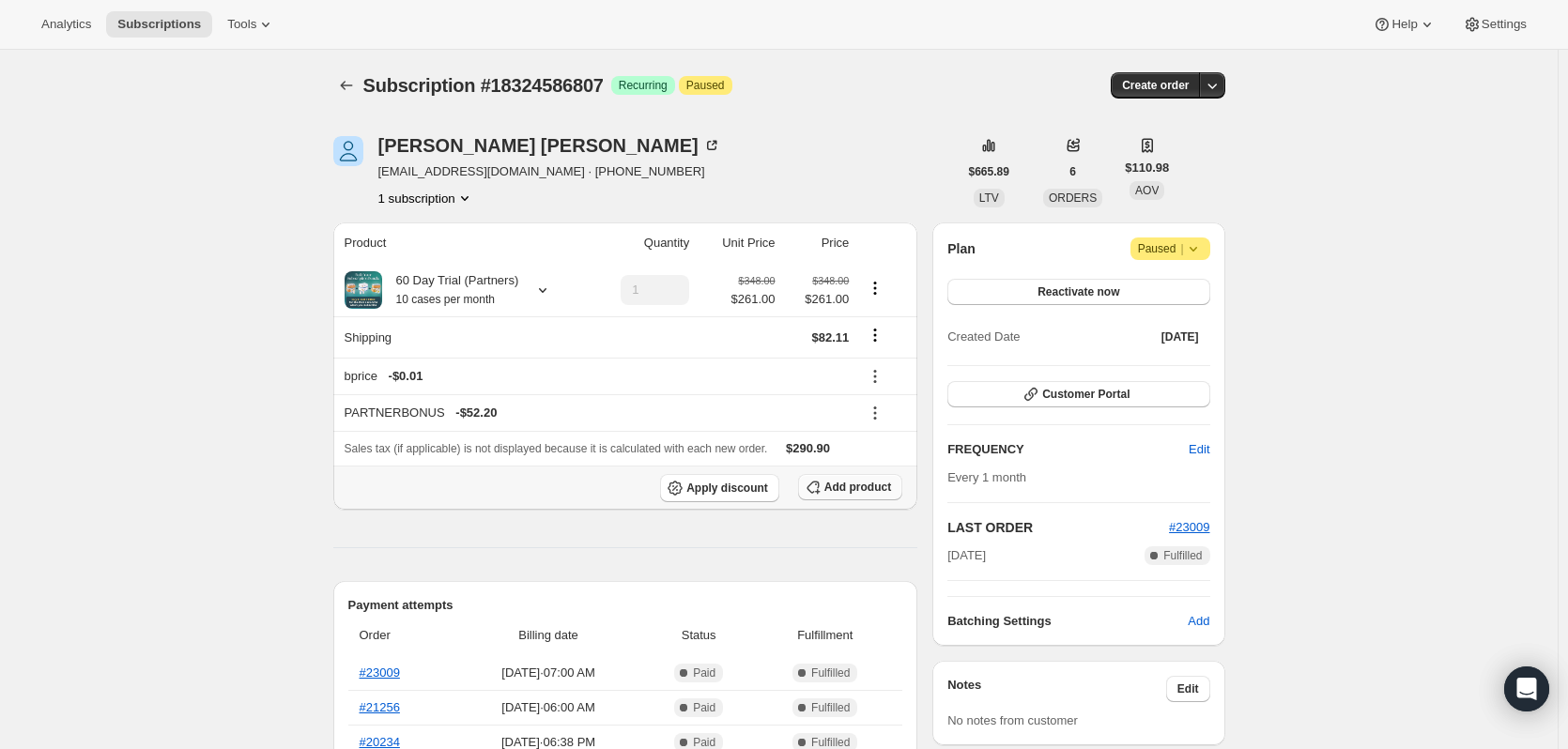
click at [881, 498] on button "Add product" at bounding box center [850, 487] width 104 height 26
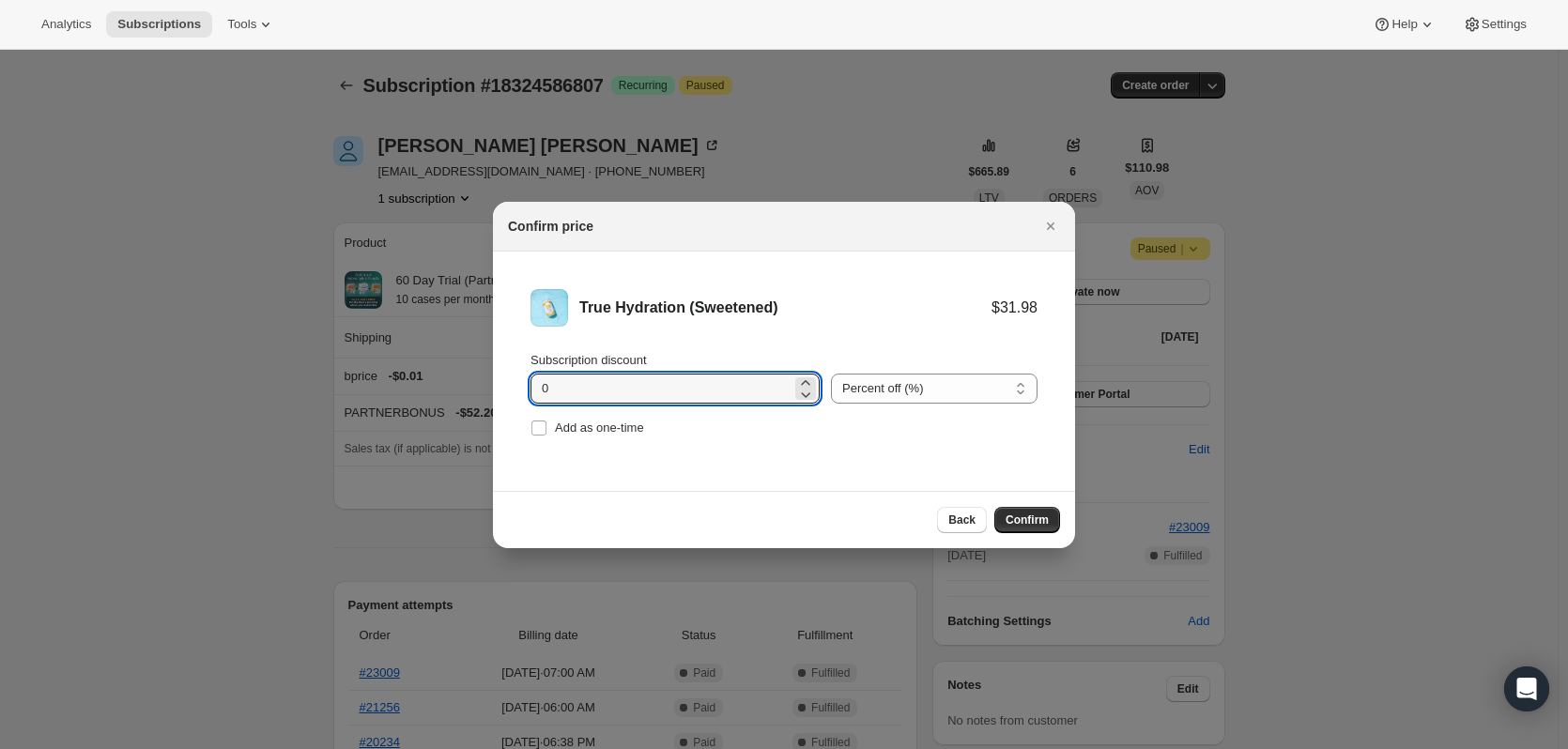
drag, startPoint x: 602, startPoint y: 388, endPoint x: 392, endPoint y: 388, distance: 210.0
type input "11.10"
click at [968, 390] on select "Percent off (%) Amount off ($)" at bounding box center [934, 389] width 207 height 30
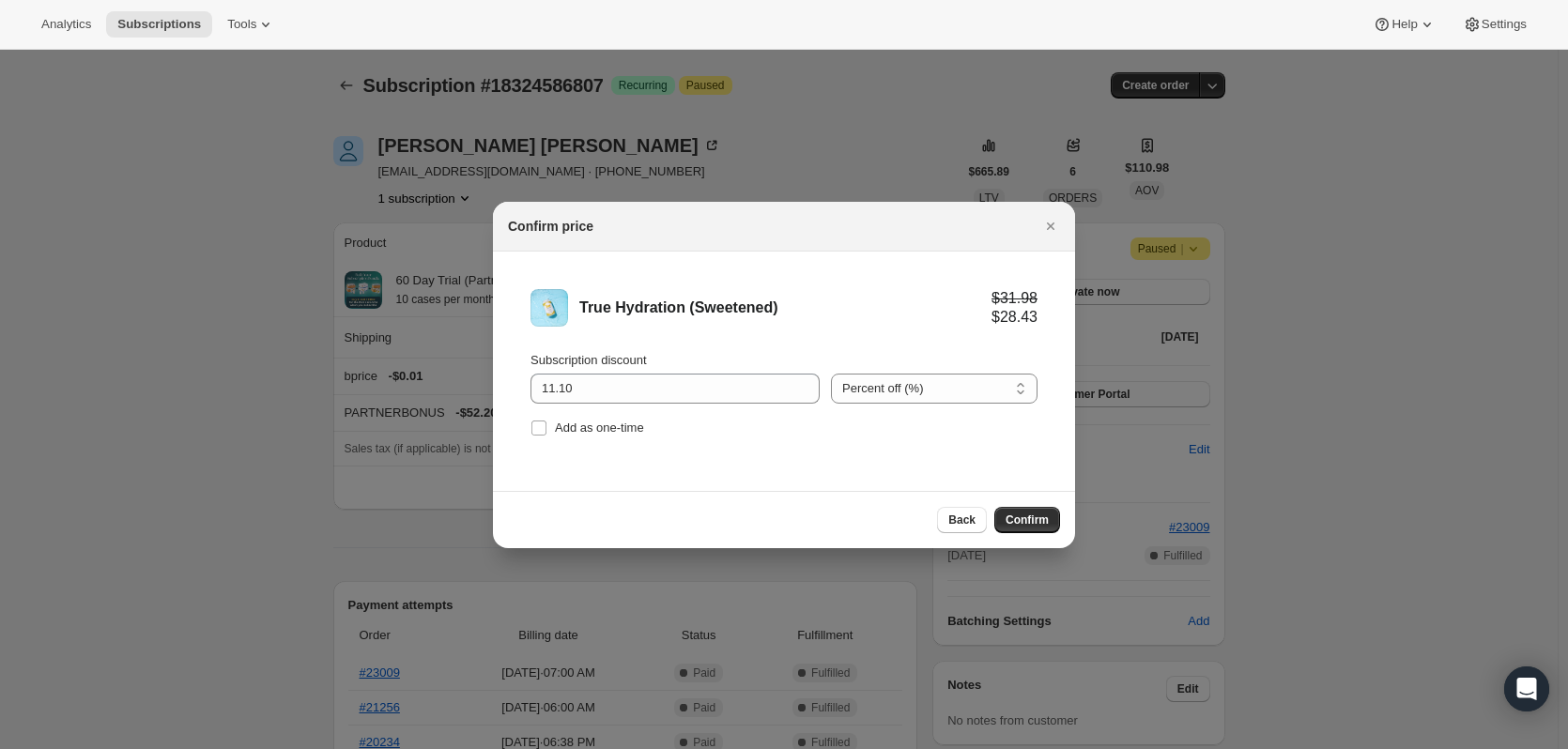
drag, startPoint x: 936, startPoint y: 475, endPoint x: 932, endPoint y: 466, distance: 9.8
click at [935, 475] on li "True Hydration (Sweetened) $31.98 $28.43 Subscription discount 11.10 Percent of…" at bounding box center [783, 365] width 582 height 227
click at [929, 392] on select "Percent off (%) Amount off ($)" at bounding box center [934, 389] width 207 height 30
select select "fixed"
click at [831, 374] on select "Percent off (%) Amount off ($)" at bounding box center [934, 389] width 207 height 30
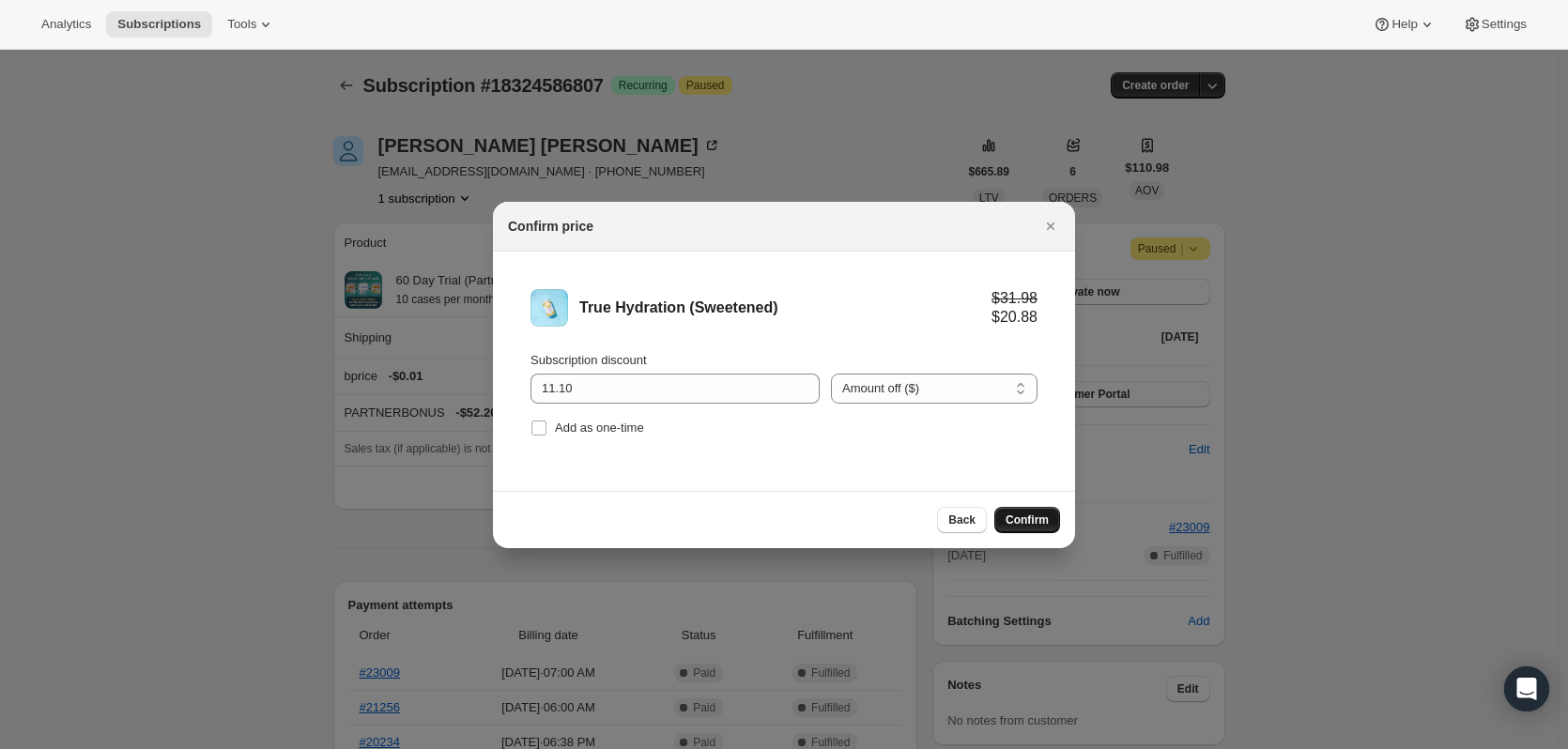
click at [1045, 525] on span "Confirm" at bounding box center [1027, 519] width 43 height 15
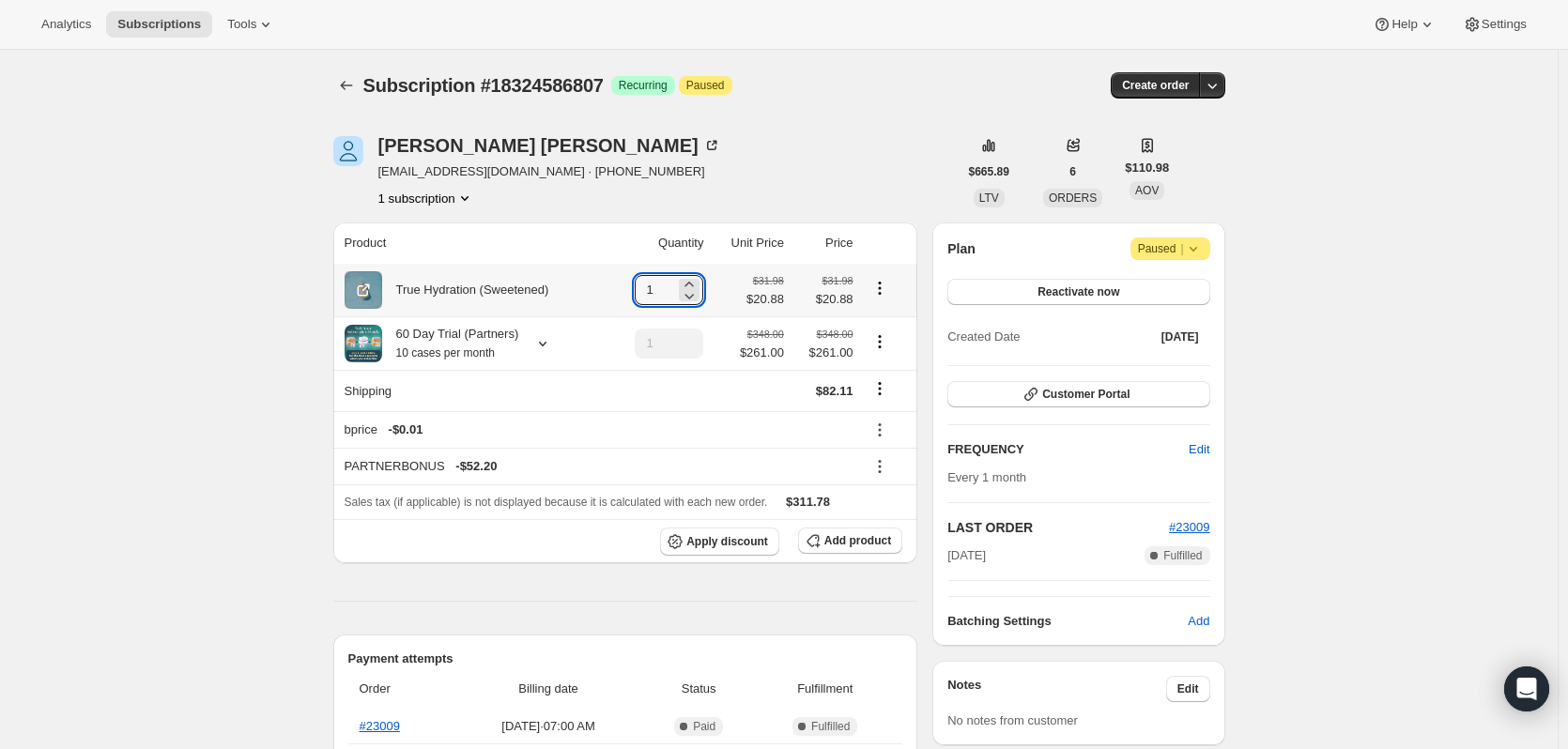
drag, startPoint x: 675, startPoint y: 289, endPoint x: 593, endPoint y: 289, distance: 82.0
click at [593, 289] on tr "True Hydration (Sweetened) 1 $31.98 $20.88 $31.98 $20.88" at bounding box center [626, 289] width 585 height 53
type input "10"
